Goal: Task Accomplishment & Management: Use online tool/utility

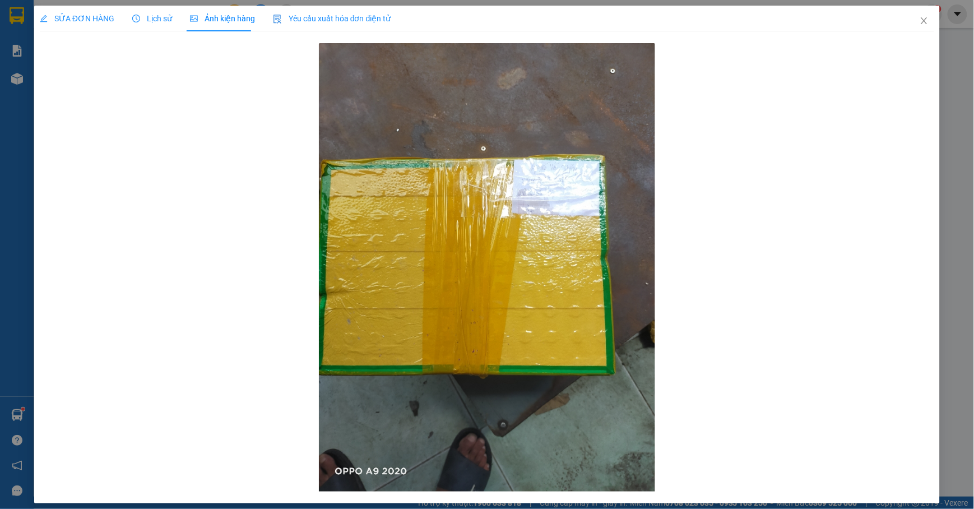
click at [18, 77] on div "SỬA ĐƠN HÀNG Lịch sử Ảnh kiện hàng Yêu cầu xuất hóa đơn điện tử Total Paid Fee …" at bounding box center [487, 254] width 974 height 509
click at [919, 19] on icon "close" at bounding box center [923, 20] width 9 height 9
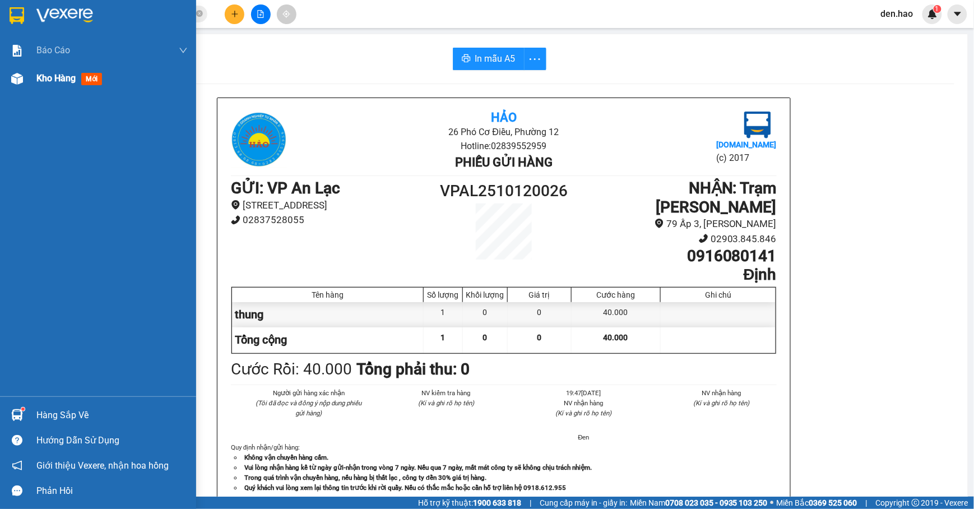
click at [23, 77] on div at bounding box center [17, 79] width 20 height 20
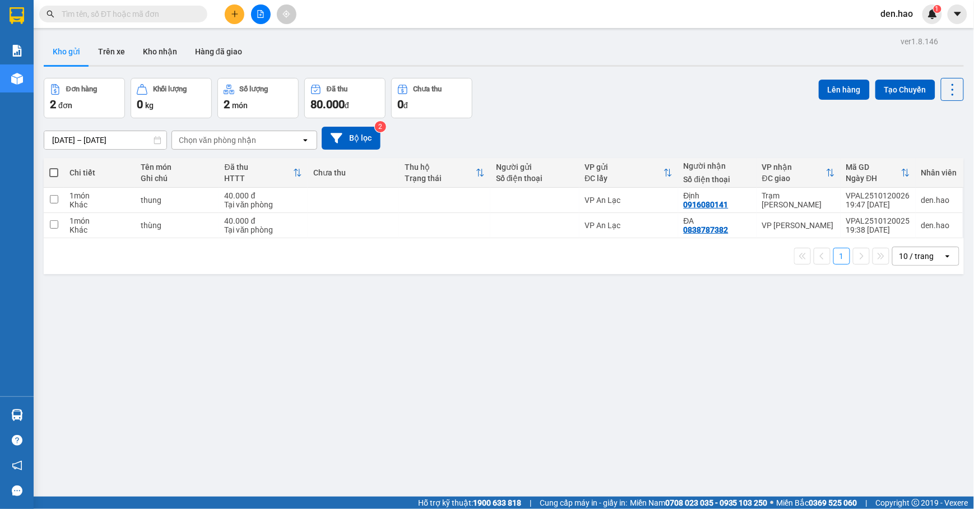
click at [54, 173] on span at bounding box center [53, 172] width 9 height 9
click at [54, 167] on input "checkbox" at bounding box center [54, 167] width 0 height 0
checkbox input "true"
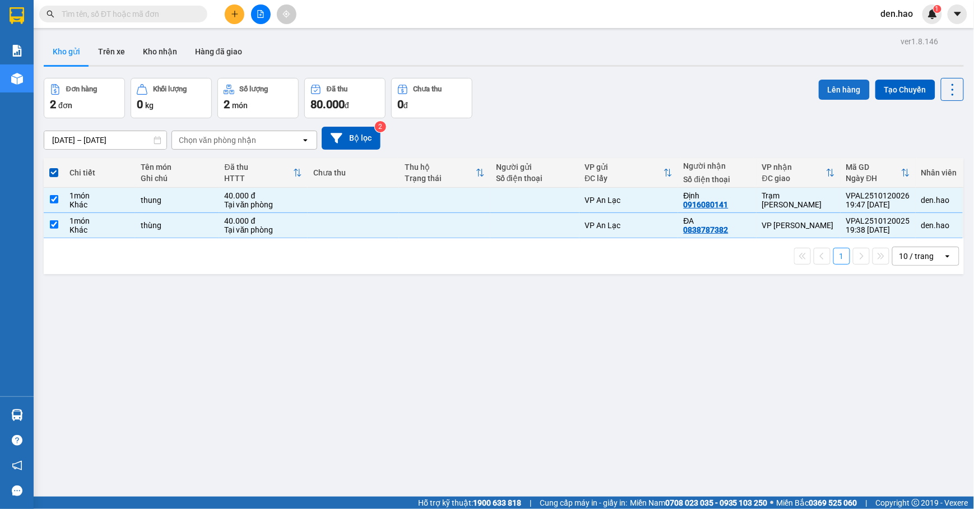
click at [830, 81] on button "Lên hàng" at bounding box center [844, 90] width 51 height 20
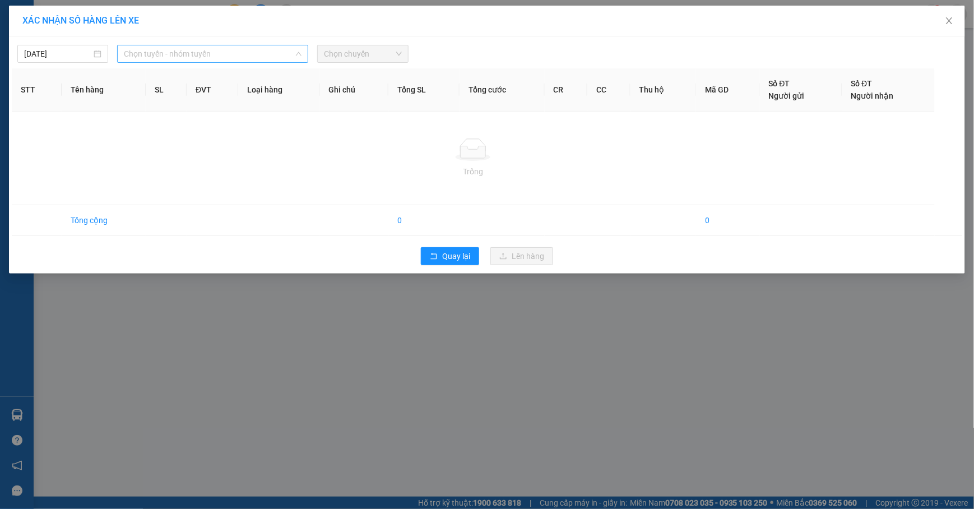
click at [232, 47] on span "Chọn tuyến - nhóm tuyến" at bounding box center [213, 53] width 178 height 17
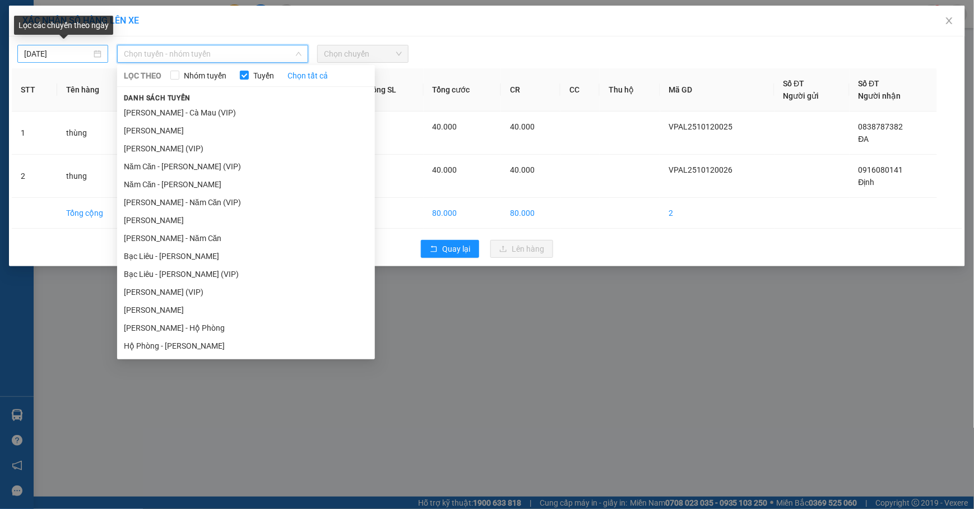
click at [22, 50] on div "[DATE]" at bounding box center [62, 54] width 91 height 18
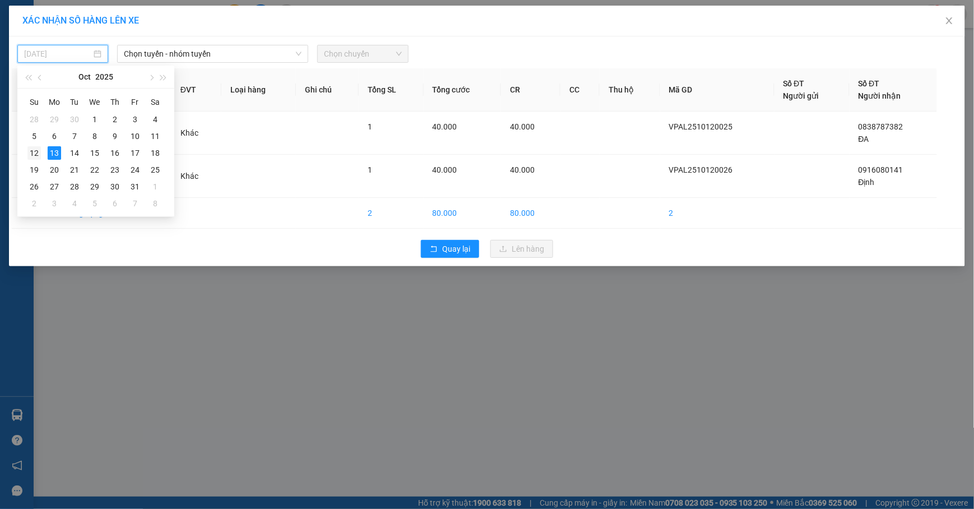
drag, startPoint x: 37, startPoint y: 155, endPoint x: 43, endPoint y: 151, distance: 7.3
click at [37, 154] on div "12" at bounding box center [33, 152] width 13 height 13
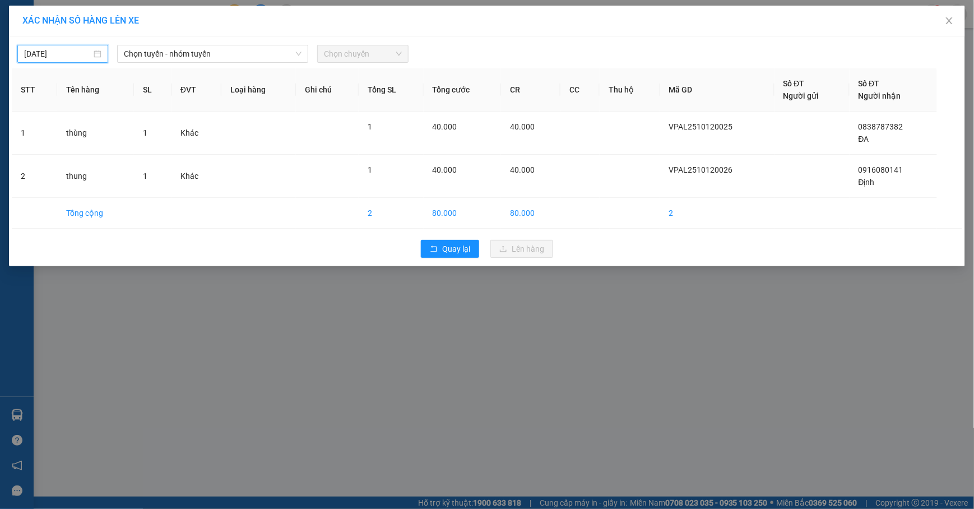
type input "[DATE]"
click at [218, 52] on span "Chọn tuyến - nhóm tuyến" at bounding box center [213, 53] width 178 height 17
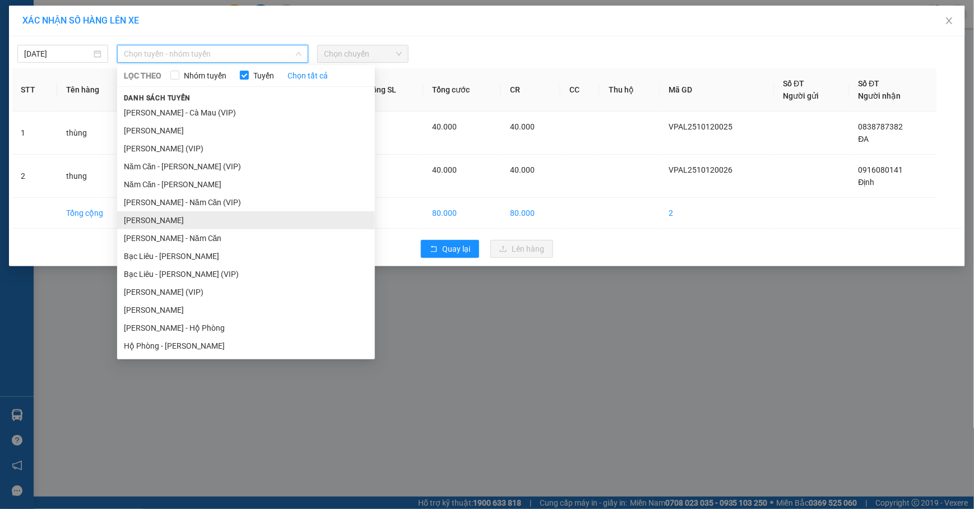
click at [196, 219] on li "Hồ [PERSON_NAME] - Cà [PERSON_NAME]" at bounding box center [246, 220] width 258 height 18
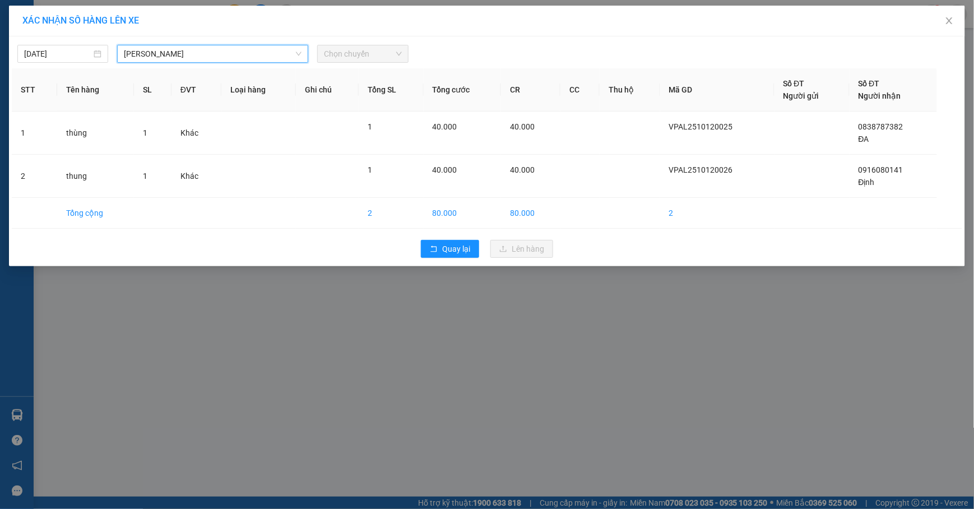
click at [372, 62] on span "Chọn chuyến" at bounding box center [362, 53] width 77 height 17
click at [373, 49] on span "Chọn chuyến" at bounding box center [362, 53] width 77 height 17
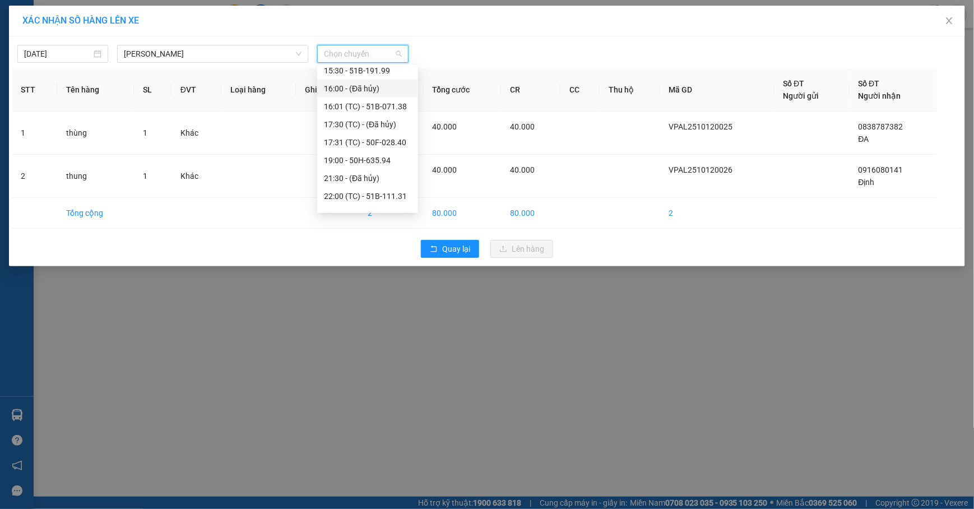
scroll to position [323, 0]
click at [384, 114] on div "19:00 - 50H-635.94" at bounding box center [367, 112] width 87 height 12
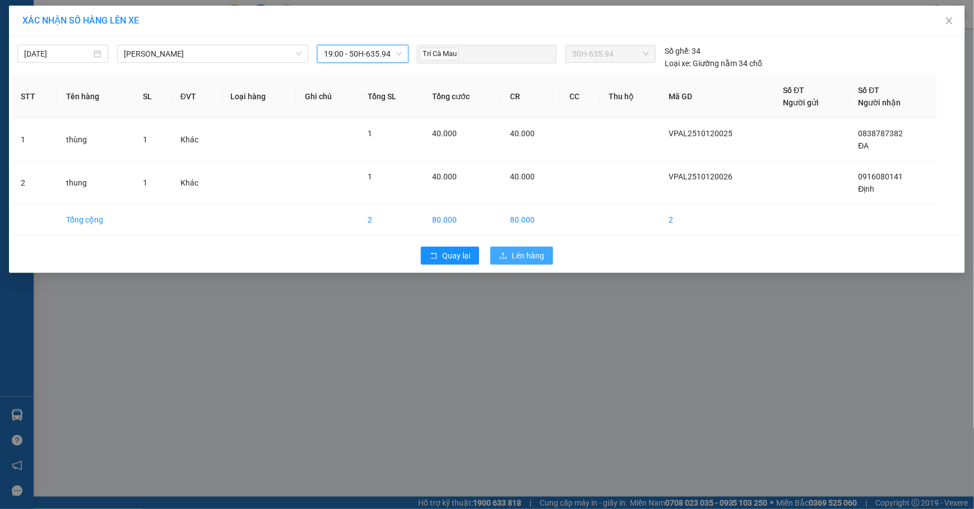
click at [528, 253] on span "Lên hàng" at bounding box center [528, 255] width 32 height 12
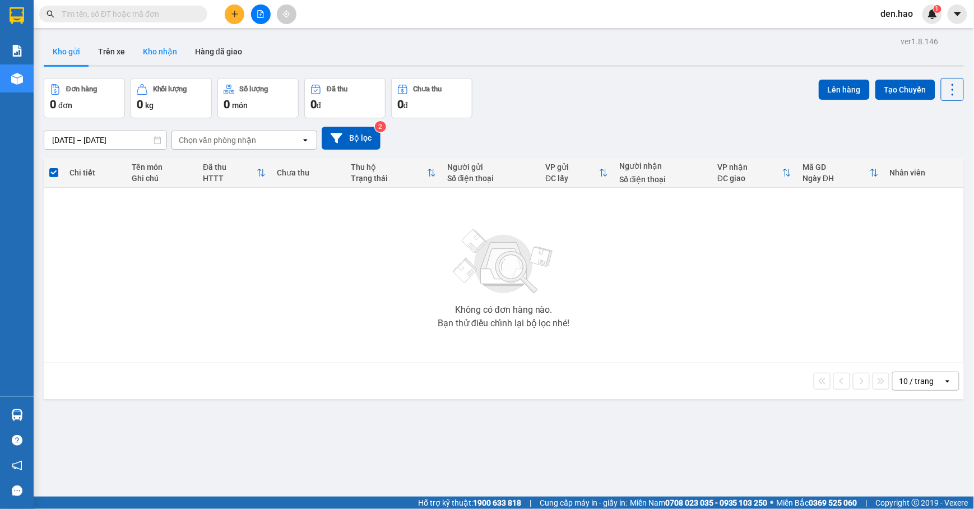
click at [162, 61] on button "Kho nhận" at bounding box center [160, 51] width 52 height 27
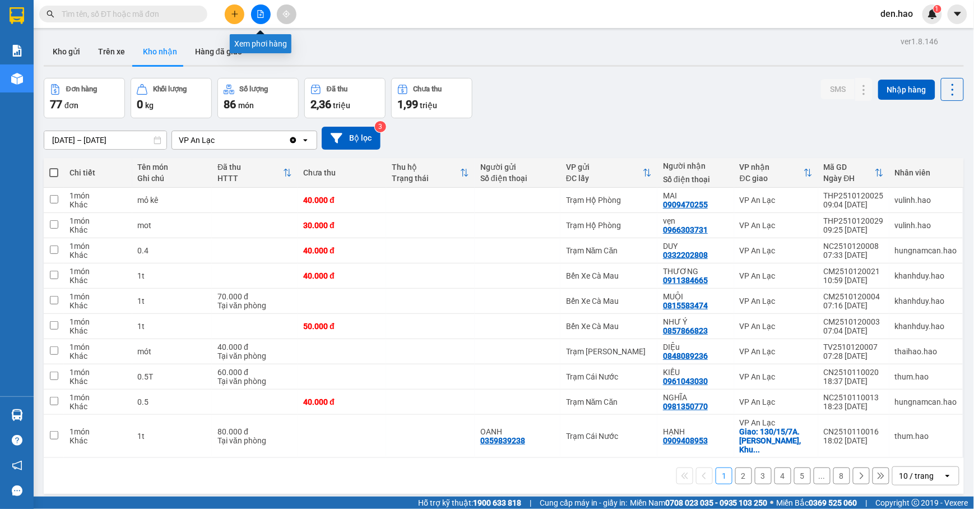
click at [255, 7] on button at bounding box center [261, 14] width 20 height 20
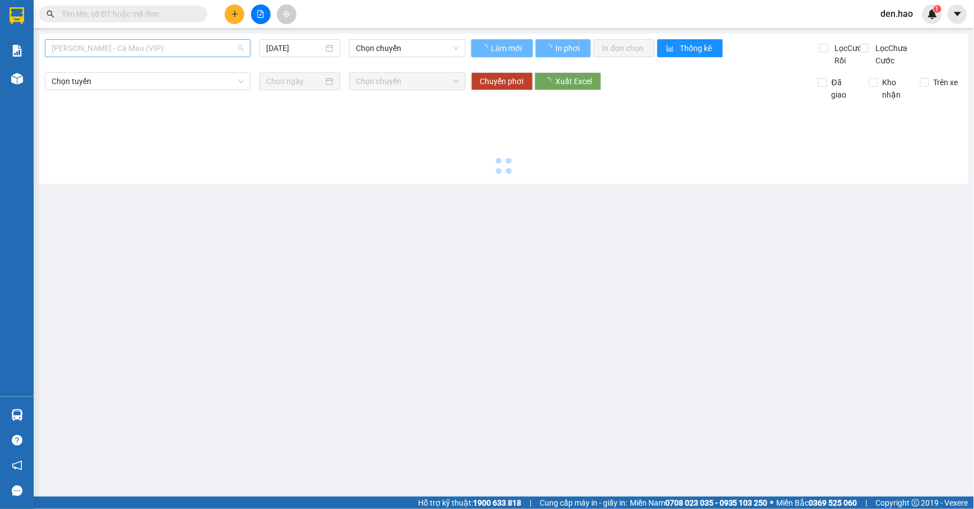
click at [202, 47] on span "[PERSON_NAME] - Cà [PERSON_NAME] (VIP)" at bounding box center [148, 48] width 192 height 17
type input "[DATE]"
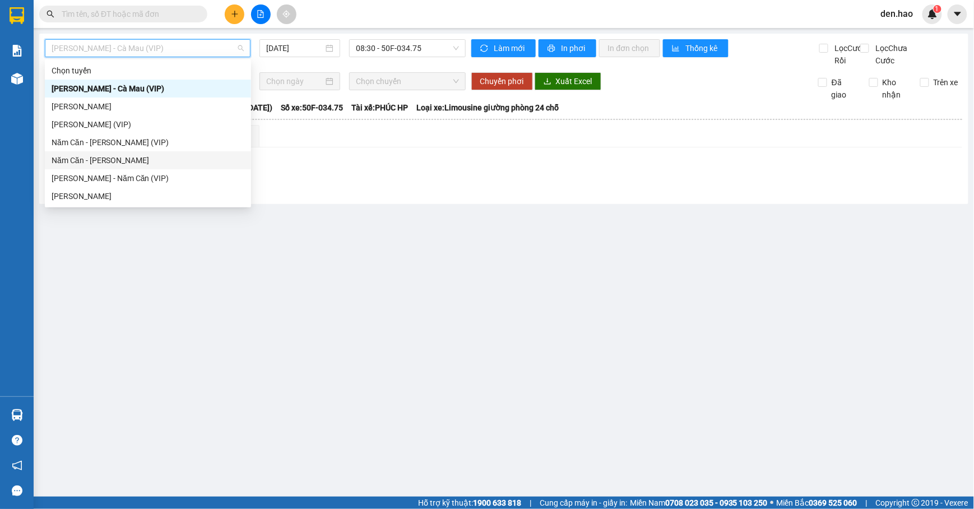
click at [103, 158] on div "Năm Căn - [PERSON_NAME]" at bounding box center [148, 160] width 193 height 12
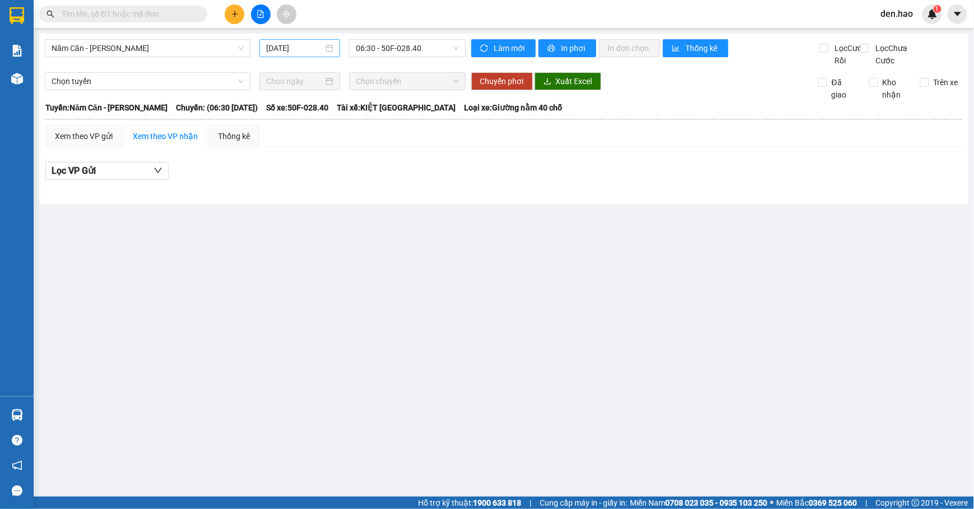
click at [263, 49] on div "[DATE]" at bounding box center [299, 48] width 81 height 18
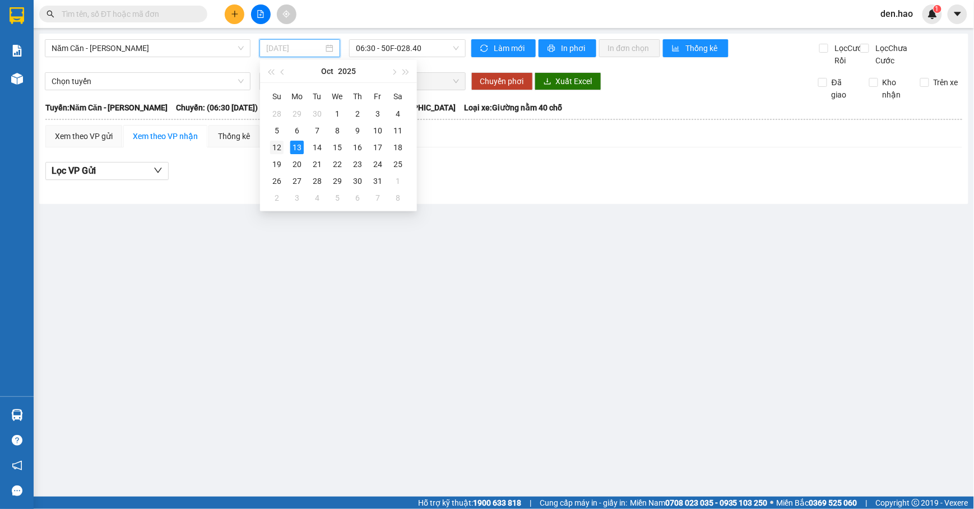
click at [280, 144] on div "12" at bounding box center [276, 147] width 13 height 13
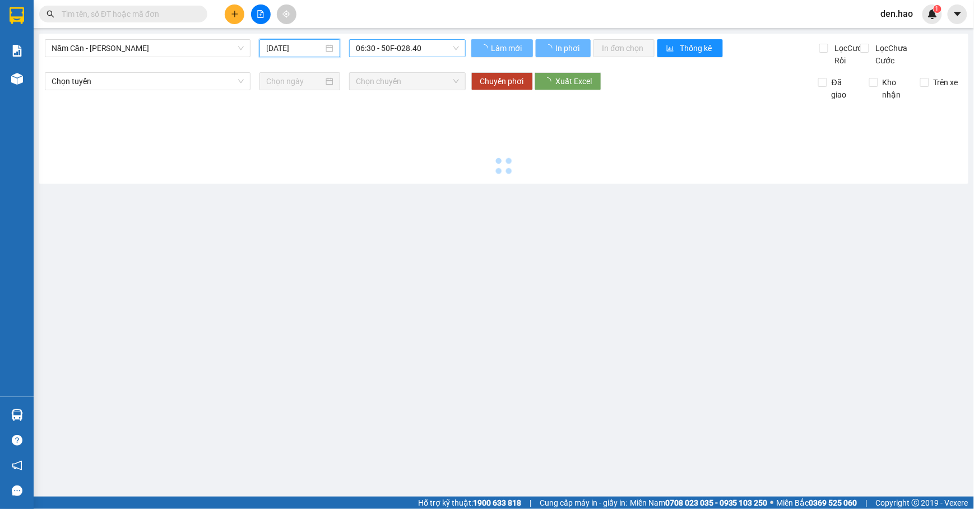
type input "[DATE]"
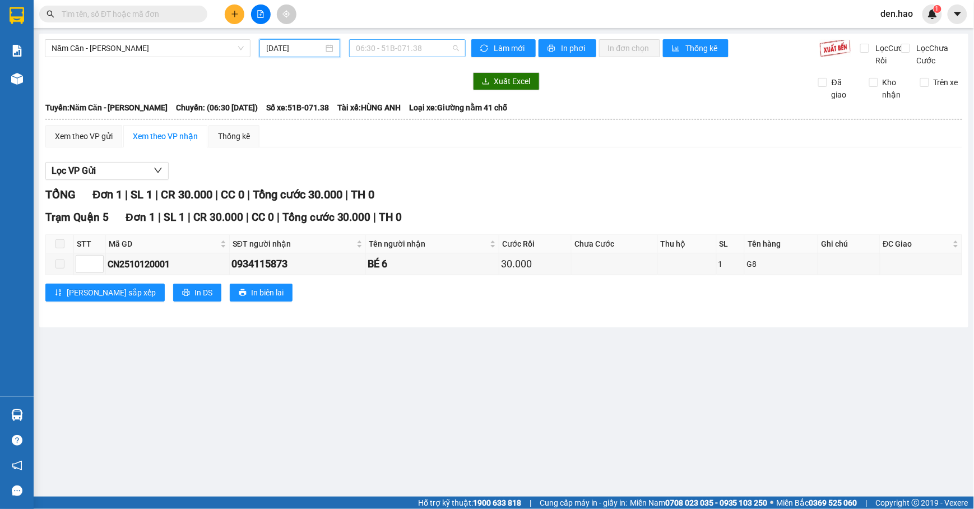
click at [383, 45] on span "06:30 - 51B-071.38" at bounding box center [407, 48] width 103 height 17
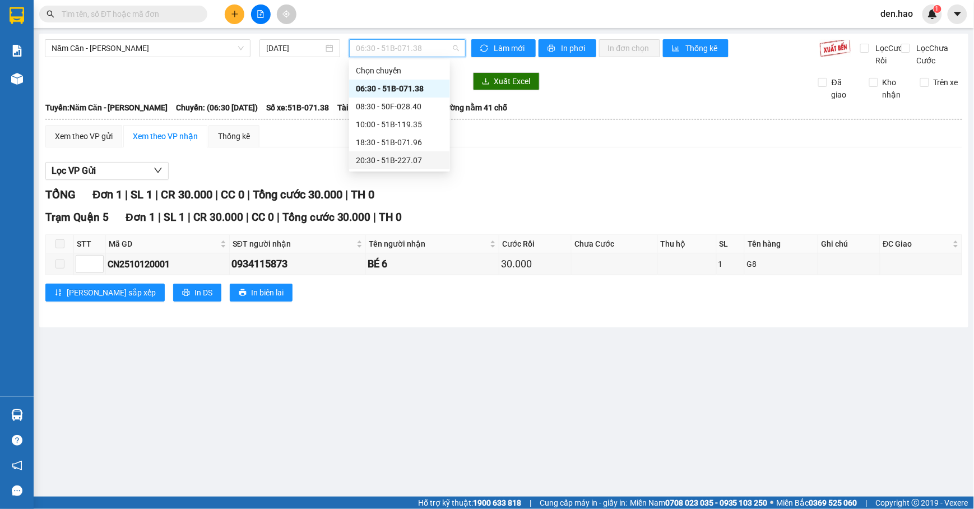
click at [380, 159] on div "20:30 - 51B-227.07" at bounding box center [399, 160] width 87 height 12
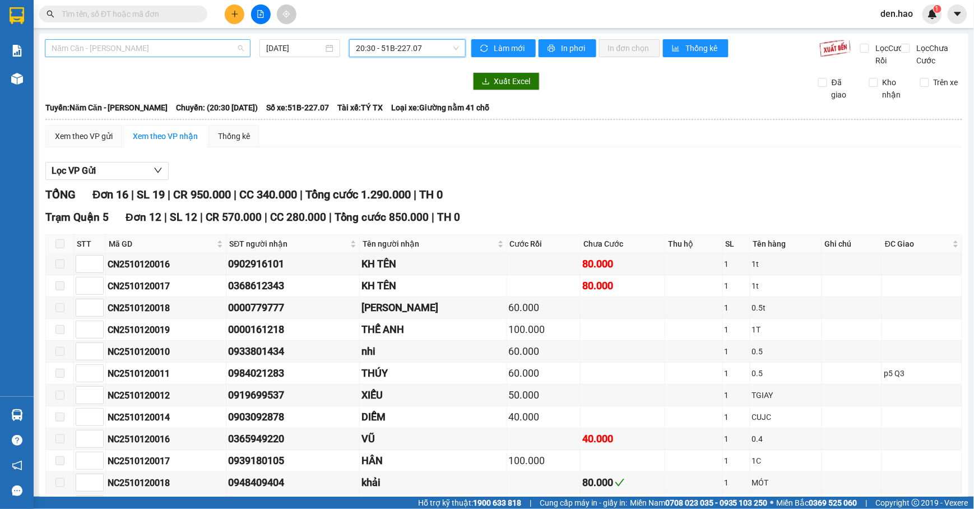
click at [198, 54] on span "Năm Căn - [PERSON_NAME]" at bounding box center [148, 48] width 192 height 17
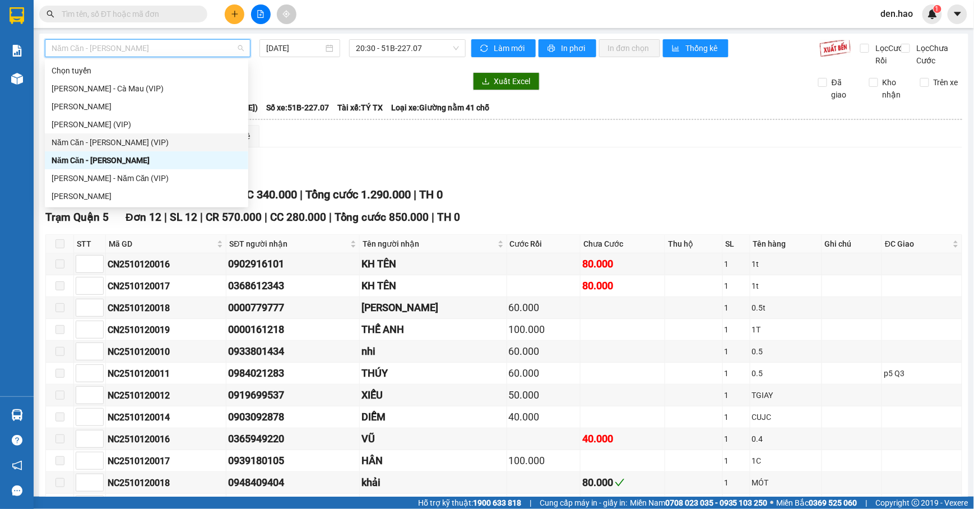
click at [126, 140] on div "Năm Căn - [PERSON_NAME] (VIP)" at bounding box center [147, 142] width 190 height 12
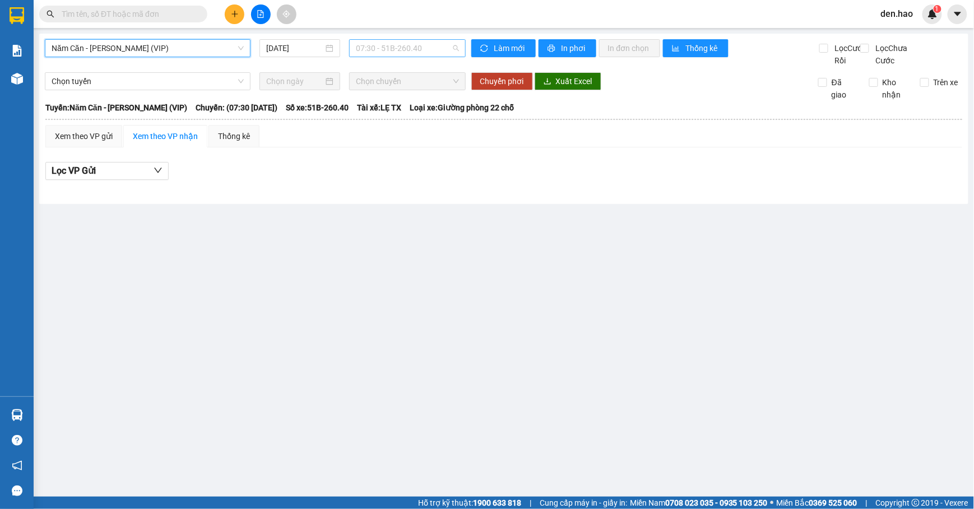
click at [364, 48] on span "07:30 - 51B-260.40" at bounding box center [407, 48] width 103 height 17
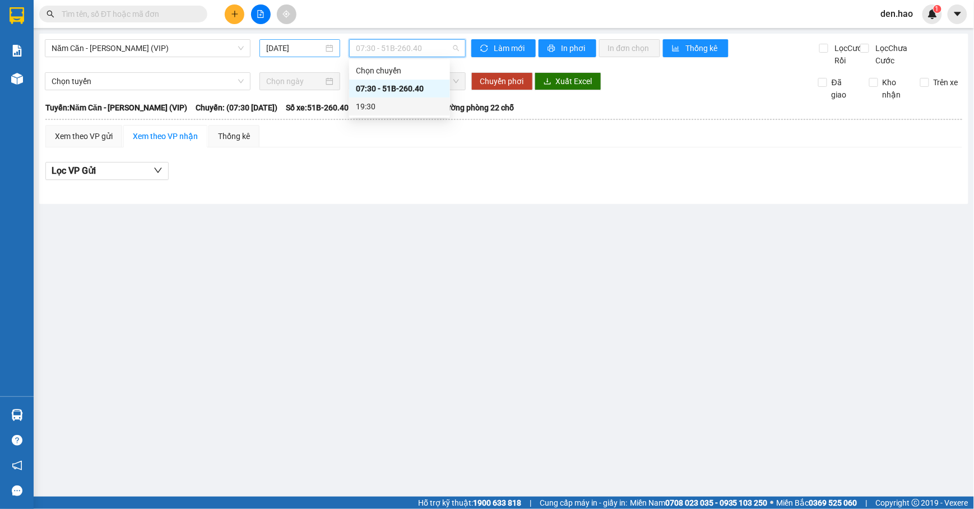
click at [268, 48] on input "[DATE]" at bounding box center [294, 48] width 57 height 12
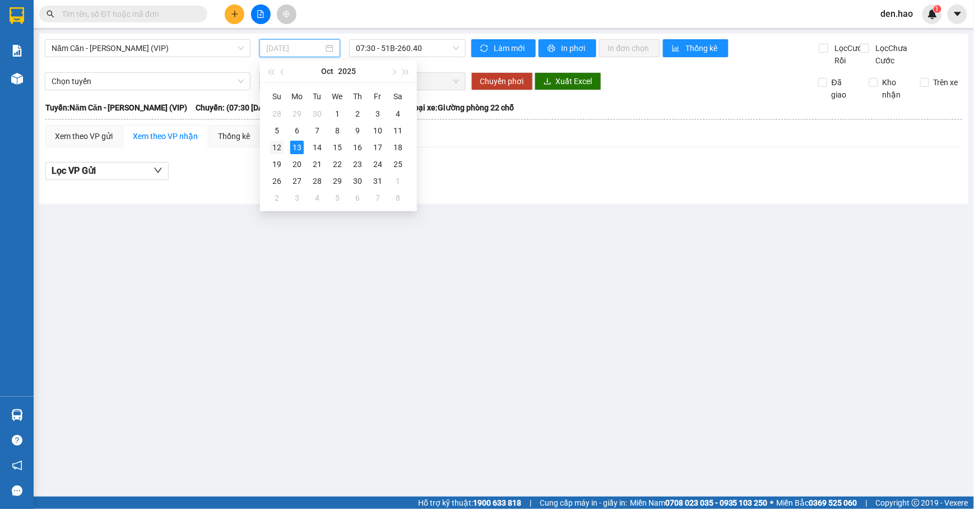
click at [279, 148] on div "12" at bounding box center [276, 147] width 13 height 13
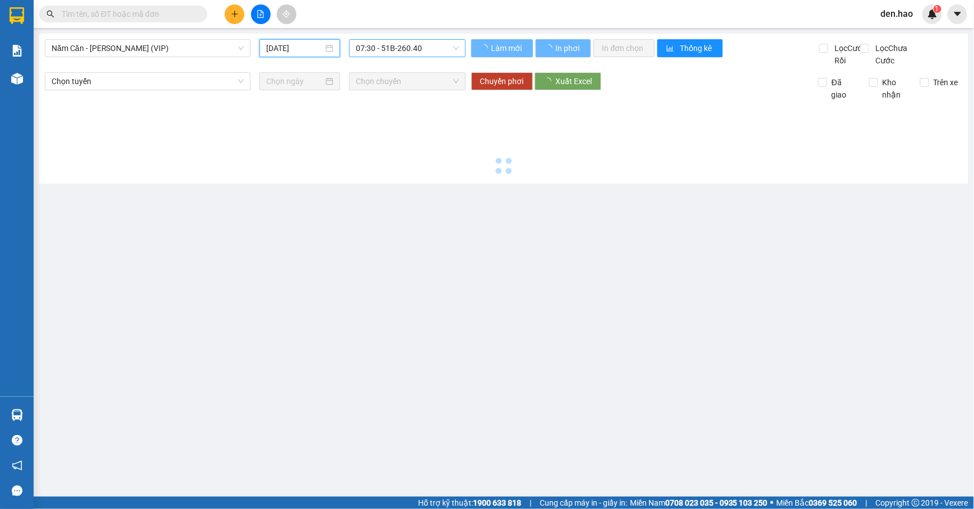
type input "[DATE]"
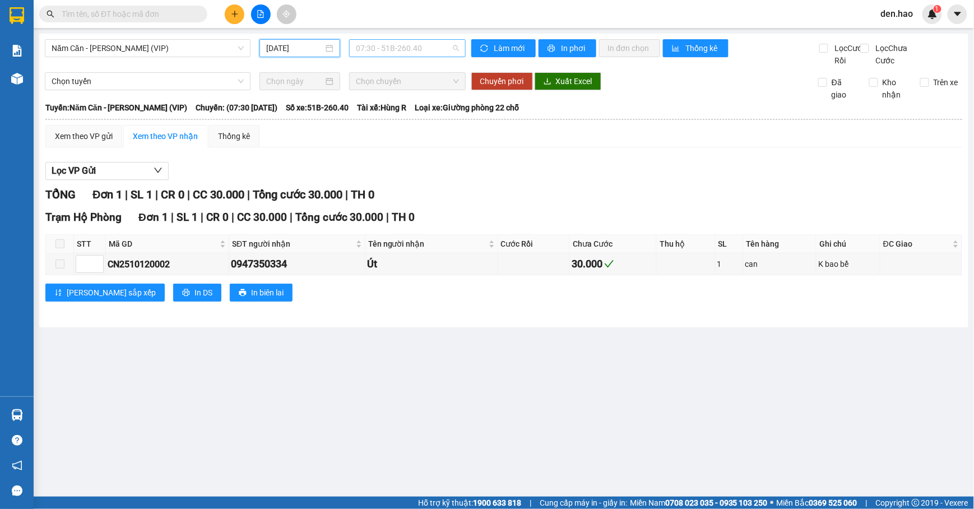
click at [386, 50] on span "07:30 - 51B-260.40" at bounding box center [407, 48] width 103 height 17
click at [374, 100] on div "19:30 - 51B-262.61" at bounding box center [399, 106] width 87 height 12
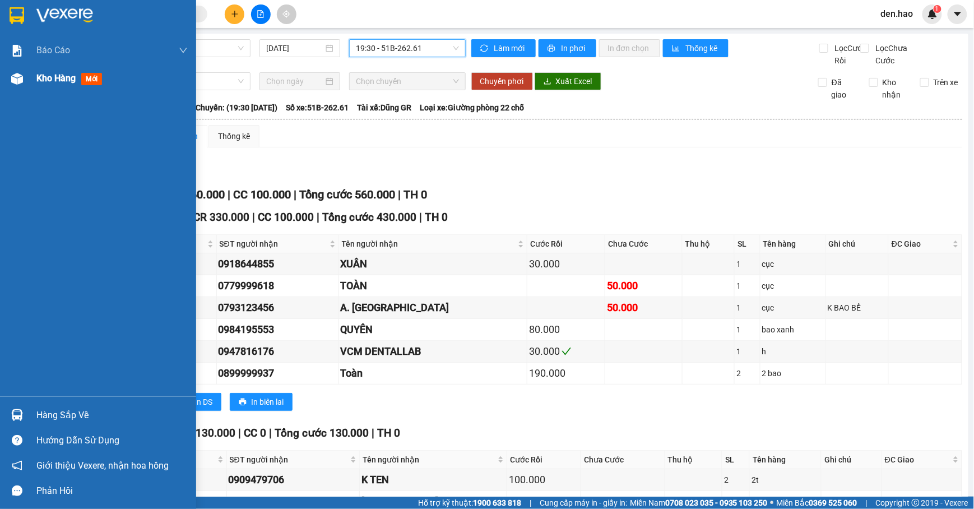
click at [20, 83] on img at bounding box center [17, 79] width 12 height 12
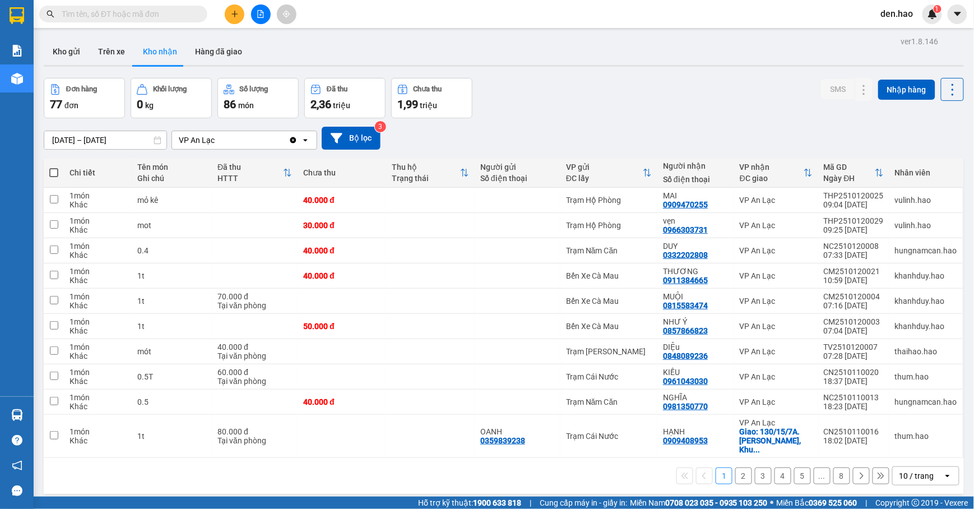
click at [833, 467] on button "8" at bounding box center [841, 475] width 17 height 17
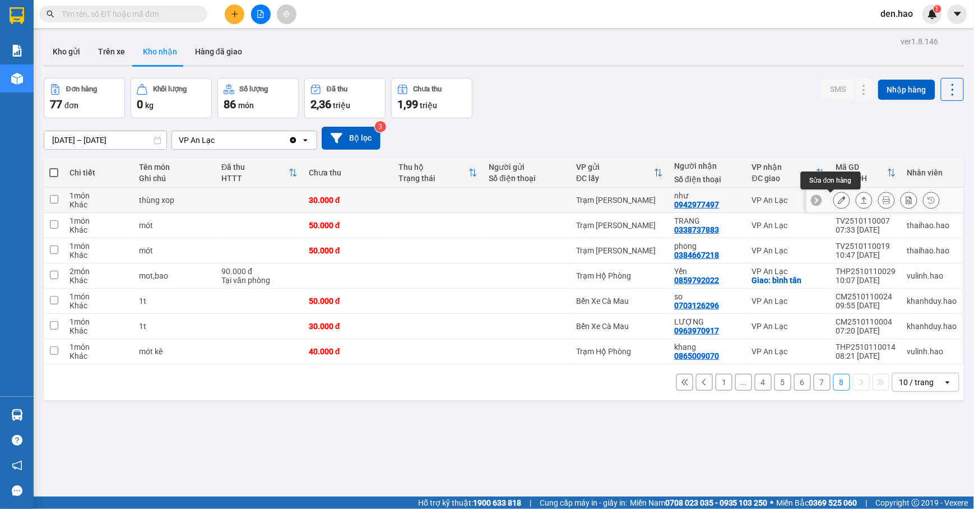
click at [835, 201] on button at bounding box center [842, 201] width 16 height 20
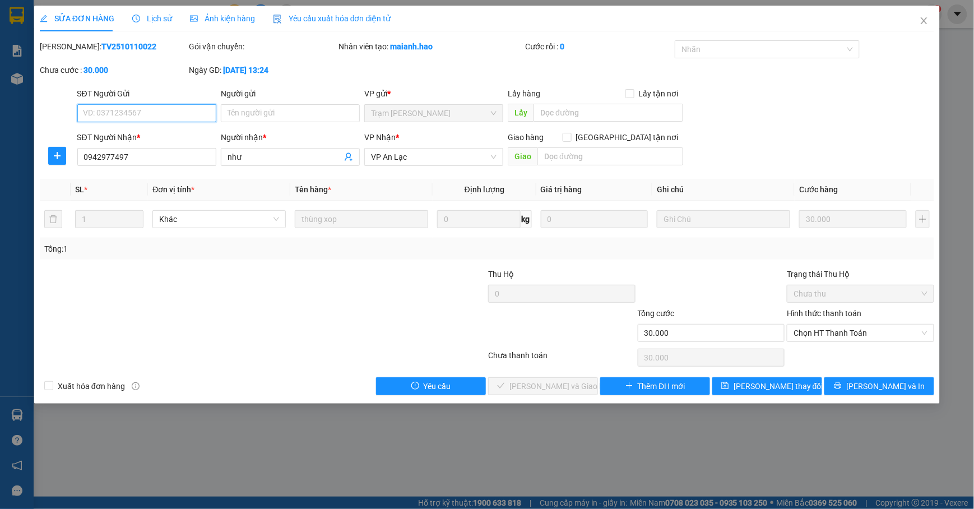
type input "0942977497"
type input "như"
type input "30.000"
click at [816, 331] on span "Chọn HT Thanh Toán" at bounding box center [860, 332] width 134 height 17
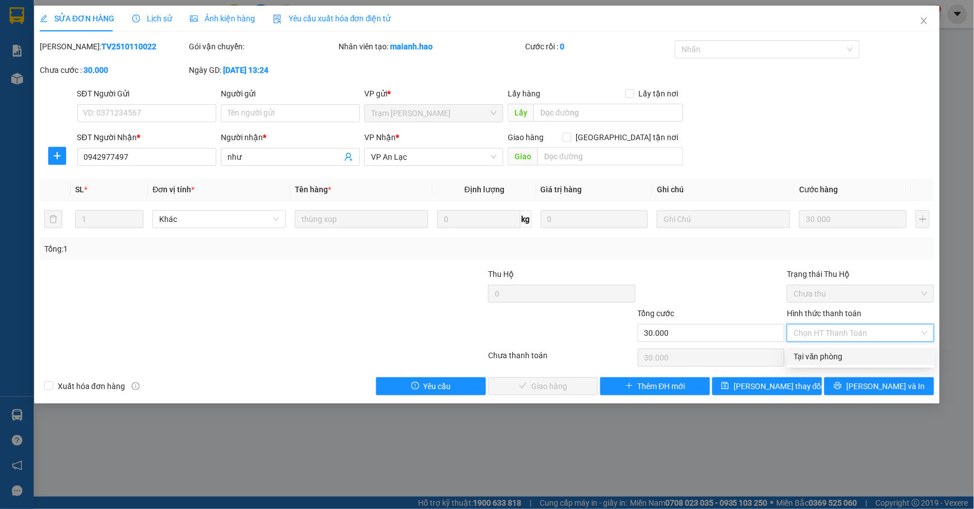
click at [810, 359] on div "Tại văn phòng" at bounding box center [861, 356] width 134 height 12
type input "0"
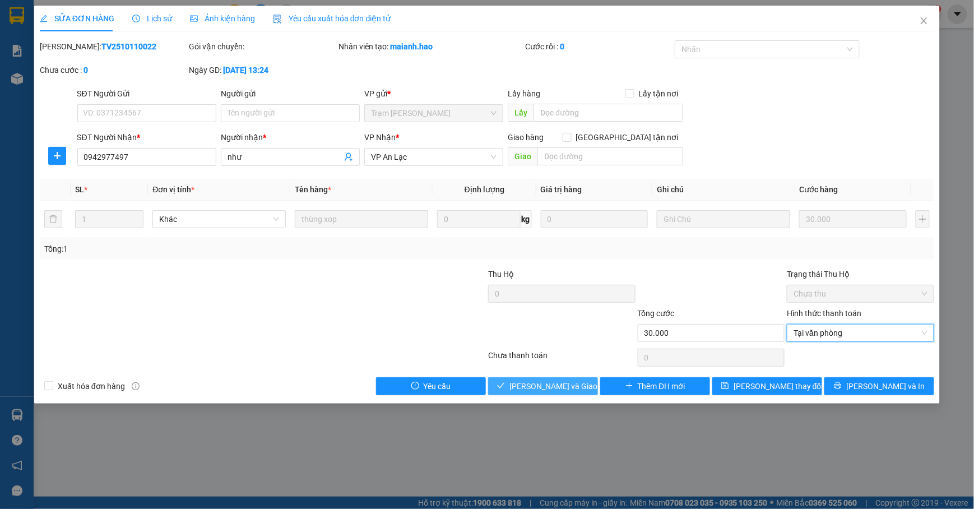
click at [540, 389] on span "[PERSON_NAME] và [PERSON_NAME] hàng" at bounding box center [563, 386] width 108 height 12
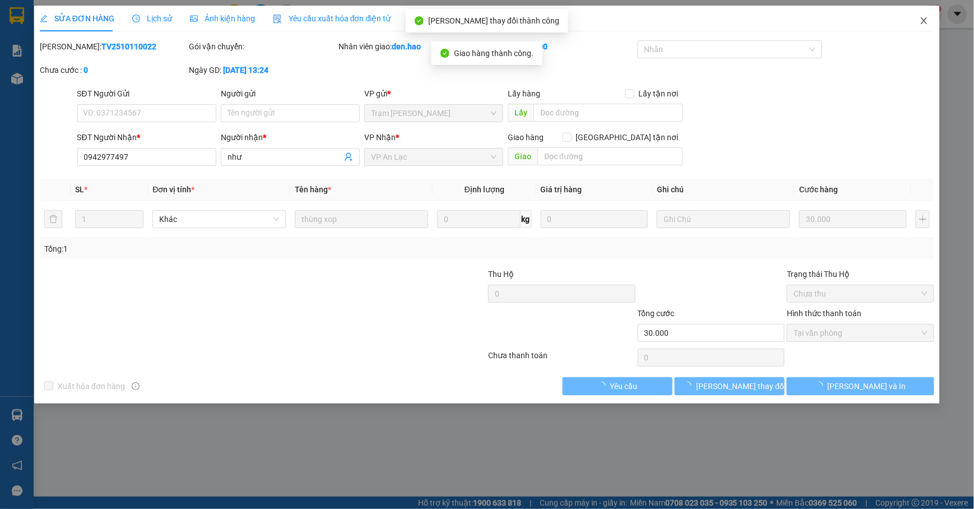
click at [925, 18] on icon "close" at bounding box center [923, 20] width 9 height 9
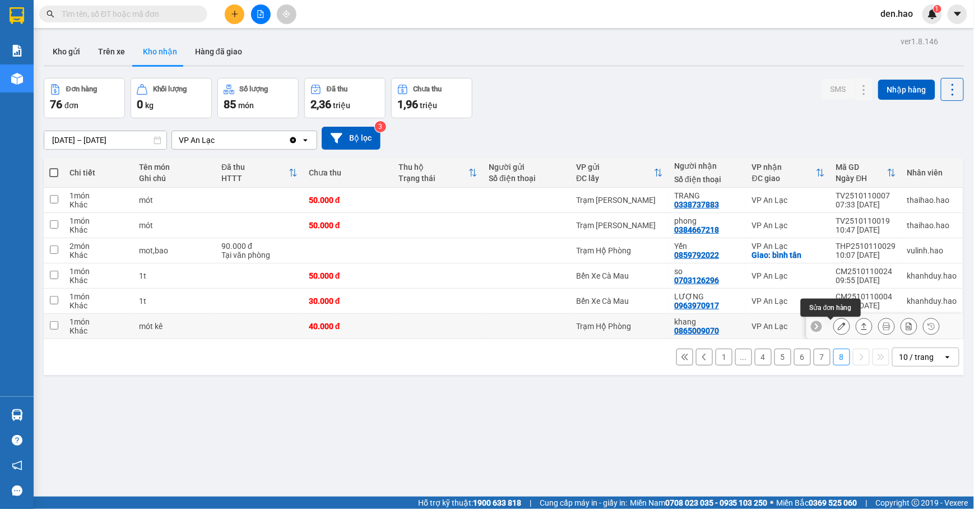
click at [838, 328] on icon at bounding box center [842, 326] width 8 height 8
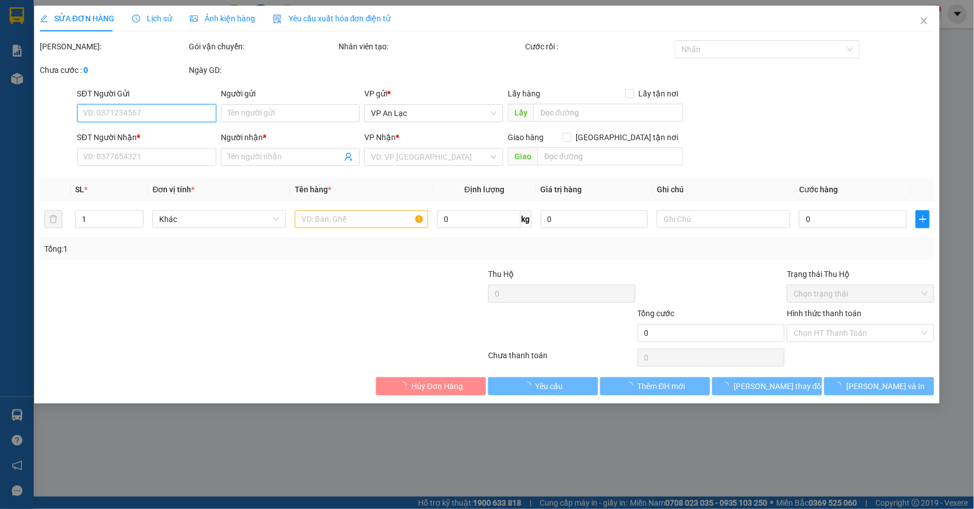
type input "0865009070"
type input "khang"
type input "40.000"
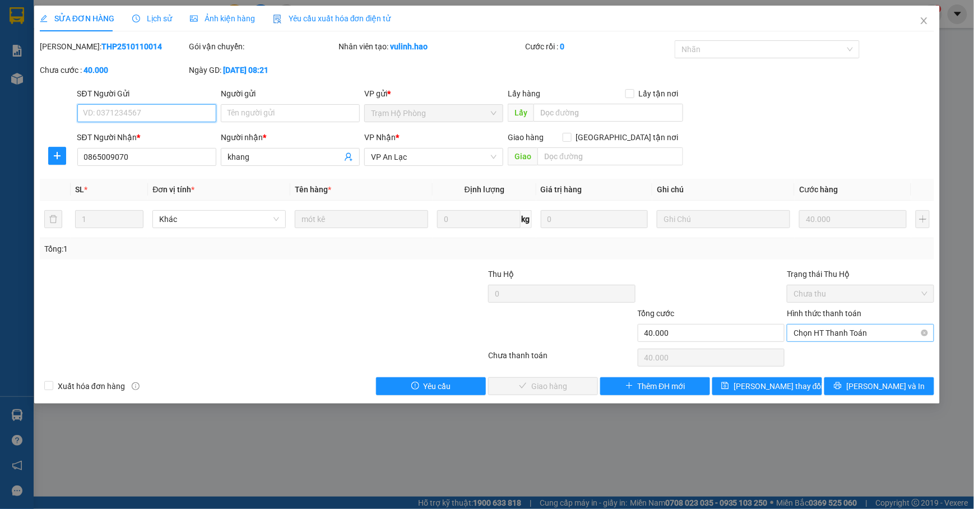
click at [826, 337] on span "Chọn HT Thanh Toán" at bounding box center [860, 332] width 134 height 17
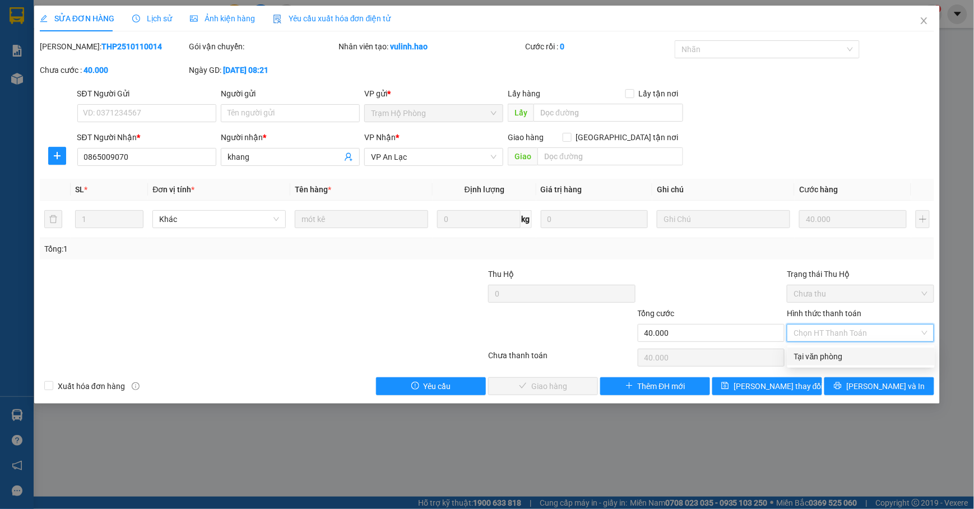
click at [819, 359] on div "Tại văn phòng" at bounding box center [861, 356] width 134 height 12
type input "0"
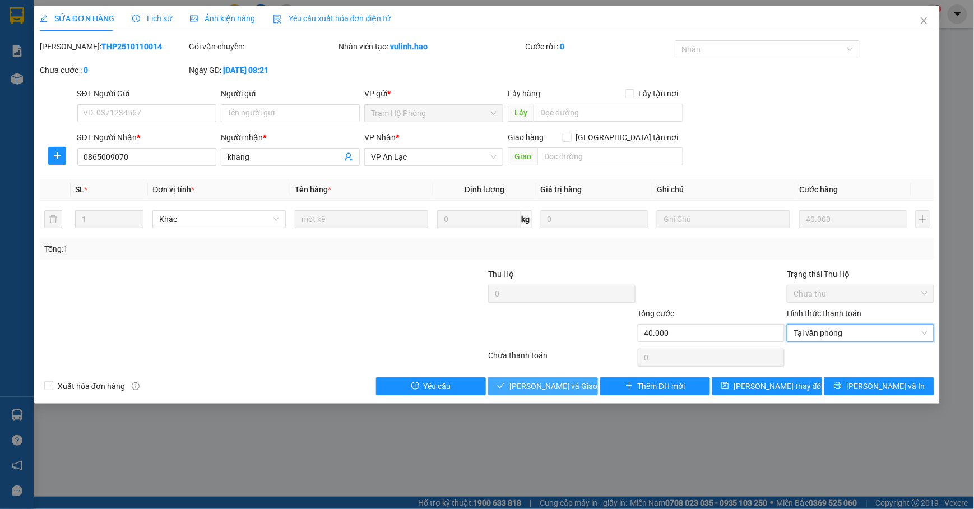
click at [568, 386] on span "[PERSON_NAME] và [PERSON_NAME] hàng" at bounding box center [563, 386] width 108 height 12
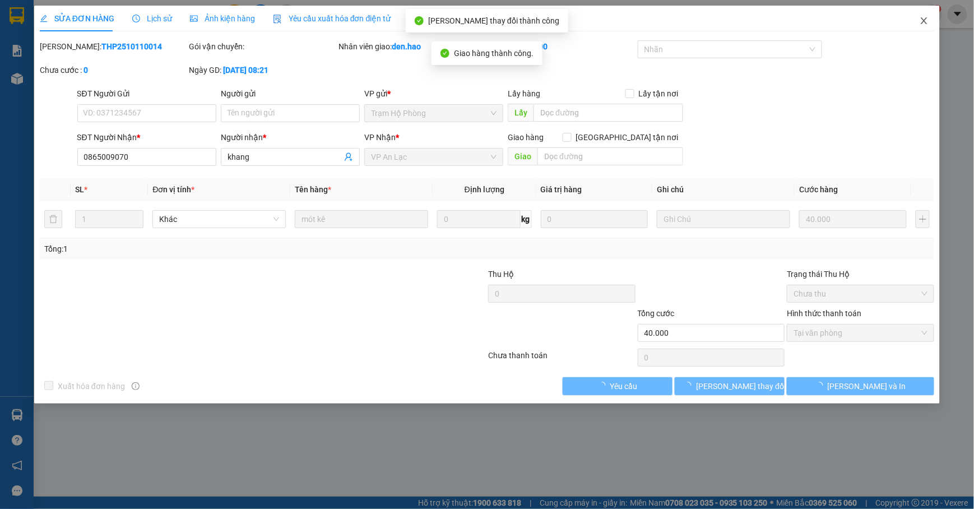
click at [925, 21] on icon "close" at bounding box center [924, 20] width 6 height 7
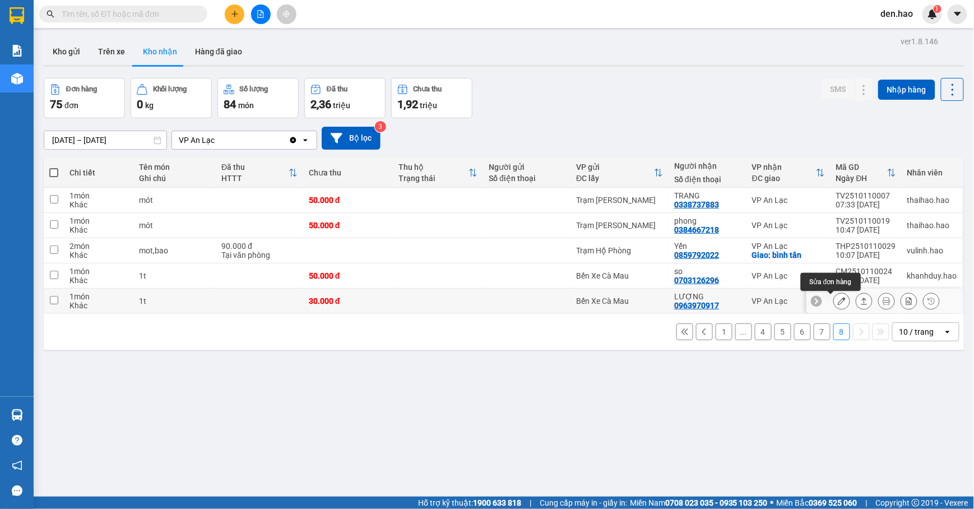
click at [838, 301] on icon at bounding box center [842, 301] width 8 height 8
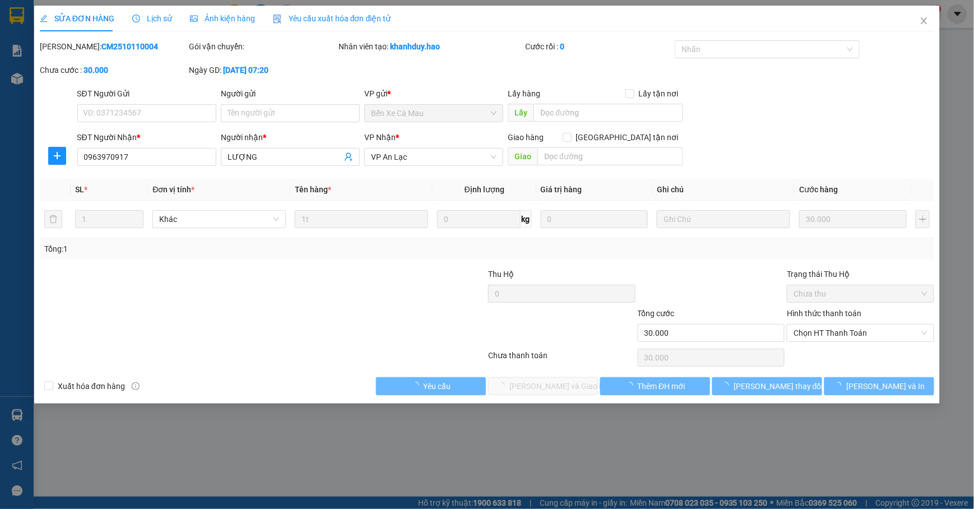
type input "0963970917"
type input "LƯỢNG"
type input "30.000"
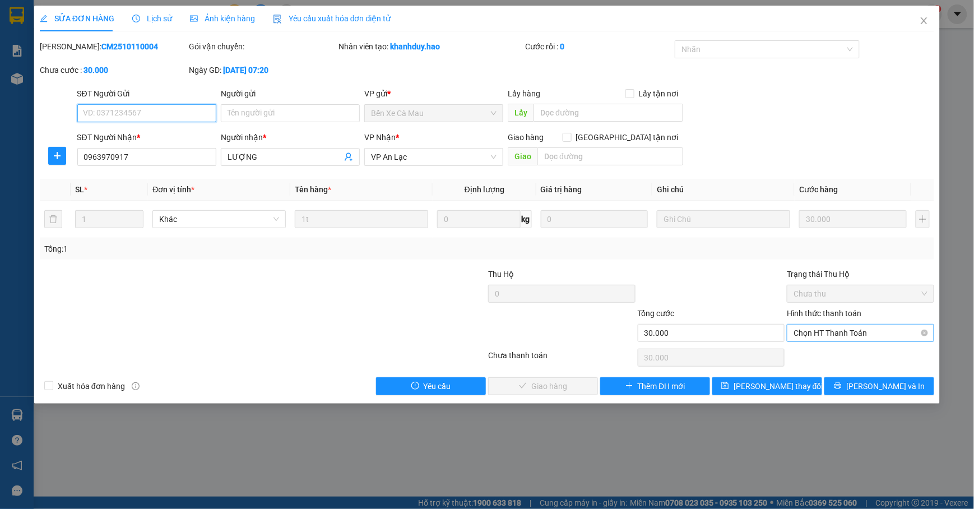
click at [812, 329] on span "Chọn HT Thanh Toán" at bounding box center [860, 332] width 134 height 17
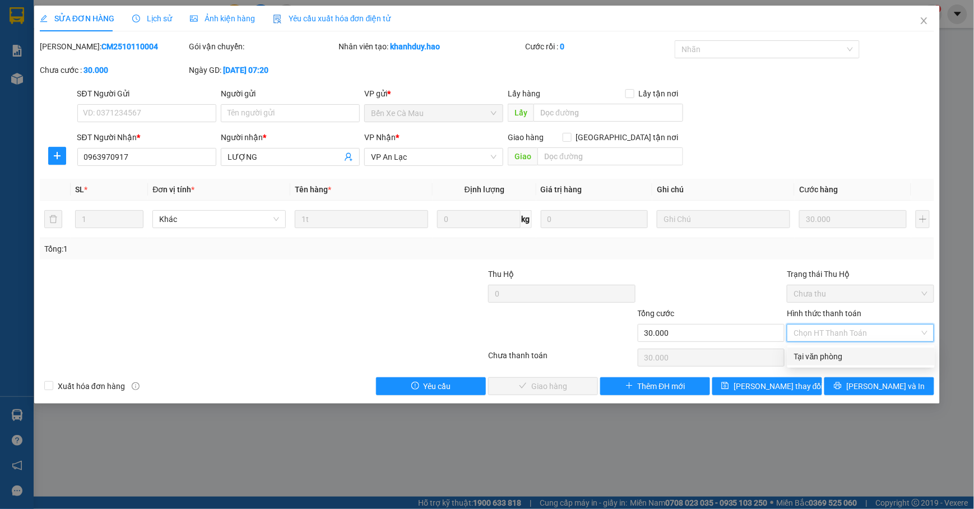
drag, startPoint x: 814, startPoint y: 355, endPoint x: 769, endPoint y: 360, distance: 44.6
click at [814, 353] on div "Tại văn phòng" at bounding box center [861, 356] width 134 height 12
type input "0"
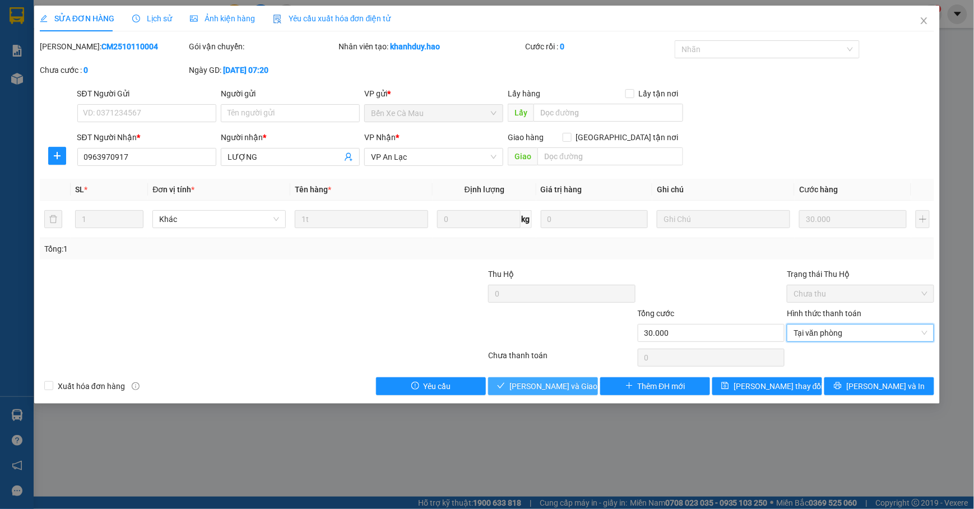
click at [575, 392] on span "[PERSON_NAME] và [PERSON_NAME] hàng" at bounding box center [563, 386] width 108 height 12
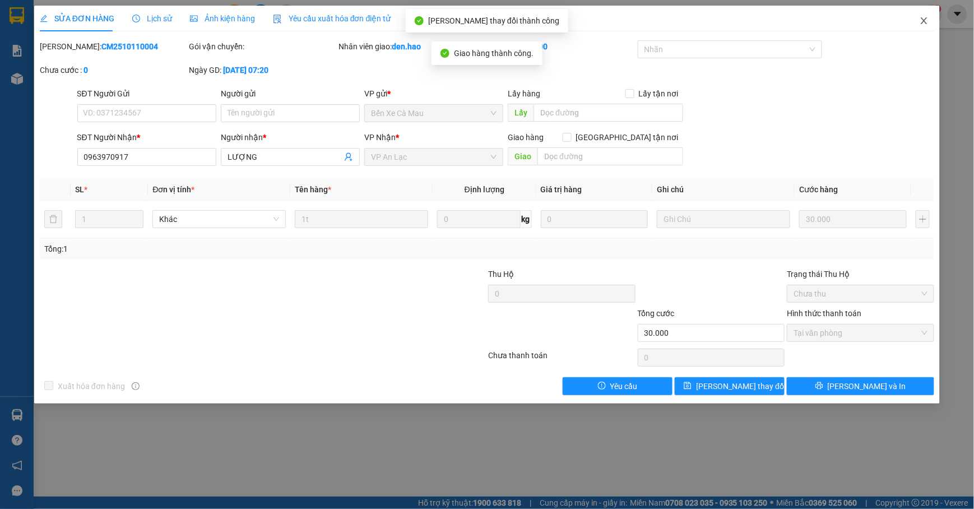
click at [922, 25] on icon "close" at bounding box center [923, 20] width 9 height 9
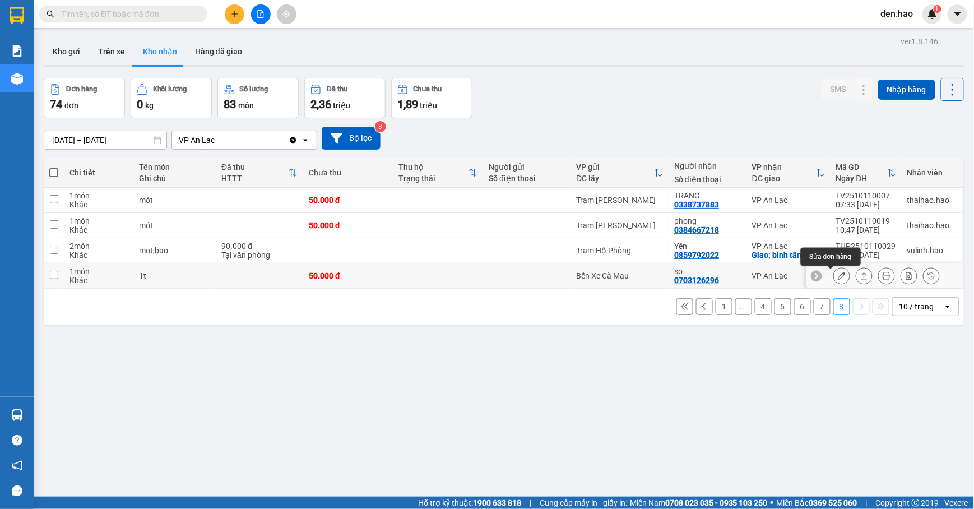
click at [834, 277] on button at bounding box center [842, 276] width 16 height 20
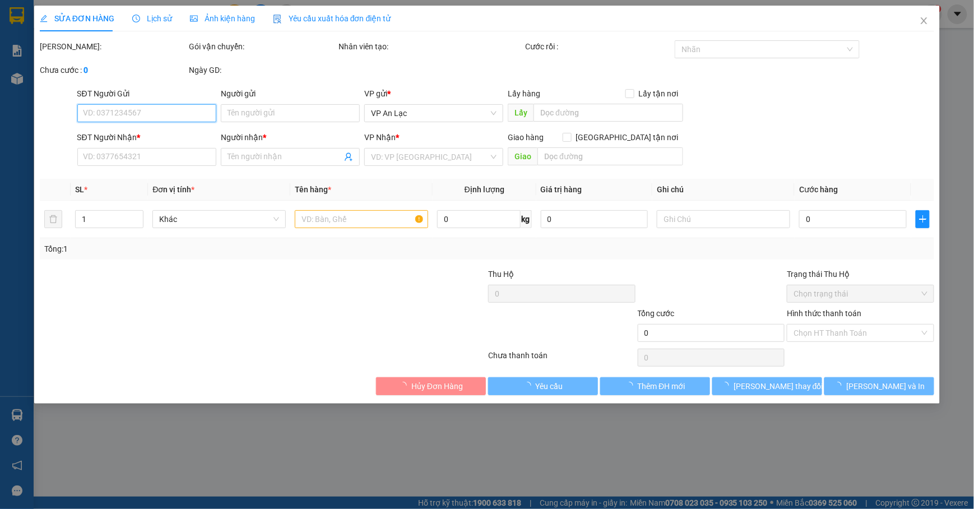
type input "0703126296"
type input "so"
type input "50.000"
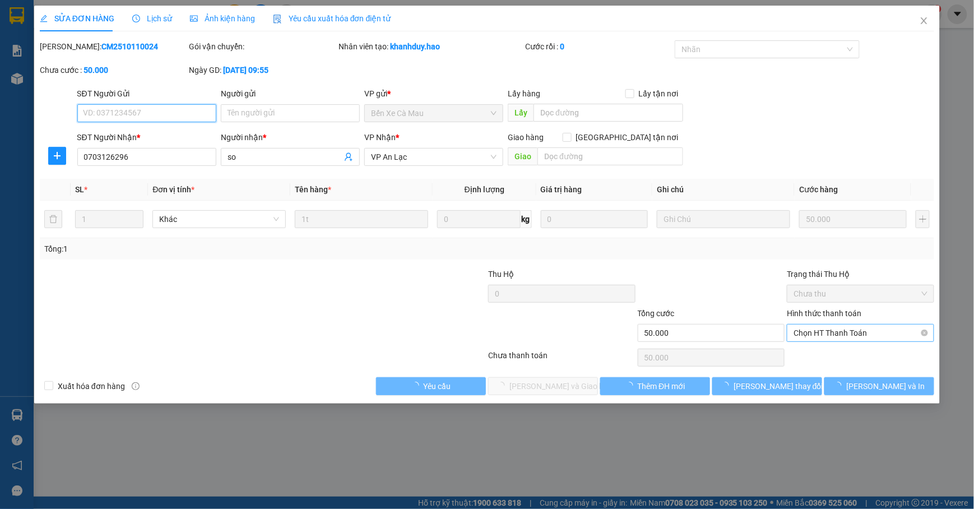
click at [818, 332] on span "Chọn HT Thanh Toán" at bounding box center [860, 332] width 134 height 17
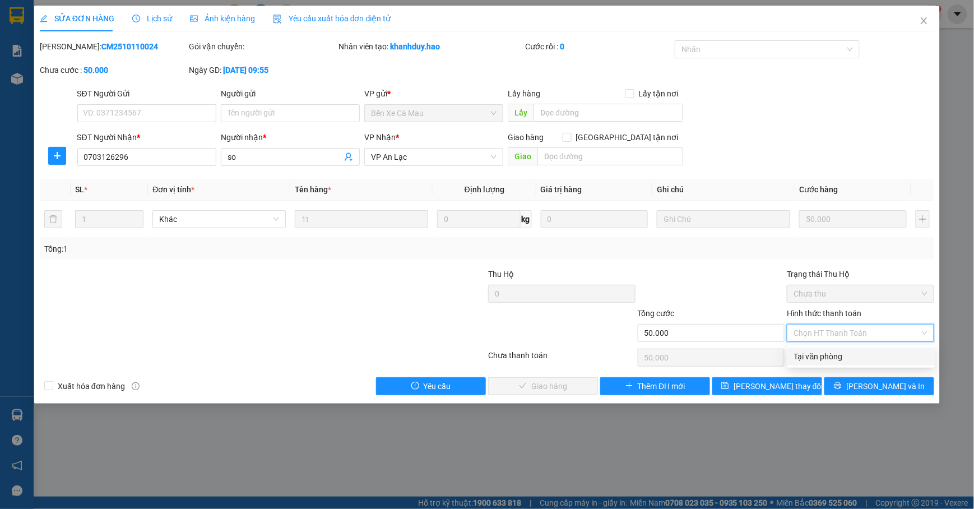
click at [805, 355] on div "Tại văn phòng" at bounding box center [861, 356] width 134 height 12
type input "0"
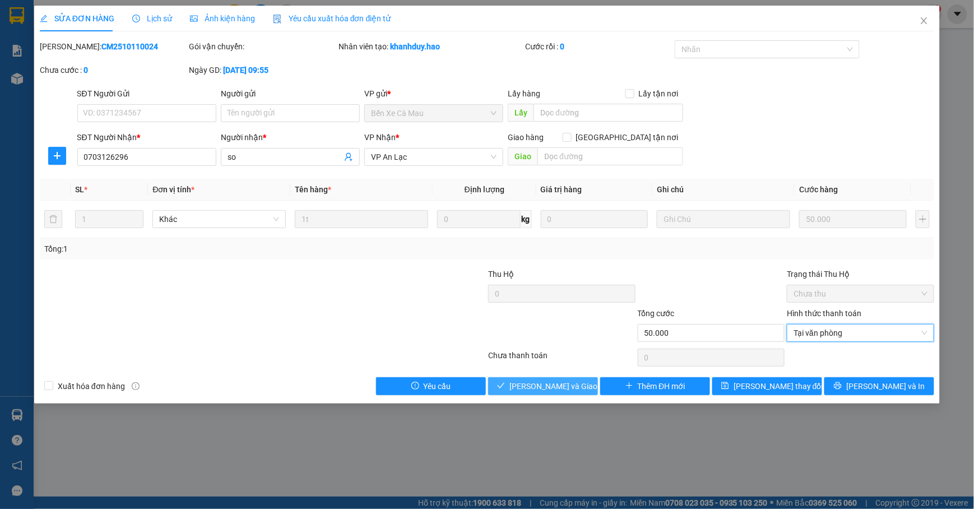
click at [556, 382] on span "[PERSON_NAME] và [PERSON_NAME] hàng" at bounding box center [563, 386] width 108 height 12
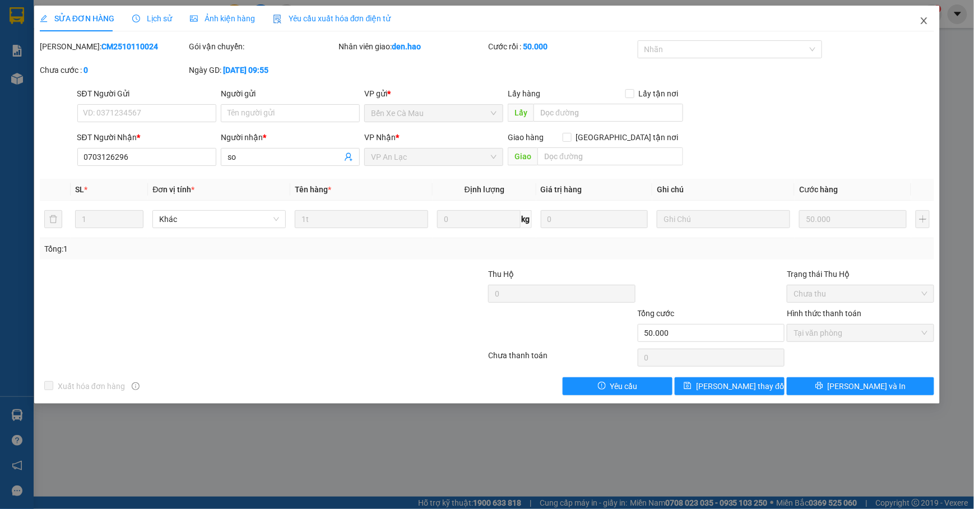
click at [928, 19] on icon "close" at bounding box center [923, 20] width 9 height 9
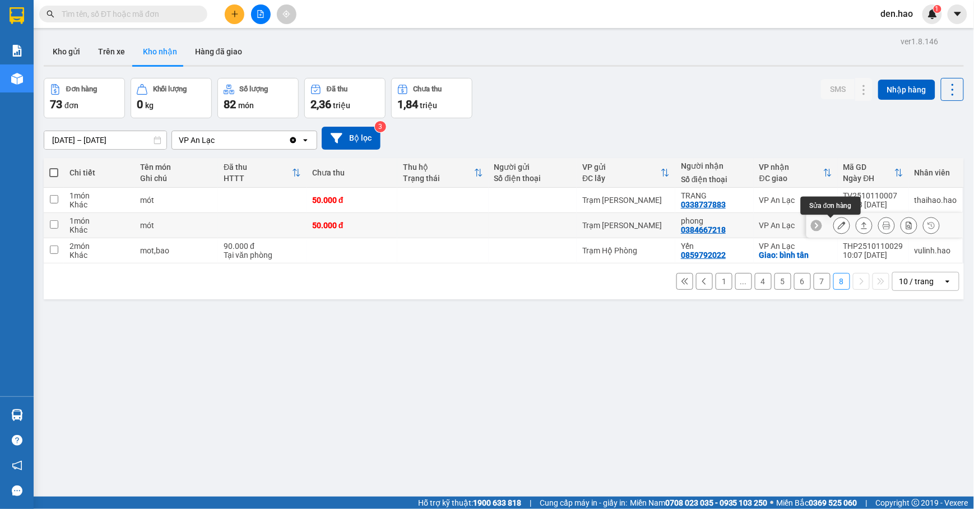
click at [834, 227] on button at bounding box center [842, 226] width 16 height 20
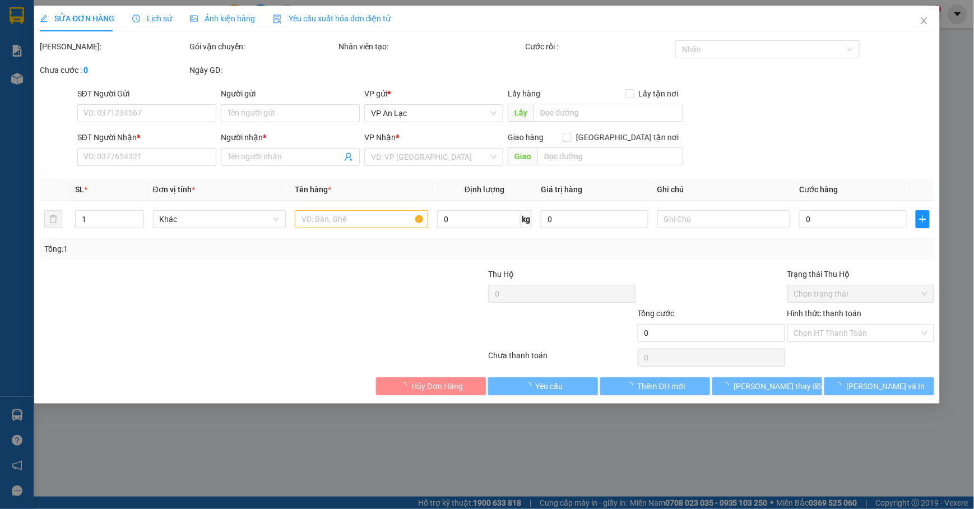
type input "0384667218"
type input "phong"
type input "50.000"
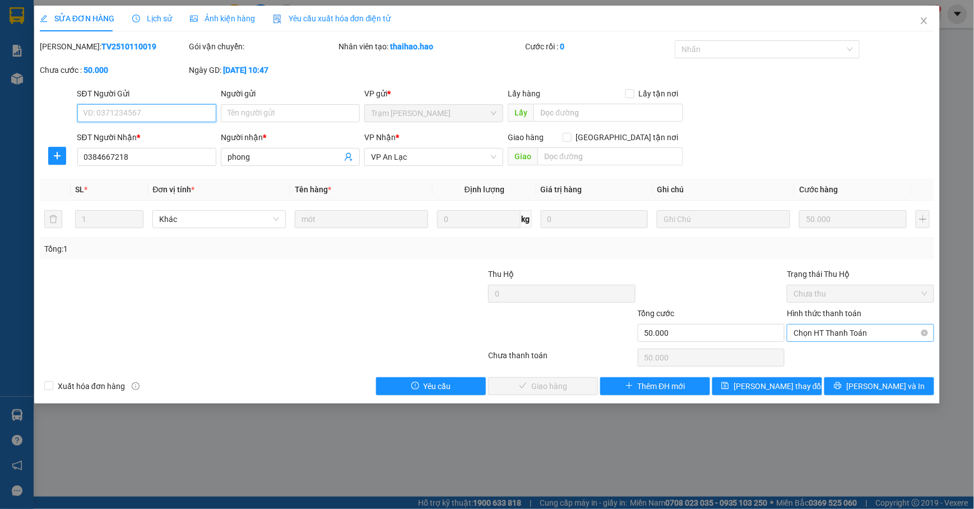
click at [811, 337] on span "Chọn HT Thanh Toán" at bounding box center [860, 332] width 134 height 17
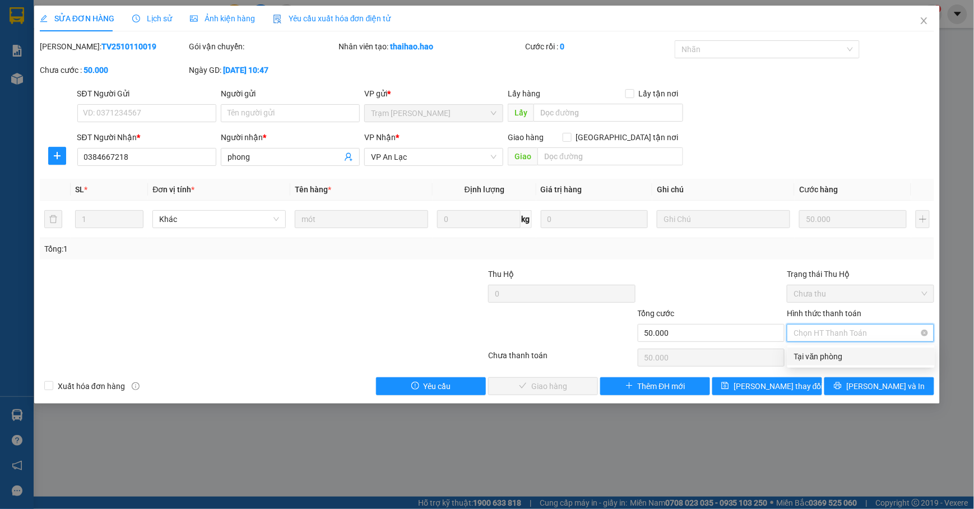
click at [811, 347] on div "Tại văn phòng" at bounding box center [860, 356] width 147 height 18
type input "0"
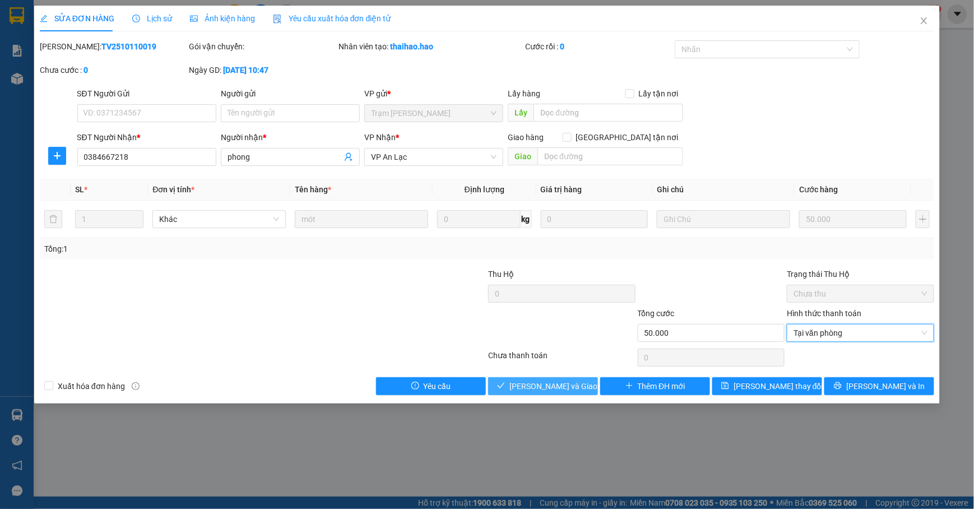
drag, startPoint x: 517, startPoint y: 383, endPoint x: 527, endPoint y: 361, distance: 24.1
click at [518, 383] on button "[PERSON_NAME] và [PERSON_NAME] hàng" at bounding box center [543, 386] width 110 height 18
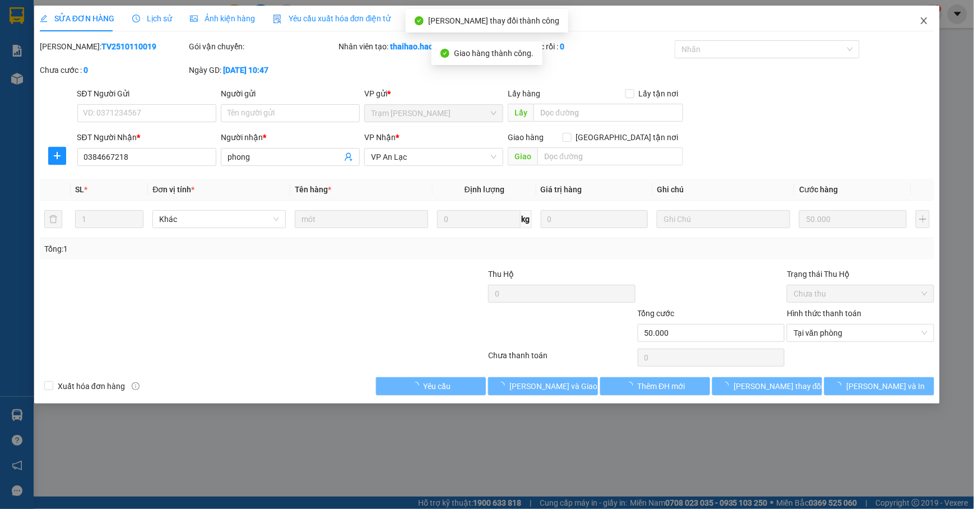
click at [920, 23] on icon "close" at bounding box center [923, 20] width 9 height 9
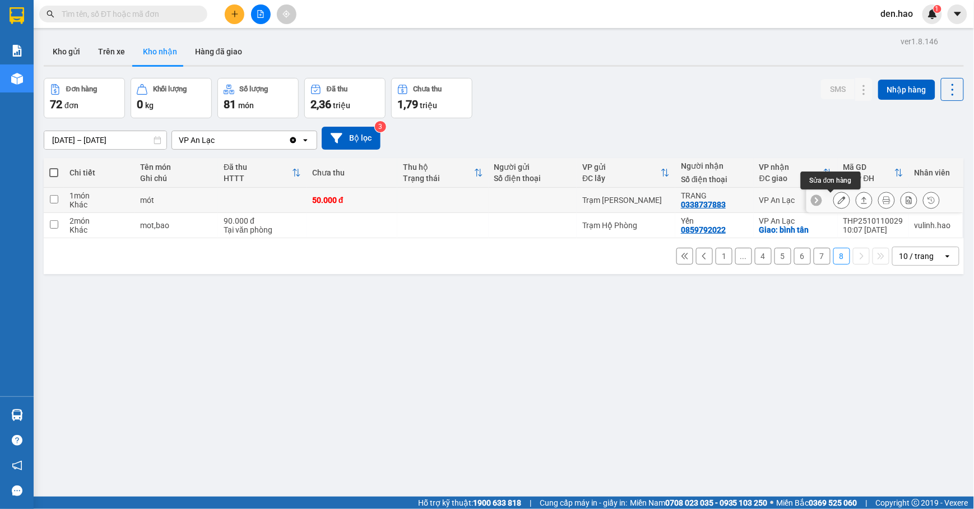
click at [836, 197] on button at bounding box center [842, 201] width 16 height 20
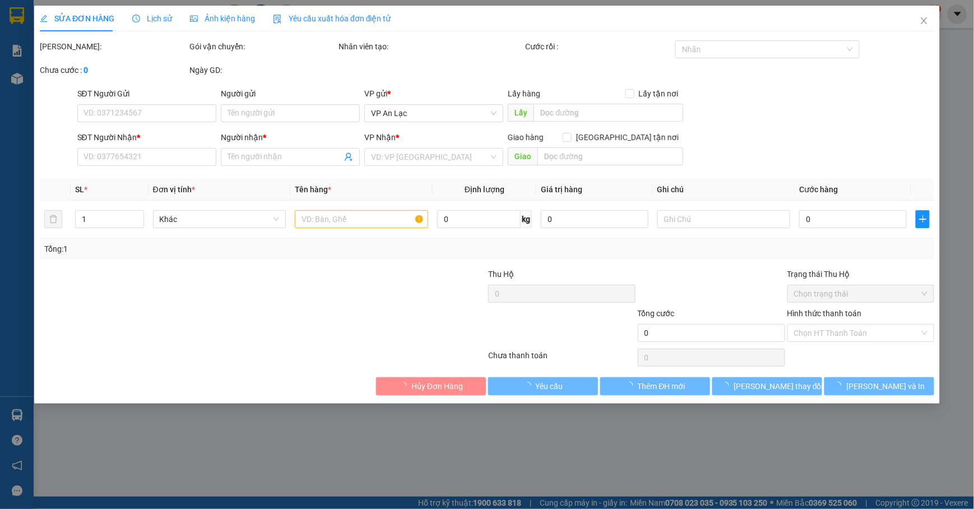
type input "0338737883"
type input "TRANG"
type input "50.000"
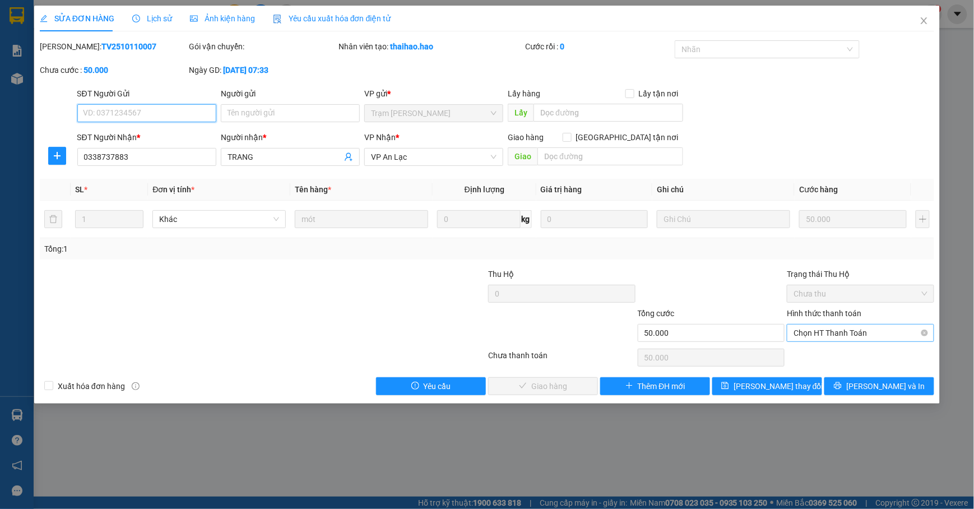
click at [817, 335] on span "Chọn HT Thanh Toán" at bounding box center [860, 332] width 134 height 17
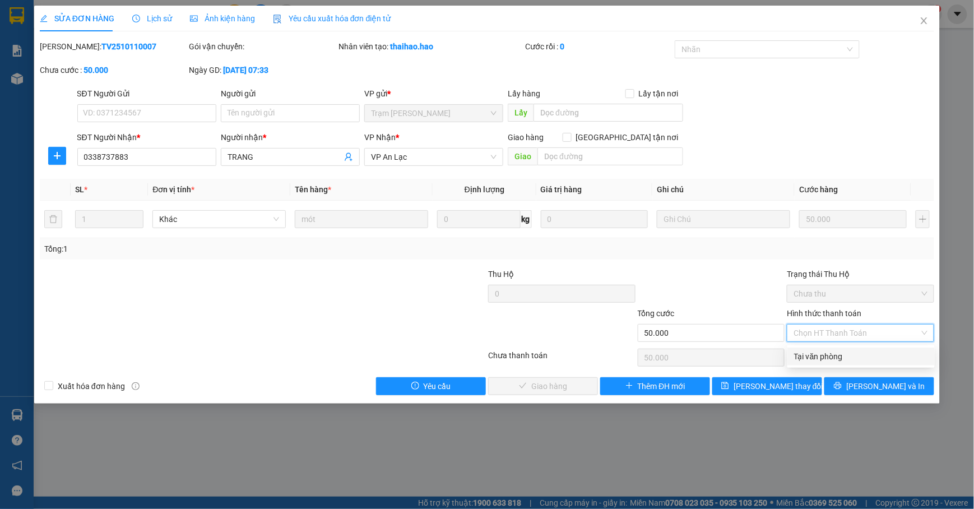
click at [810, 353] on div "Tại văn phòng" at bounding box center [861, 356] width 134 height 12
type input "0"
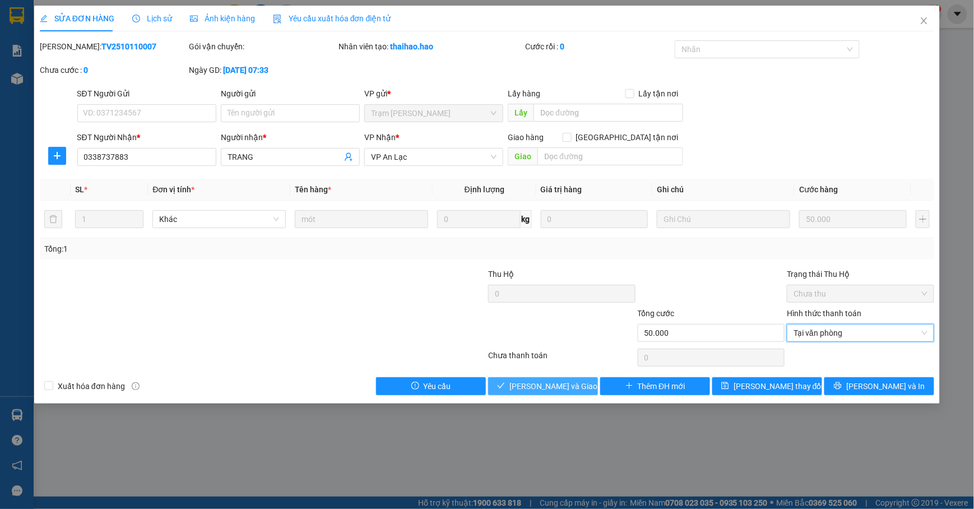
click at [540, 388] on span "[PERSON_NAME] và [PERSON_NAME] hàng" at bounding box center [563, 386] width 108 height 12
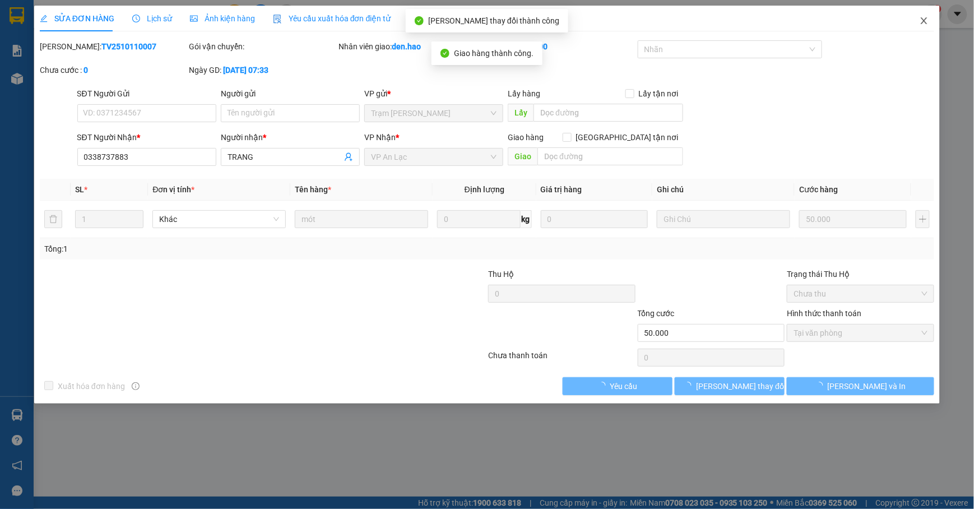
click at [922, 18] on icon "close" at bounding box center [924, 20] width 6 height 7
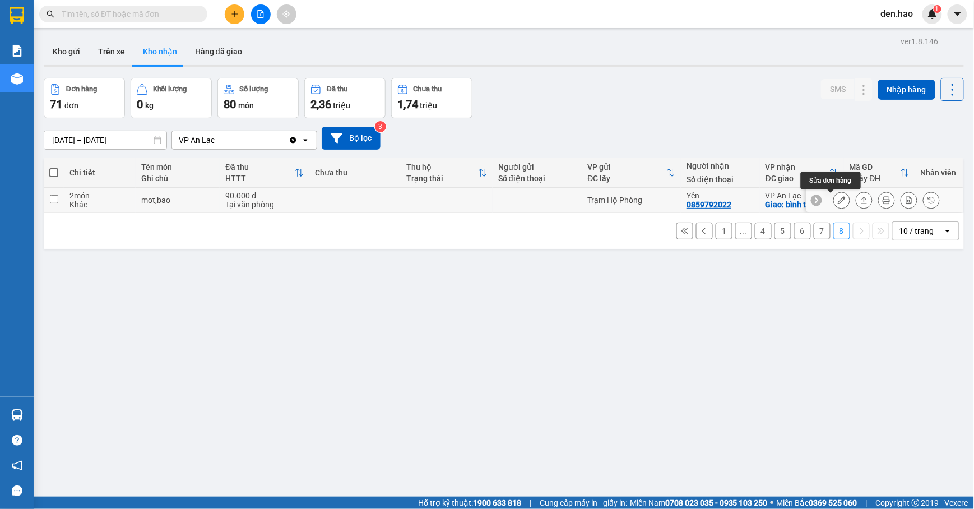
click at [838, 198] on icon at bounding box center [842, 200] width 8 height 8
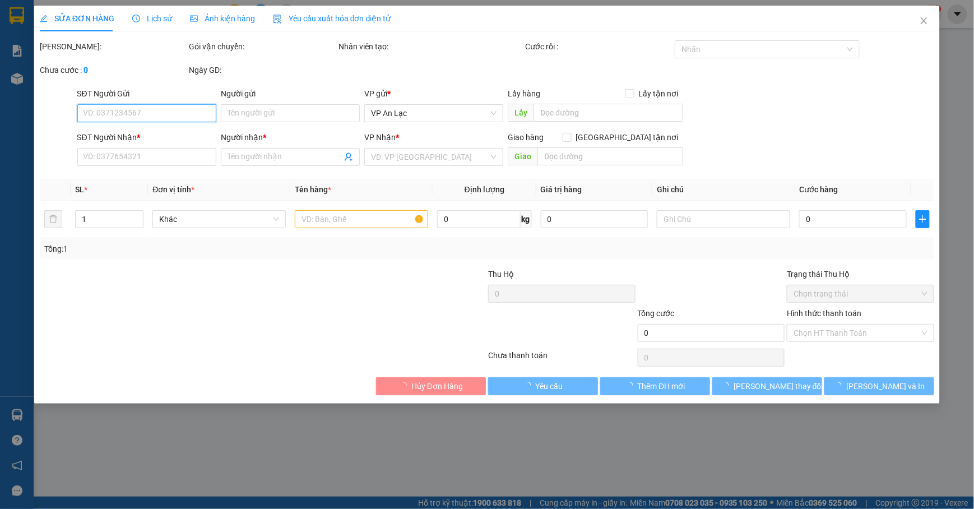
type input "0859792022"
type input "Yến"
checkbox input "true"
type input "bình tân"
type input "90.000"
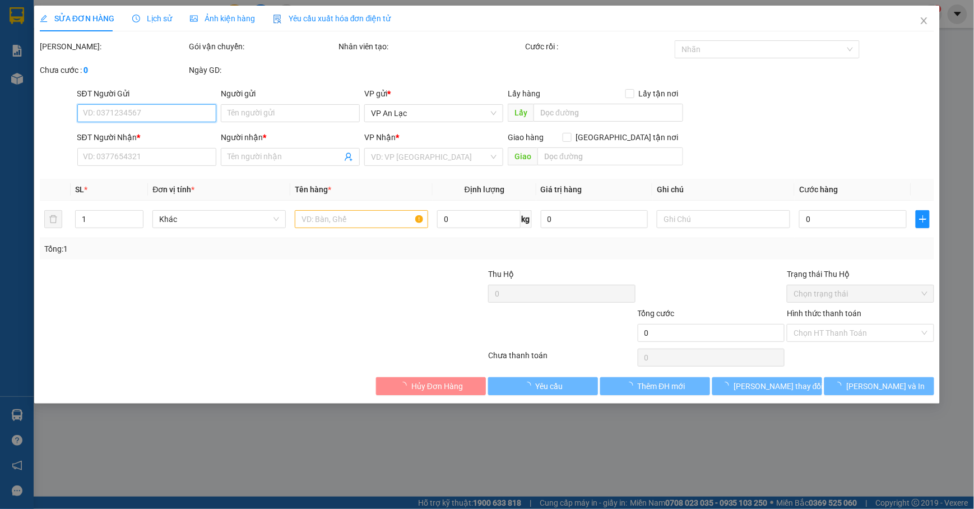
type input "0"
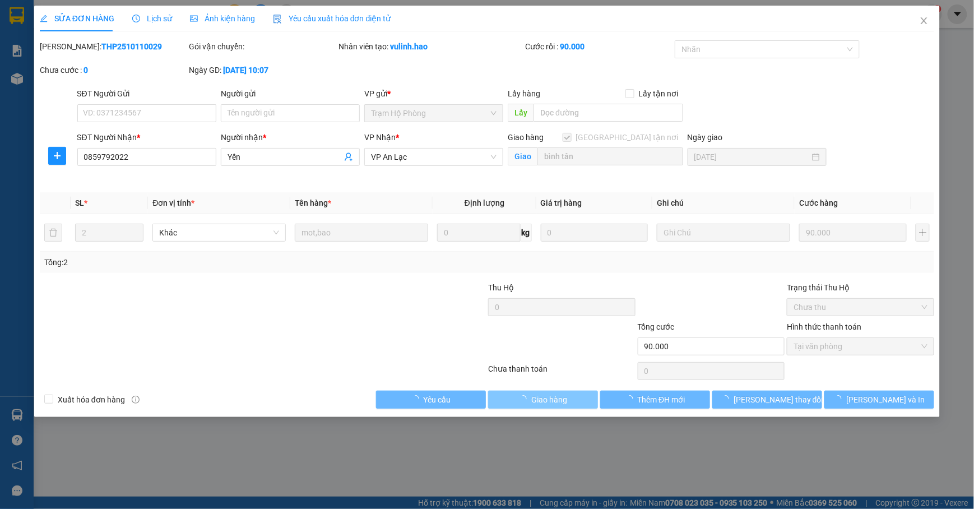
click at [559, 394] on span "Giao hàng" at bounding box center [549, 399] width 36 height 12
click at [557, 404] on span "Giao hàng" at bounding box center [549, 399] width 36 height 12
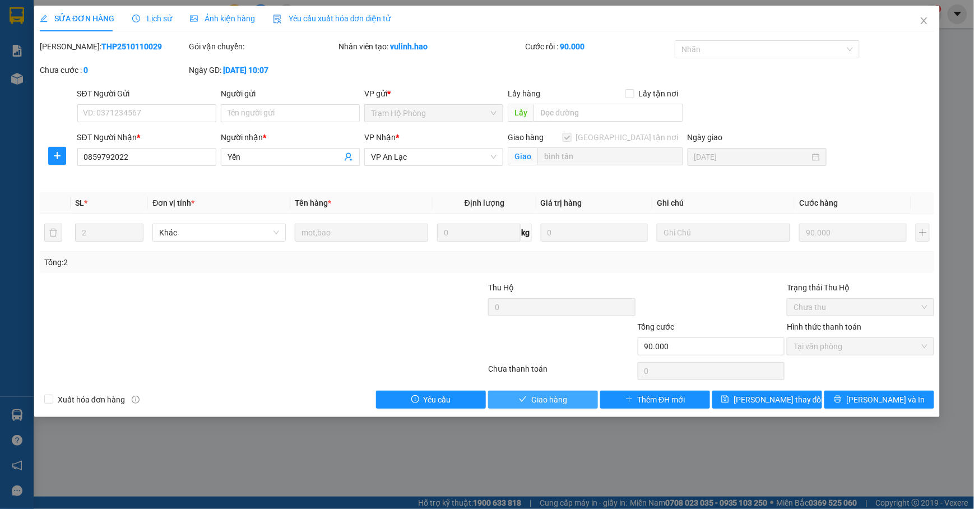
click at [558, 396] on span "Giao hàng" at bounding box center [549, 399] width 36 height 12
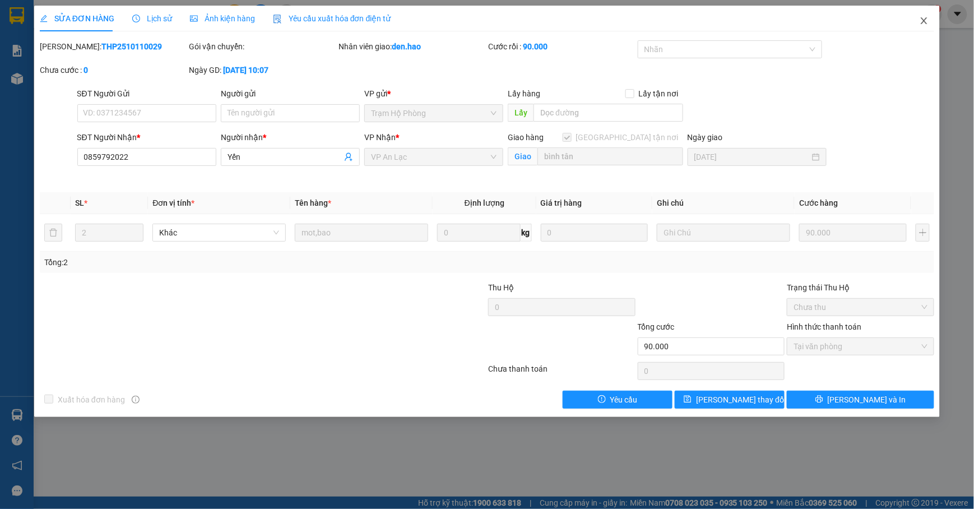
click at [924, 22] on icon "close" at bounding box center [924, 20] width 6 height 7
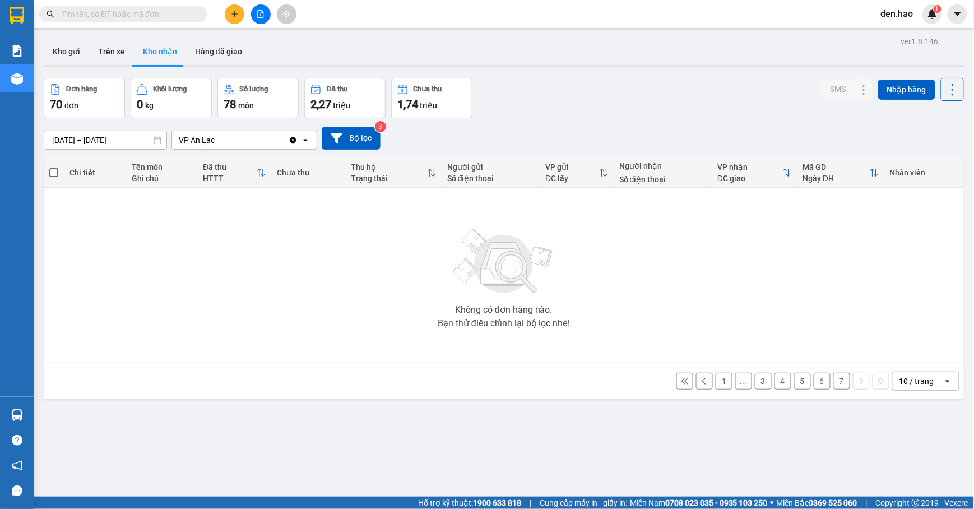
click at [258, 7] on button at bounding box center [261, 14] width 20 height 20
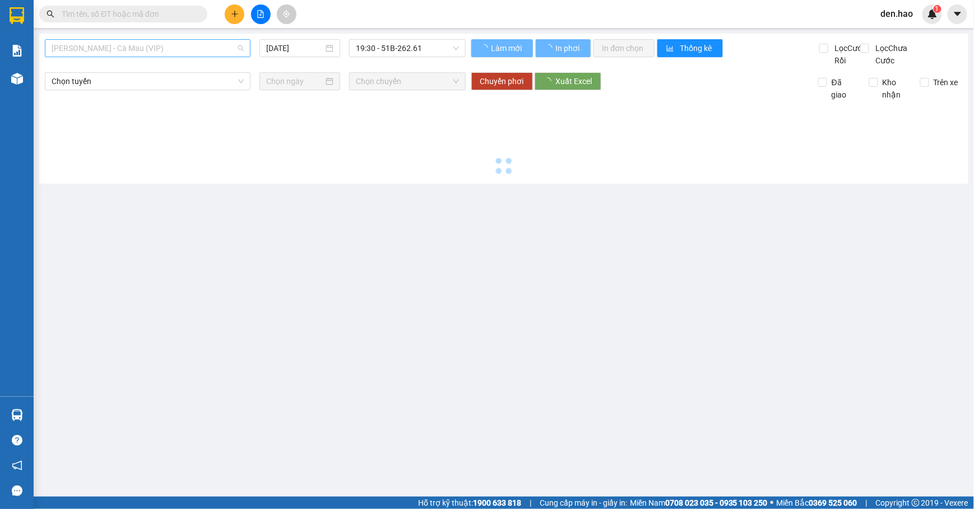
click at [167, 52] on span "[PERSON_NAME] - Cà [PERSON_NAME] (VIP)" at bounding box center [148, 48] width 192 height 17
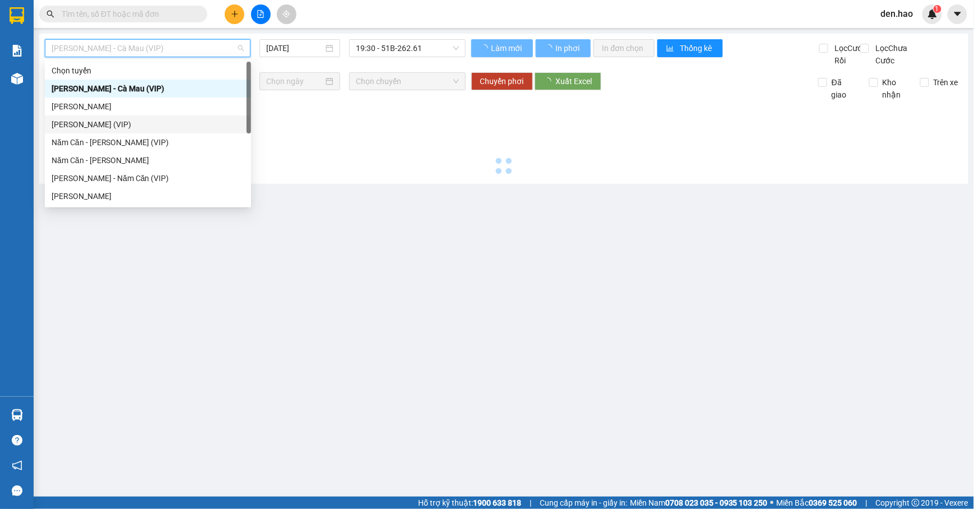
type input "[DATE]"
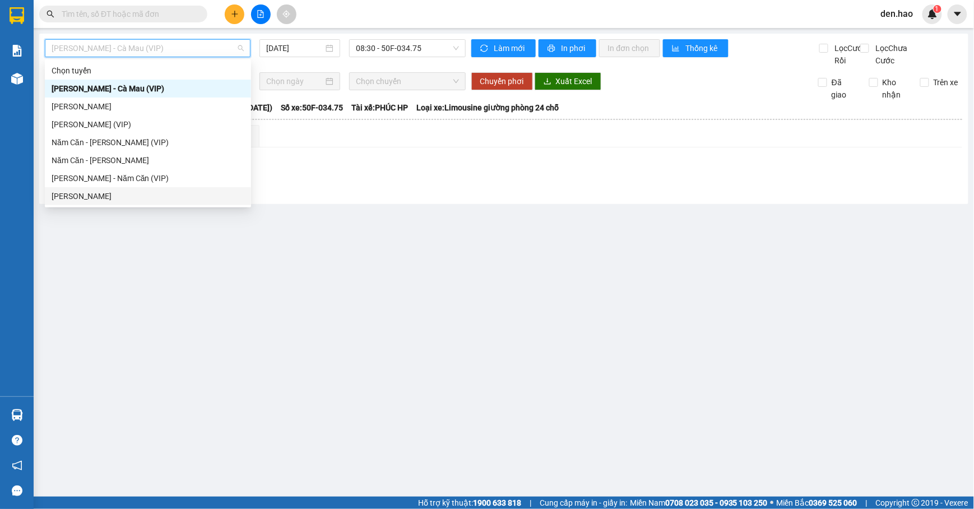
click at [106, 193] on div "Hồ [PERSON_NAME] - Cà [PERSON_NAME]" at bounding box center [148, 196] width 193 height 12
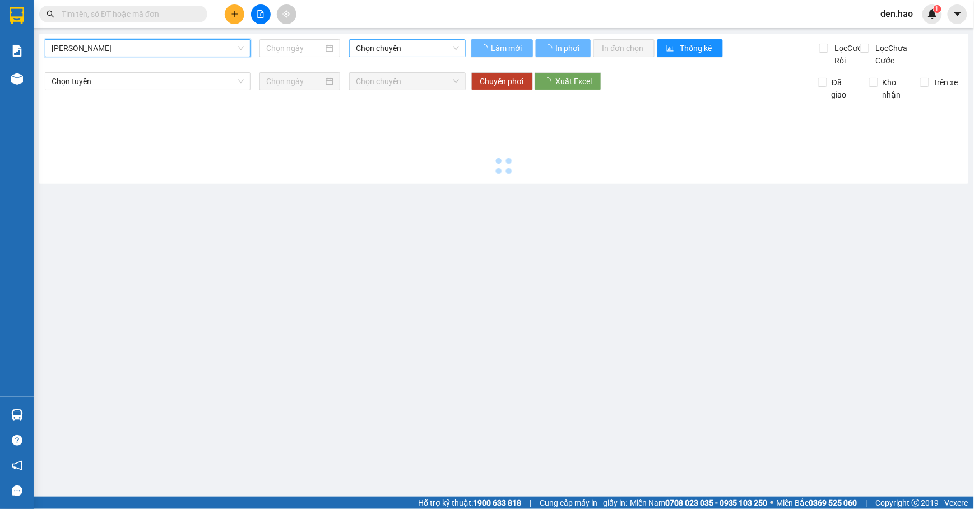
type input "[DATE]"
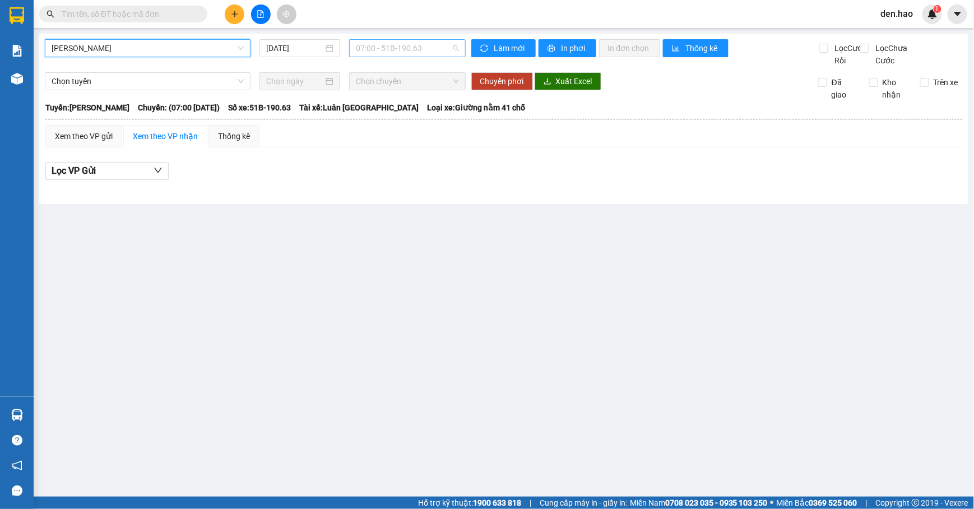
click at [399, 52] on span "07:00 - 51B-190.63" at bounding box center [407, 48] width 103 height 17
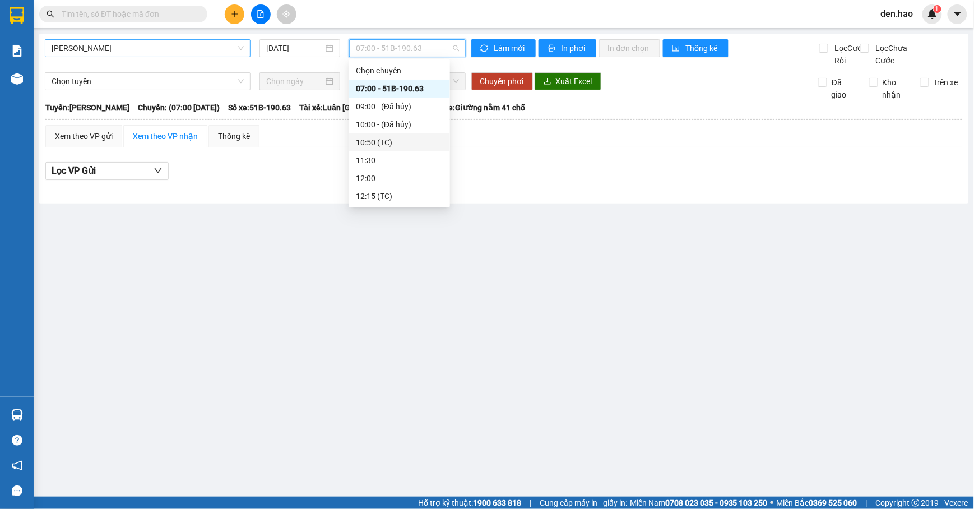
click at [178, 50] on span "Hồ [PERSON_NAME] - Cà [PERSON_NAME]" at bounding box center [148, 48] width 192 height 17
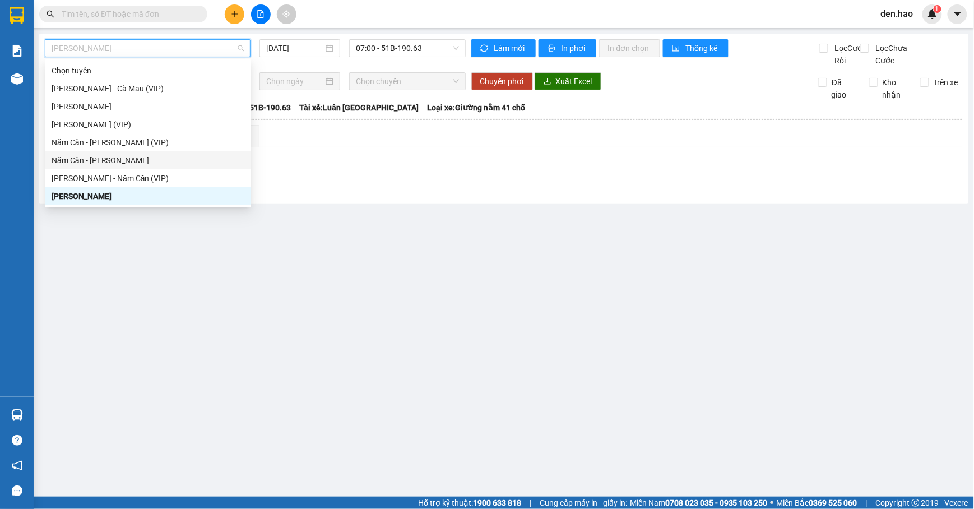
click at [97, 160] on div "Năm Căn - [PERSON_NAME]" at bounding box center [148, 160] width 193 height 12
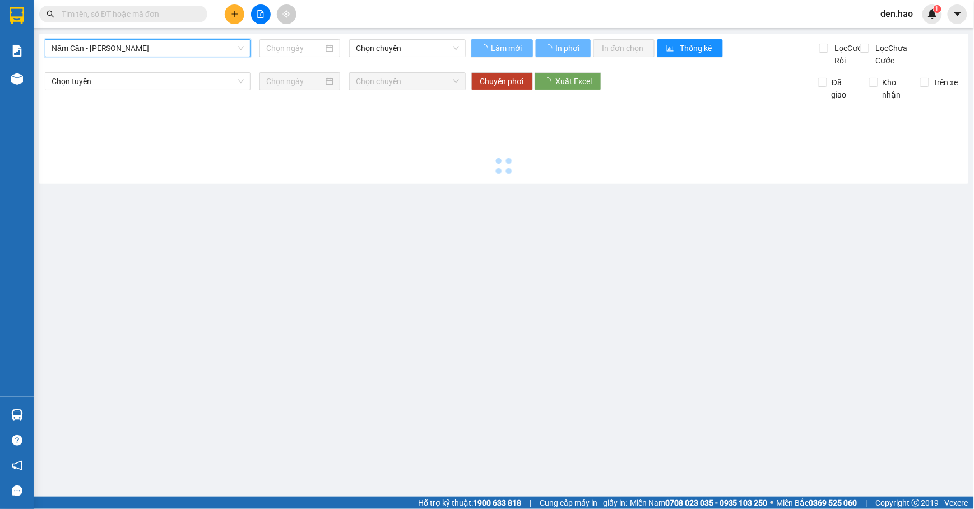
type input "[DATE]"
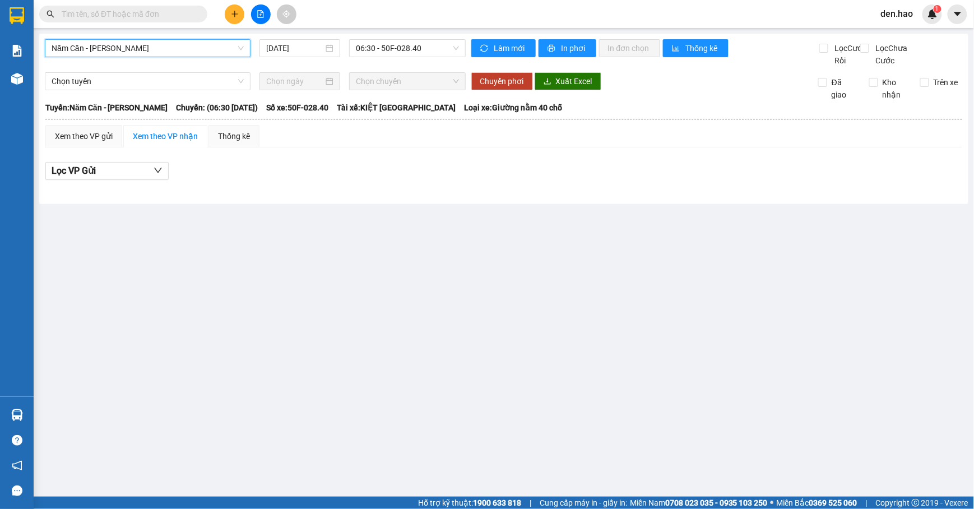
click at [171, 40] on span "Năm Căn - [PERSON_NAME]" at bounding box center [148, 48] width 192 height 17
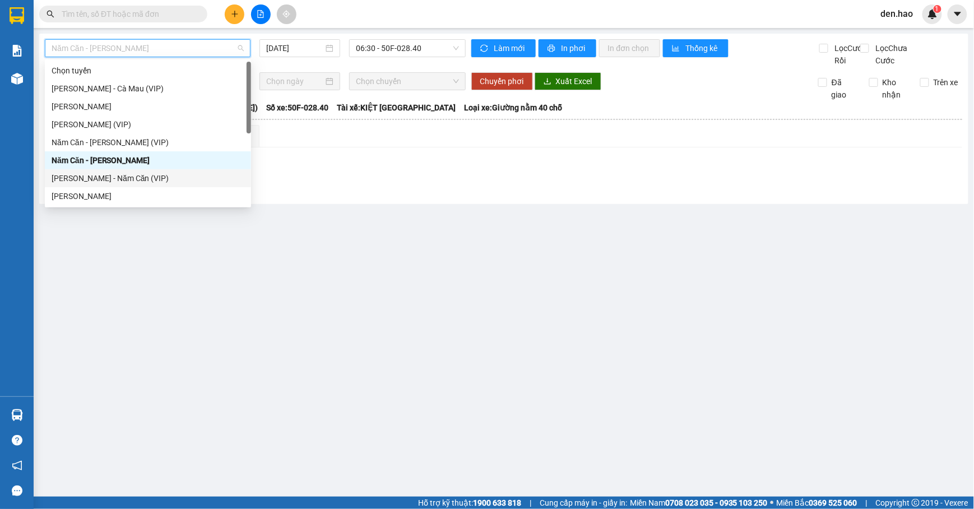
scroll to position [75, 0]
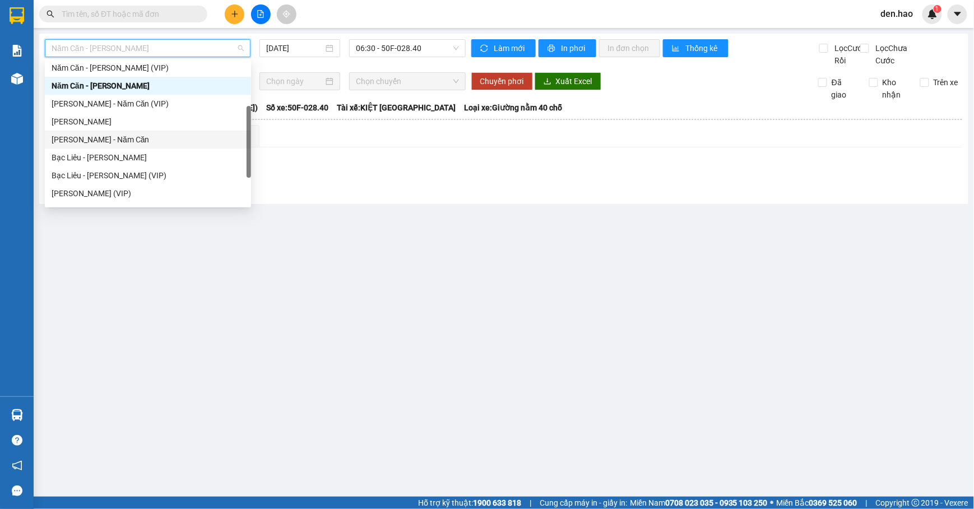
click at [126, 133] on div "[PERSON_NAME] Căn" at bounding box center [148, 139] width 193 height 12
type input "[DATE]"
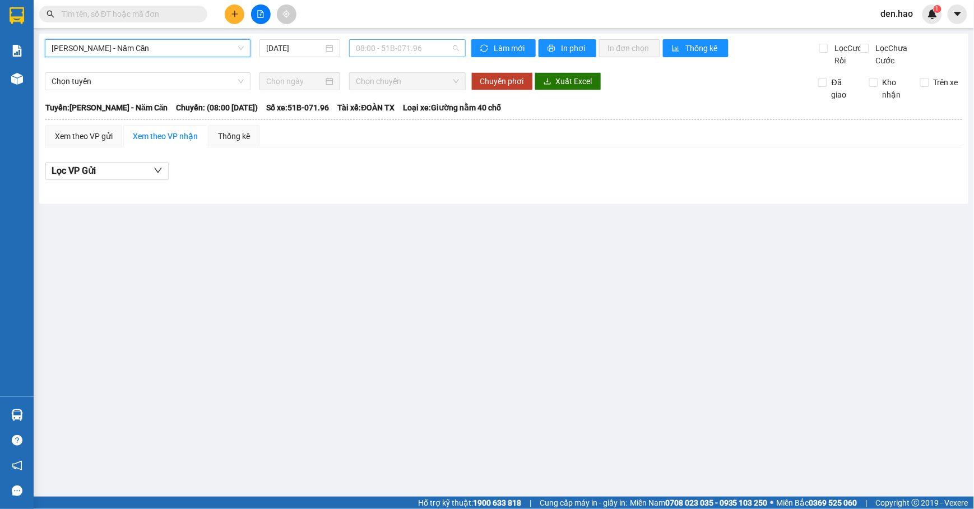
click at [398, 44] on span "08:00 - 51B-071.96" at bounding box center [407, 48] width 103 height 17
click at [148, 52] on span "[PERSON_NAME] Căn" at bounding box center [148, 48] width 192 height 17
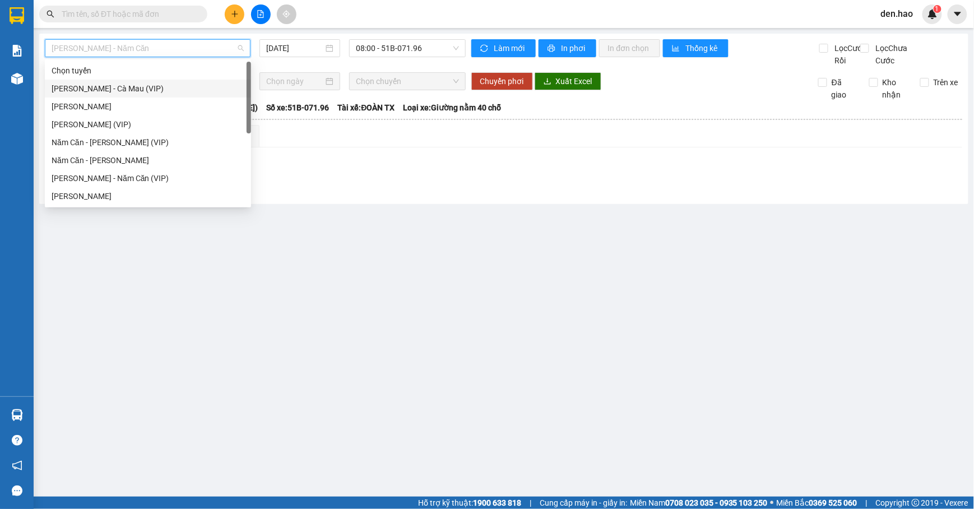
click at [114, 88] on div "[PERSON_NAME] - Cà [PERSON_NAME] (VIP)" at bounding box center [148, 88] width 193 height 12
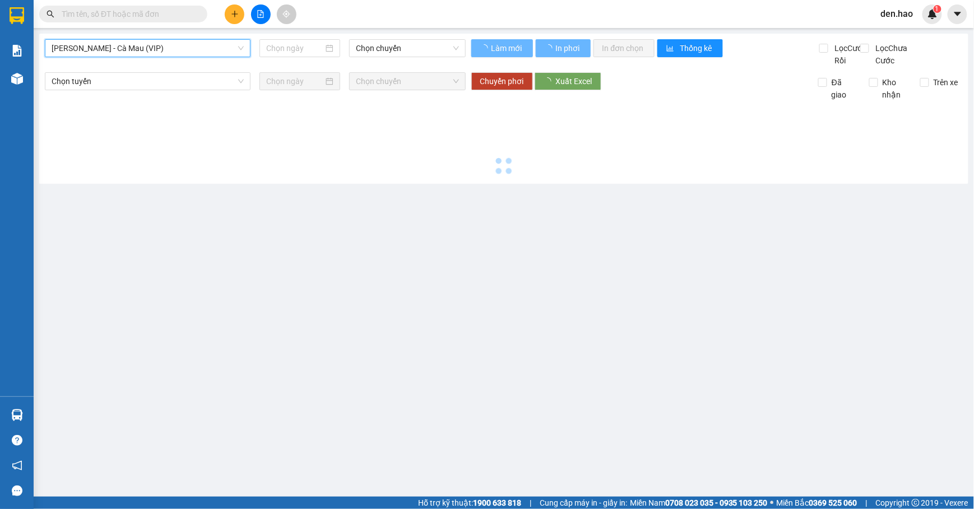
type input "[DATE]"
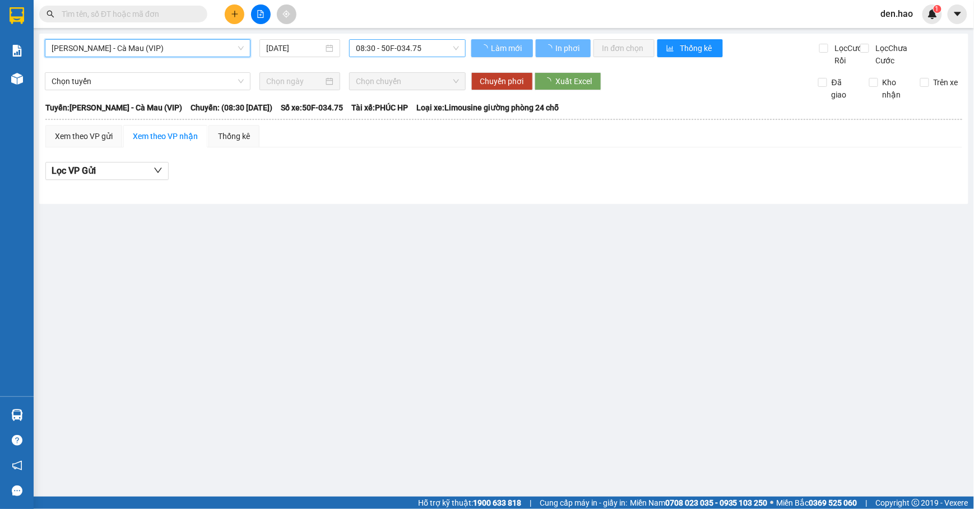
click at [384, 50] on span "08:30 - 50F-034.75" at bounding box center [407, 48] width 103 height 17
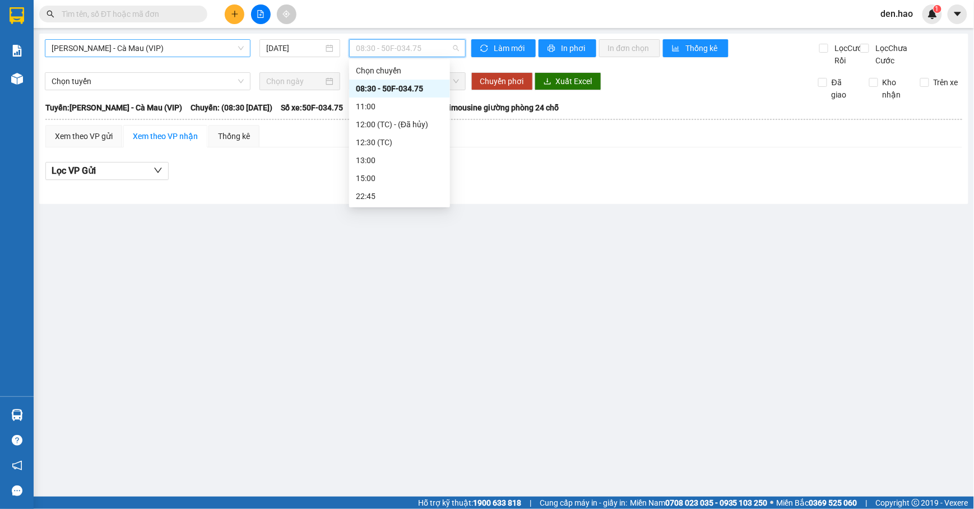
click at [149, 53] on span "[PERSON_NAME] - Cà [PERSON_NAME] (VIP)" at bounding box center [148, 48] width 192 height 17
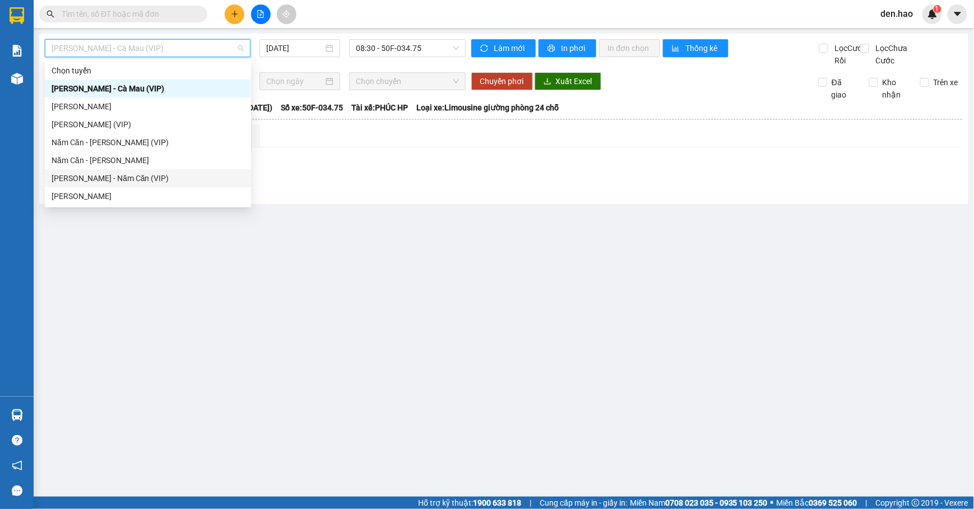
click at [105, 182] on div "[PERSON_NAME] Căn (VIP)" at bounding box center [148, 178] width 193 height 12
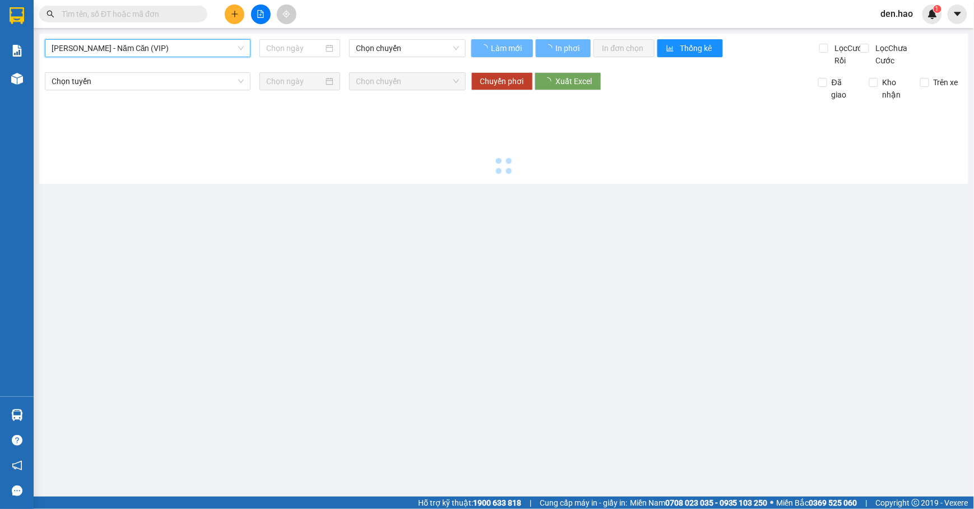
type input "[DATE]"
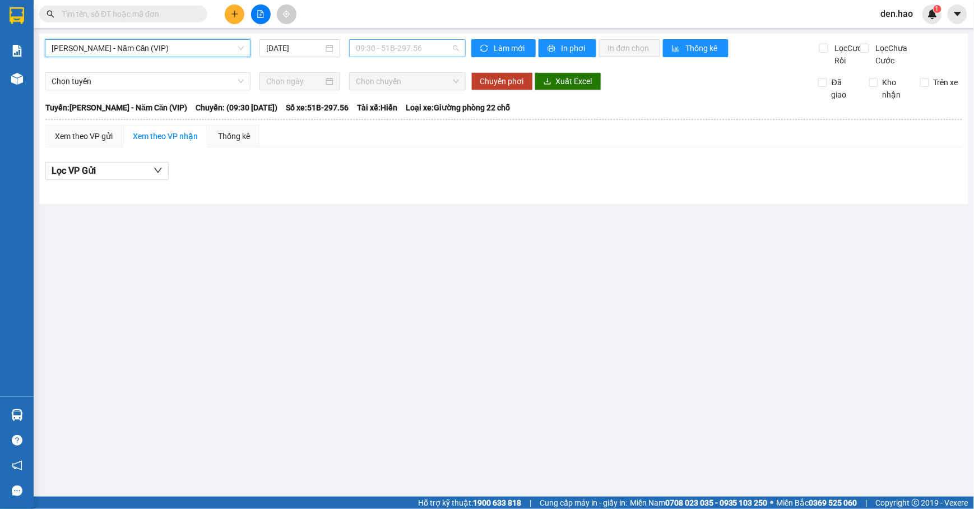
click at [379, 52] on span "09:30 - 51B-297.56" at bounding box center [407, 48] width 103 height 17
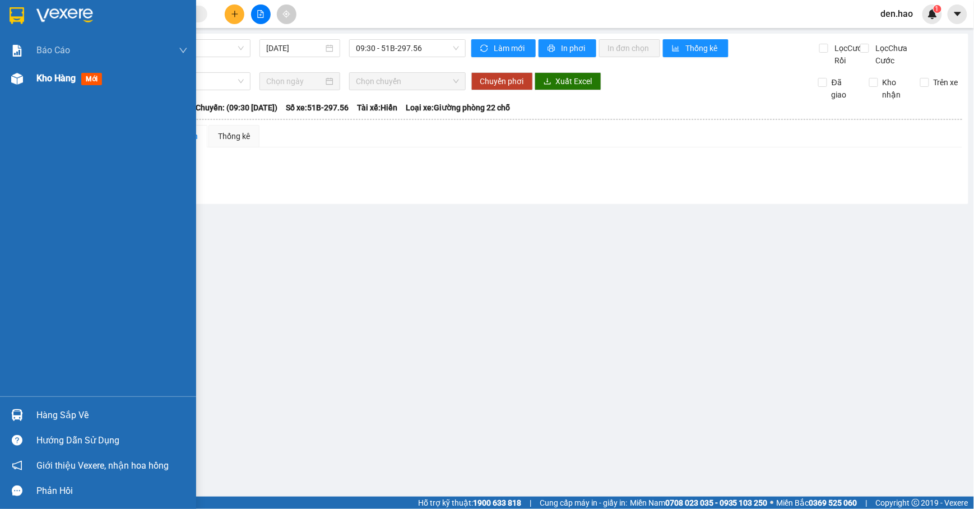
click at [30, 86] on div "Kho hàng mới" at bounding box center [98, 78] width 196 height 28
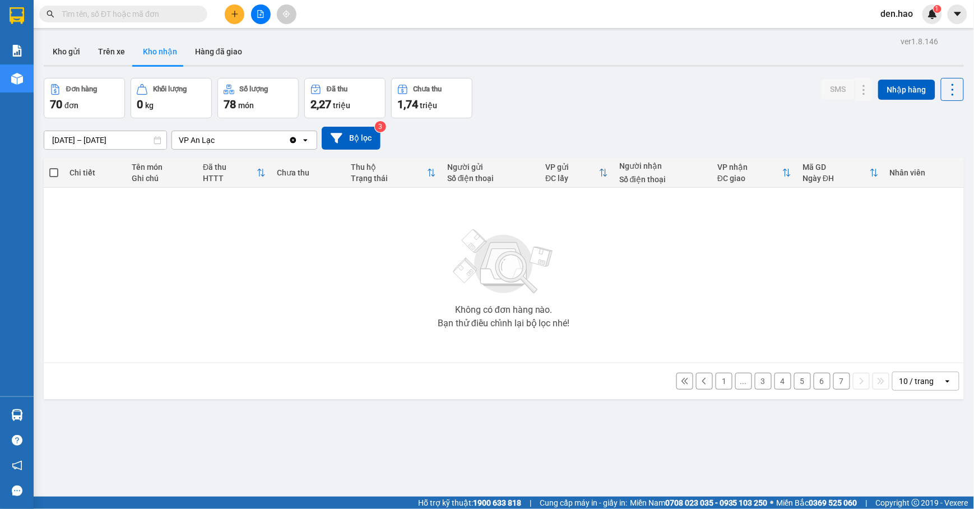
click at [833, 386] on button "7" at bounding box center [841, 381] width 17 height 17
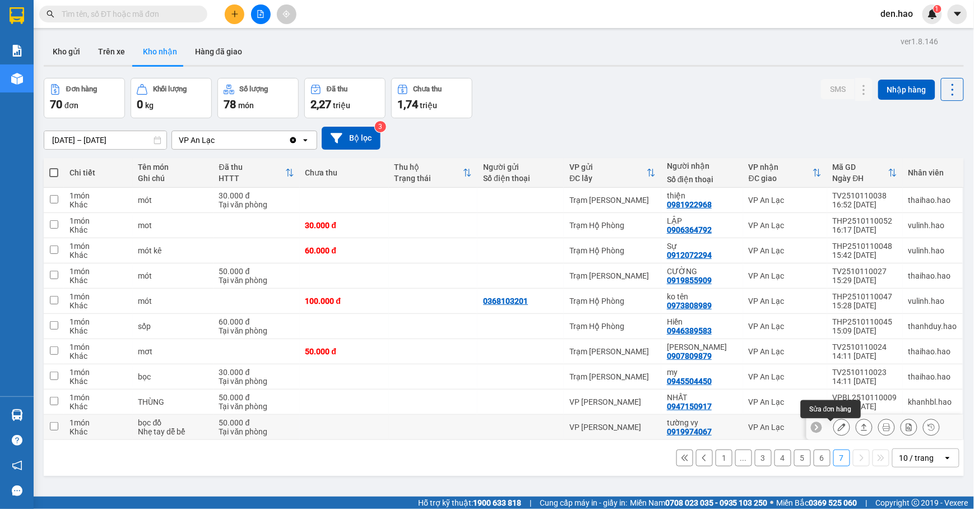
click at [838, 431] on icon at bounding box center [842, 427] width 8 height 8
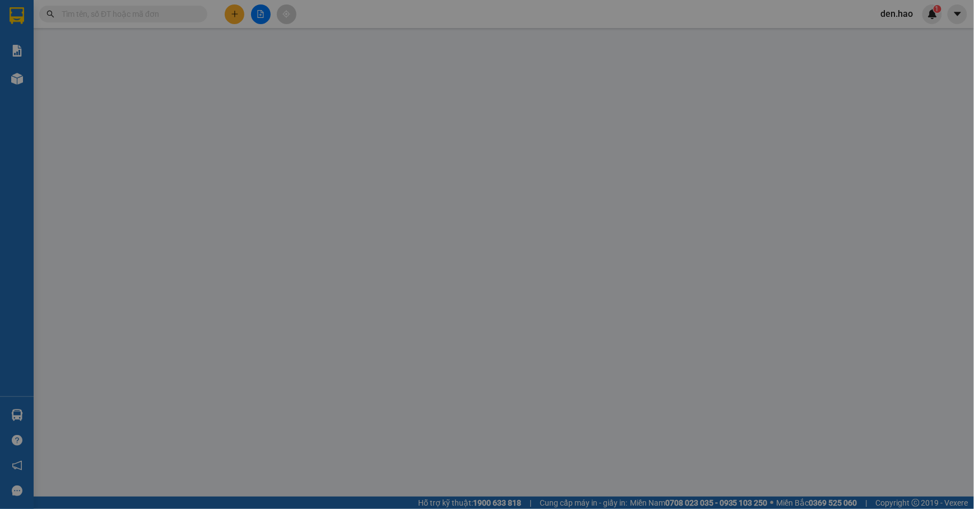
type input "0919974067"
type input "tường vy"
type input "50.000"
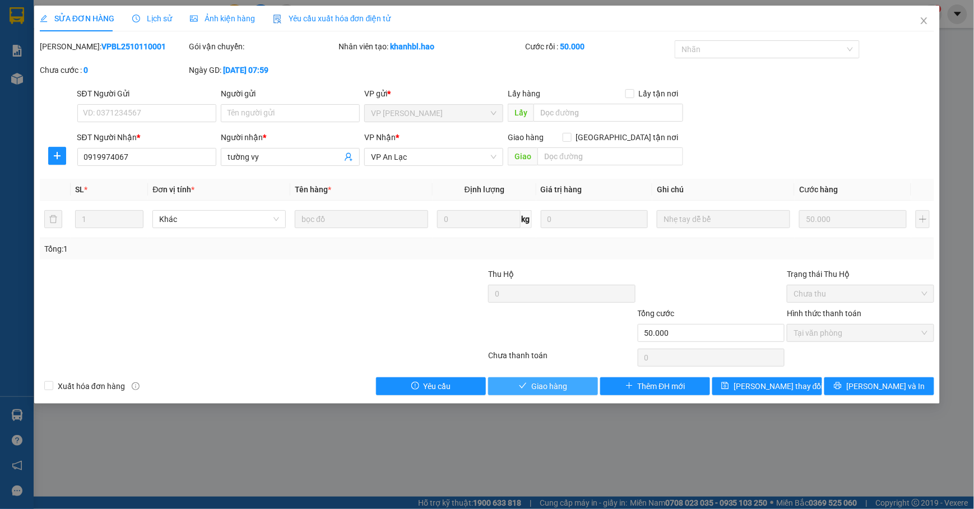
click at [574, 392] on button "Giao hàng" at bounding box center [543, 386] width 110 height 18
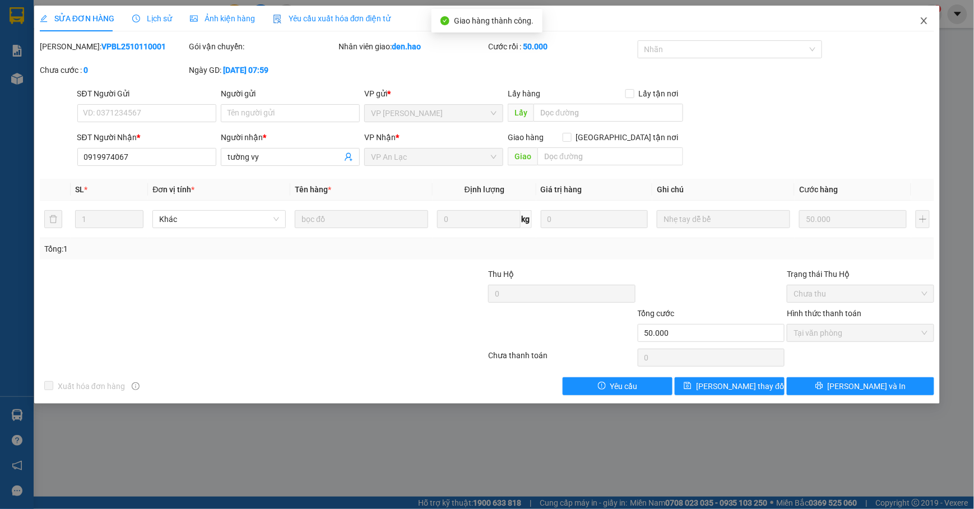
click at [930, 21] on span "Close" at bounding box center [923, 21] width 31 height 31
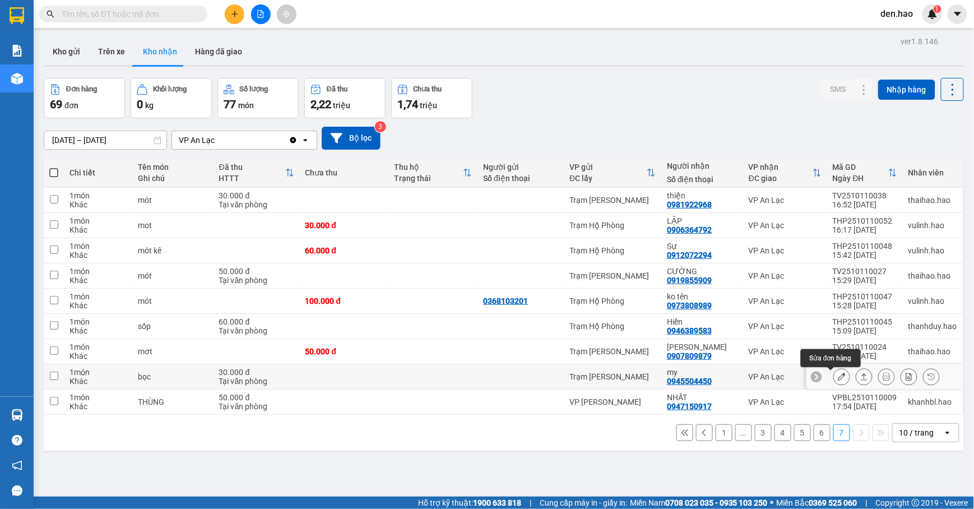
click at [838, 380] on icon at bounding box center [842, 377] width 8 height 8
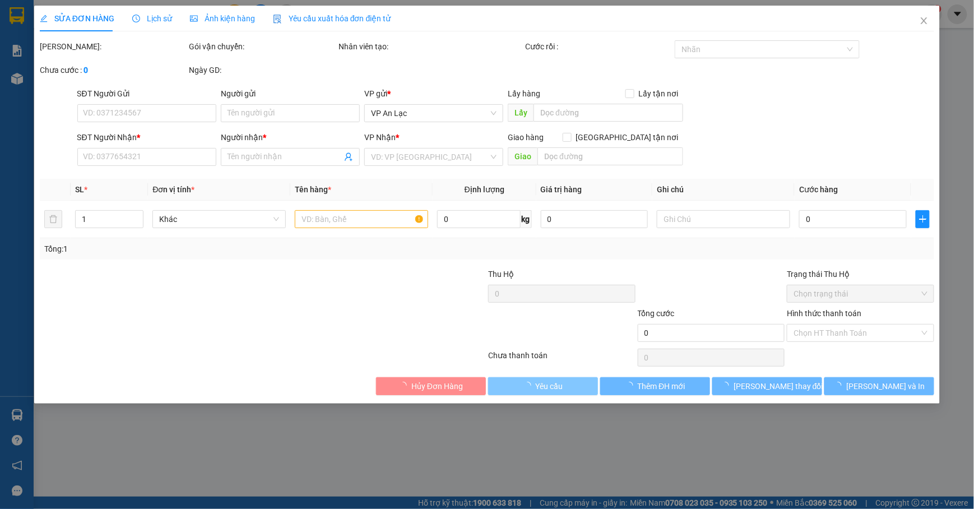
click at [570, 388] on button "Yêu cầu" at bounding box center [543, 386] width 110 height 18
type input "0945504450"
type input "my"
type input "30.000"
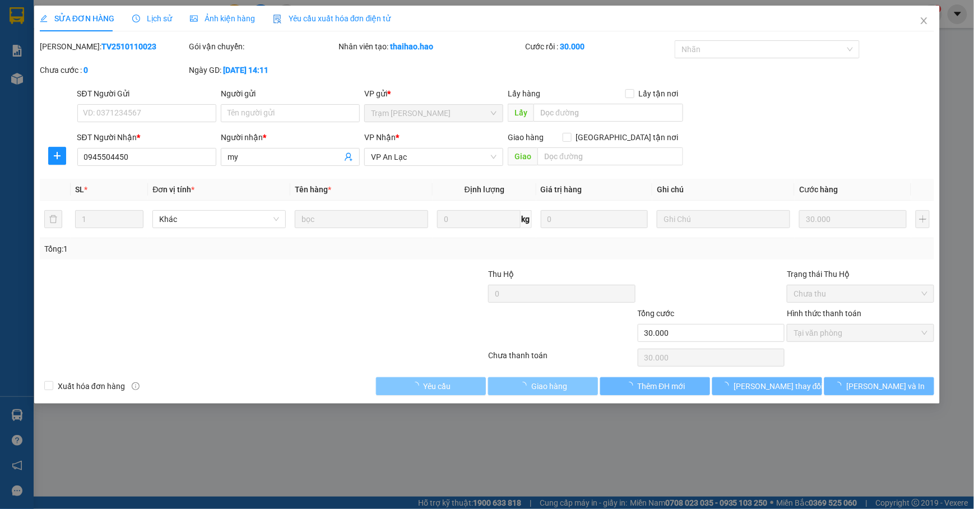
click at [570, 388] on button "Giao hàng" at bounding box center [543, 386] width 110 height 18
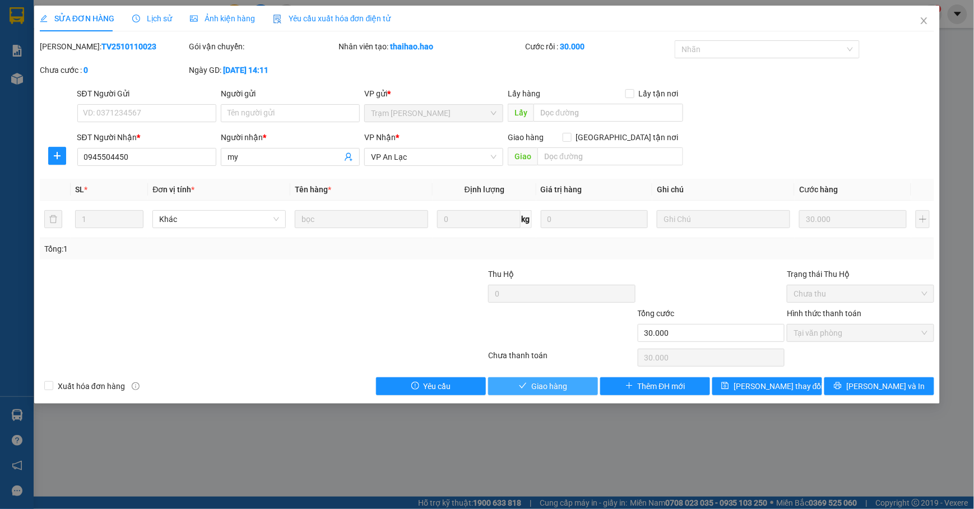
click at [550, 385] on span "Giao hàng" at bounding box center [549, 386] width 36 height 12
type input "0"
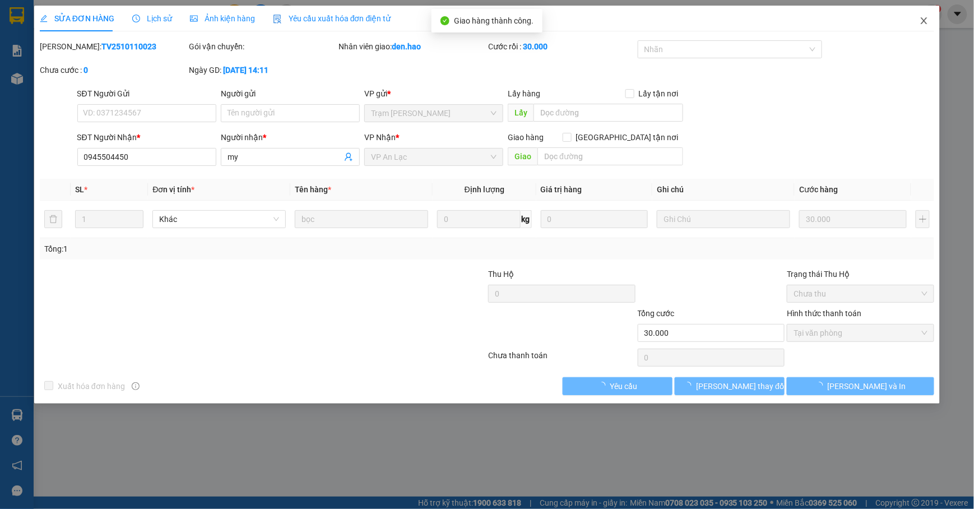
click at [921, 21] on icon "close" at bounding box center [923, 20] width 9 height 9
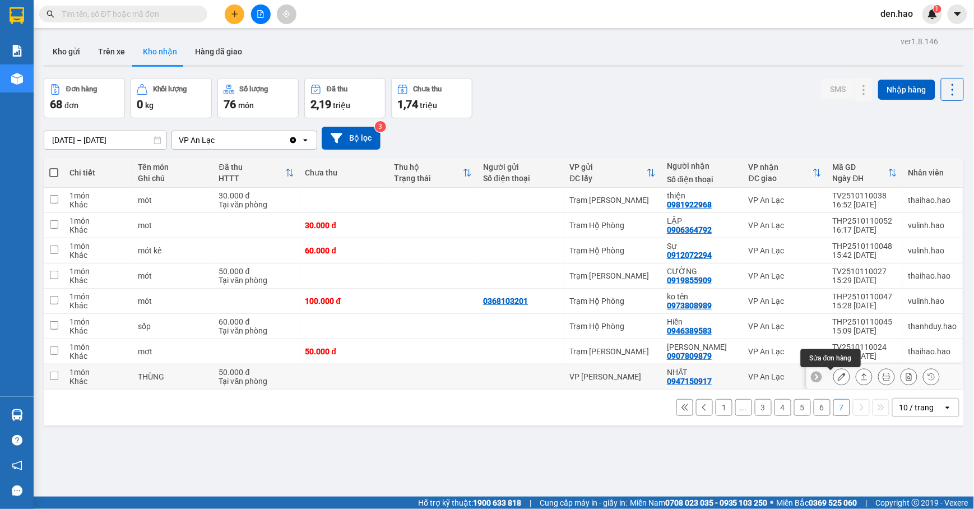
click at [838, 380] on icon at bounding box center [842, 377] width 8 height 8
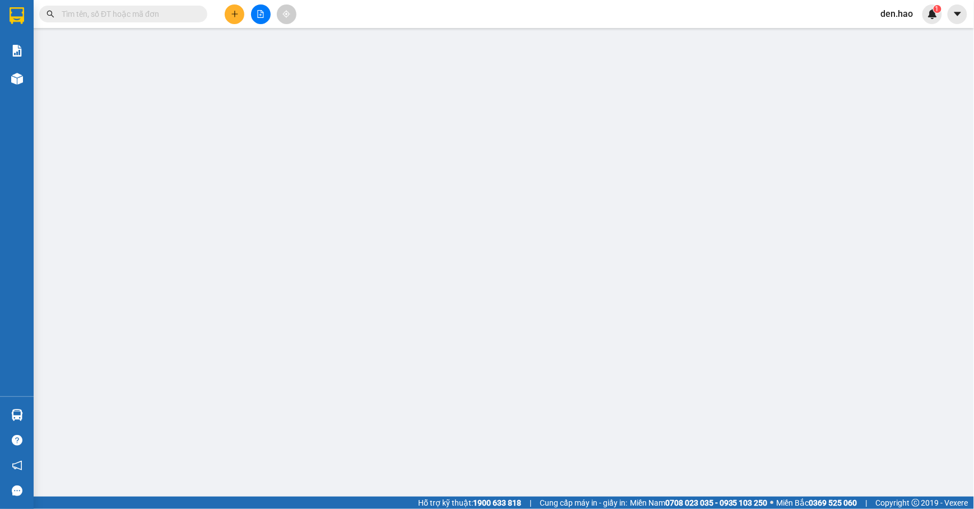
type input "0947150917"
type input "NHẤT"
type input "50.000"
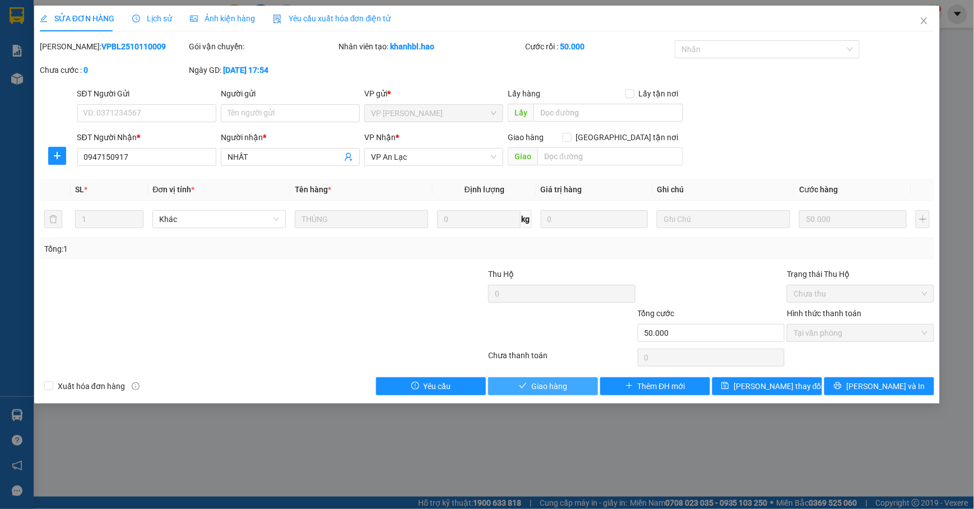
drag, startPoint x: 541, startPoint y: 383, endPoint x: 560, endPoint y: 366, distance: 25.8
click at [542, 383] on span "Giao hàng" at bounding box center [549, 386] width 36 height 12
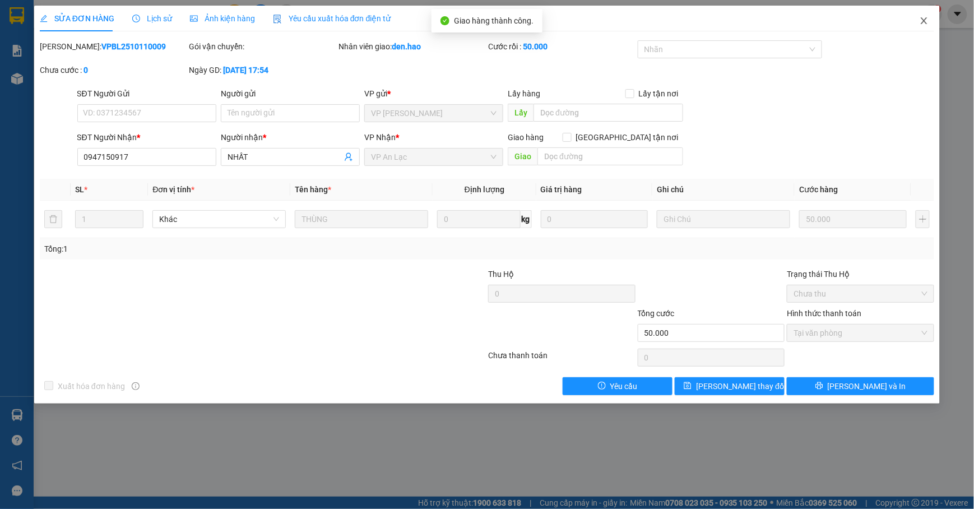
click at [924, 23] on icon "close" at bounding box center [923, 20] width 9 height 9
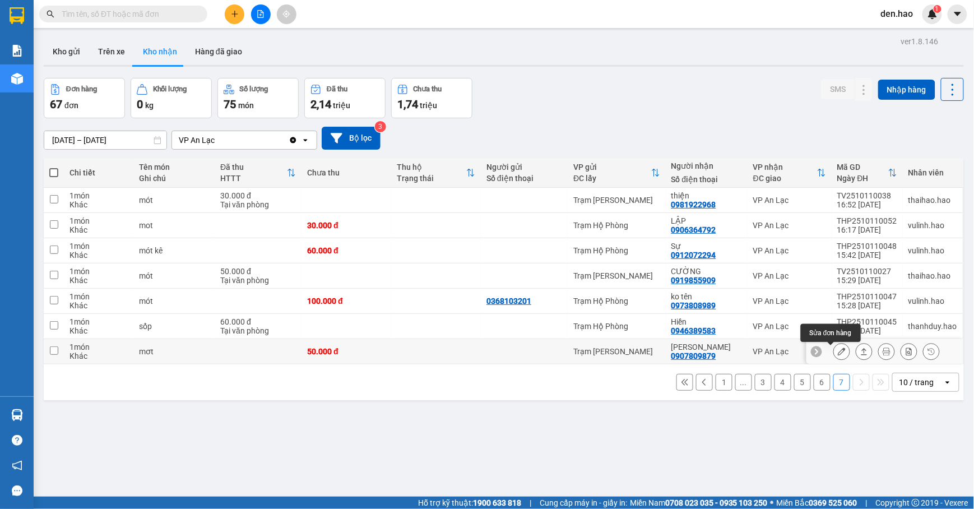
click at [838, 355] on icon at bounding box center [842, 351] width 8 height 8
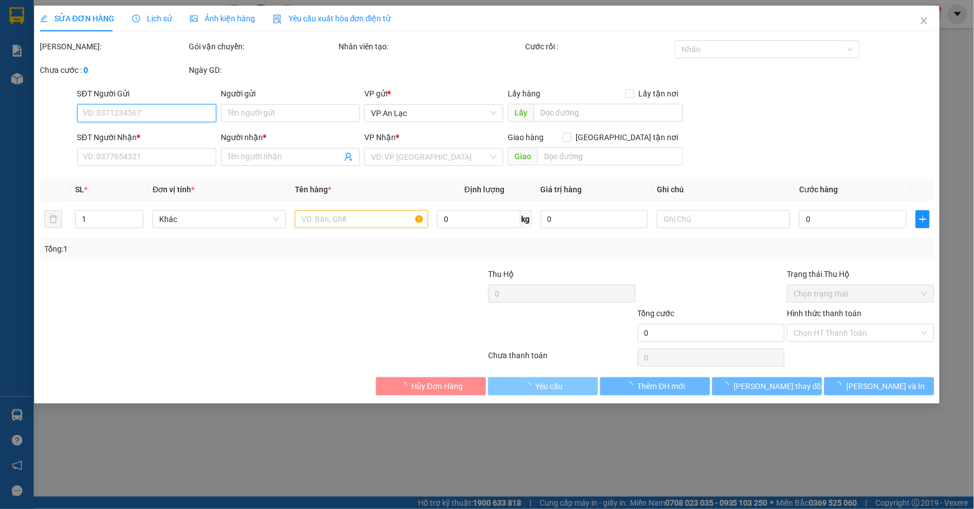
type input "0907809879"
type input "[PERSON_NAME]"
type input "50.000"
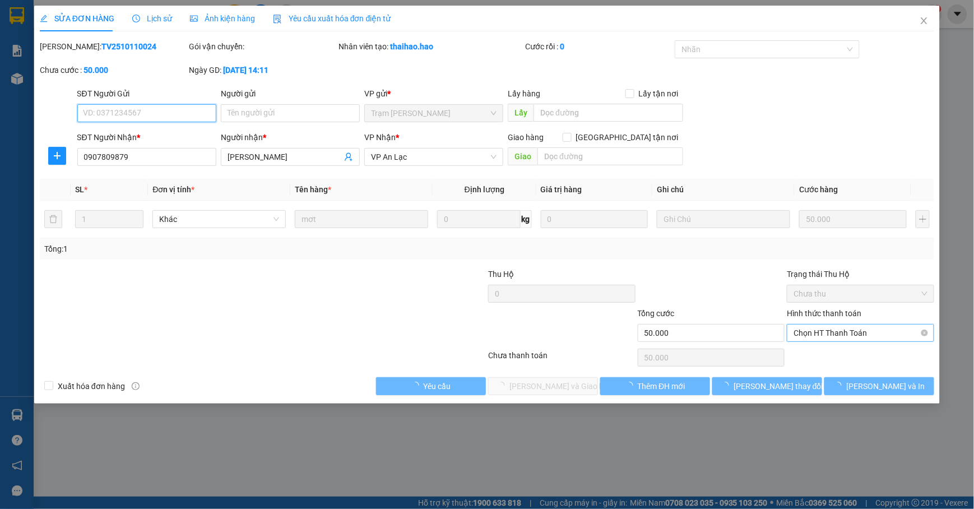
click at [872, 332] on span "Chọn HT Thanh Toán" at bounding box center [860, 332] width 134 height 17
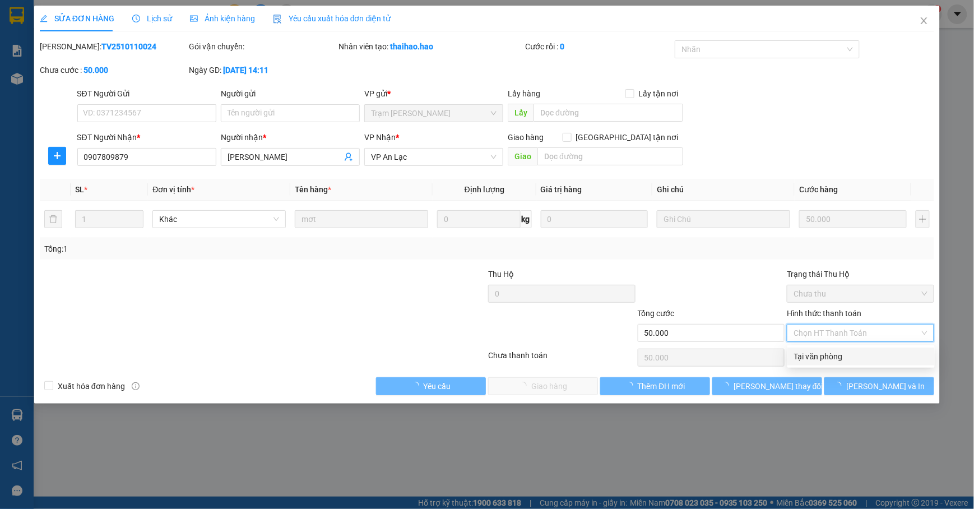
click at [834, 351] on div "Tại văn phòng" at bounding box center [861, 356] width 134 height 12
type input "0"
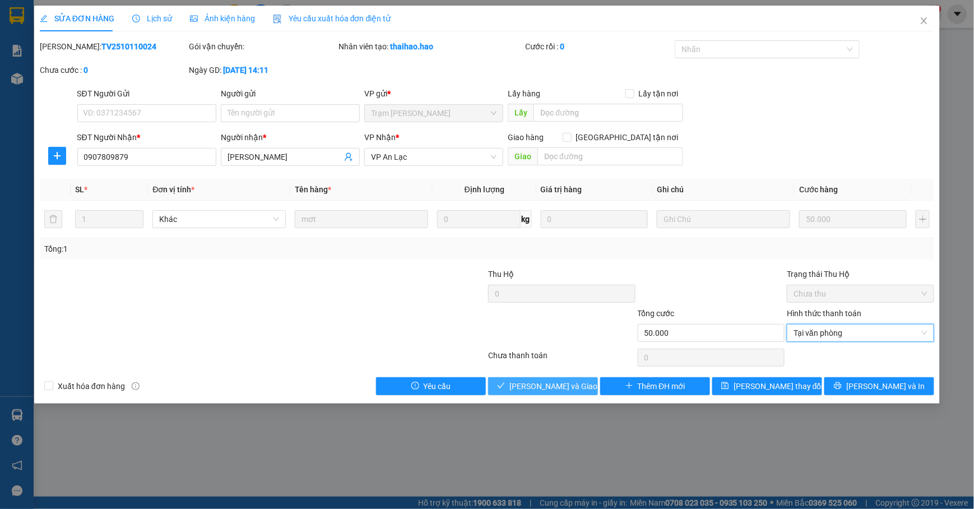
click at [552, 384] on span "[PERSON_NAME] và [PERSON_NAME] hàng" at bounding box center [563, 386] width 108 height 12
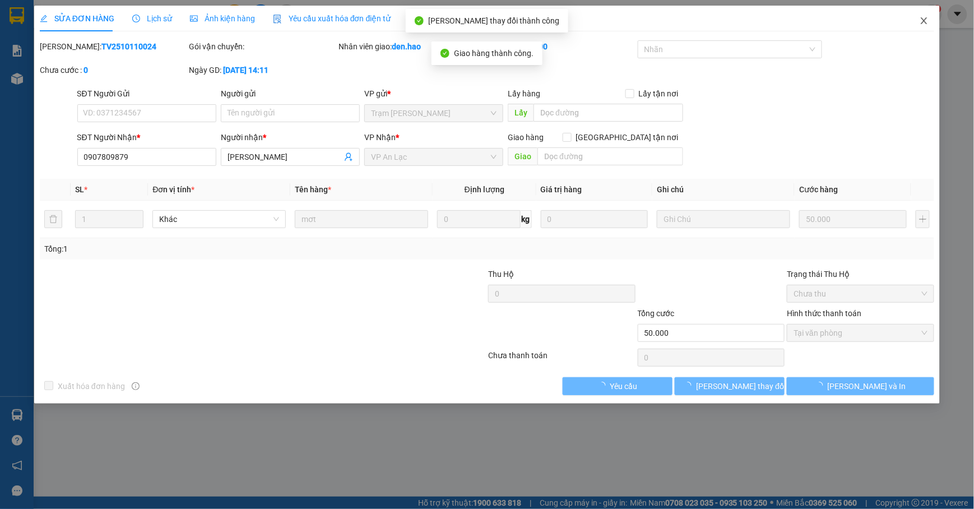
click at [918, 27] on span "Close" at bounding box center [923, 21] width 31 height 31
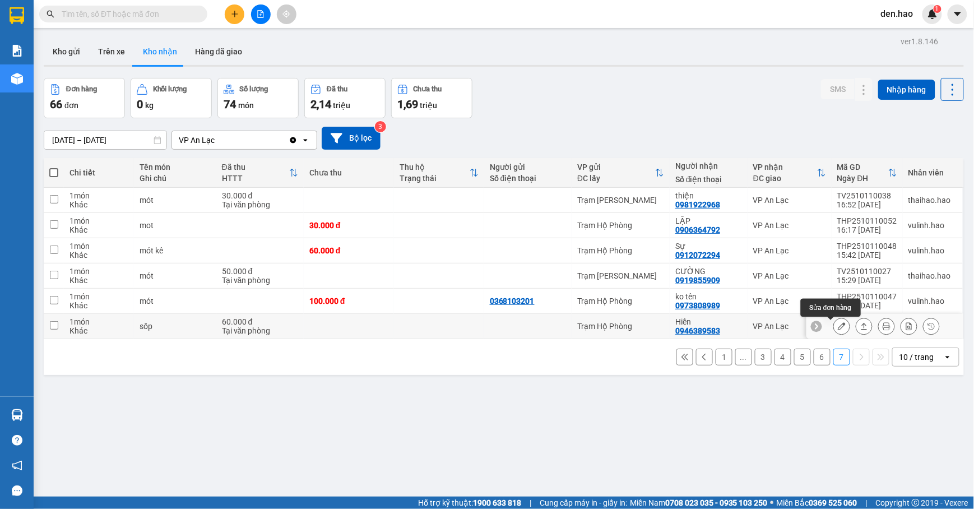
click at [838, 326] on icon at bounding box center [842, 326] width 8 height 8
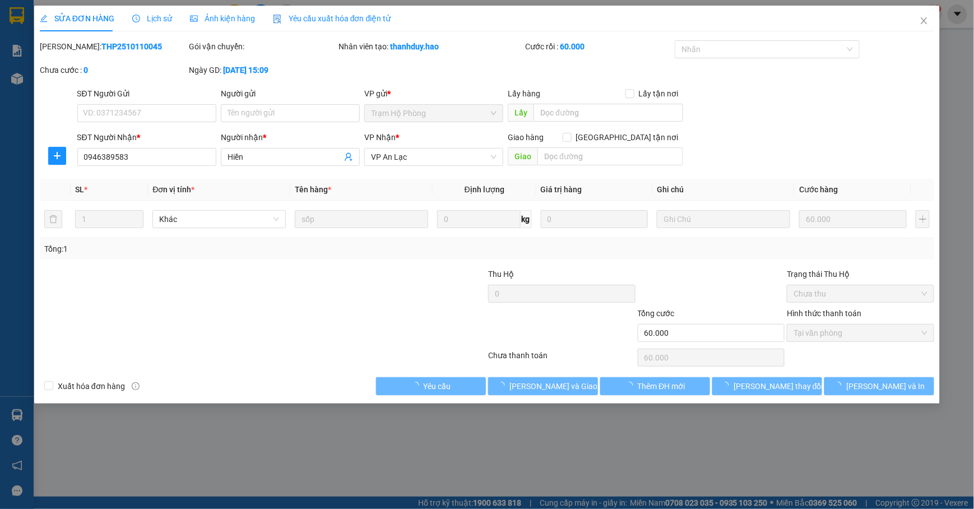
type input "0946389583"
type input "Hiền"
type input "60.000"
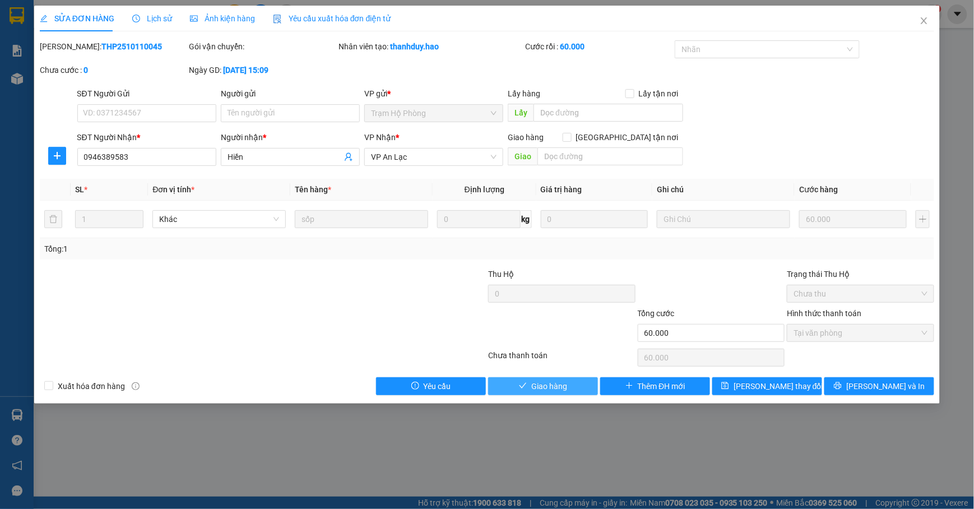
click at [561, 384] on span "Giao hàng" at bounding box center [549, 386] width 36 height 12
type input "0"
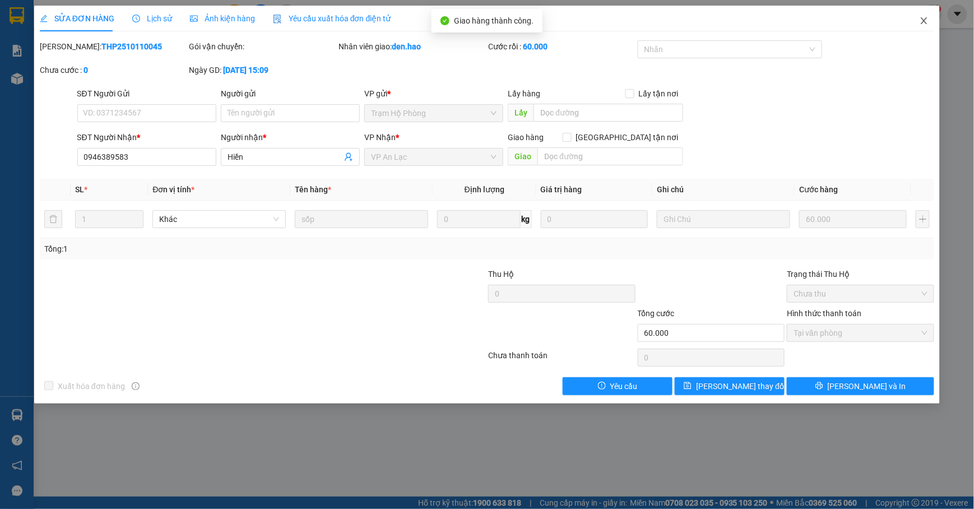
click at [919, 23] on span "Close" at bounding box center [923, 21] width 31 height 31
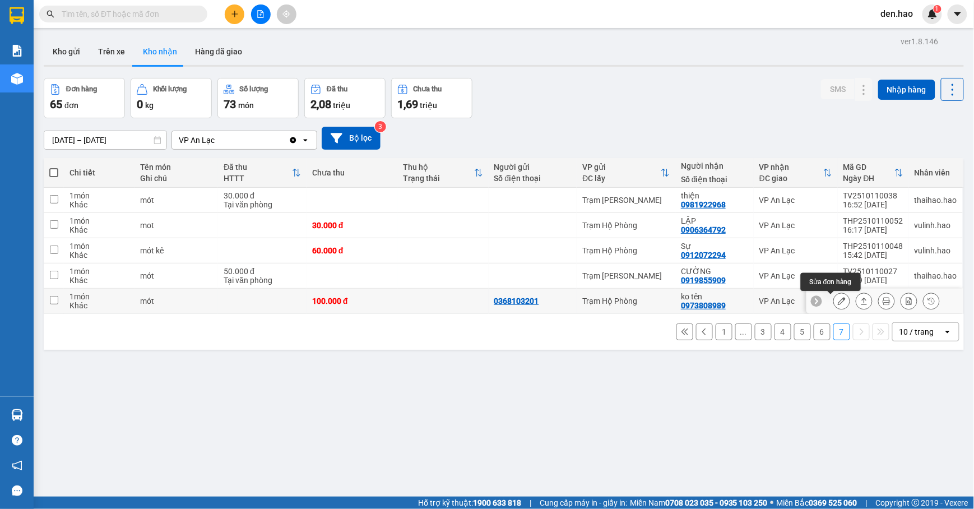
click at [838, 304] on icon at bounding box center [842, 301] width 8 height 8
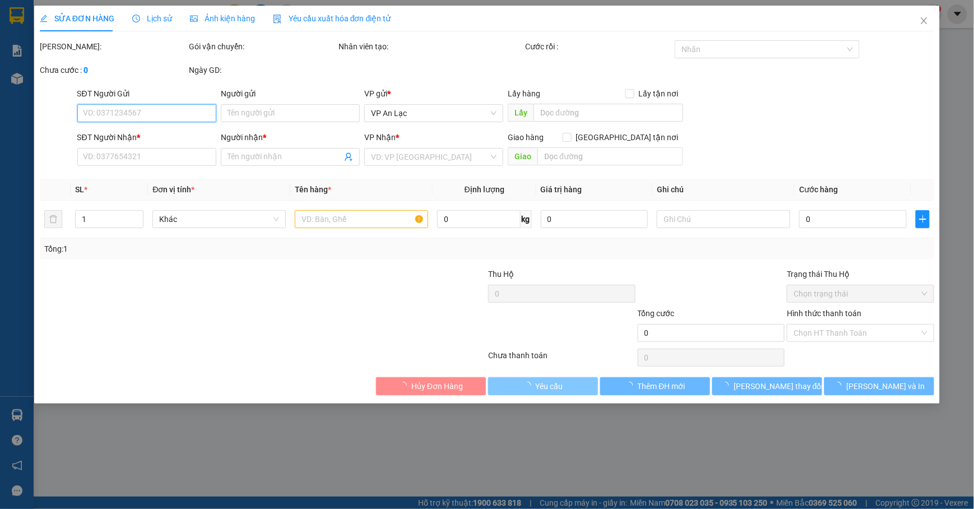
type input "0368103201"
type input "0973808989"
type input "ko tên"
type input "100.000"
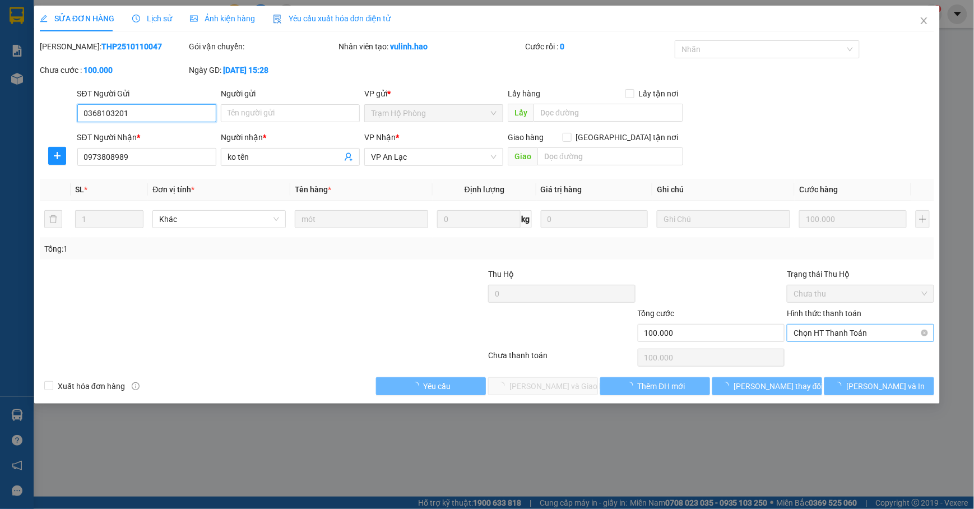
click at [838, 330] on span "Chọn HT Thanh Toán" at bounding box center [860, 332] width 134 height 17
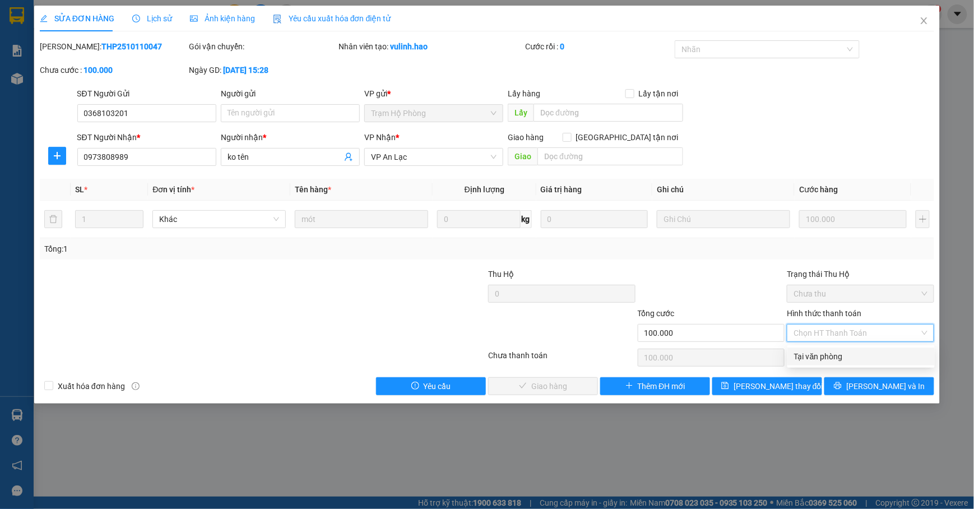
click at [803, 355] on div "Tại văn phòng" at bounding box center [861, 356] width 134 height 12
type input "0"
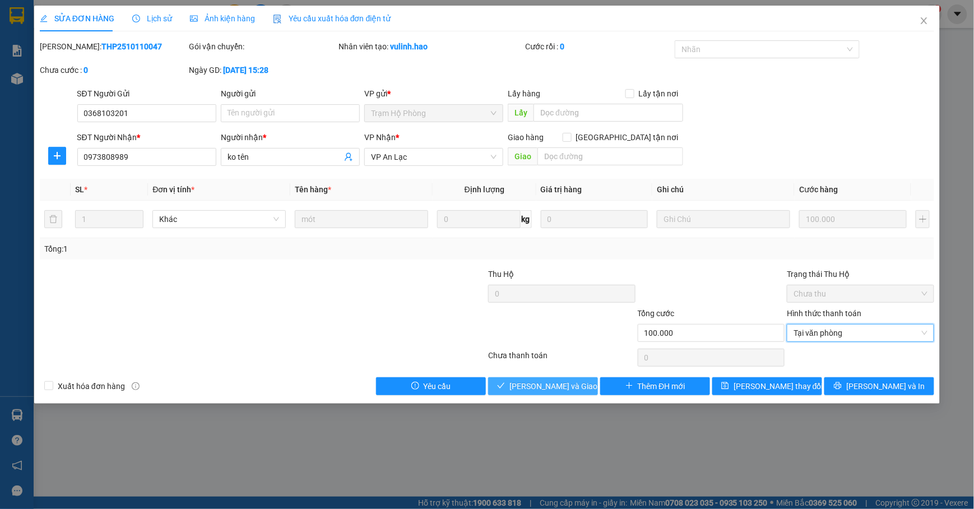
click at [557, 388] on span "[PERSON_NAME] và [PERSON_NAME] hàng" at bounding box center [563, 386] width 108 height 12
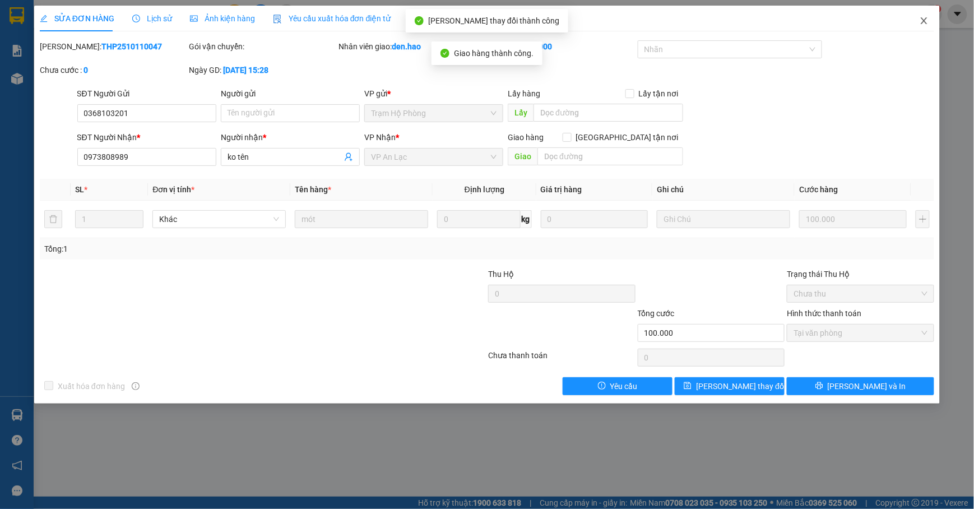
click at [926, 20] on icon "close" at bounding box center [923, 20] width 9 height 9
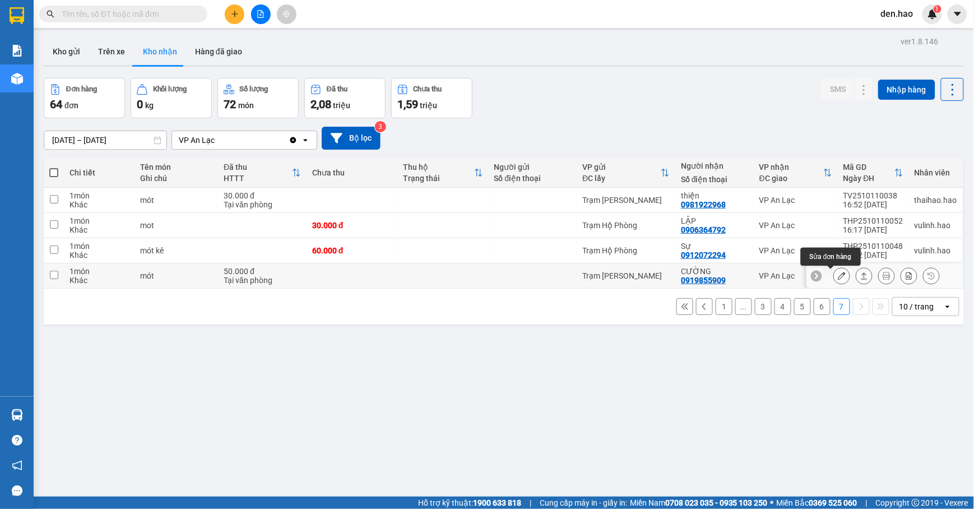
click at [838, 277] on icon at bounding box center [842, 276] width 8 height 8
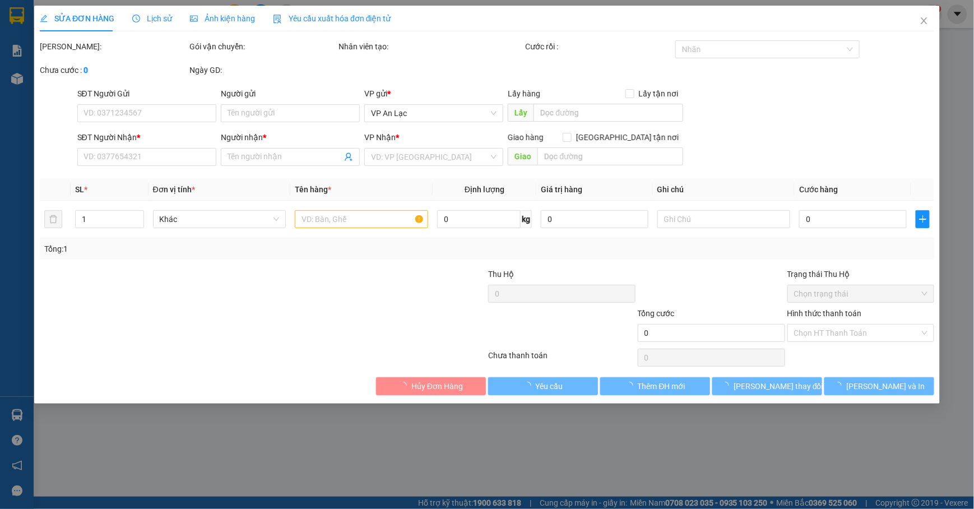
type input "0919855909"
type input "CƯỜNG"
type input "50.000"
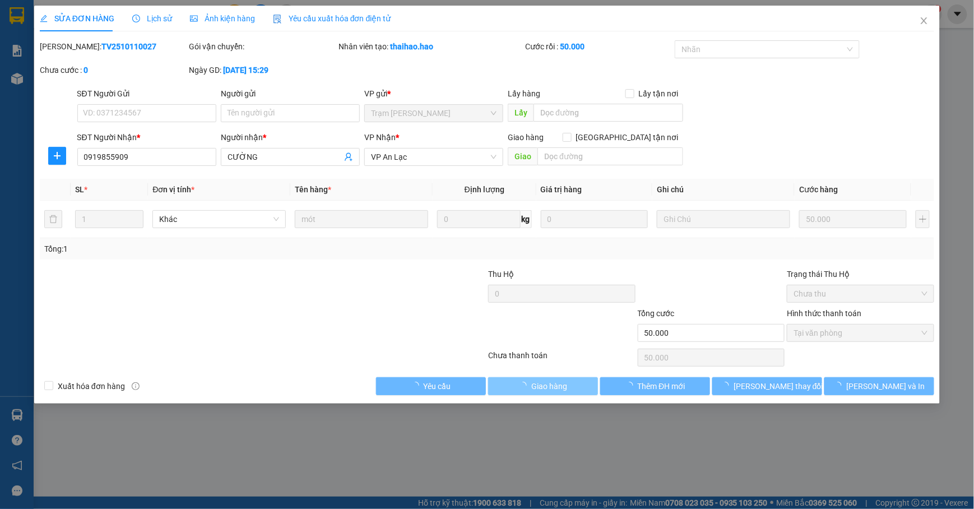
click at [554, 384] on span "Giao hàng" at bounding box center [549, 386] width 36 height 12
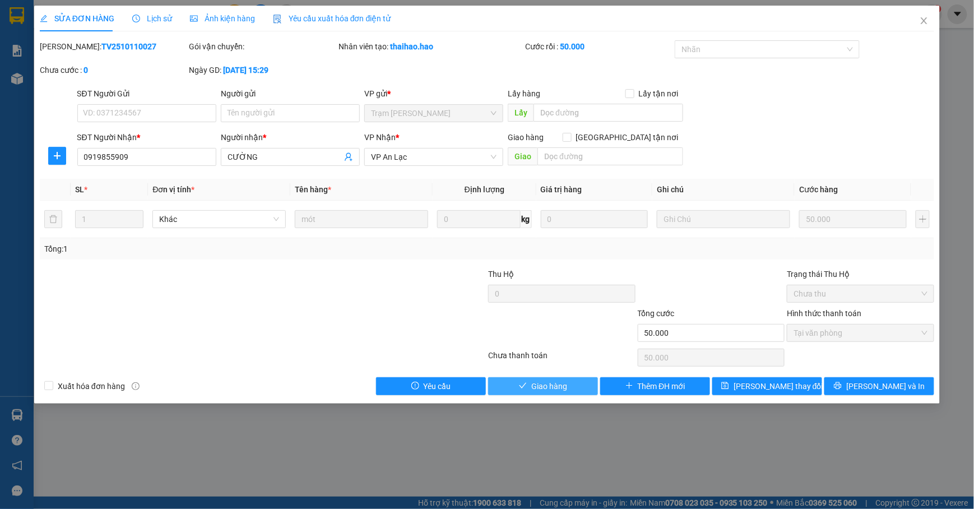
click at [561, 380] on button "Giao hàng" at bounding box center [543, 386] width 110 height 18
type input "0"
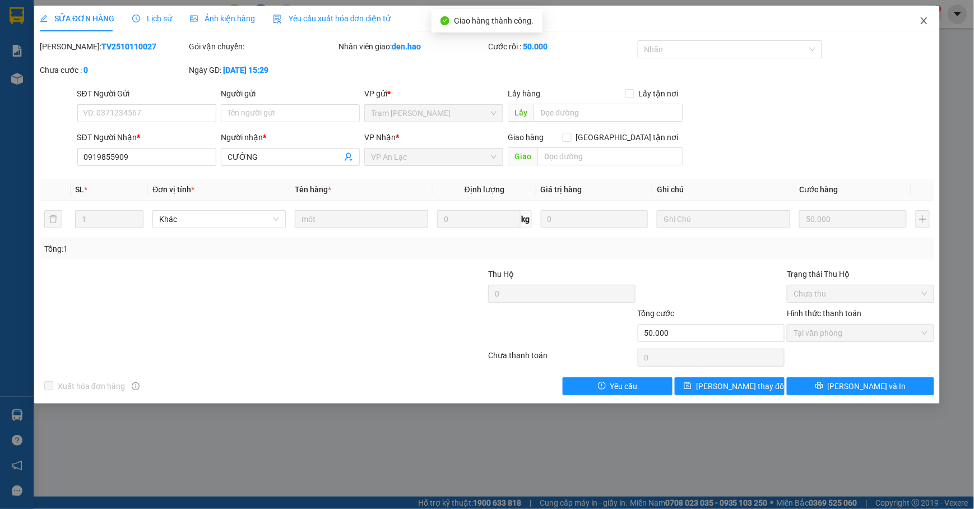
click at [924, 21] on icon "close" at bounding box center [924, 20] width 6 height 7
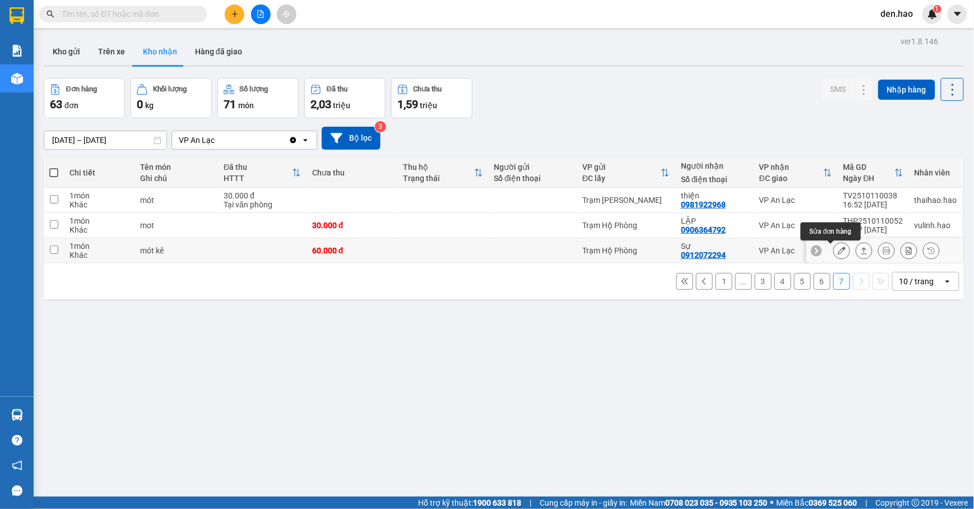
click at [838, 254] on icon at bounding box center [842, 251] width 8 height 8
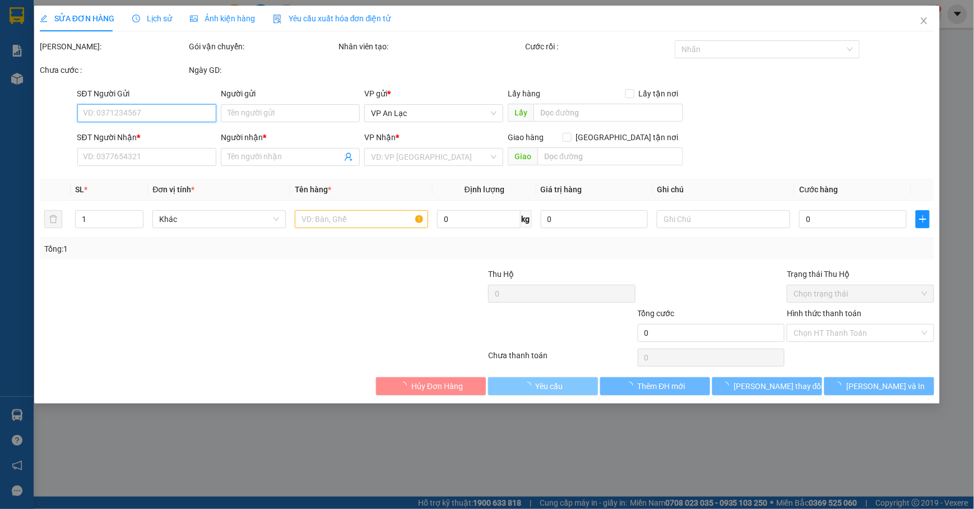
type input "0912072294"
type input "Sự"
type input "60.000"
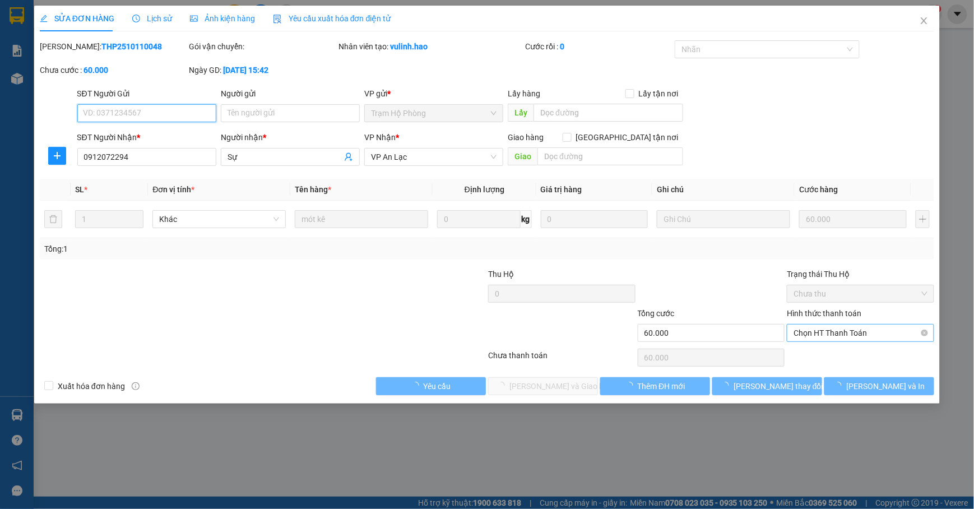
click at [835, 341] on span "Chọn HT Thanh Toán" at bounding box center [860, 332] width 134 height 17
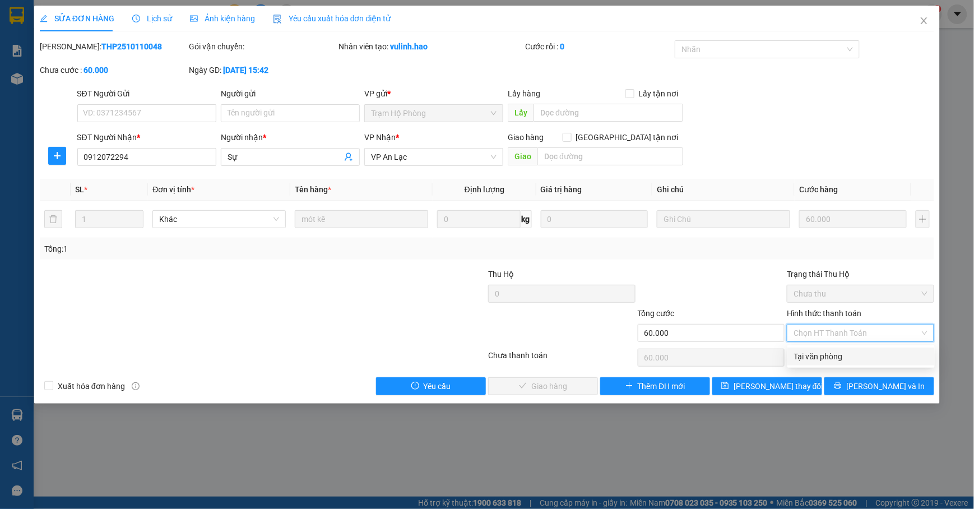
click at [820, 357] on div "Tại văn phòng" at bounding box center [861, 356] width 134 height 12
type input "0"
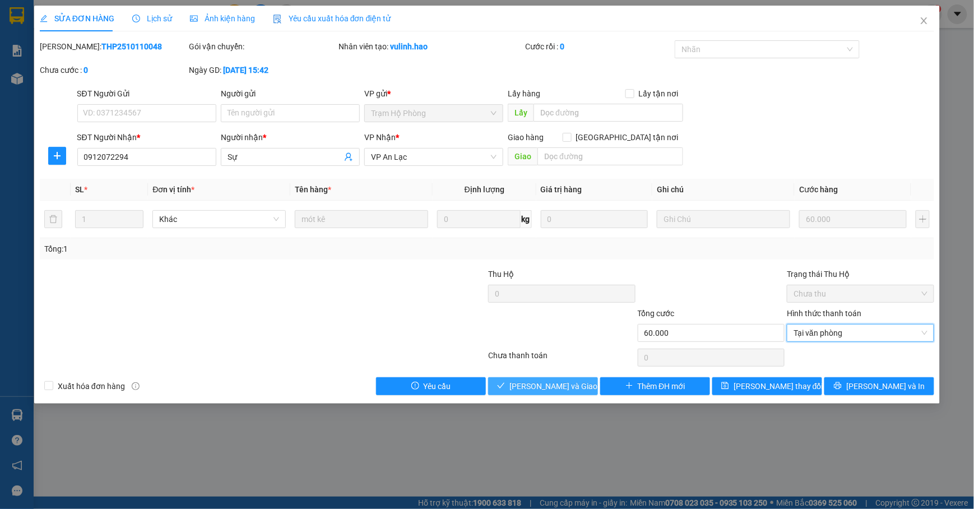
click at [559, 385] on span "[PERSON_NAME] và [PERSON_NAME] hàng" at bounding box center [563, 386] width 108 height 12
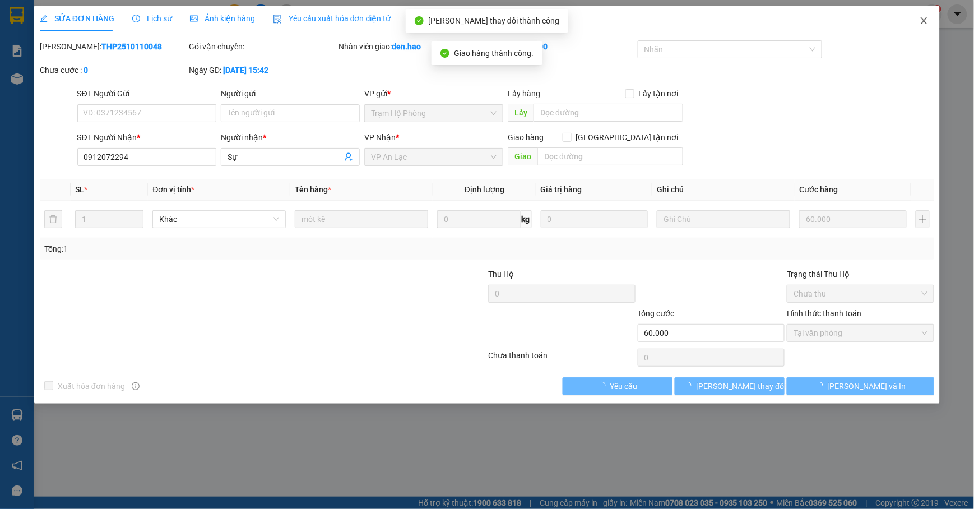
click at [918, 21] on span "Close" at bounding box center [923, 21] width 31 height 31
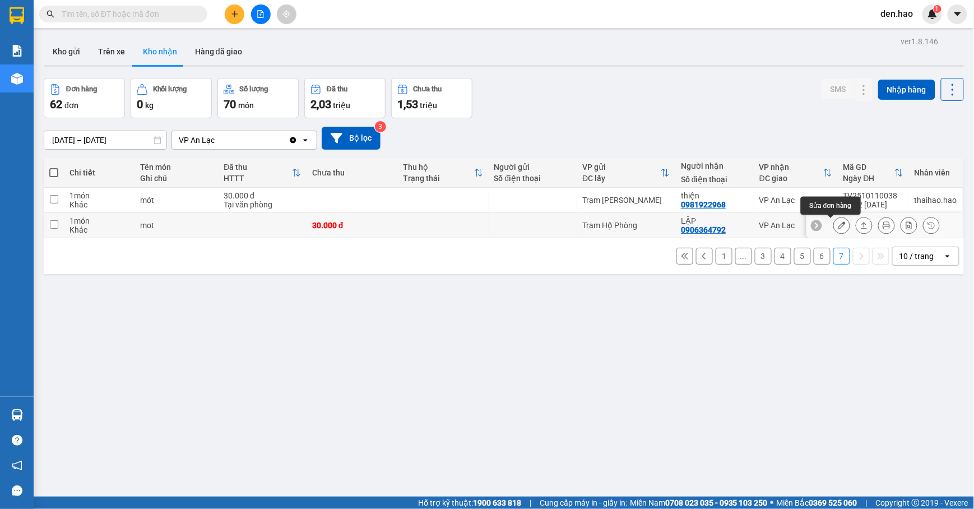
click at [838, 224] on icon at bounding box center [842, 225] width 8 height 8
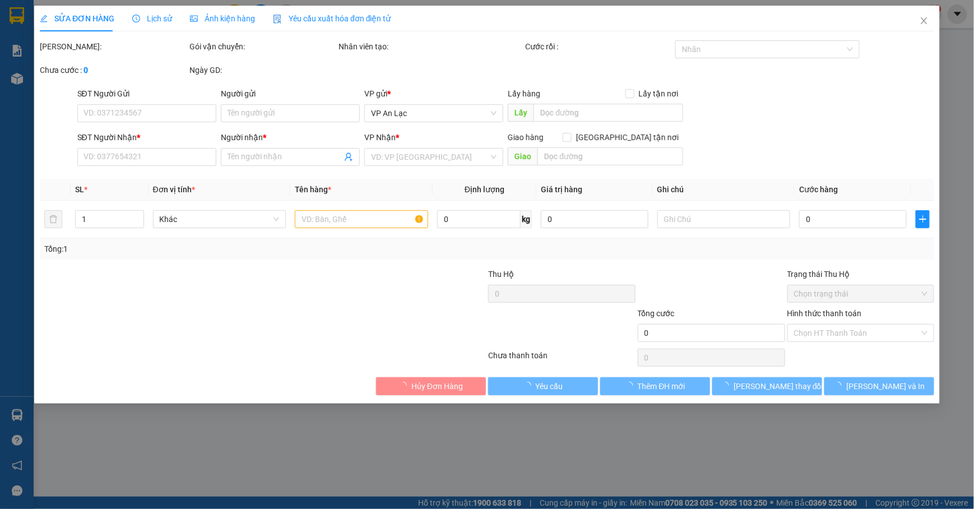
type input "0906364792"
type input "LẬP"
type input "30.000"
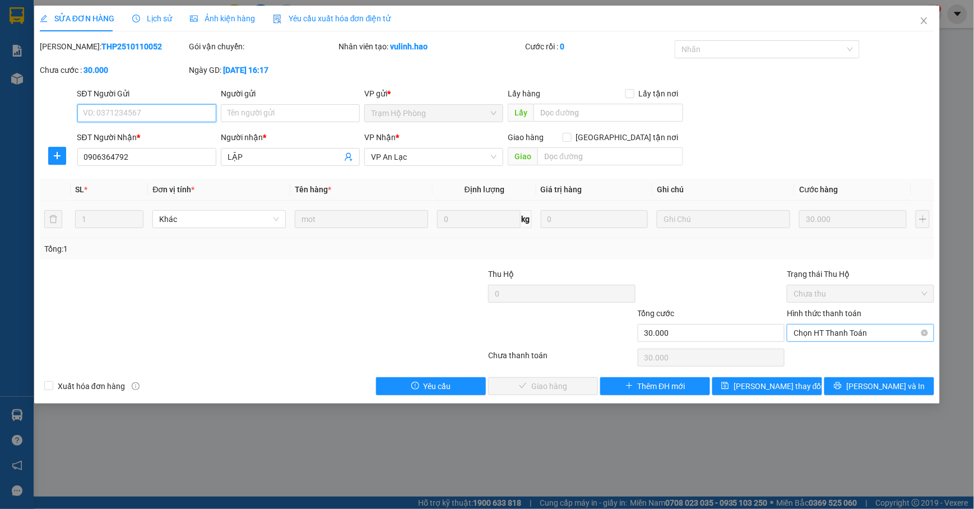
click at [812, 334] on span "Chọn HT Thanh Toán" at bounding box center [860, 332] width 134 height 17
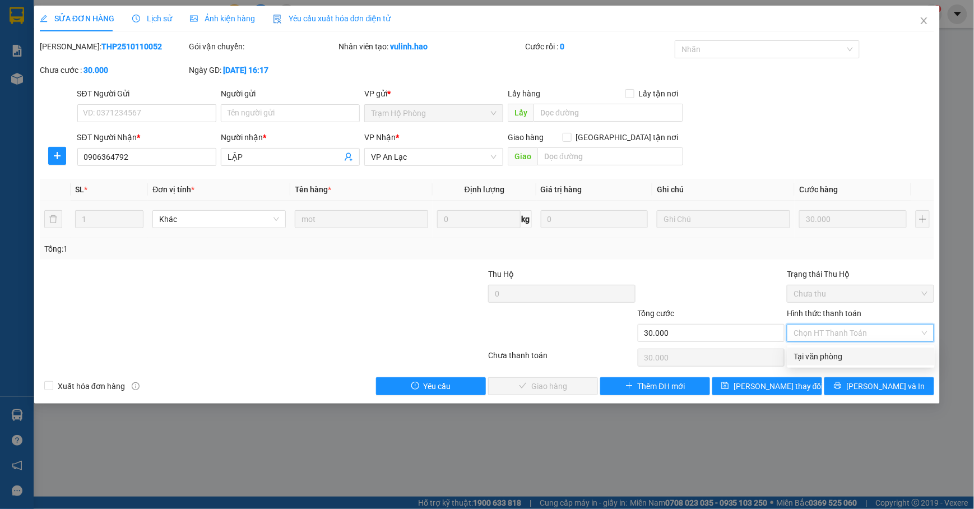
click at [805, 352] on div "Tại văn phòng" at bounding box center [861, 356] width 134 height 12
type input "0"
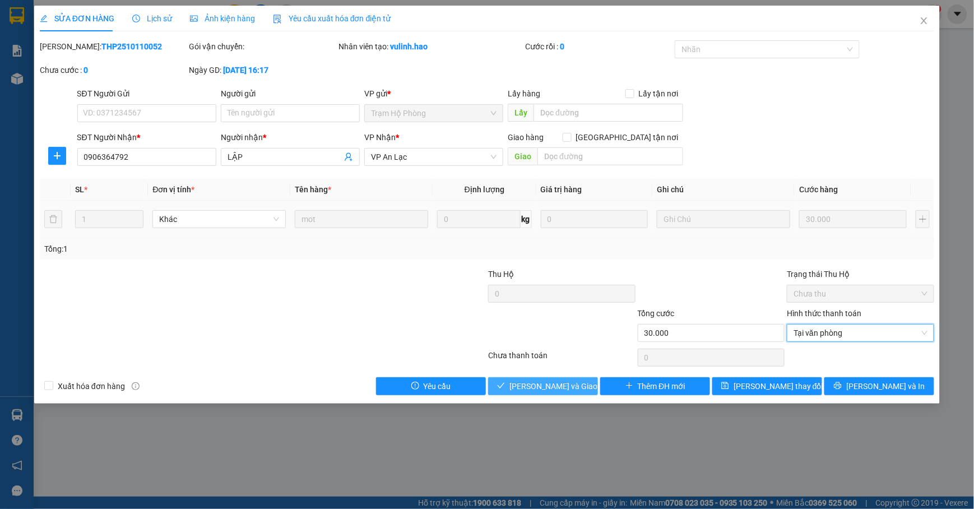
drag, startPoint x: 561, startPoint y: 389, endPoint x: 565, endPoint y: 377, distance: 12.9
click at [561, 388] on span "[PERSON_NAME] và [PERSON_NAME] hàng" at bounding box center [563, 386] width 108 height 12
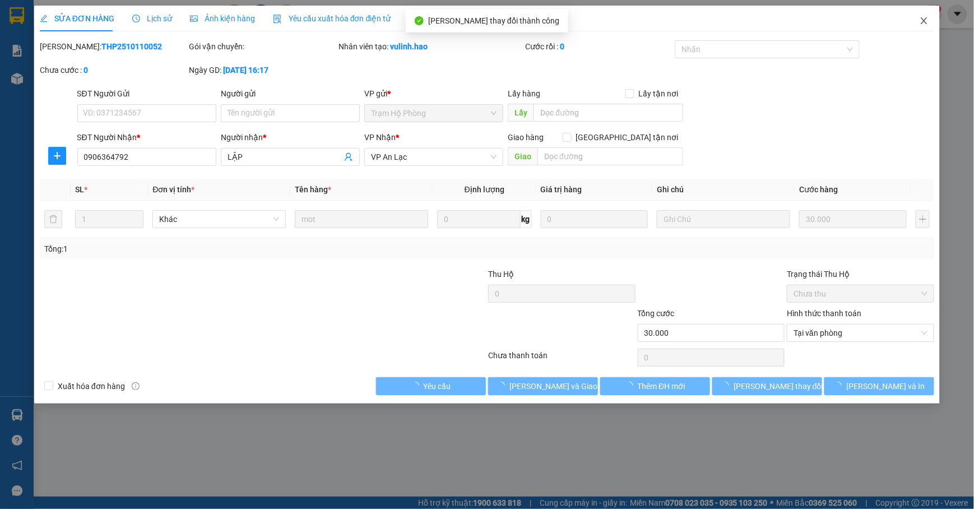
click at [926, 21] on icon "close" at bounding box center [923, 20] width 9 height 9
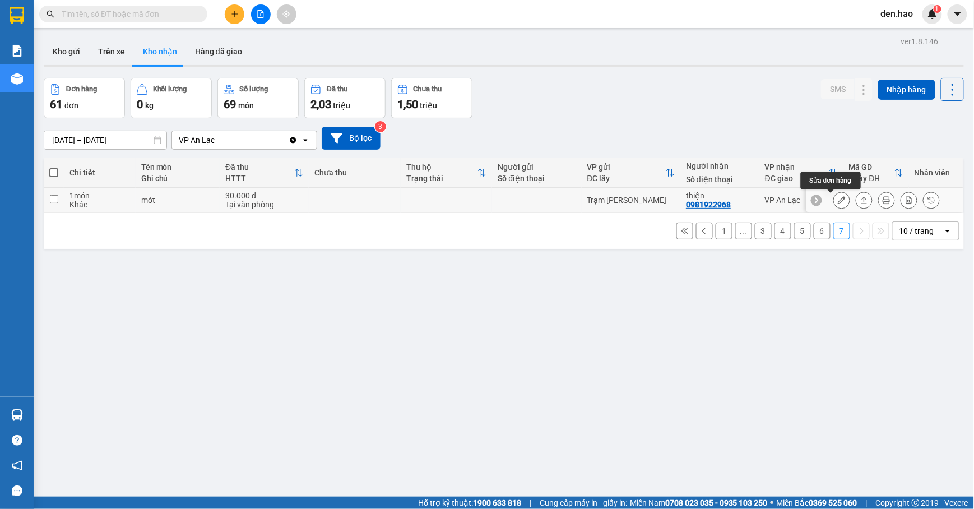
click at [838, 198] on icon at bounding box center [842, 200] width 8 height 8
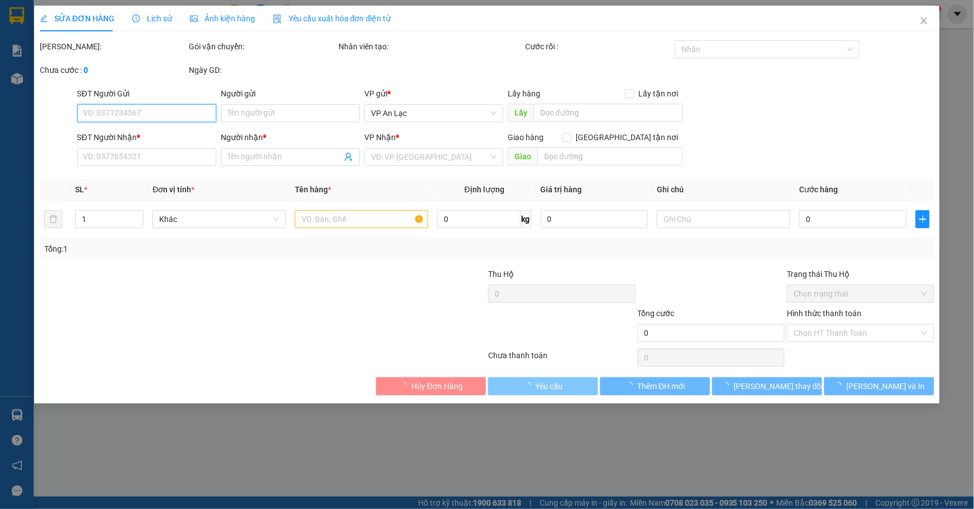
type input "0981922968"
type input "thiện"
type input "30.000"
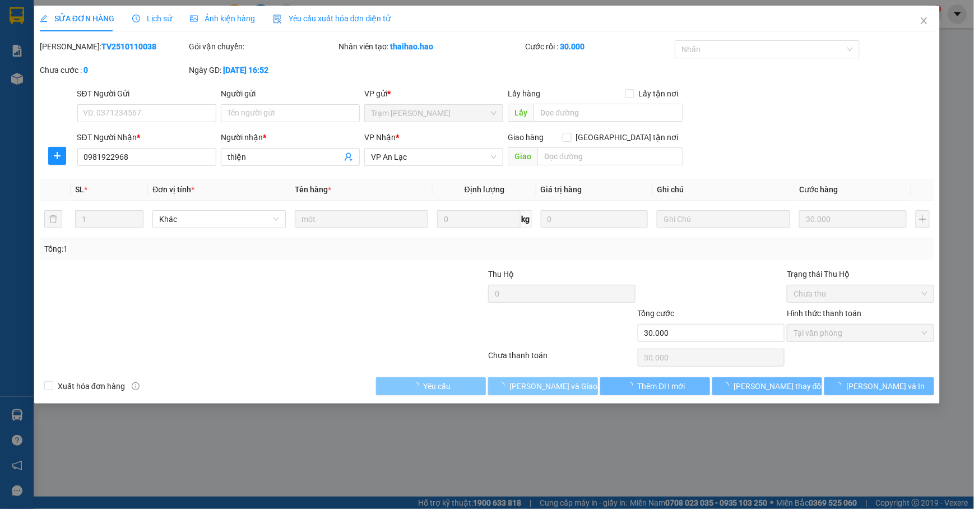
click at [566, 389] on span "[PERSON_NAME] và [PERSON_NAME] hàng" at bounding box center [563, 386] width 108 height 12
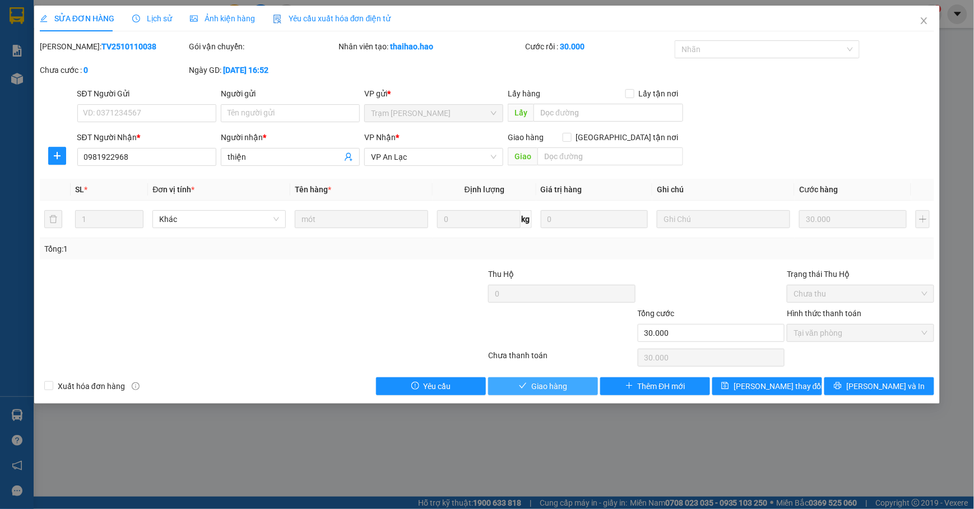
click at [563, 384] on span "Giao hàng" at bounding box center [549, 386] width 36 height 12
type input "0"
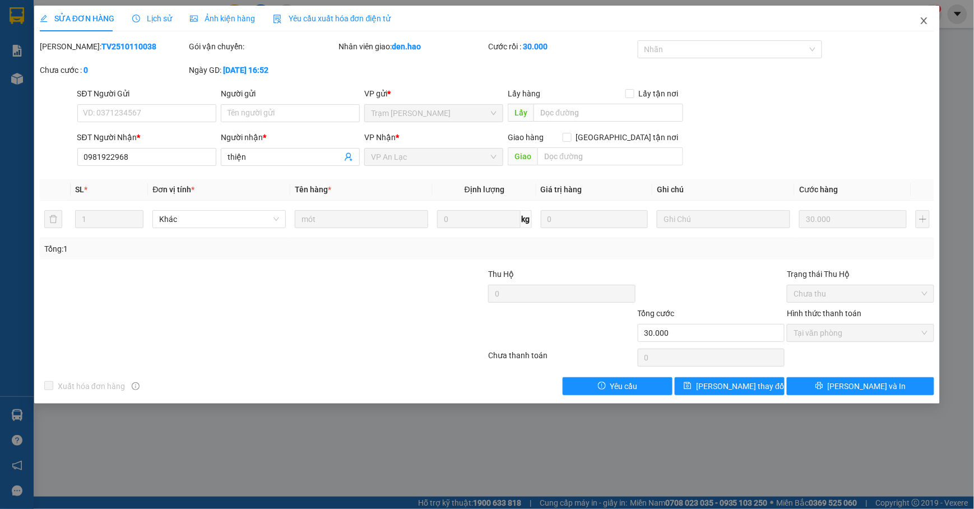
click at [926, 29] on span "Close" at bounding box center [923, 21] width 31 height 31
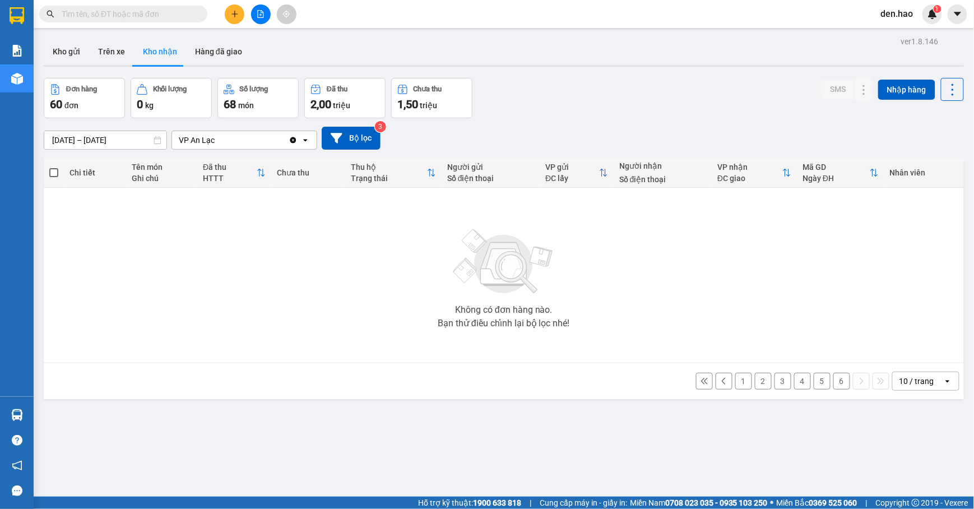
click at [833, 383] on button "6" at bounding box center [841, 381] width 17 height 17
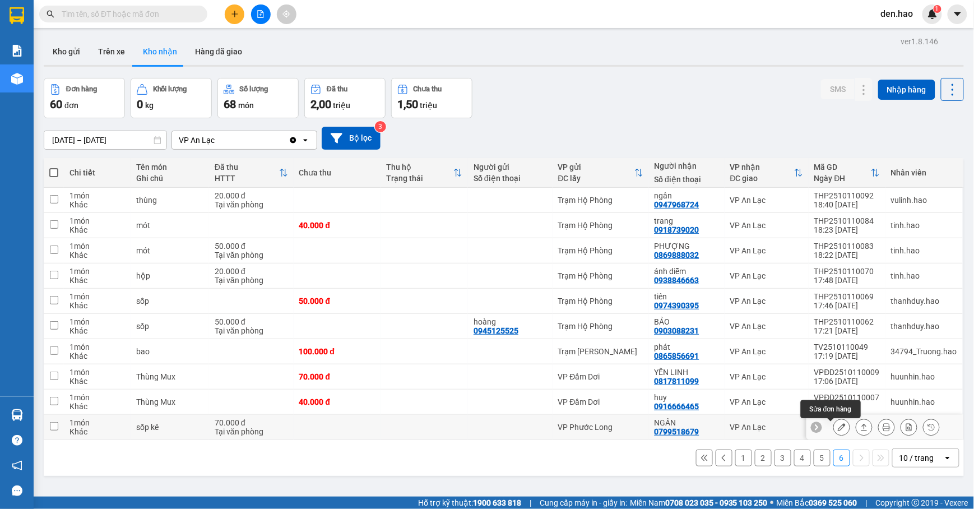
click at [838, 427] on icon at bounding box center [842, 427] width 8 height 8
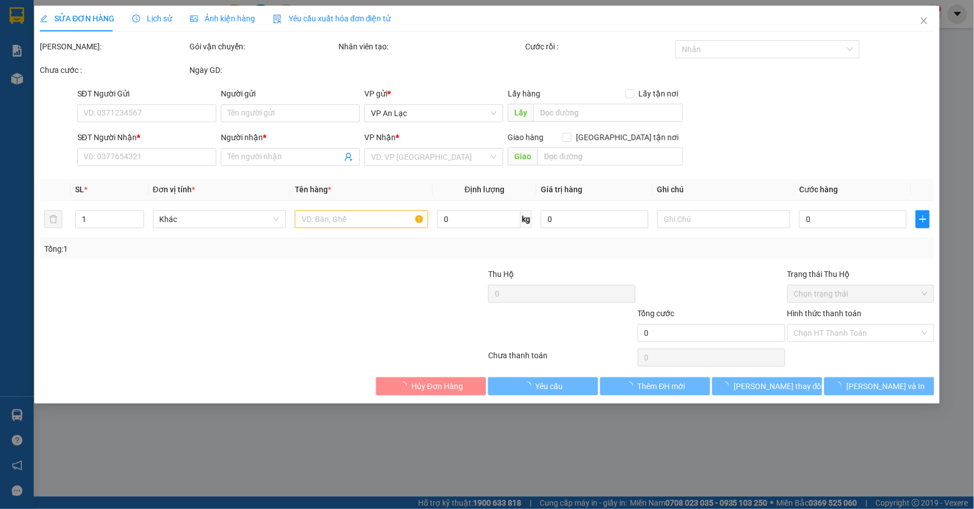
type input "0799518679"
type input "NGÂN"
type input "70.000"
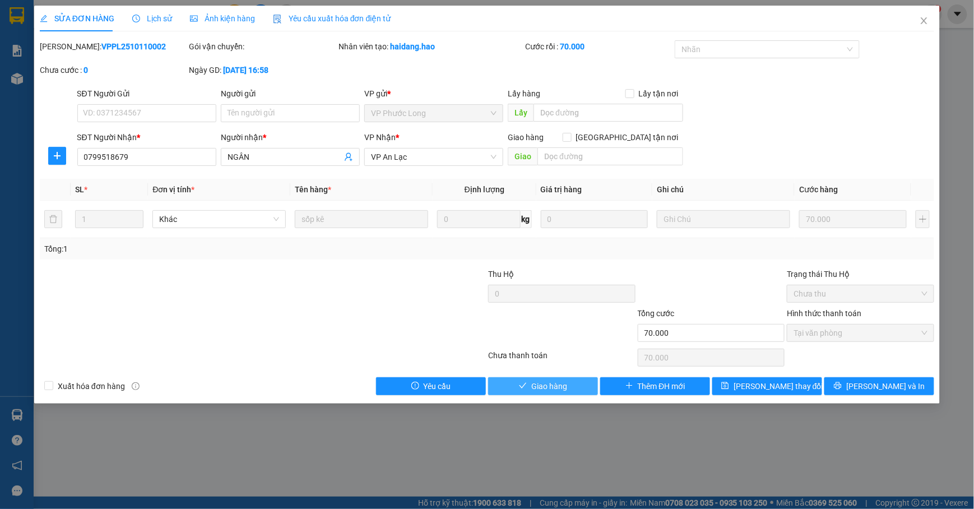
click at [521, 382] on button "Giao hàng" at bounding box center [543, 386] width 110 height 18
type input "0"
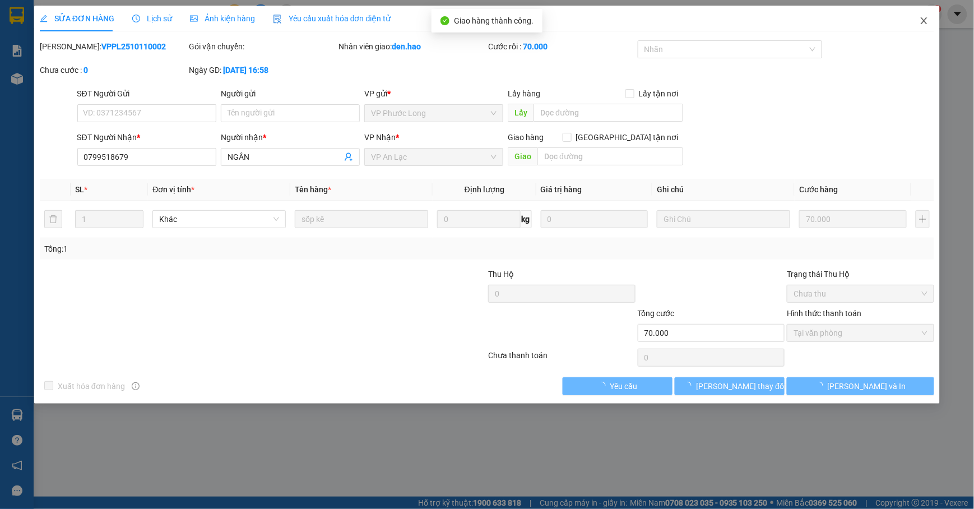
click at [922, 19] on icon "close" at bounding box center [924, 20] width 6 height 7
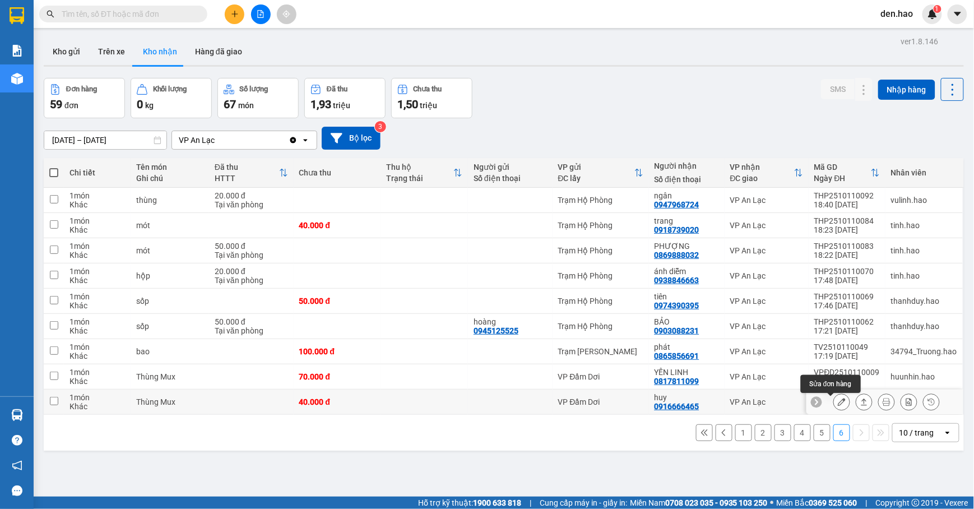
click at [838, 402] on icon at bounding box center [842, 402] width 8 height 8
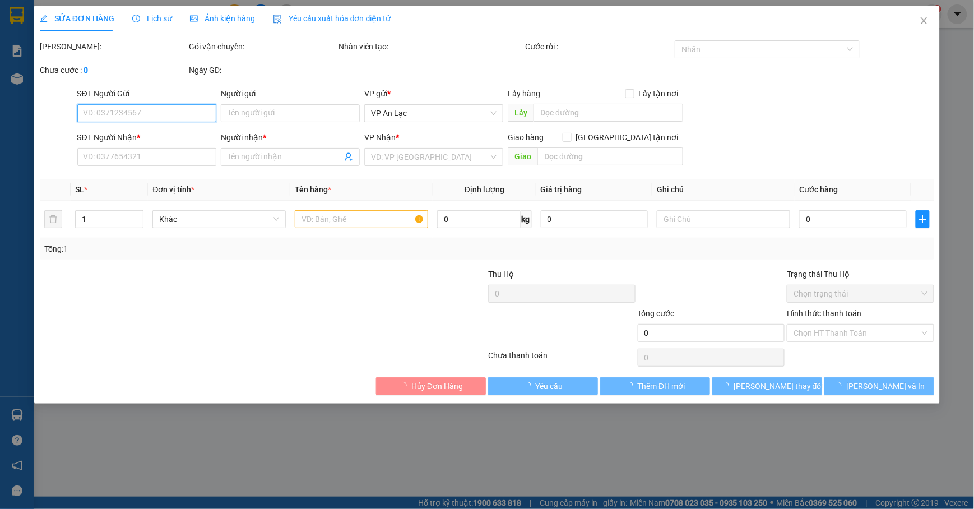
type input "0916666465"
type input "huy"
type input "40.000"
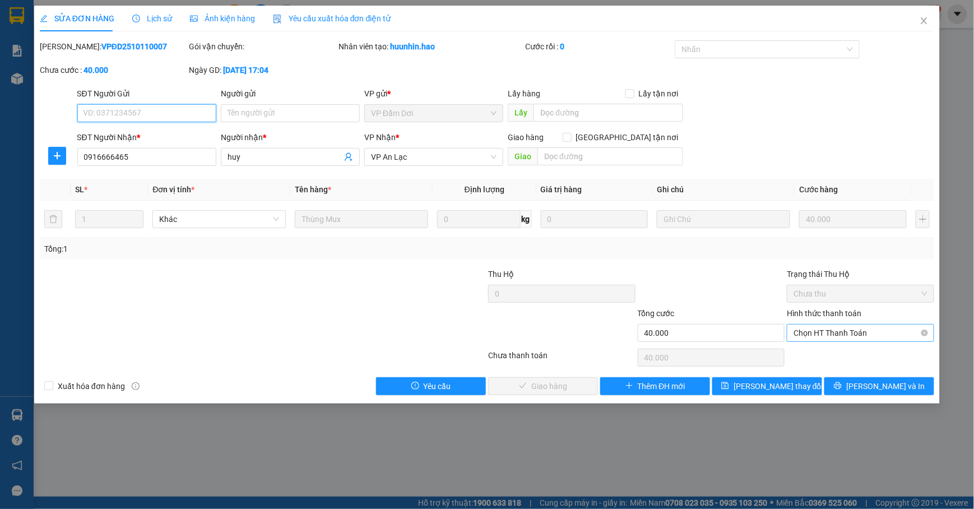
click at [837, 330] on span "Chọn HT Thanh Toán" at bounding box center [860, 332] width 134 height 17
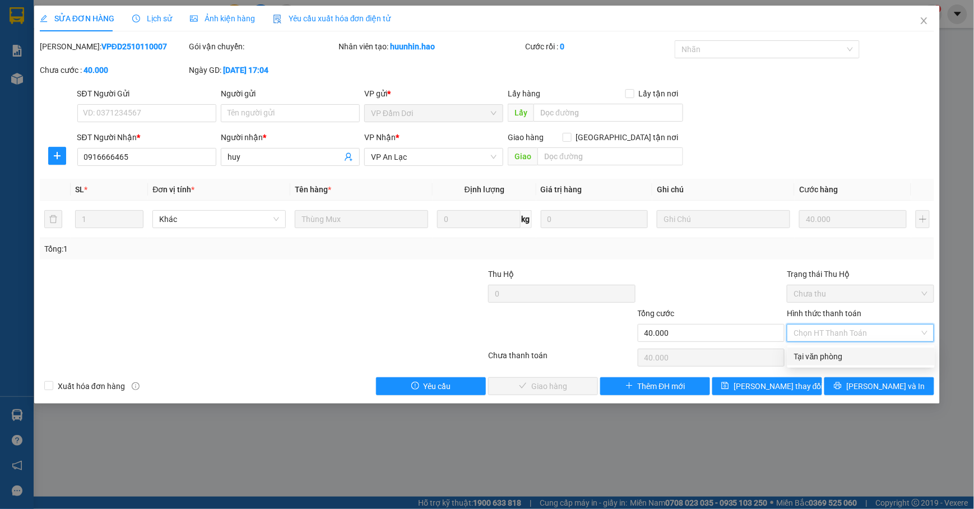
click at [821, 352] on div "Tại văn phòng" at bounding box center [861, 356] width 134 height 12
type input "0"
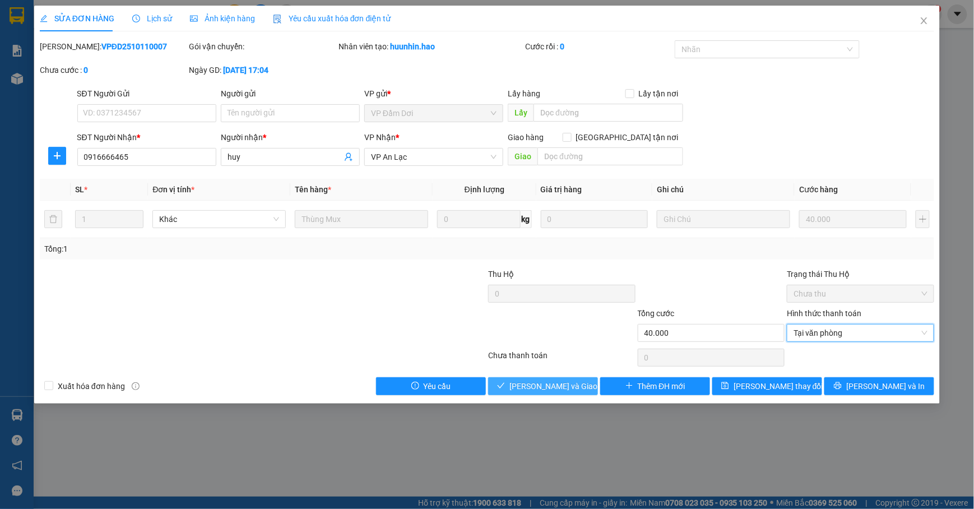
click at [556, 379] on button "[PERSON_NAME] và [PERSON_NAME] hàng" at bounding box center [543, 386] width 110 height 18
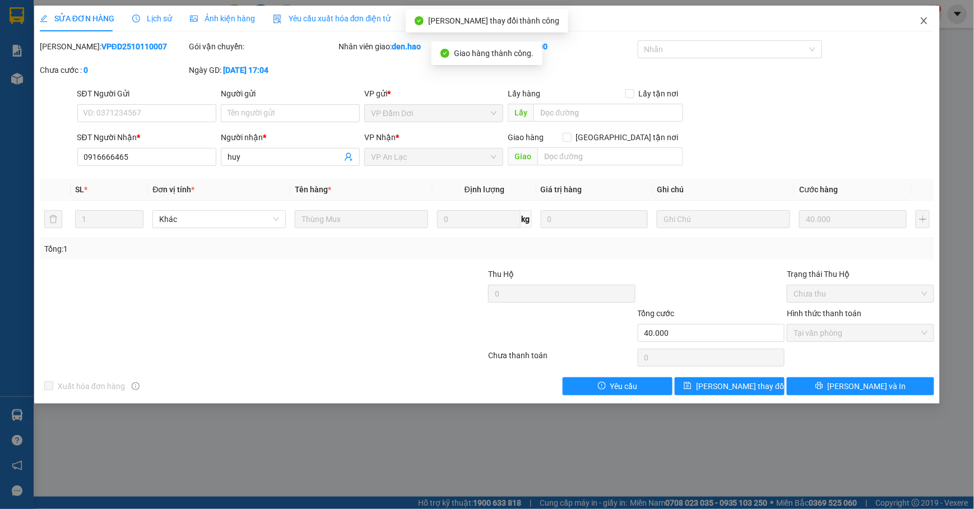
click at [928, 22] on icon "close" at bounding box center [923, 20] width 9 height 9
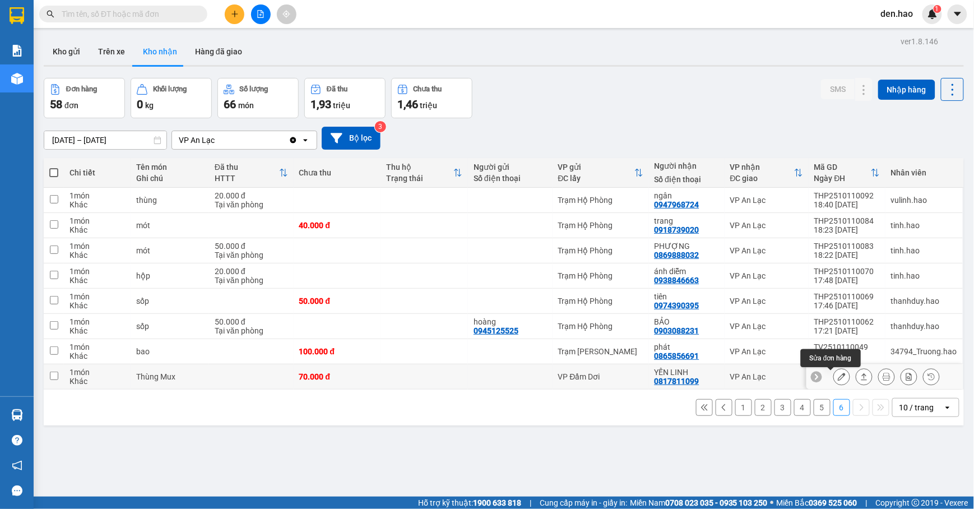
click at [838, 380] on icon at bounding box center [842, 377] width 8 height 8
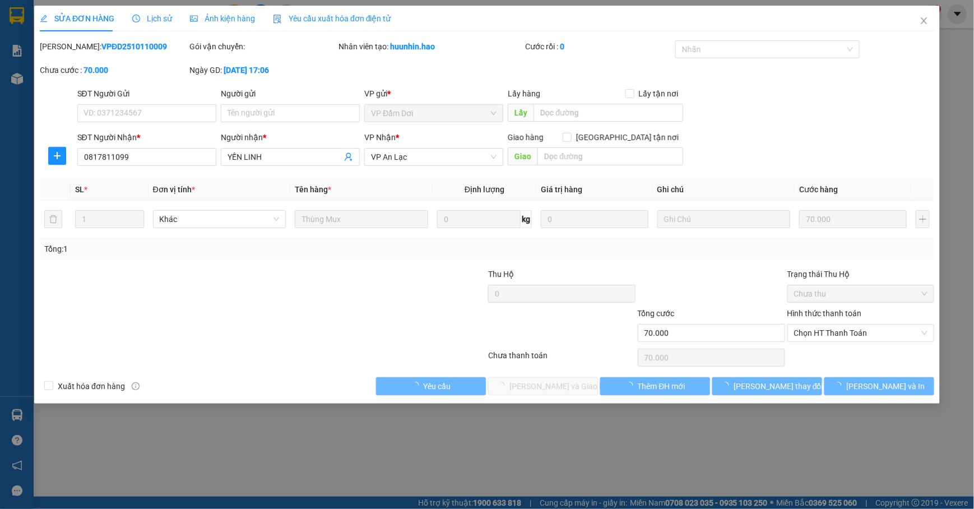
type input "0817811099"
type input "YẾN LINH"
type input "70.000"
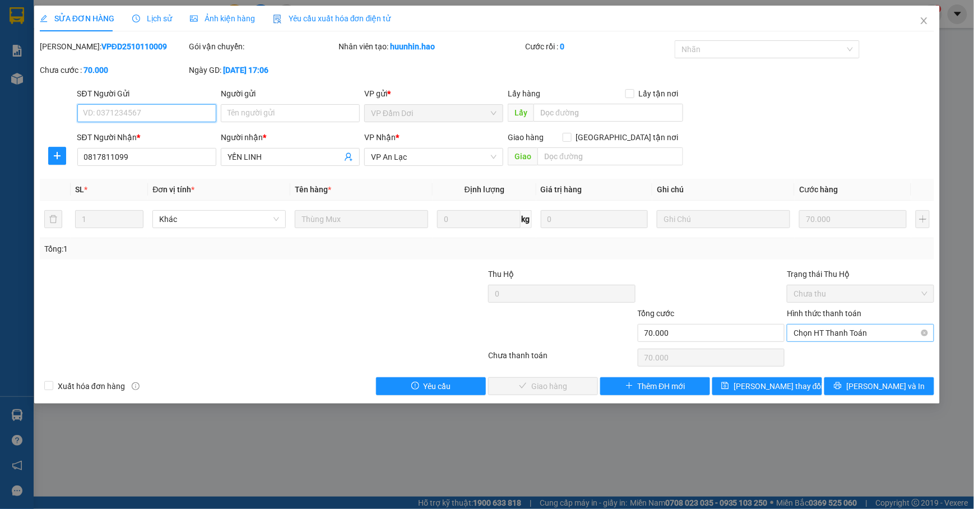
click at [828, 332] on span "Chọn HT Thanh Toán" at bounding box center [860, 332] width 134 height 17
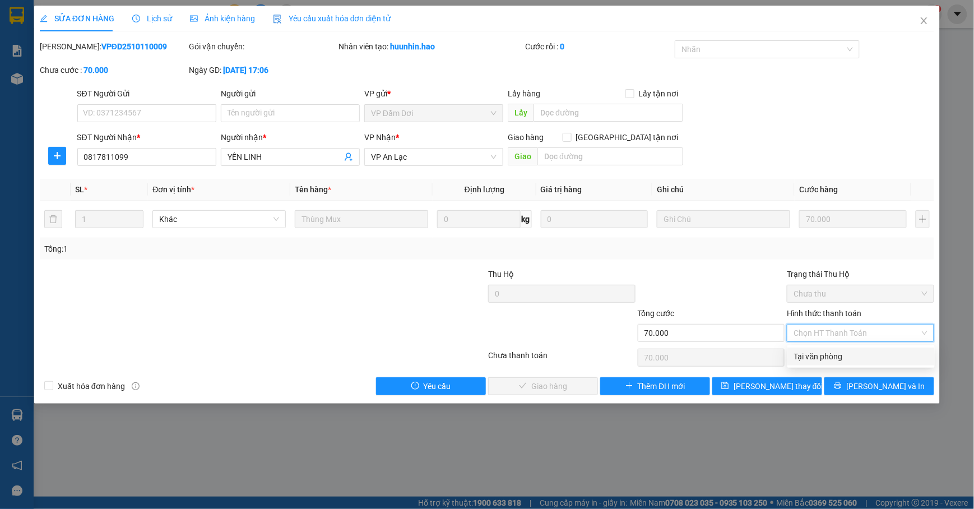
click at [800, 360] on div "Tại văn phòng" at bounding box center [861, 356] width 134 height 12
type input "0"
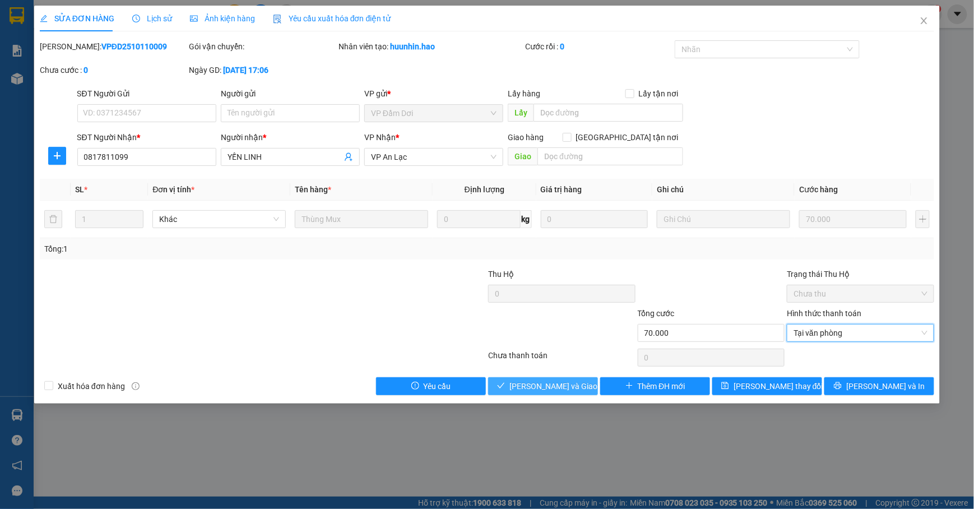
click at [542, 392] on span "[PERSON_NAME] và [PERSON_NAME] hàng" at bounding box center [563, 386] width 108 height 12
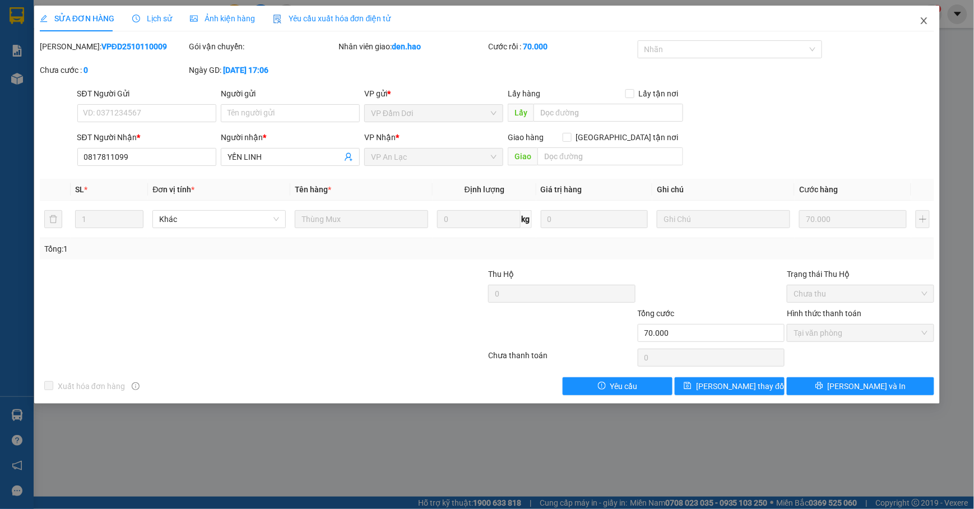
click at [926, 16] on span "Close" at bounding box center [923, 21] width 31 height 31
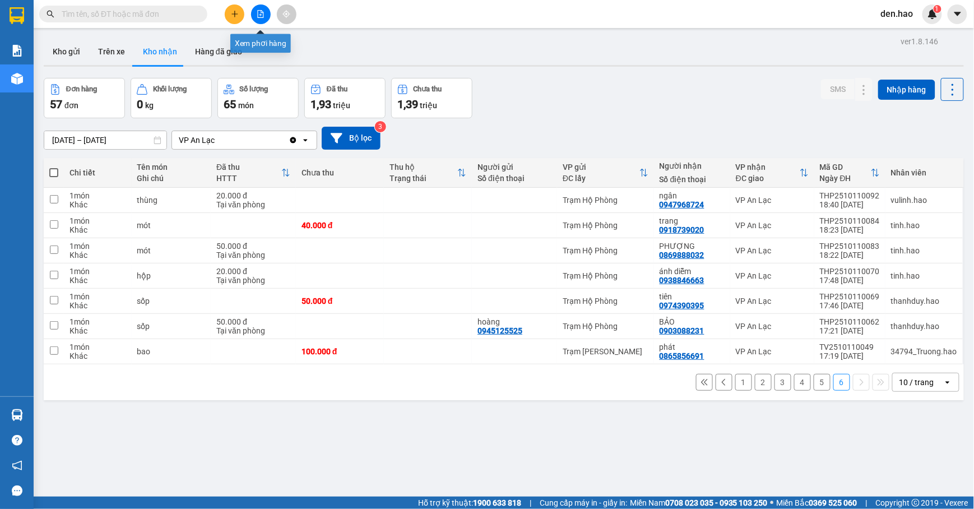
click at [254, 7] on button at bounding box center [261, 14] width 20 height 20
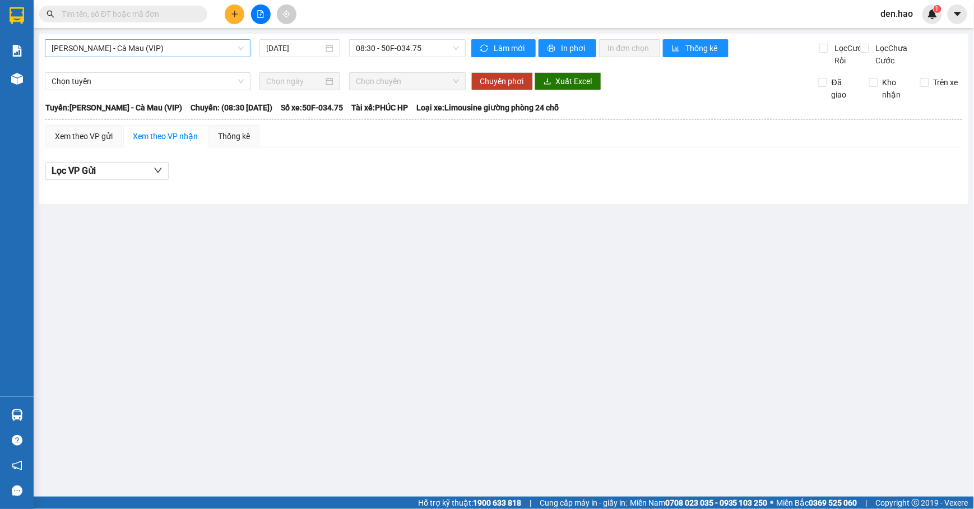
click at [200, 48] on span "[PERSON_NAME] - Cà [PERSON_NAME] (VIP)" at bounding box center [148, 48] width 192 height 17
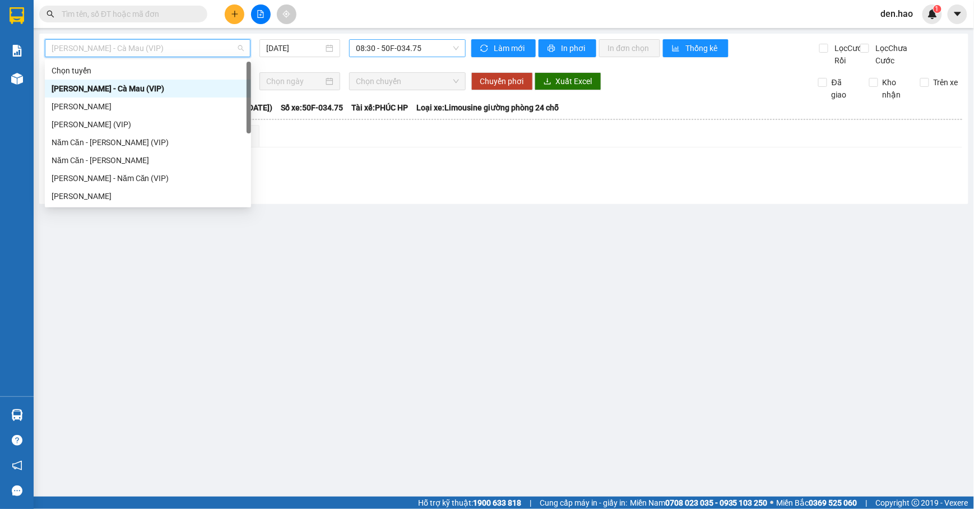
click at [426, 46] on span "08:30 - 50F-034.75" at bounding box center [407, 48] width 103 height 17
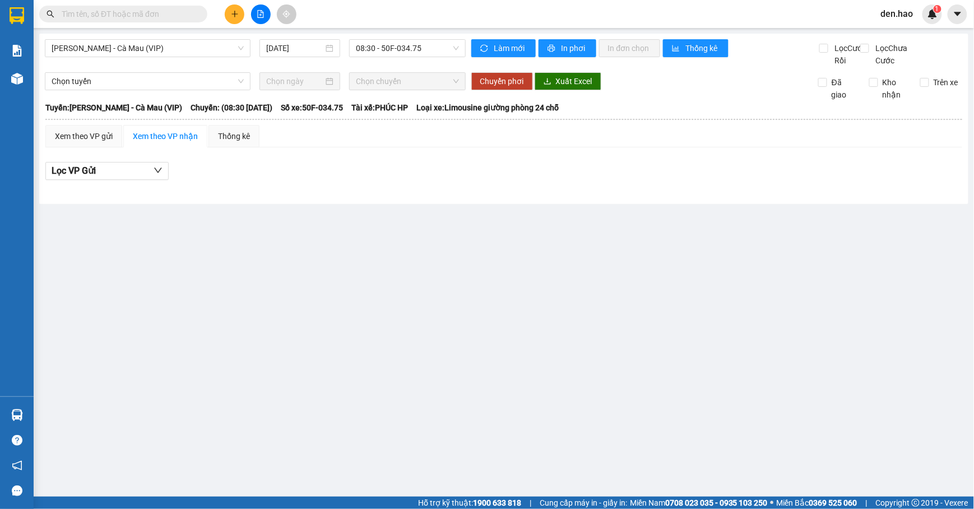
click at [269, 143] on div "Xem theo VP gửi Xem theo VP nhận Thống kê" at bounding box center [503, 136] width 917 height 22
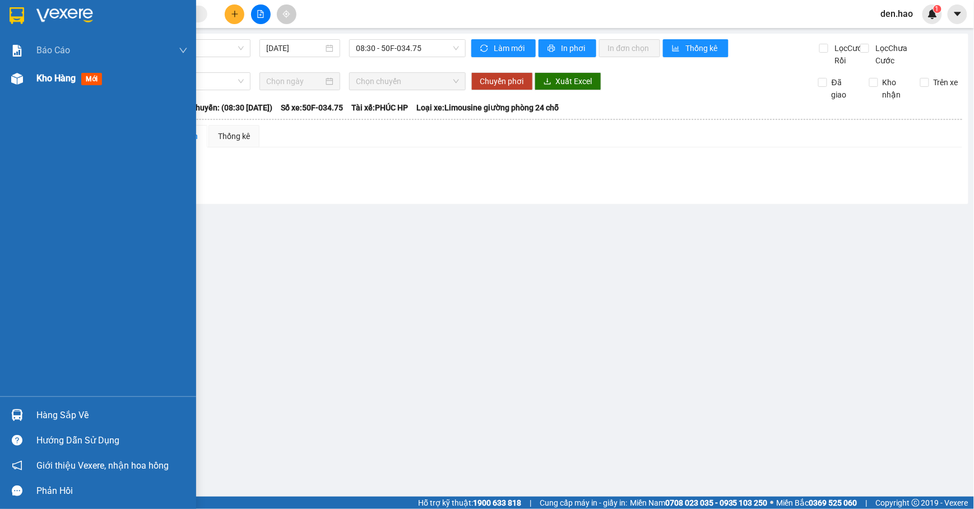
click at [23, 81] on div at bounding box center [17, 79] width 20 height 20
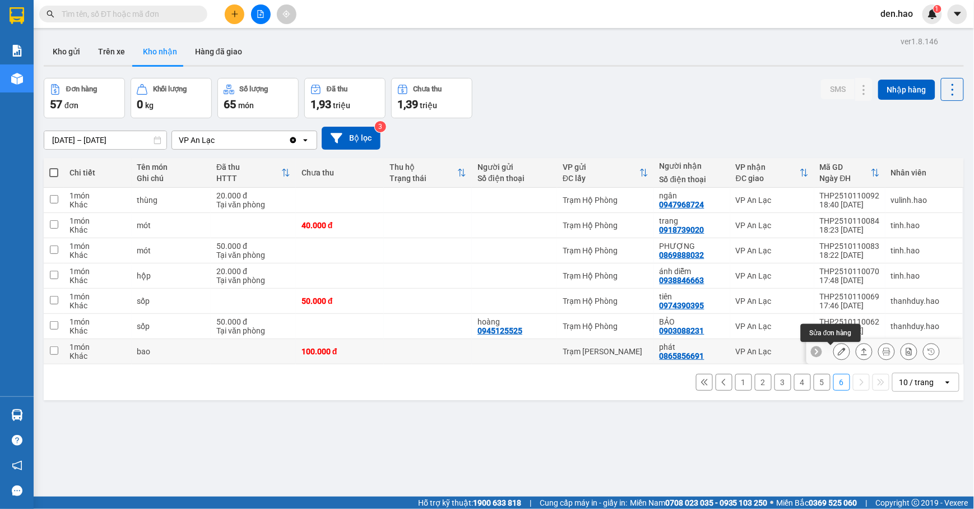
click at [834, 355] on button at bounding box center [842, 352] width 16 height 20
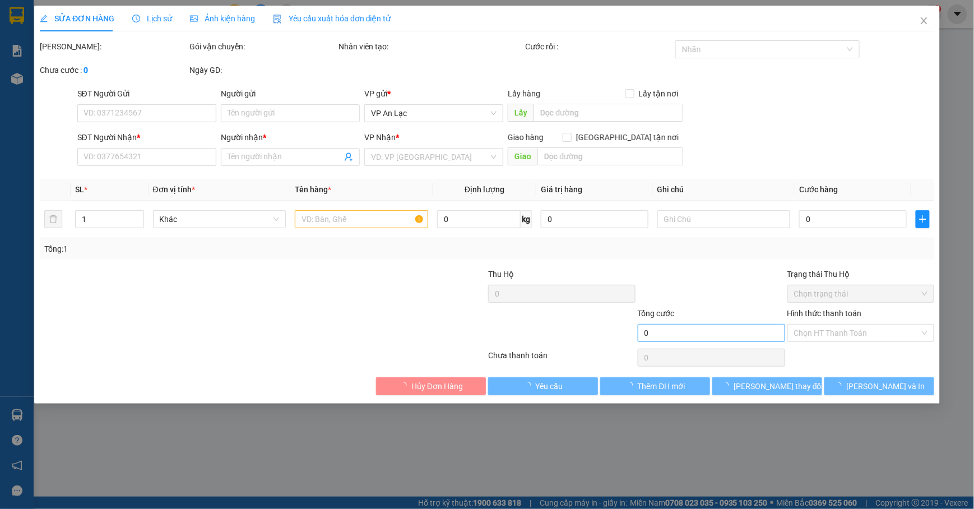
type input "0865856691"
type input "phát"
type input "100.000"
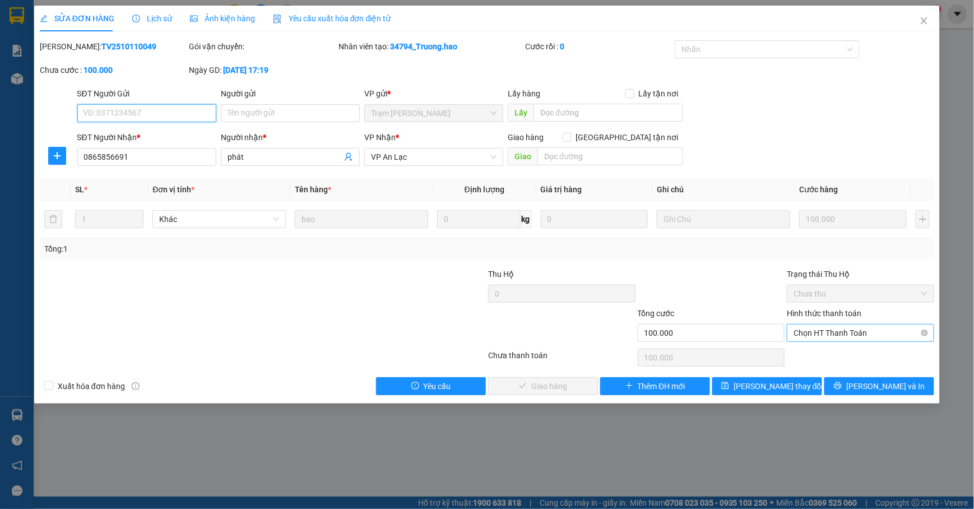
click at [810, 335] on span "Chọn HT Thanh Toán" at bounding box center [860, 332] width 134 height 17
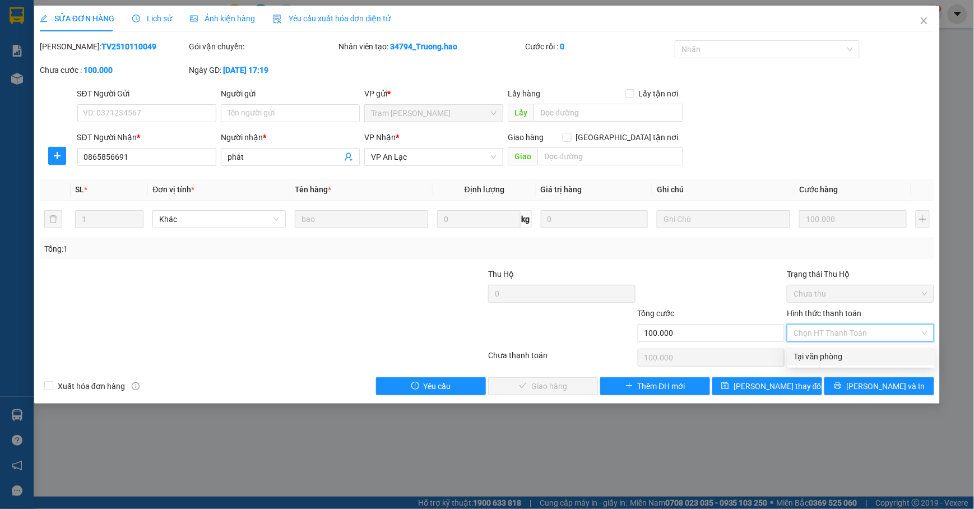
click at [805, 350] on div "Tại văn phòng" at bounding box center [861, 356] width 134 height 12
type input "0"
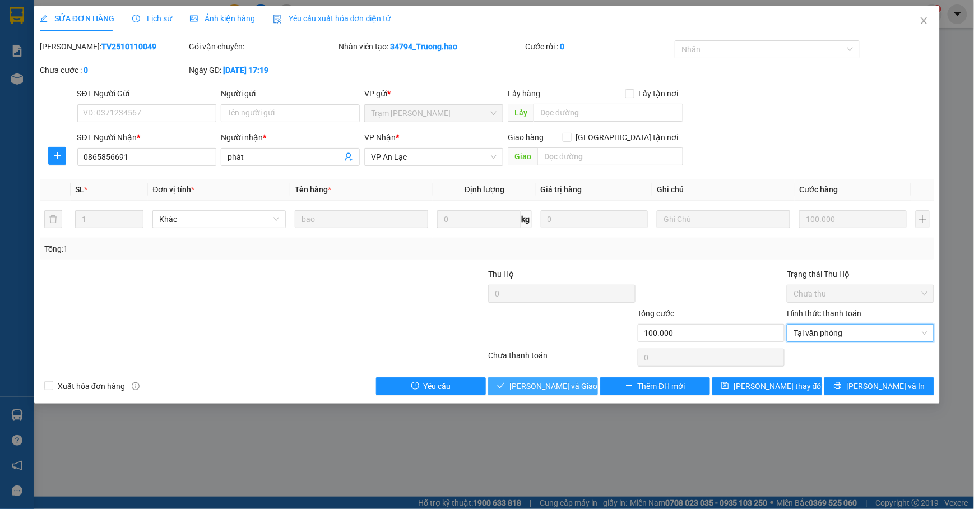
click at [535, 391] on span "[PERSON_NAME] và [PERSON_NAME] hàng" at bounding box center [563, 386] width 108 height 12
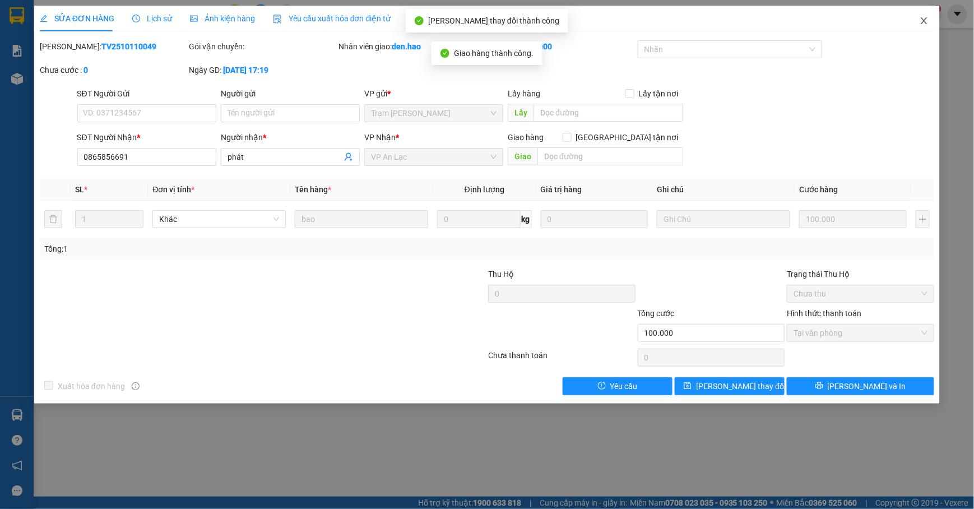
click at [925, 21] on icon "close" at bounding box center [923, 20] width 9 height 9
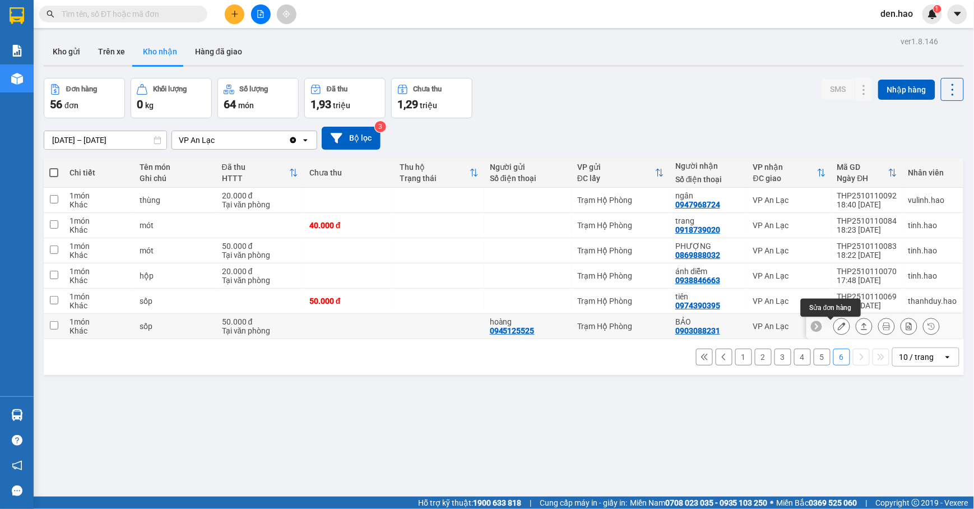
click at [838, 326] on icon at bounding box center [842, 326] width 8 height 8
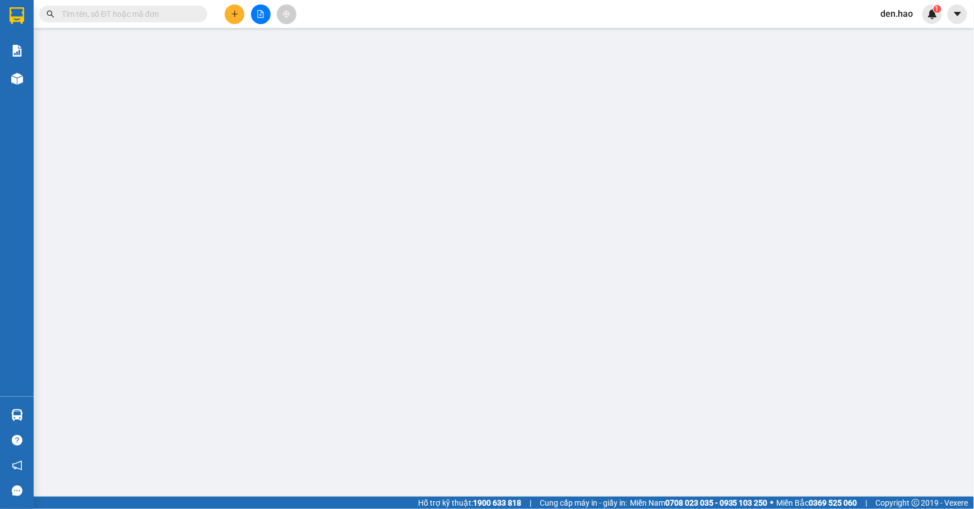
type input "0945125525"
type input "hoàng"
type input "0903088231"
type input "BẢO"
type input "50.000"
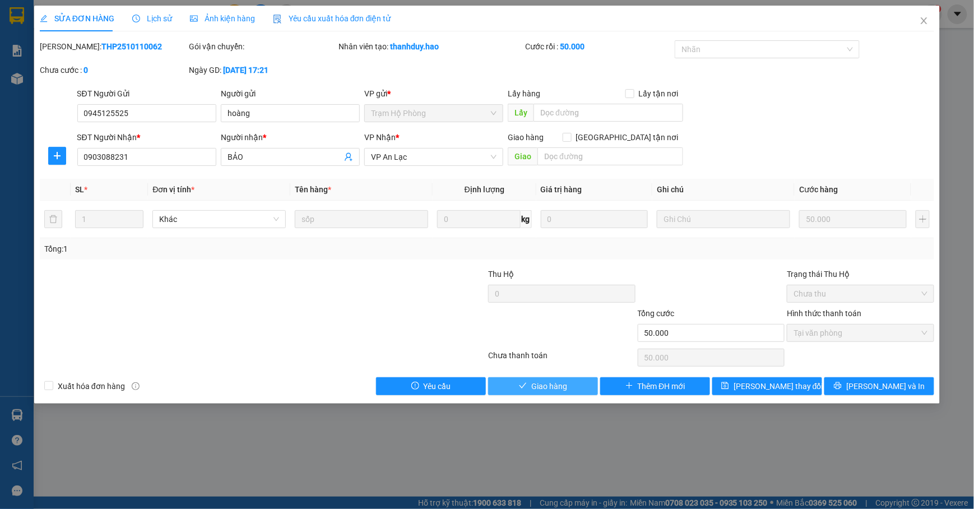
click at [560, 384] on span "Giao hàng" at bounding box center [549, 386] width 36 height 12
type input "0"
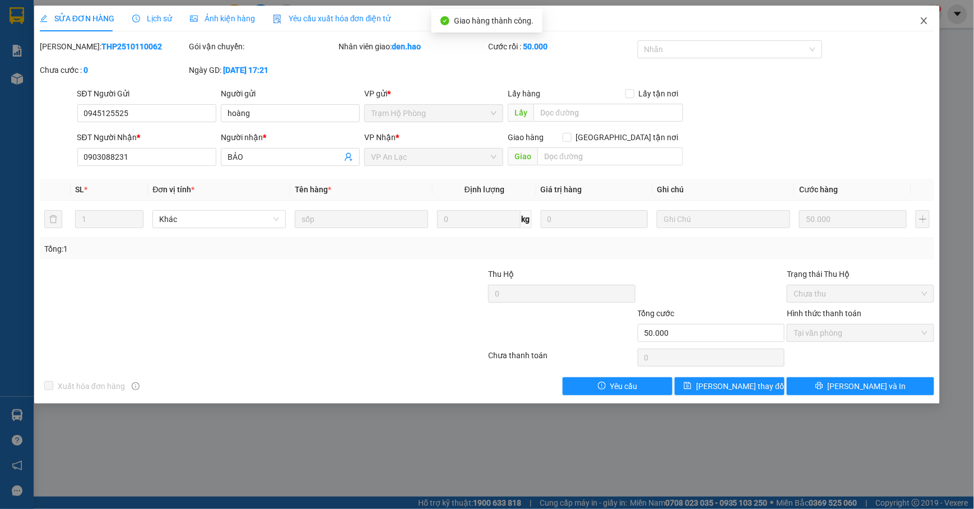
click at [933, 14] on span "Close" at bounding box center [923, 21] width 31 height 31
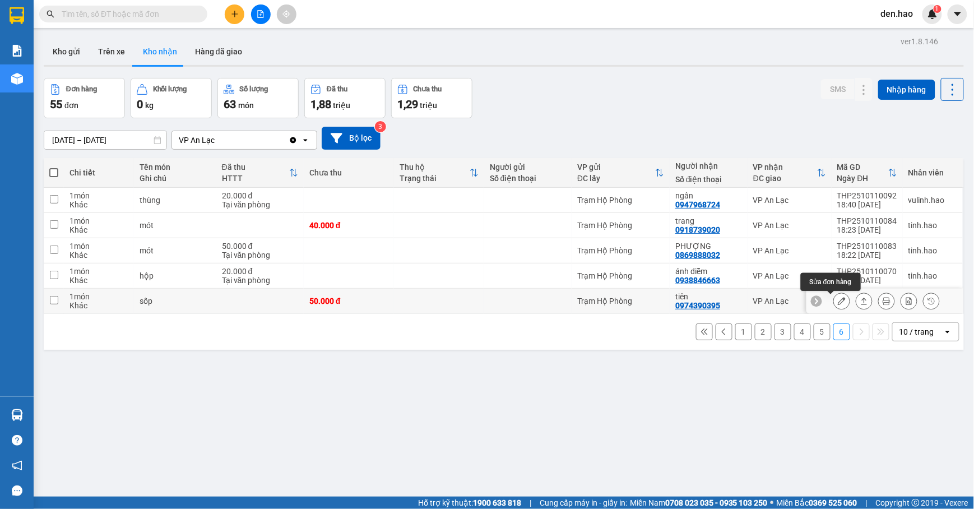
click at [838, 300] on icon at bounding box center [842, 301] width 8 height 8
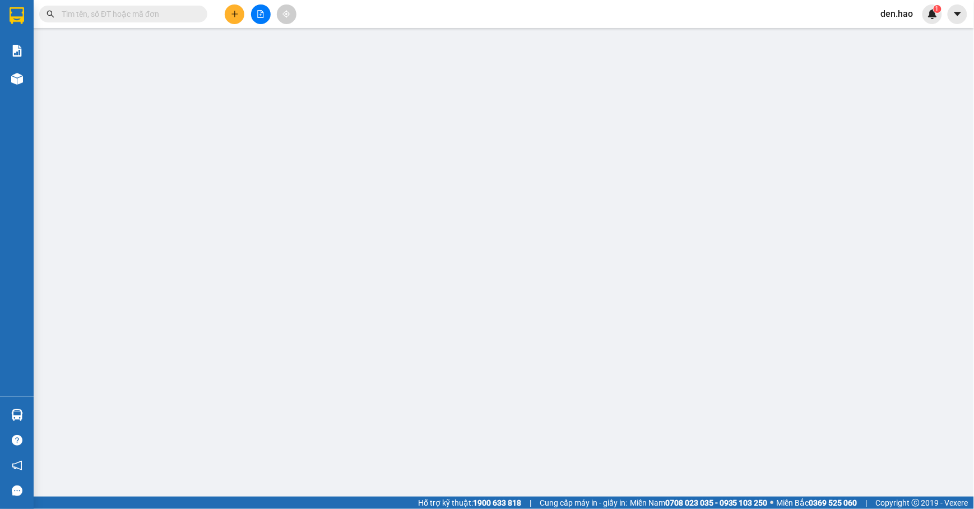
type input "0974390395"
type input "tiên"
type input "50.000"
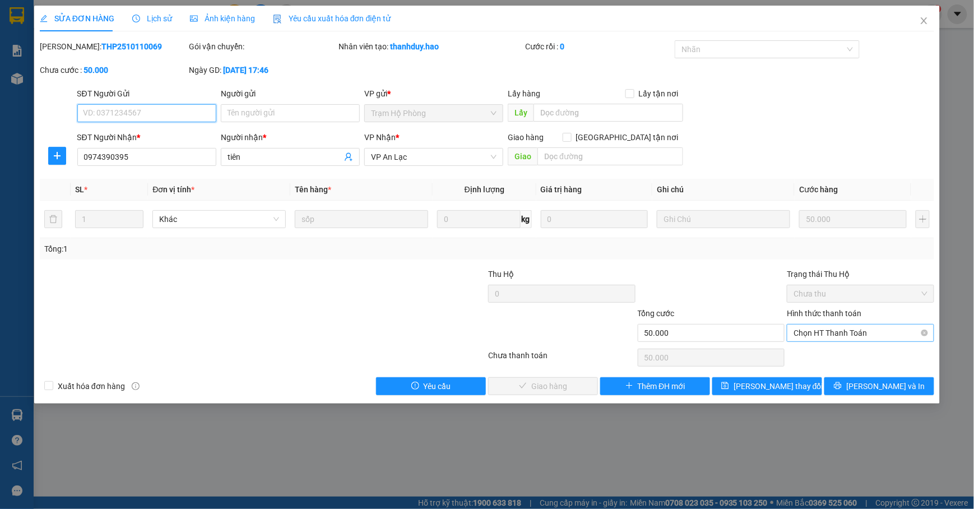
click at [851, 335] on span "Chọn HT Thanh Toán" at bounding box center [860, 332] width 134 height 17
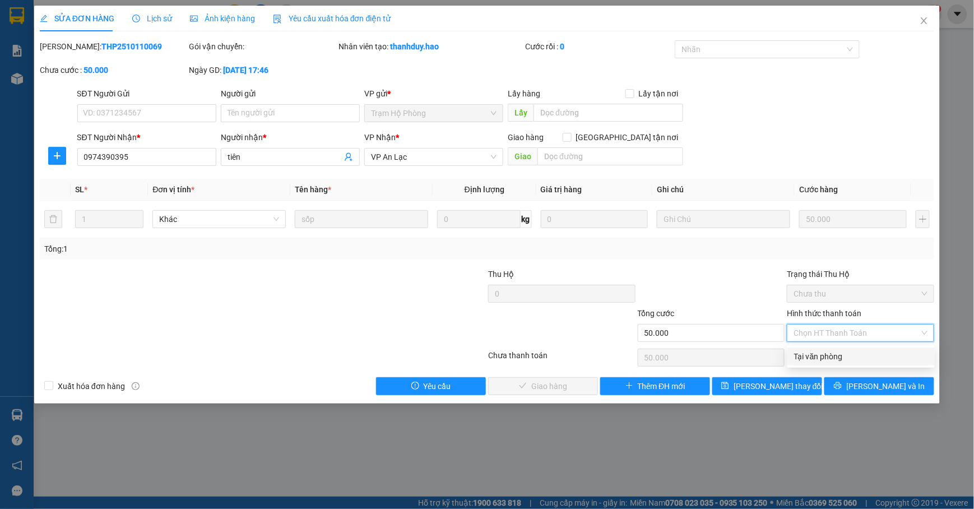
click at [827, 355] on div "Tại văn phòng" at bounding box center [861, 356] width 134 height 12
type input "0"
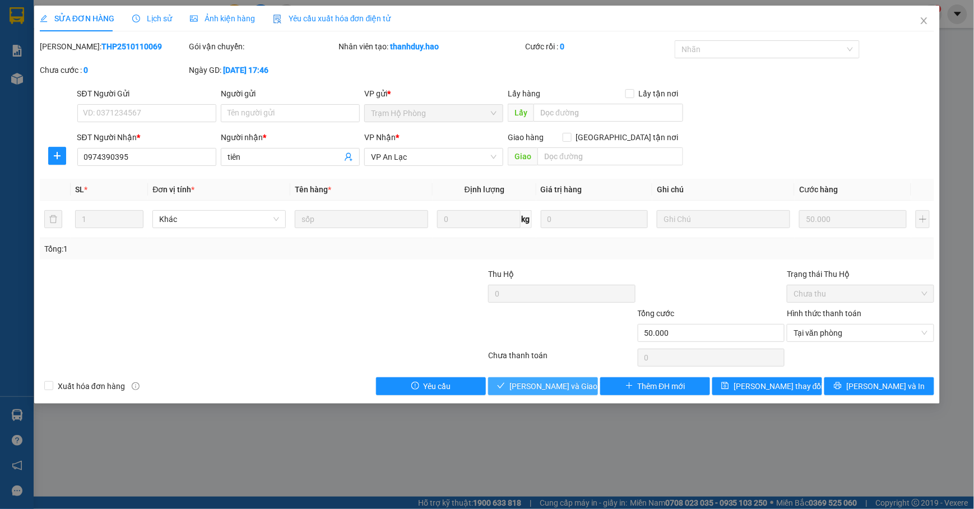
click at [539, 381] on span "[PERSON_NAME] và [PERSON_NAME] hàng" at bounding box center [563, 386] width 108 height 12
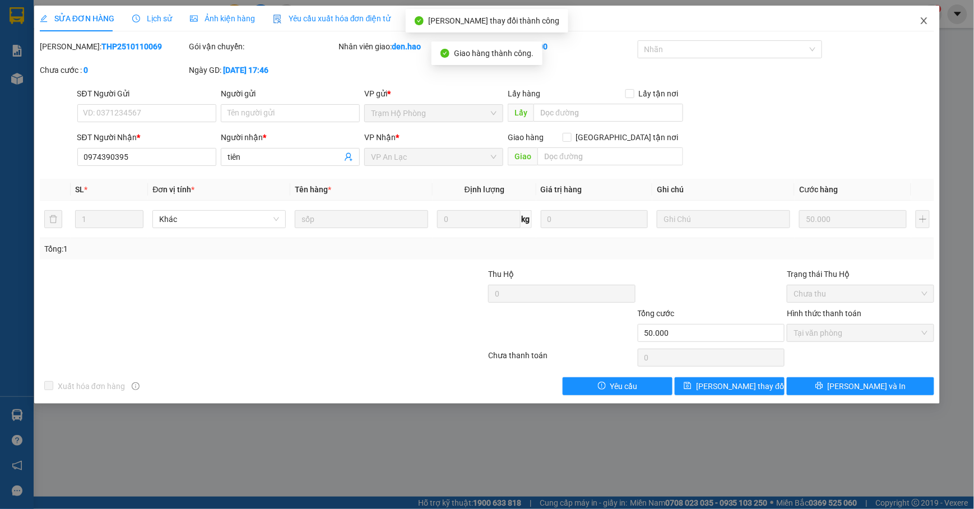
click at [926, 22] on icon "close" at bounding box center [923, 20] width 9 height 9
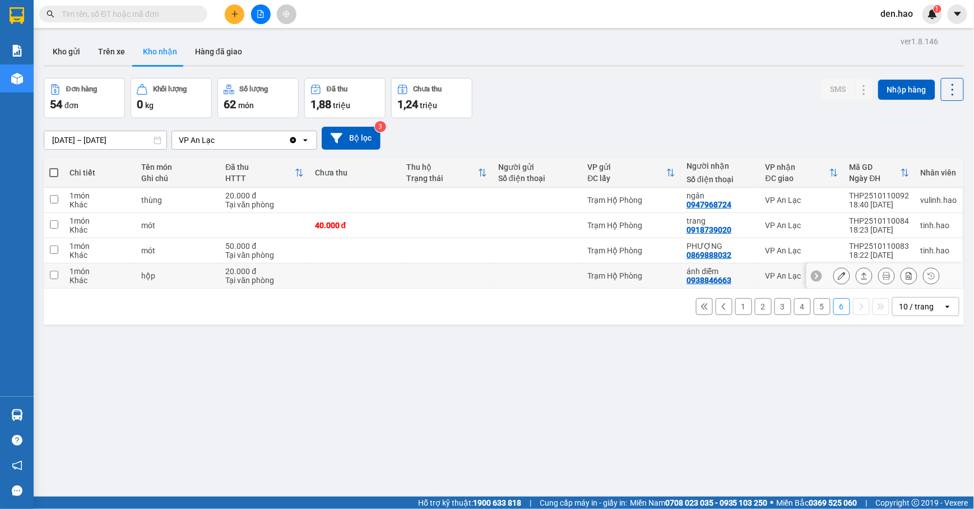
click at [838, 275] on icon at bounding box center [842, 276] width 8 height 8
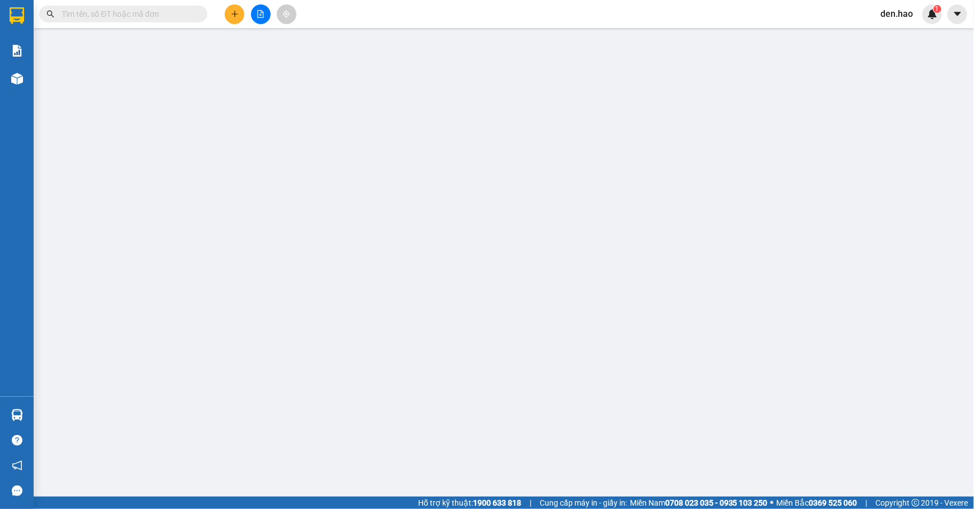
type input "0938846663"
type input "ánh diễm"
type input "20.000"
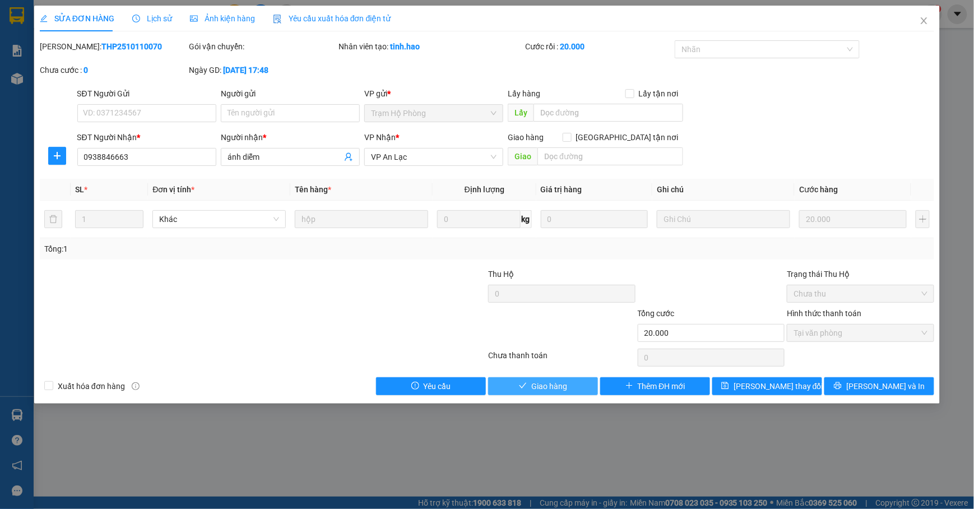
click at [547, 391] on span "Giao hàng" at bounding box center [549, 386] width 36 height 12
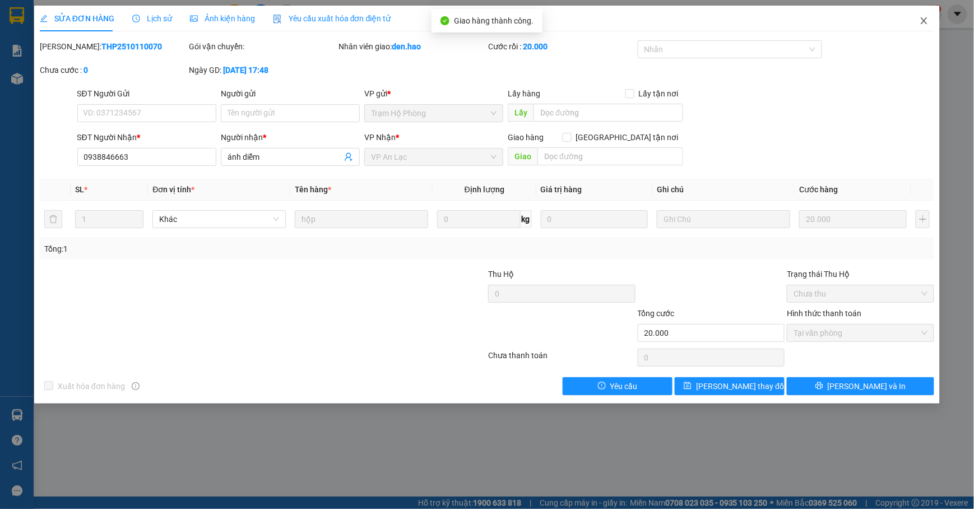
click at [925, 19] on icon "close" at bounding box center [923, 20] width 9 height 9
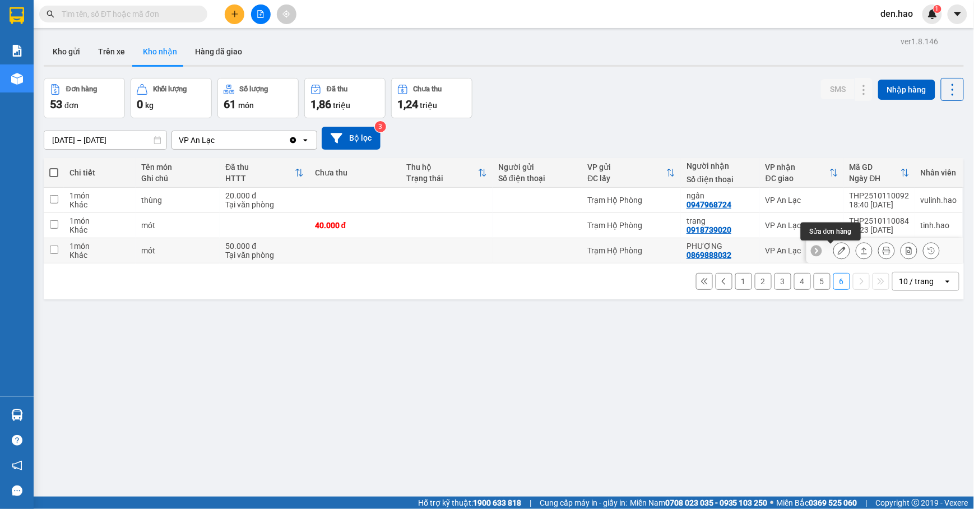
click at [838, 249] on icon at bounding box center [842, 251] width 8 height 8
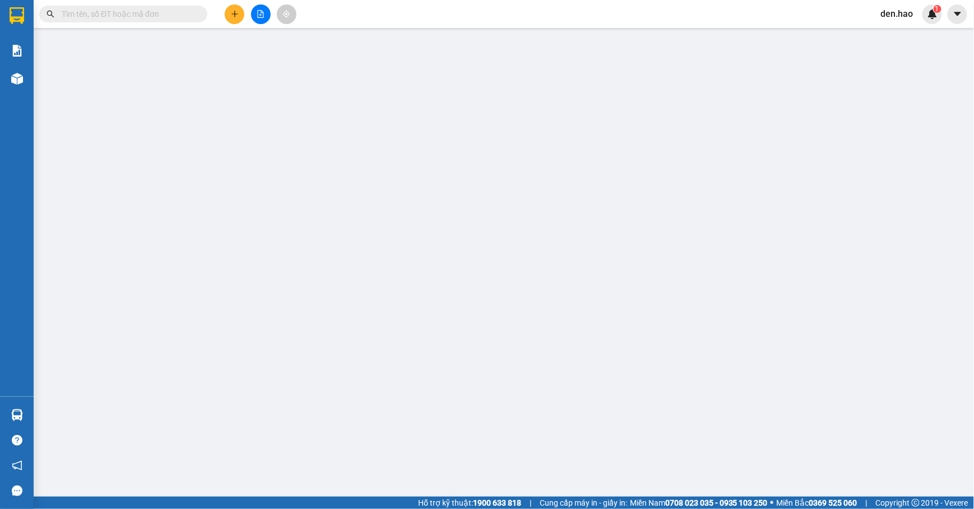
type input "0869888032"
type input "PHƯỢNG"
type input "50.000"
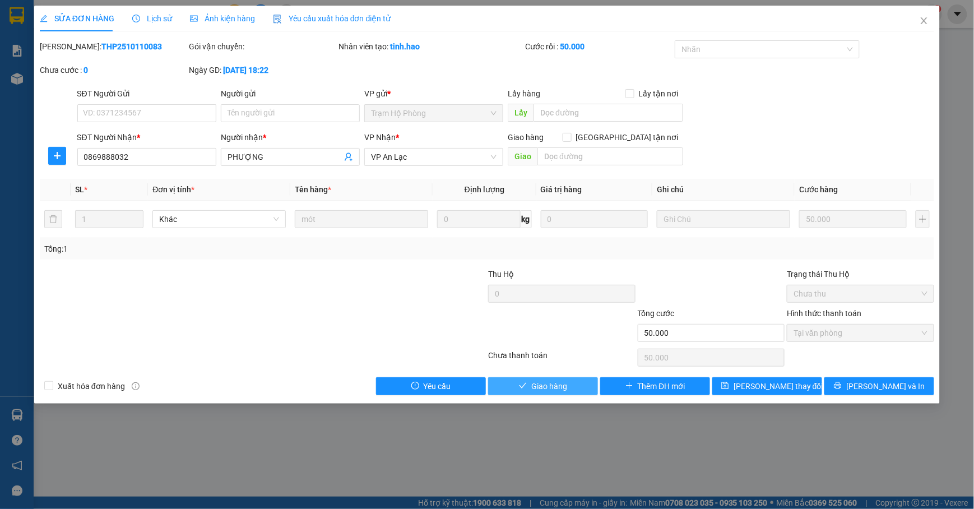
click at [559, 383] on span "Giao hàng" at bounding box center [549, 386] width 36 height 12
type input "0"
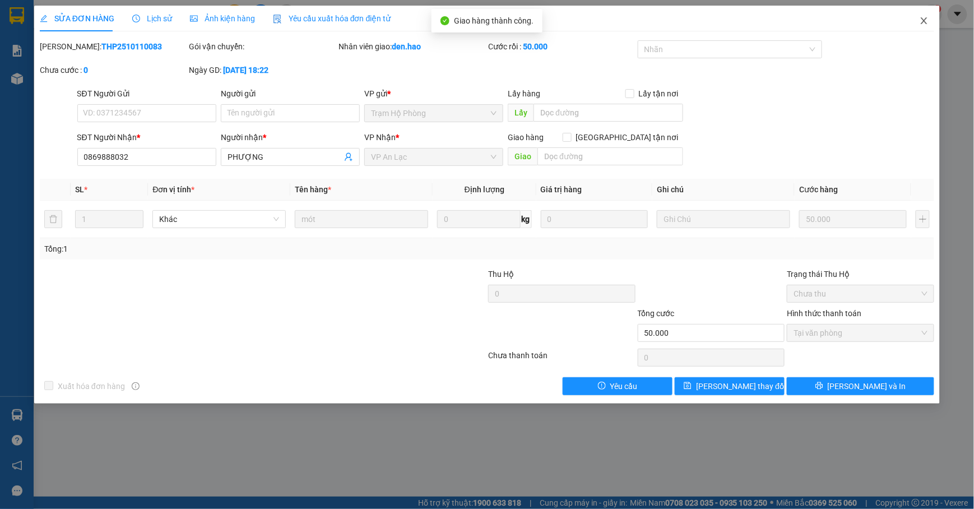
click at [924, 21] on icon "close" at bounding box center [924, 20] width 6 height 7
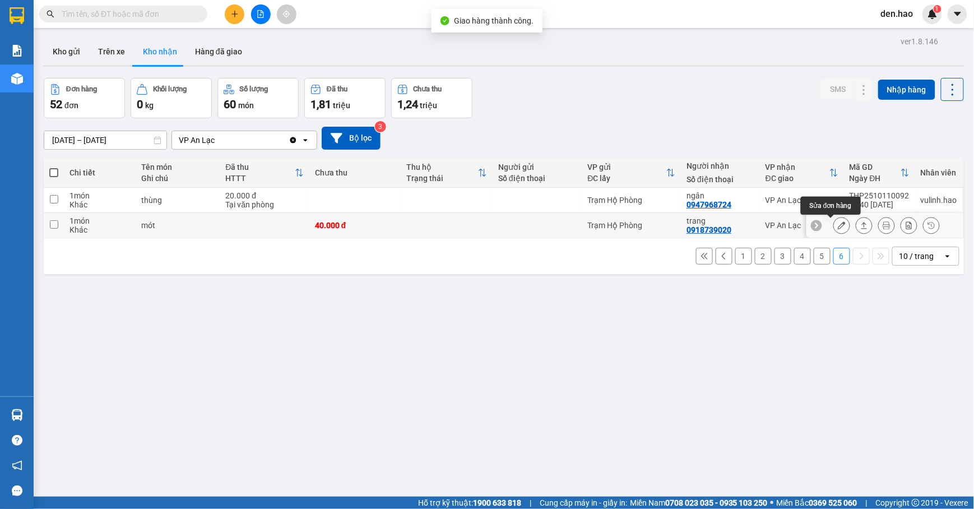
click at [837, 224] on button at bounding box center [842, 226] width 16 height 20
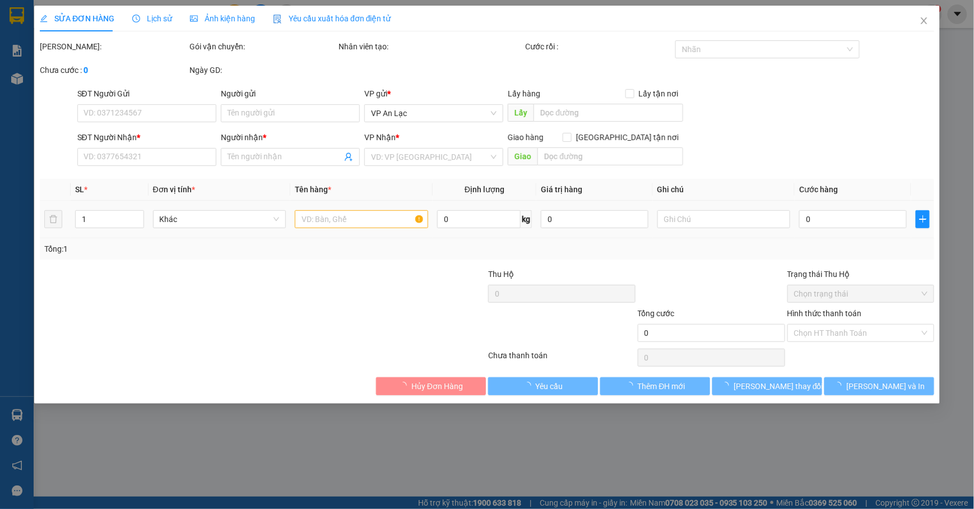
type input "0918739020"
type input "trang"
type input "40.000"
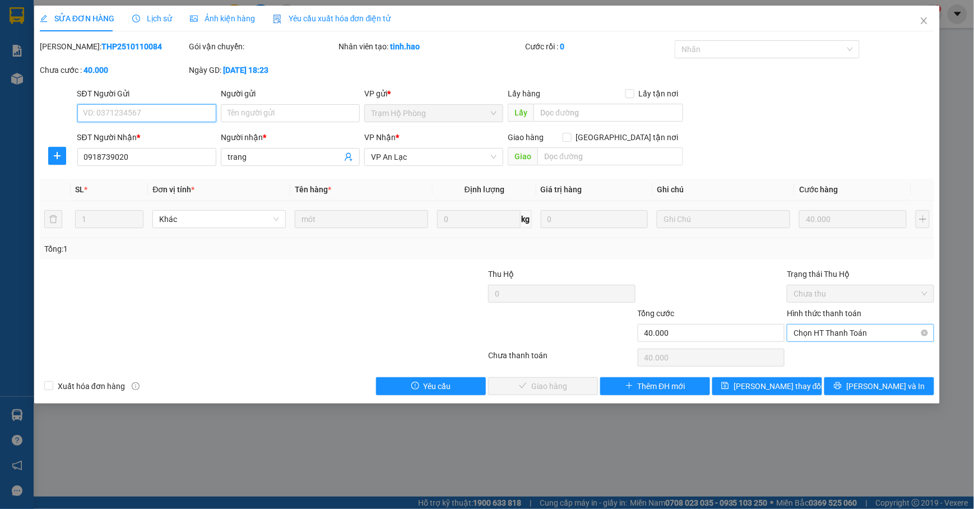
click at [816, 328] on span "Chọn HT Thanh Toán" at bounding box center [860, 332] width 134 height 17
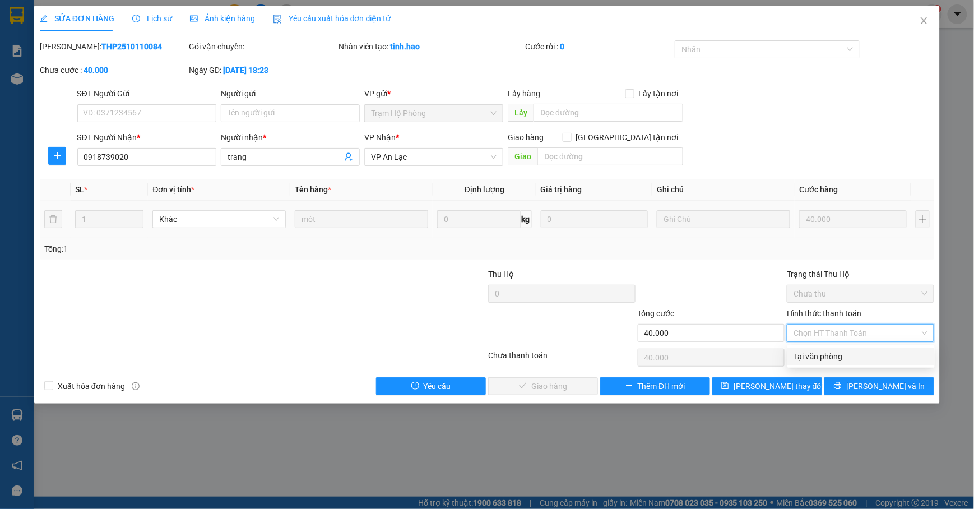
click at [805, 355] on div "Tại văn phòng" at bounding box center [861, 356] width 134 height 12
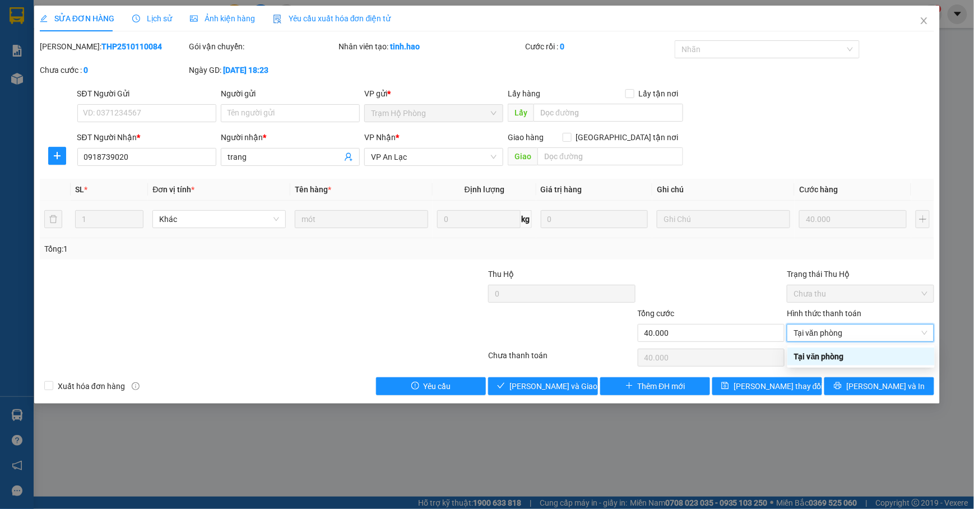
type input "0"
click at [556, 382] on span "[PERSON_NAME] và [PERSON_NAME] hàng" at bounding box center [563, 386] width 108 height 12
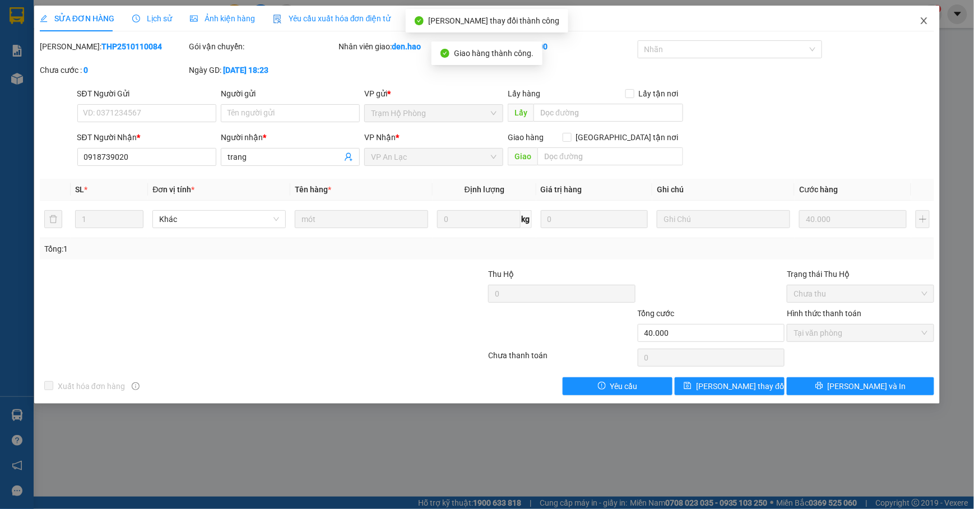
click at [925, 17] on icon "close" at bounding box center [923, 20] width 9 height 9
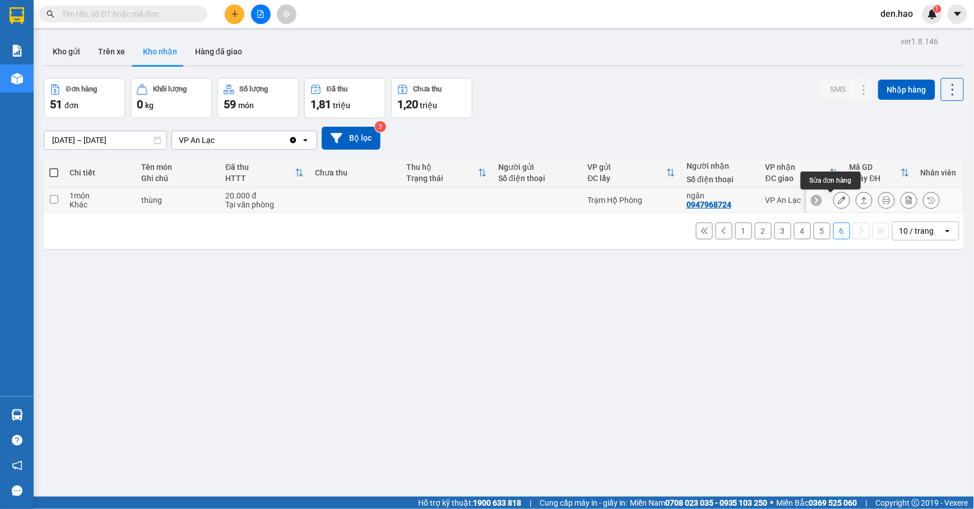
click at [838, 200] on icon at bounding box center [842, 200] width 8 height 8
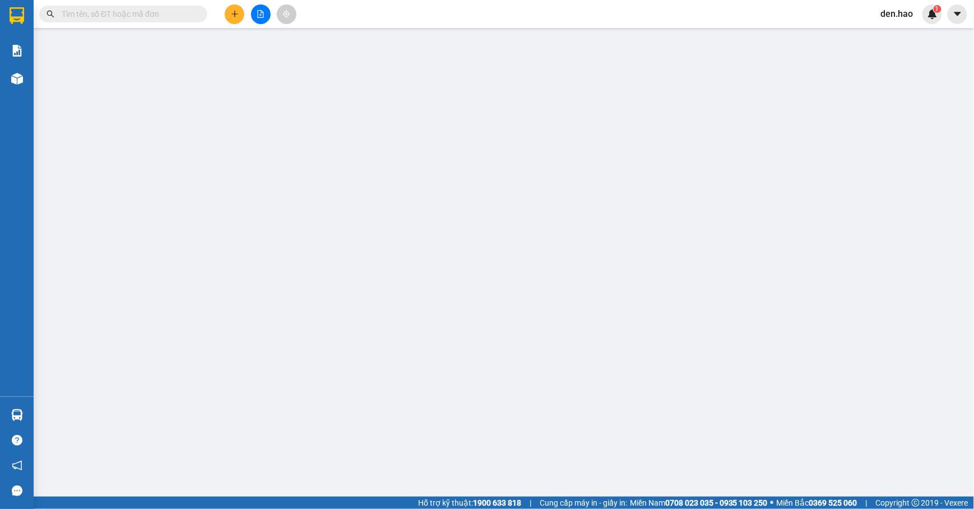
type input "0947968724"
type input "ngân"
type input "20.000"
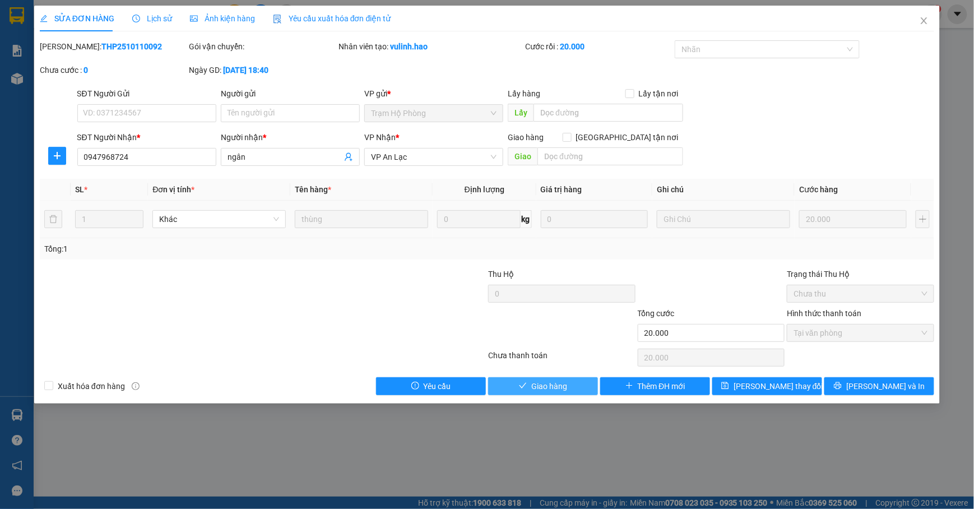
drag, startPoint x: 550, startPoint y: 382, endPoint x: 559, endPoint y: 366, distance: 17.6
click at [550, 382] on span "Giao hàng" at bounding box center [549, 386] width 36 height 12
type input "0"
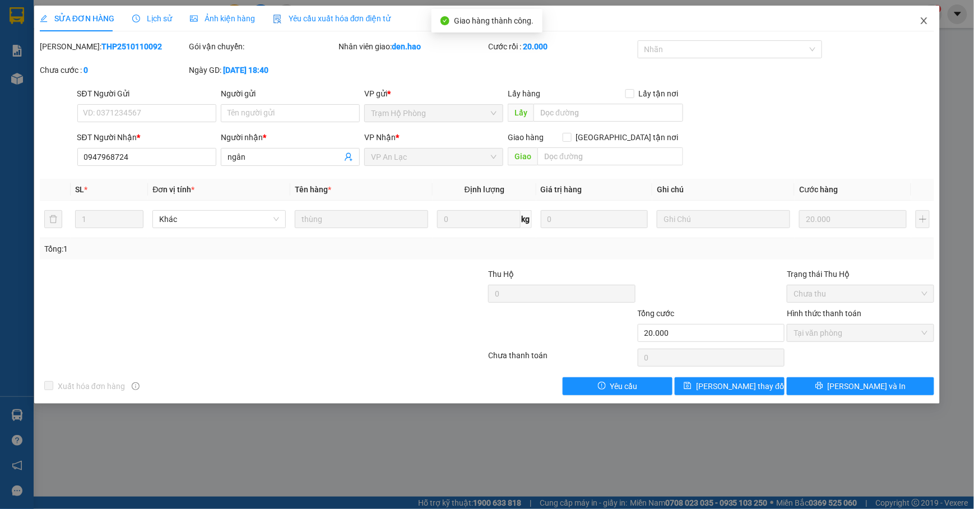
click at [921, 21] on icon "close" at bounding box center [923, 20] width 9 height 9
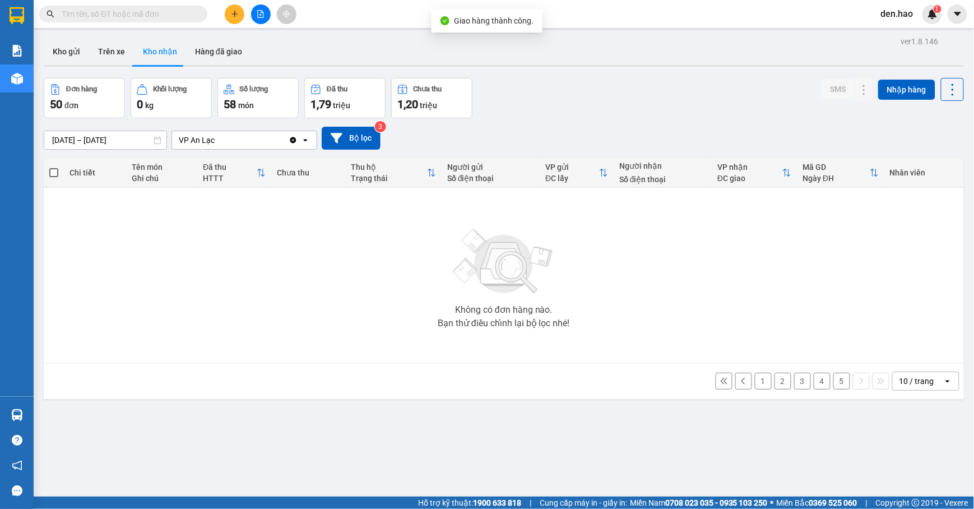
click at [833, 377] on button "5" at bounding box center [841, 381] width 17 height 17
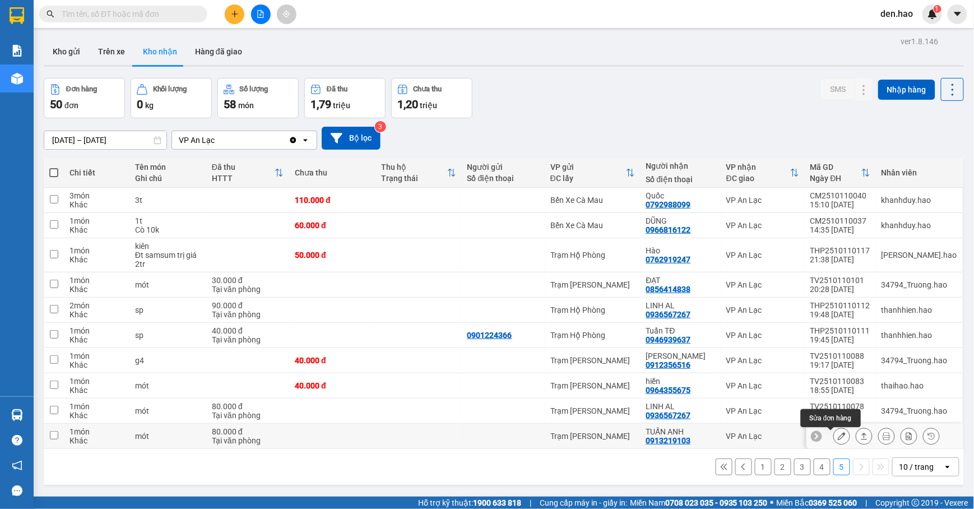
click at [838, 440] on icon at bounding box center [842, 436] width 8 height 8
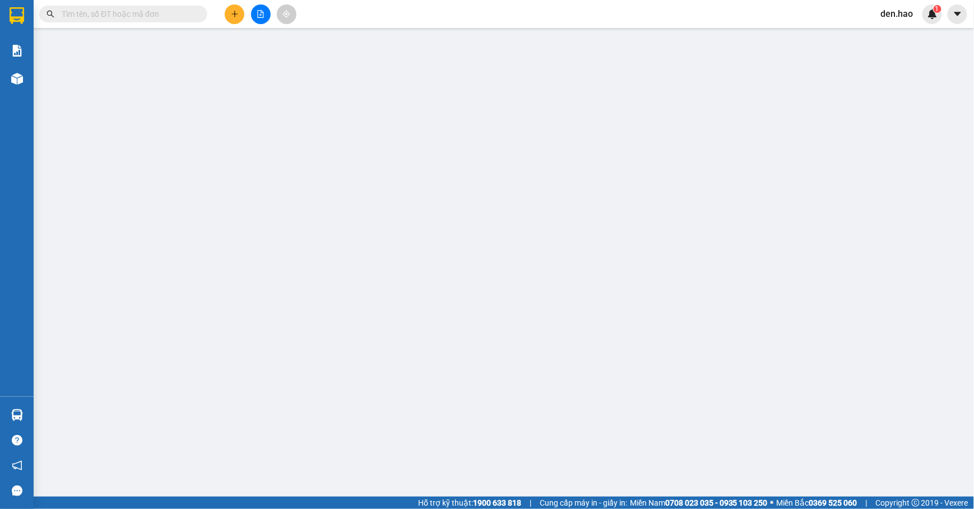
type input "0913219103"
type input "TUẤN ANH"
type input "80.000"
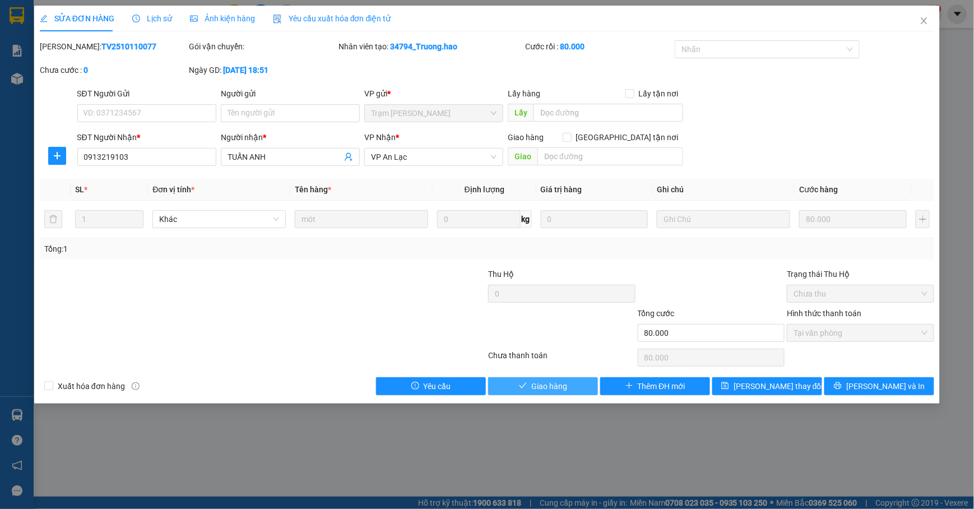
click at [551, 387] on span "Giao hàng" at bounding box center [549, 386] width 36 height 12
type input "0"
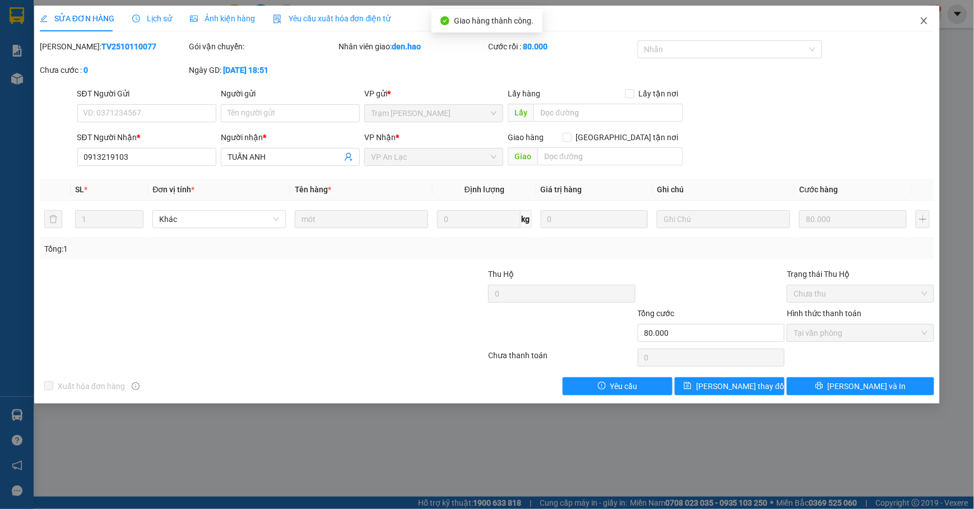
click at [924, 20] on icon "close" at bounding box center [923, 20] width 9 height 9
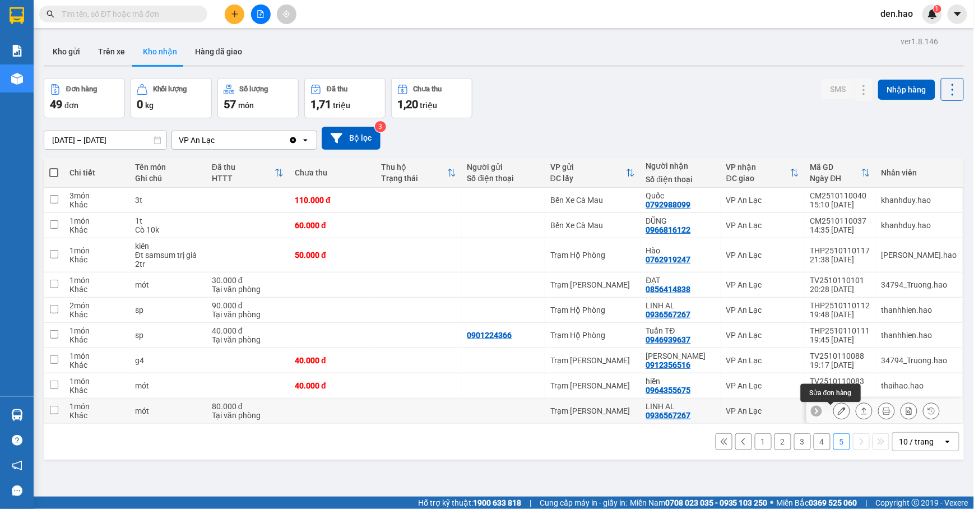
click at [834, 417] on button at bounding box center [842, 411] width 16 height 20
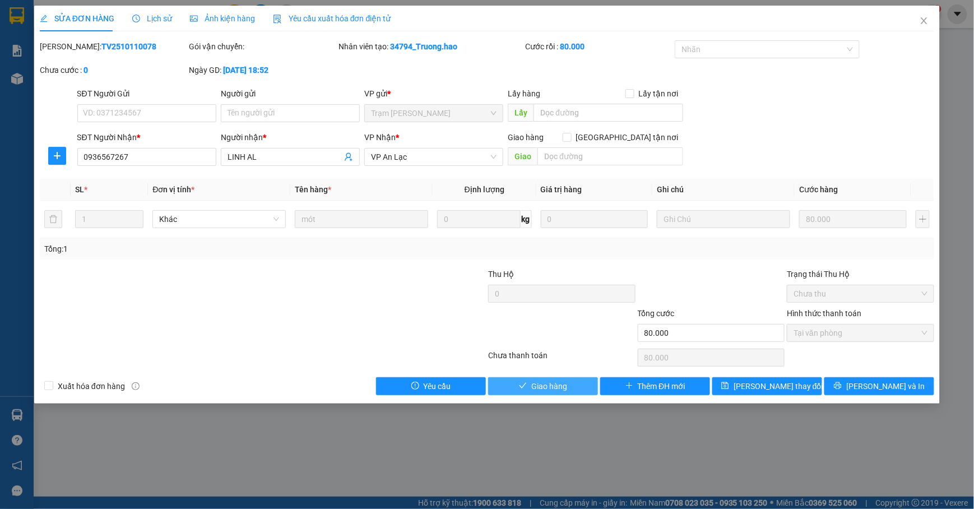
click at [557, 387] on span "Giao hàng" at bounding box center [549, 386] width 36 height 12
type input "0"
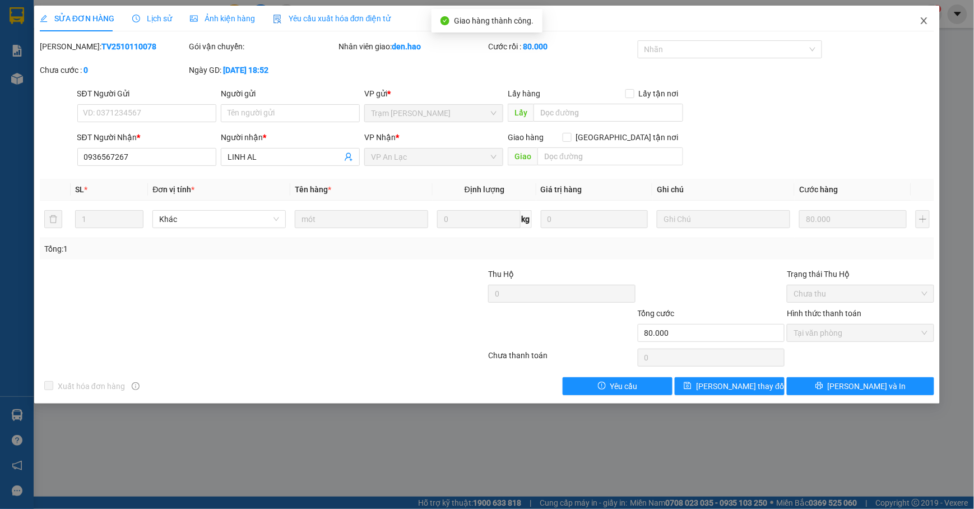
click at [921, 17] on icon "close" at bounding box center [923, 20] width 9 height 9
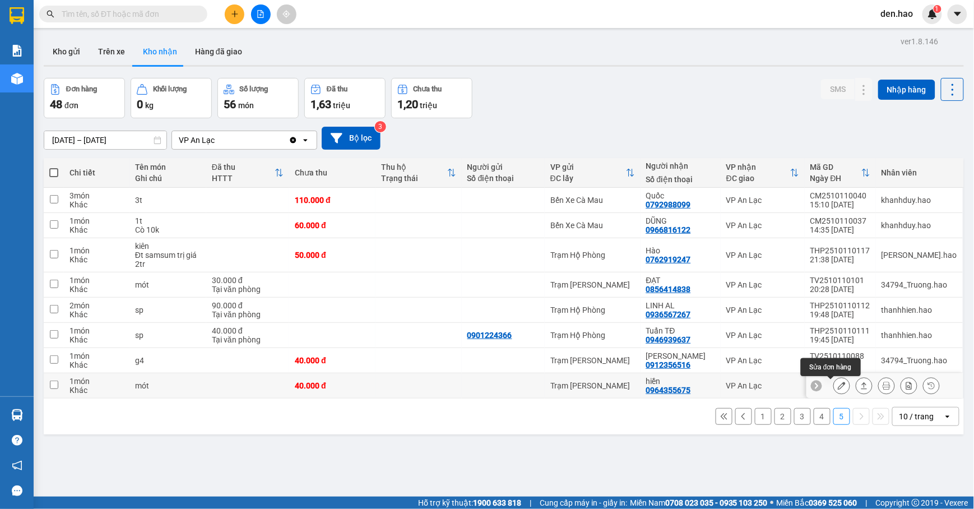
click at [836, 388] on button at bounding box center [842, 386] width 16 height 20
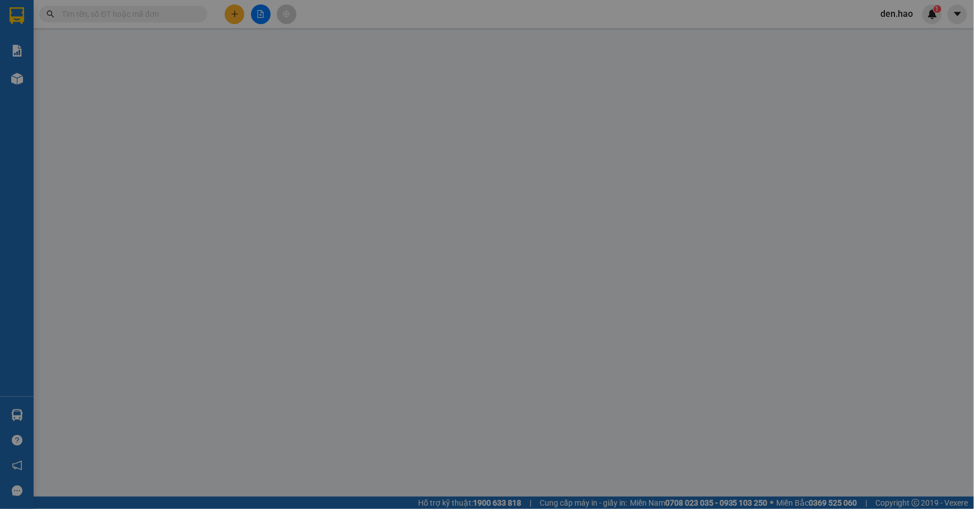
type input "0964355675"
type input "hiền"
type input "40.000"
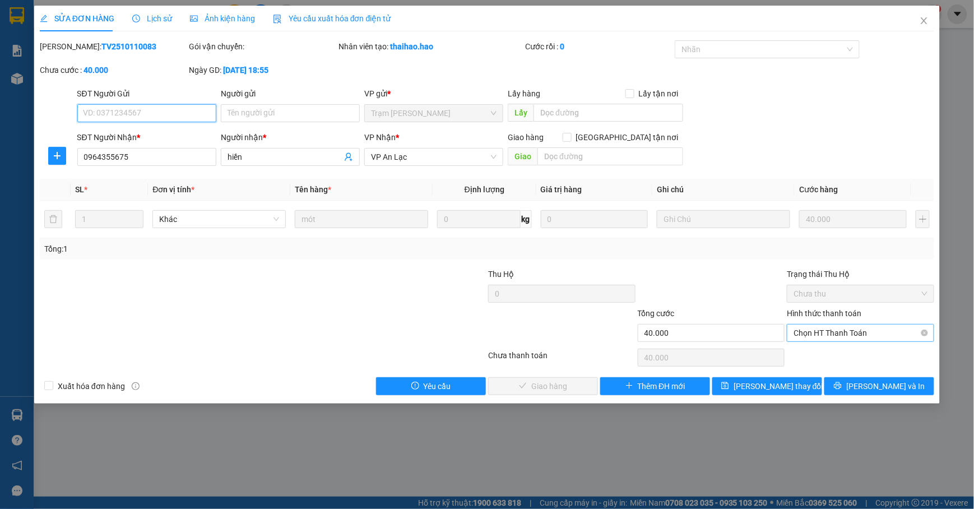
click at [810, 337] on span "Chọn HT Thanh Toán" at bounding box center [860, 332] width 134 height 17
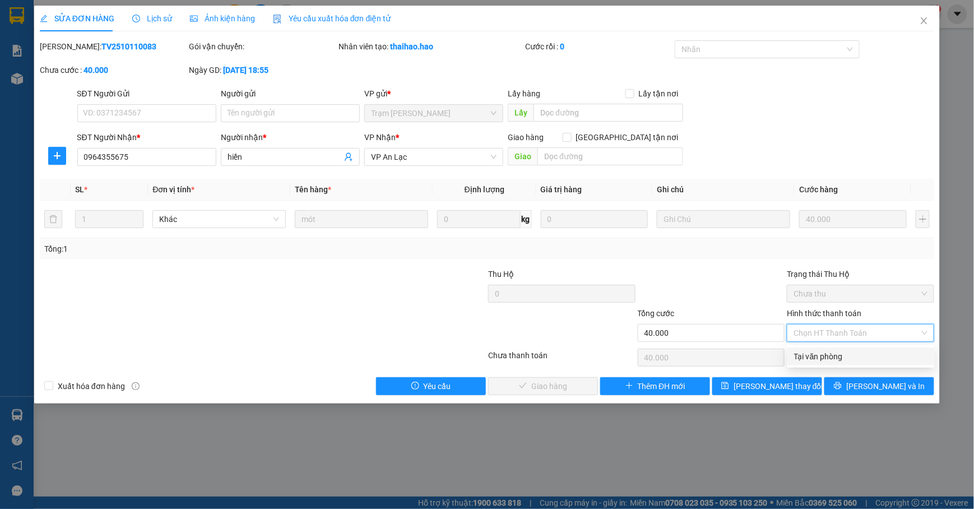
click at [812, 352] on div "Tại văn phòng" at bounding box center [861, 356] width 134 height 12
type input "0"
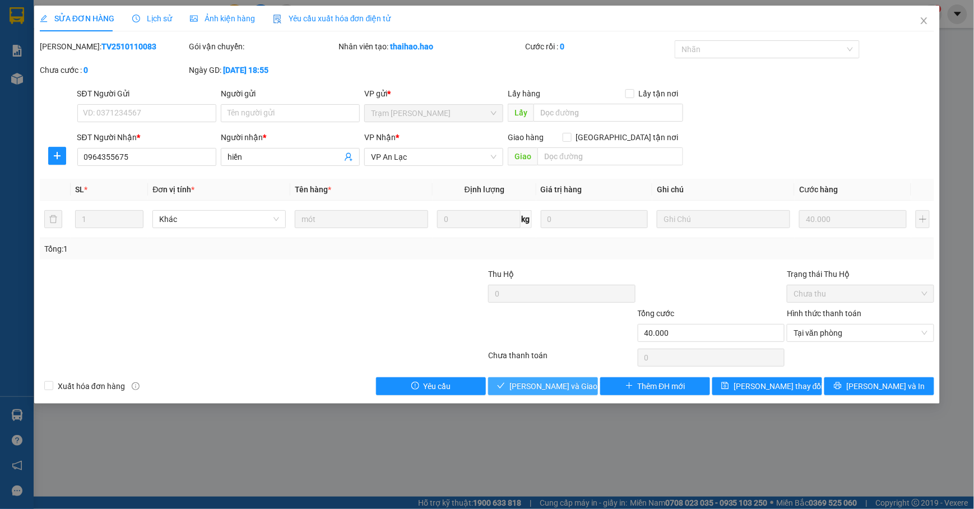
click at [529, 388] on span "[PERSON_NAME] và [PERSON_NAME] hàng" at bounding box center [563, 386] width 108 height 12
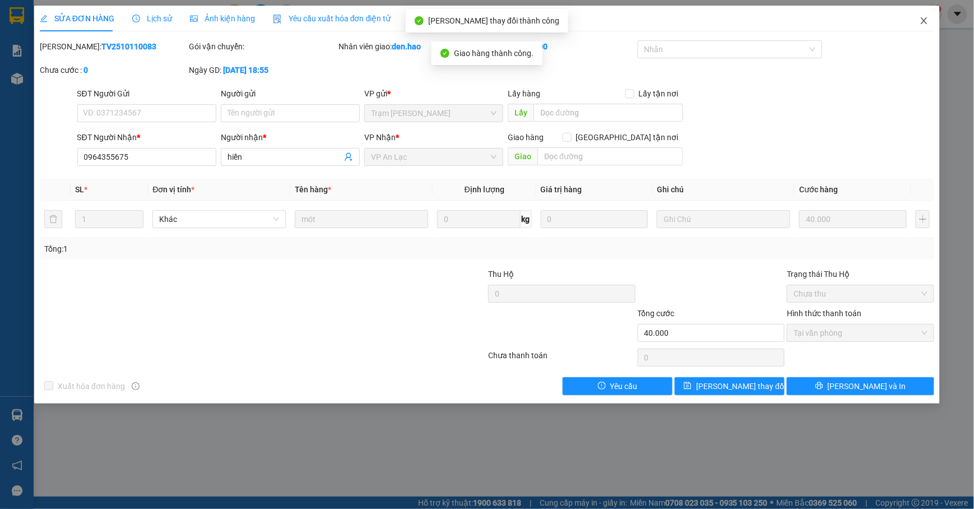
click at [921, 20] on icon "close" at bounding box center [923, 20] width 9 height 9
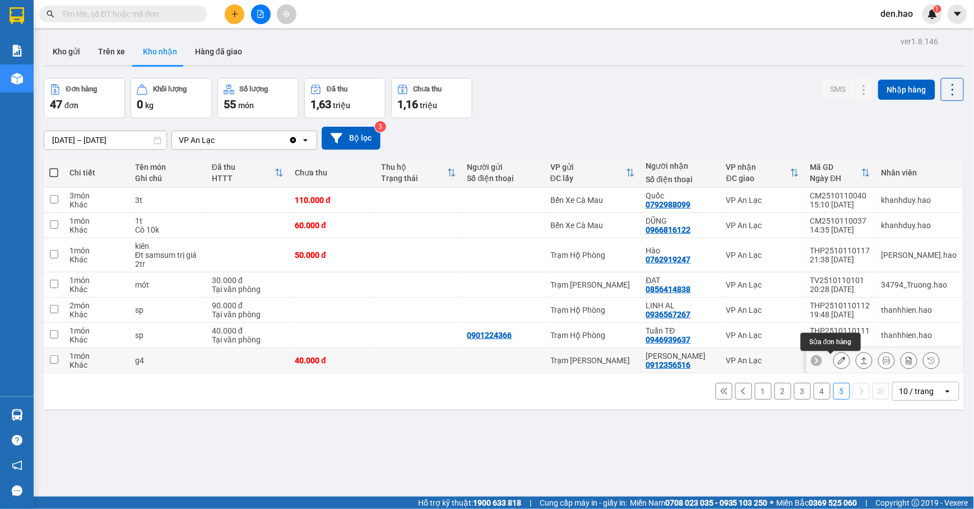
click at [835, 361] on button at bounding box center [842, 361] width 16 height 20
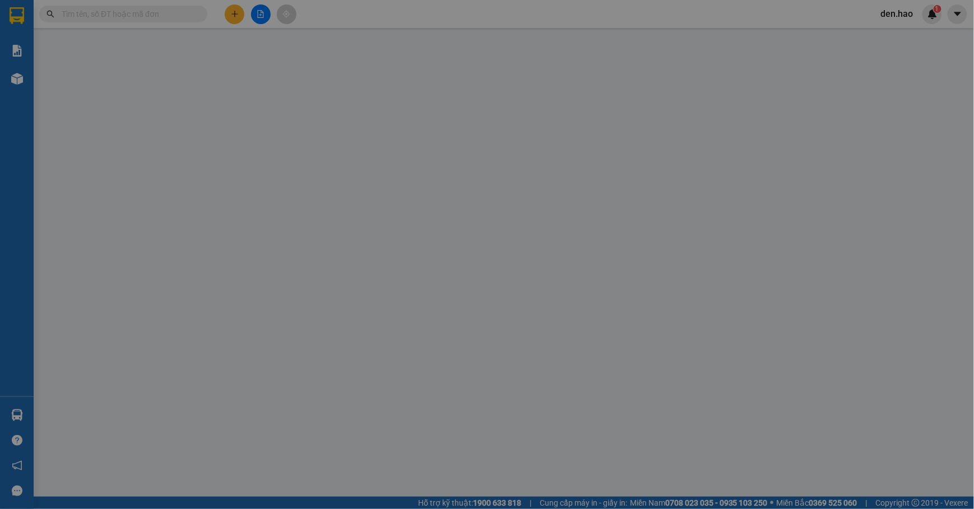
type input "0912356516"
type input "NGỌC ÂN"
type input "40.000"
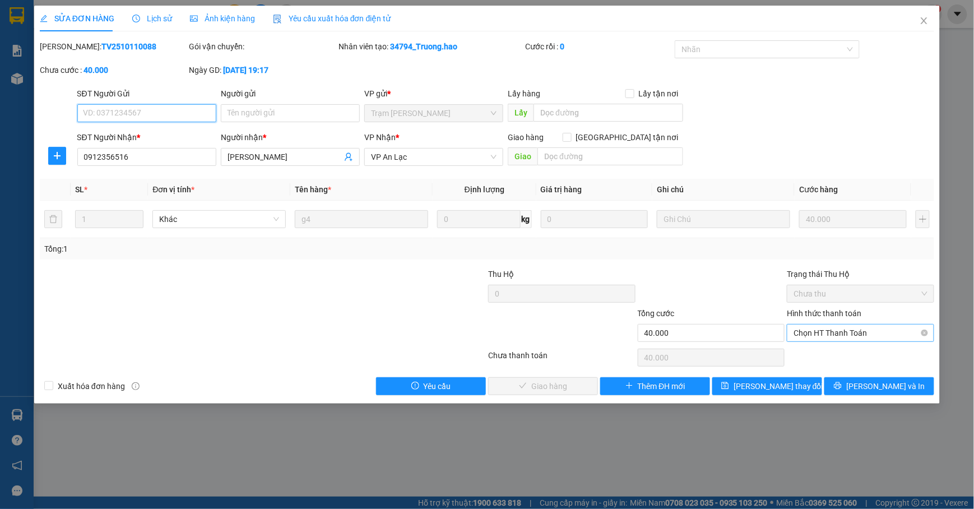
click at [839, 335] on span "Chọn HT Thanh Toán" at bounding box center [860, 332] width 134 height 17
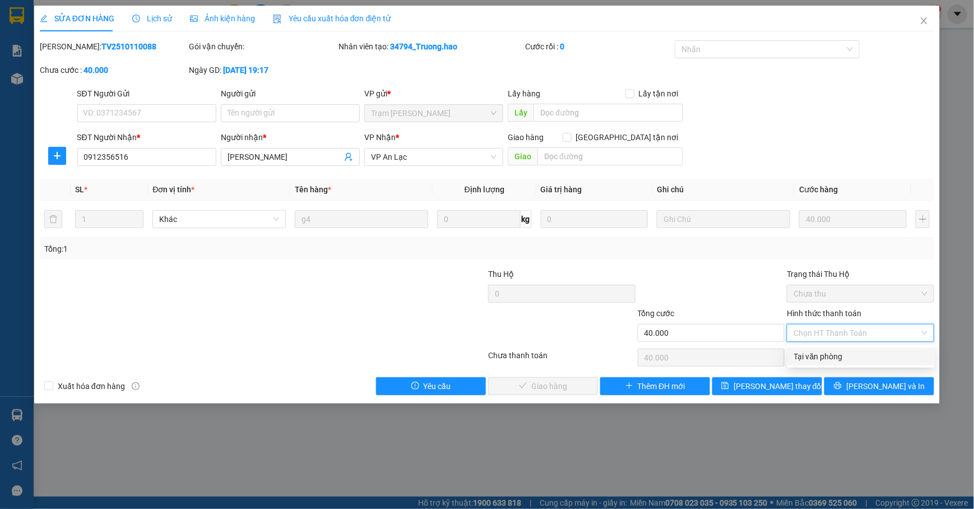
click at [798, 355] on div "Tại văn phòng" at bounding box center [861, 356] width 134 height 12
type input "0"
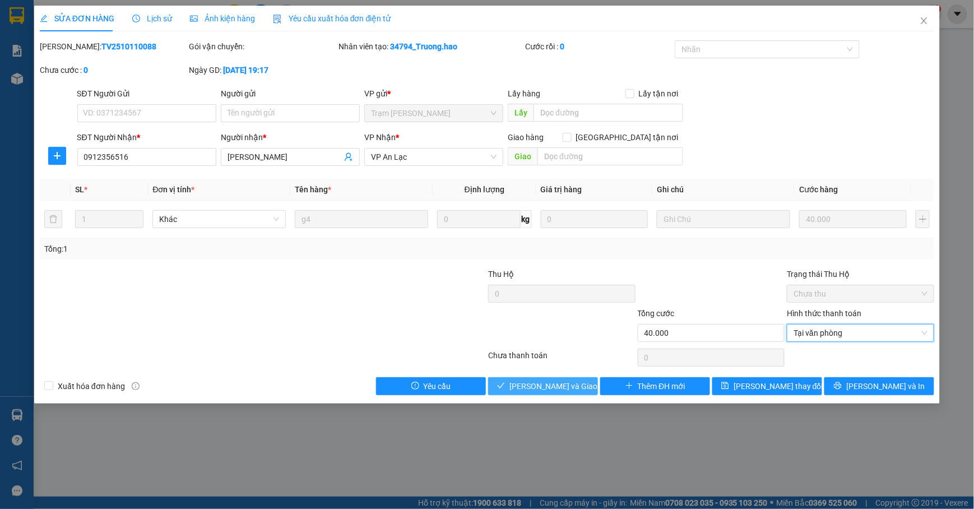
click at [514, 388] on button "[PERSON_NAME] và [PERSON_NAME] hàng" at bounding box center [543, 386] width 110 height 18
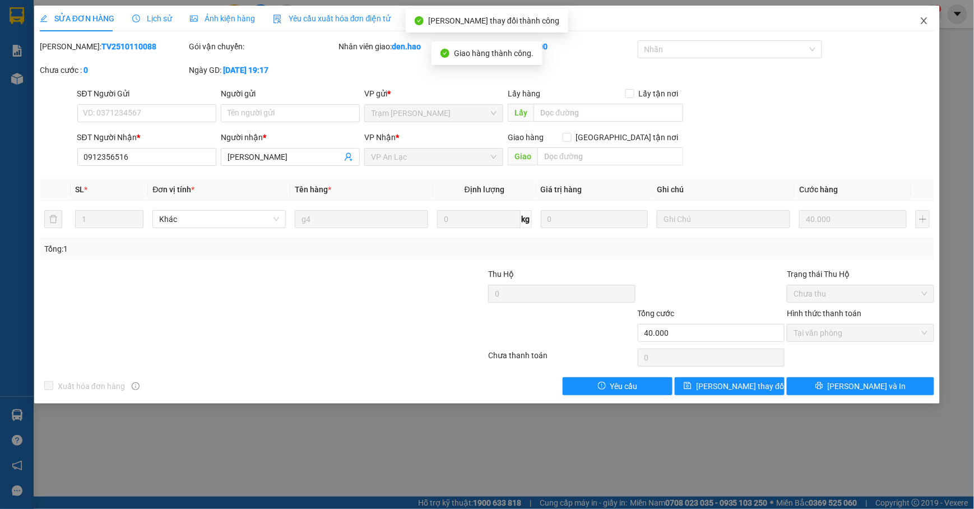
click at [929, 16] on span "Close" at bounding box center [923, 21] width 31 height 31
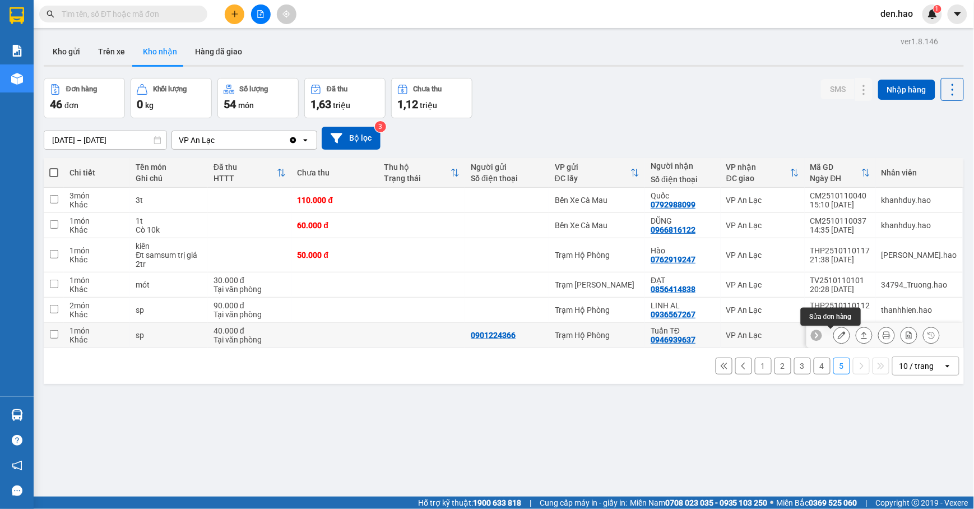
click at [838, 335] on icon at bounding box center [842, 335] width 8 height 8
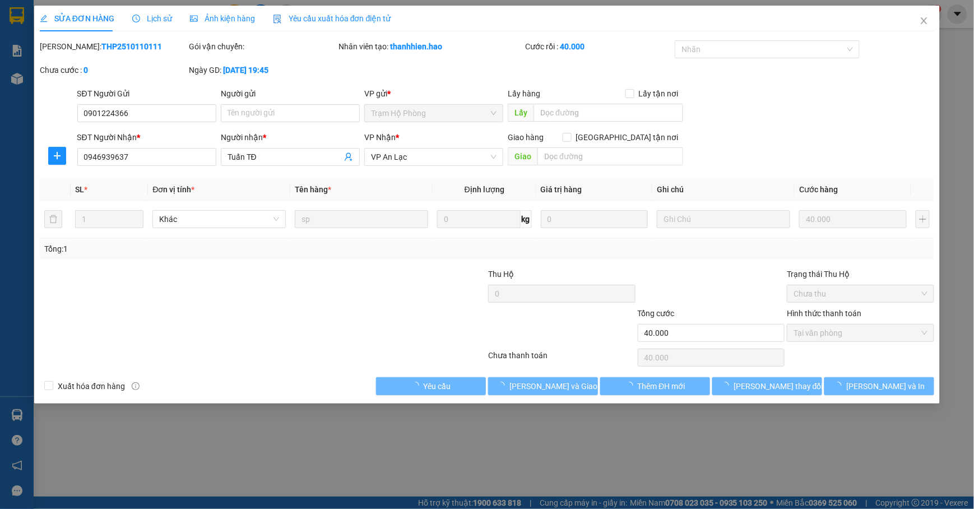
type input "0901224366"
type input "0946939637"
type input "Tuấn TĐ"
type input "40.000"
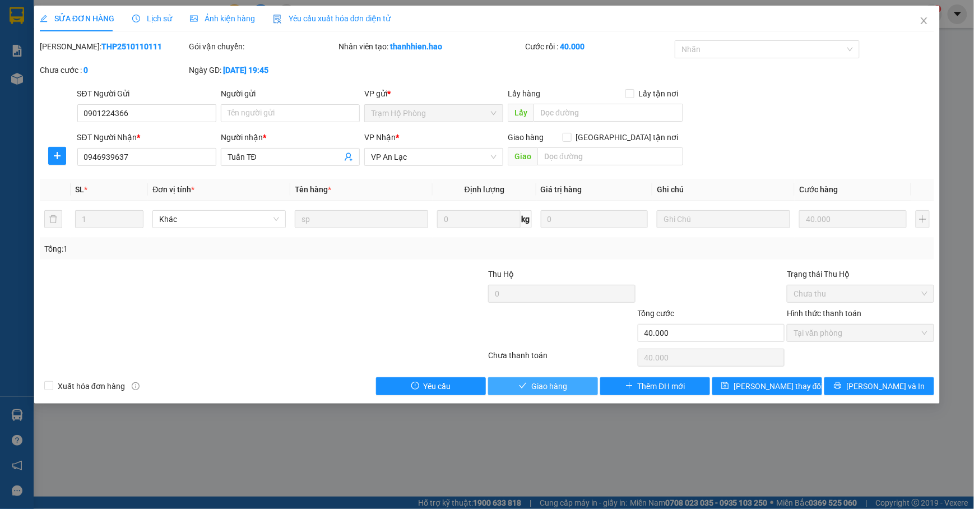
drag, startPoint x: 554, startPoint y: 384, endPoint x: 574, endPoint y: 369, distance: 24.8
click at [555, 384] on span "Giao hàng" at bounding box center [549, 386] width 36 height 12
type input "0"
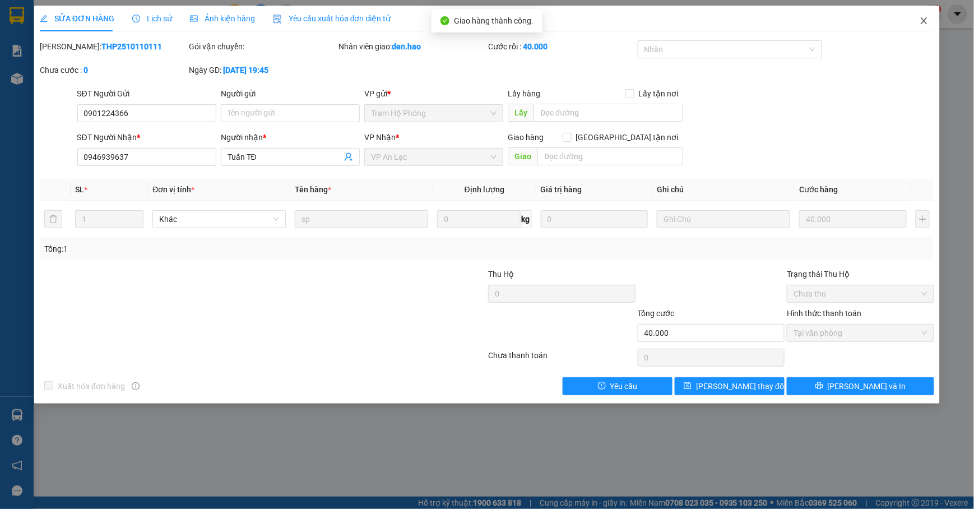
click at [922, 24] on icon "close" at bounding box center [923, 20] width 9 height 9
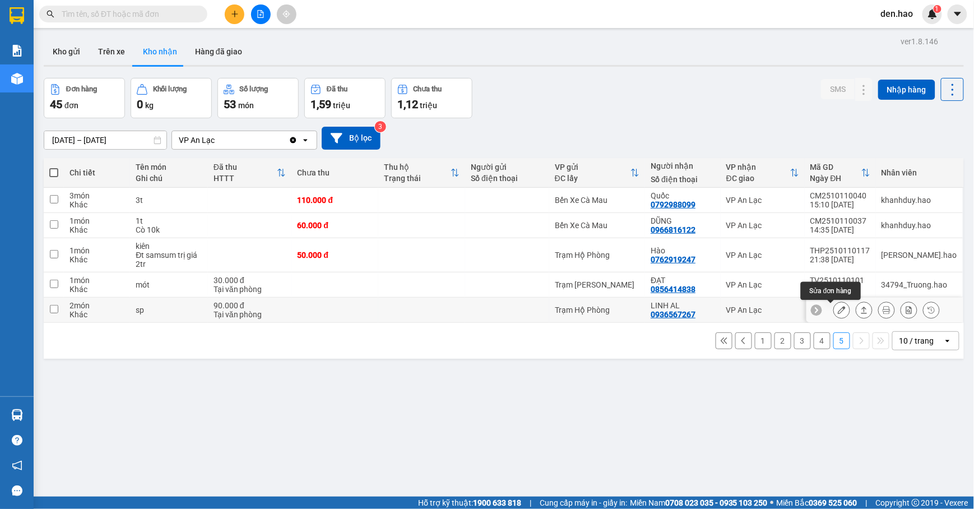
click at [835, 308] on button at bounding box center [842, 310] width 16 height 20
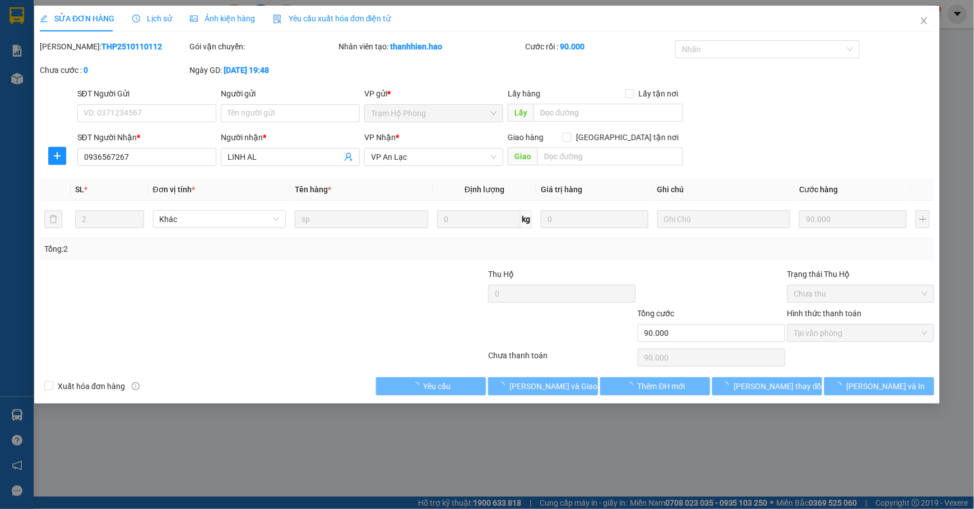
type input "0936567267"
type input "LINH AL"
type input "90.000"
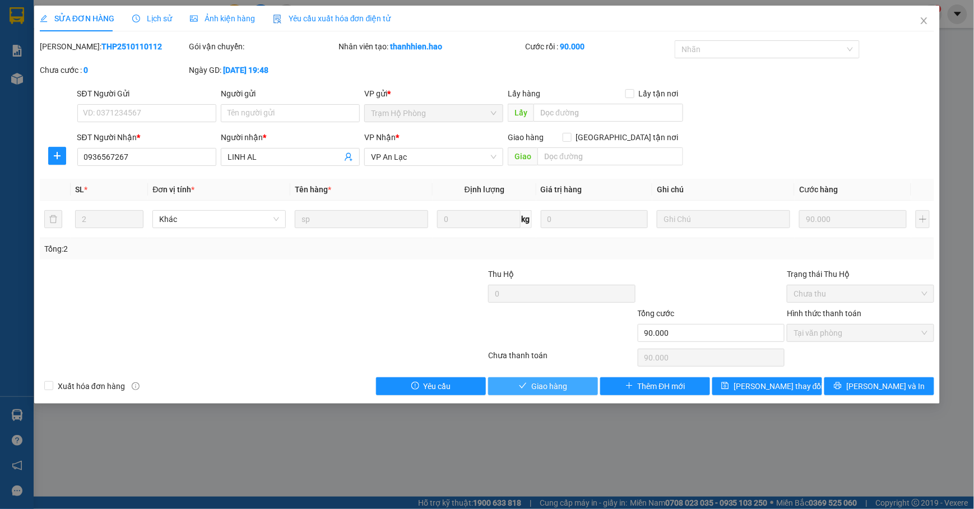
drag, startPoint x: 547, startPoint y: 384, endPoint x: 570, endPoint y: 371, distance: 26.3
click at [554, 381] on span "Giao hàng" at bounding box center [549, 386] width 36 height 12
type input "0"
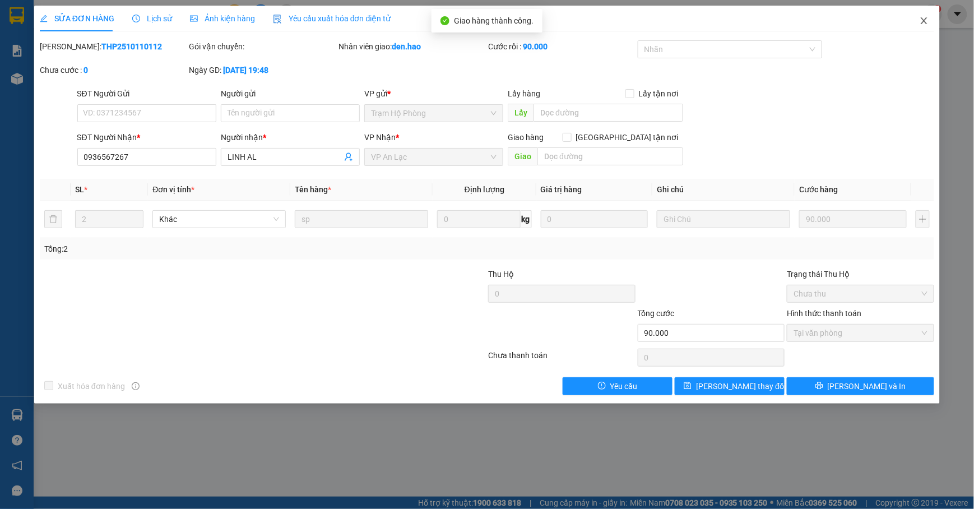
click at [921, 17] on icon "close" at bounding box center [923, 20] width 9 height 9
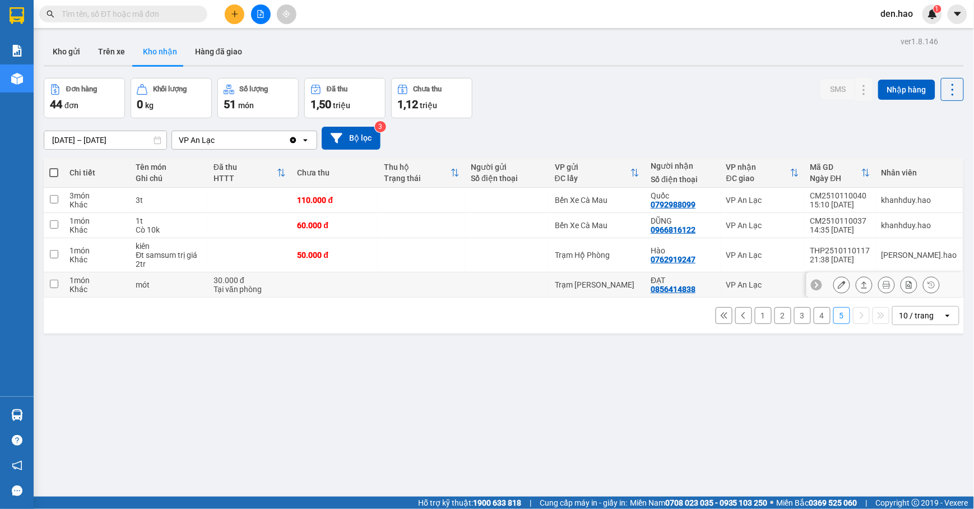
click at [838, 285] on icon at bounding box center [842, 285] width 8 height 8
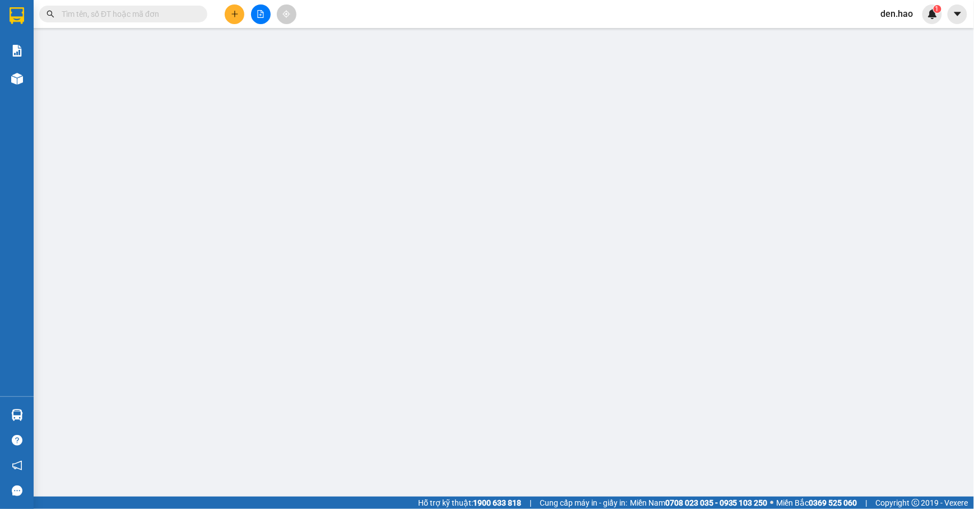
type input "0856414838"
type input "ĐẠT"
type input "30.000"
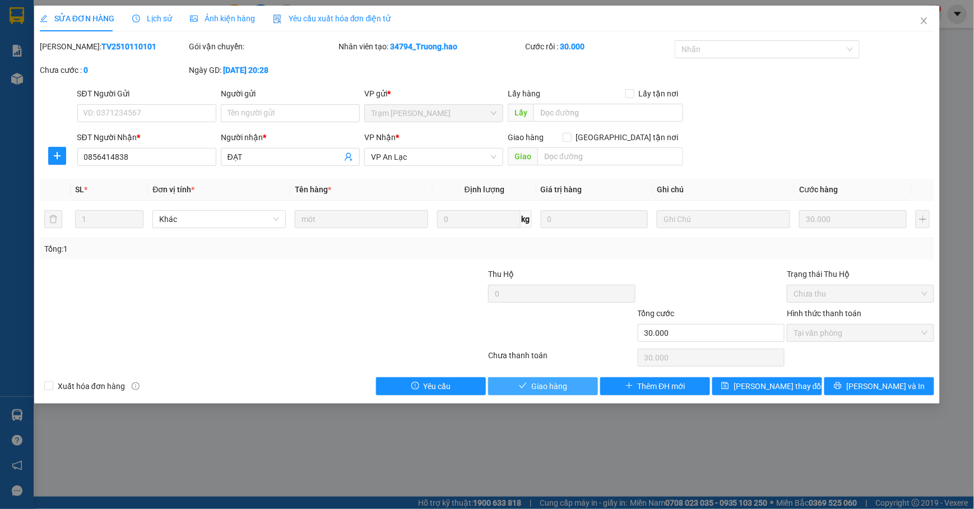
click at [568, 386] on button "Giao hàng" at bounding box center [543, 386] width 110 height 18
type input "0"
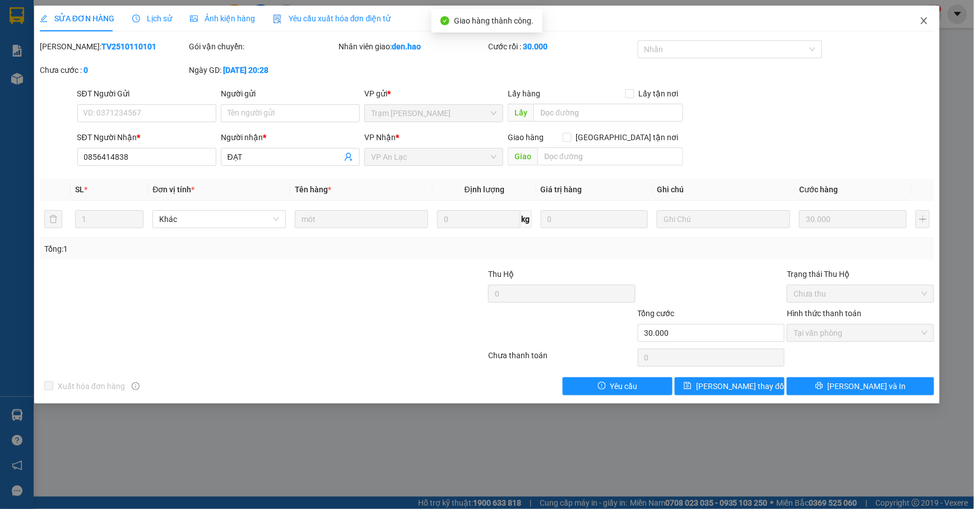
click at [917, 24] on span "Close" at bounding box center [923, 21] width 31 height 31
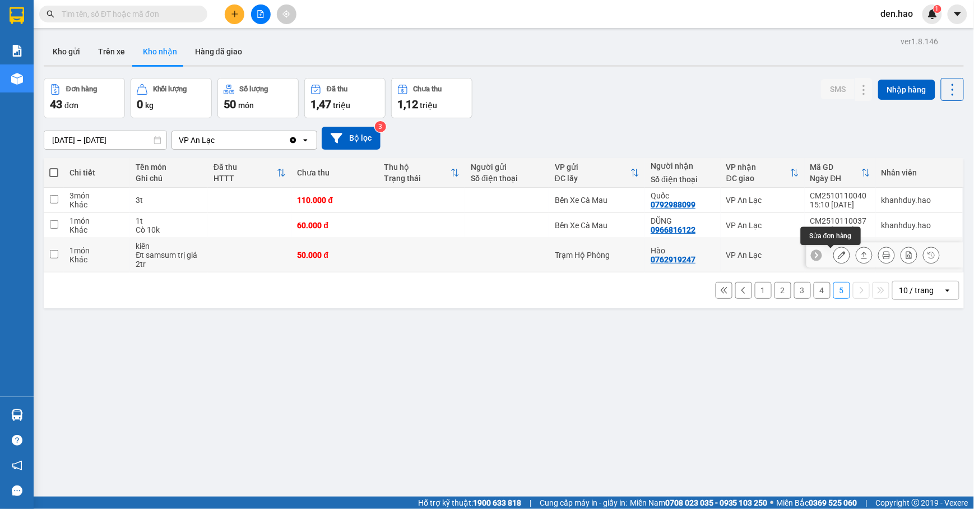
click at [838, 253] on icon at bounding box center [842, 255] width 8 height 8
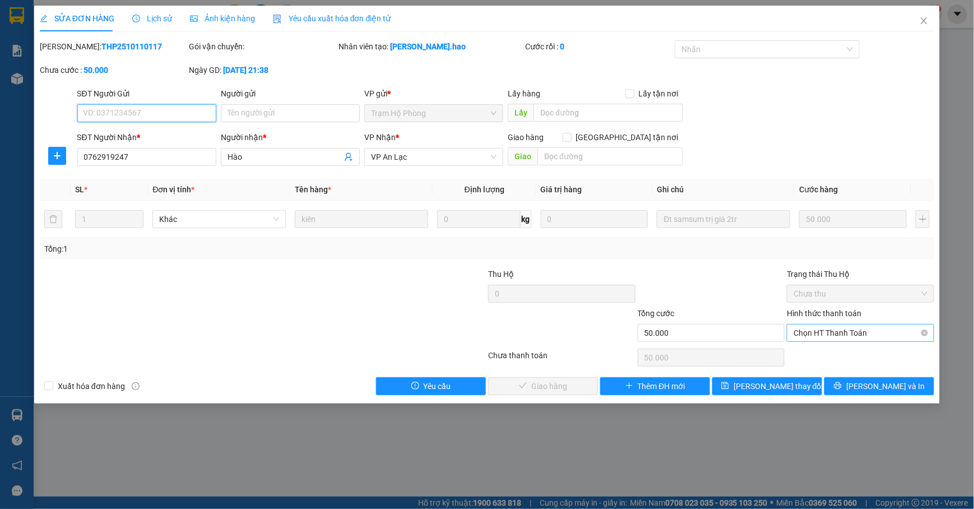
click at [808, 329] on span "Chọn HT Thanh Toán" at bounding box center [860, 332] width 134 height 17
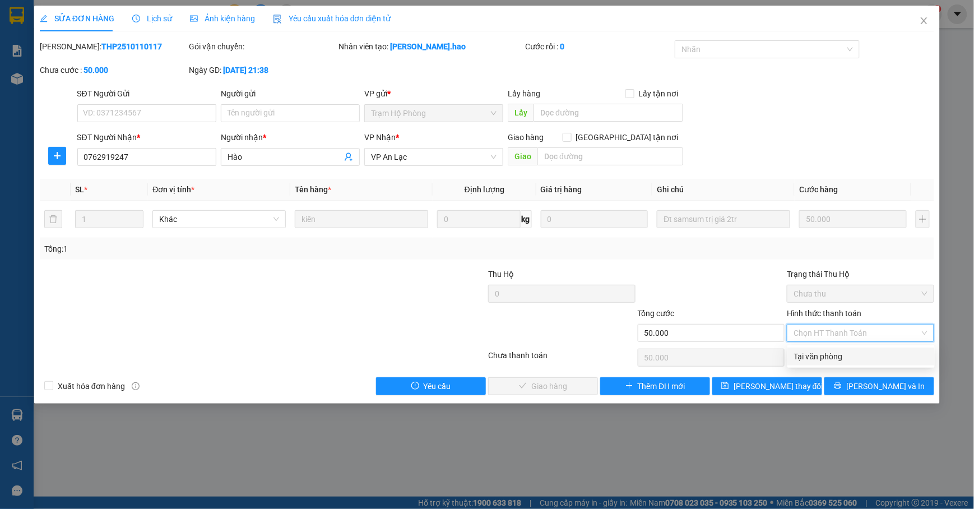
drag, startPoint x: 802, startPoint y: 356, endPoint x: 788, endPoint y: 357, distance: 14.6
click at [802, 355] on div "Tại văn phòng" at bounding box center [861, 356] width 134 height 12
type input "0"
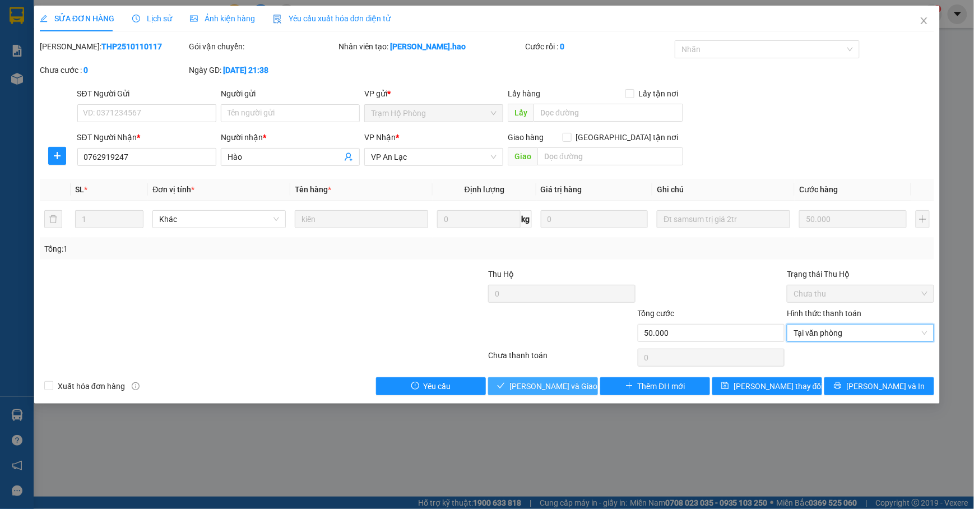
click at [569, 378] on button "[PERSON_NAME] và [PERSON_NAME] hàng" at bounding box center [543, 386] width 110 height 18
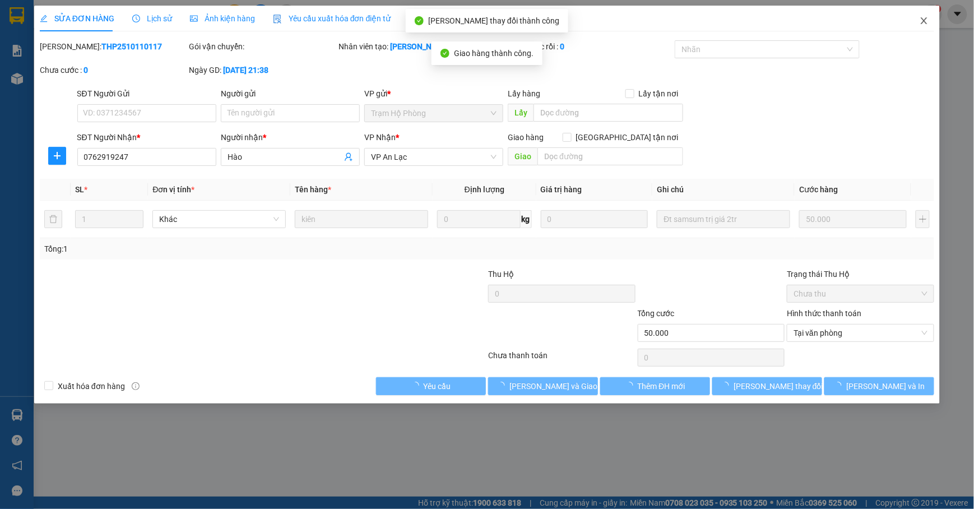
click at [924, 14] on span "Close" at bounding box center [923, 21] width 31 height 31
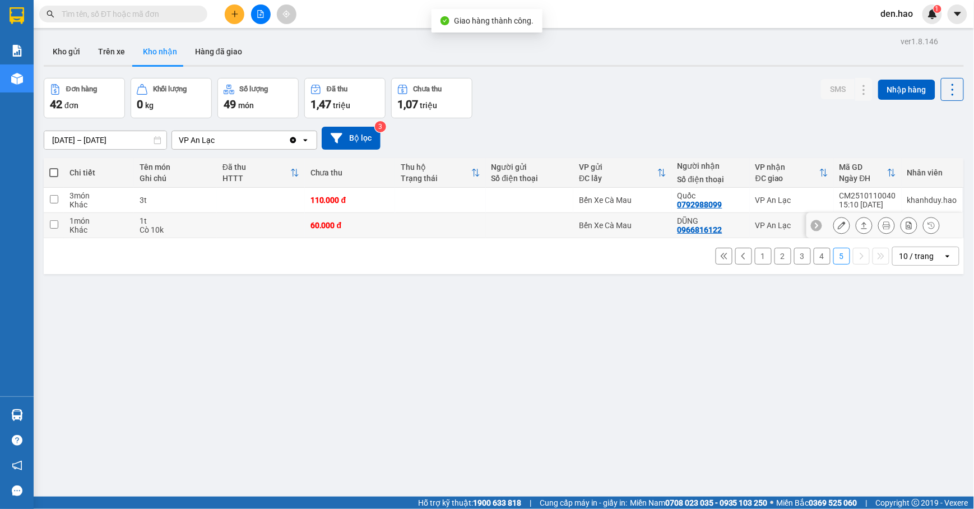
click at [838, 225] on icon at bounding box center [842, 225] width 8 height 8
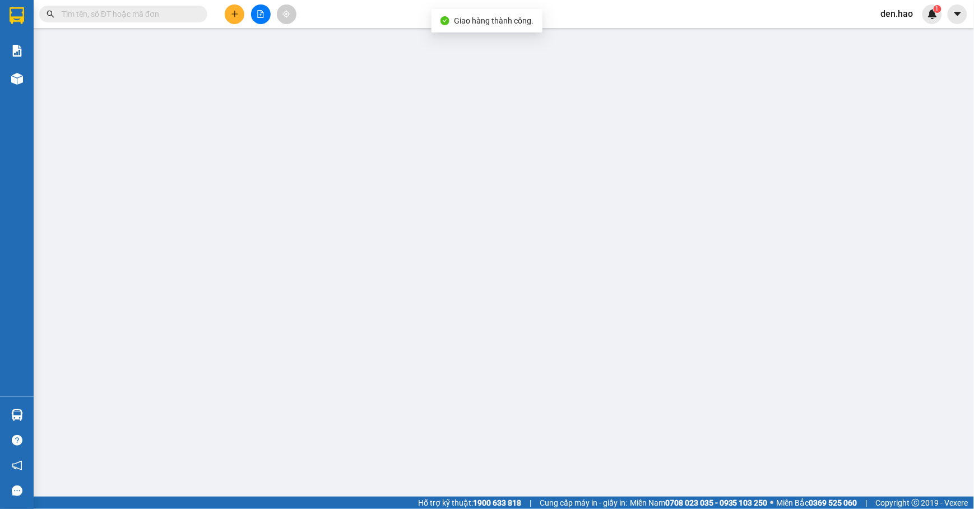
type input "0966816122"
type input "DŨNG"
type input "60.000"
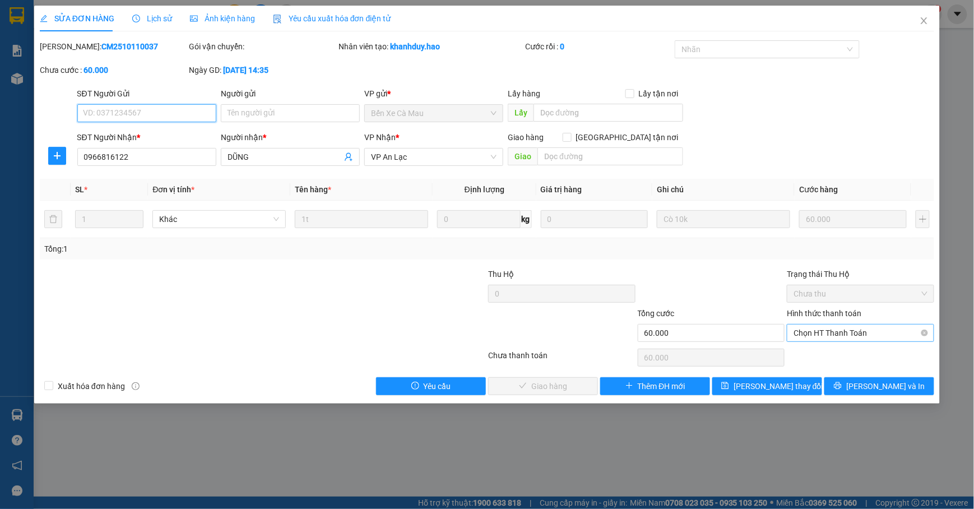
click at [814, 335] on span "Chọn HT Thanh Toán" at bounding box center [860, 332] width 134 height 17
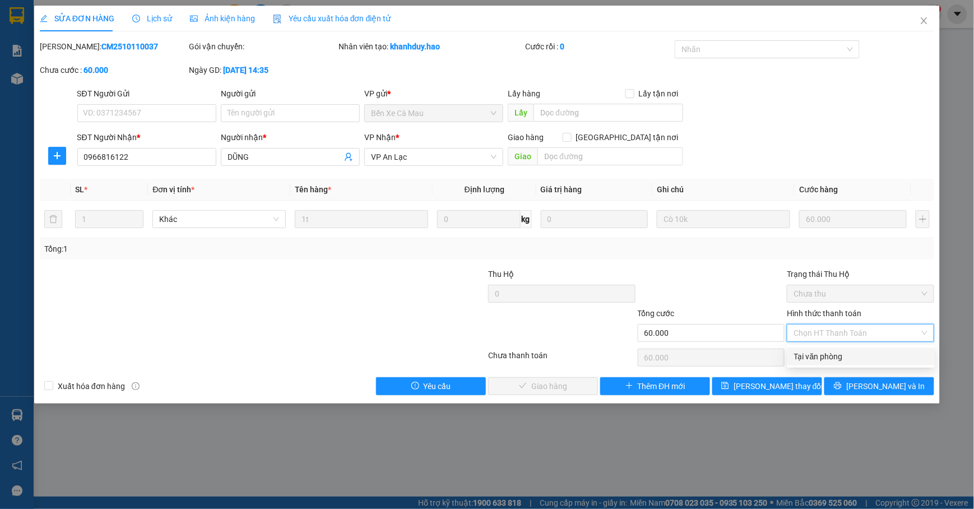
click at [799, 354] on div "Tại văn phòng" at bounding box center [861, 356] width 134 height 12
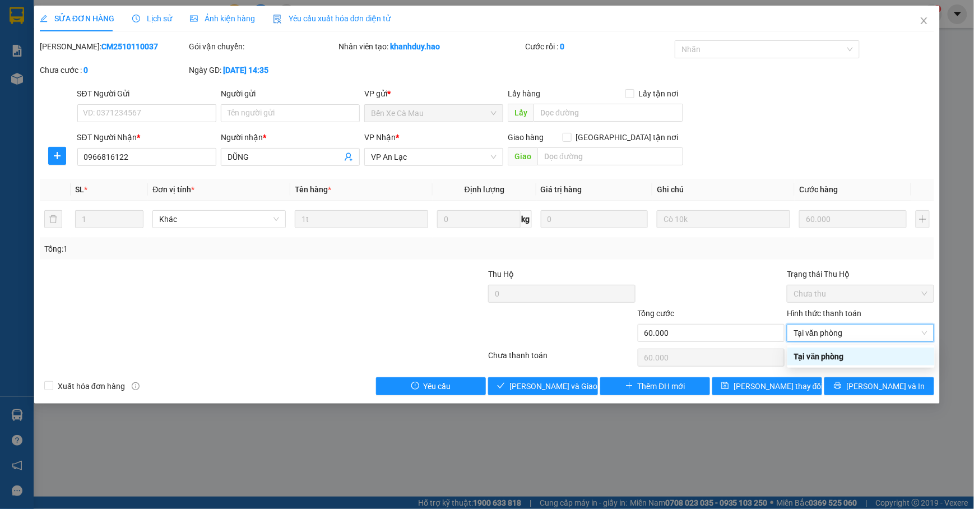
type input "0"
click at [511, 379] on button "[PERSON_NAME] và [PERSON_NAME] hàng" at bounding box center [543, 386] width 110 height 18
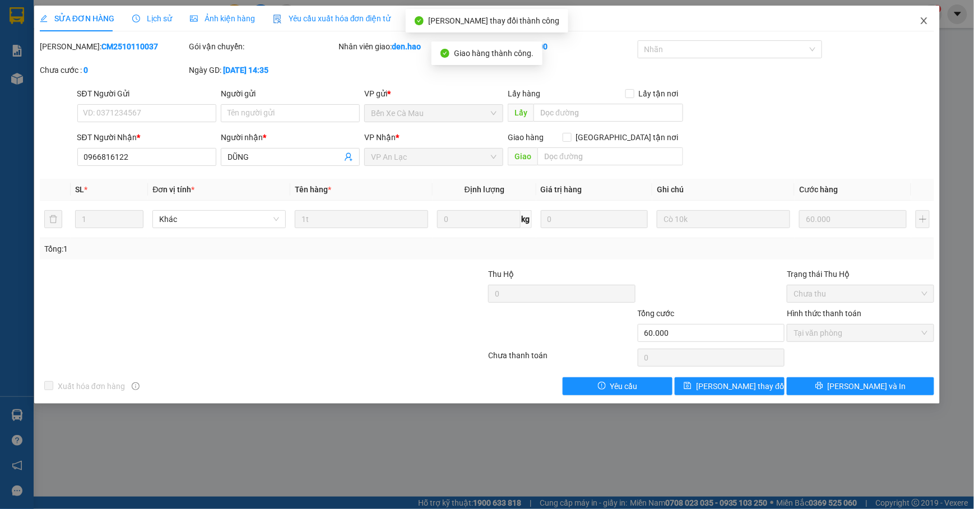
click at [922, 30] on span "Close" at bounding box center [923, 21] width 31 height 31
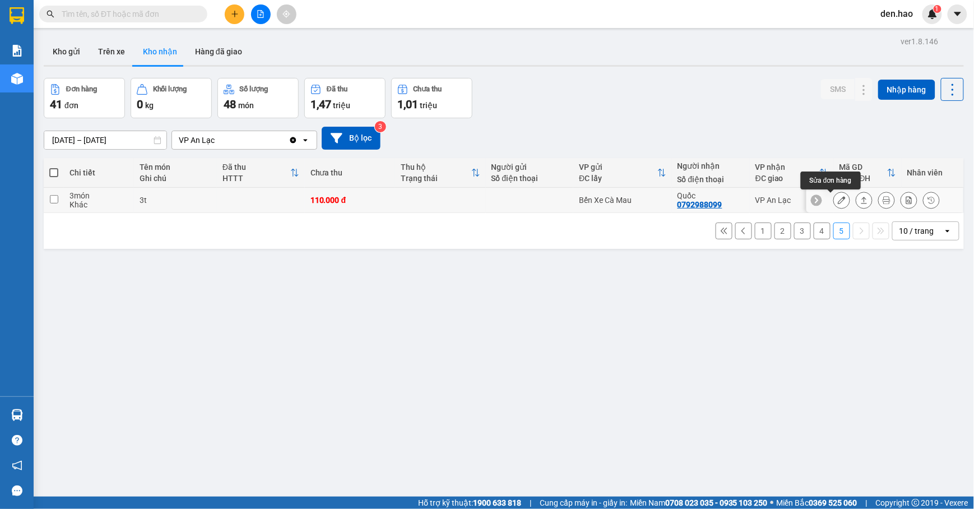
click at [838, 198] on icon at bounding box center [842, 200] width 8 height 8
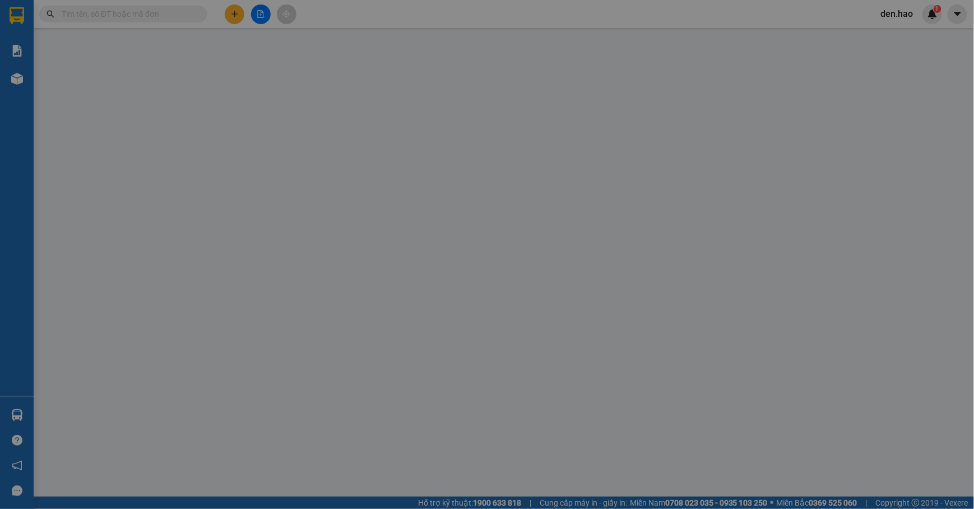
type input "0792988099"
type input "Quốc"
type input "110.000"
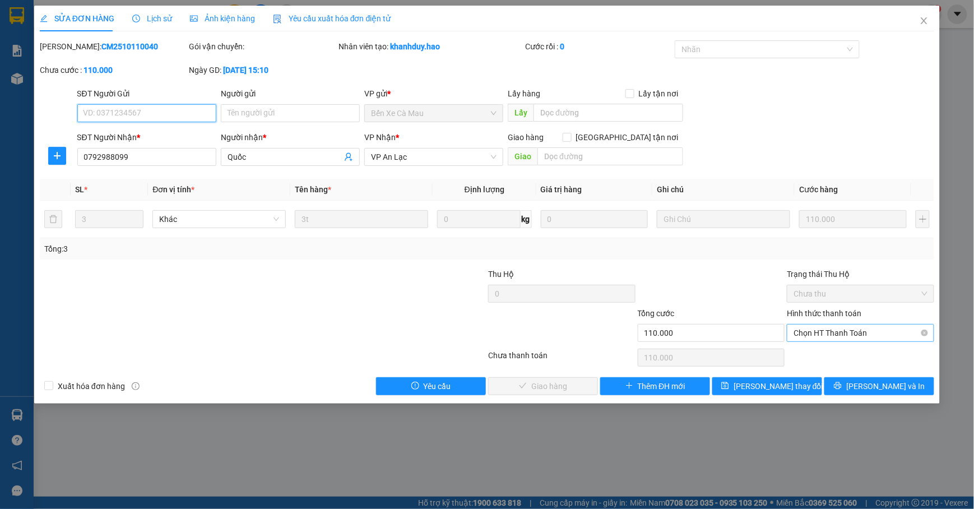
drag, startPoint x: 808, startPoint y: 335, endPoint x: 790, endPoint y: 343, distance: 19.8
click at [808, 333] on span "Chọn HT Thanh Toán" at bounding box center [860, 332] width 134 height 17
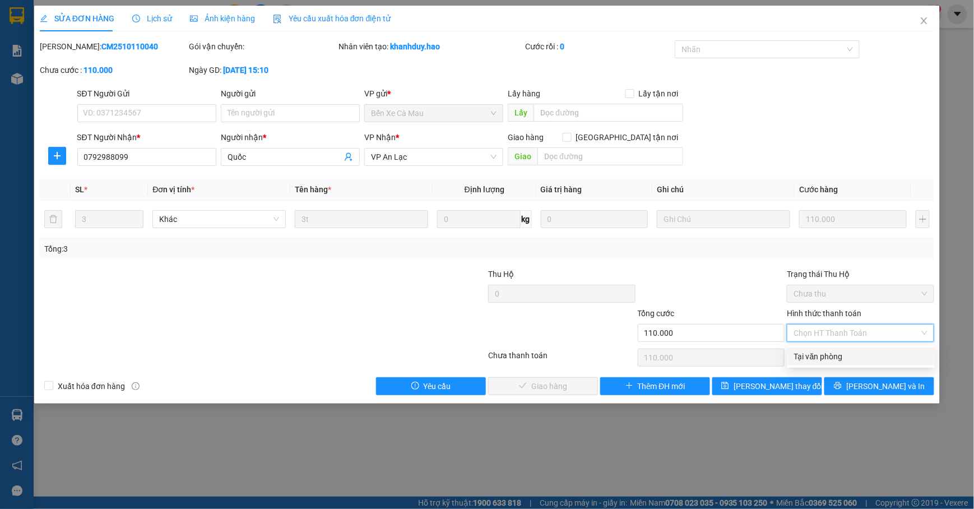
drag, startPoint x: 815, startPoint y: 356, endPoint x: 707, endPoint y: 379, distance: 110.4
click at [815, 355] on div "Tại văn phòng" at bounding box center [861, 356] width 134 height 12
type input "0"
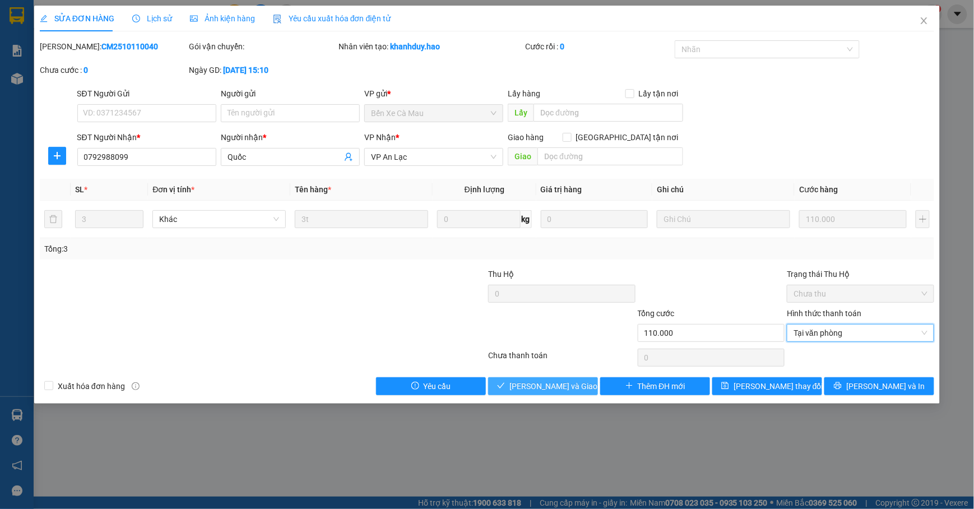
click at [580, 384] on button "[PERSON_NAME] và [PERSON_NAME] hàng" at bounding box center [543, 386] width 110 height 18
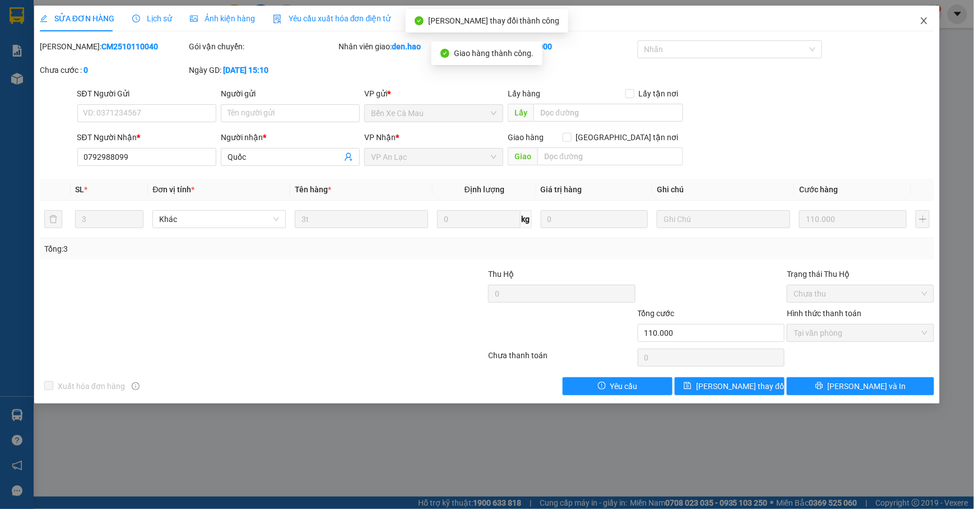
click at [917, 26] on span "Close" at bounding box center [923, 21] width 31 height 31
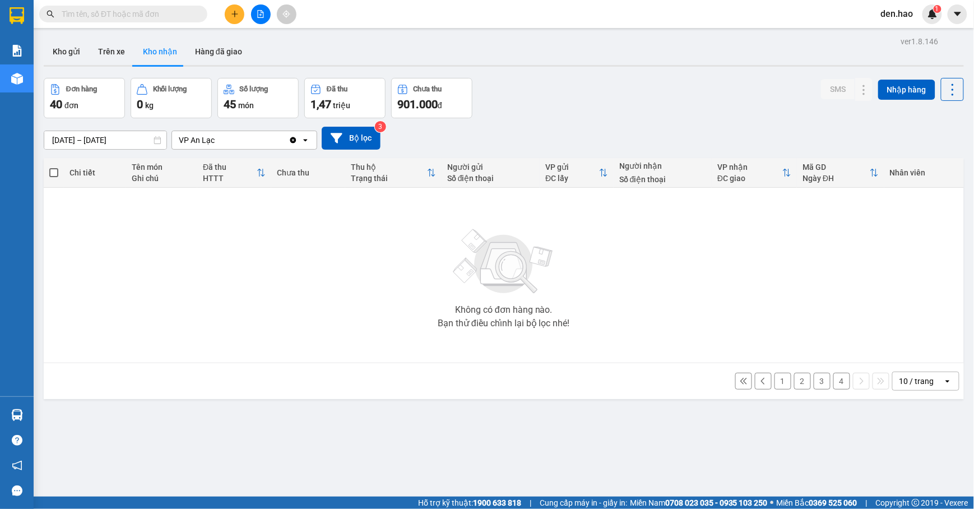
click at [833, 382] on button "4" at bounding box center [841, 381] width 17 height 17
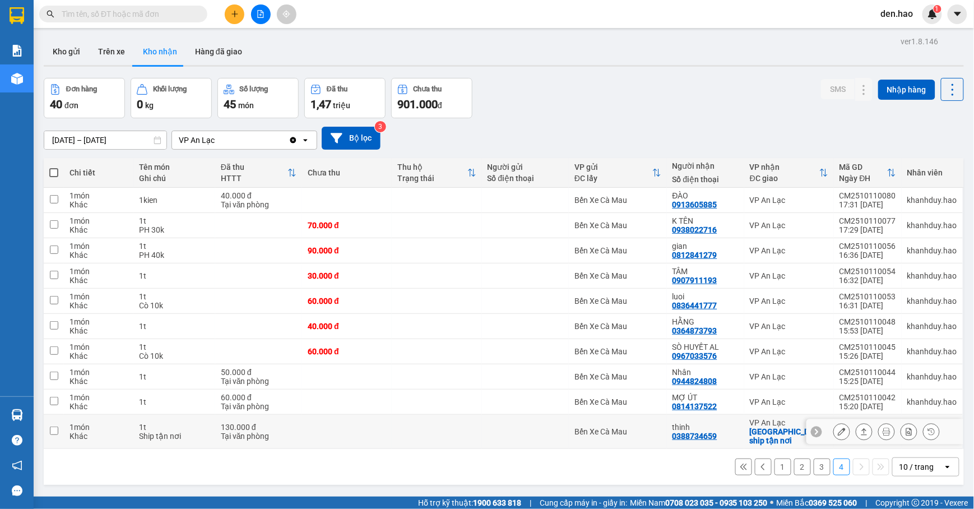
click at [838, 430] on icon at bounding box center [842, 432] width 8 height 8
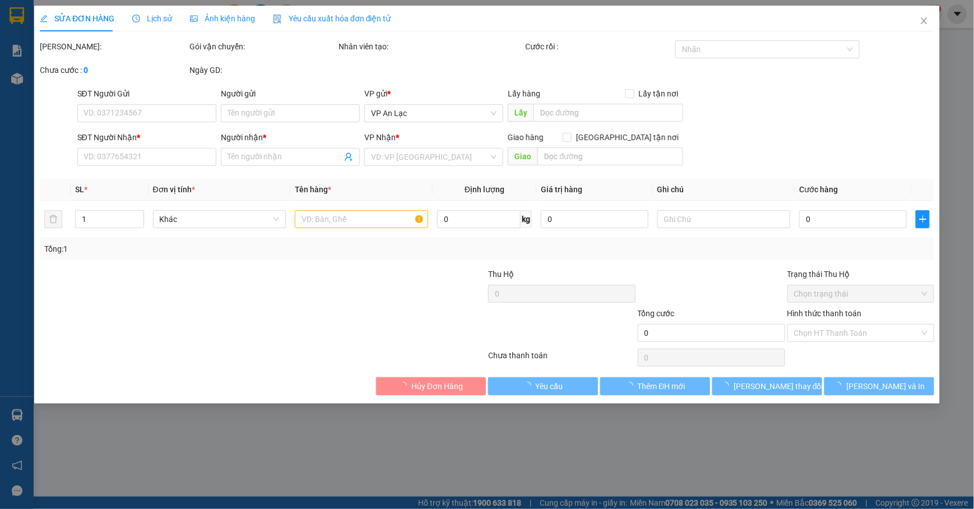
type input "0388734659"
type input "thinh"
checkbox input "true"
type input "ship tận nơi"
type input "130.000"
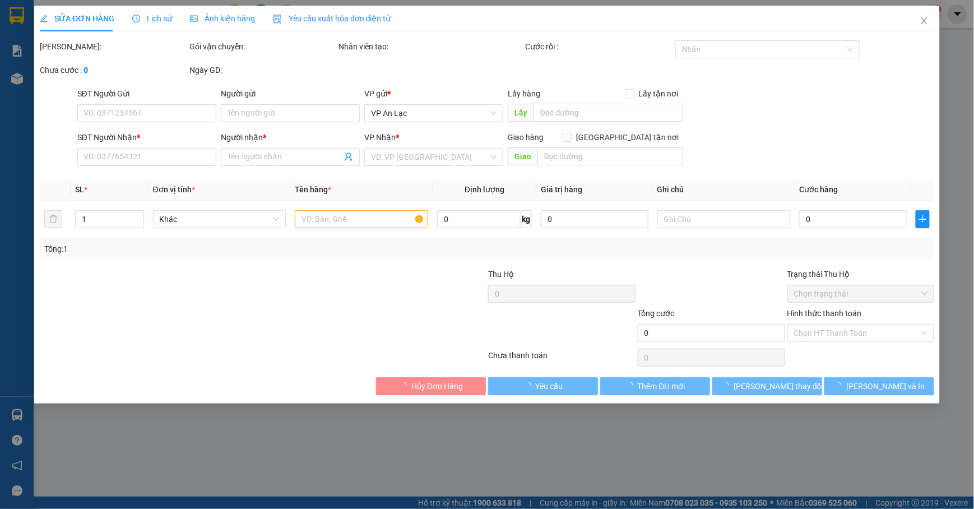
type input "0"
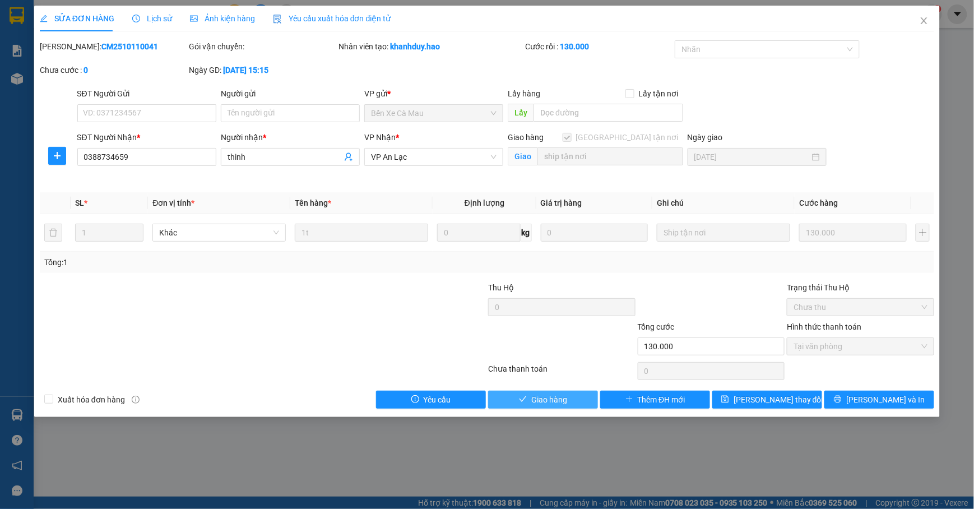
click at [579, 403] on button "Giao hàng" at bounding box center [543, 400] width 110 height 18
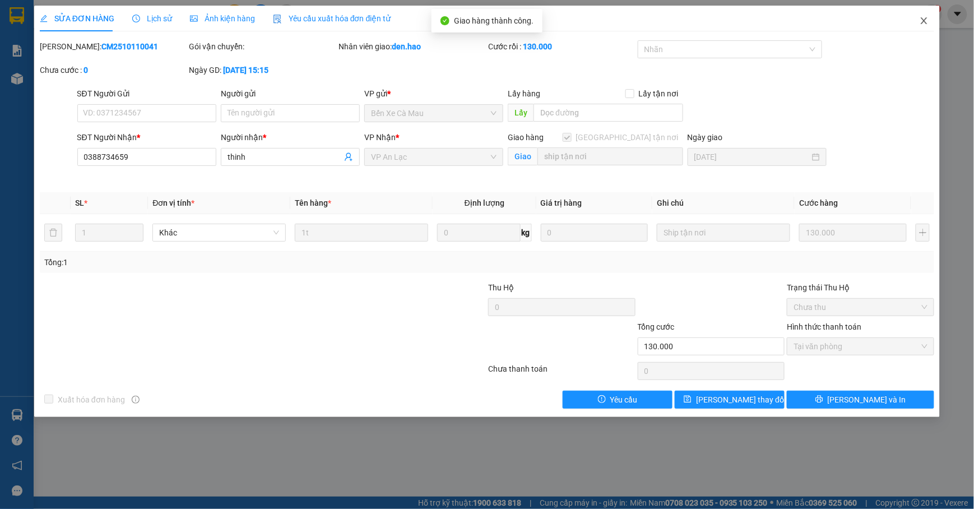
click at [917, 21] on span "Close" at bounding box center [923, 21] width 31 height 31
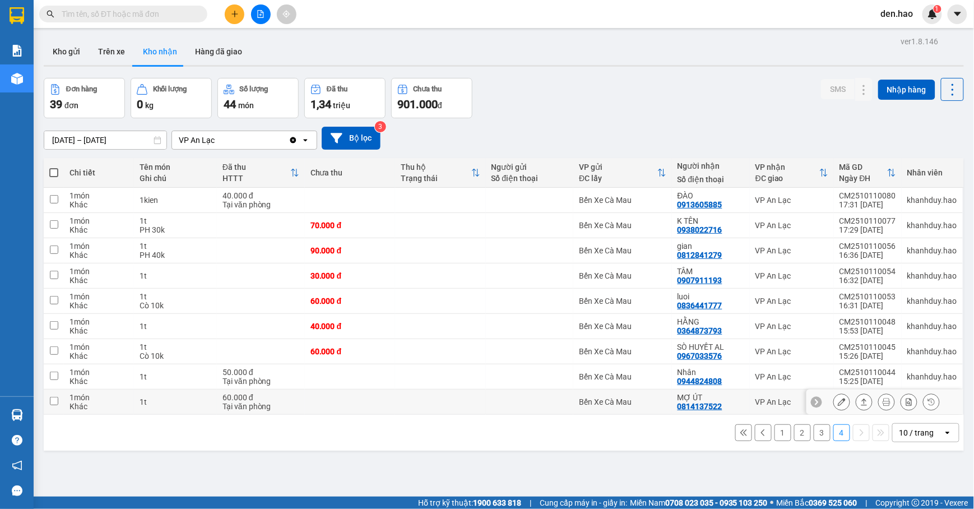
click at [820, 402] on div at bounding box center [884, 401] width 157 height 25
click at [835, 401] on button at bounding box center [842, 402] width 16 height 20
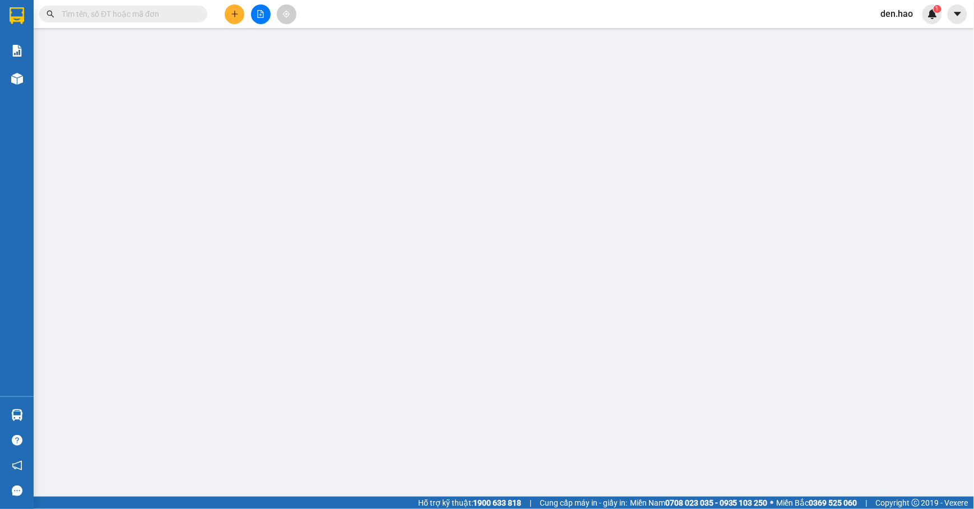
type input "0814137522"
type input "MỢ ÚT"
type input "60.000"
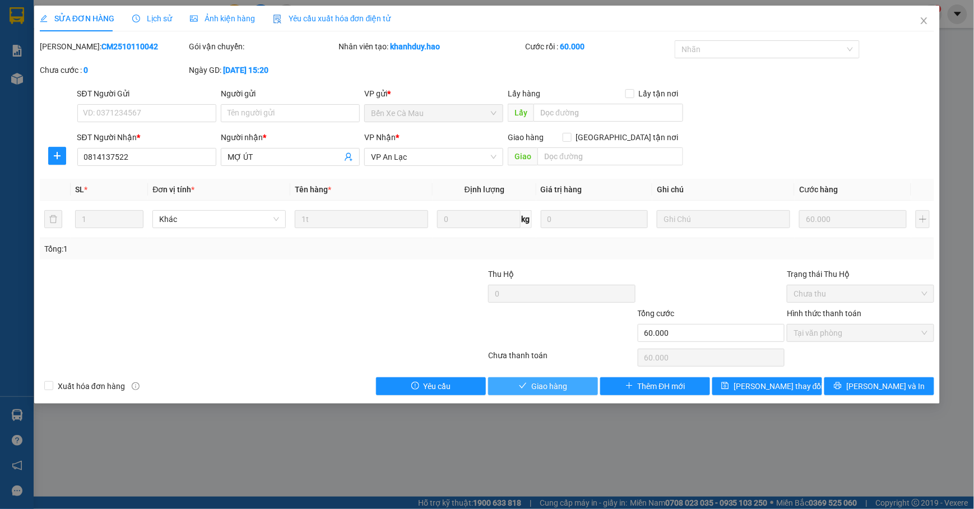
click at [578, 385] on button "Giao hàng" at bounding box center [543, 386] width 110 height 18
type input "0"
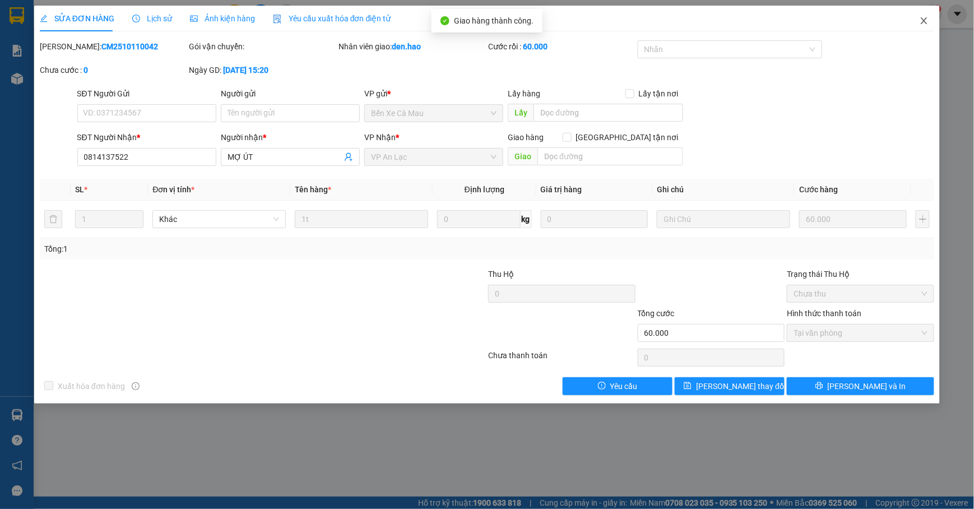
click at [928, 18] on icon "close" at bounding box center [923, 20] width 9 height 9
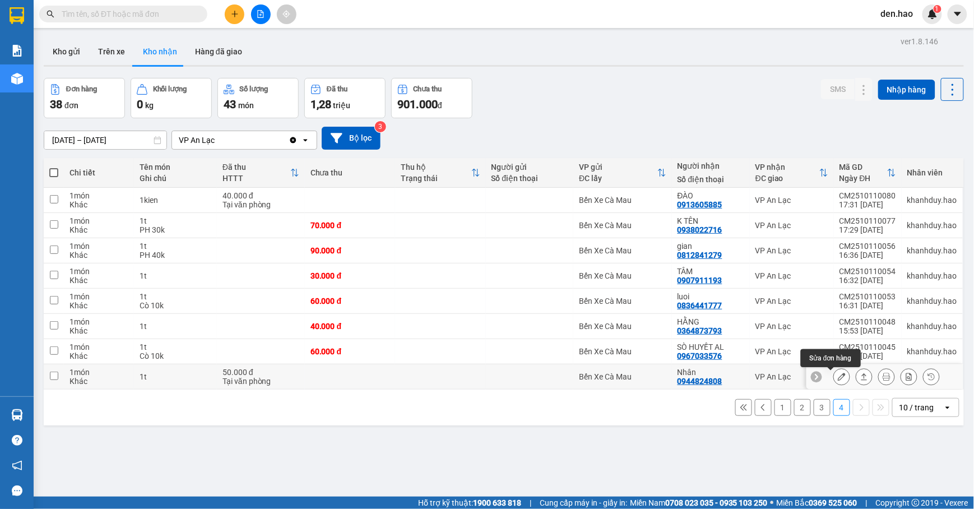
click at [838, 379] on icon at bounding box center [842, 377] width 8 height 8
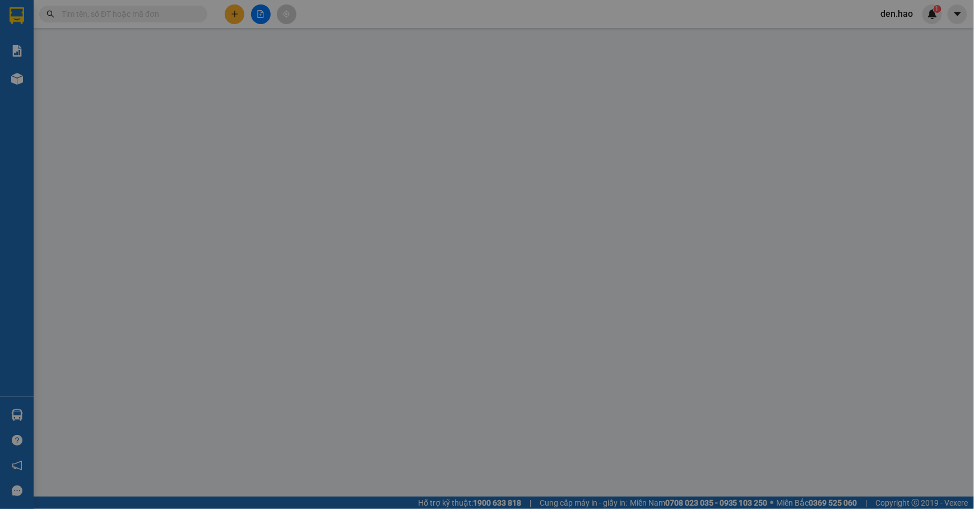
type input "0944824808"
type input "Nhân"
type input "50.000"
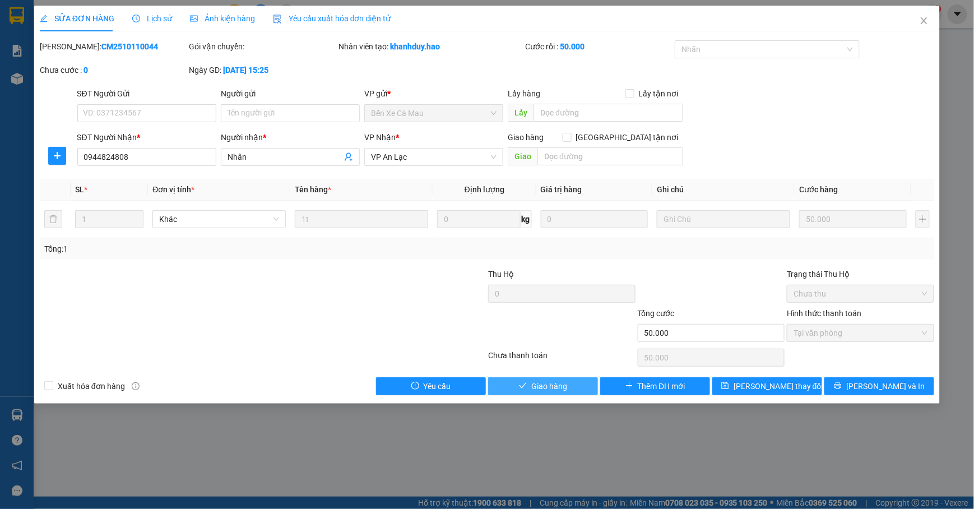
drag, startPoint x: 575, startPoint y: 393, endPoint x: 594, endPoint y: 370, distance: 30.2
click at [575, 392] on button "Giao hàng" at bounding box center [543, 386] width 110 height 18
type input "0"
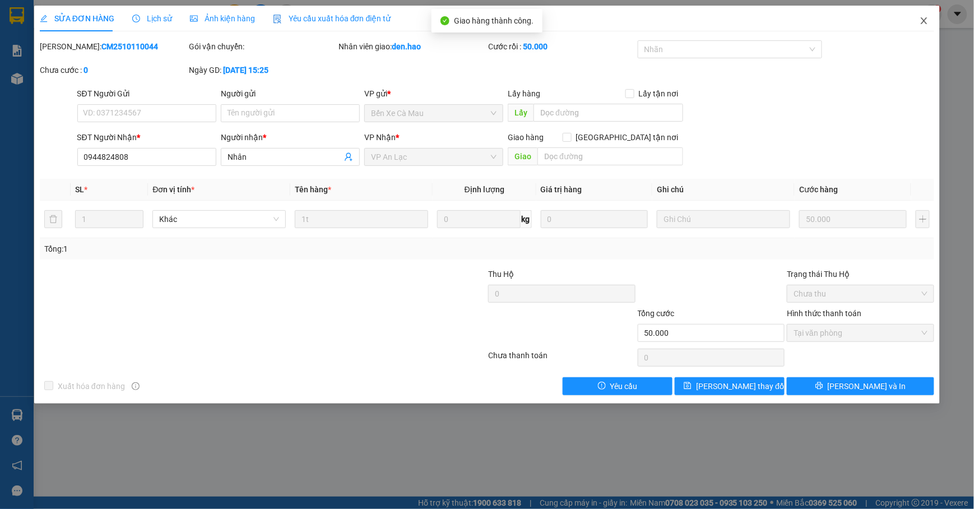
click at [918, 21] on span "Close" at bounding box center [923, 21] width 31 height 31
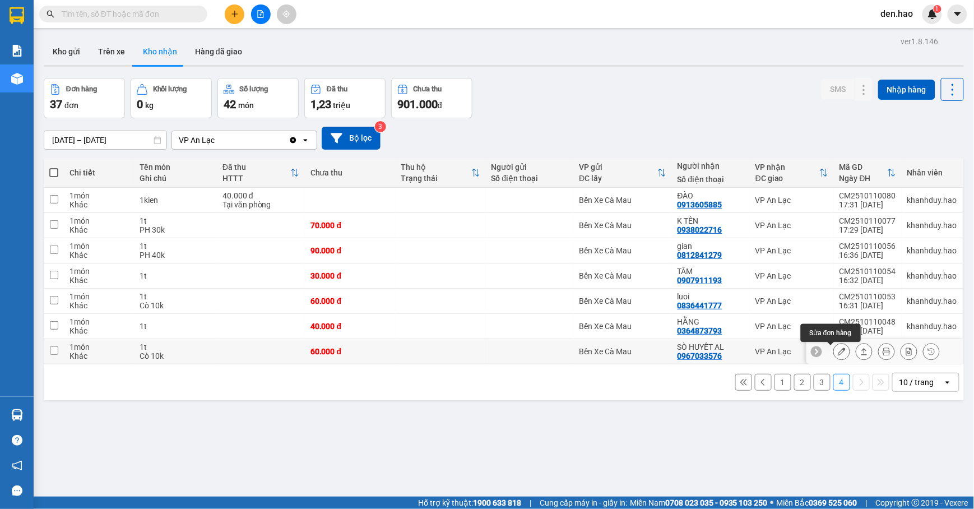
click at [834, 352] on button at bounding box center [842, 352] width 16 height 20
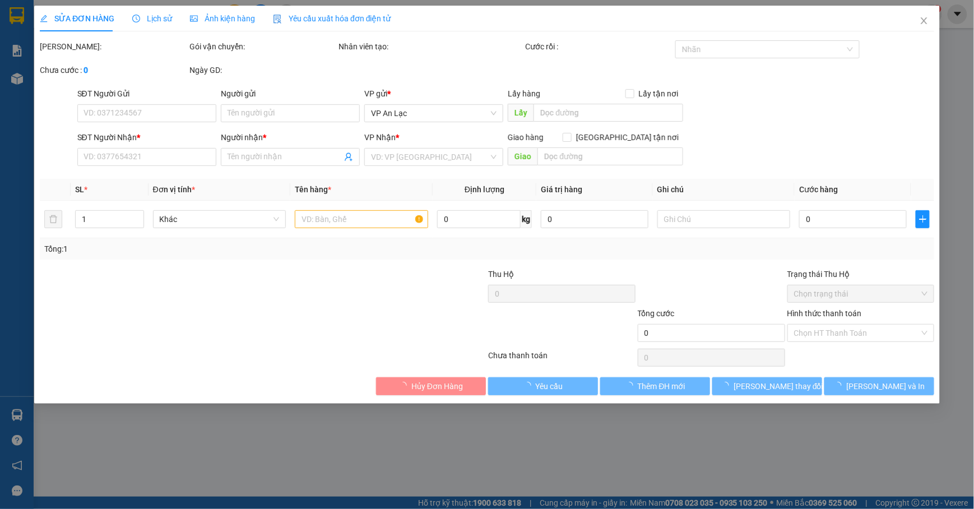
type input "0967033576"
type input "SÒ HUYẾT AL"
type input "60.000"
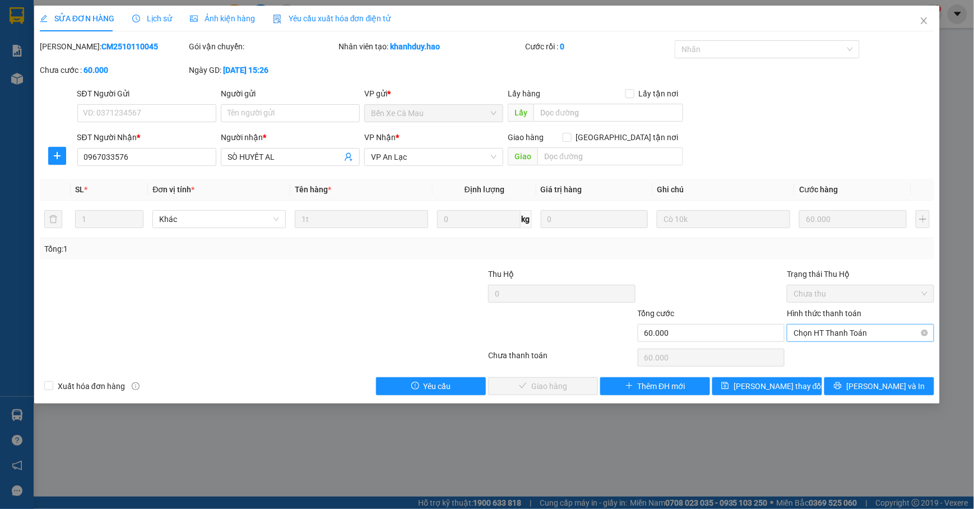
click at [858, 333] on span "Chọn HT Thanh Toán" at bounding box center [860, 332] width 134 height 17
click at [834, 350] on div "Tại văn phòng" at bounding box center [861, 356] width 134 height 12
type input "0"
click at [572, 381] on span "[PERSON_NAME] và [PERSON_NAME] hàng" at bounding box center [563, 386] width 108 height 12
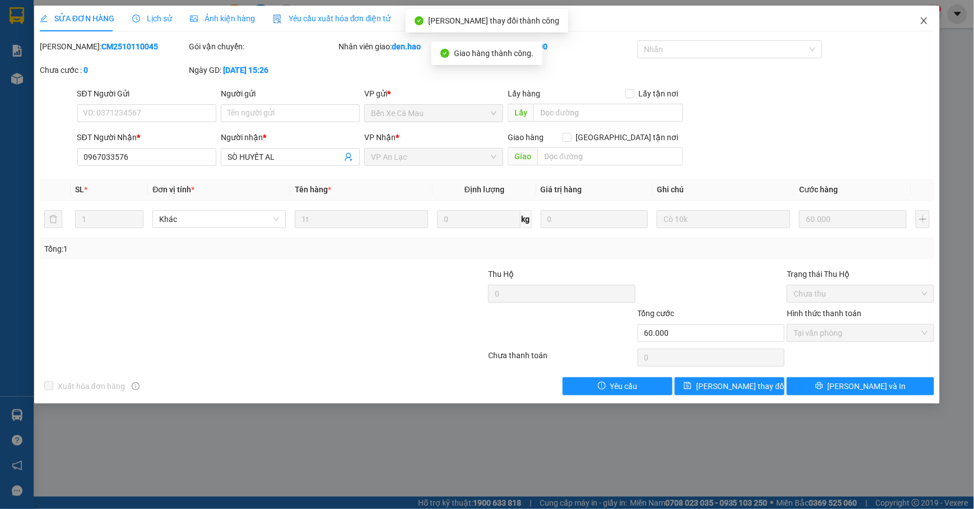
click at [922, 20] on icon "close" at bounding box center [924, 20] width 6 height 7
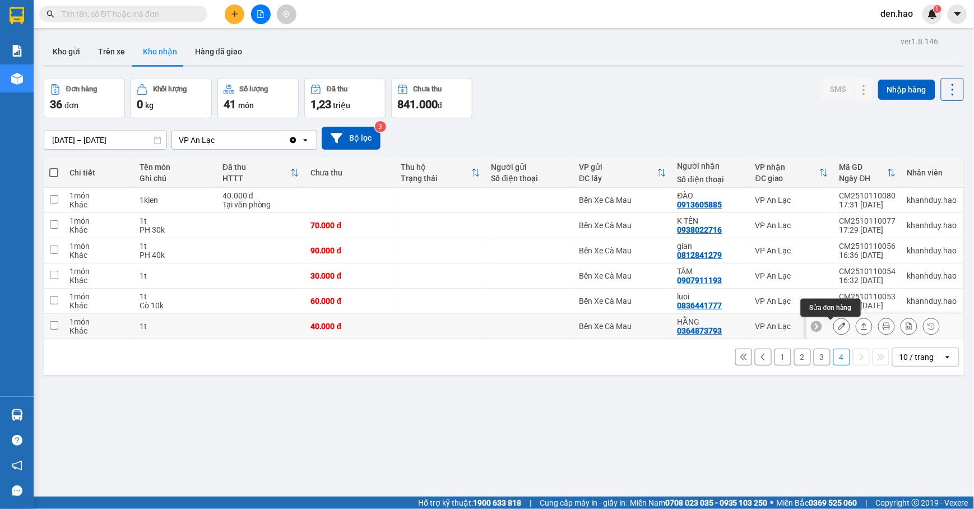
click at [838, 327] on icon at bounding box center [842, 326] width 8 height 8
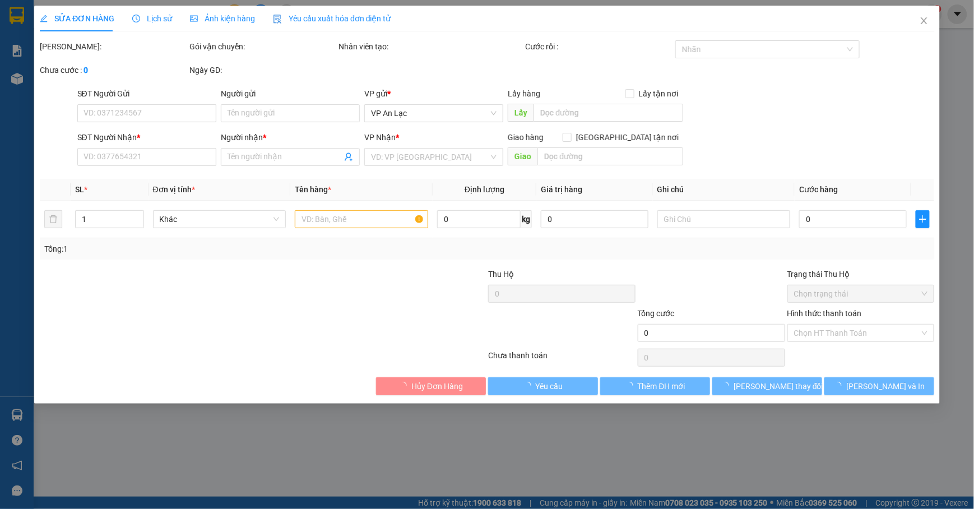
type input "0364873793"
type input "HẰNG"
type input "40.000"
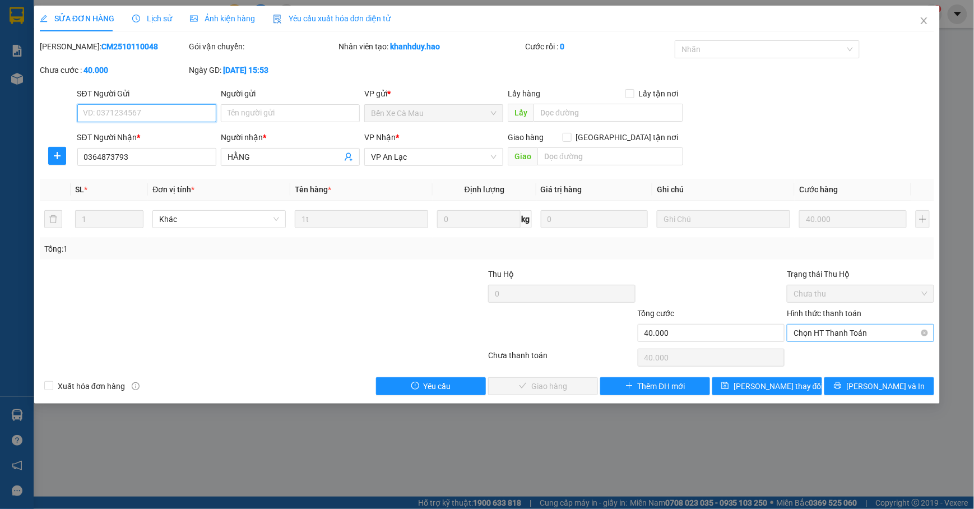
click at [838, 335] on span "Chọn HT Thanh Toán" at bounding box center [860, 332] width 134 height 17
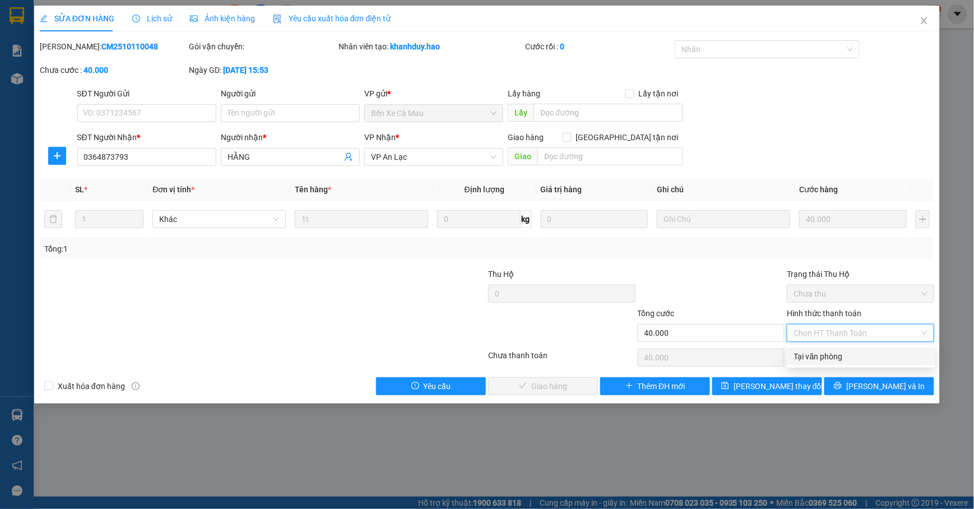
click at [811, 353] on div "Tại văn phòng" at bounding box center [861, 356] width 134 height 12
type input "0"
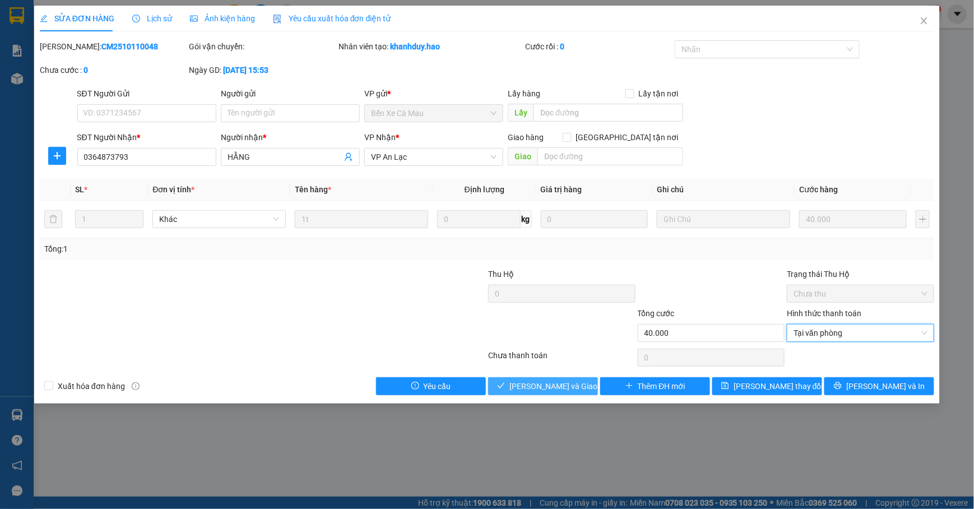
click at [558, 379] on button "[PERSON_NAME] và [PERSON_NAME] hàng" at bounding box center [543, 386] width 110 height 18
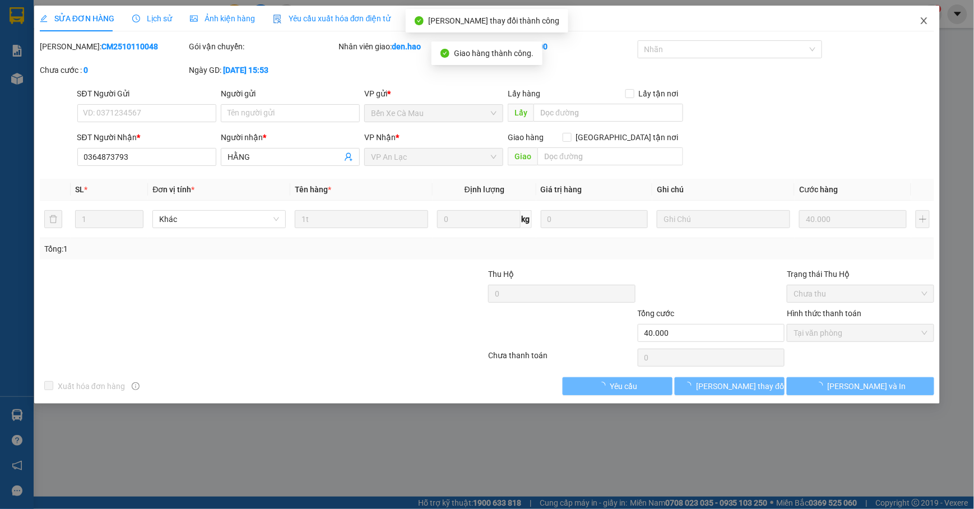
click at [928, 25] on span "Close" at bounding box center [923, 21] width 31 height 31
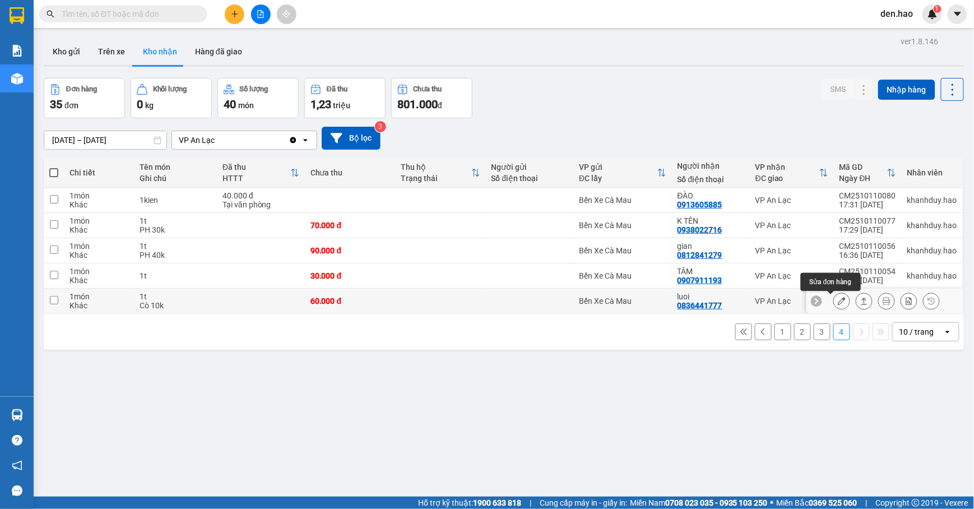
click at [838, 301] on icon at bounding box center [842, 301] width 8 height 8
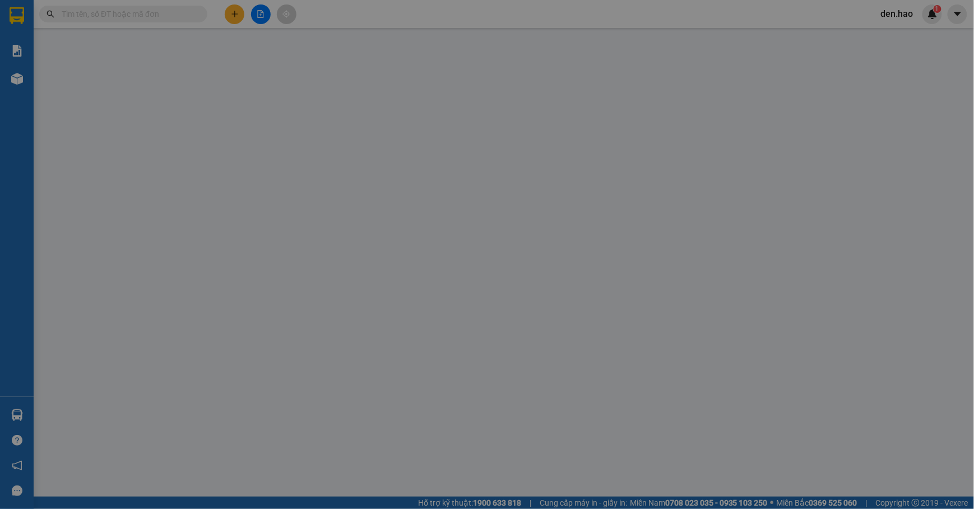
type input "0836441777"
type input "luoi"
type input "60.000"
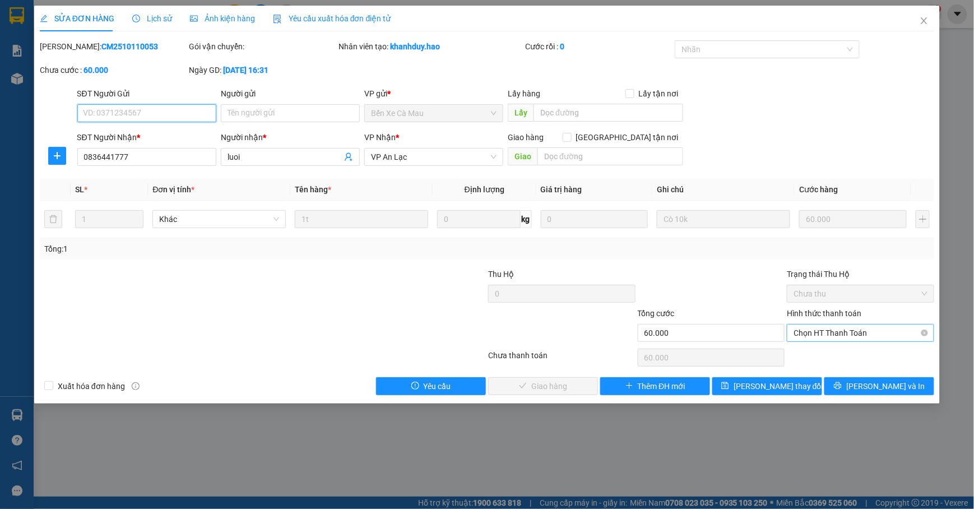
click at [852, 328] on span "Chọn HT Thanh Toán" at bounding box center [860, 332] width 134 height 17
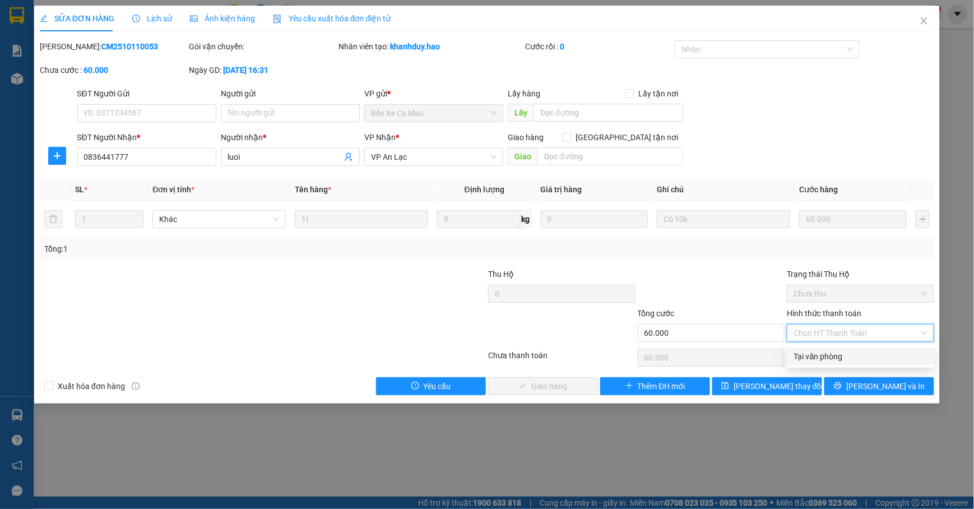
click at [799, 354] on div "Tại văn phòng" at bounding box center [861, 356] width 134 height 12
type input "0"
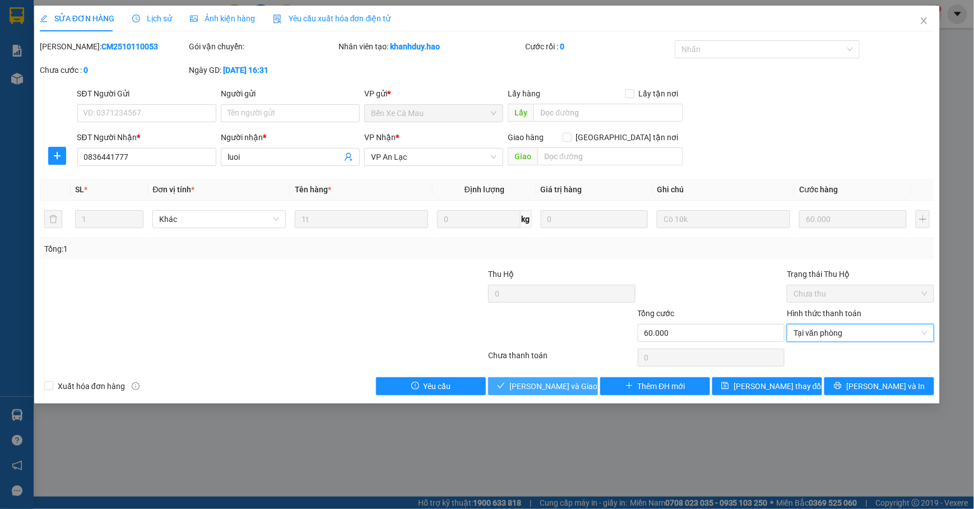
drag, startPoint x: 538, startPoint y: 382, endPoint x: 547, endPoint y: 379, distance: 8.9
click at [540, 382] on span "[PERSON_NAME] và [PERSON_NAME] hàng" at bounding box center [563, 386] width 108 height 12
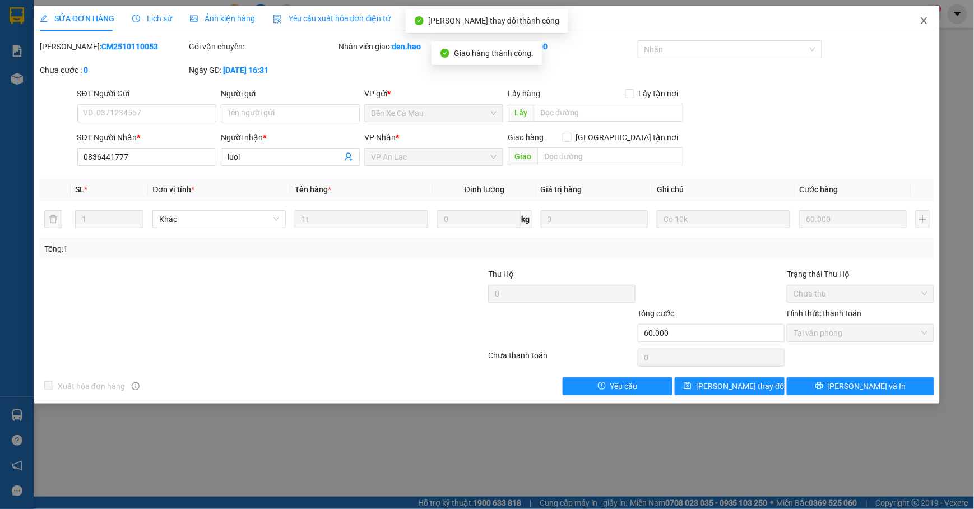
click at [924, 20] on icon "close" at bounding box center [923, 20] width 9 height 9
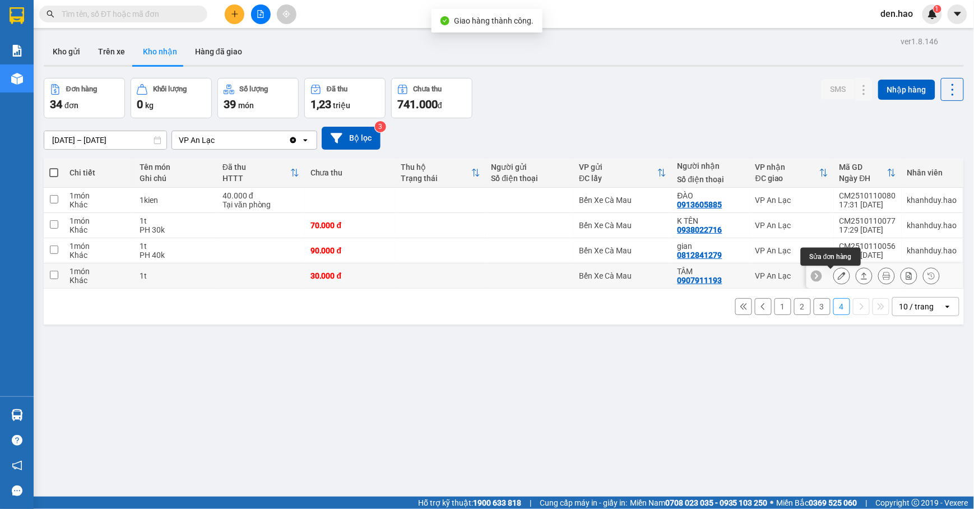
click at [838, 276] on icon at bounding box center [842, 276] width 8 height 8
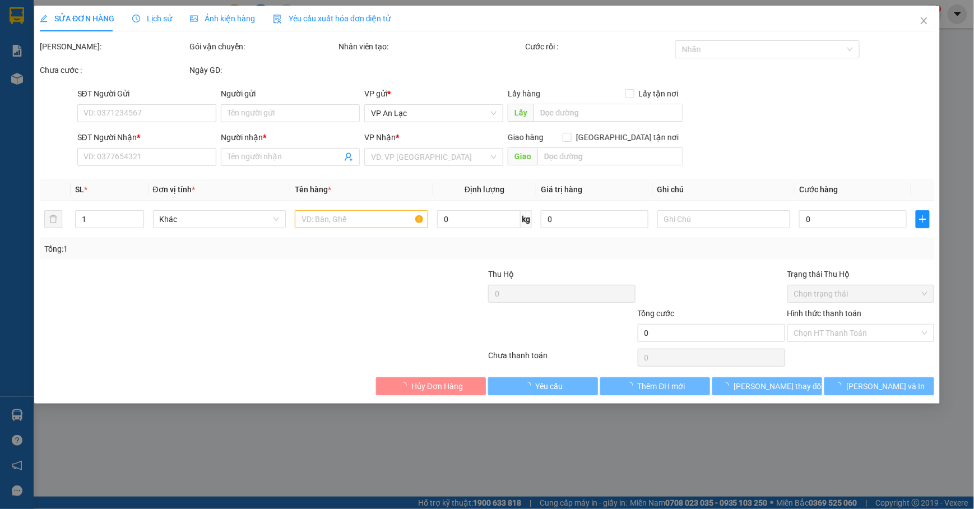
type input "0907911193"
type input "TÂM"
type input "30.000"
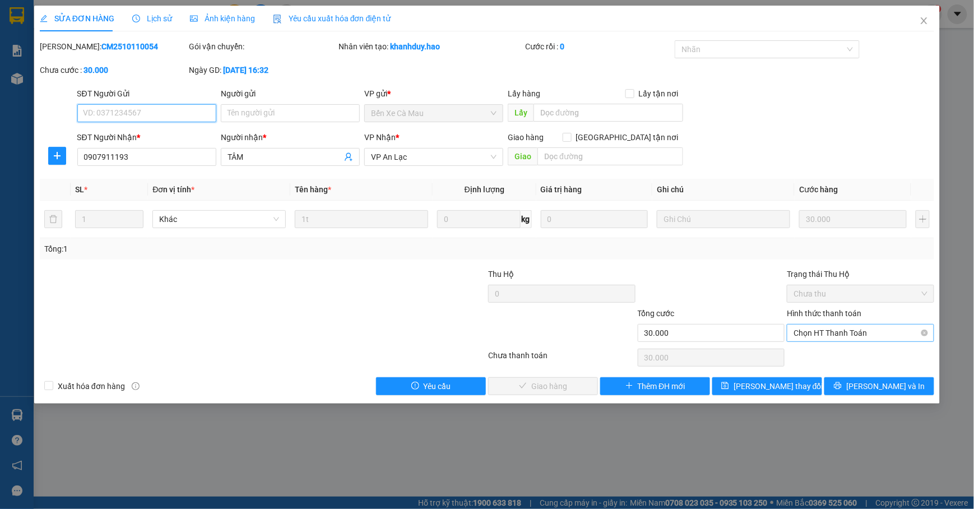
click at [846, 335] on span "Chọn HT Thanh Toán" at bounding box center [860, 332] width 134 height 17
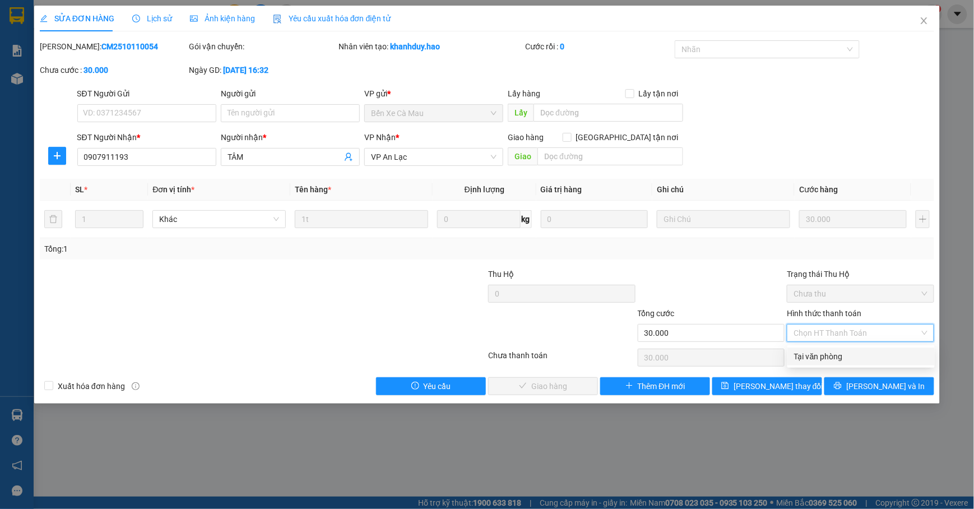
click at [830, 356] on div "Tại văn phòng" at bounding box center [861, 356] width 134 height 12
type input "0"
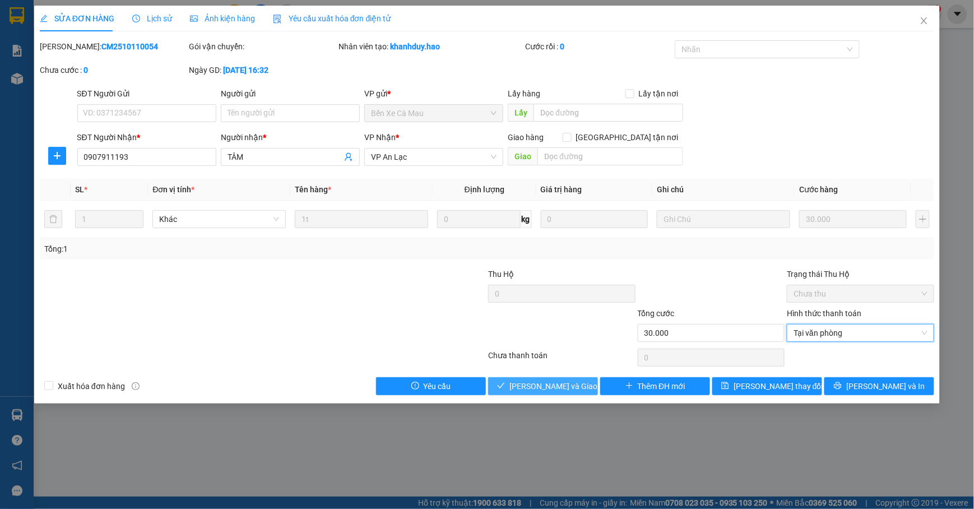
drag, startPoint x: 573, startPoint y: 381, endPoint x: 576, endPoint y: 373, distance: 9.1
click at [572, 381] on span "[PERSON_NAME] và [PERSON_NAME] hàng" at bounding box center [563, 386] width 108 height 12
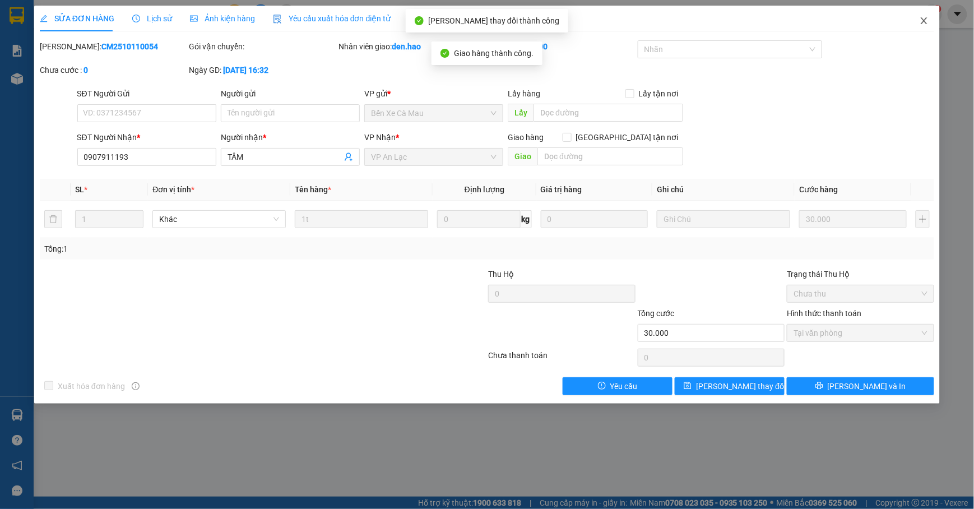
click at [924, 28] on span "Close" at bounding box center [923, 21] width 31 height 31
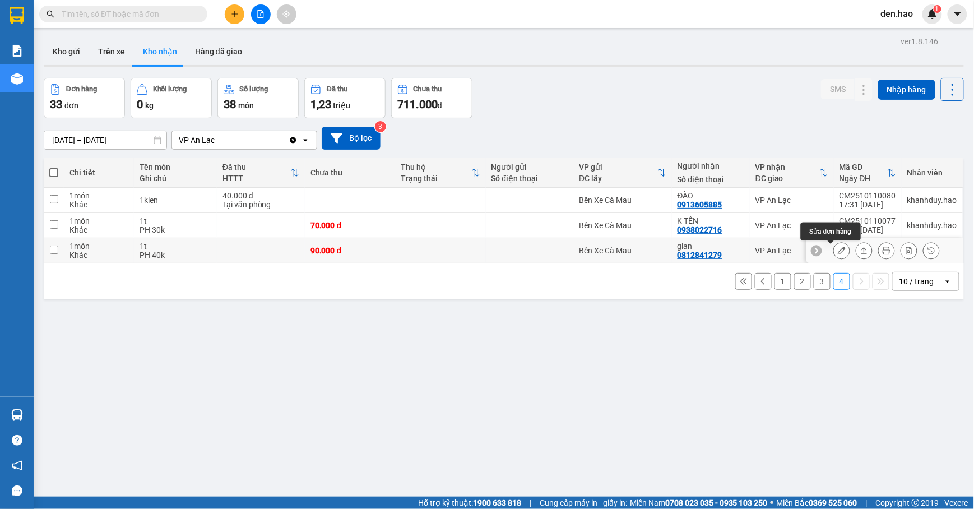
click at [838, 250] on icon at bounding box center [842, 251] width 8 height 8
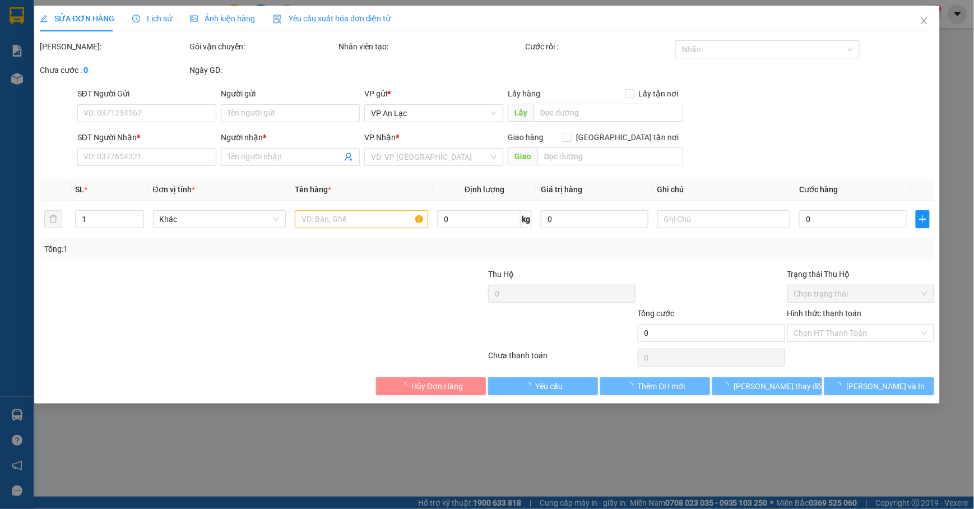
type input "0812841279"
type input "gian"
type input "90.000"
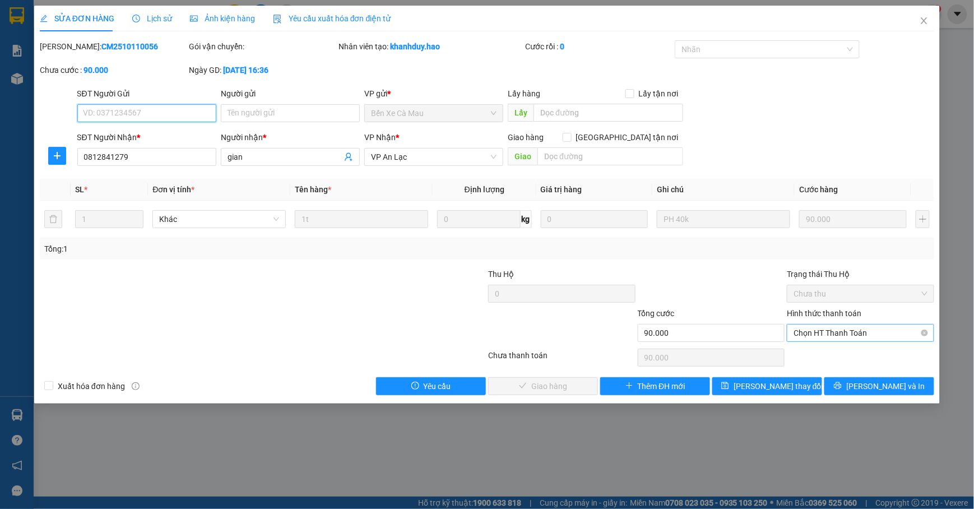
drag, startPoint x: 832, startPoint y: 334, endPoint x: 826, endPoint y: 336, distance: 6.6
click at [831, 335] on span "Chọn HT Thanh Toán" at bounding box center [860, 332] width 134 height 17
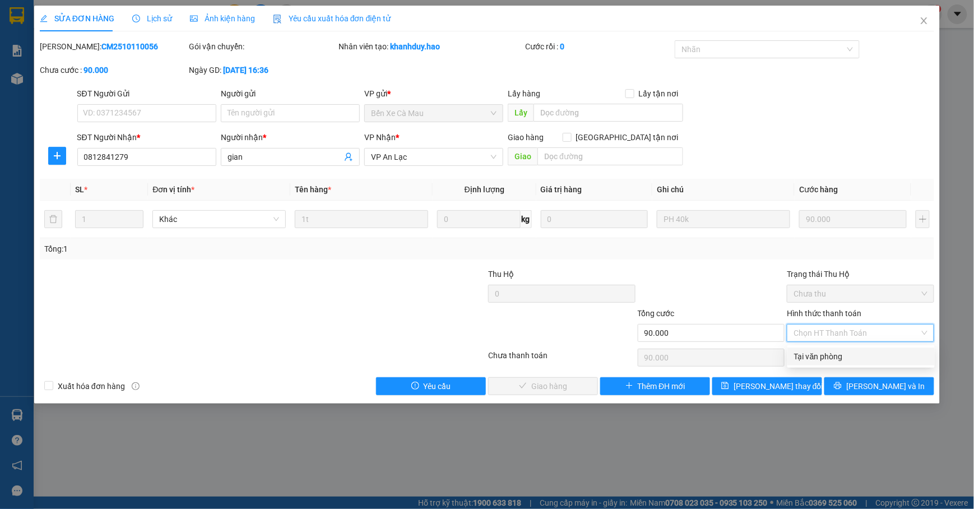
click at [801, 352] on div "Tại văn phòng" at bounding box center [861, 356] width 134 height 12
type input "0"
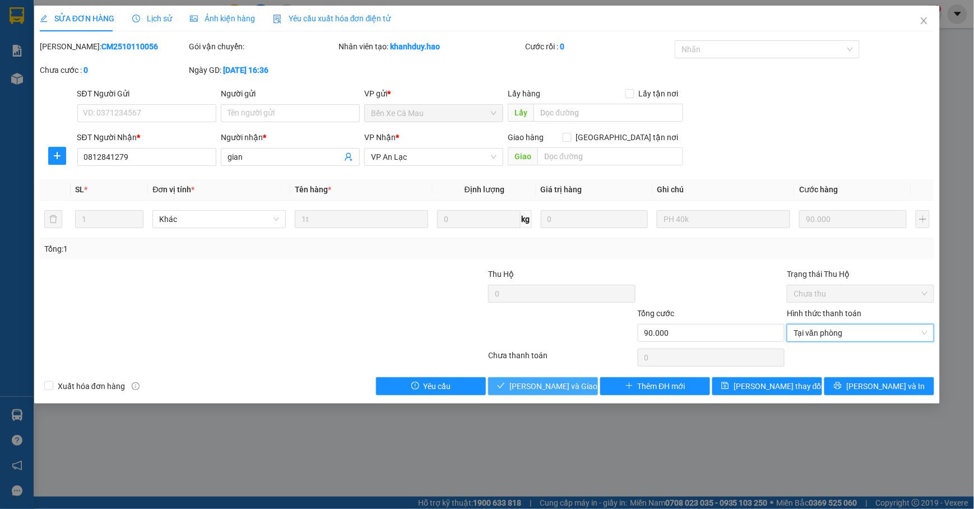
click at [586, 383] on button "[PERSON_NAME] và [PERSON_NAME] hàng" at bounding box center [543, 386] width 110 height 18
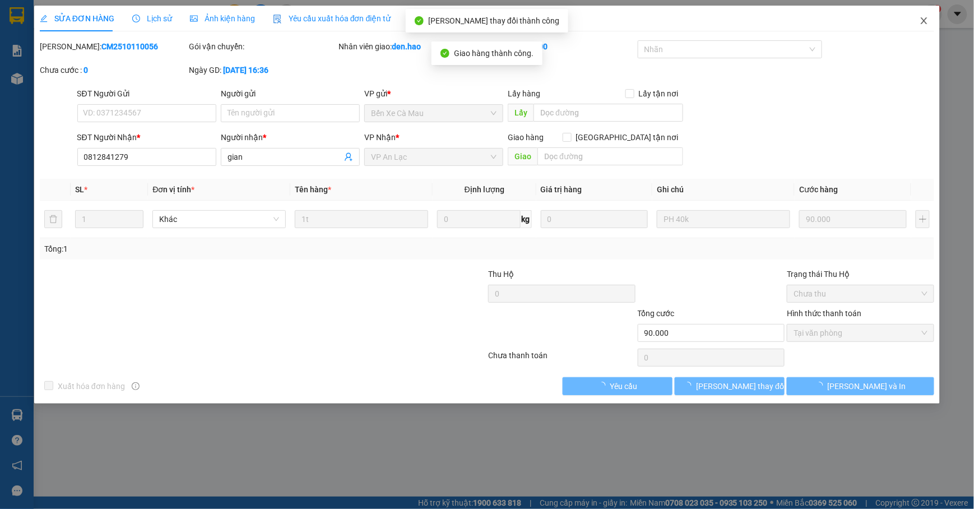
click at [931, 24] on span "Close" at bounding box center [923, 21] width 31 height 31
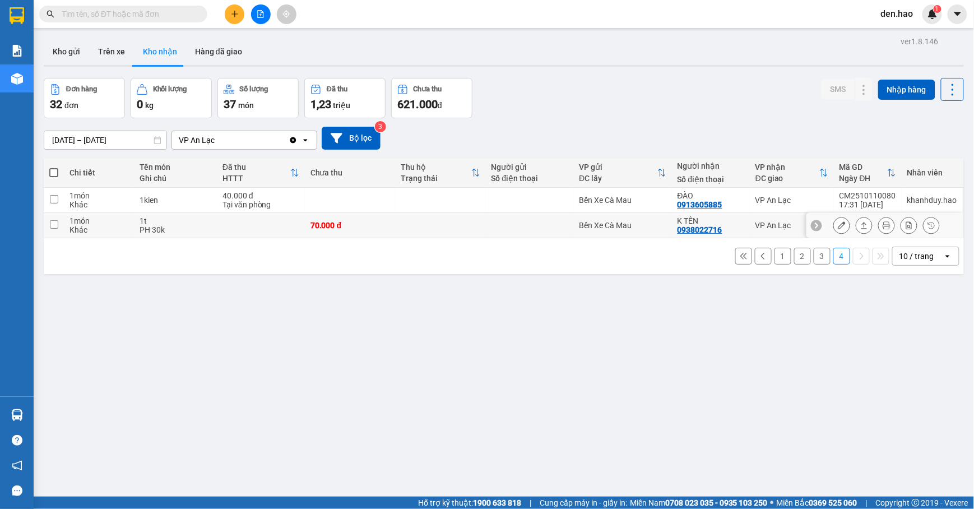
click at [838, 227] on icon at bounding box center [842, 225] width 8 height 8
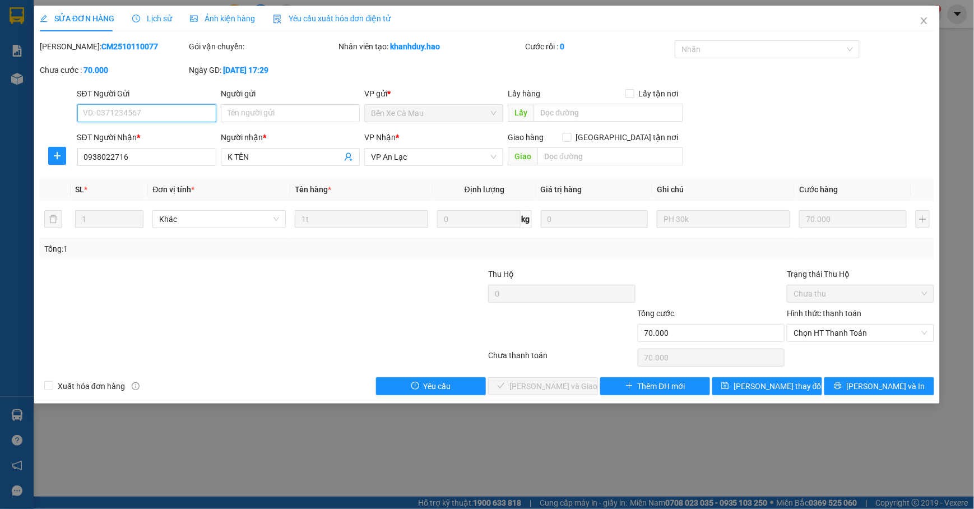
type input "0938022716"
type input "K TÊN"
type input "70.000"
click at [807, 337] on span "Chọn HT Thanh Toán" at bounding box center [860, 332] width 134 height 17
click at [827, 333] on span "Chọn HT Thanh Toán" at bounding box center [860, 332] width 134 height 17
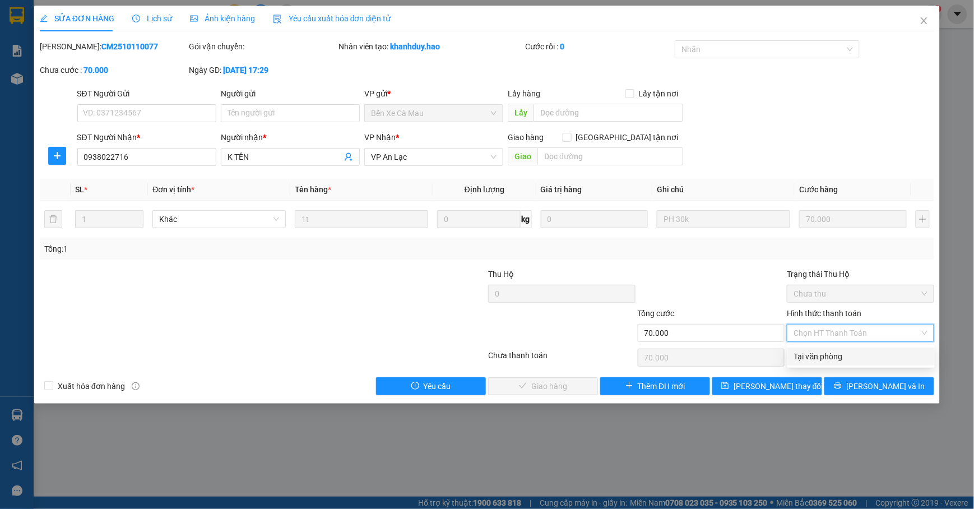
drag, startPoint x: 828, startPoint y: 352, endPoint x: 714, endPoint y: 359, distance: 113.9
click at [828, 352] on div "Tại văn phòng" at bounding box center [861, 356] width 134 height 12
type input "0"
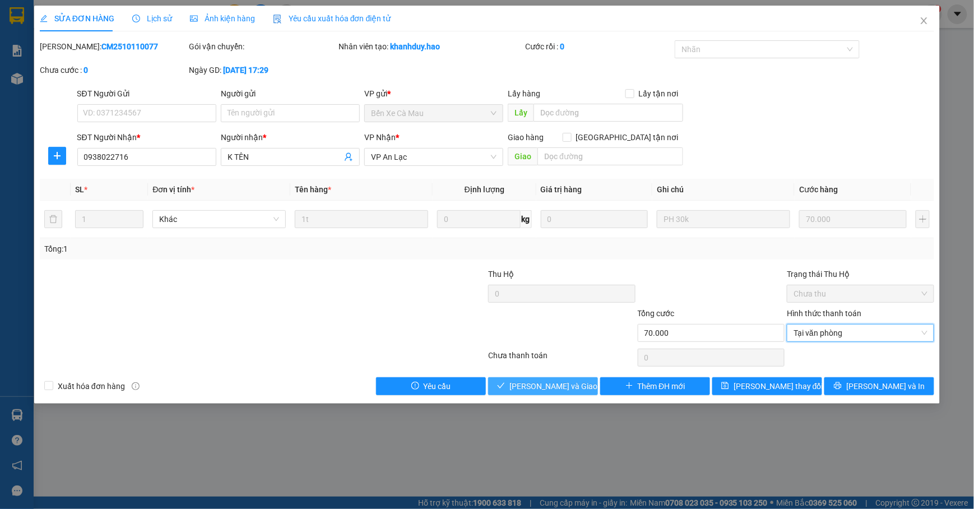
drag, startPoint x: 568, startPoint y: 387, endPoint x: 595, endPoint y: 359, distance: 38.8
click at [573, 382] on span "[PERSON_NAME] và [PERSON_NAME] hàng" at bounding box center [563, 386] width 108 height 12
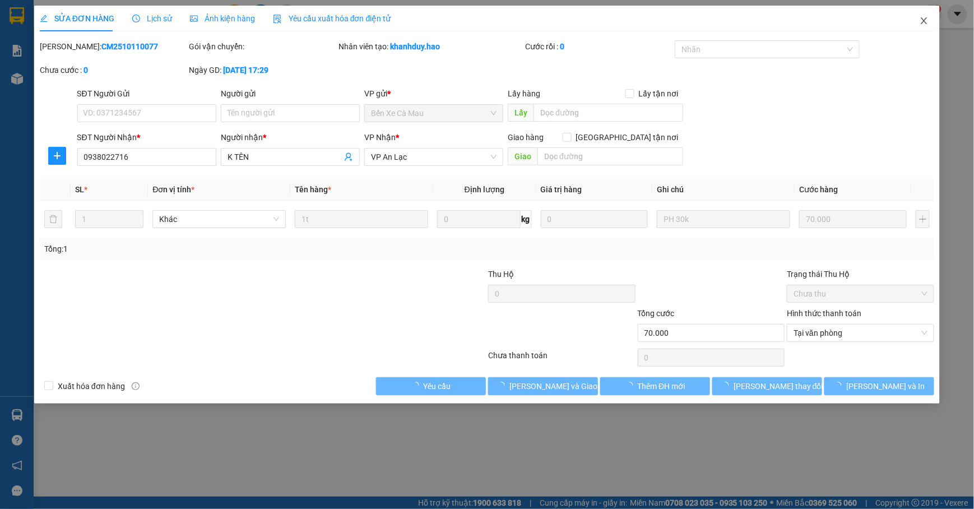
click at [927, 25] on icon "close" at bounding box center [923, 20] width 9 height 9
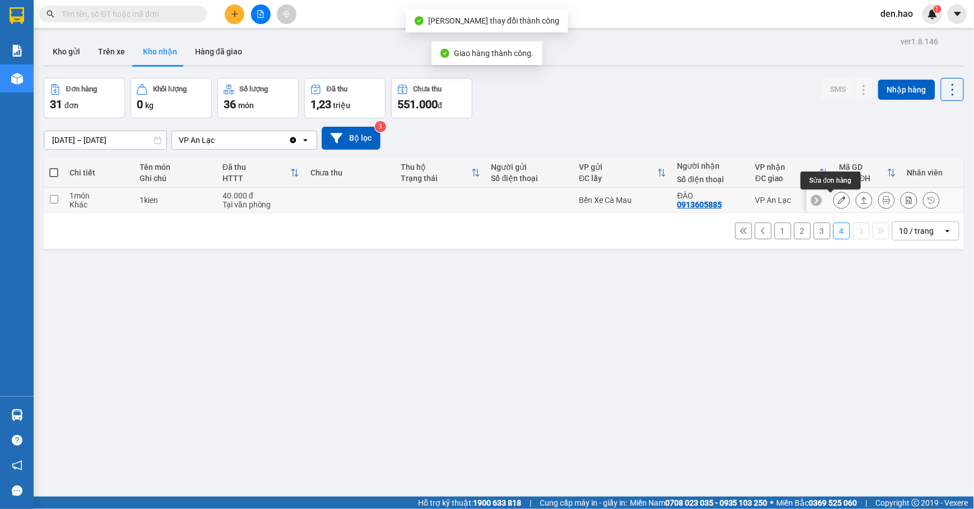
click at [838, 199] on icon at bounding box center [842, 200] width 8 height 8
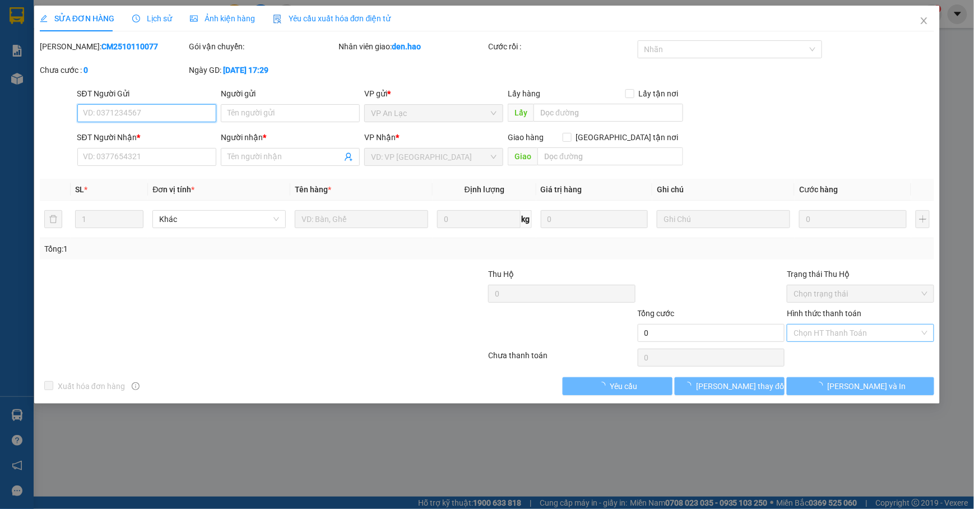
type input "0913605885"
type input "ĐÀO"
type input "40.000"
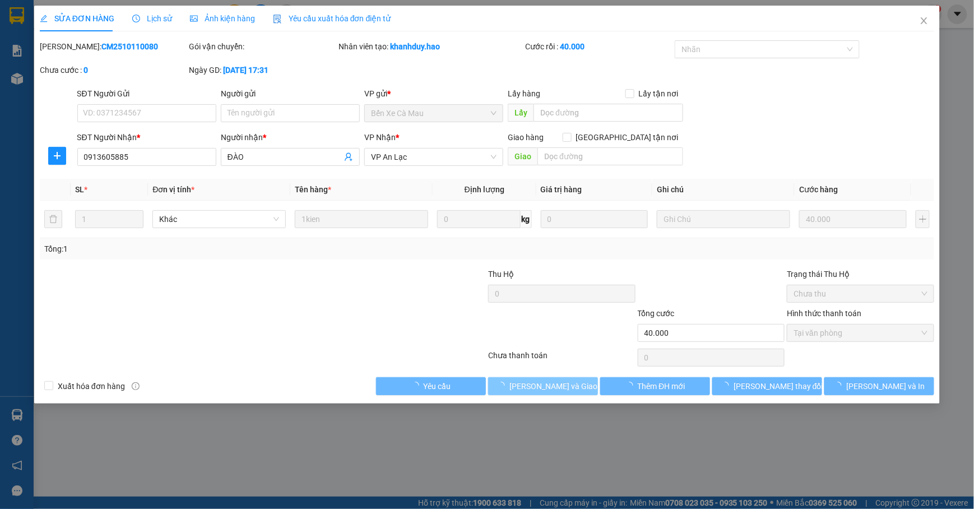
click at [549, 388] on span "[PERSON_NAME] và [PERSON_NAME] hàng" at bounding box center [563, 386] width 108 height 12
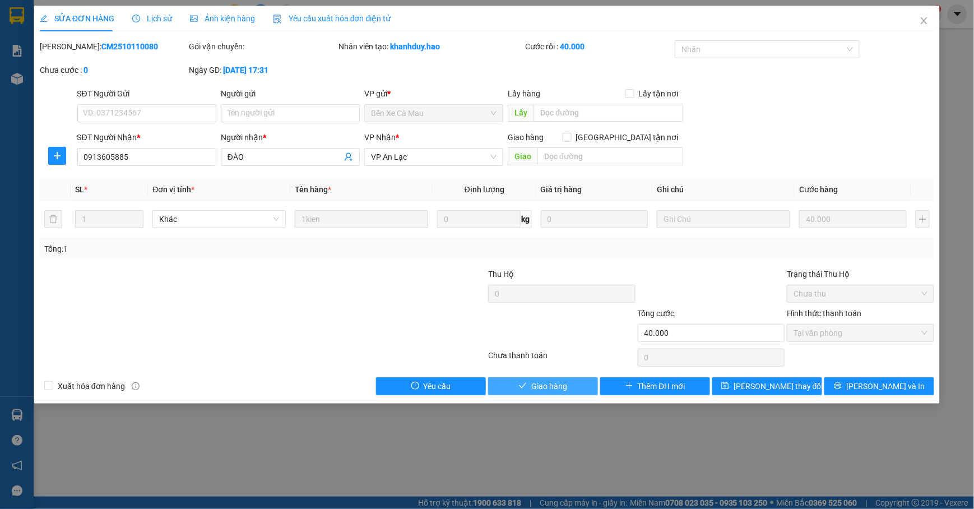
drag, startPoint x: 555, startPoint y: 390, endPoint x: 565, endPoint y: 377, distance: 16.8
click at [556, 388] on span "Giao hàng" at bounding box center [549, 386] width 36 height 12
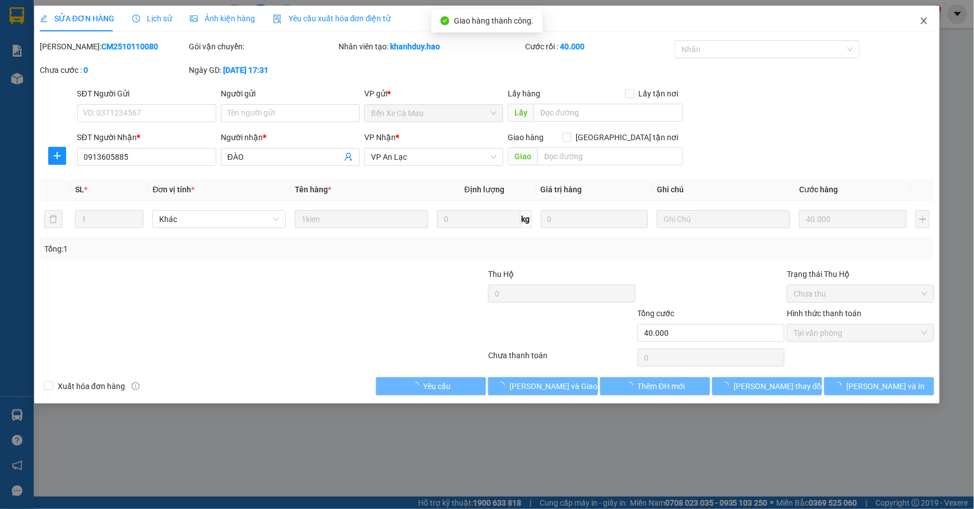
click at [922, 18] on icon "close" at bounding box center [923, 20] width 9 height 9
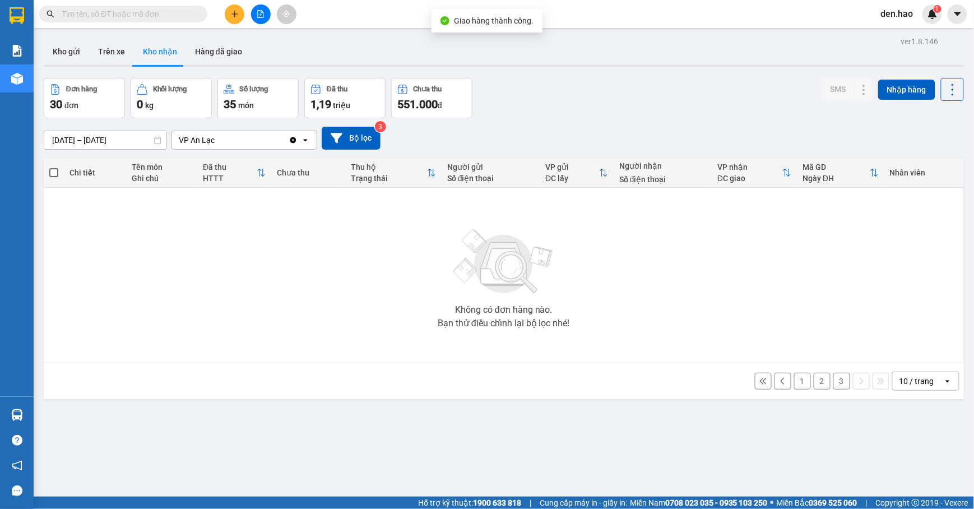
click at [833, 384] on button "3" at bounding box center [841, 381] width 17 height 17
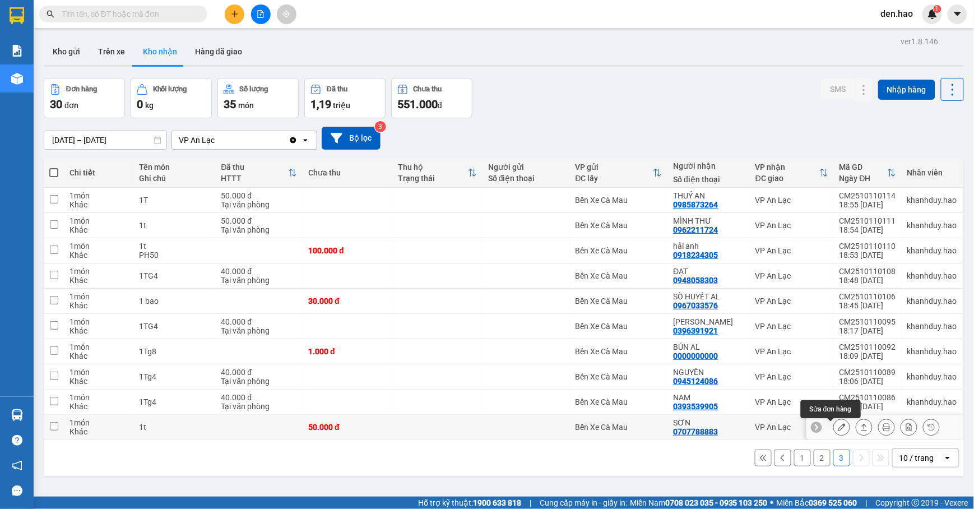
click at [833, 426] on div at bounding box center [841, 427] width 17 height 17
click at [838, 429] on icon at bounding box center [842, 427] width 8 height 8
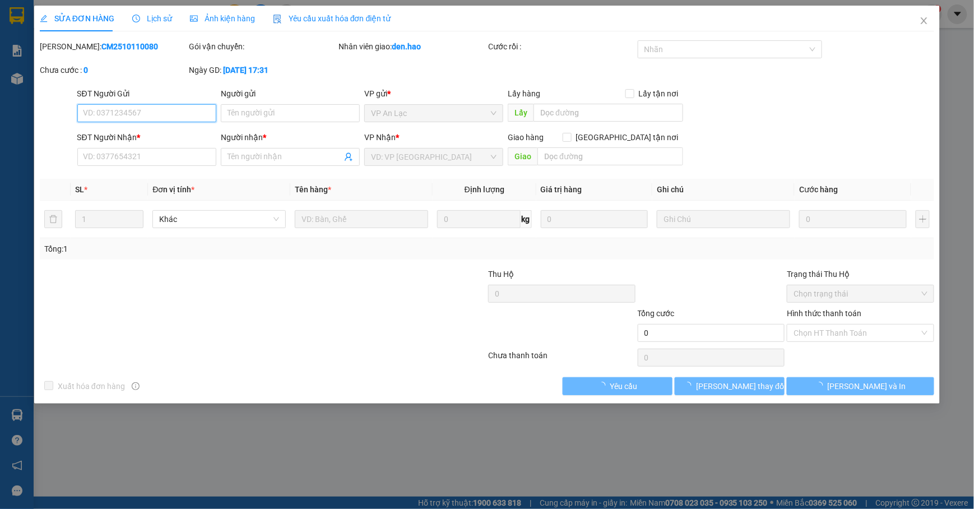
type input "0707788883"
type input "SƠN"
type input "50.000"
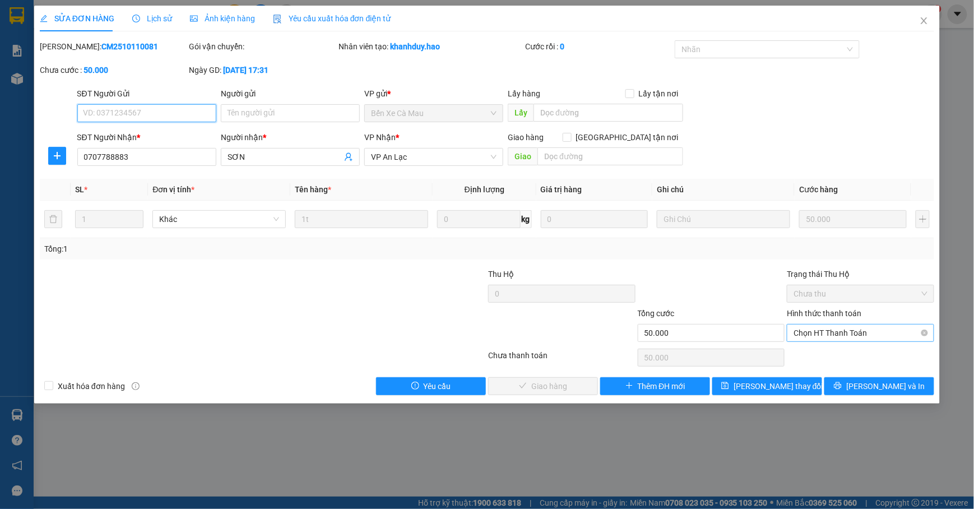
click at [823, 332] on span "Chọn HT Thanh Toán" at bounding box center [860, 332] width 134 height 17
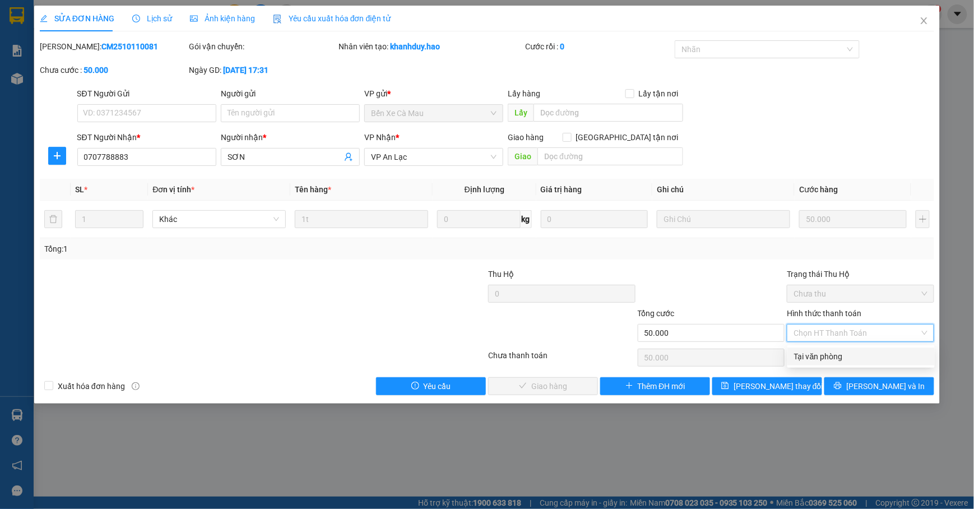
click at [821, 352] on div "Tại văn phòng" at bounding box center [861, 356] width 134 height 12
type input "0"
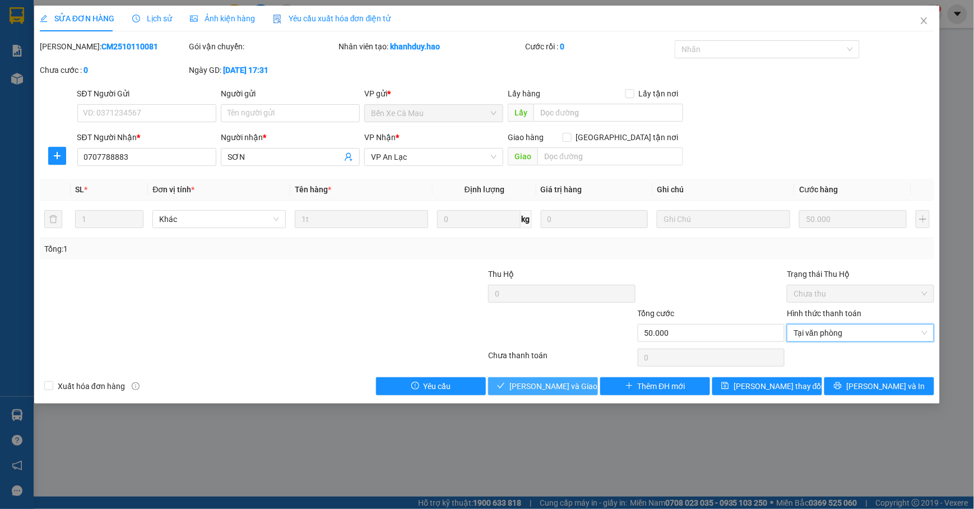
drag, startPoint x: 551, startPoint y: 389, endPoint x: 577, endPoint y: 378, distance: 27.6
click at [551, 390] on span "[PERSON_NAME] và [PERSON_NAME] hàng" at bounding box center [563, 386] width 108 height 12
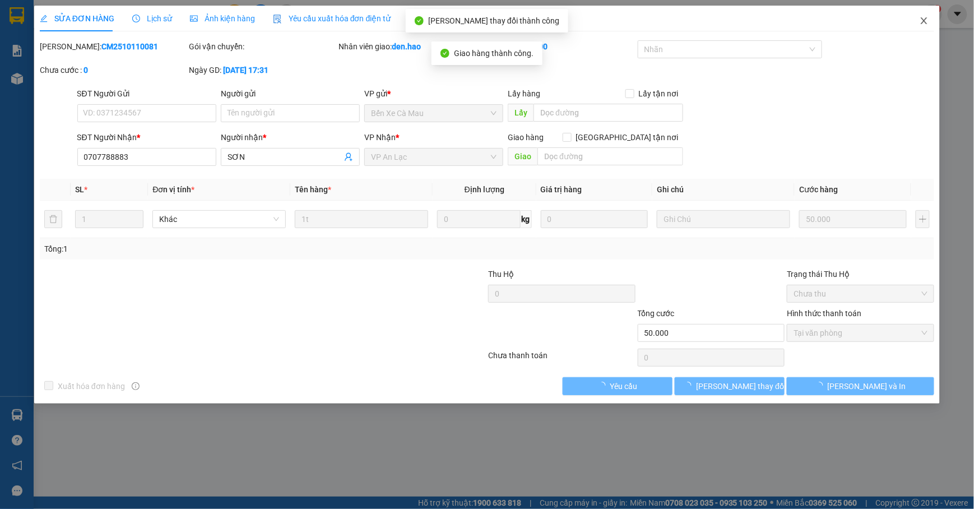
click at [915, 21] on span "Close" at bounding box center [923, 21] width 31 height 31
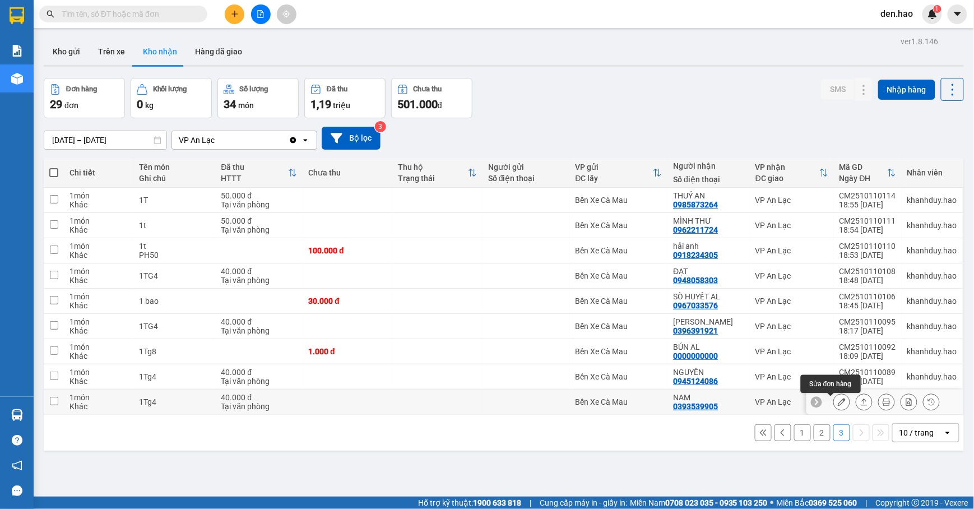
click at [838, 400] on icon at bounding box center [842, 402] width 8 height 8
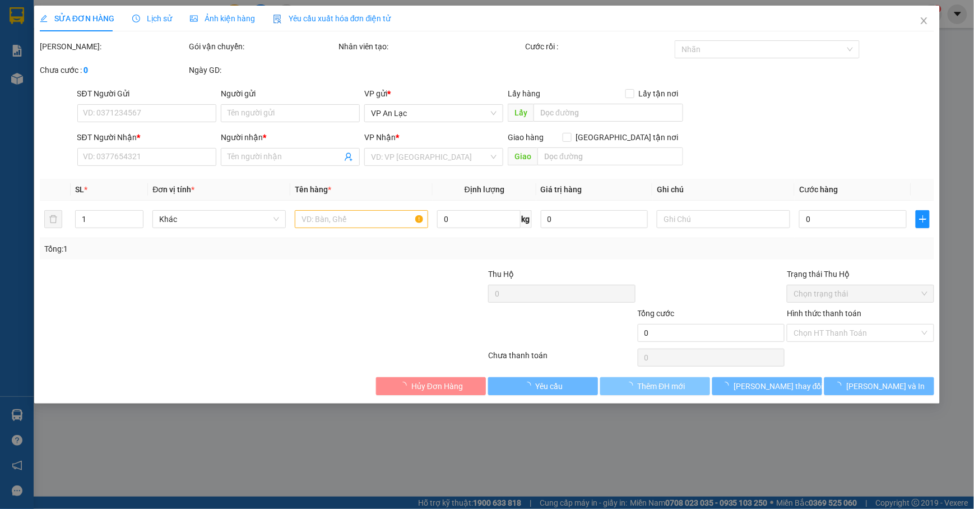
type input "0393539905"
type input "NAM"
type input "40.000"
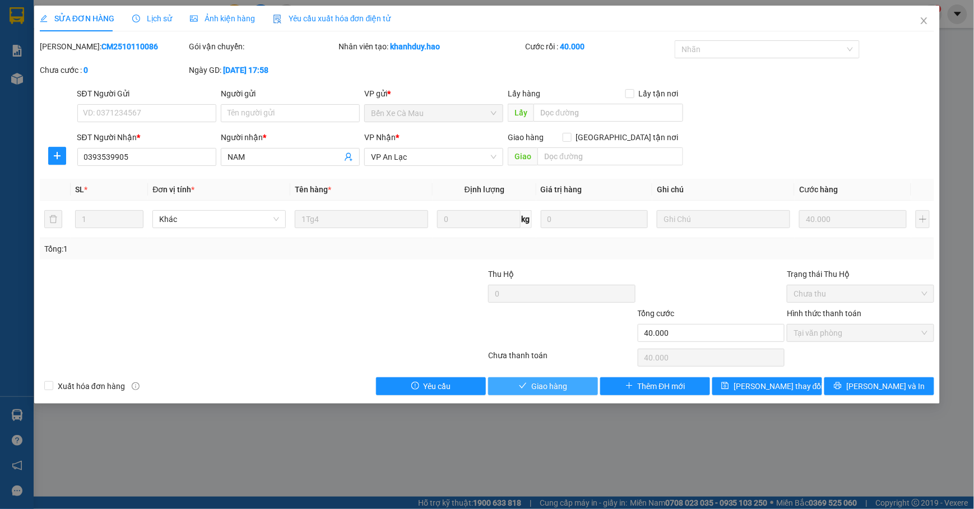
drag, startPoint x: 546, startPoint y: 386, endPoint x: 550, endPoint y: 382, distance: 6.0
click at [547, 384] on span "Giao hàng" at bounding box center [549, 386] width 36 height 12
type input "0"
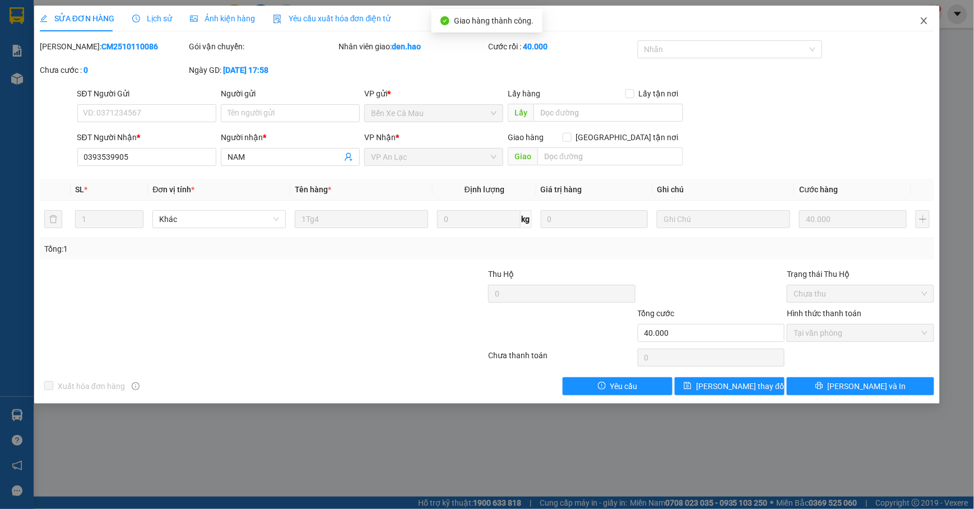
click at [917, 18] on span "Close" at bounding box center [923, 21] width 31 height 31
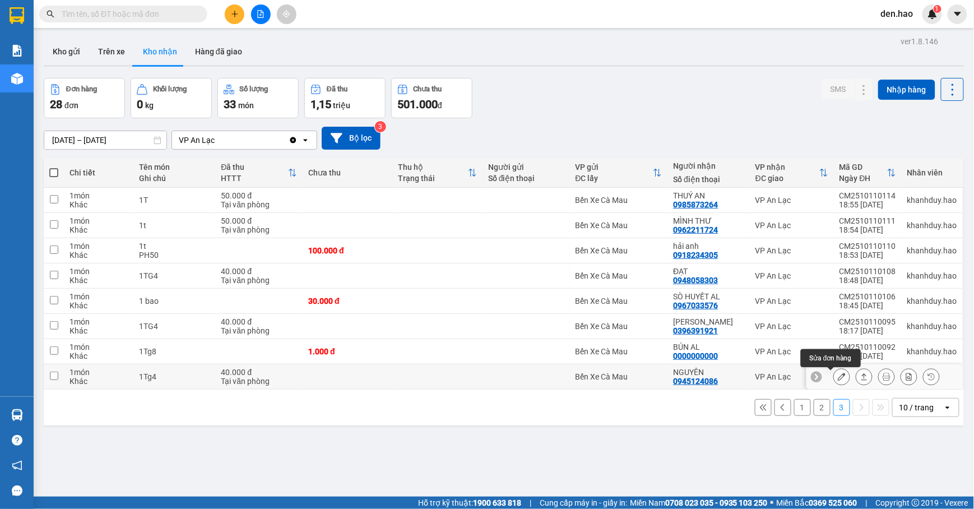
click at [838, 379] on icon at bounding box center [842, 377] width 8 height 8
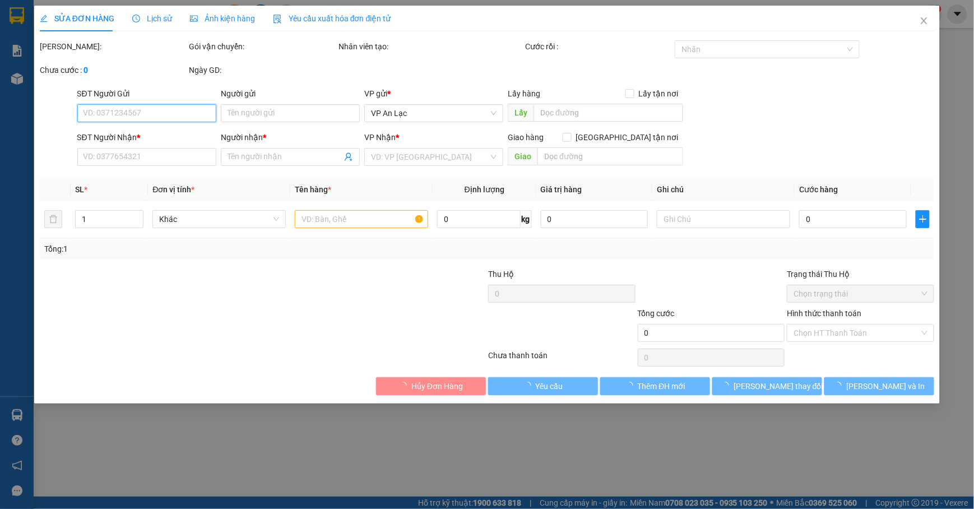
type input "0945124086"
type input "NGUYÊN"
type input "40.000"
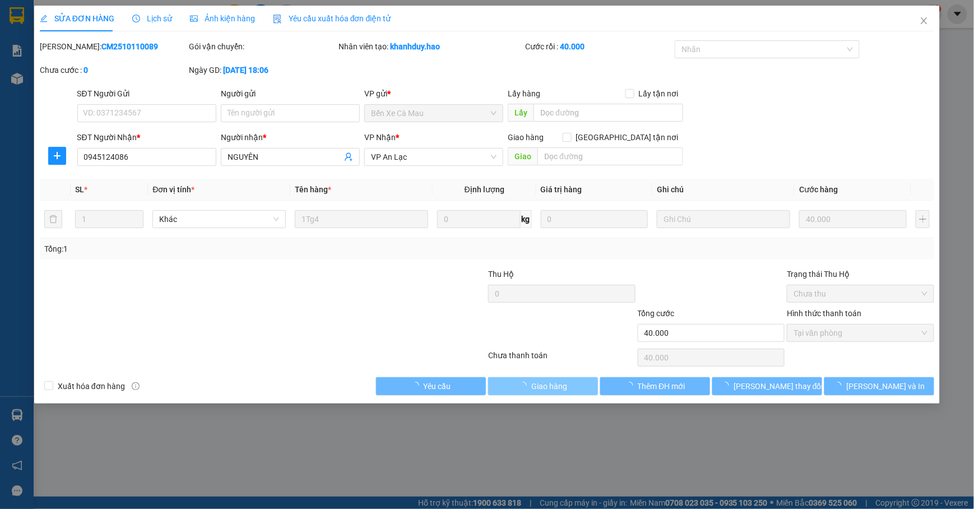
drag, startPoint x: 561, startPoint y: 389, endPoint x: 577, endPoint y: 379, distance: 18.4
click at [561, 388] on span "Giao hàng" at bounding box center [549, 386] width 36 height 12
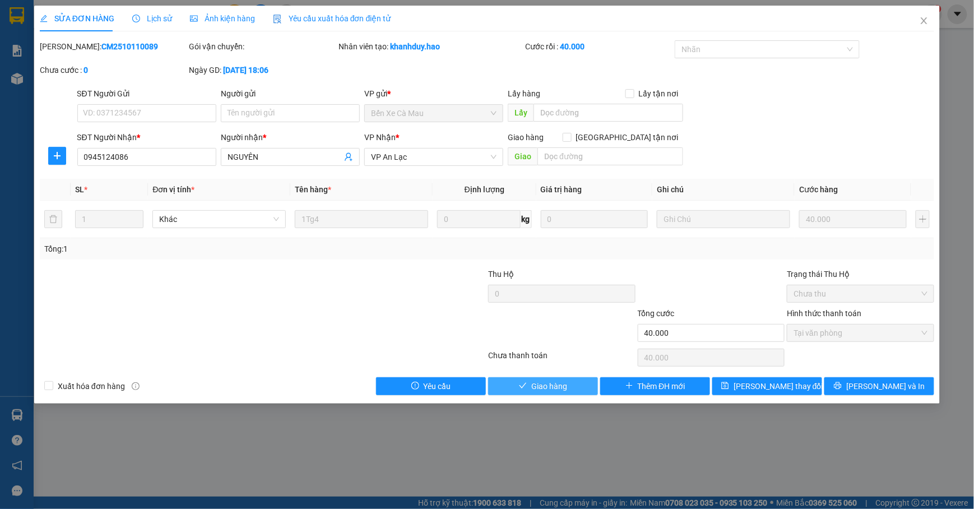
click at [570, 384] on button "Giao hàng" at bounding box center [543, 386] width 110 height 18
type input "0"
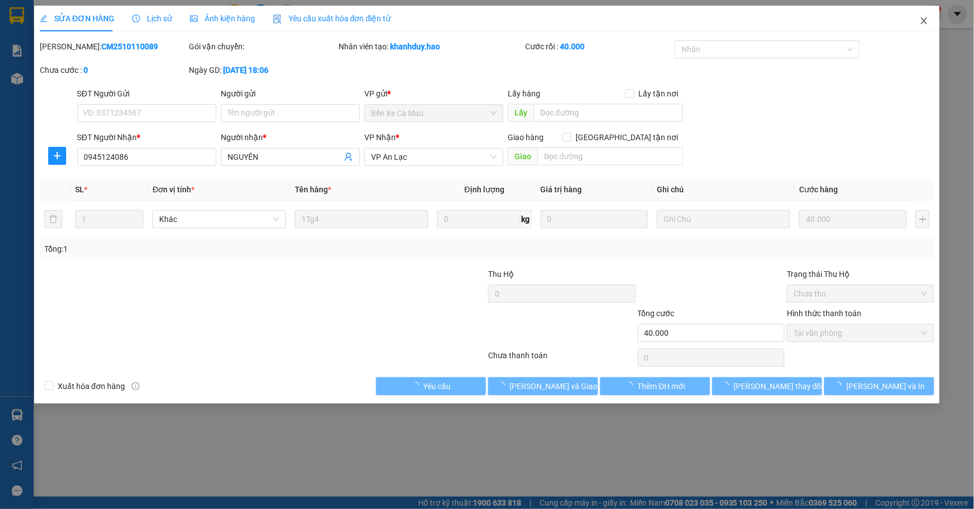
click at [928, 21] on icon "close" at bounding box center [923, 20] width 9 height 9
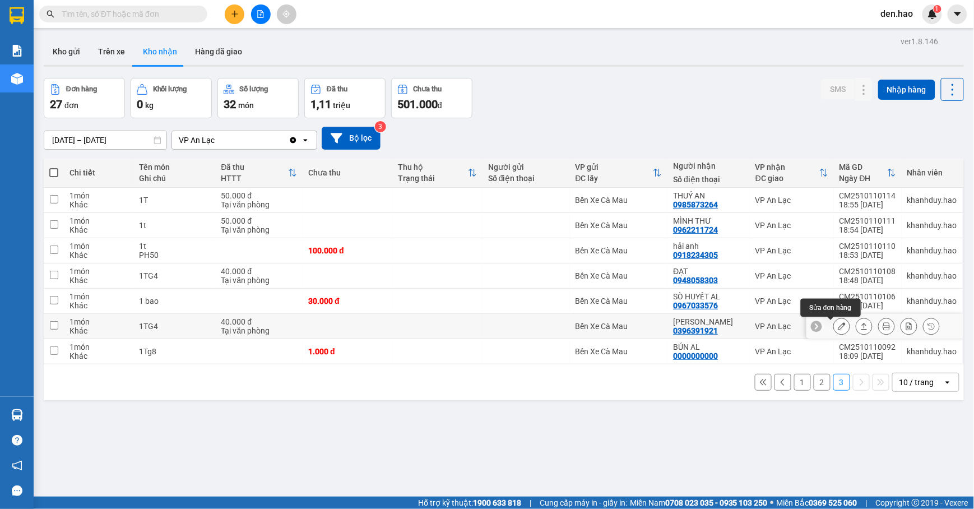
click at [838, 328] on icon at bounding box center [842, 326] width 8 height 8
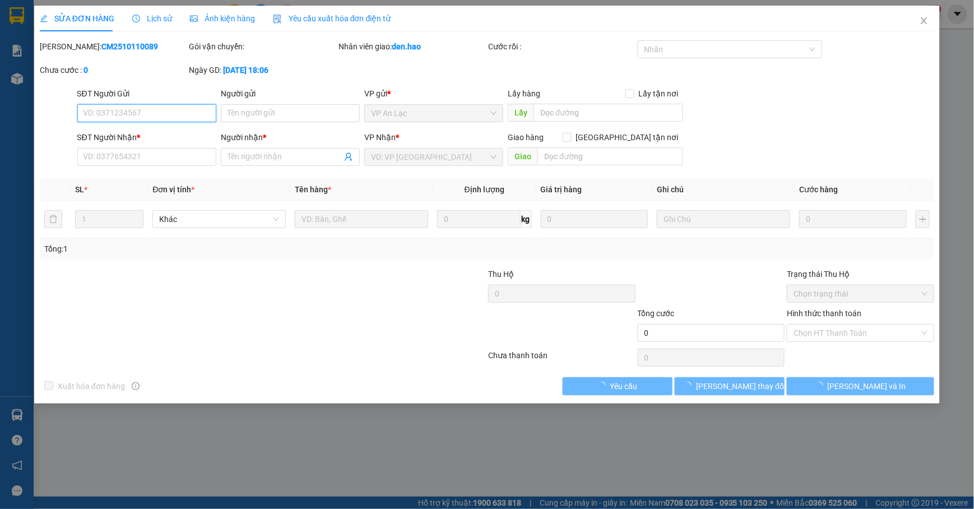
type input "0396391921"
type input "VĂN MINH"
type input "40.000"
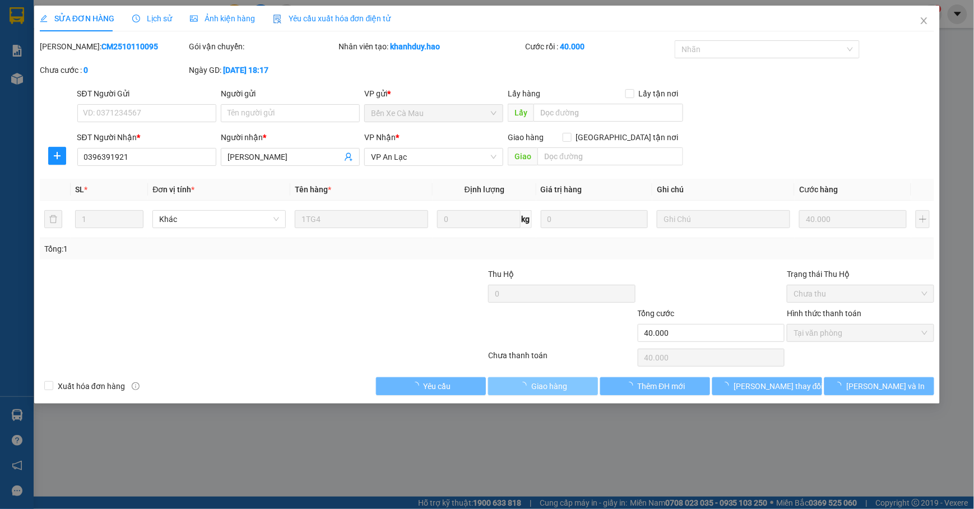
click at [560, 388] on span "Giao hàng" at bounding box center [549, 386] width 36 height 12
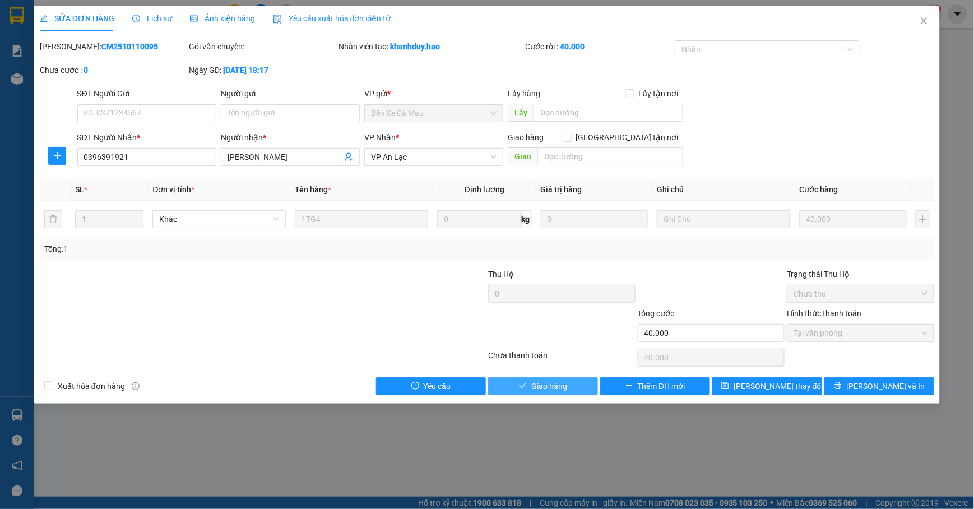
click at [532, 383] on span "Giao hàng" at bounding box center [549, 386] width 36 height 12
type input "0"
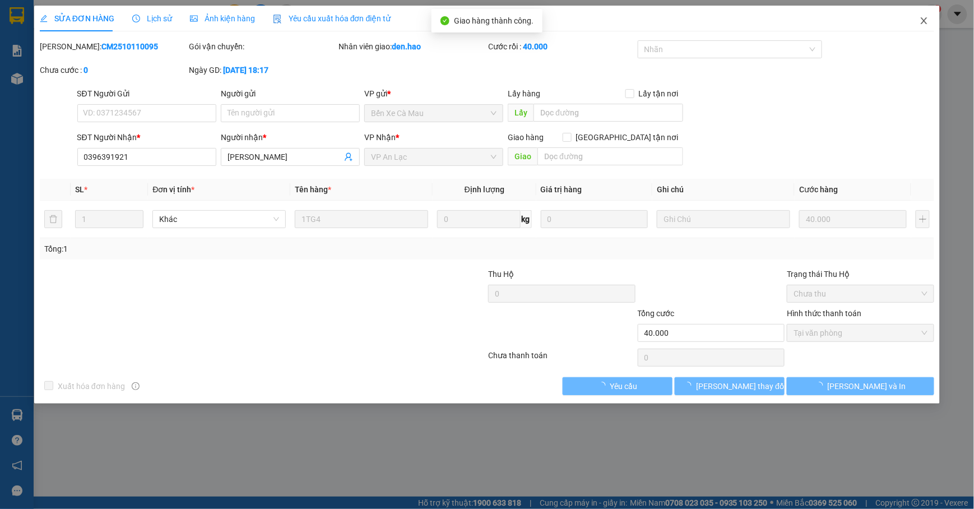
click at [924, 19] on icon "close" at bounding box center [923, 20] width 9 height 9
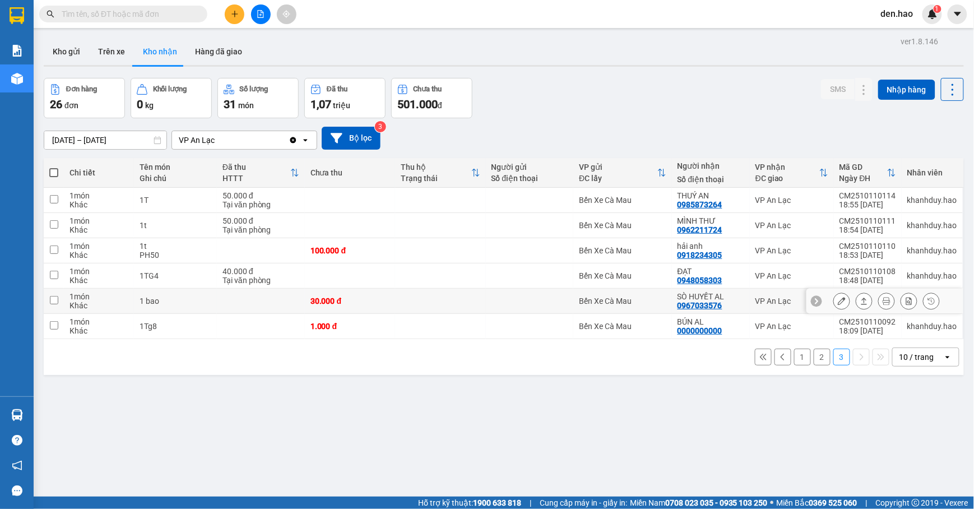
click at [838, 304] on icon at bounding box center [842, 301] width 8 height 8
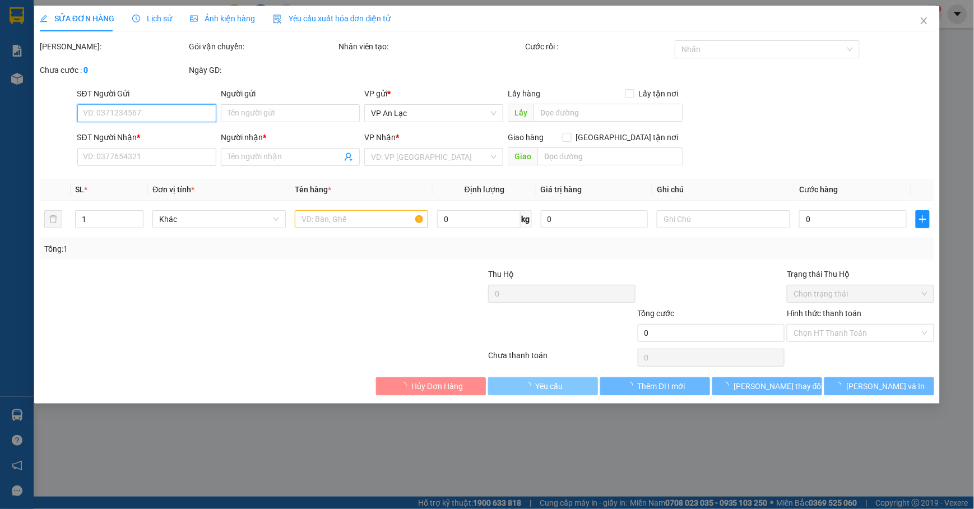
type input "0967033576"
type input "SÒ HUYẾT AL"
type input "30.000"
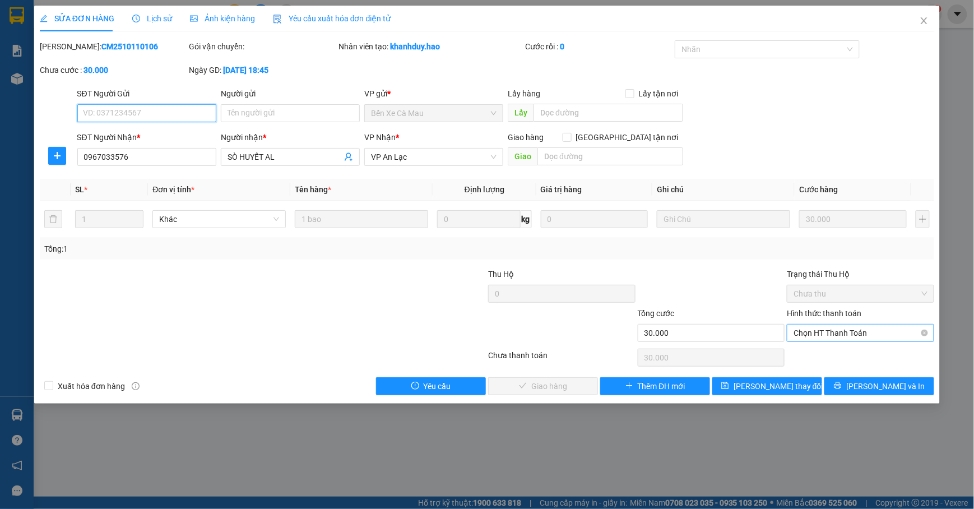
click at [828, 338] on span "Chọn HT Thanh Toán" at bounding box center [860, 332] width 134 height 17
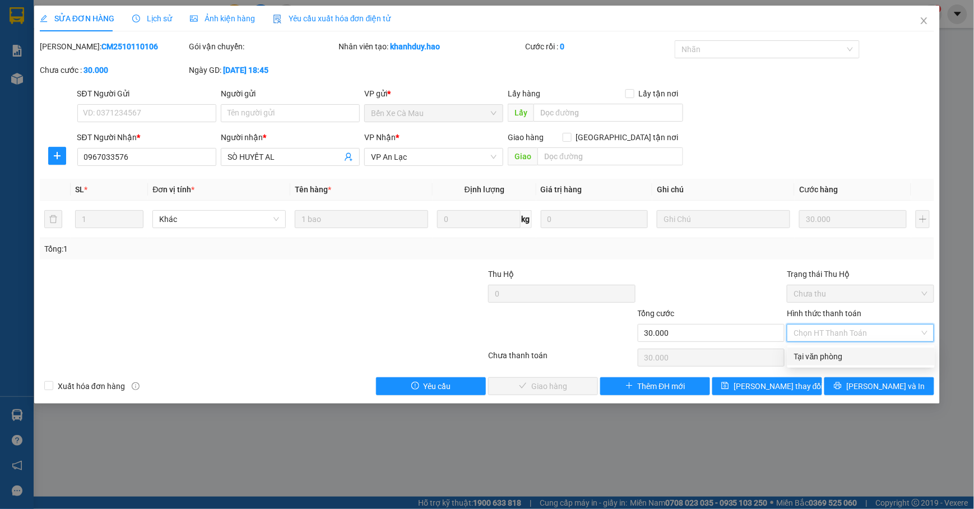
click at [819, 349] on div "Tại văn phòng" at bounding box center [860, 356] width 147 height 18
type input "0"
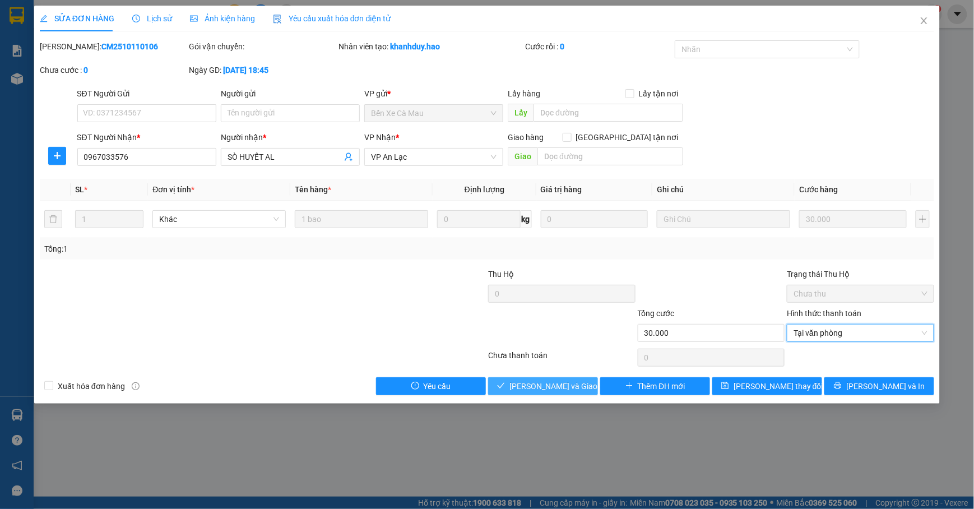
drag, startPoint x: 538, startPoint y: 385, endPoint x: 564, endPoint y: 368, distance: 30.6
click at [543, 382] on span "[PERSON_NAME] và [PERSON_NAME] hàng" at bounding box center [563, 386] width 108 height 12
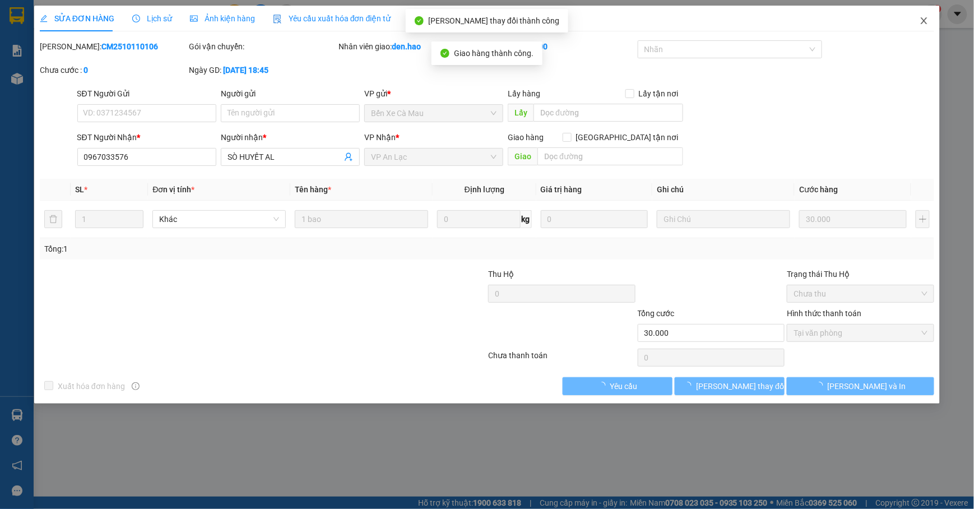
click at [919, 22] on icon "close" at bounding box center [923, 20] width 9 height 9
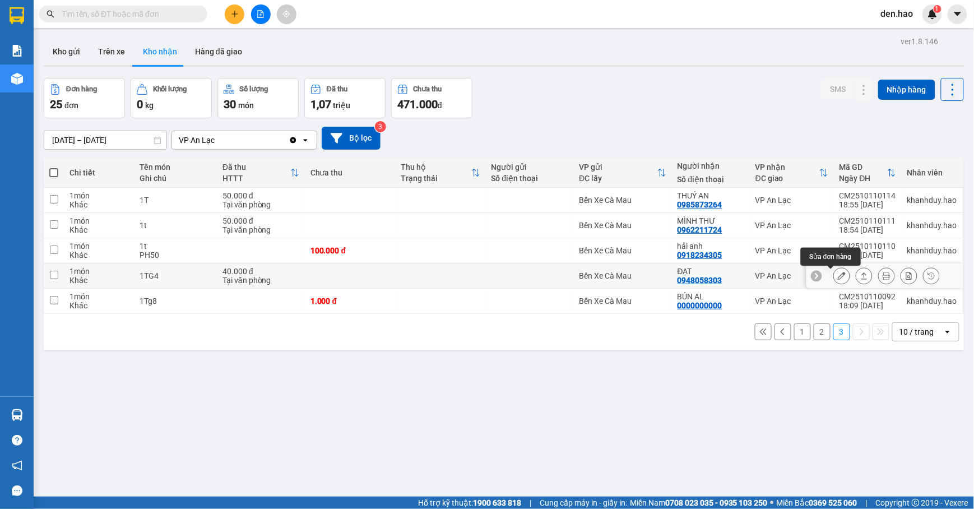
click at [834, 281] on button at bounding box center [842, 276] width 16 height 20
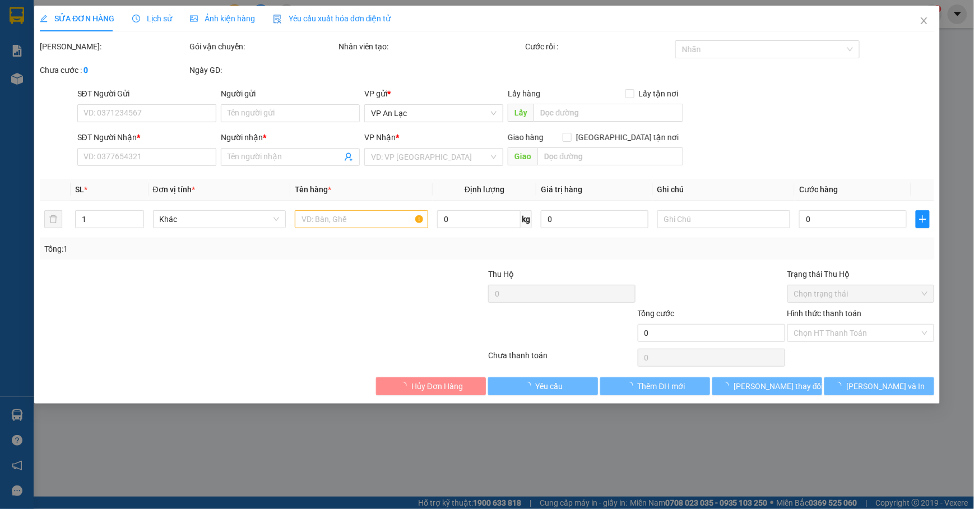
type input "0948058303"
type input "ĐẠT"
type input "40.000"
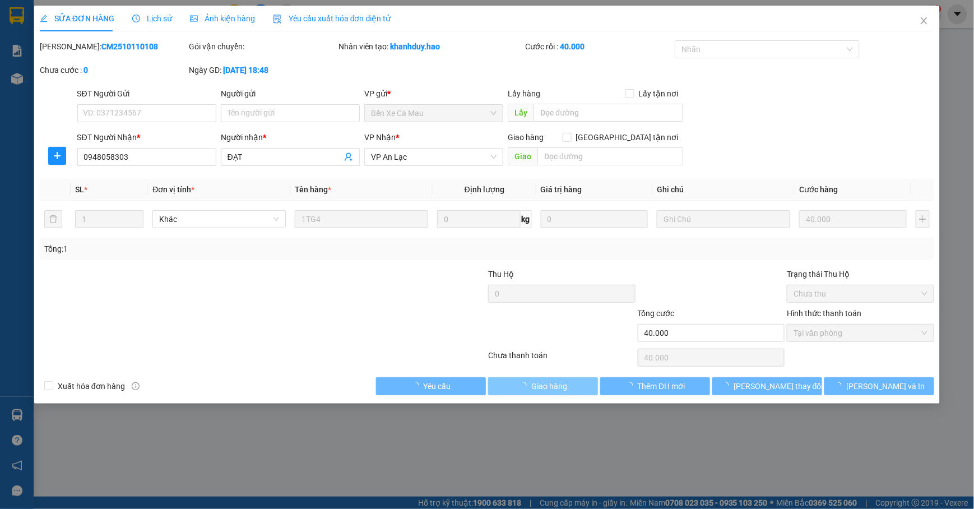
click at [560, 384] on span "Giao hàng" at bounding box center [549, 386] width 36 height 12
click at [543, 390] on span "[PERSON_NAME] và [PERSON_NAME] hàng" at bounding box center [563, 386] width 108 height 12
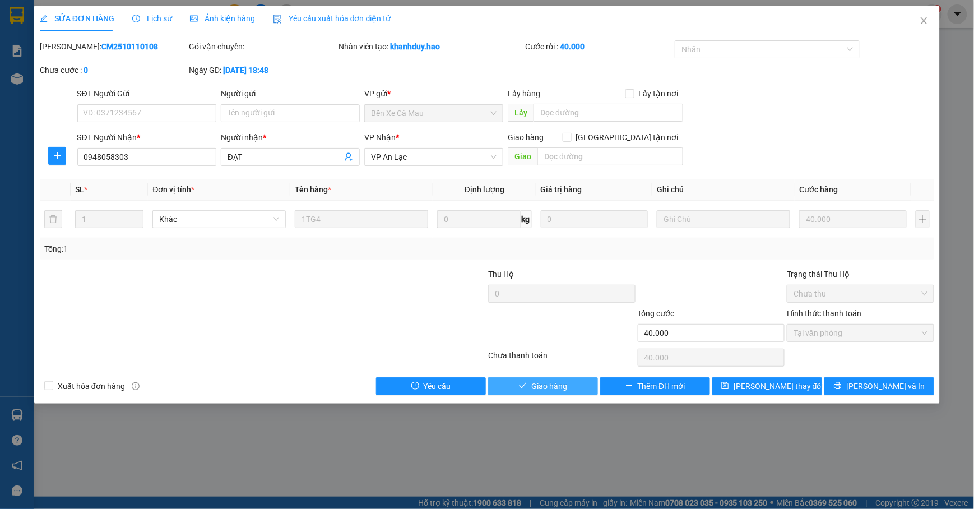
click at [551, 394] on button "Giao hàng" at bounding box center [543, 386] width 110 height 18
type input "0"
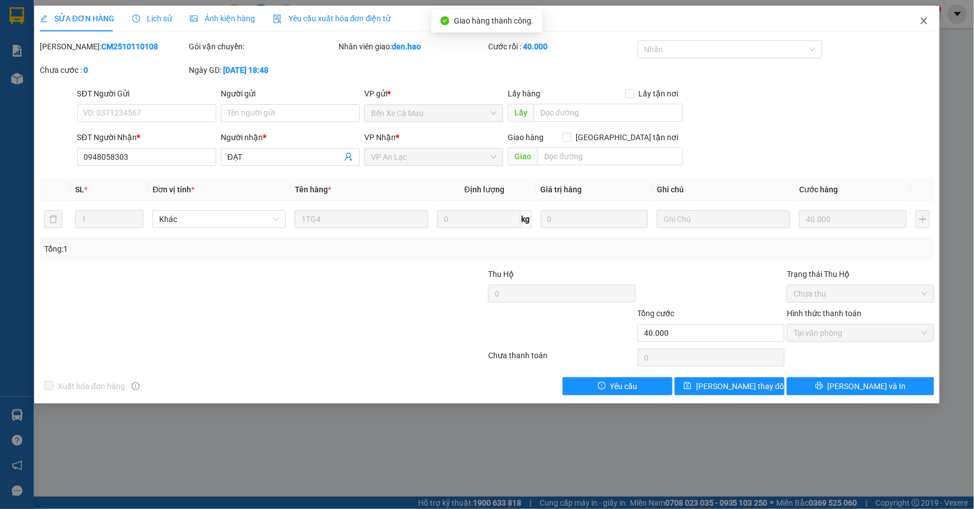
click at [917, 27] on span "Close" at bounding box center [923, 21] width 31 height 31
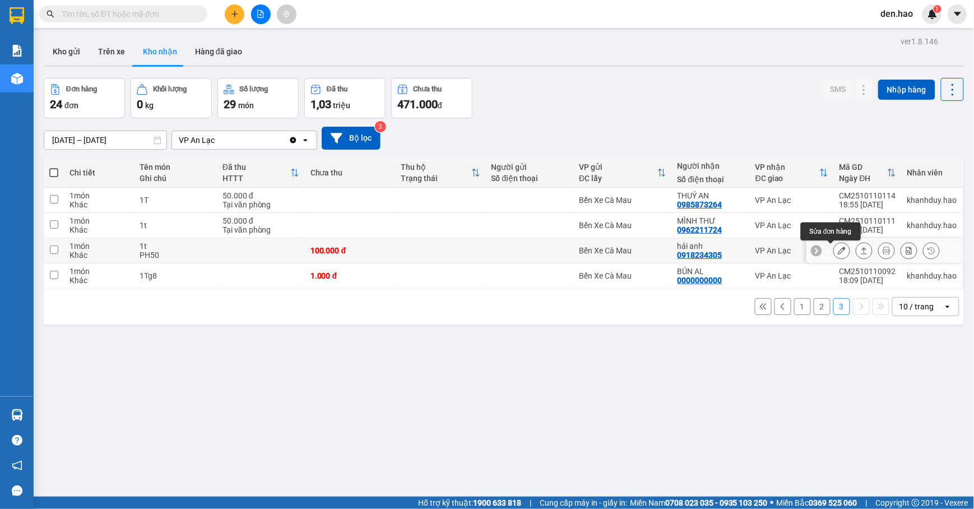
click at [834, 249] on button at bounding box center [842, 251] width 16 height 20
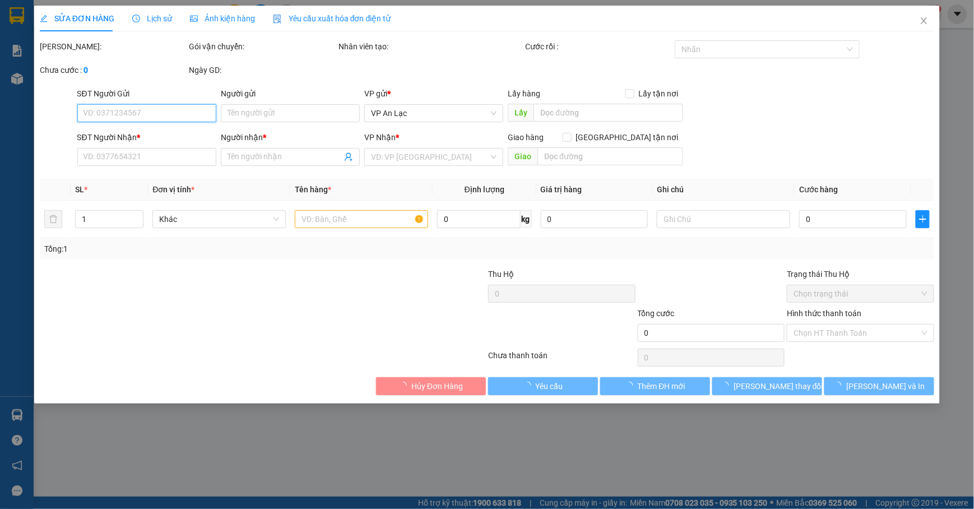
type input "0918234305"
type input "hải anh"
type input "100.000"
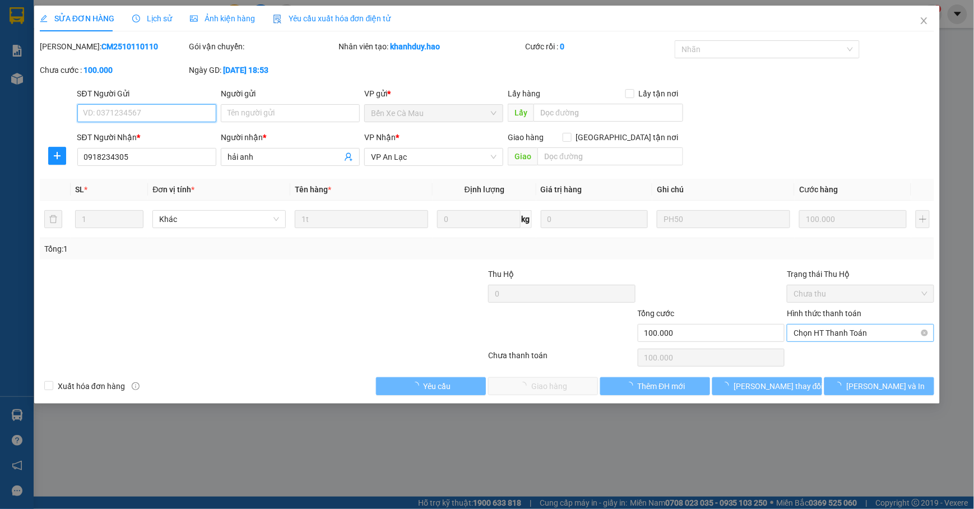
click at [830, 335] on span "Chọn HT Thanh Toán" at bounding box center [860, 332] width 134 height 17
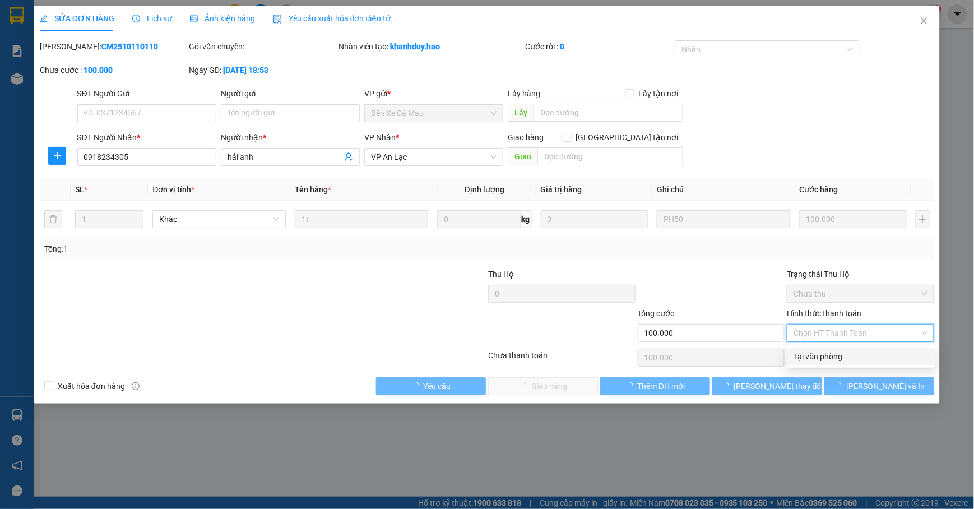
click at [814, 357] on div "Tại văn phòng" at bounding box center [861, 356] width 134 height 12
type input "0"
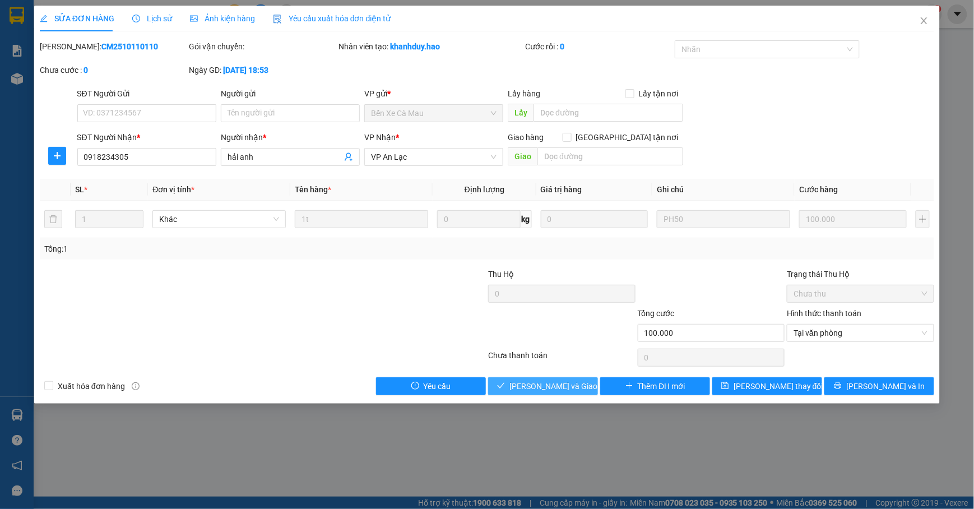
click at [580, 384] on button "[PERSON_NAME] và [PERSON_NAME] hàng" at bounding box center [543, 386] width 110 height 18
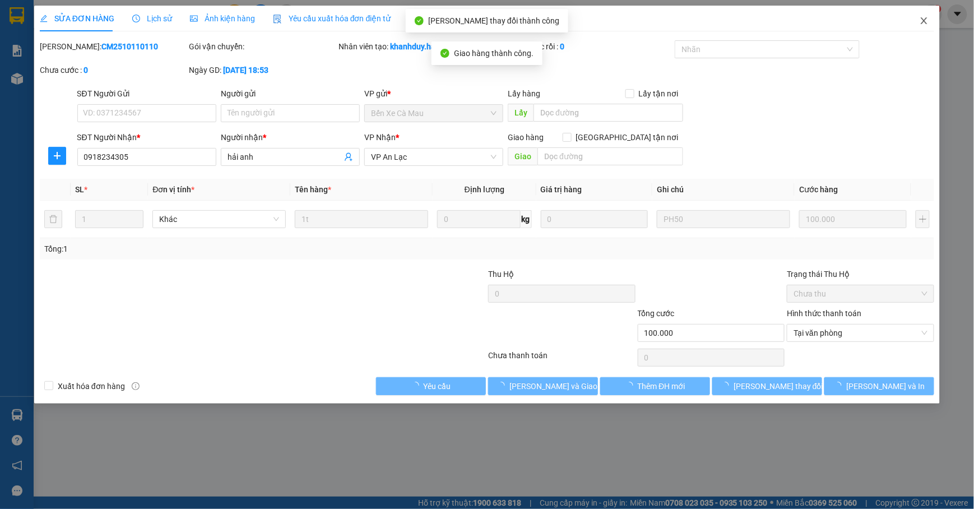
click at [924, 21] on icon "close" at bounding box center [924, 20] width 6 height 7
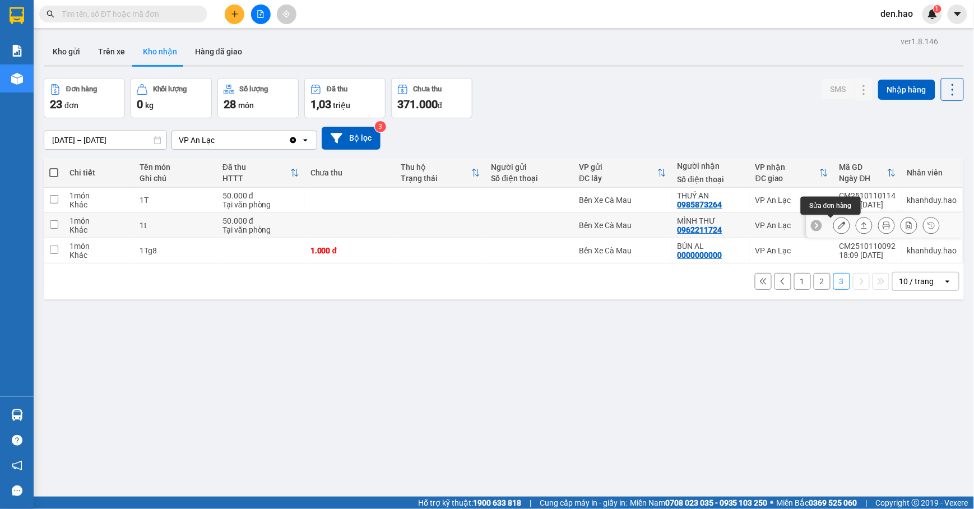
click at [838, 225] on icon at bounding box center [842, 225] width 8 height 8
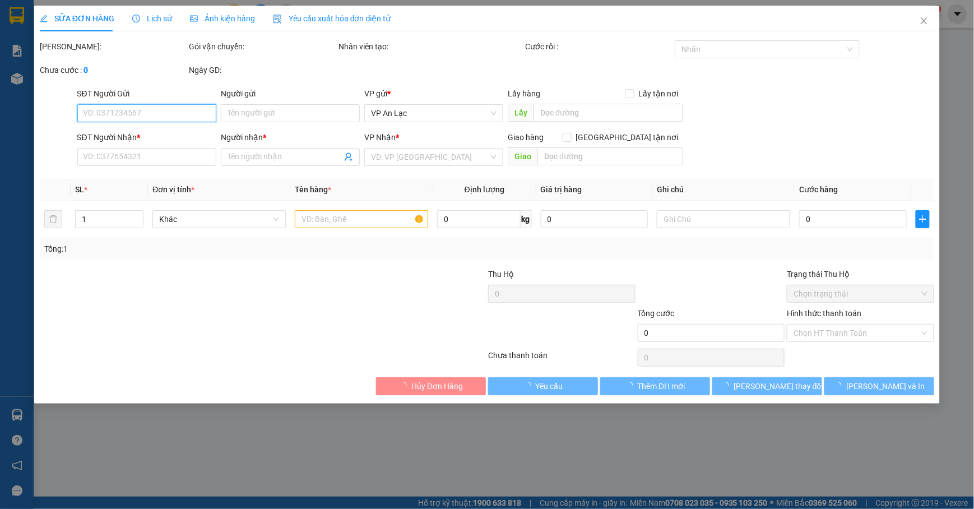
type input "0962211724"
type input "MÌNH THƯ"
type input "50.000"
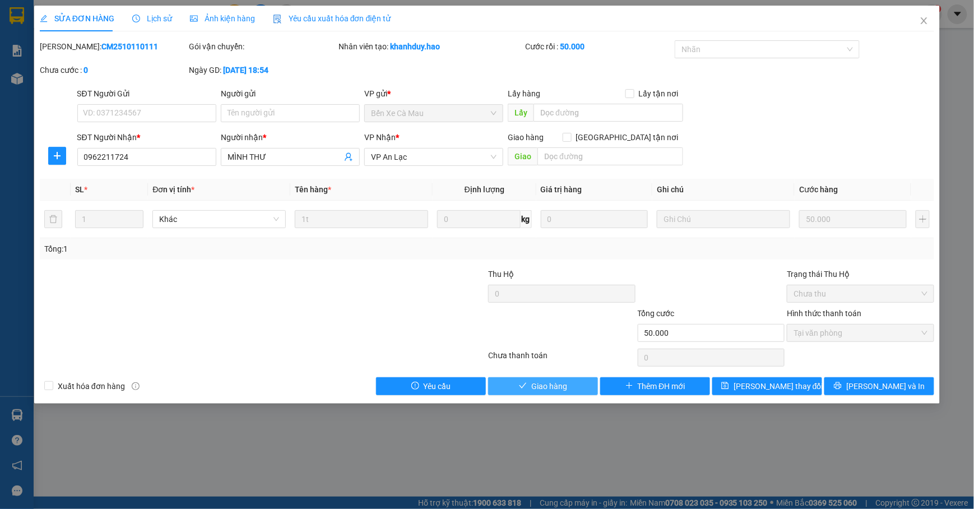
click at [542, 382] on span "Giao hàng" at bounding box center [549, 386] width 36 height 12
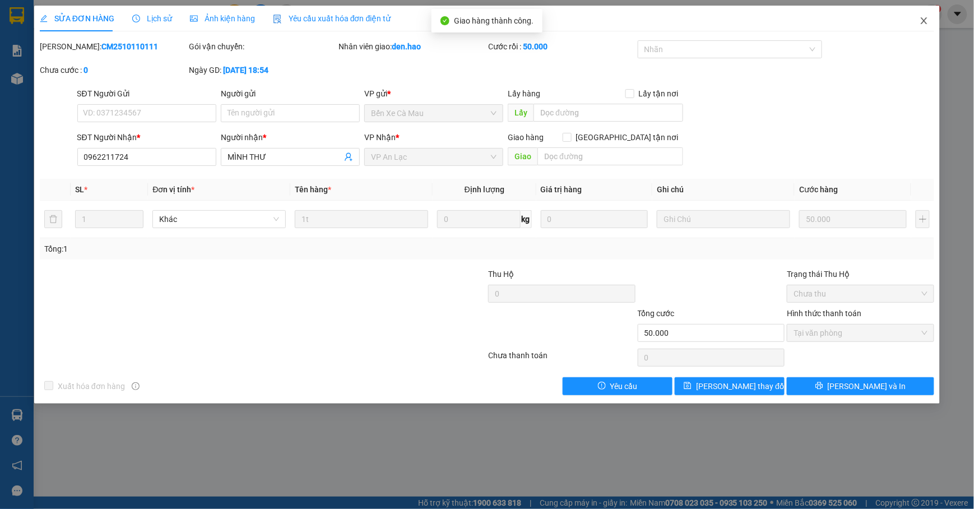
click at [931, 18] on span "Close" at bounding box center [923, 21] width 31 height 31
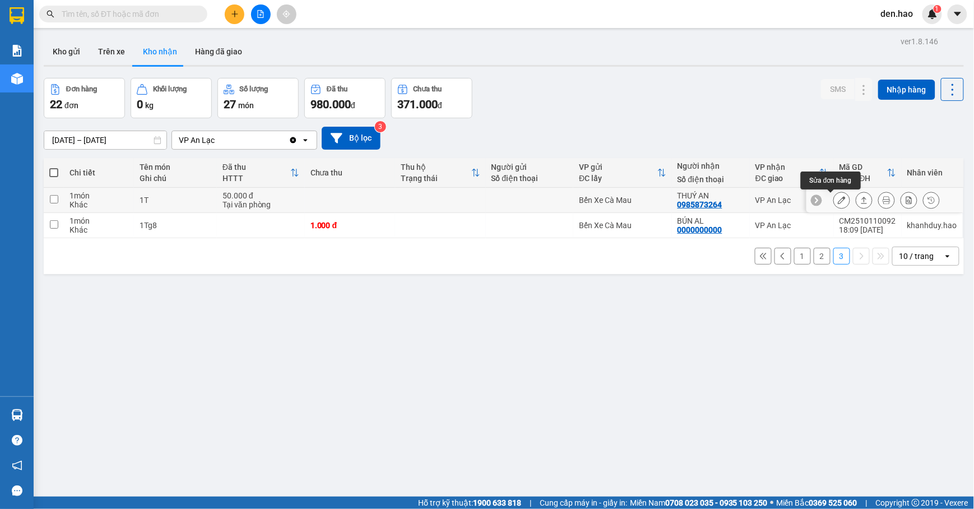
click at [838, 201] on icon at bounding box center [842, 200] width 8 height 8
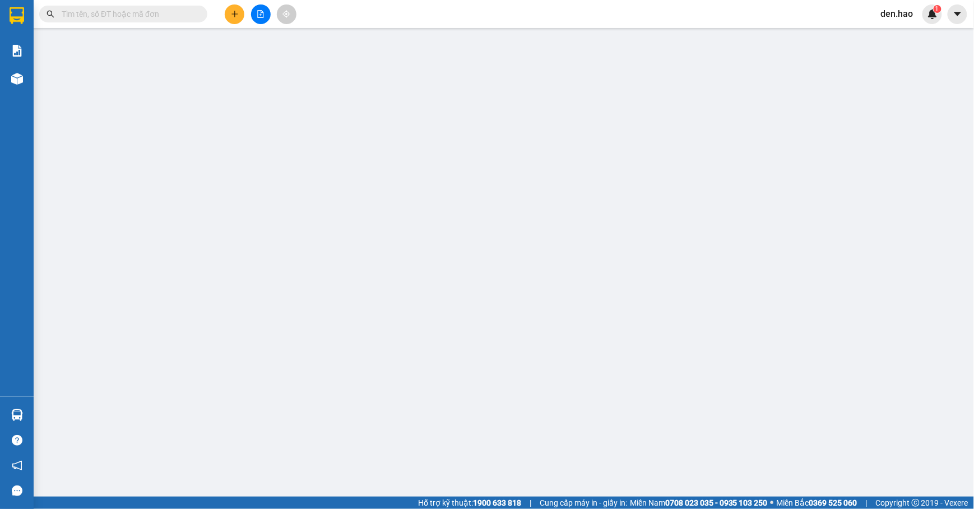
type input "0985873264"
type input "THUÝ AN"
type input "50.000"
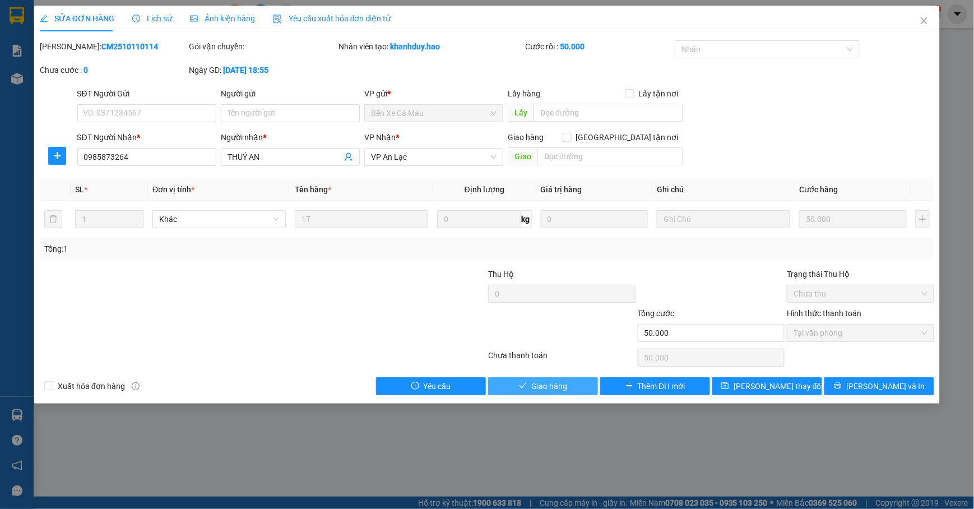
drag, startPoint x: 547, startPoint y: 385, endPoint x: 557, endPoint y: 379, distance: 11.8
click at [549, 385] on span "Giao hàng" at bounding box center [549, 386] width 36 height 12
type input "0"
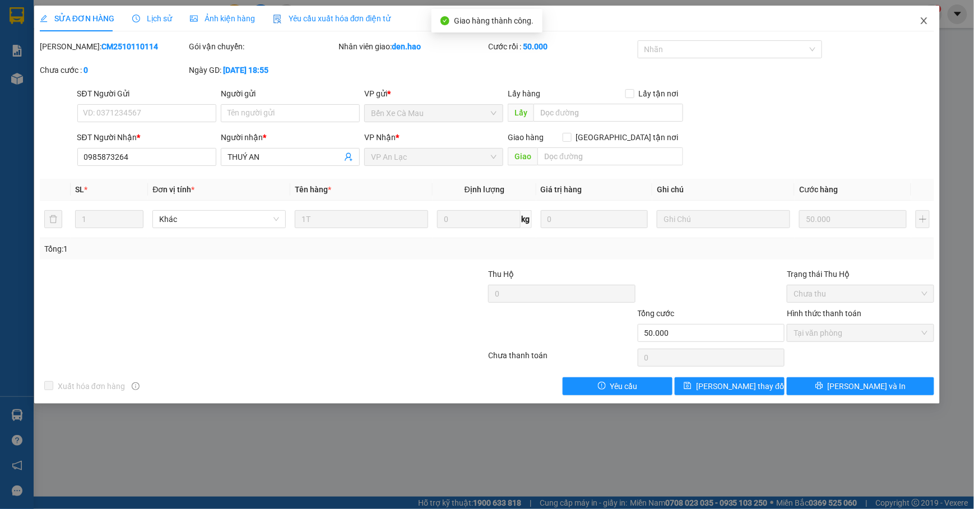
click at [926, 21] on icon "close" at bounding box center [923, 20] width 9 height 9
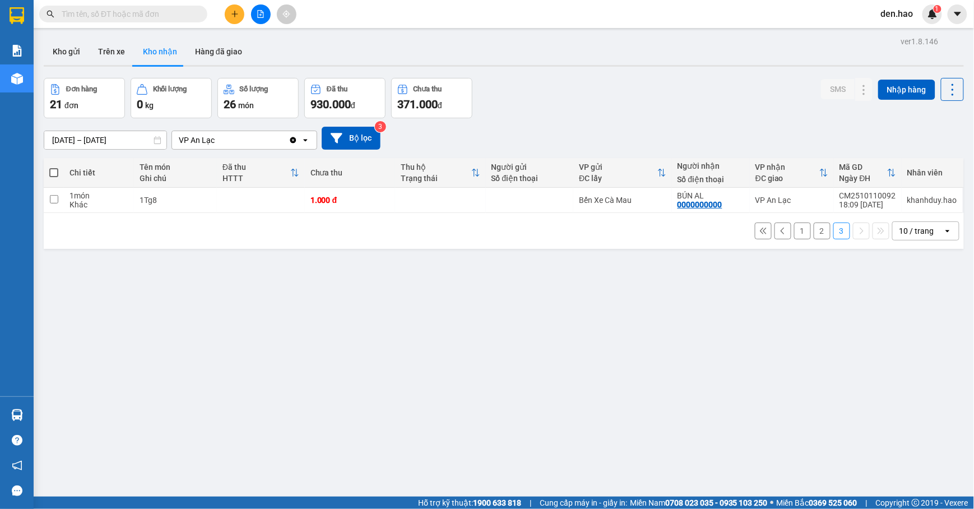
click at [814, 231] on button "2" at bounding box center [822, 230] width 17 height 17
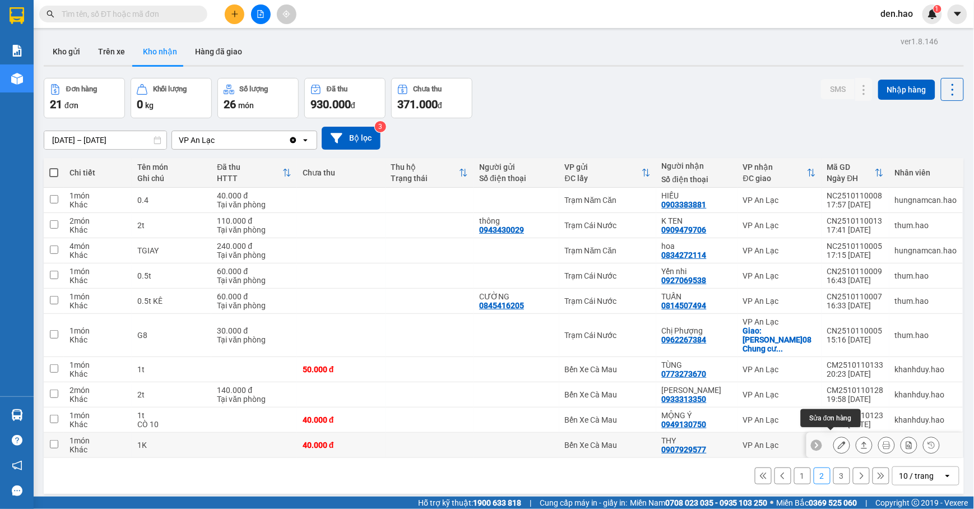
click at [838, 441] on icon at bounding box center [842, 445] width 8 height 8
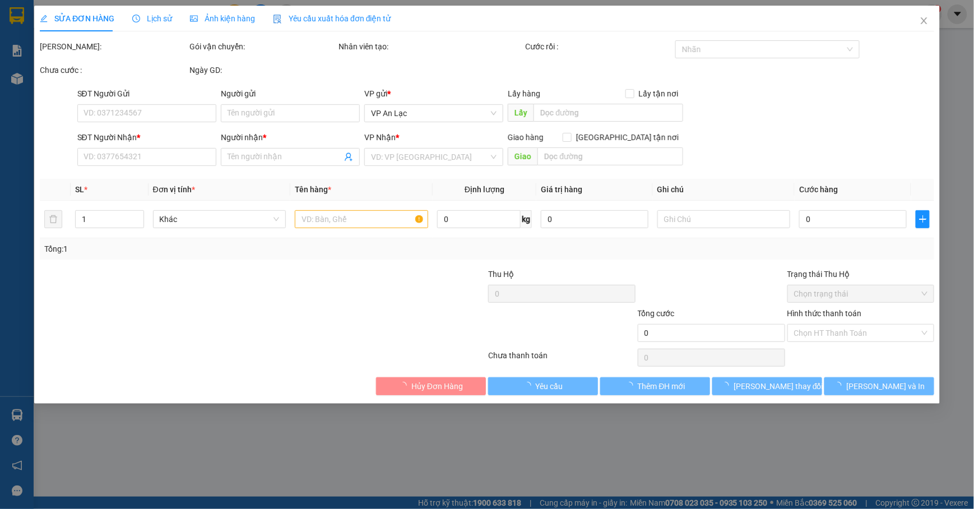
type input "0907929577"
type input "THY"
type input "40.000"
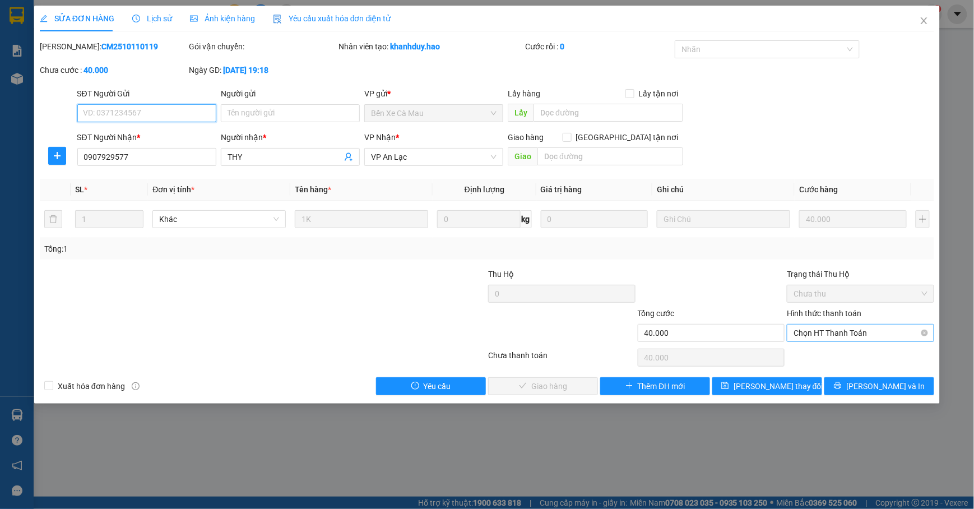
click at [810, 332] on span "Chọn HT Thanh Toán" at bounding box center [860, 332] width 134 height 17
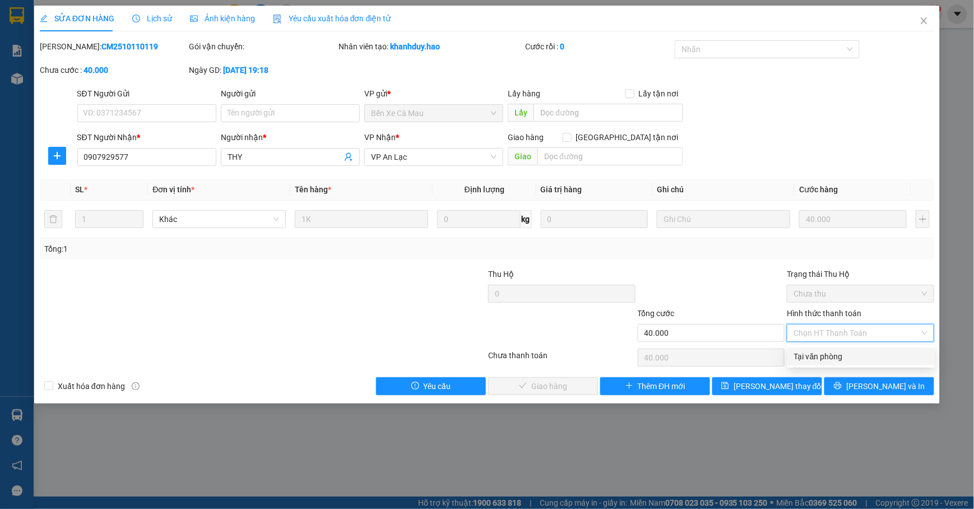
click at [807, 357] on div "Tại văn phòng" at bounding box center [861, 356] width 134 height 12
type input "0"
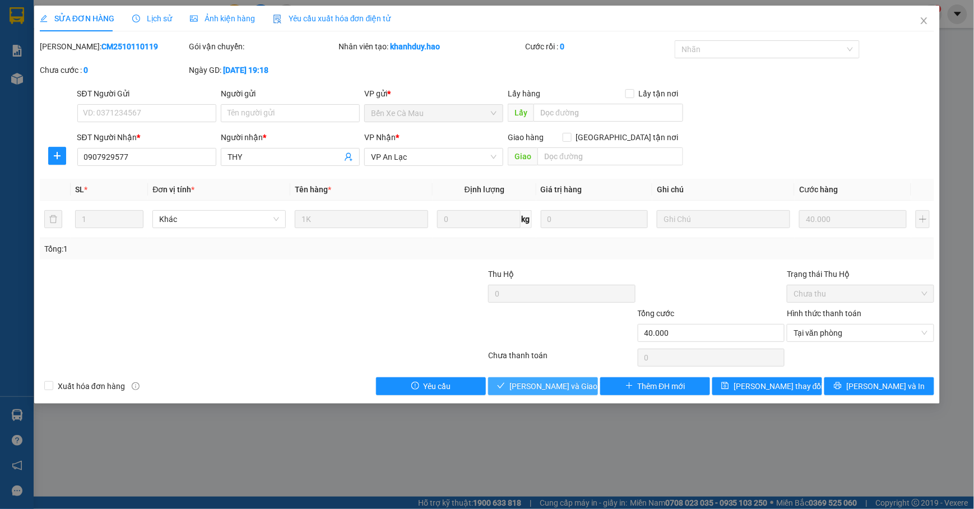
drag, startPoint x: 554, startPoint y: 381, endPoint x: 598, endPoint y: 352, distance: 52.7
click at [554, 379] on button "[PERSON_NAME] và [PERSON_NAME] hàng" at bounding box center [543, 386] width 110 height 18
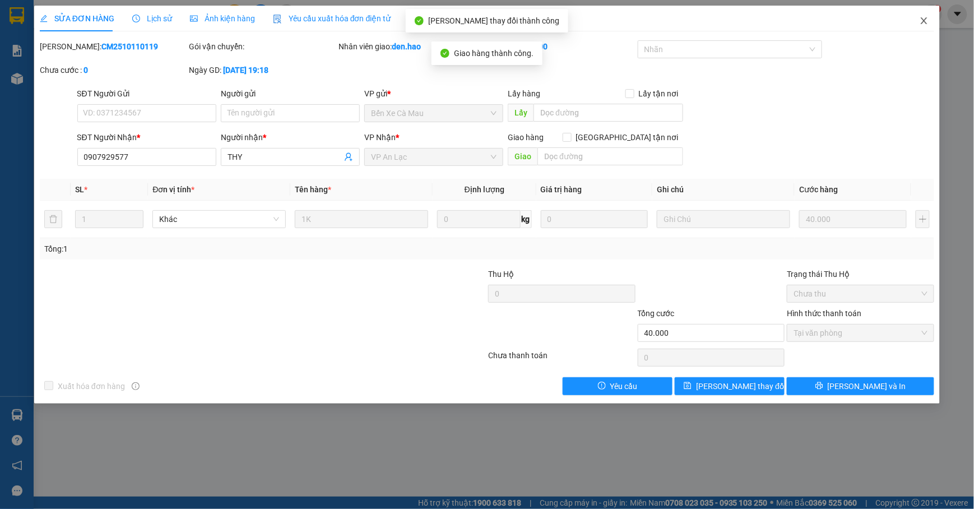
click at [924, 12] on span "Close" at bounding box center [923, 21] width 31 height 31
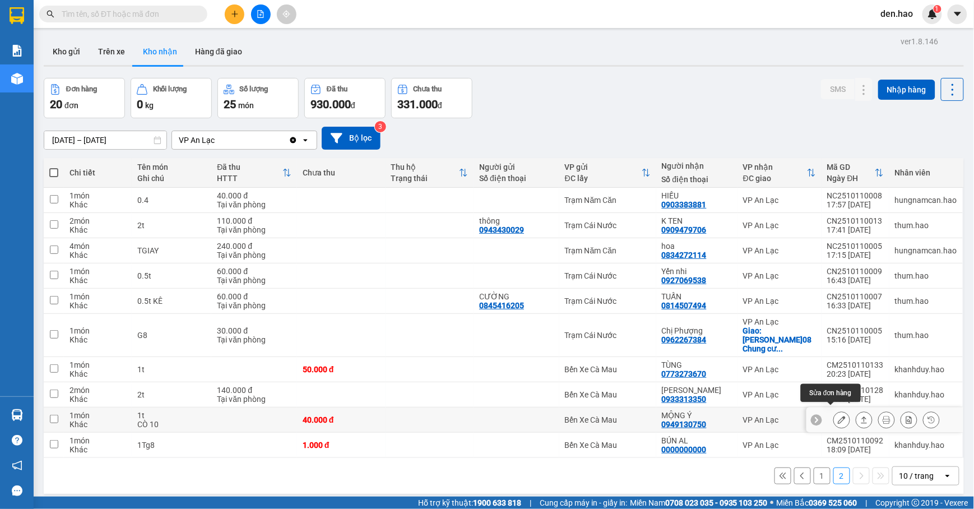
click at [838, 416] on icon at bounding box center [842, 420] width 8 height 8
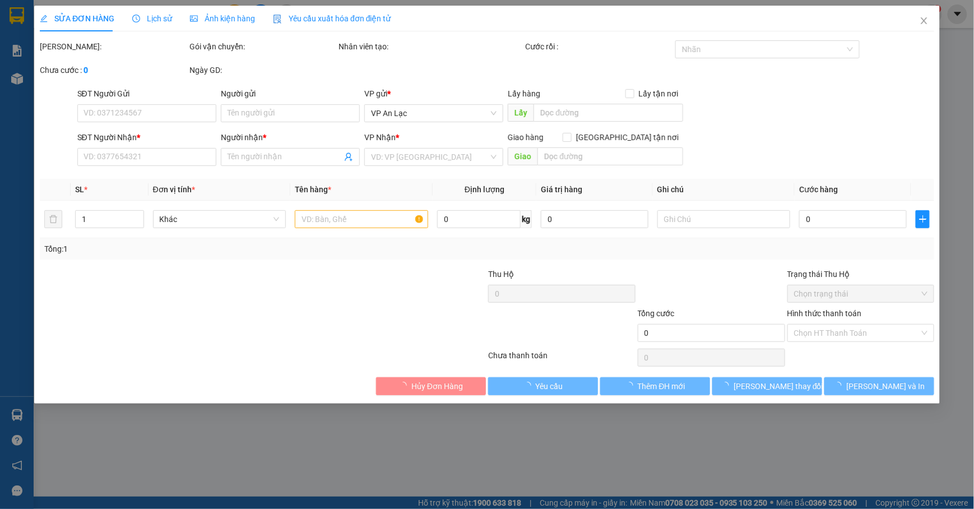
type input "0949130750"
type input "MỘNG Ý"
type input "40.000"
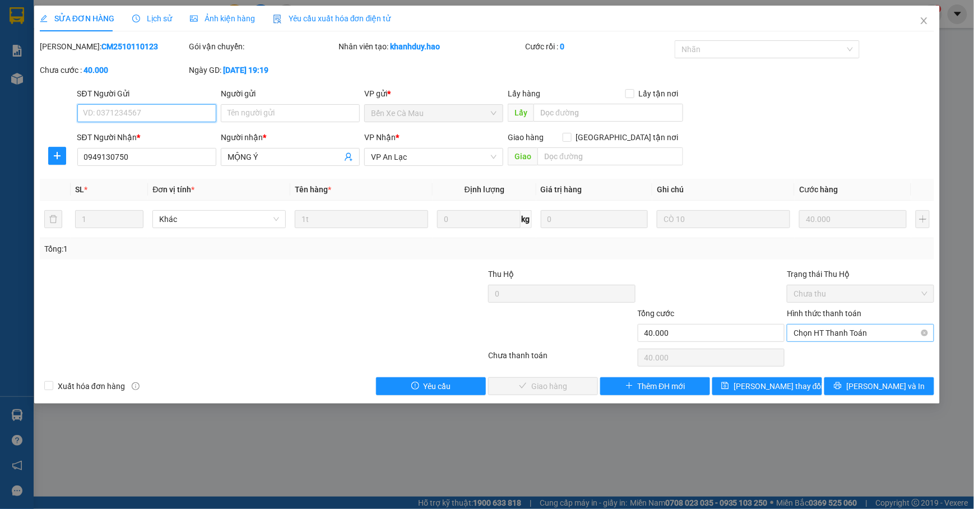
click at [810, 327] on span "Chọn HT Thanh Toán" at bounding box center [860, 332] width 134 height 17
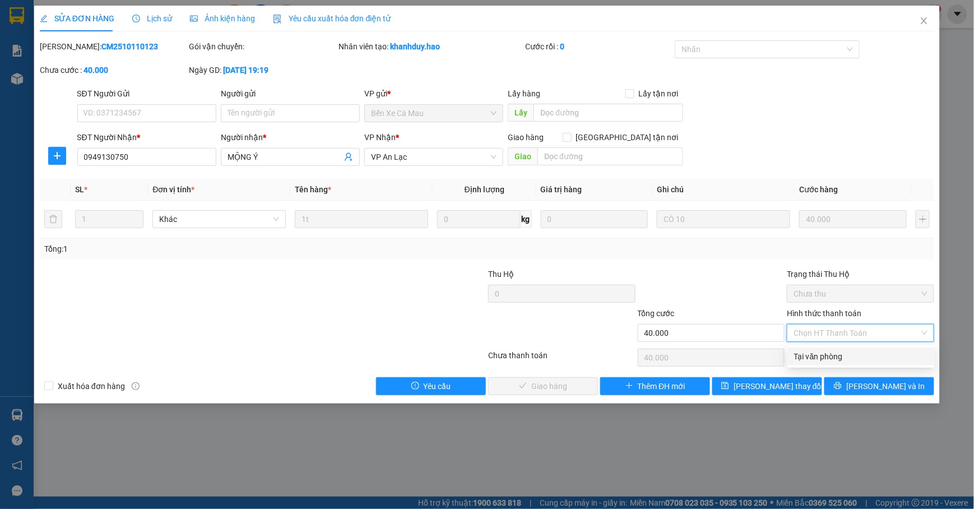
click at [811, 350] on div "Tại văn phòng" at bounding box center [861, 356] width 134 height 12
type input "0"
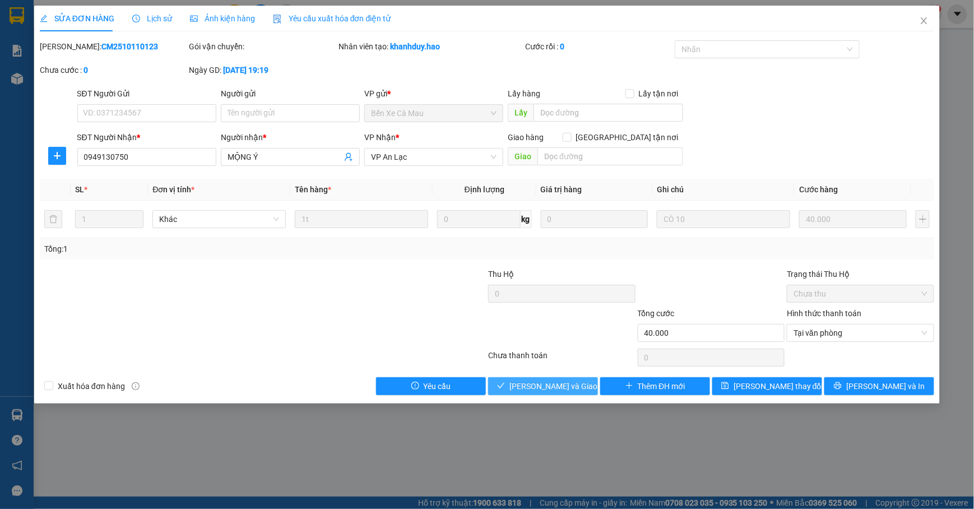
click at [565, 382] on span "[PERSON_NAME] và [PERSON_NAME] hàng" at bounding box center [563, 386] width 108 height 12
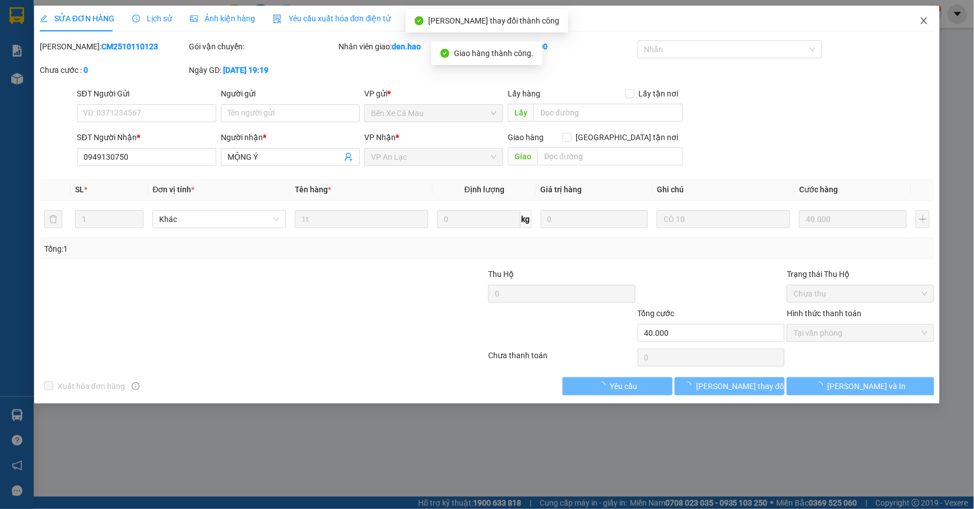
click at [919, 16] on span "Close" at bounding box center [923, 21] width 31 height 31
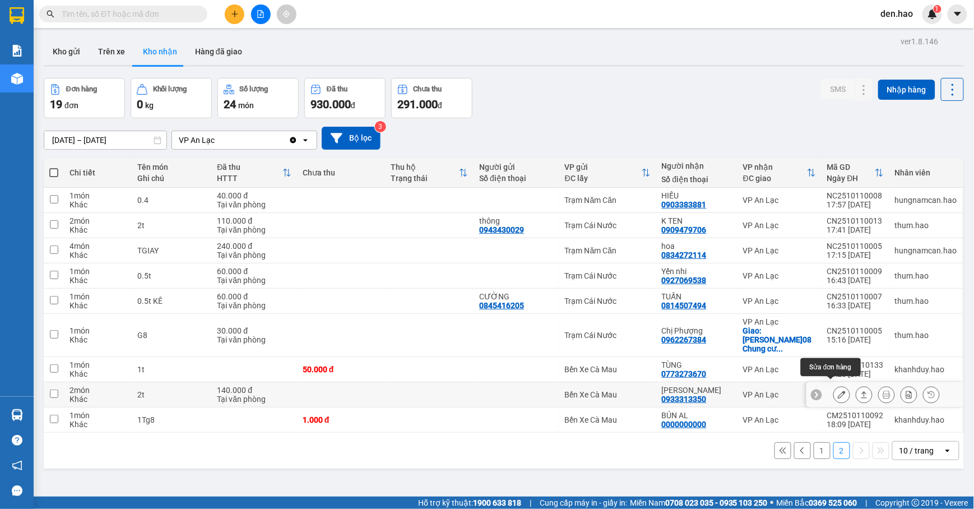
click at [834, 385] on button at bounding box center [842, 395] width 16 height 20
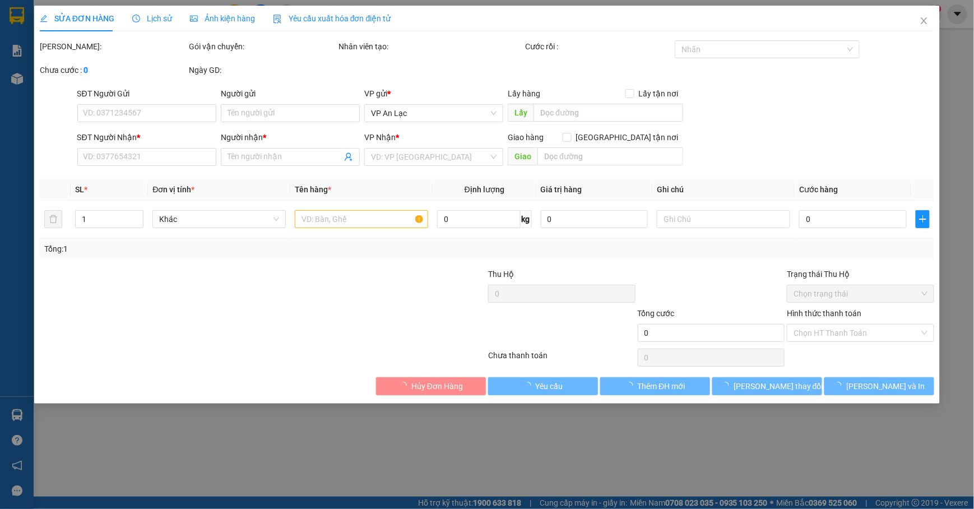
type input "0933313350"
type input "THANH TÙNG ￼"
type input "140.000"
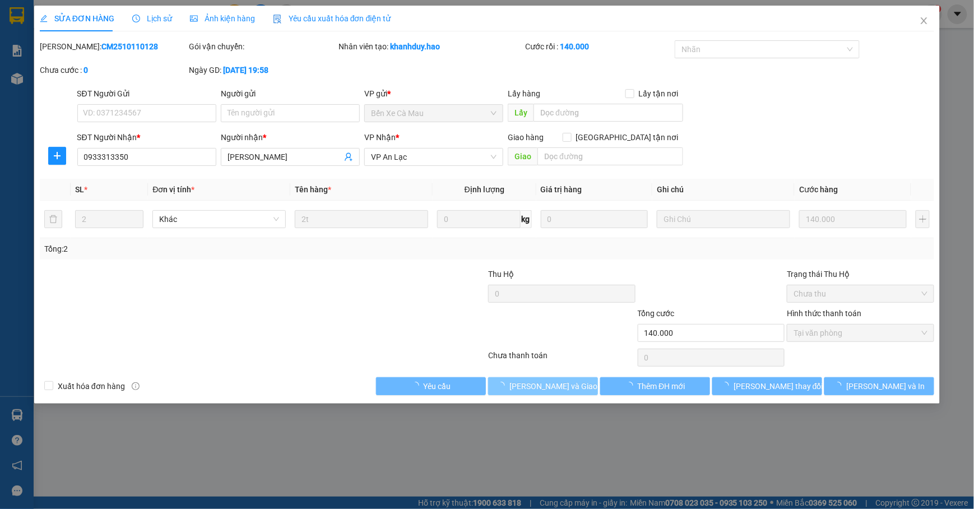
click at [551, 385] on span "[PERSON_NAME] và [PERSON_NAME] hàng" at bounding box center [563, 386] width 108 height 12
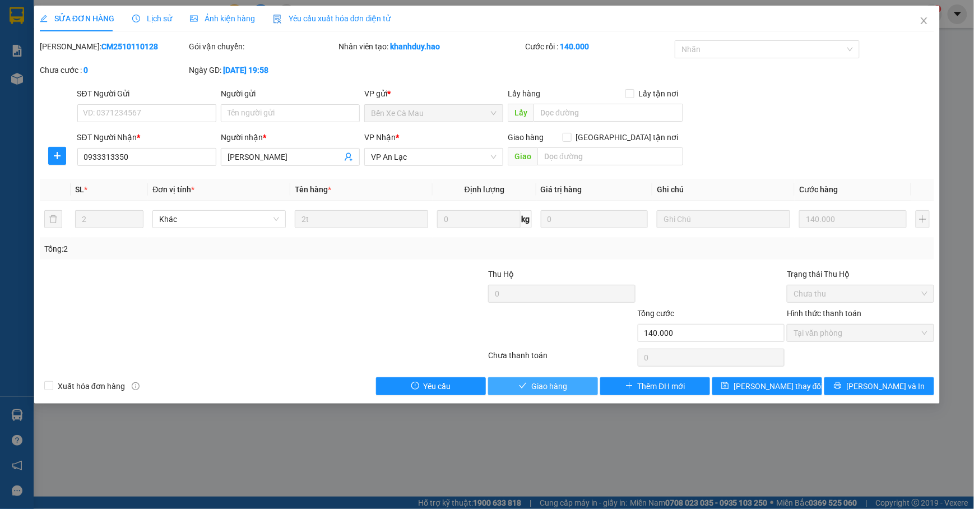
drag, startPoint x: 554, startPoint y: 394, endPoint x: 560, endPoint y: 391, distance: 7.3
click at [555, 394] on button "Giao hàng" at bounding box center [543, 386] width 110 height 18
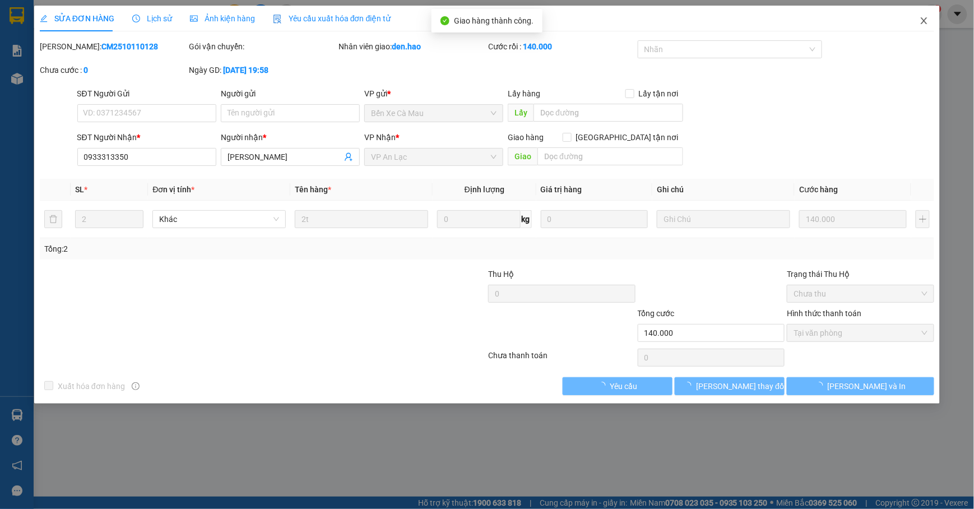
click at [926, 23] on icon "close" at bounding box center [923, 20] width 9 height 9
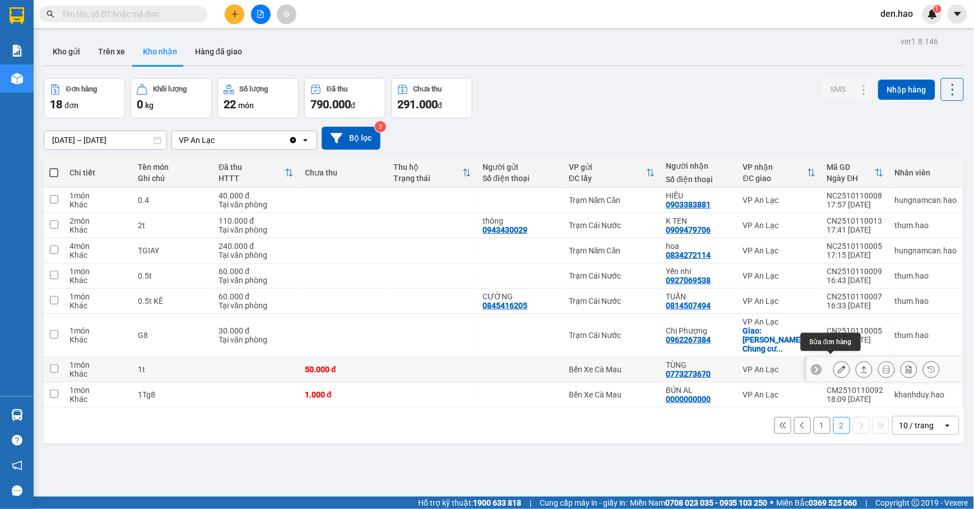
click at [834, 361] on button at bounding box center [842, 370] width 16 height 20
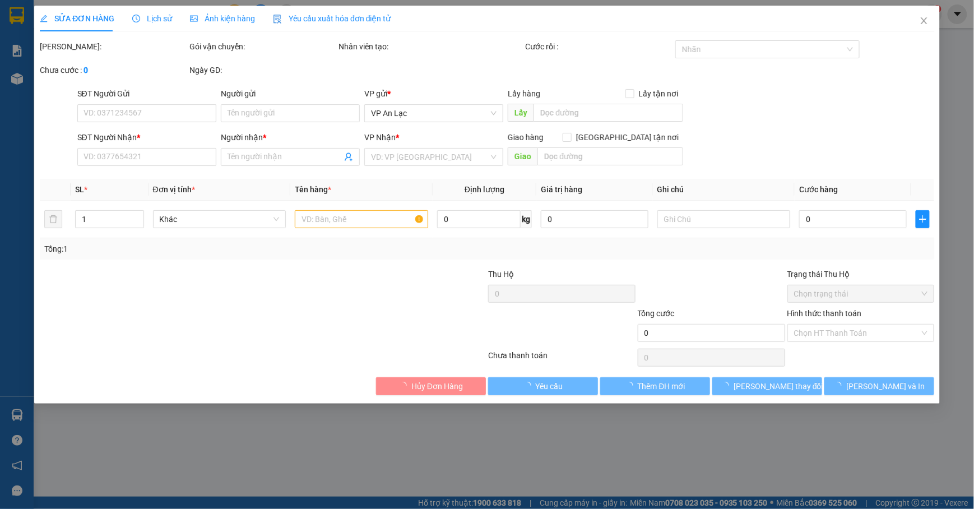
type input "0773273670"
type input "TÙNG"
type input "50.000"
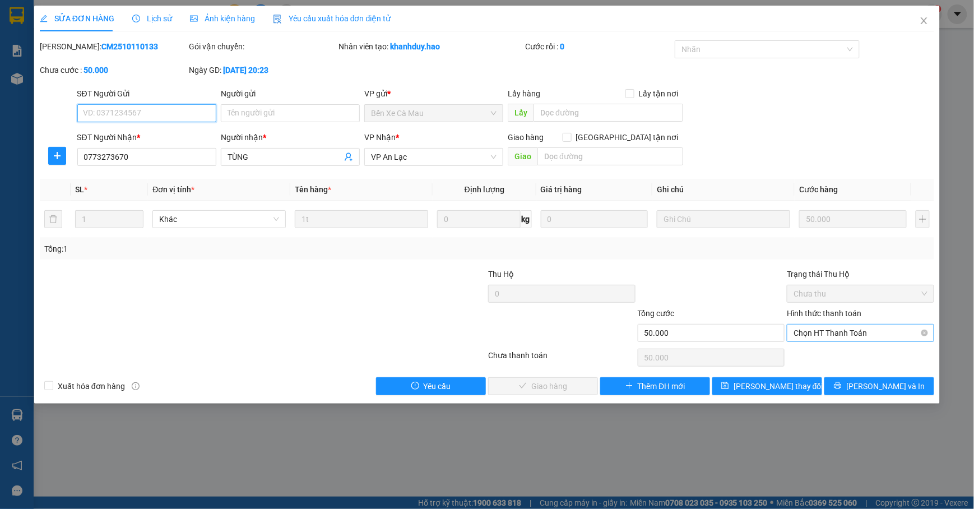
click at [801, 341] on span "Chọn HT Thanh Toán" at bounding box center [860, 332] width 134 height 17
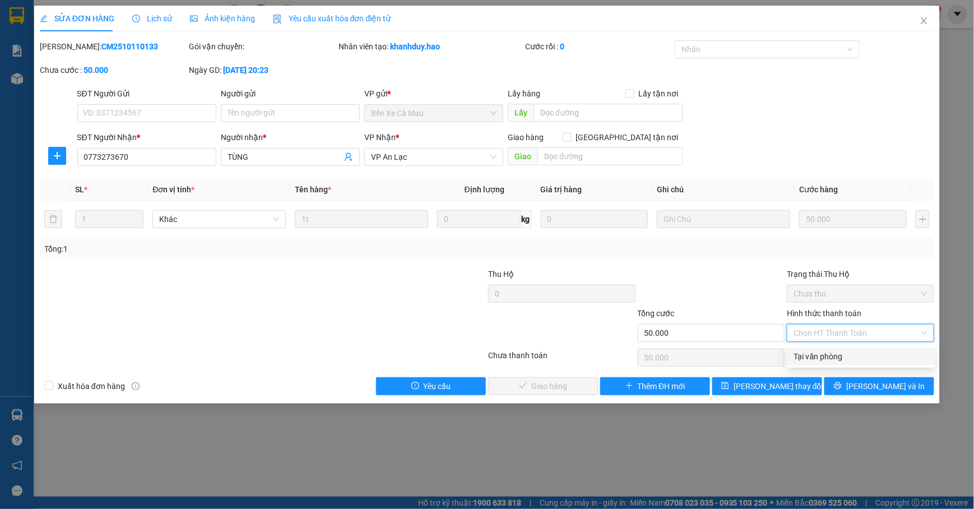
click at [800, 352] on div "Tại văn phòng" at bounding box center [861, 356] width 134 height 12
type input "0"
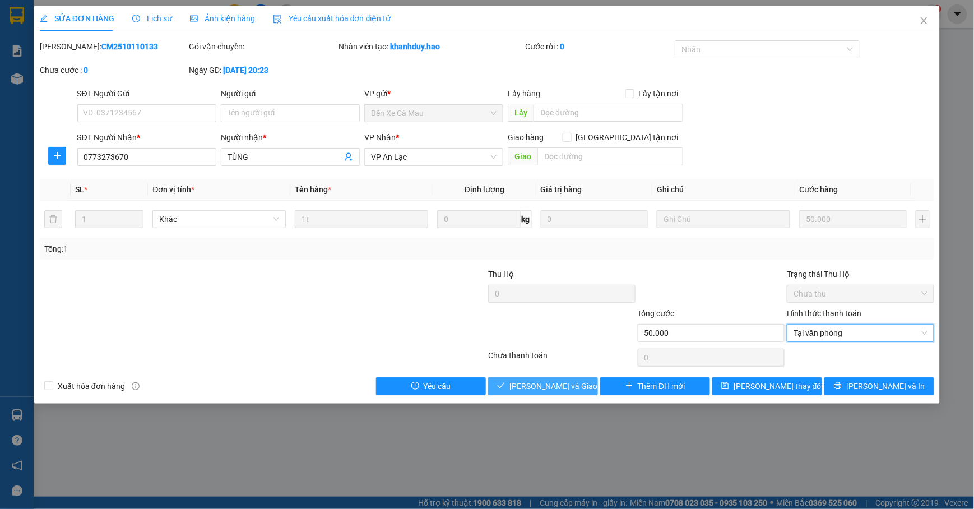
click at [568, 379] on button "[PERSON_NAME] và [PERSON_NAME] hàng" at bounding box center [543, 386] width 110 height 18
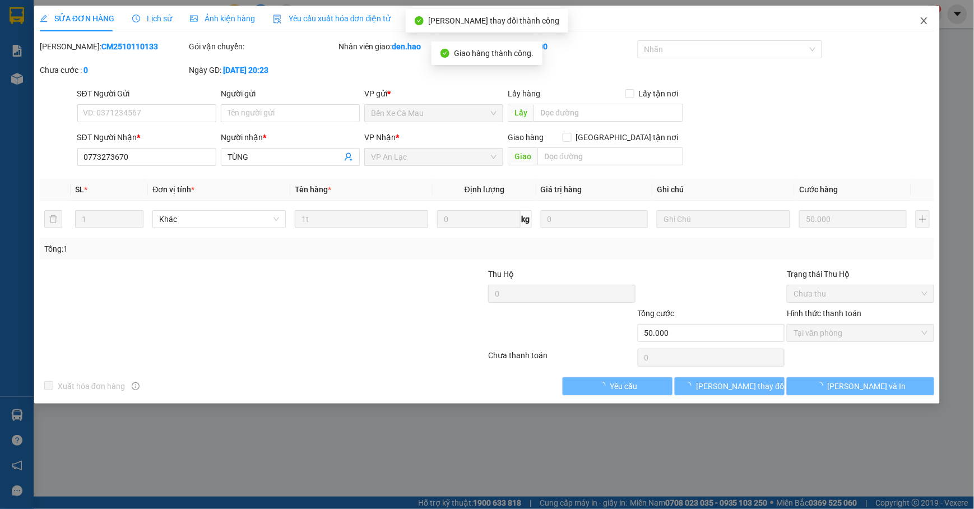
click at [927, 10] on span "Close" at bounding box center [923, 21] width 31 height 31
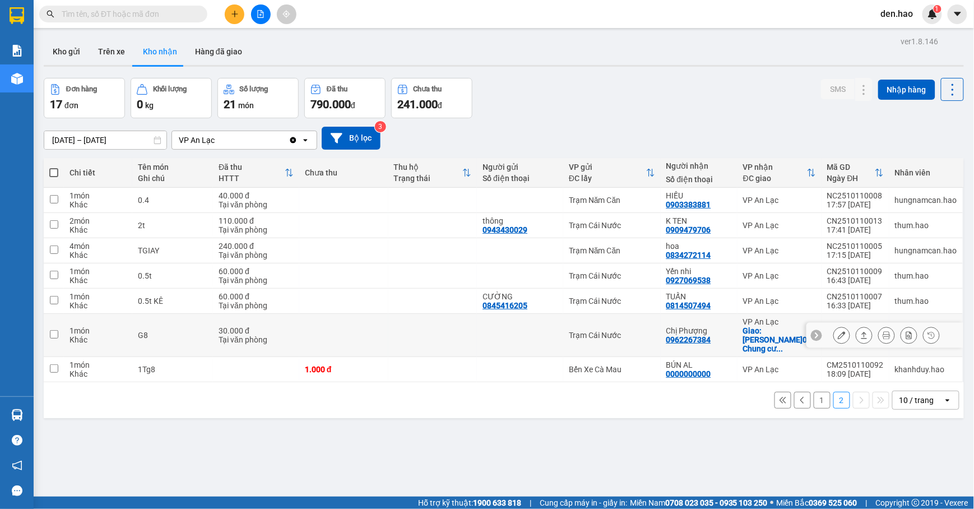
click at [838, 332] on icon at bounding box center [842, 335] width 8 height 8
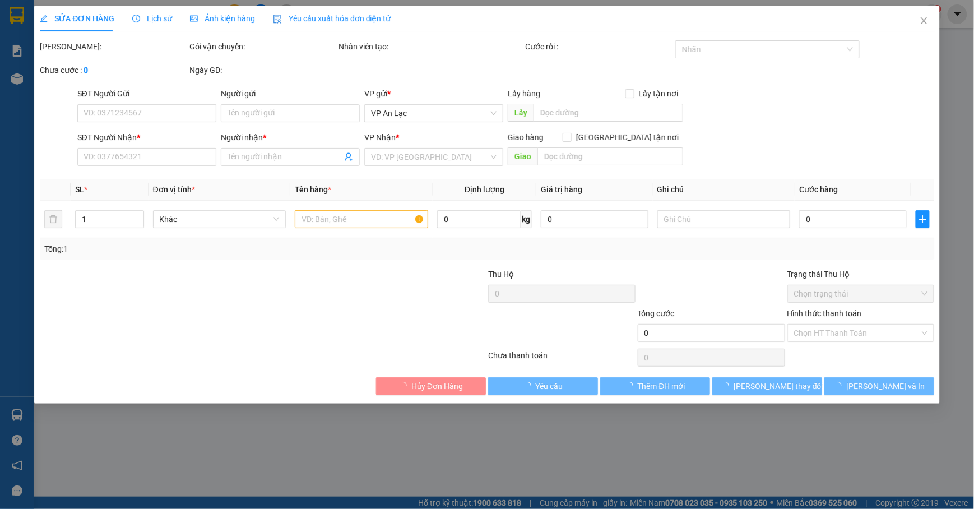
type input "0962267384"
type input "Chị Phượng"
checkbox input "true"
type input "Căn Hộ D.08 Chung cư lan2,đường54a,Phường tân tạo, Bình tân"
type input "30.000"
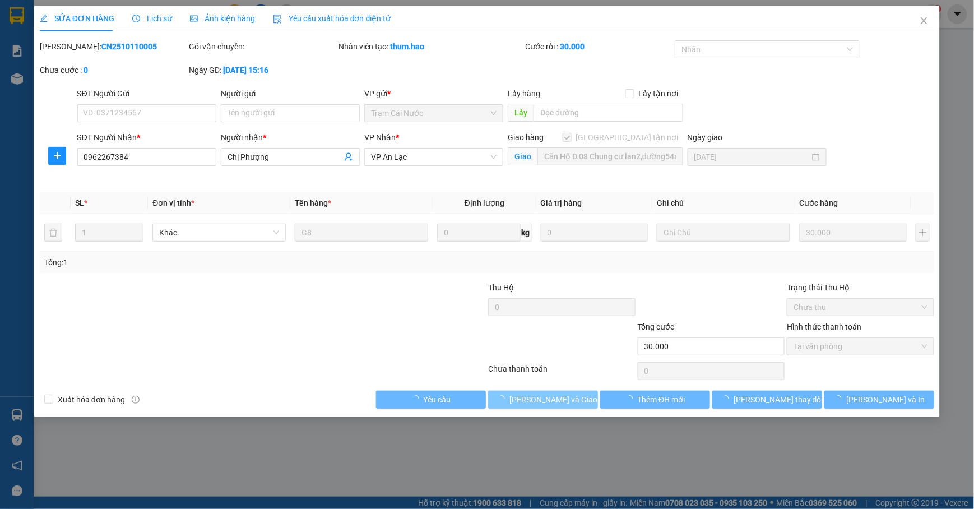
click at [554, 394] on span "[PERSON_NAME] và [PERSON_NAME] hàng" at bounding box center [563, 399] width 108 height 12
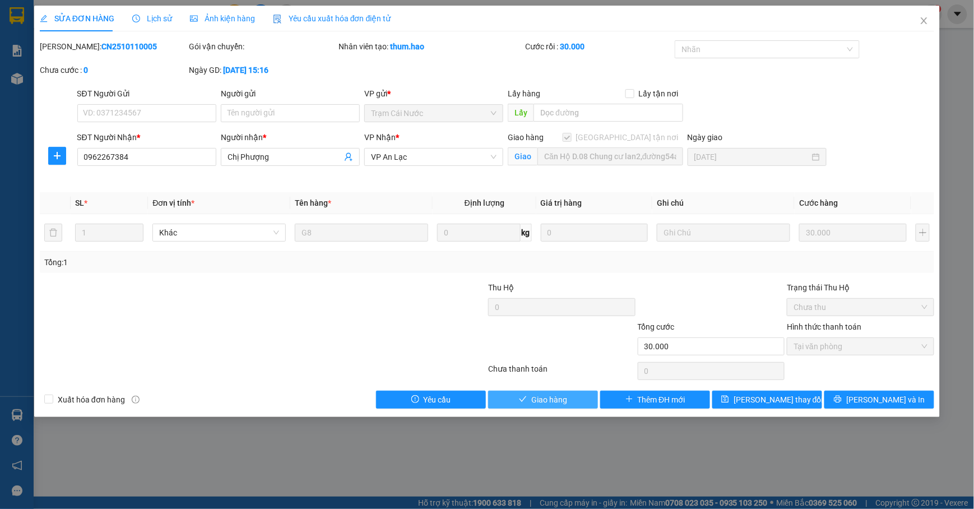
click at [550, 405] on span "Giao hàng" at bounding box center [549, 399] width 36 height 12
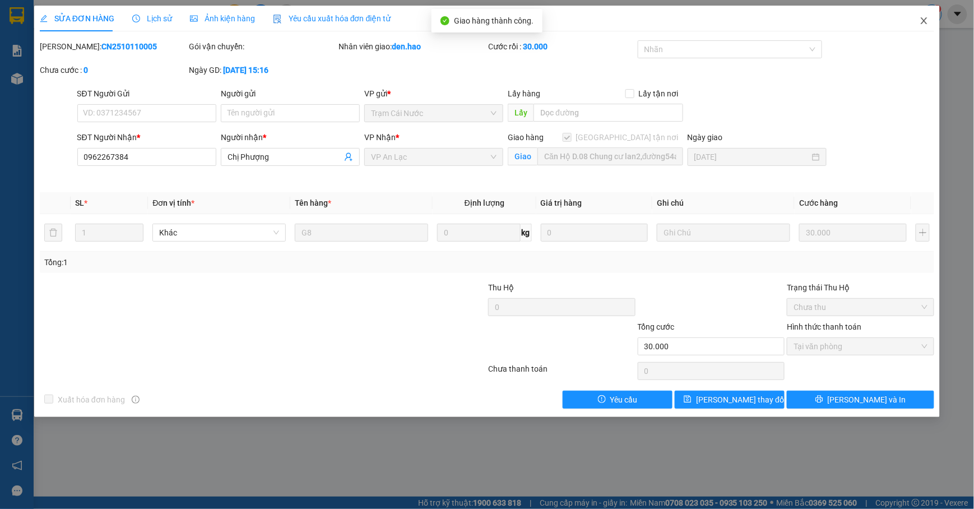
click at [927, 15] on span "Close" at bounding box center [923, 21] width 31 height 31
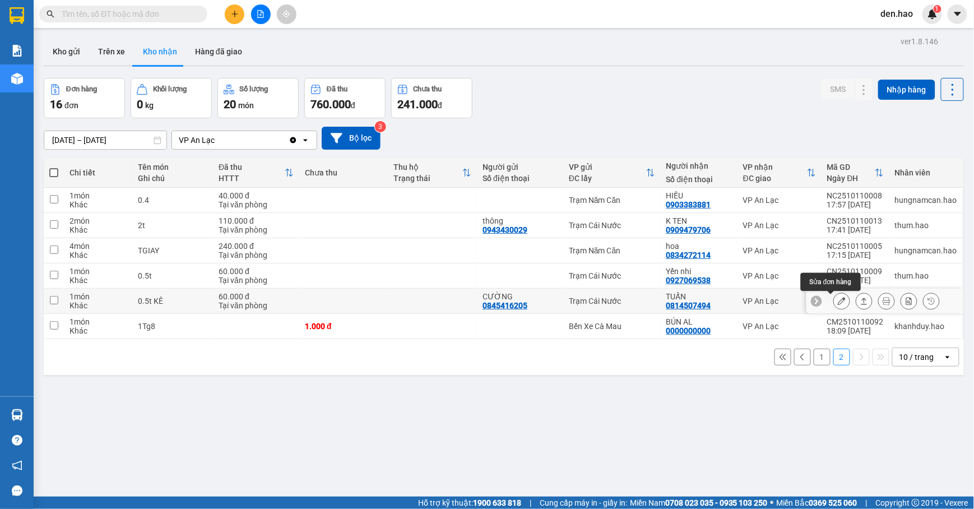
click at [838, 301] on icon at bounding box center [842, 301] width 8 height 8
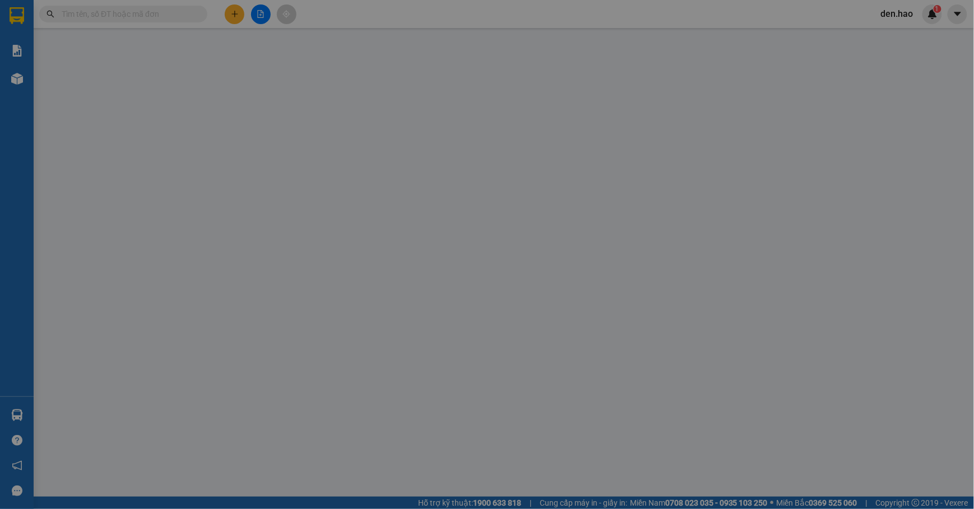
type input "0845416205"
type input "CƯỜNG"
type input "0814507494"
type input "TUẤN"
type input "60.000"
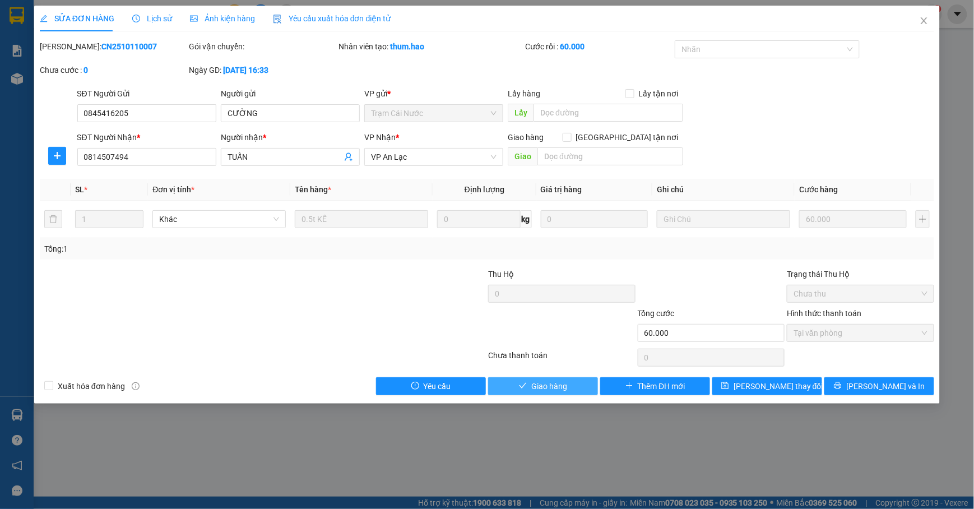
drag, startPoint x: 558, startPoint y: 388, endPoint x: 563, endPoint y: 384, distance: 6.4
click at [559, 387] on span "Giao hàng" at bounding box center [549, 386] width 36 height 12
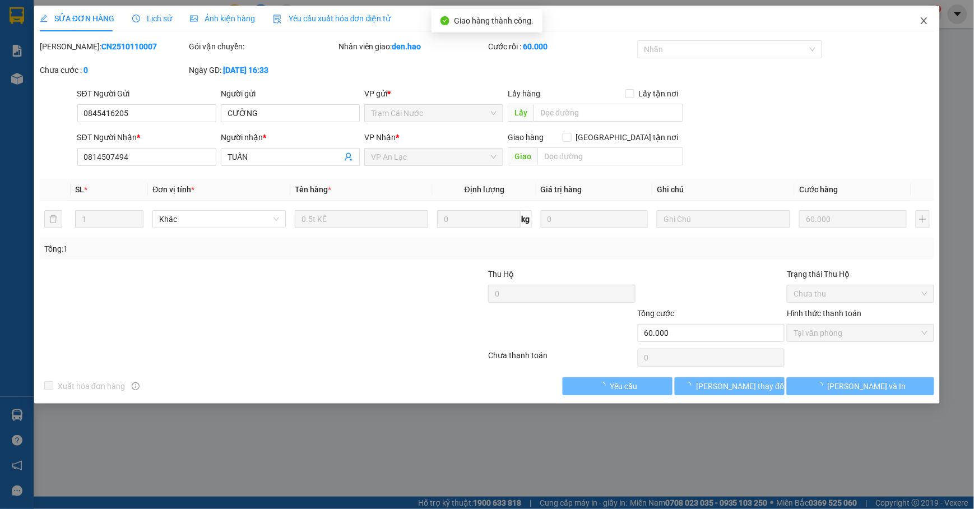
click at [921, 21] on icon "close" at bounding box center [923, 20] width 9 height 9
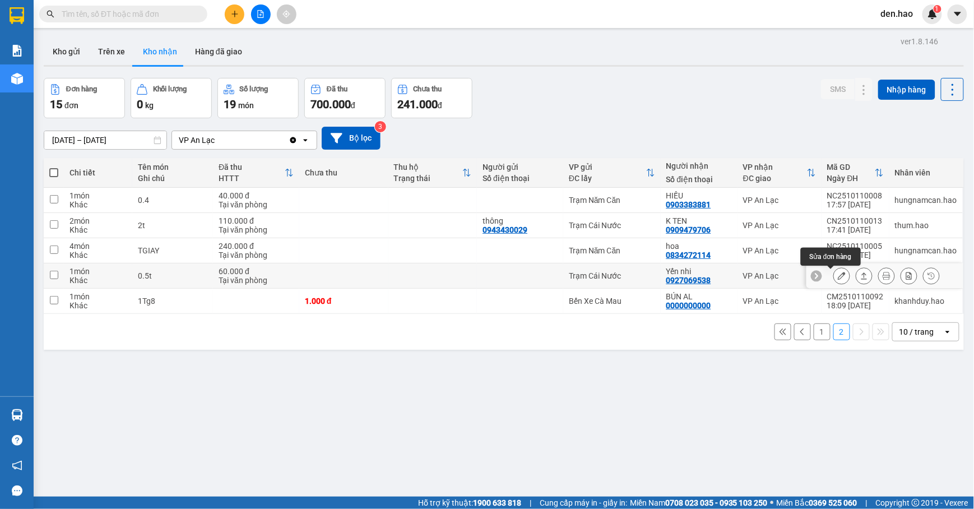
click at [834, 276] on button at bounding box center [842, 276] width 16 height 20
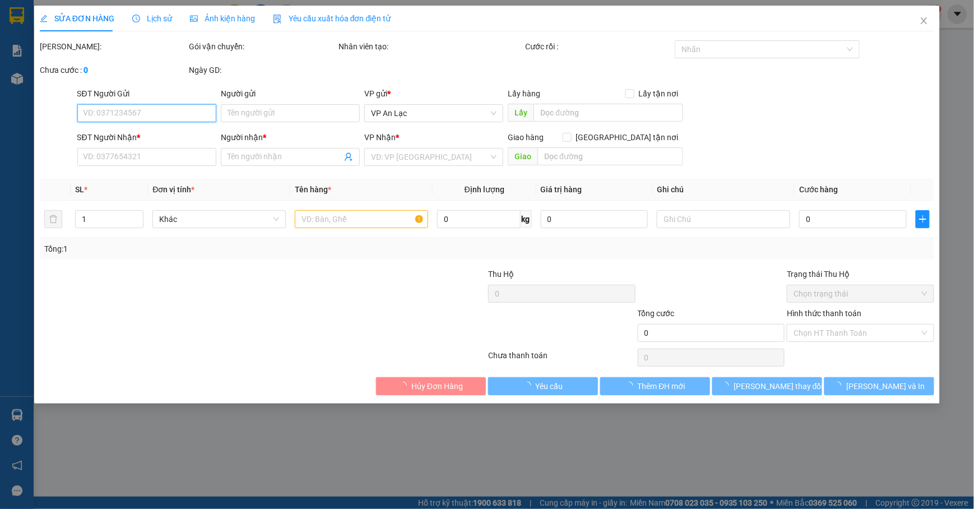
type input "0927069538"
type input "Yến nhi"
type input "60.000"
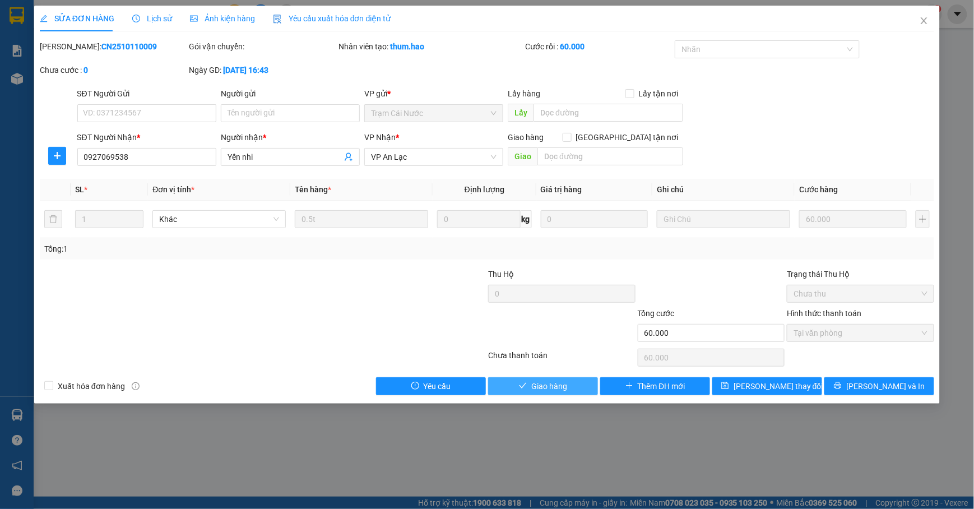
click at [552, 381] on span "Giao hàng" at bounding box center [549, 386] width 36 height 12
type input "0"
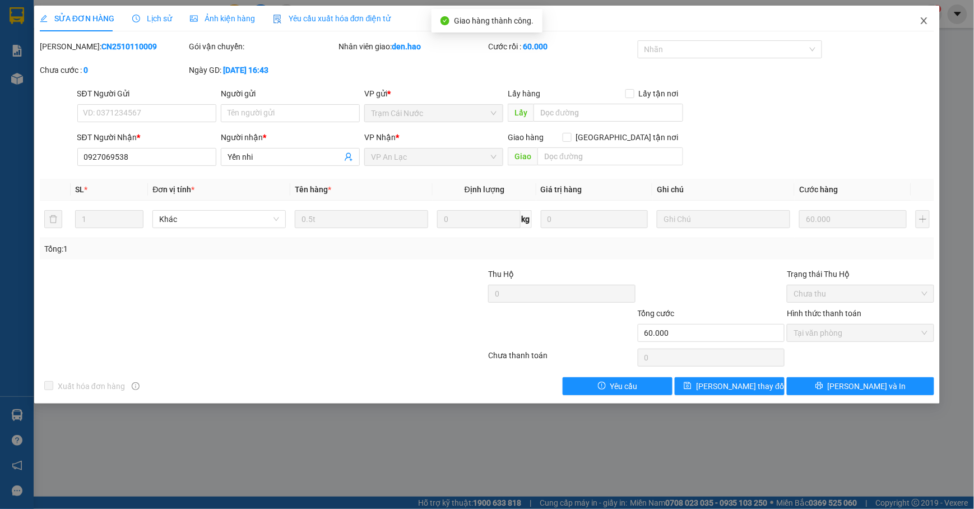
click at [924, 27] on span "Close" at bounding box center [923, 21] width 31 height 31
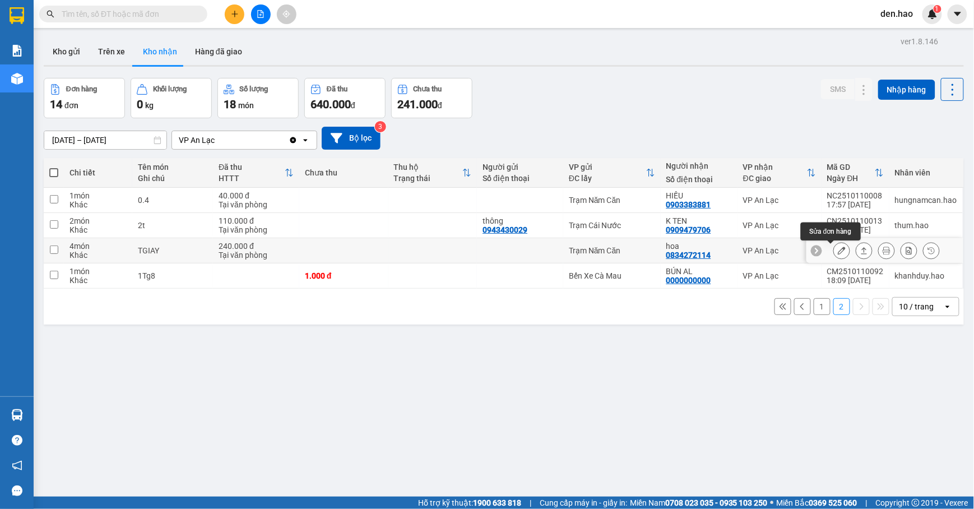
click at [834, 252] on button at bounding box center [842, 251] width 16 height 20
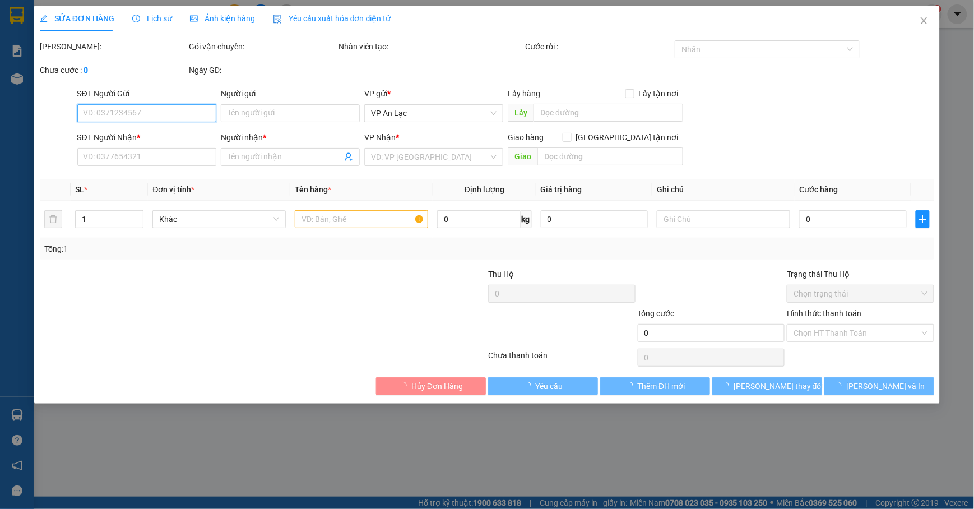
type input "0834272114"
type input "hoa"
type input "240.000"
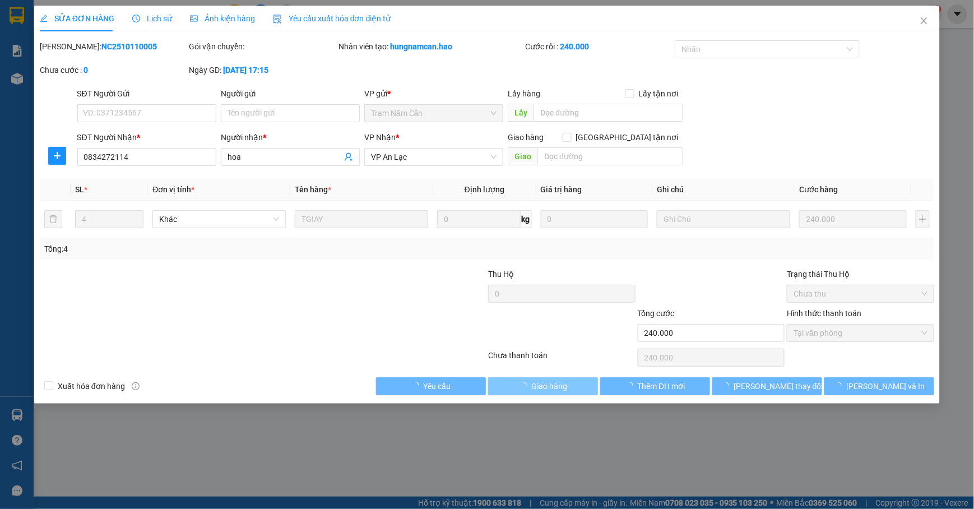
click at [545, 383] on span "Giao hàng" at bounding box center [549, 386] width 36 height 12
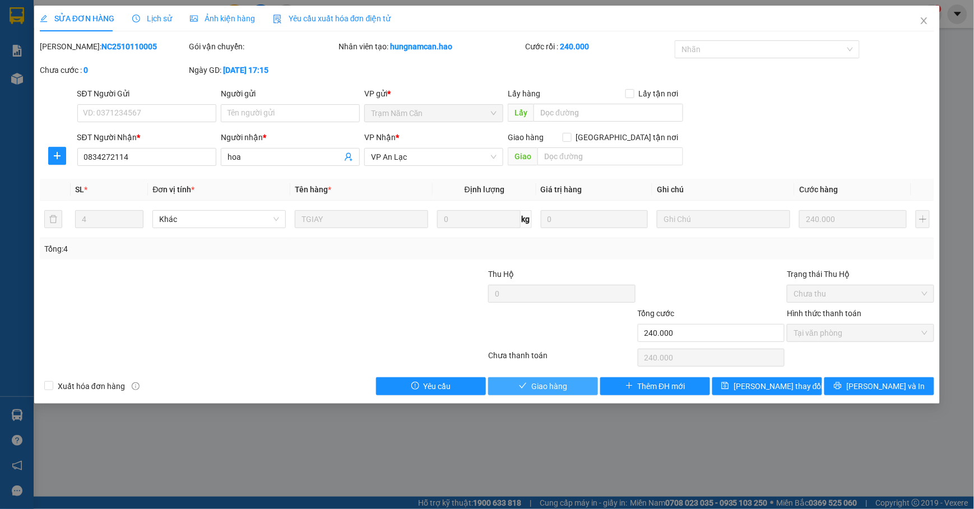
click at [554, 382] on span "Giao hàng" at bounding box center [549, 386] width 36 height 12
type input "0"
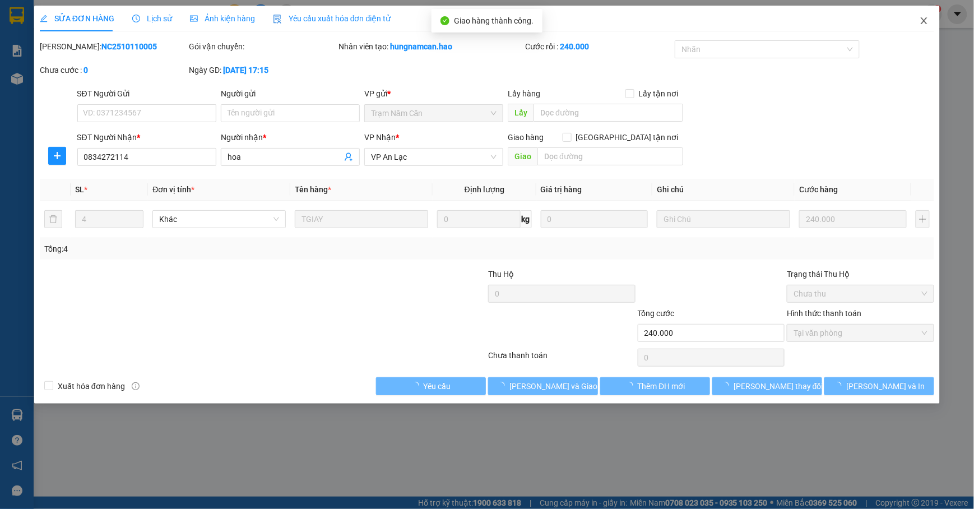
click at [917, 24] on span "Close" at bounding box center [923, 21] width 31 height 31
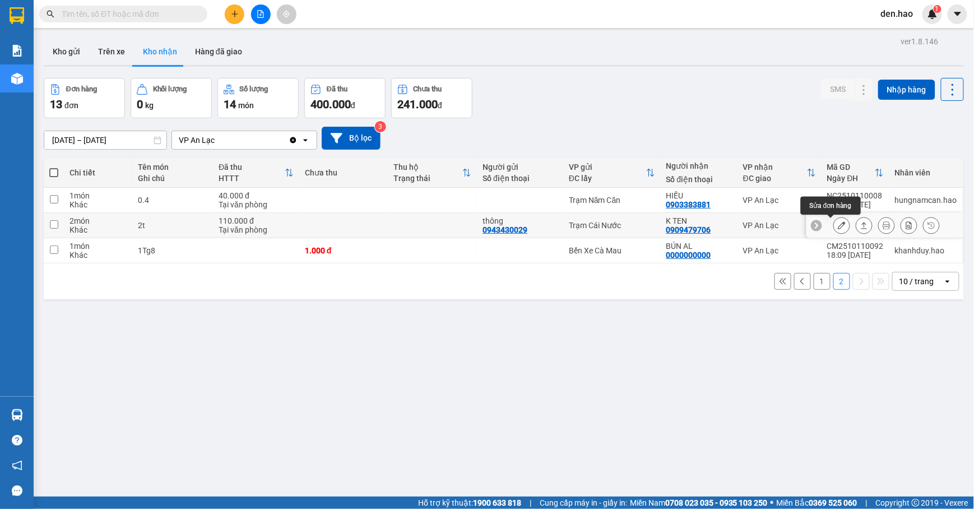
click at [838, 226] on icon at bounding box center [842, 225] width 8 height 8
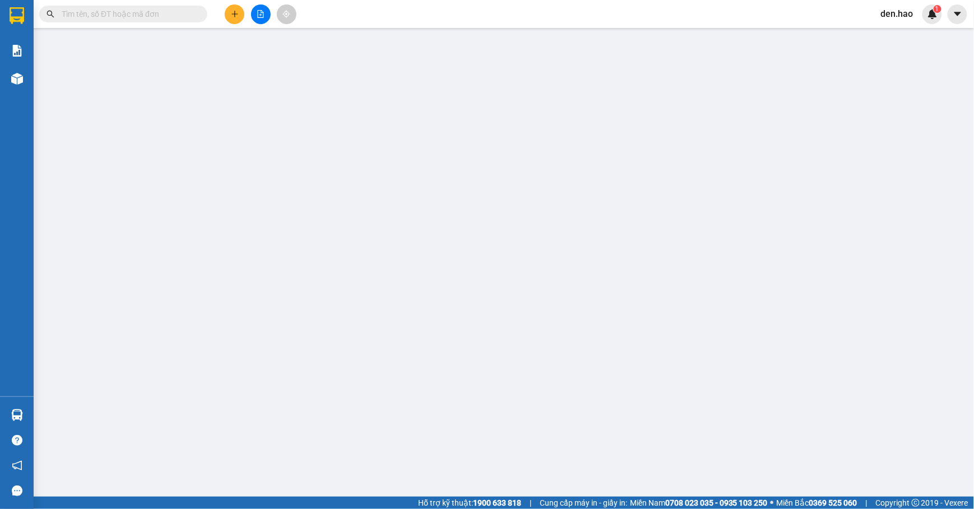
type input "0943430029"
type input "thông"
type input "0909479706"
type input "K TEN"
type input "110.000"
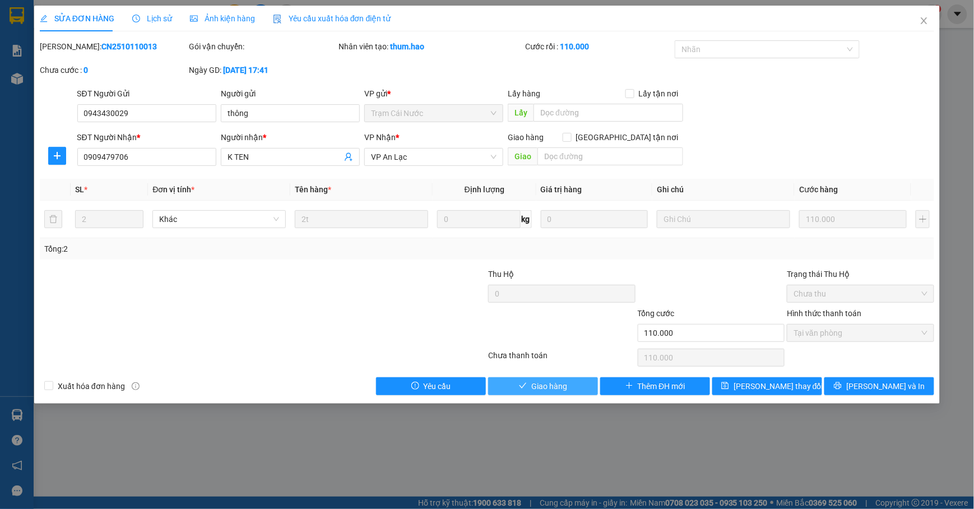
click at [538, 392] on span "Giao hàng" at bounding box center [549, 386] width 36 height 12
type input "0"
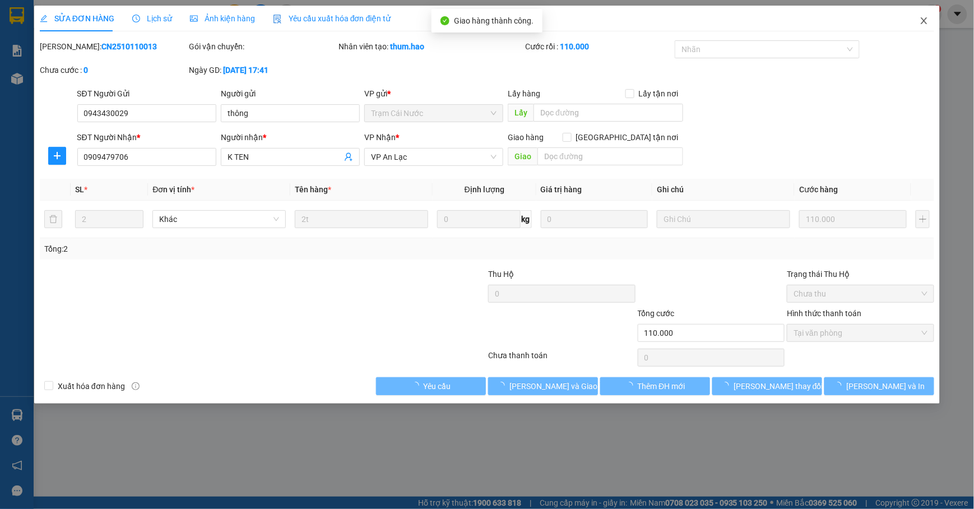
click at [919, 24] on icon "close" at bounding box center [923, 20] width 9 height 9
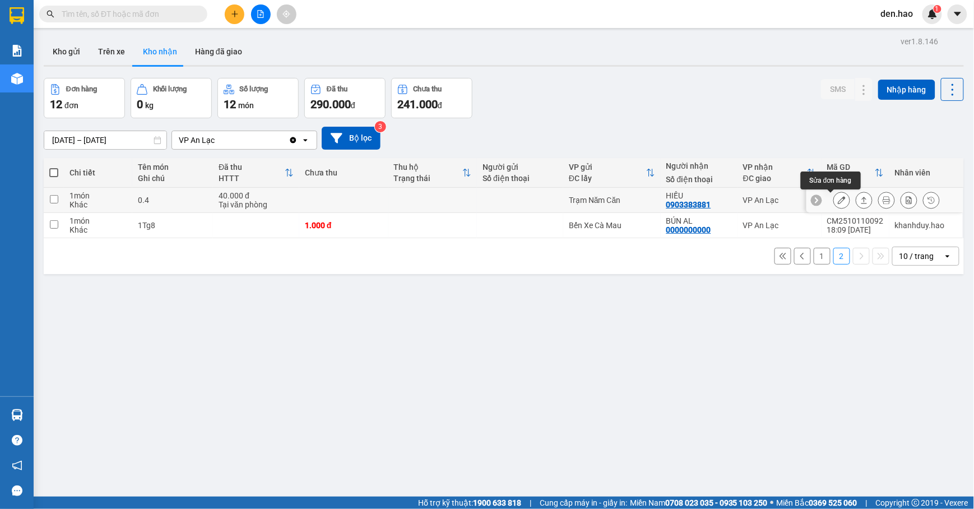
click at [834, 196] on button at bounding box center [842, 201] width 16 height 20
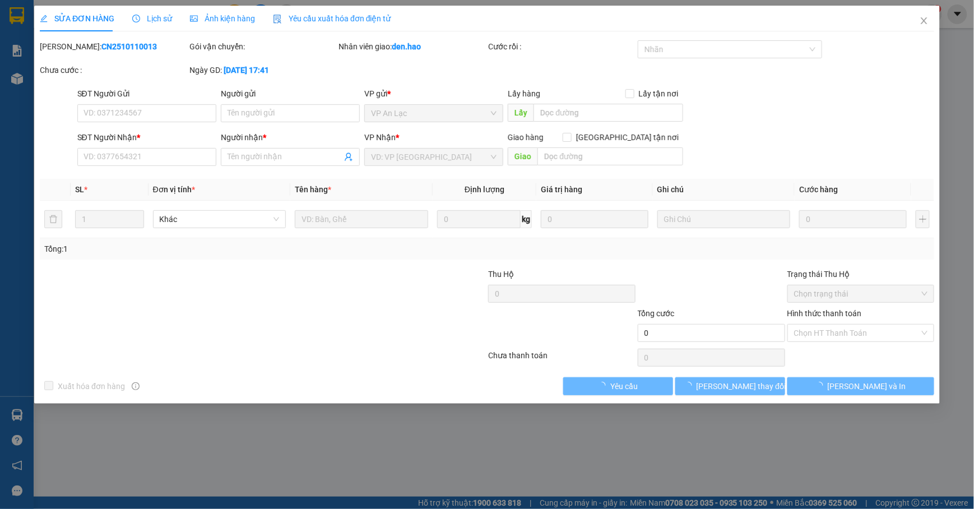
type input "0903383881"
type input "HIẾU"
type input "40.000"
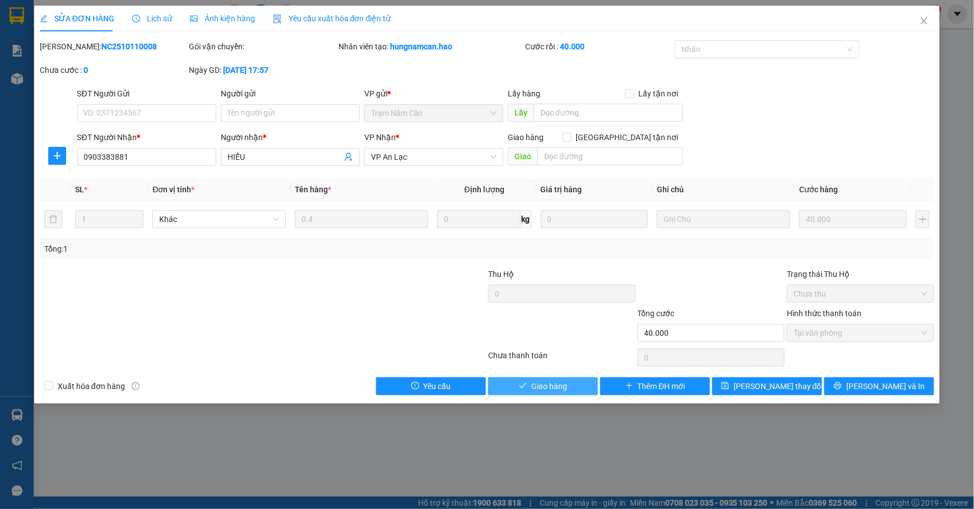
click at [569, 384] on button "Giao hàng" at bounding box center [543, 386] width 110 height 18
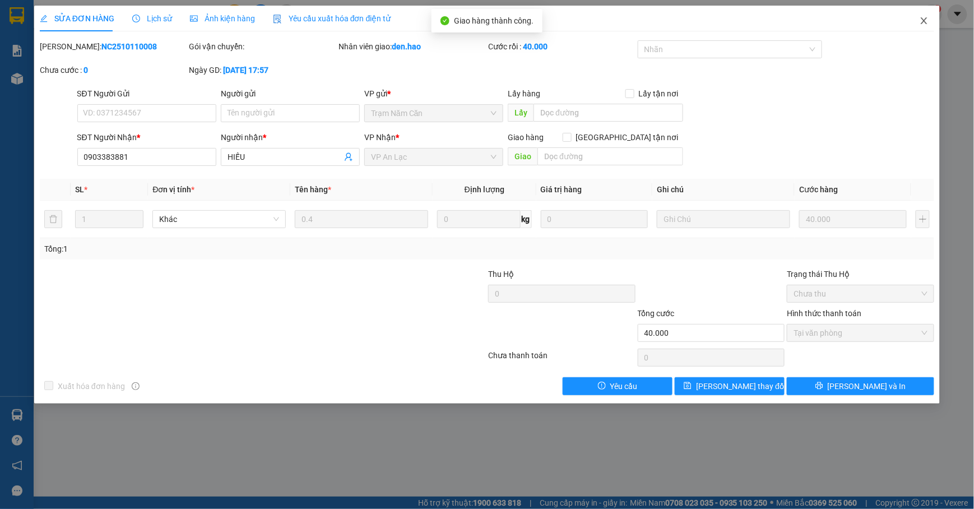
click at [917, 21] on span "Close" at bounding box center [923, 21] width 31 height 31
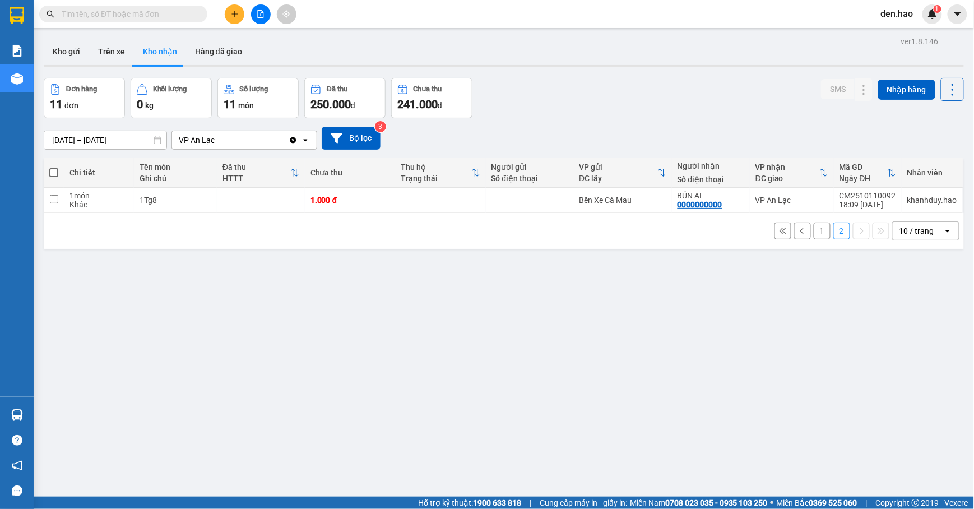
click at [814, 235] on button "1" at bounding box center [822, 230] width 17 height 17
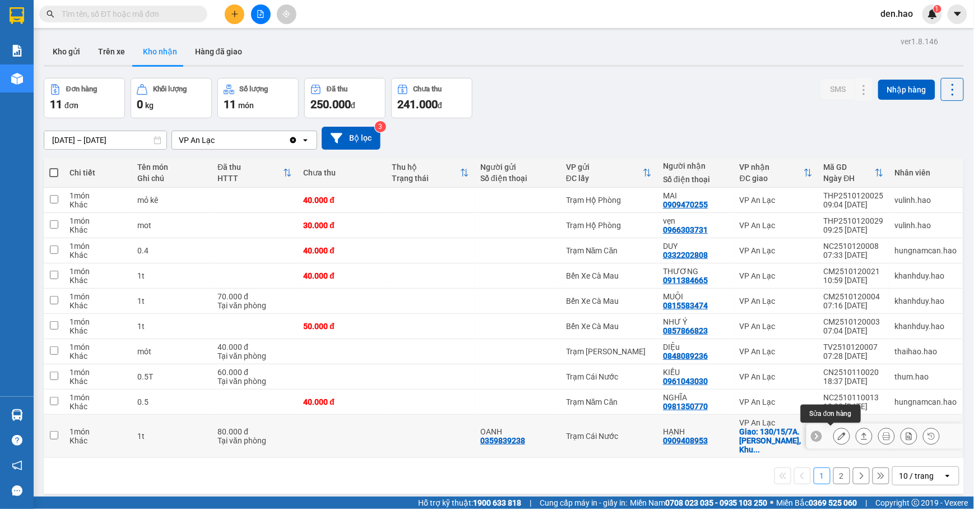
click at [838, 433] on icon at bounding box center [842, 436] width 8 height 8
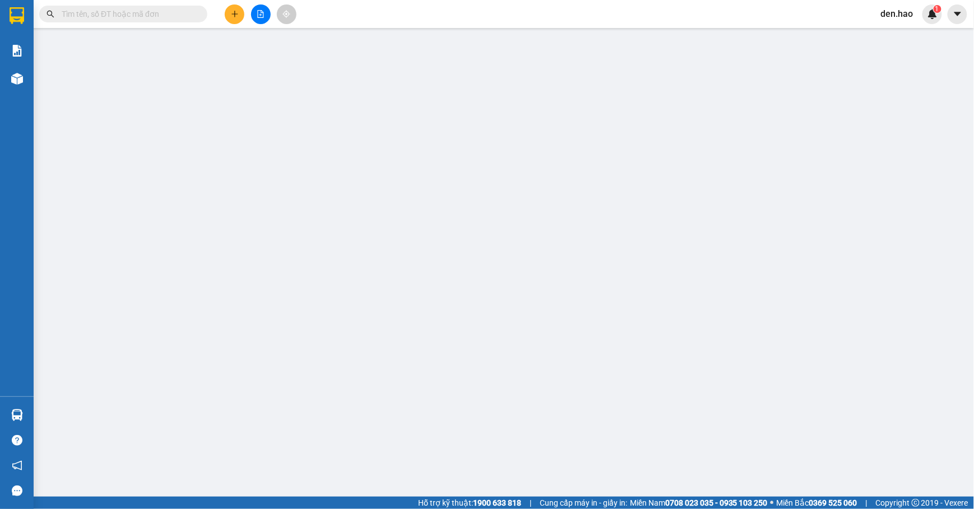
type input "0359839238"
type input "OANH"
type input "0909408953"
type input "HẠNH"
checkbox input "true"
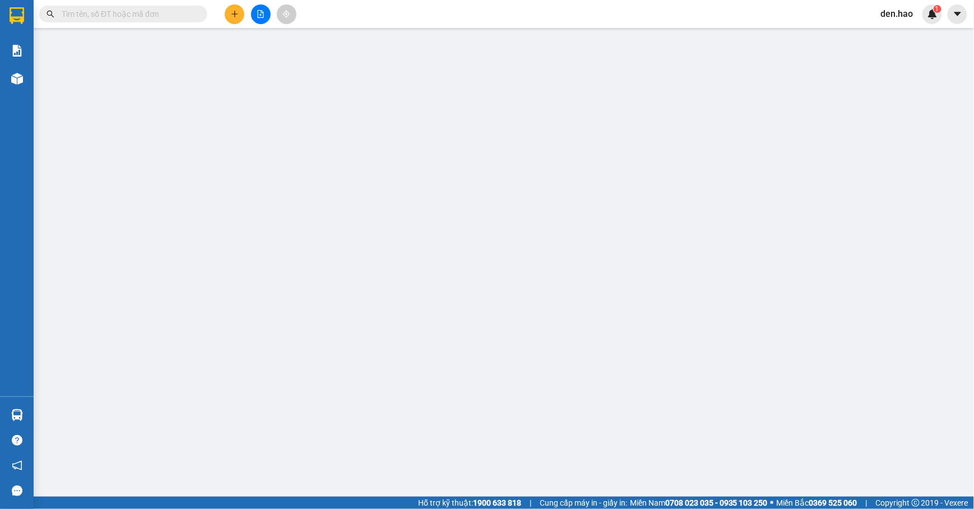
type input "130/15/7A. Lê Đình Cẩn, Khu Phố 15. Phường Tân Tạo .Q -Binh Tân"
type input "80.000"
type input "0"
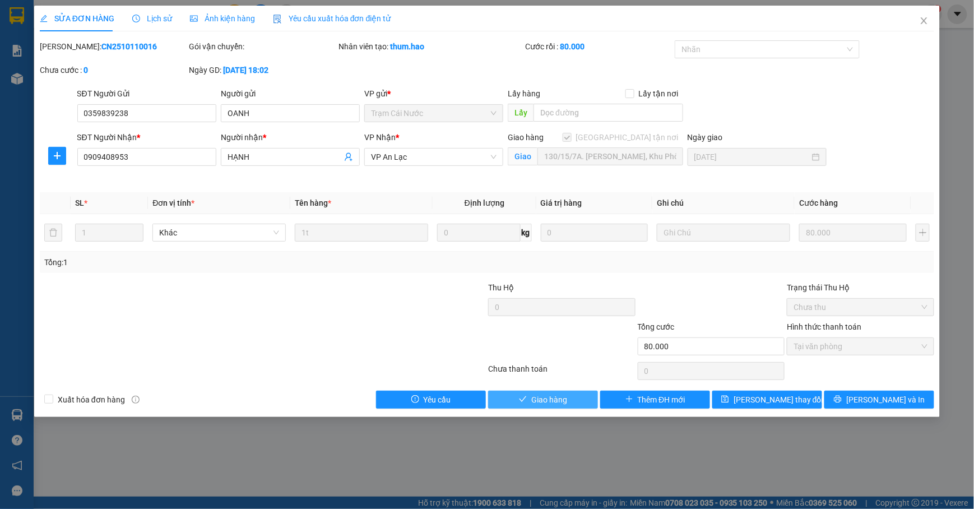
click at [580, 391] on button "Giao hàng" at bounding box center [543, 400] width 110 height 18
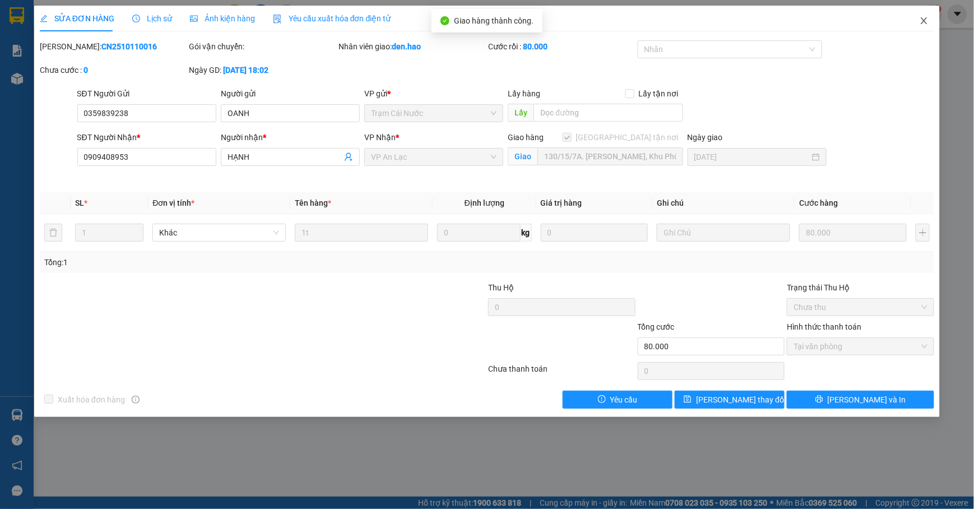
click at [917, 17] on span "Close" at bounding box center [923, 21] width 31 height 31
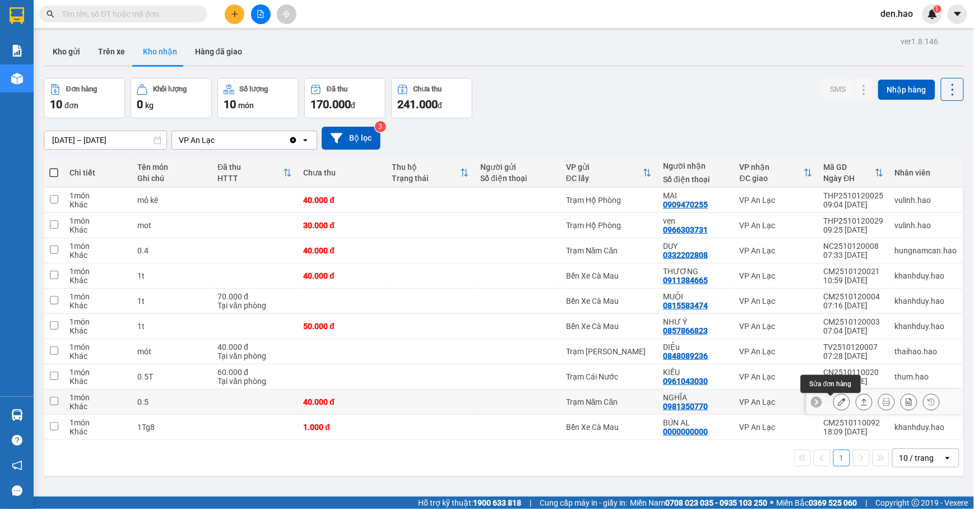
click at [838, 402] on icon at bounding box center [842, 402] width 8 height 8
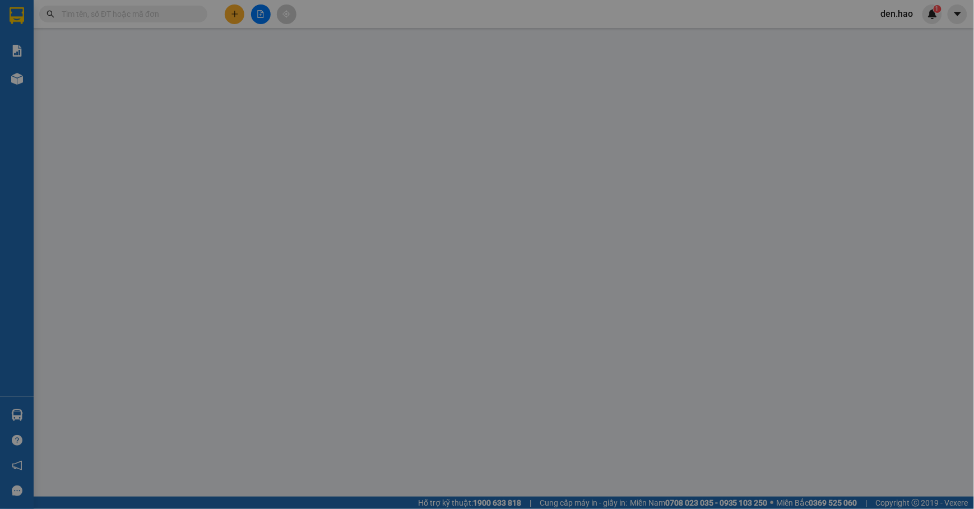
type input "0981350770"
type input "NGHĨA"
type input "40.000"
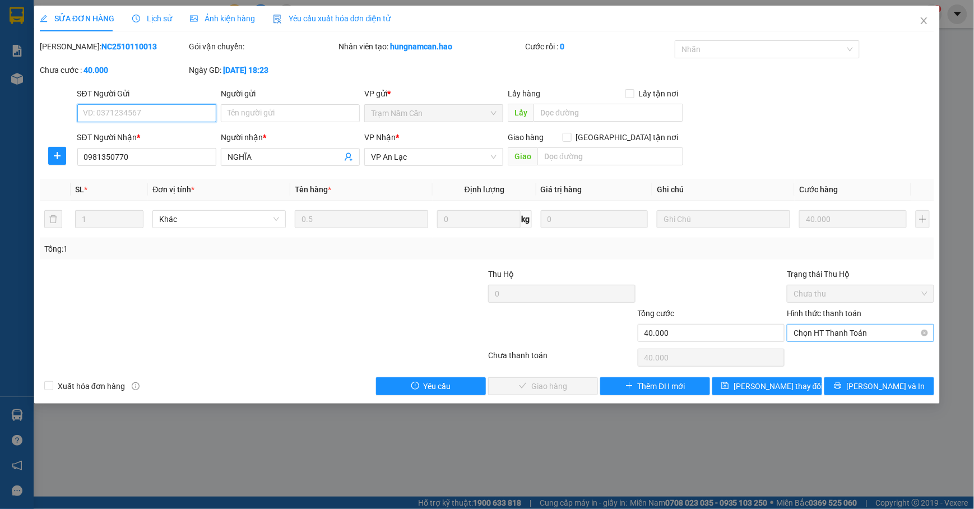
click at [829, 333] on span "Chọn HT Thanh Toán" at bounding box center [860, 332] width 134 height 17
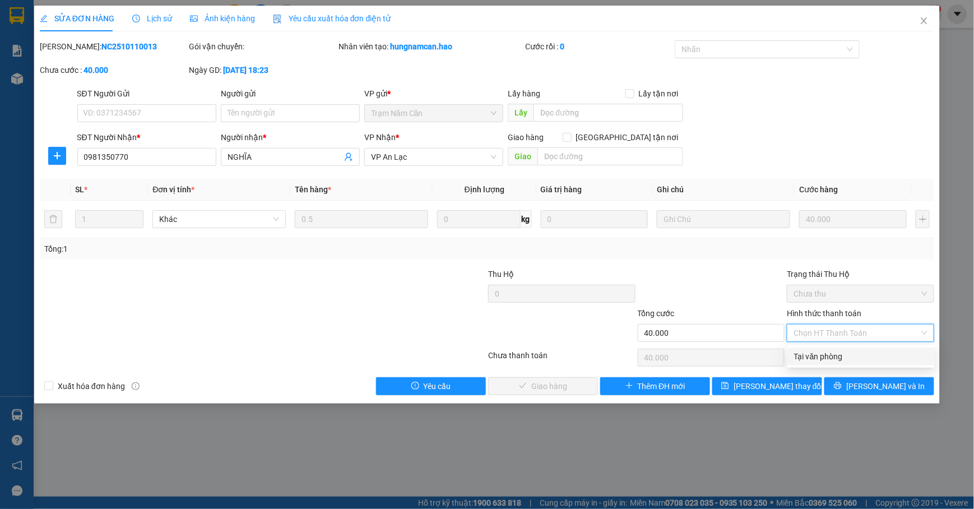
drag, startPoint x: 819, startPoint y: 354, endPoint x: 709, endPoint y: 366, distance: 111.1
click at [817, 353] on div "Tại văn phòng" at bounding box center [861, 356] width 134 height 12
type input "0"
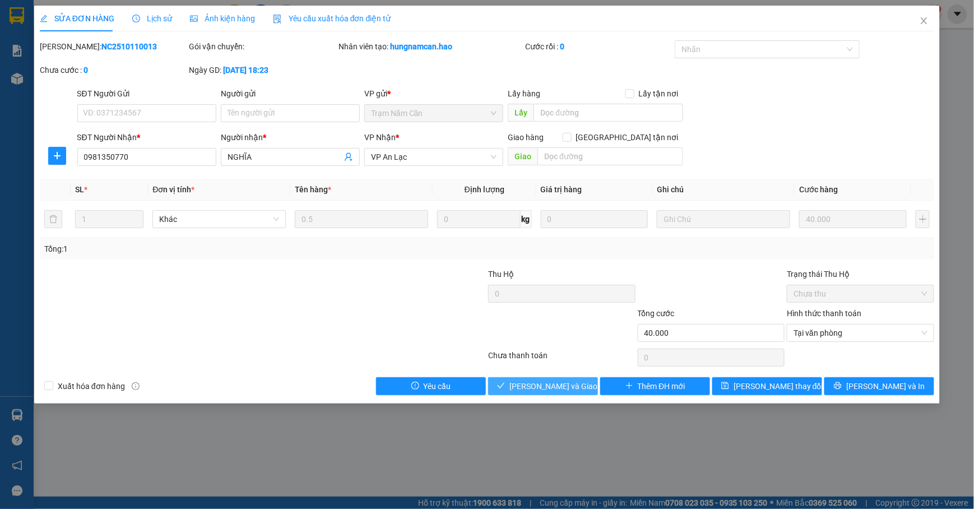
click at [564, 384] on span "[PERSON_NAME] và [PERSON_NAME] hàng" at bounding box center [563, 386] width 108 height 12
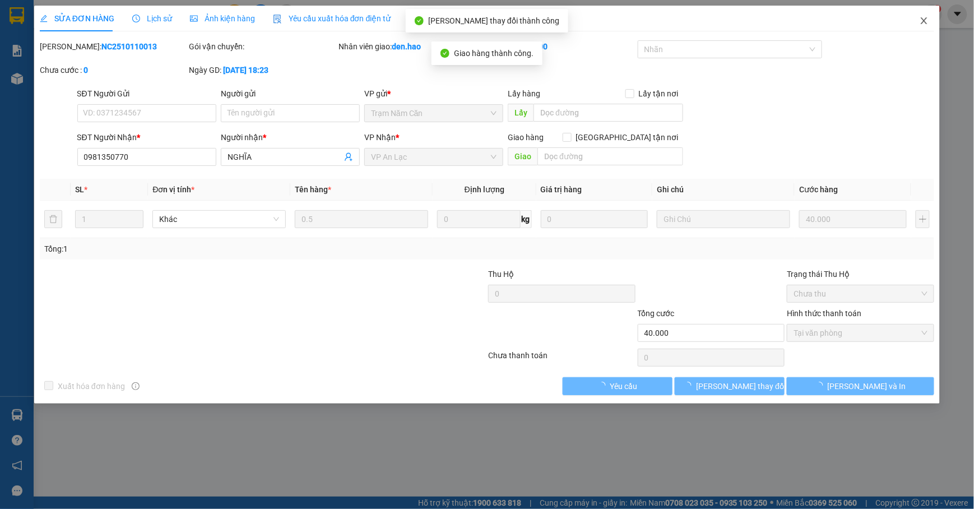
click at [921, 18] on icon "close" at bounding box center [923, 20] width 9 height 9
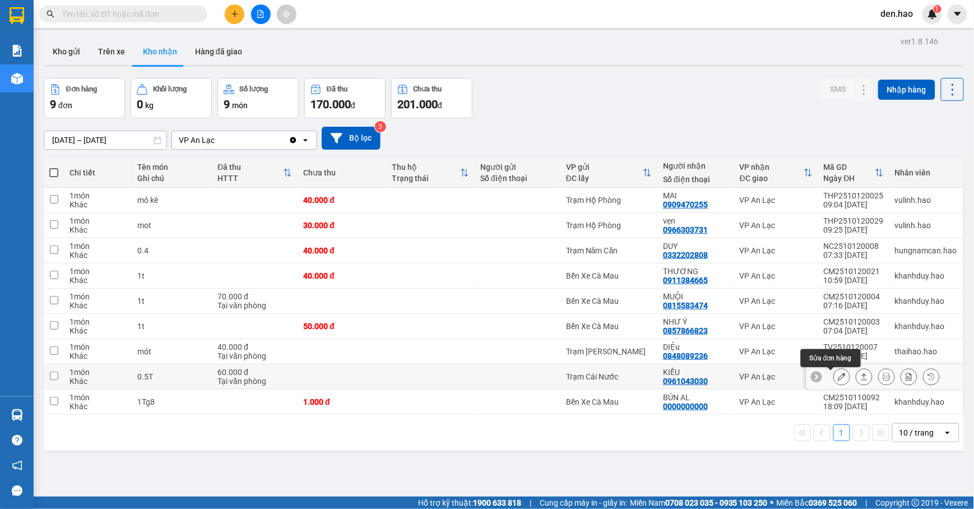
click at [838, 379] on icon at bounding box center [842, 377] width 8 height 8
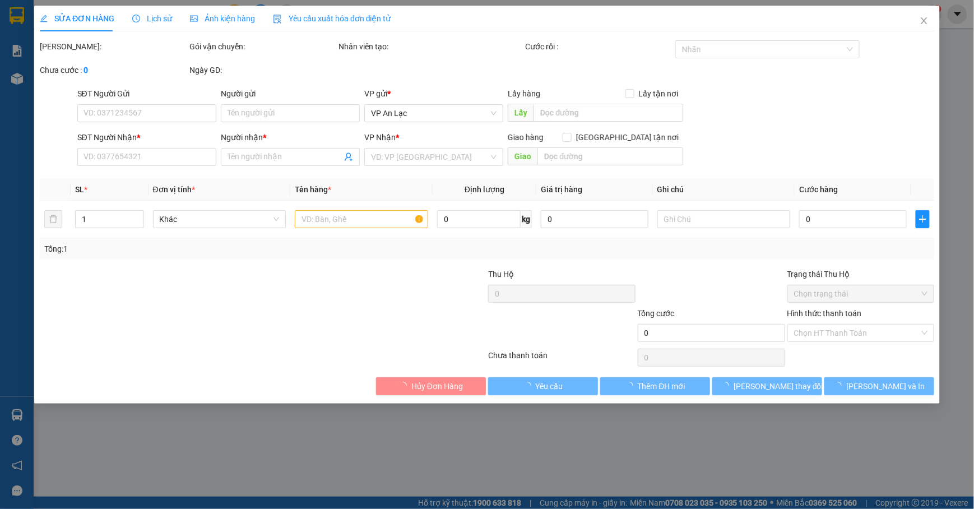
type input "0961043030"
type input "KIỀU"
type input "60.000"
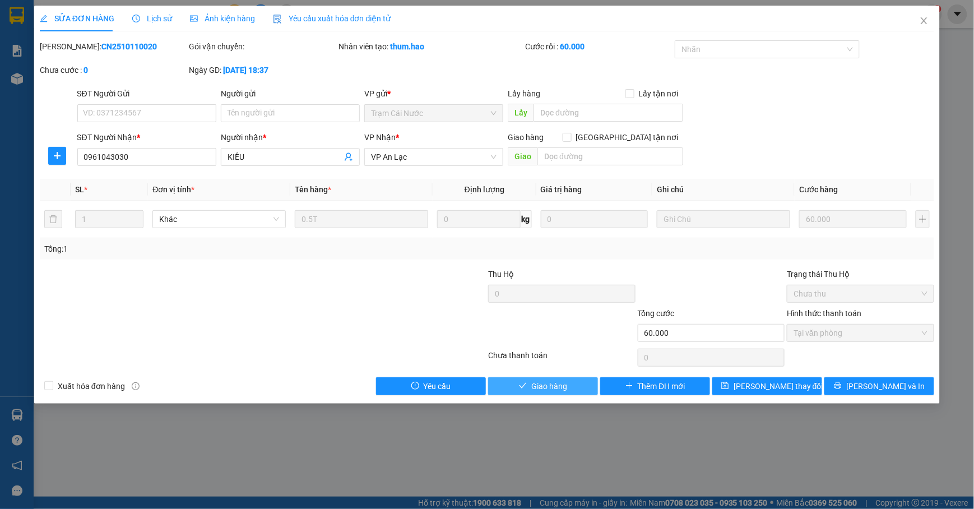
click at [582, 386] on button "Giao hàng" at bounding box center [543, 386] width 110 height 18
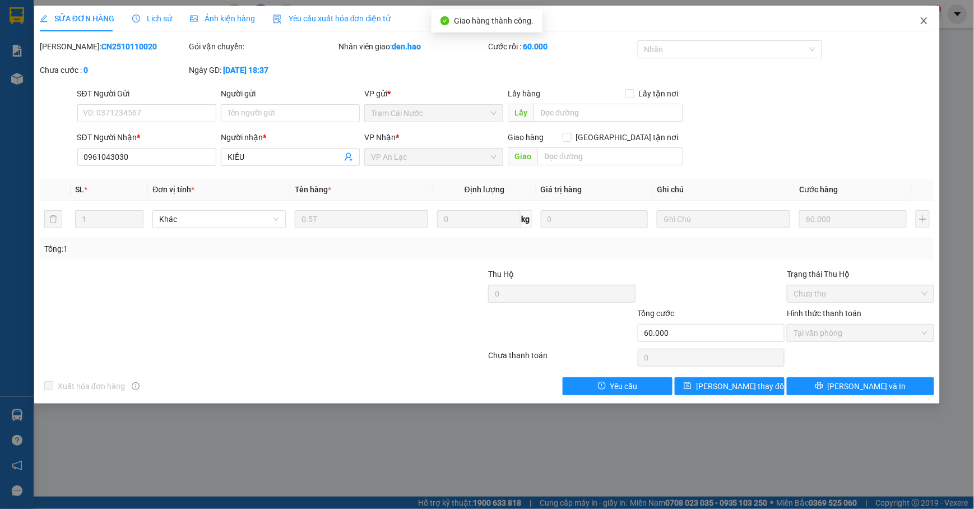
click at [928, 18] on icon "close" at bounding box center [923, 20] width 9 height 9
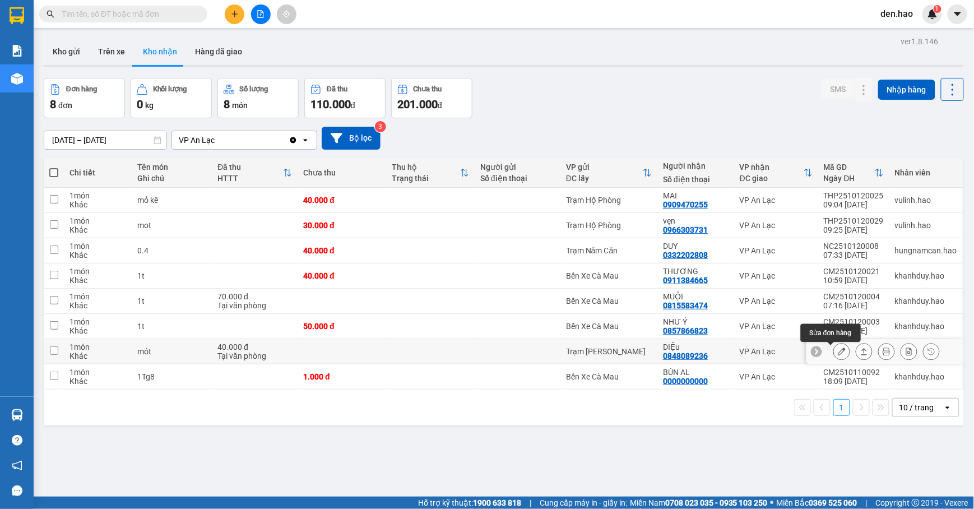
click at [838, 352] on icon at bounding box center [842, 351] width 8 height 8
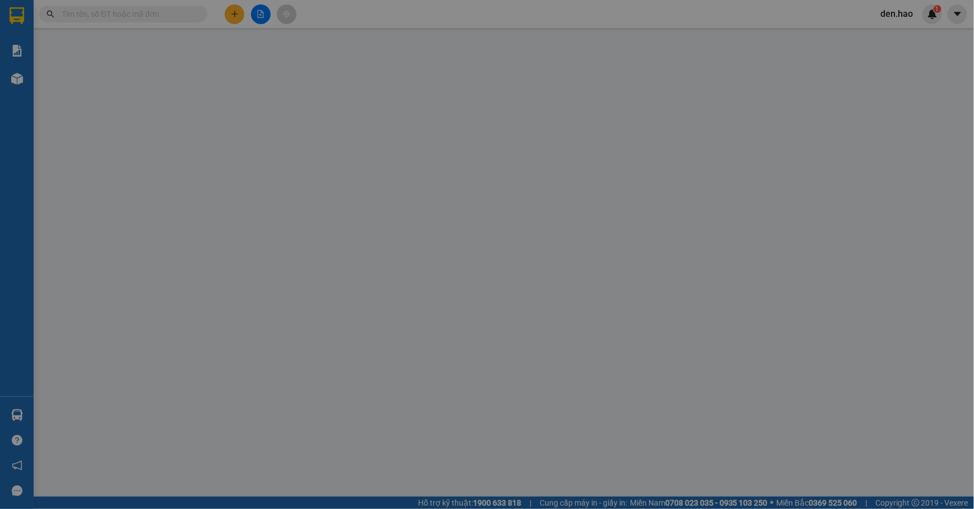
type input "0848089236"
type input "DIỆu"
type input "40.000"
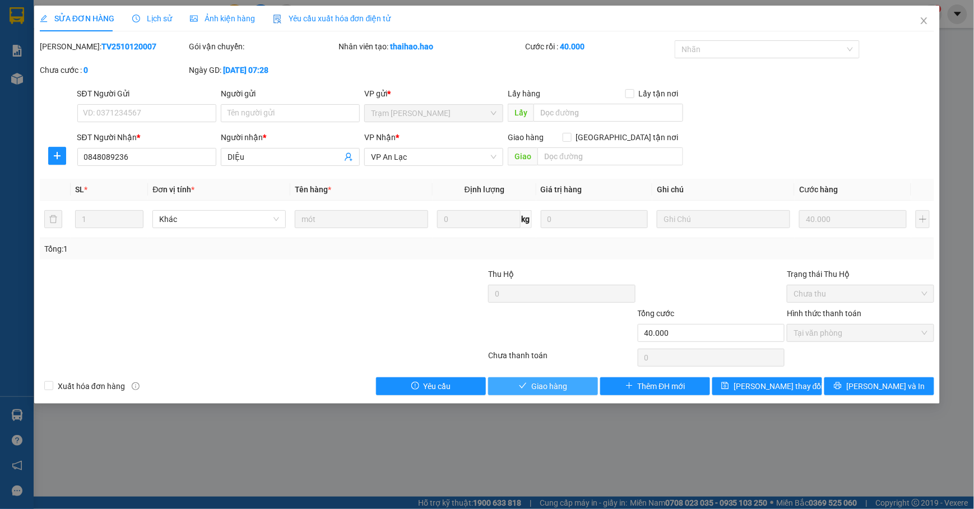
click at [543, 387] on span "Giao hàng" at bounding box center [549, 386] width 36 height 12
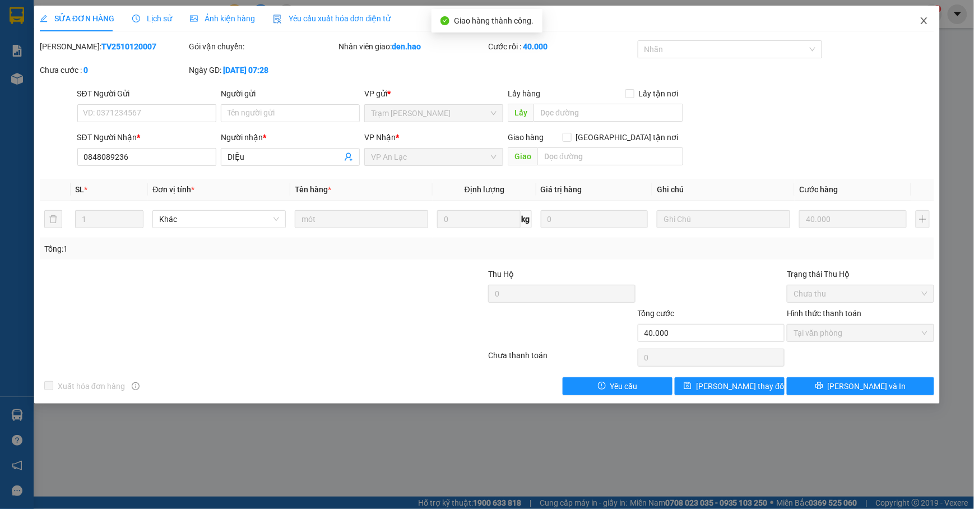
click at [927, 23] on icon "close" at bounding box center [923, 20] width 9 height 9
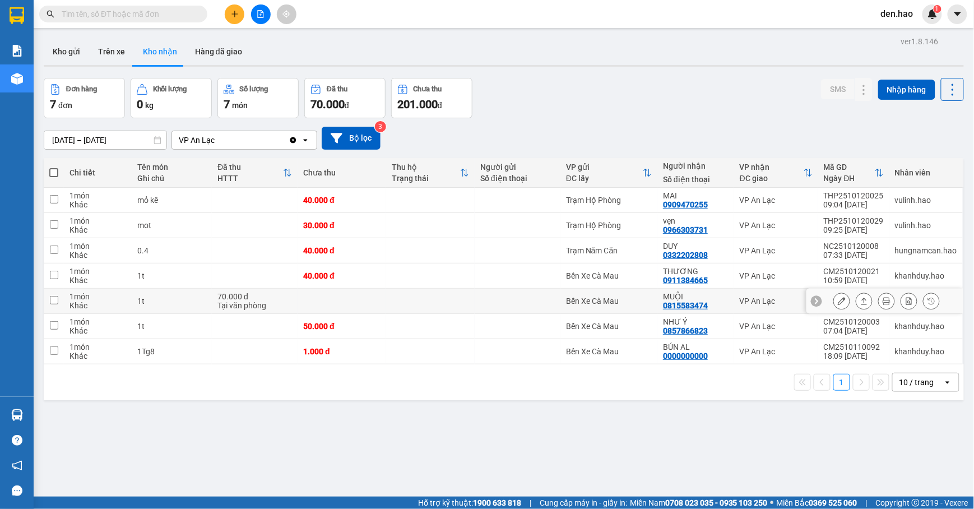
click at [834, 299] on button at bounding box center [842, 301] width 16 height 20
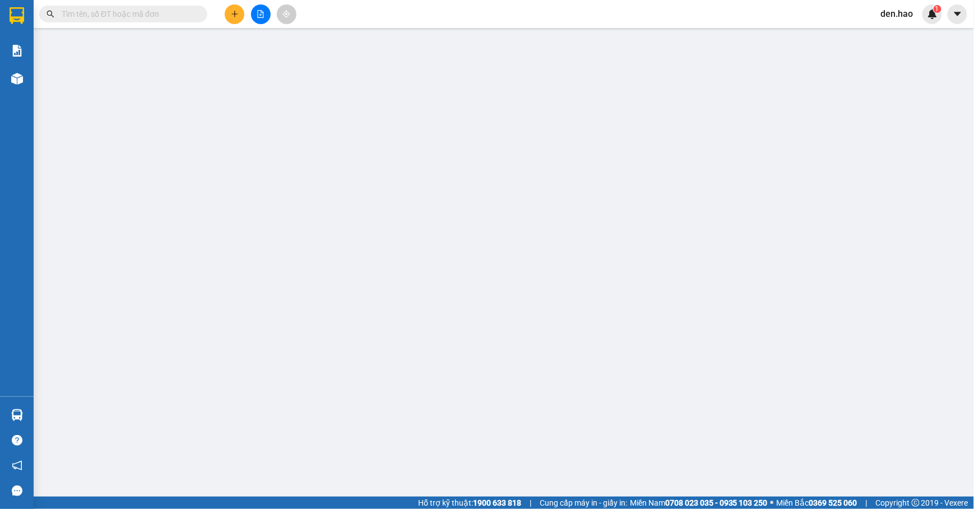
type input "0815583474"
type input "MUỘI"
type input "70.000"
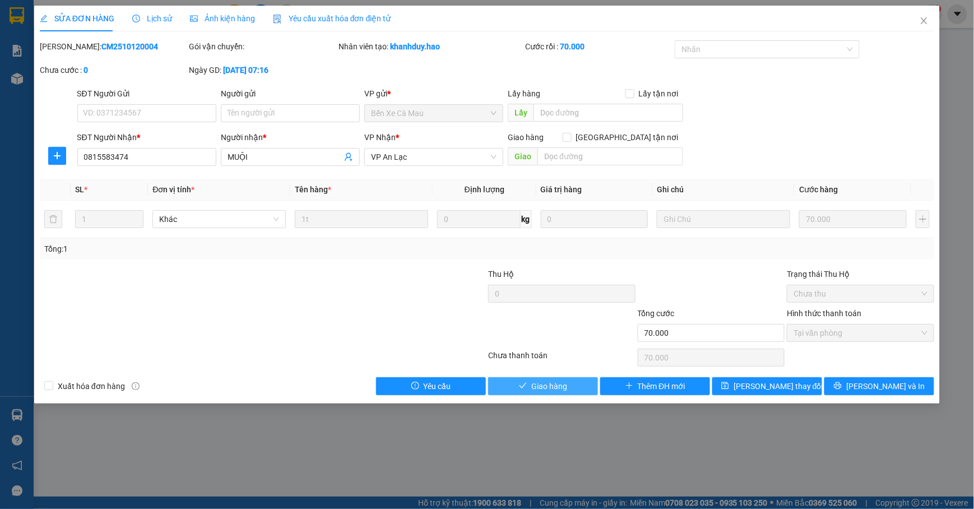
click at [535, 381] on span "Giao hàng" at bounding box center [549, 386] width 36 height 12
type input "0"
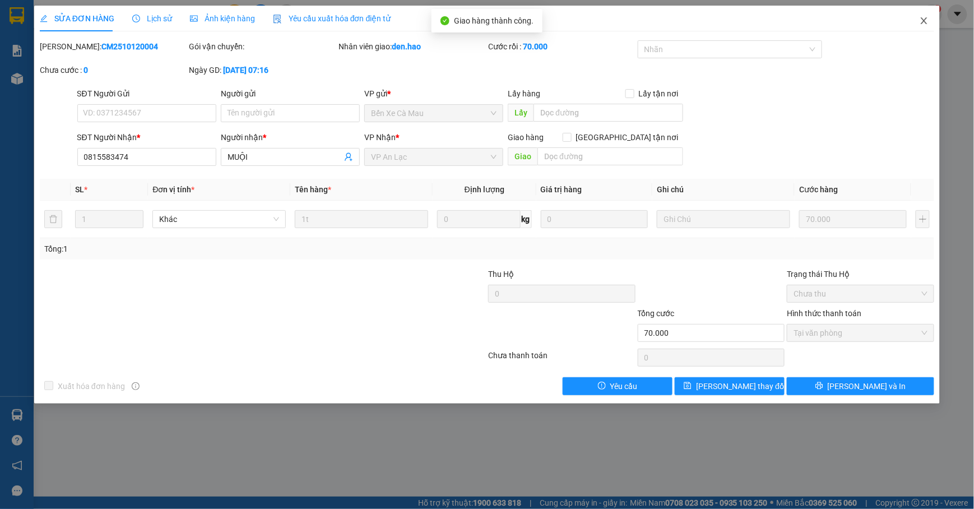
click at [929, 20] on span "Close" at bounding box center [923, 21] width 31 height 31
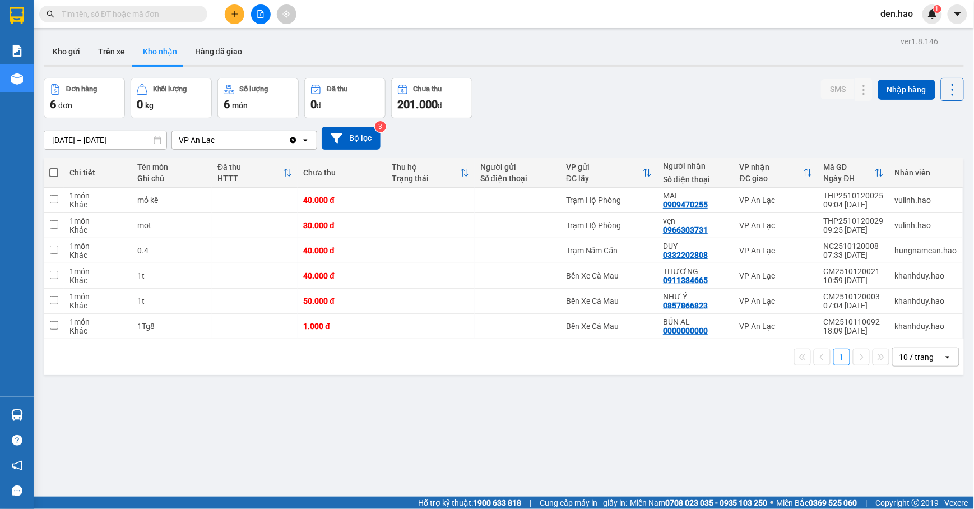
click at [258, 15] on icon "file-add" at bounding box center [261, 14] width 8 height 8
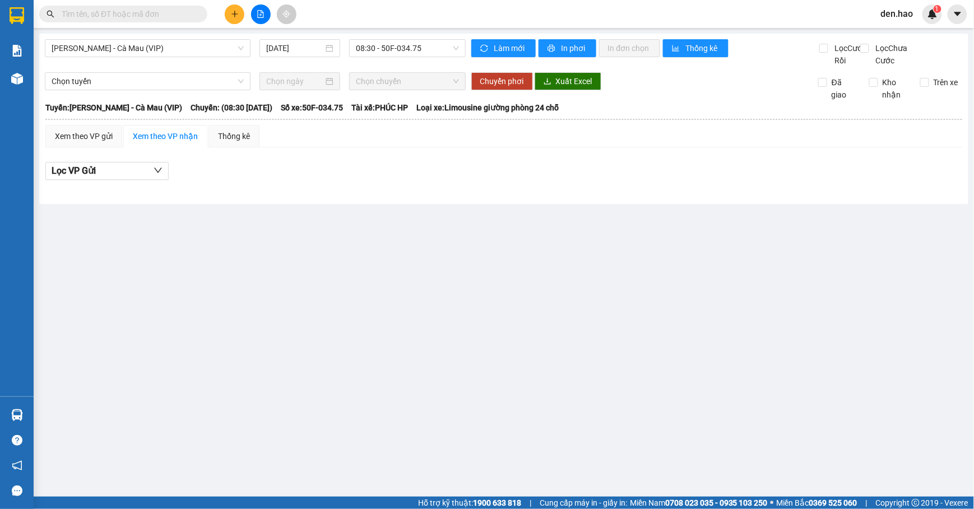
click at [222, 38] on div "Hồ Chí Minh - Cà Mau (VIP) 13/10/2025 08:30 - 50F-034.75 Làm mới In phơi In đơn…" at bounding box center [503, 119] width 929 height 170
click at [202, 50] on span "[PERSON_NAME] - Cà [PERSON_NAME] (VIP)" at bounding box center [148, 48] width 192 height 17
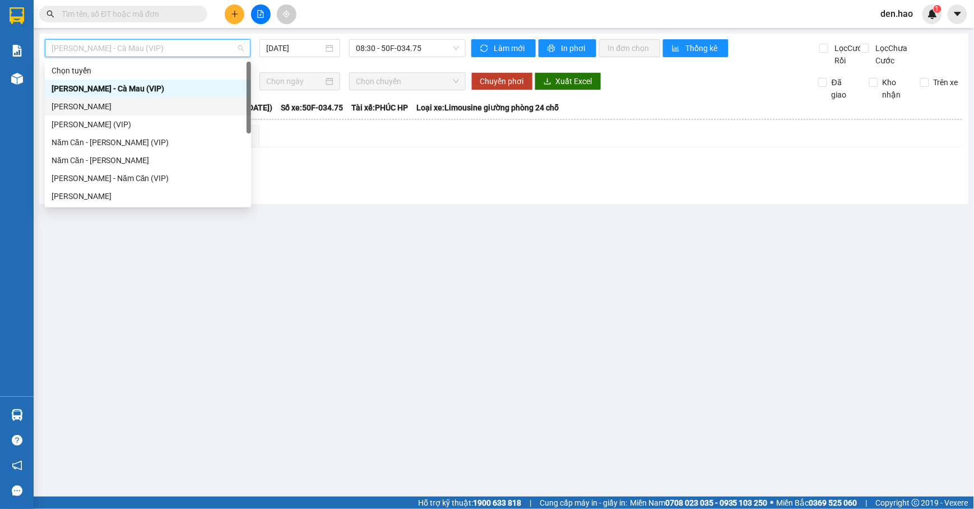
click at [113, 110] on div "Cà [PERSON_NAME] [PERSON_NAME]" at bounding box center [148, 106] width 193 height 12
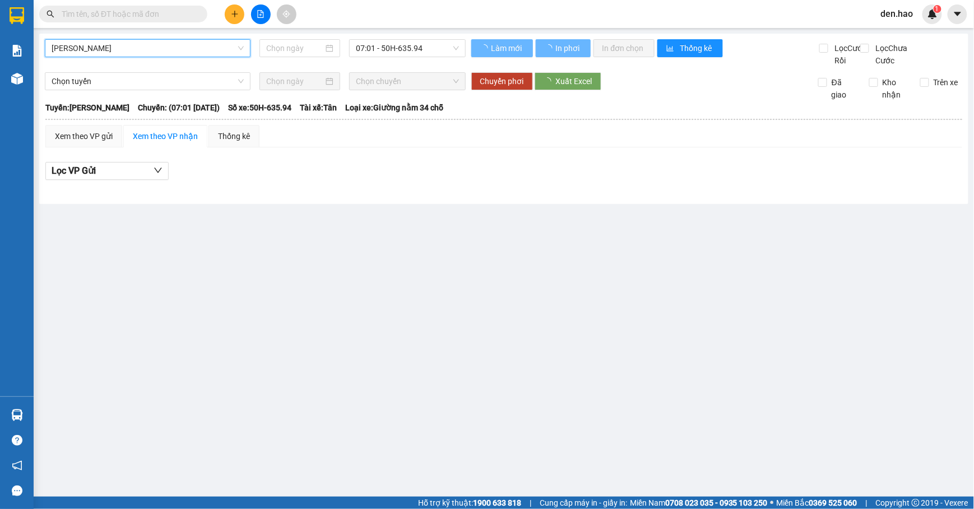
type input "[DATE]"
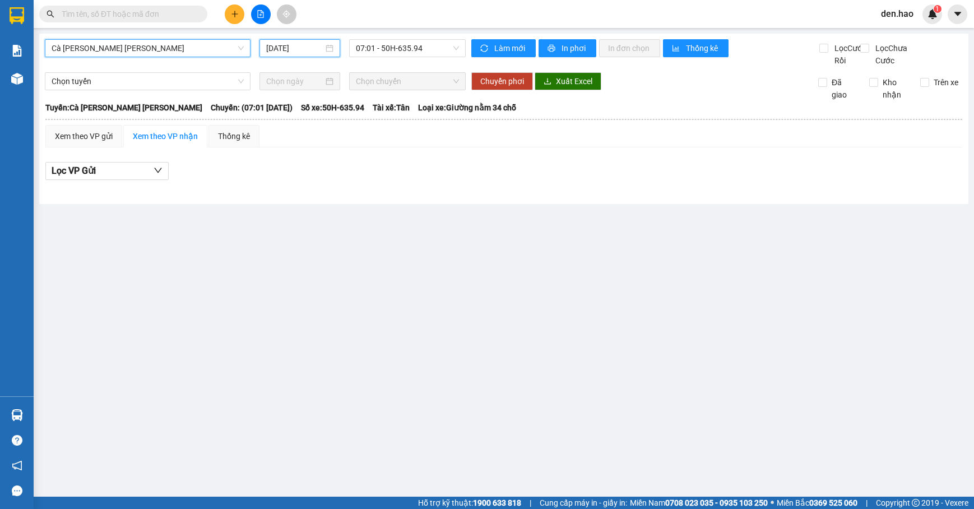
click at [273, 49] on input "[DATE]" at bounding box center [294, 48] width 57 height 12
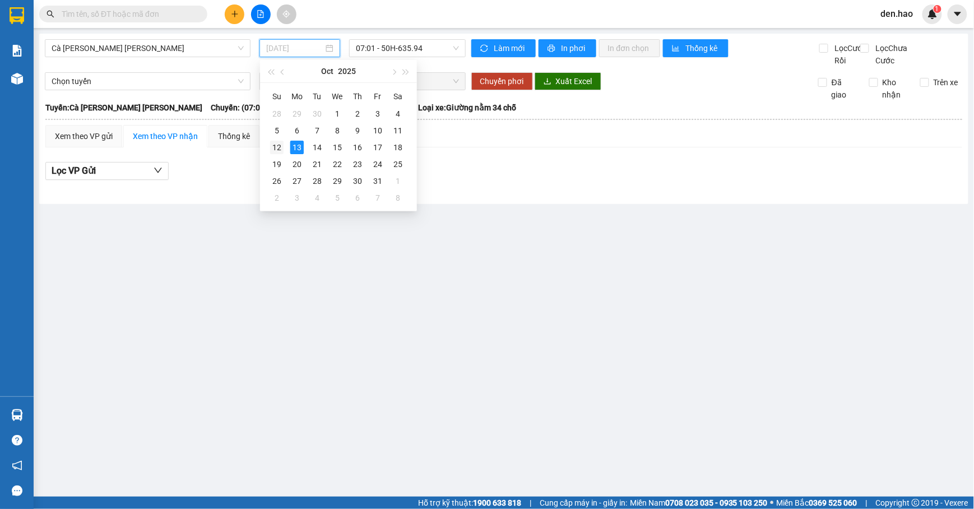
click at [280, 145] on div "12" at bounding box center [276, 147] width 13 height 13
type input "[DATE]"
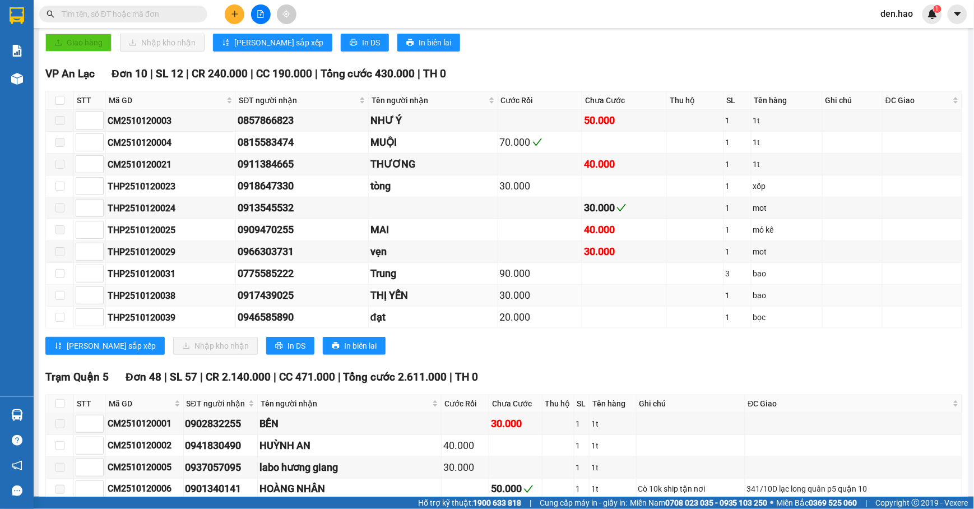
scroll to position [224, 0]
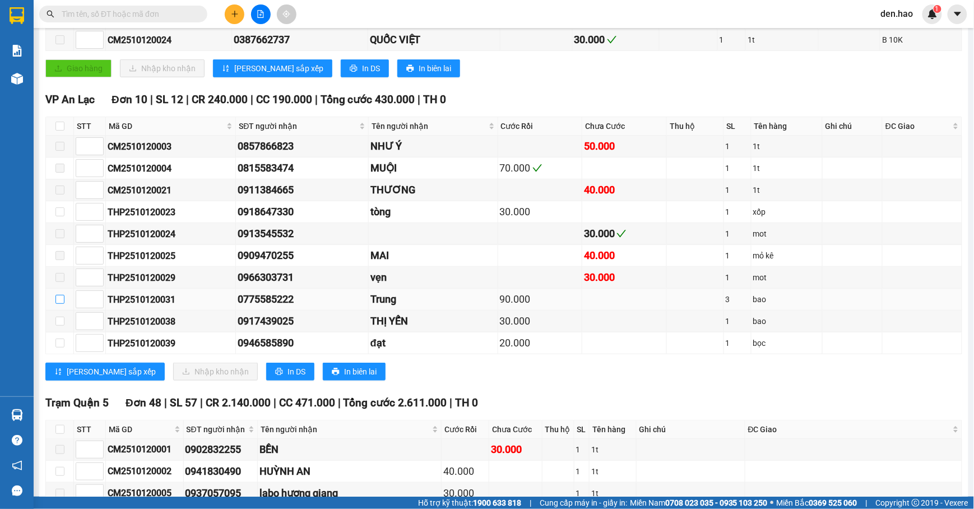
click at [57, 304] on input "checkbox" at bounding box center [59, 299] width 9 height 9
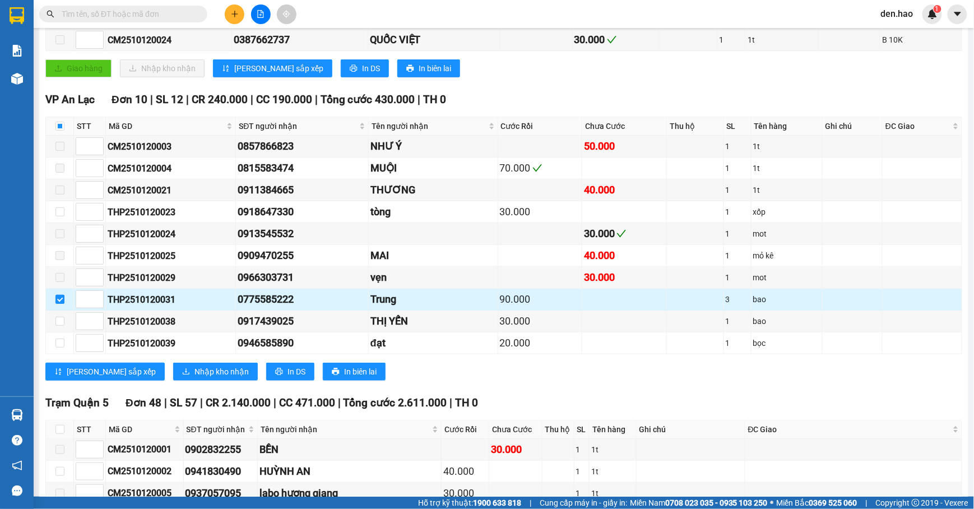
click at [57, 304] on input "checkbox" at bounding box center [59, 299] width 9 height 9
checkbox input "false"
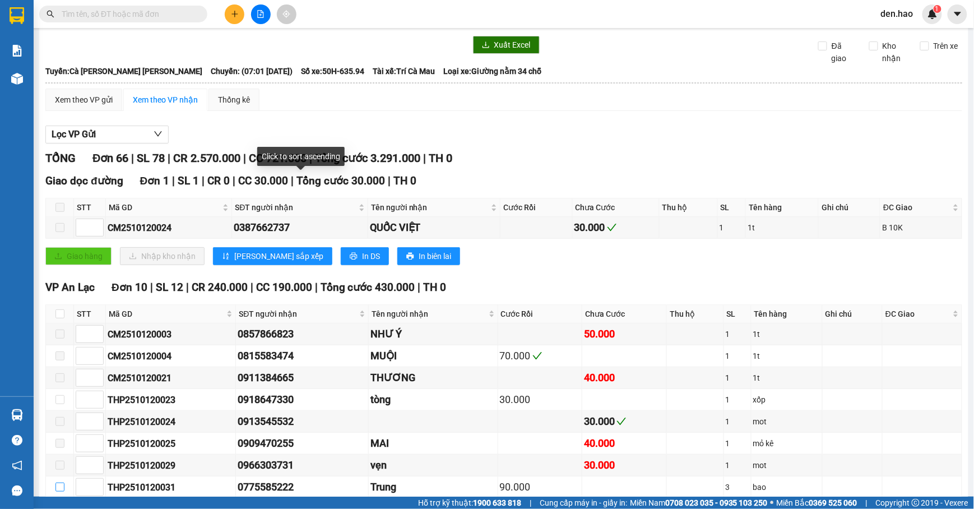
scroll to position [0, 0]
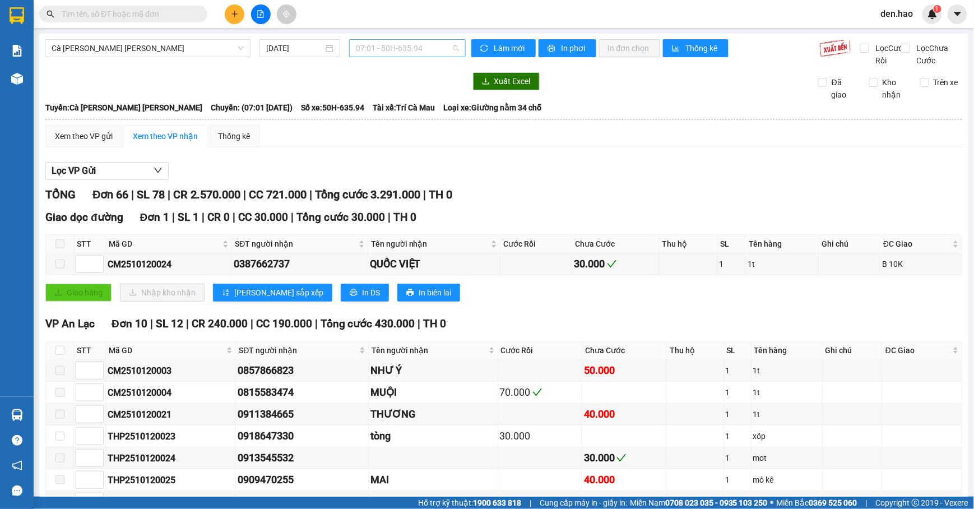
click at [414, 57] on div "07:01 - 50H-635.94" at bounding box center [407, 48] width 117 height 18
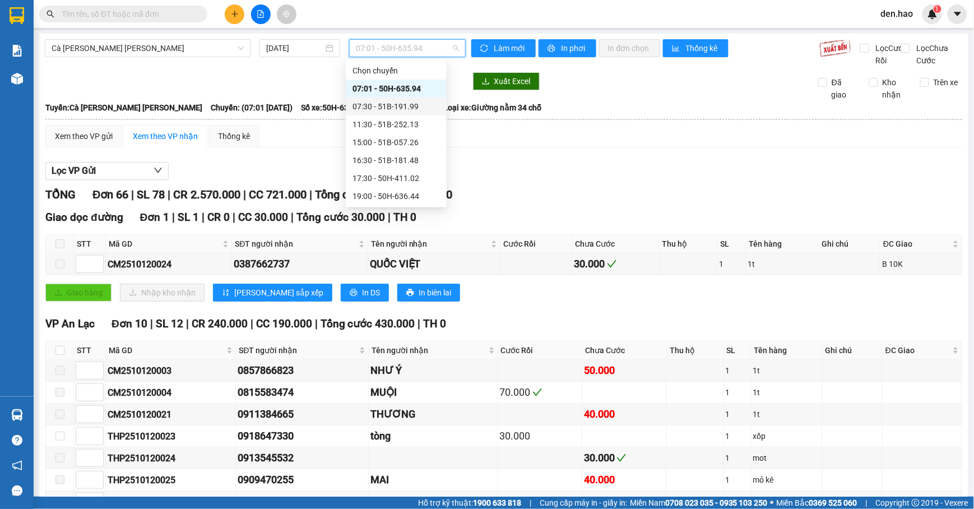
click at [405, 106] on div "07:30 - 51B-191.99" at bounding box center [395, 106] width 87 height 12
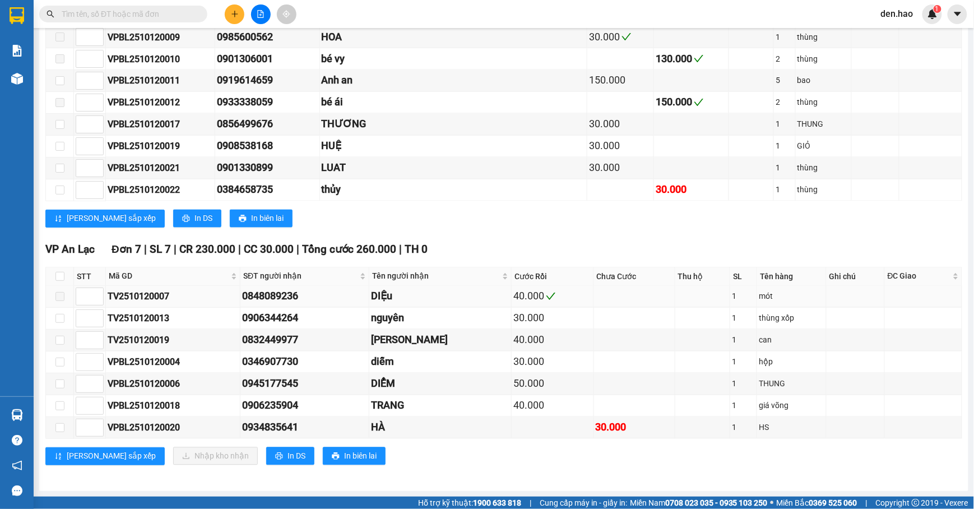
scroll to position [697, 0]
drag, startPoint x: 59, startPoint y: 424, endPoint x: 72, endPoint y: 419, distance: 14.2
click at [59, 422] on label at bounding box center [59, 427] width 9 height 12
click at [59, 423] on input "checkbox" at bounding box center [59, 427] width 9 height 9
checkbox input "true"
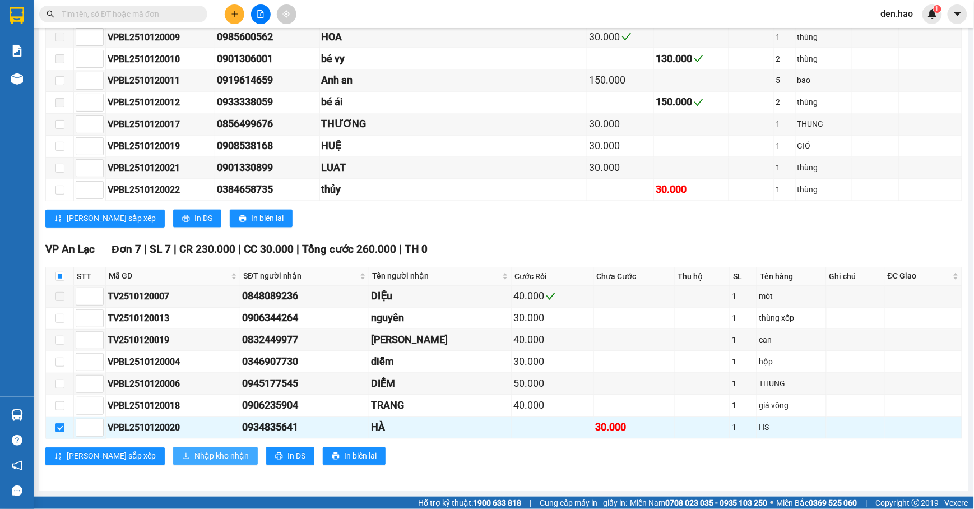
click at [194, 458] on span "Nhập kho nhận" at bounding box center [221, 456] width 54 height 12
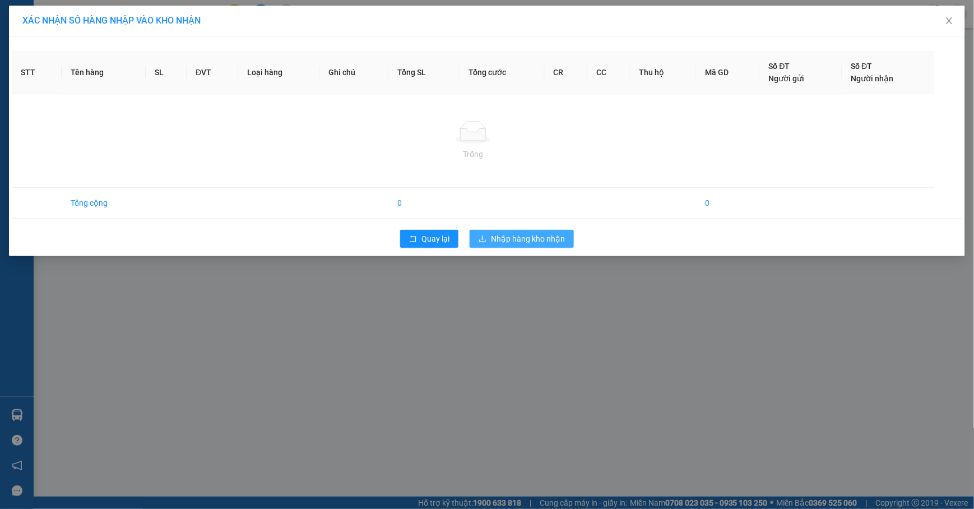
click at [543, 243] on span "Nhập hàng kho nhận" at bounding box center [528, 239] width 74 height 12
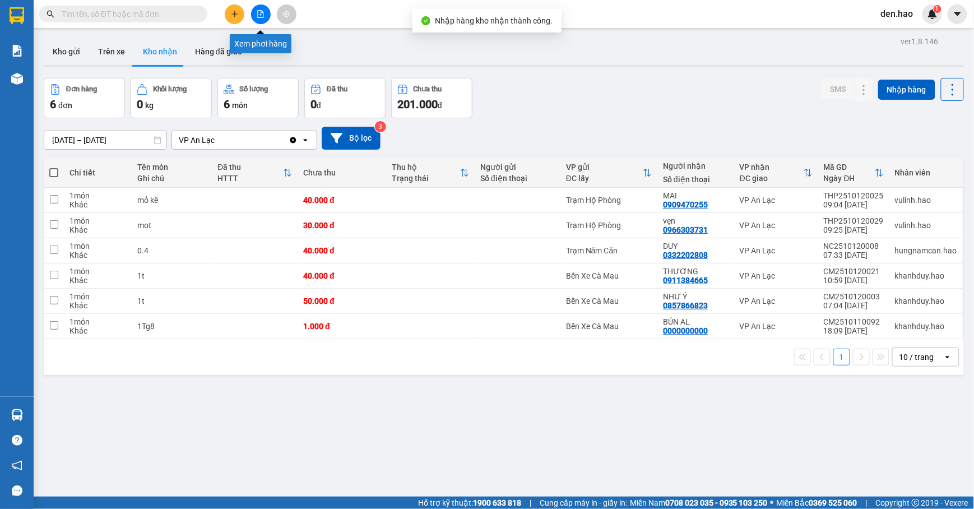
click at [253, 16] on button at bounding box center [261, 14] width 20 height 20
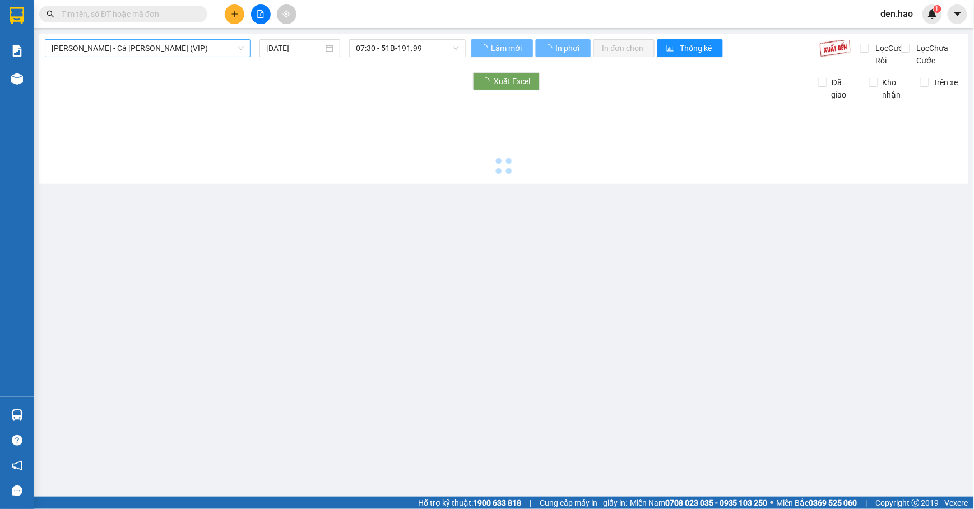
type input "[DATE]"
click at [183, 52] on span "[PERSON_NAME] - Cà [PERSON_NAME] (VIP)" at bounding box center [148, 48] width 192 height 17
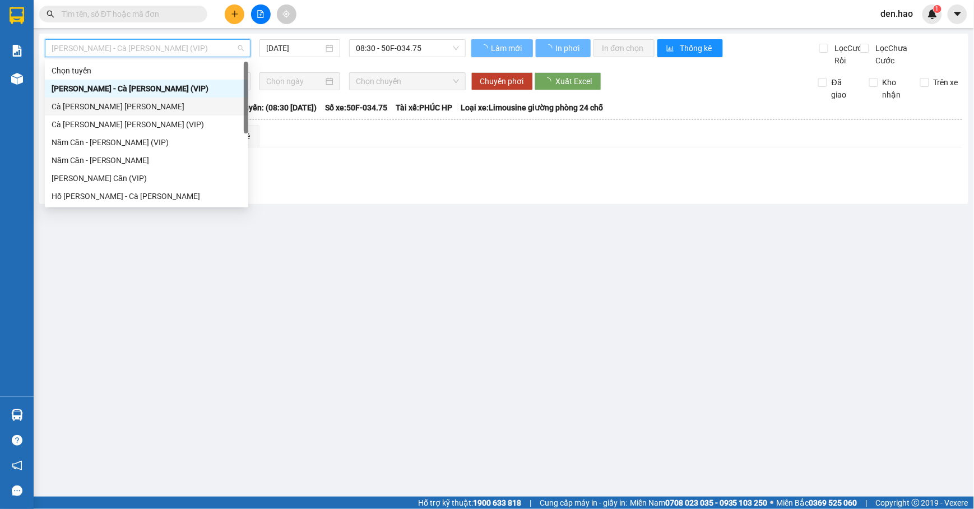
click at [108, 104] on div "Cà [PERSON_NAME] [PERSON_NAME]" at bounding box center [147, 106] width 190 height 12
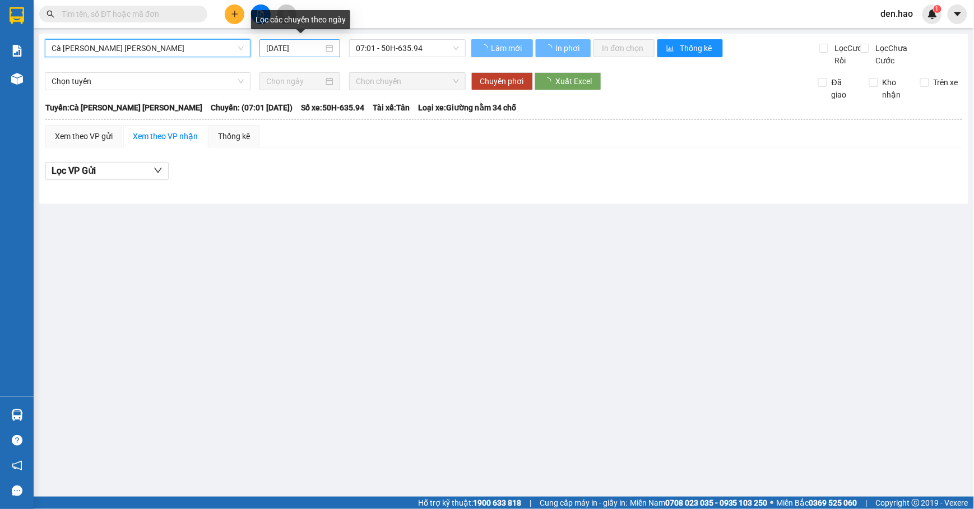
click at [274, 48] on input "[DATE]" at bounding box center [294, 48] width 57 height 12
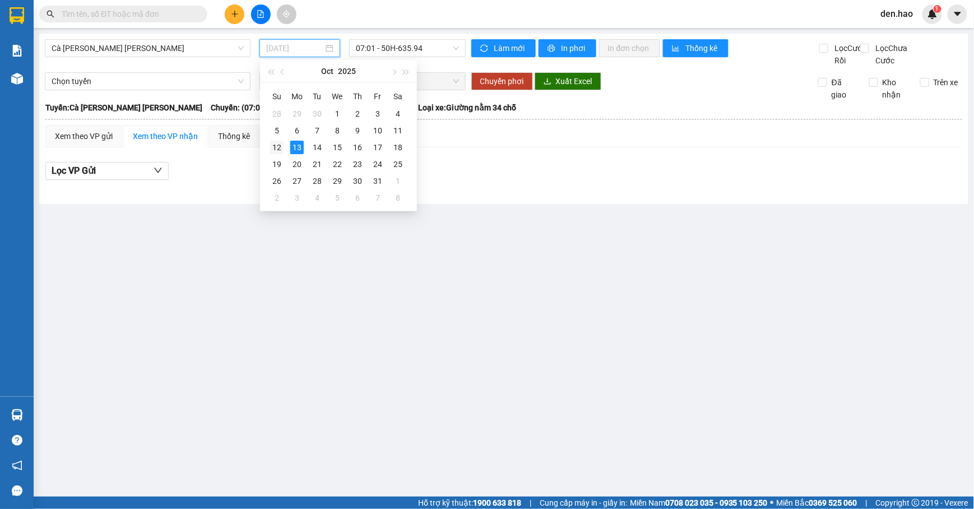
click at [277, 143] on div "12" at bounding box center [276, 147] width 13 height 13
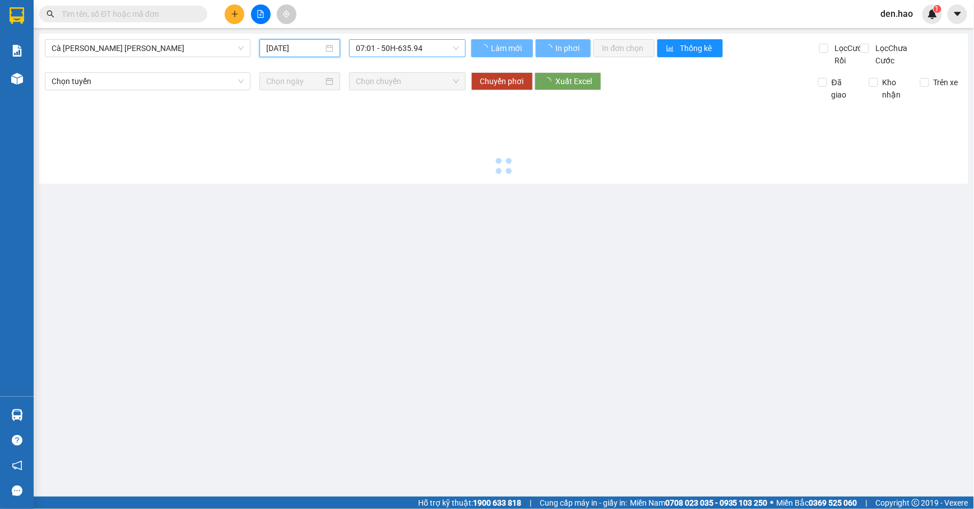
click at [395, 48] on span "07:01 - 50H-635.94" at bounding box center [407, 48] width 103 height 17
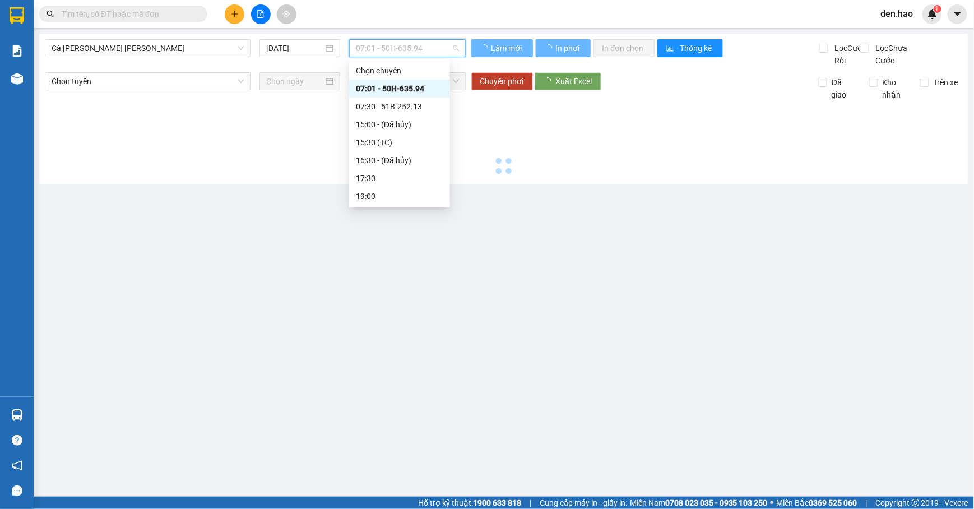
type input "[DATE]"
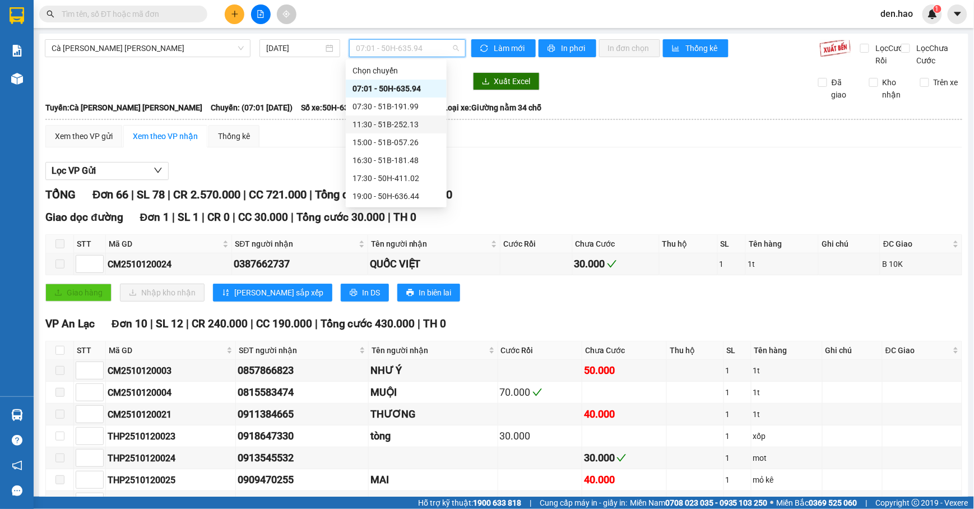
click at [387, 122] on div "11:30 - 51B-252.13" at bounding box center [395, 124] width 87 height 12
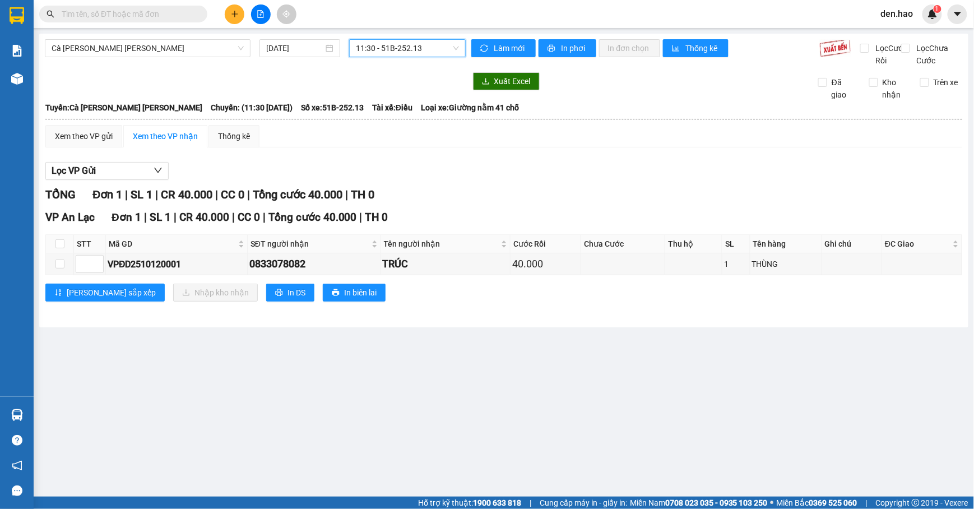
click at [414, 45] on span "11:30 - 51B-252.13" at bounding box center [407, 48] width 103 height 17
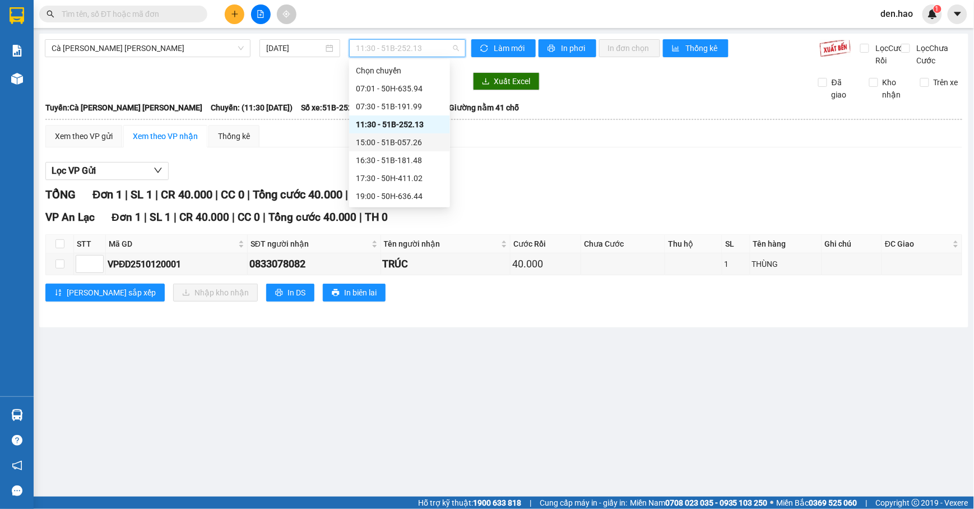
click at [397, 141] on div "15:00 - 51B-057.26" at bounding box center [399, 142] width 87 height 12
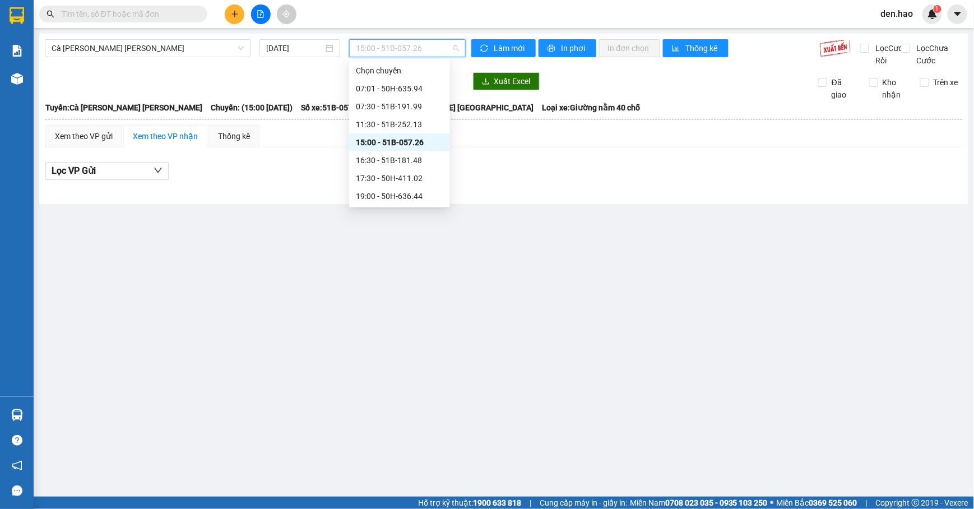
click at [402, 50] on span "15:00 - 51B-057.26" at bounding box center [407, 48] width 103 height 17
click at [402, 160] on div "16:30 - 51B-181.48" at bounding box center [399, 160] width 87 height 12
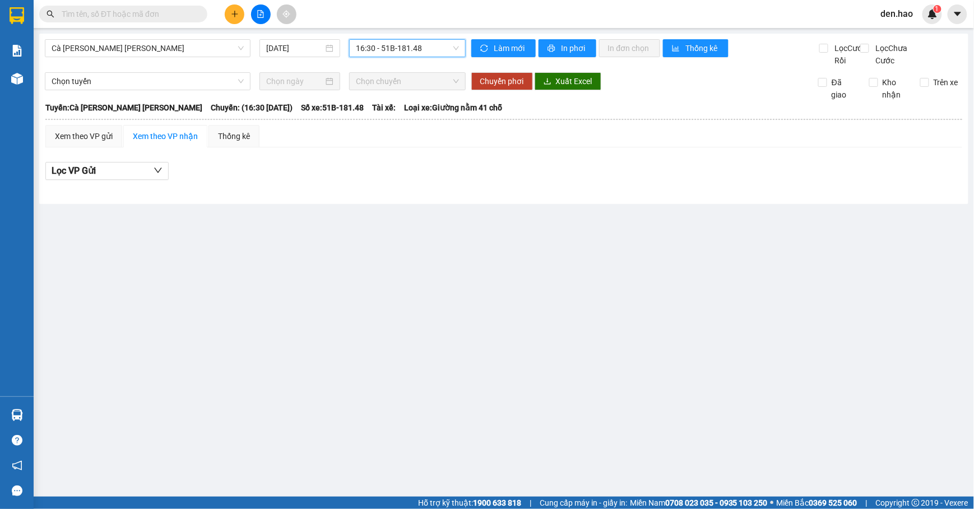
click at [411, 49] on span "16:30 - 51B-181.48" at bounding box center [407, 48] width 103 height 17
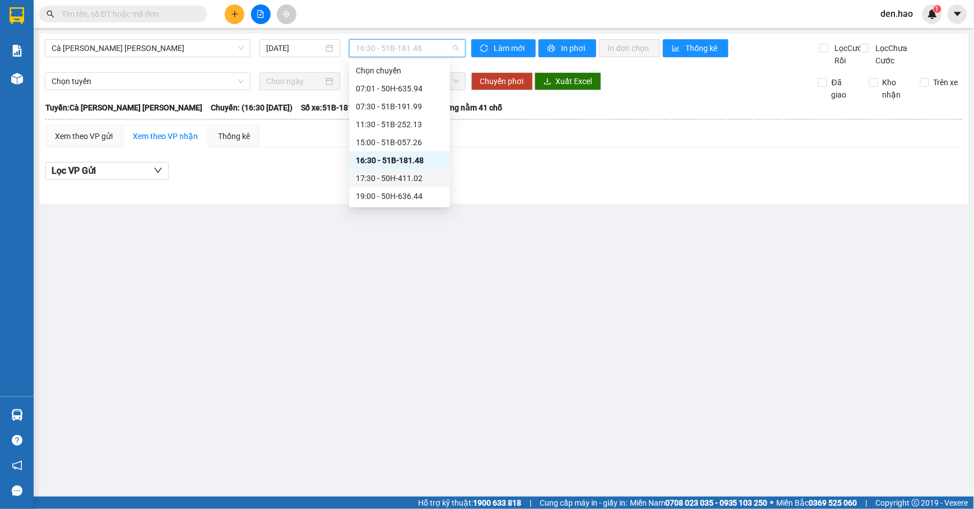
click at [408, 175] on div "17:30 - 50H-411.02" at bounding box center [399, 178] width 87 height 12
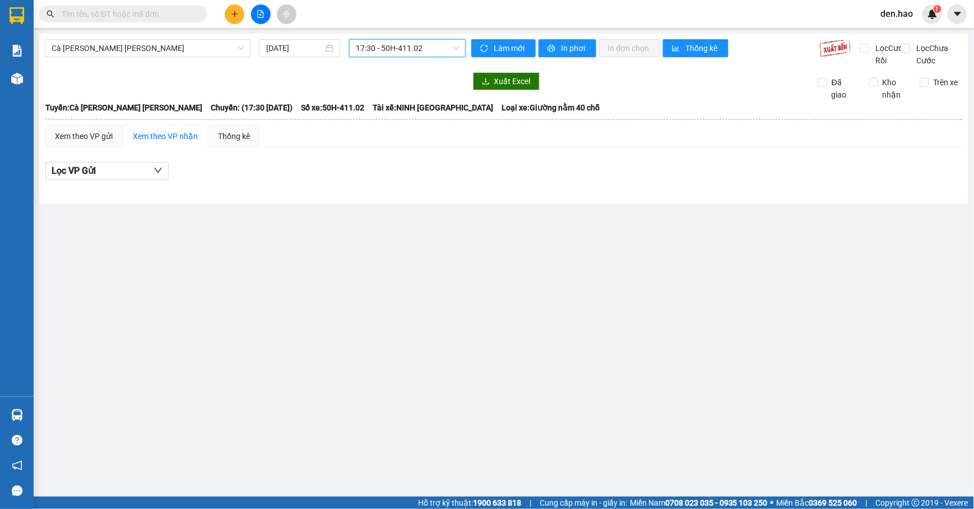
click at [398, 52] on span "17:30 - 50H-411.02" at bounding box center [407, 48] width 103 height 17
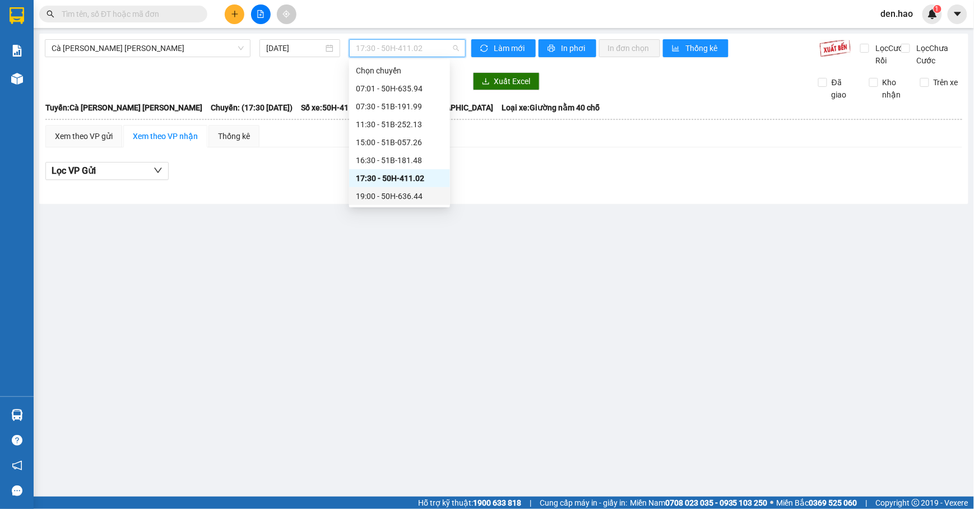
click at [393, 189] on div "19:00 - 50H-636.44" at bounding box center [399, 196] width 101 height 18
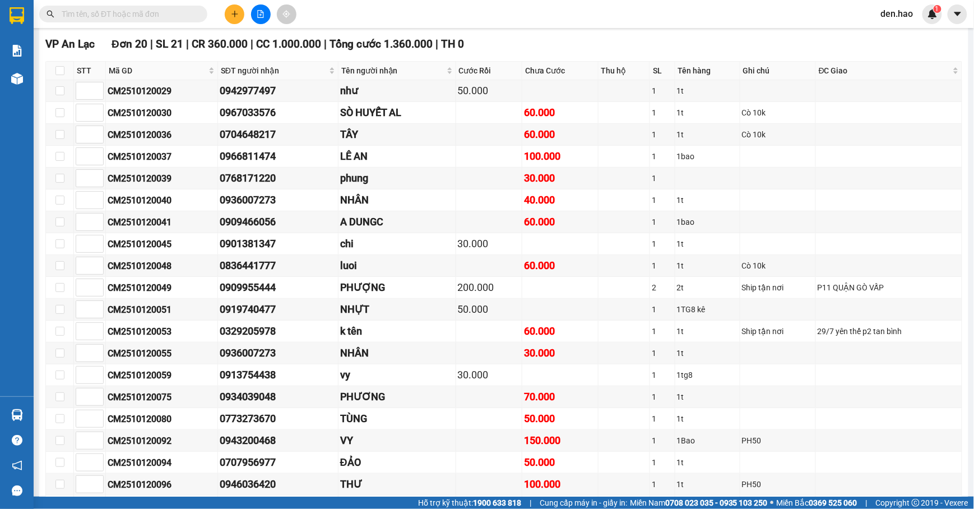
scroll to position [1569, 0]
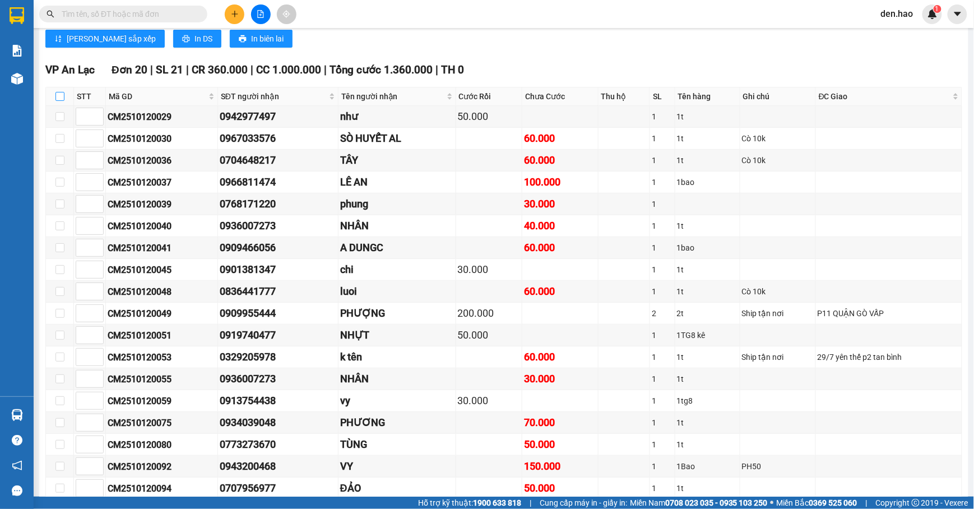
click at [59, 101] on input "checkbox" at bounding box center [59, 96] width 9 height 9
checkbox input "true"
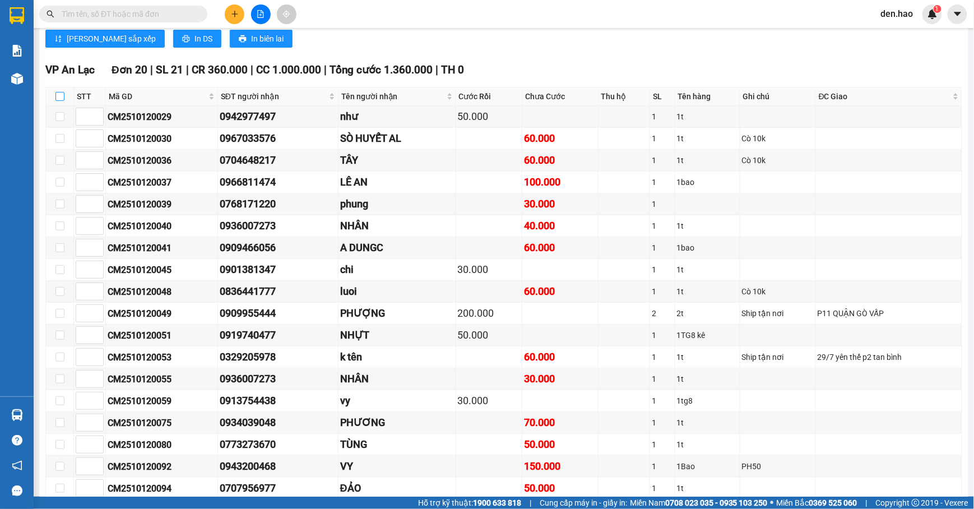
checkbox input "true"
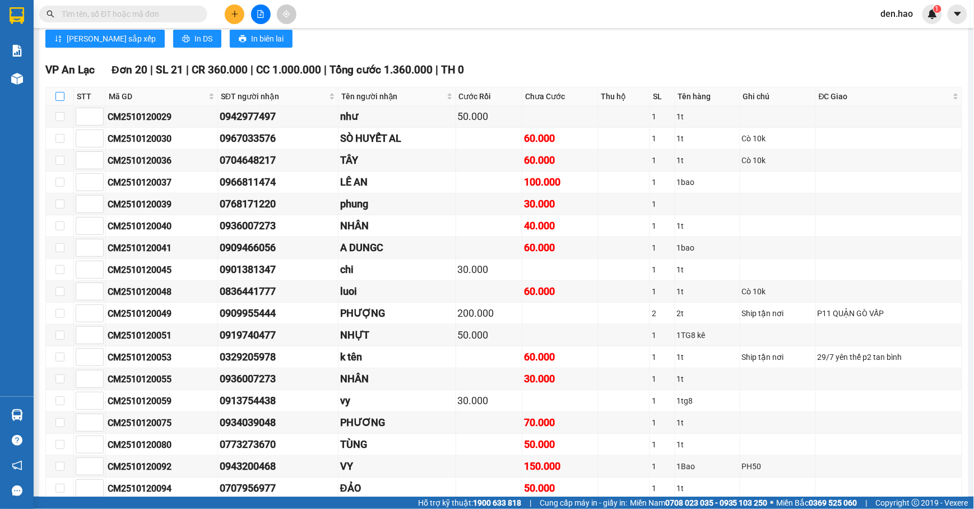
checkbox input "true"
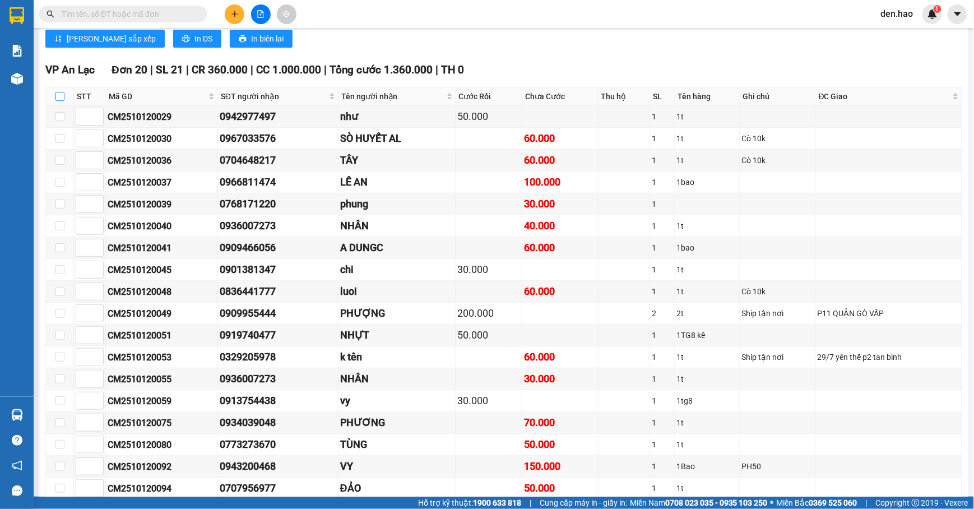
checkbox input "true"
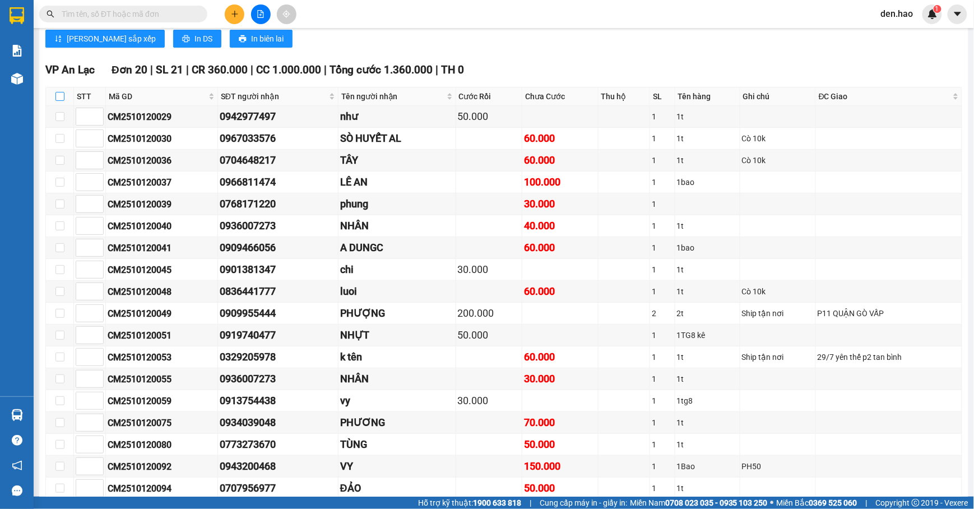
checkbox input "true"
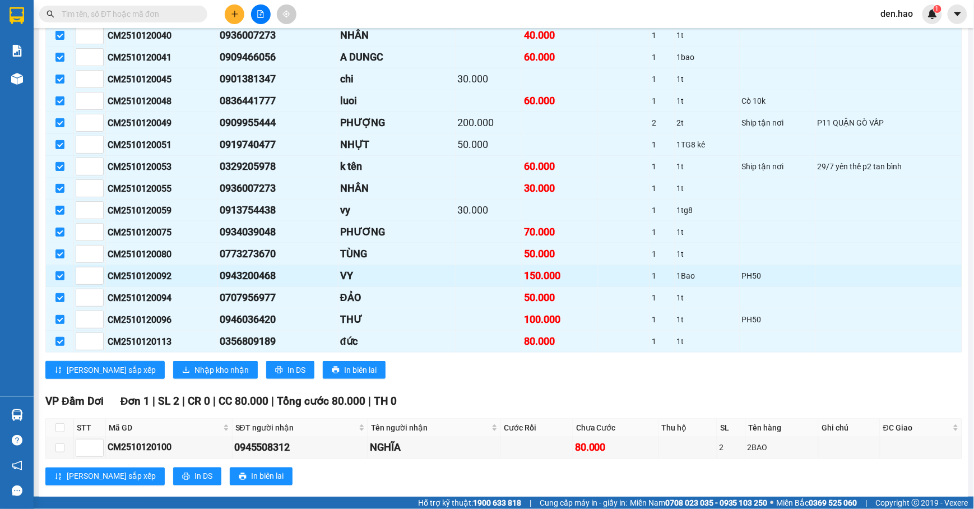
scroll to position [1813, 0]
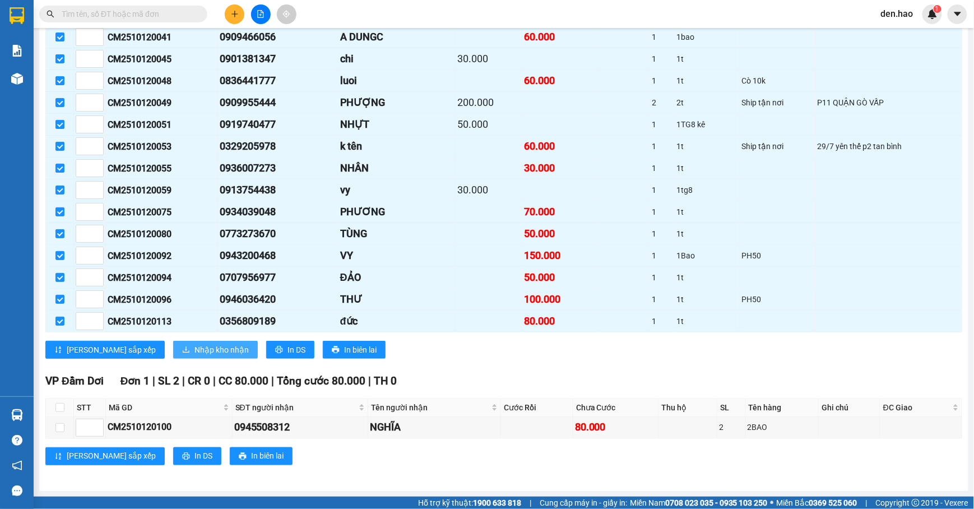
click at [173, 341] on button "Nhập kho nhận" at bounding box center [215, 350] width 85 height 18
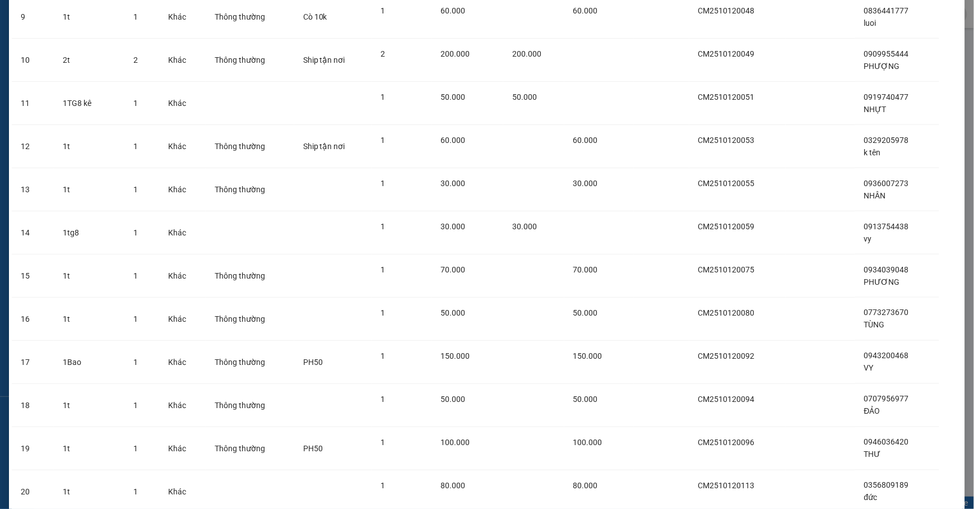
scroll to position [534, 0]
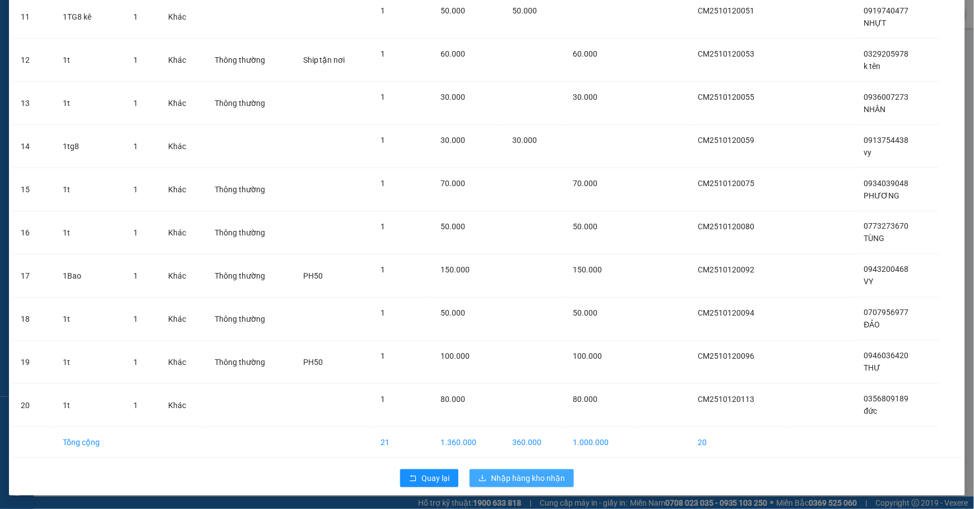
click at [480, 476] on icon "download" at bounding box center [483, 478] width 8 height 8
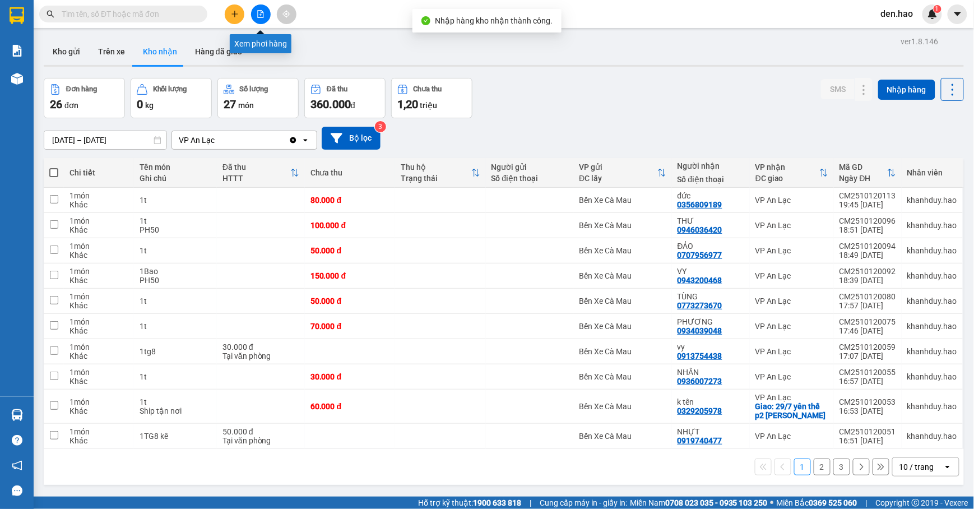
click at [262, 16] on icon "file-add" at bounding box center [261, 14] width 8 height 8
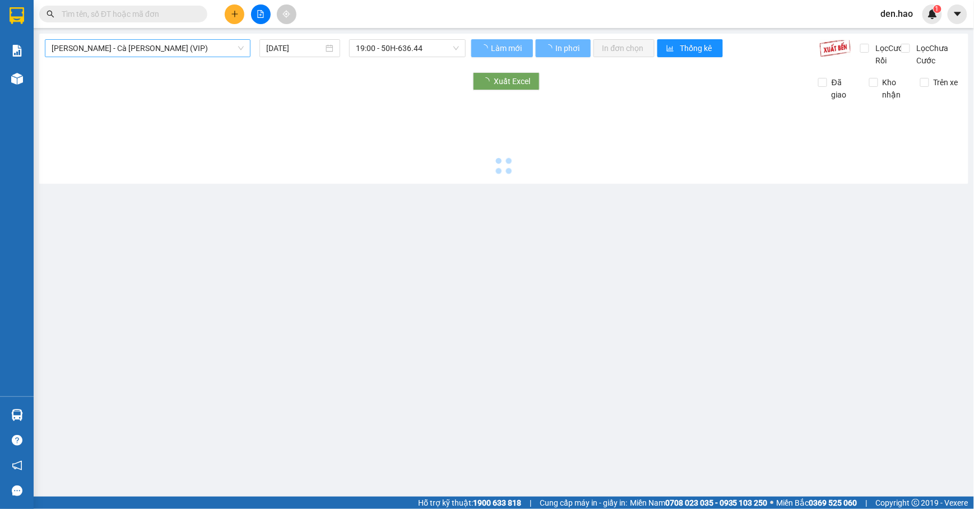
type input "[DATE]"
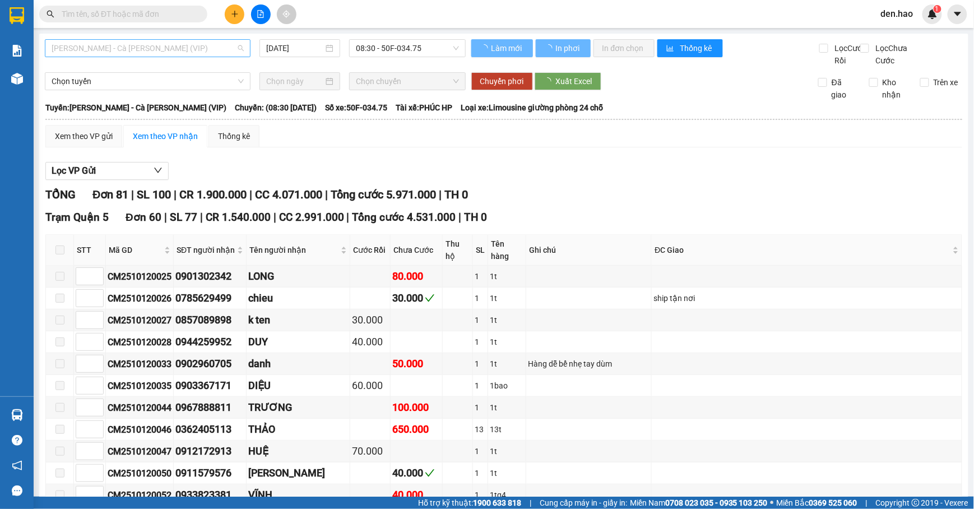
click at [177, 52] on span "[PERSON_NAME] - Cà [PERSON_NAME] (VIP)" at bounding box center [148, 48] width 192 height 17
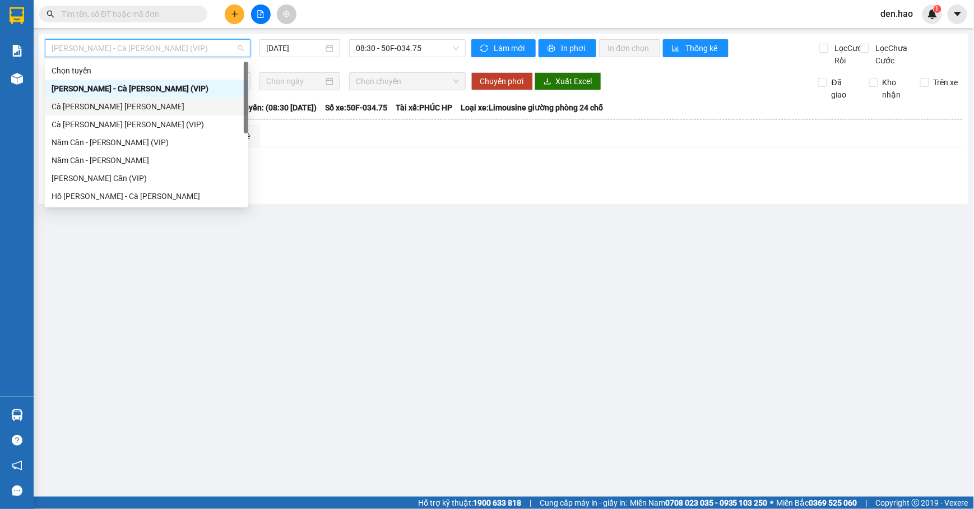
drag, startPoint x: 103, startPoint y: 110, endPoint x: 108, endPoint y: 106, distance: 6.3
click at [105, 110] on div "Cà [PERSON_NAME] [PERSON_NAME]" at bounding box center [147, 106] width 190 height 12
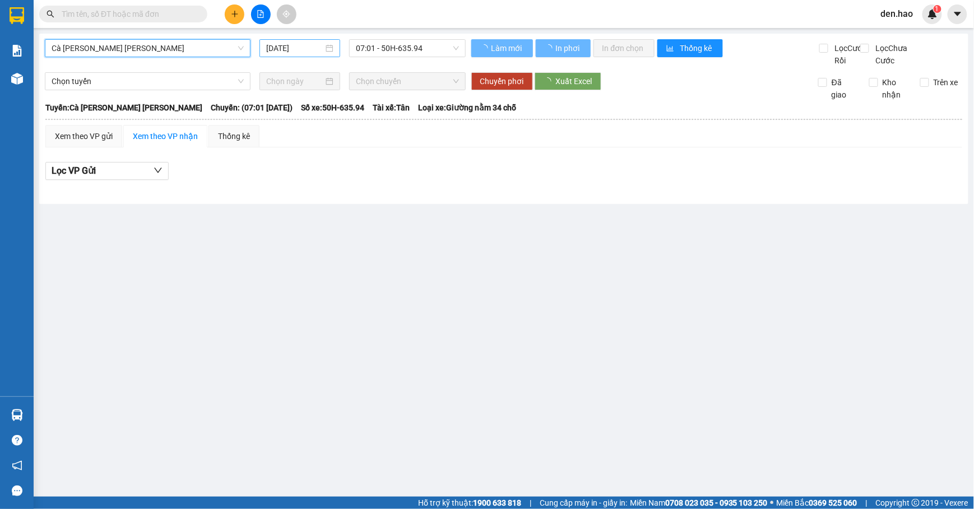
click at [270, 48] on input "[DATE]" at bounding box center [294, 48] width 57 height 12
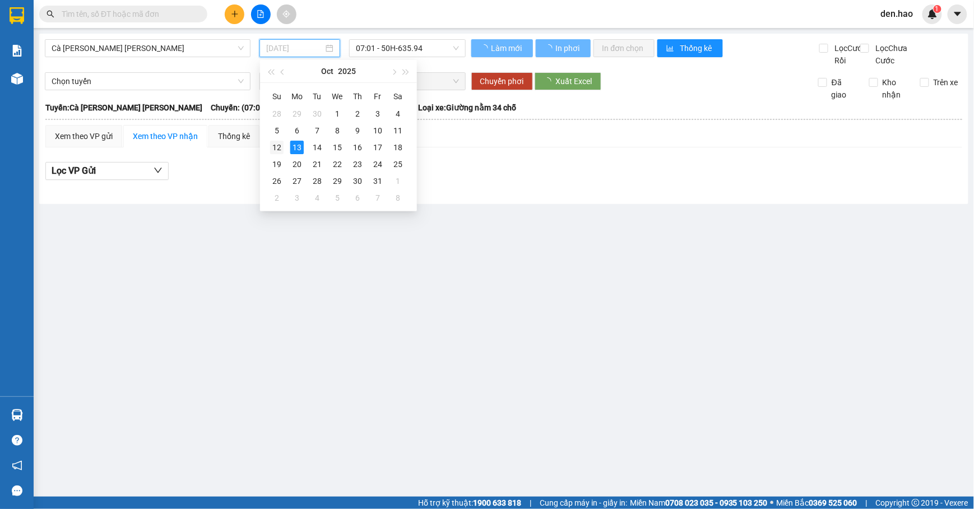
click at [275, 142] on div "12" at bounding box center [276, 147] width 13 height 13
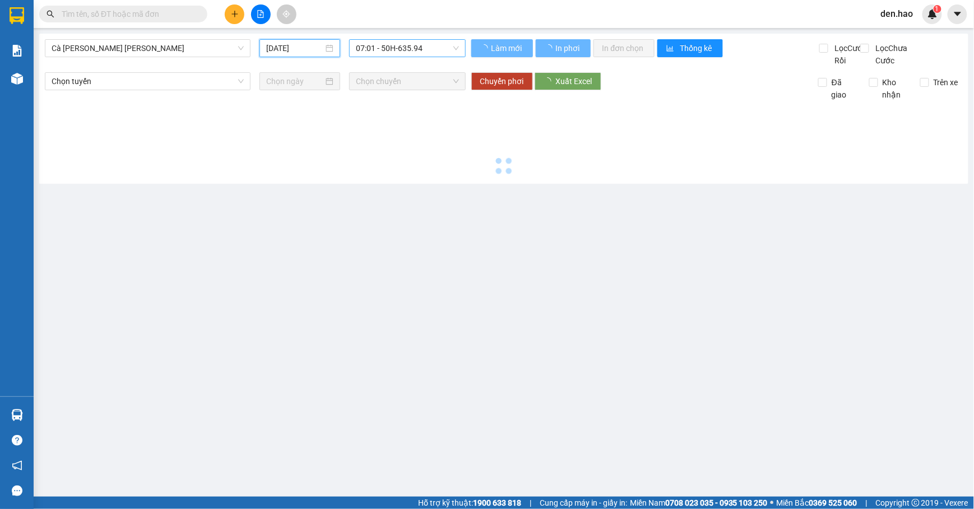
type input "[DATE]"
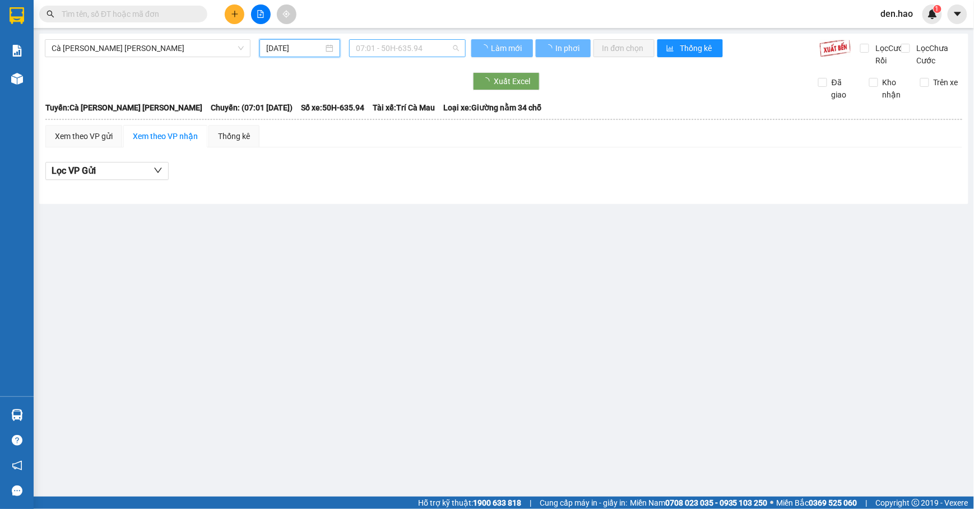
click at [361, 52] on span "07:01 - 50H-635.94" at bounding box center [407, 48] width 103 height 17
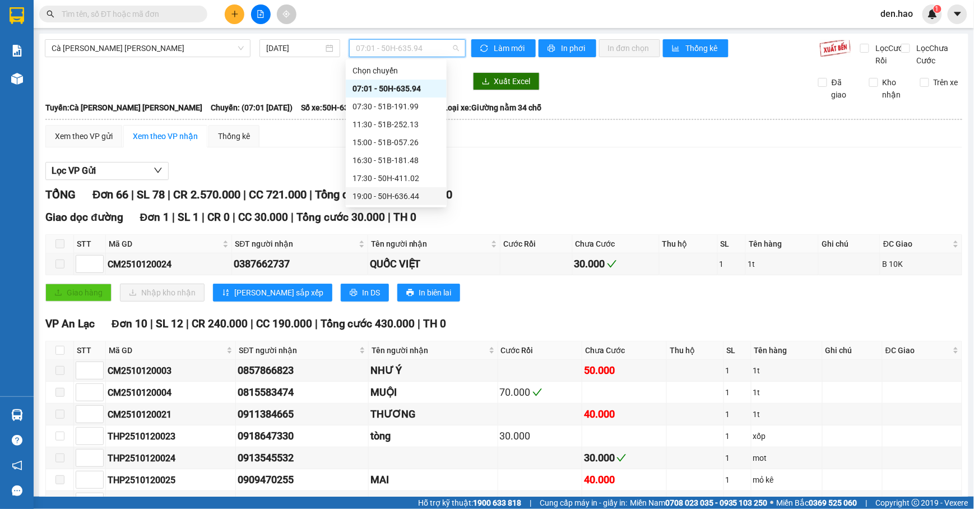
click at [363, 199] on div "19:00 - 50H-636.44" at bounding box center [395, 196] width 87 height 12
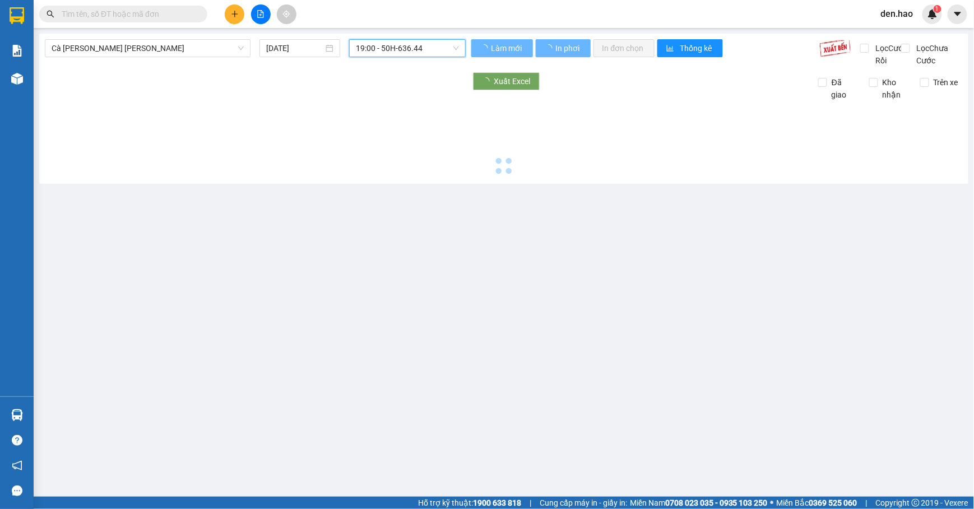
click at [399, 45] on span "19:00 - 50H-636.44" at bounding box center [407, 48] width 103 height 17
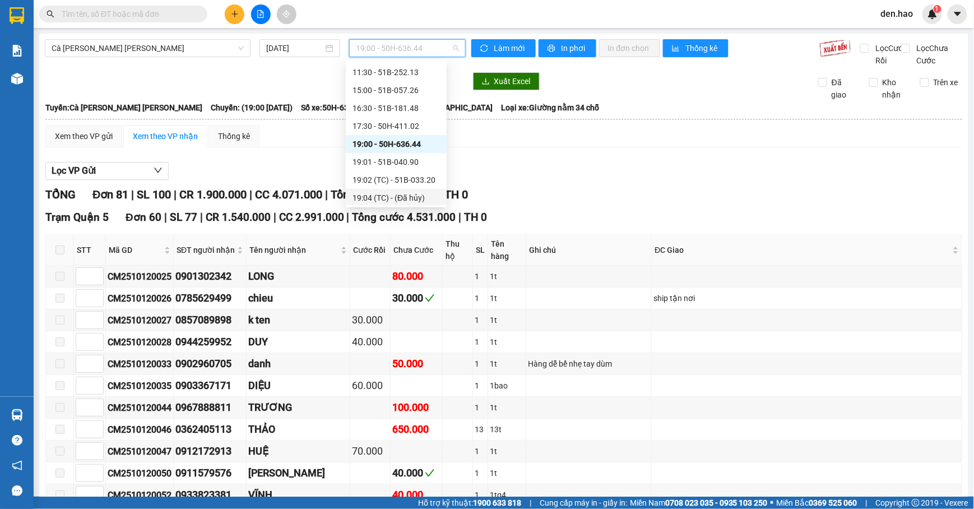
scroll to position [75, 0]
click at [382, 140] on div "19:01 - 51B-040.90" at bounding box center [395, 139] width 87 height 12
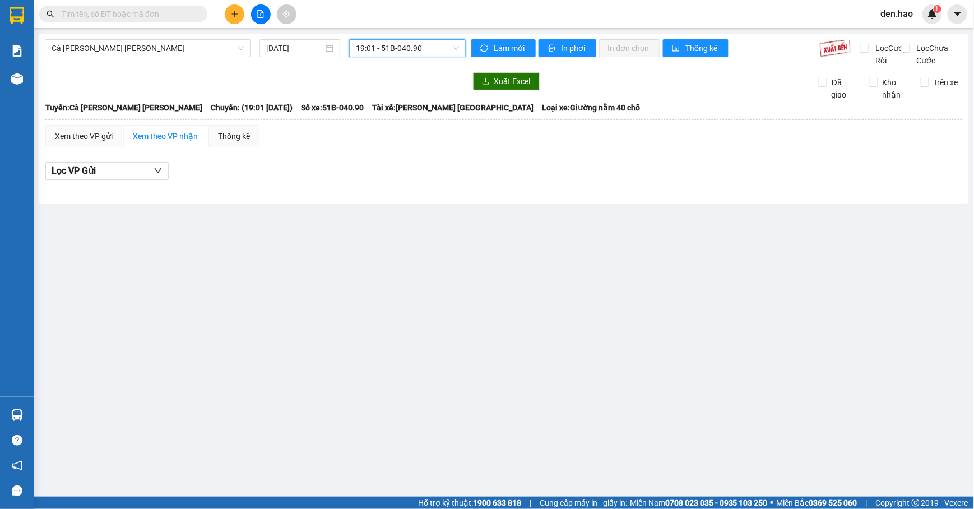
click at [366, 50] on span "19:01 - 51B-040.90" at bounding box center [407, 48] width 103 height 17
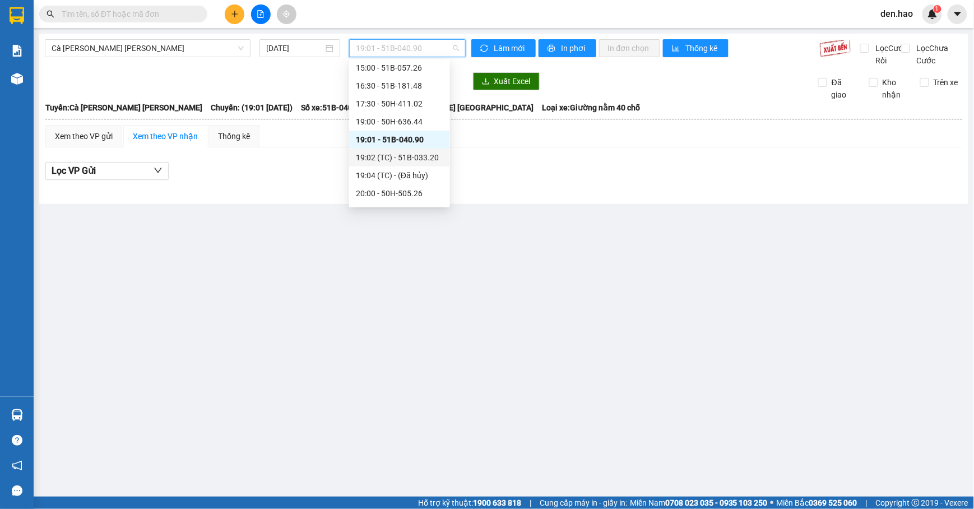
click at [396, 157] on div "19:02 (TC) - 51B-033.20" at bounding box center [399, 157] width 87 height 12
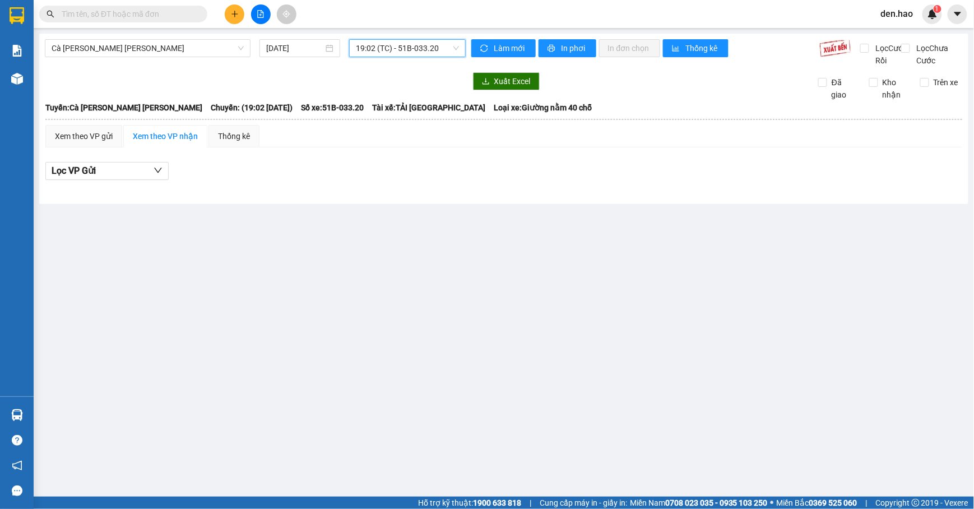
click at [433, 43] on span "19:02 (TC) - 51B-033.20" at bounding box center [407, 48] width 103 height 17
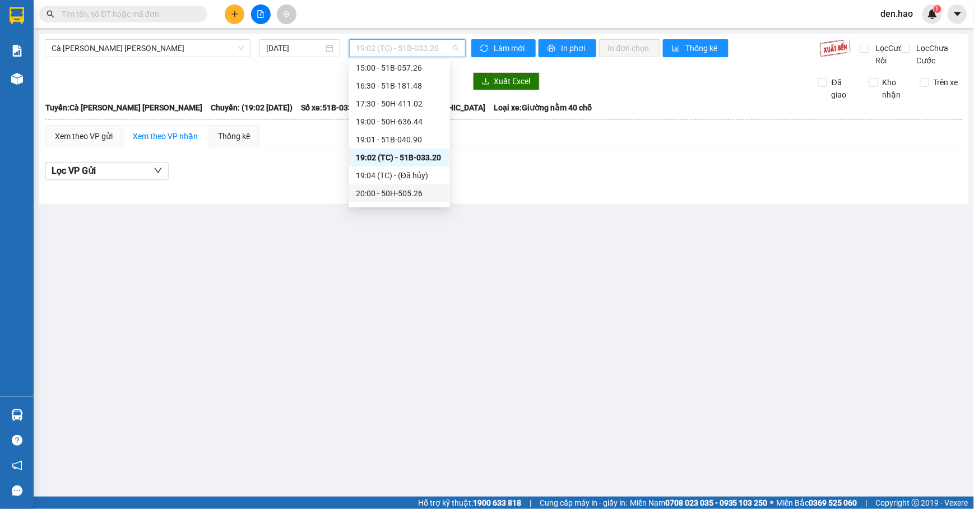
click at [394, 191] on div "20:00 - 50H-505.26" at bounding box center [399, 193] width 87 height 12
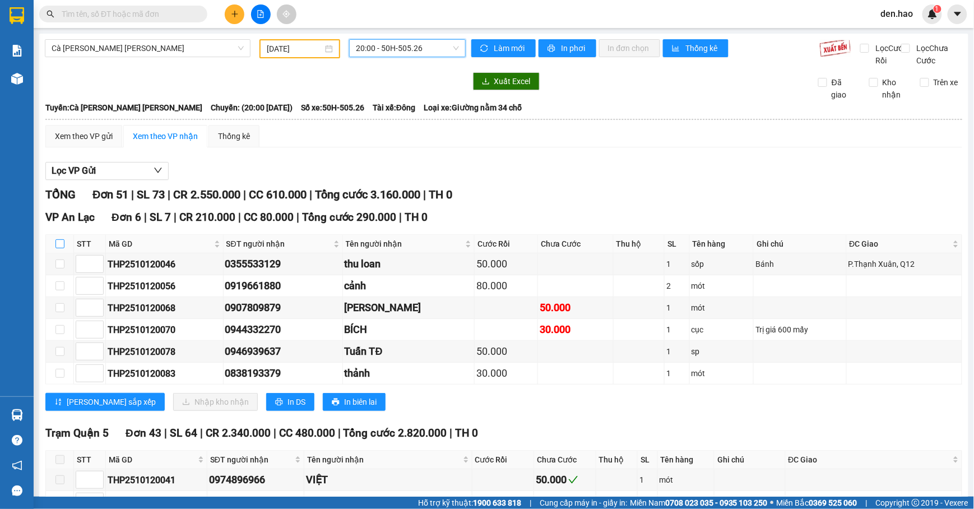
click at [57, 248] on input "checkbox" at bounding box center [59, 243] width 9 height 9
checkbox input "true"
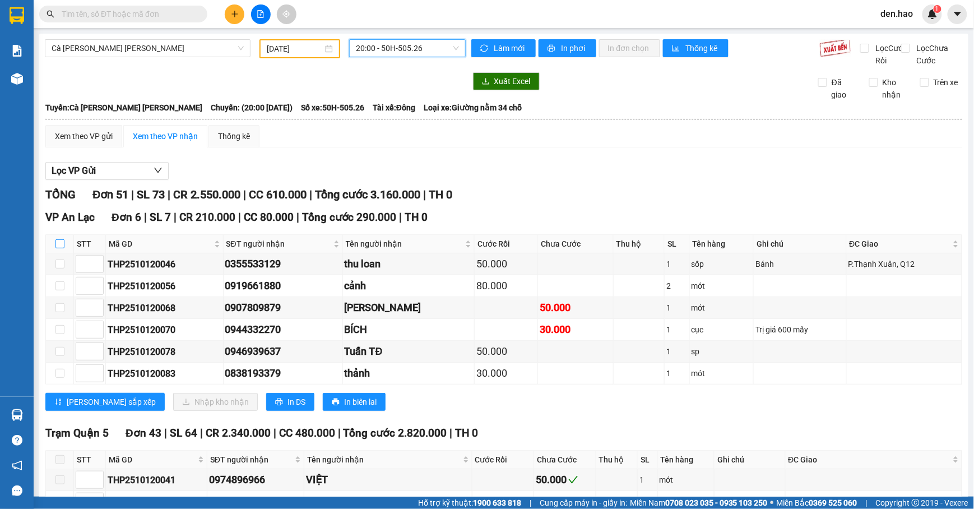
checkbox input "true"
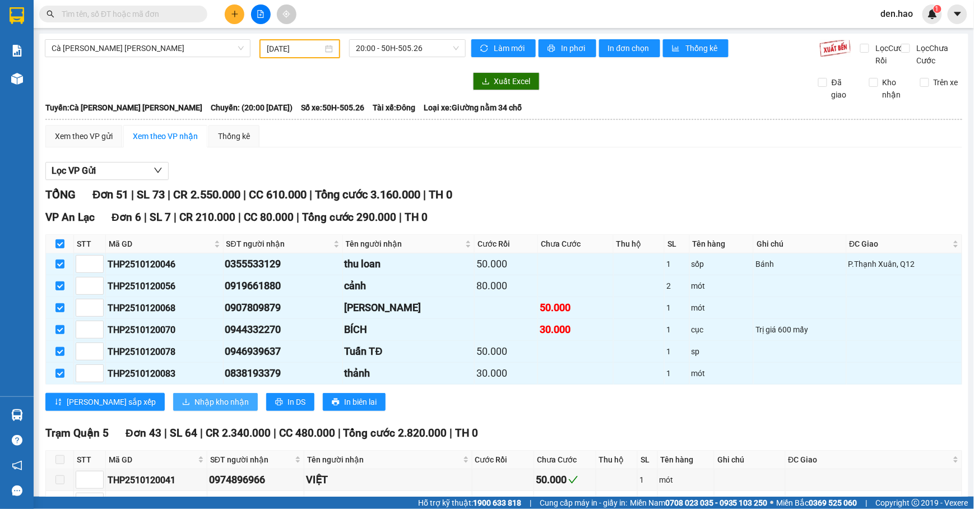
click at [194, 408] on span "Nhập kho nhận" at bounding box center [221, 402] width 54 height 12
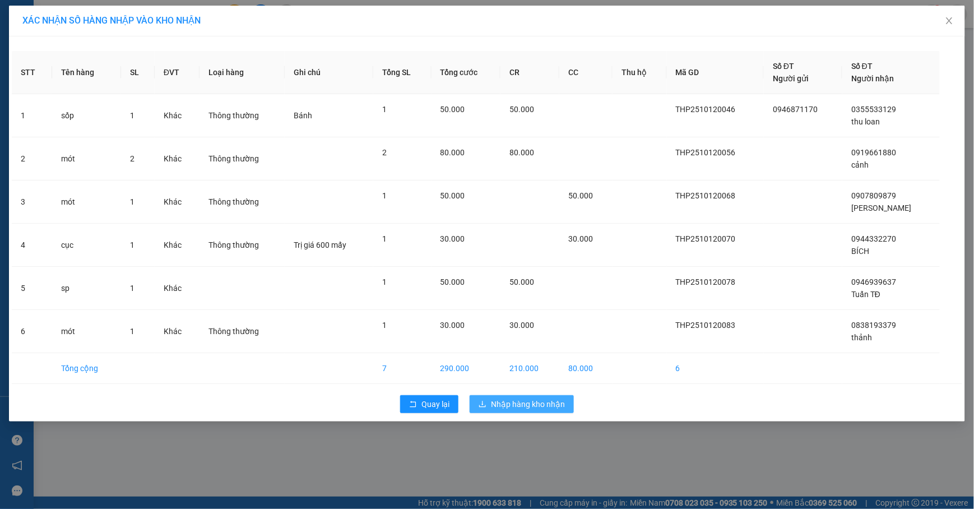
click at [528, 411] on button "Nhập hàng kho nhận" at bounding box center [522, 404] width 104 height 18
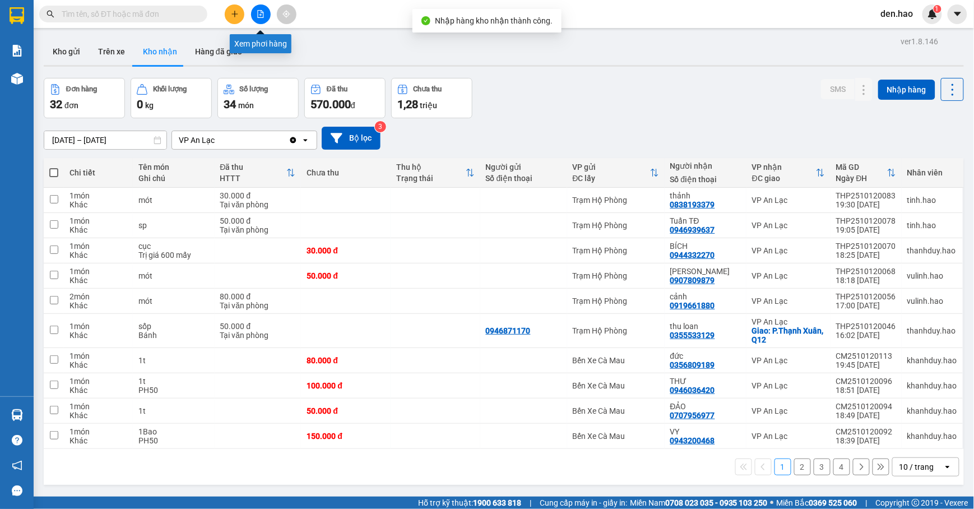
click at [259, 16] on icon "file-add" at bounding box center [261, 14] width 8 height 8
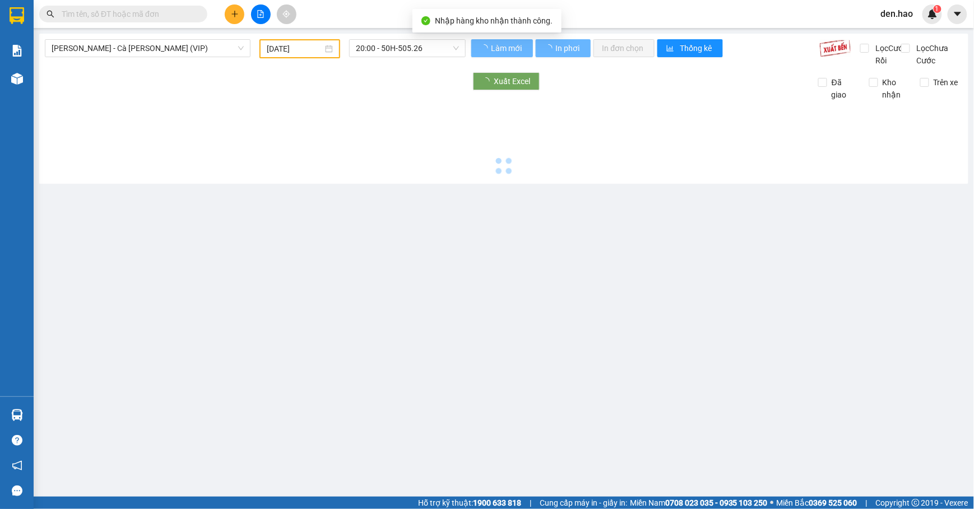
type input "[DATE]"
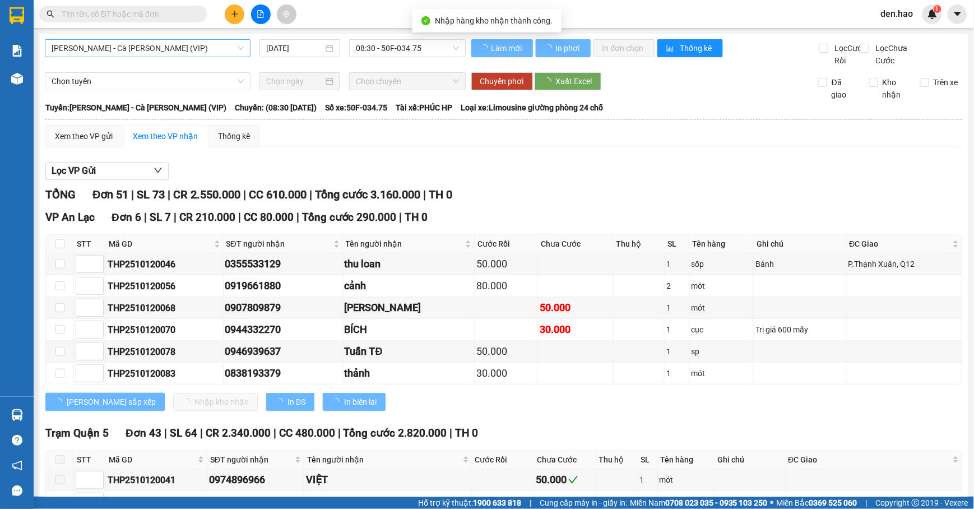
click at [186, 56] on span "[PERSON_NAME] - Cà [PERSON_NAME] (VIP)" at bounding box center [148, 48] width 192 height 17
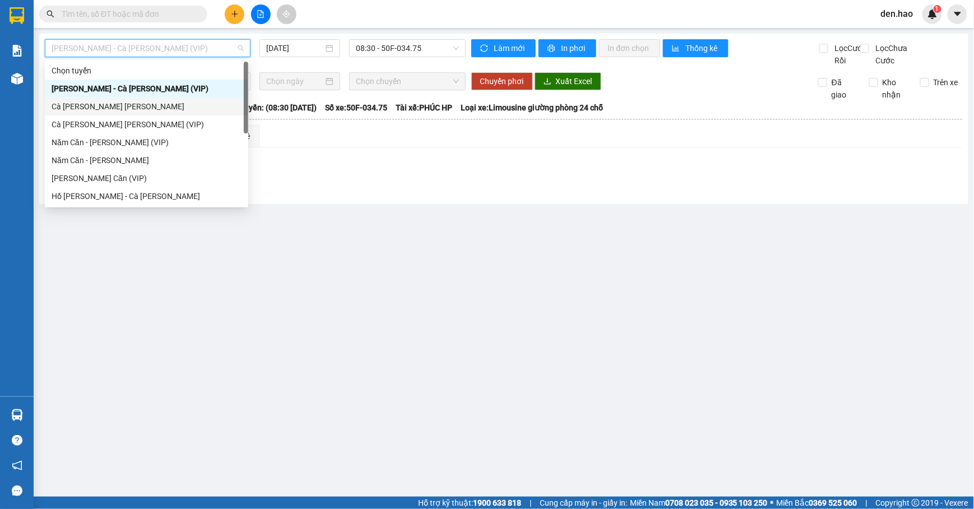
click at [131, 110] on div "Cà [PERSON_NAME] [PERSON_NAME]" at bounding box center [147, 106] width 190 height 12
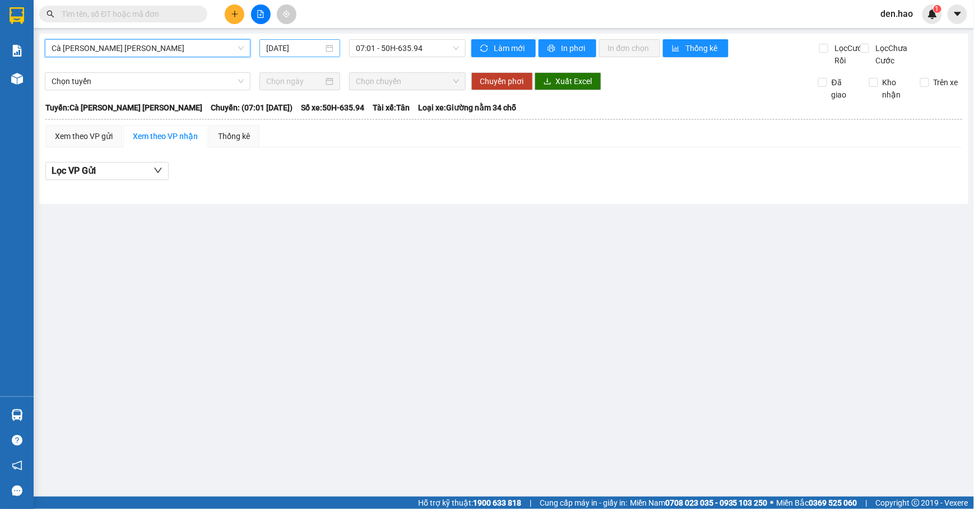
click at [270, 45] on input "[DATE]" at bounding box center [294, 48] width 57 height 12
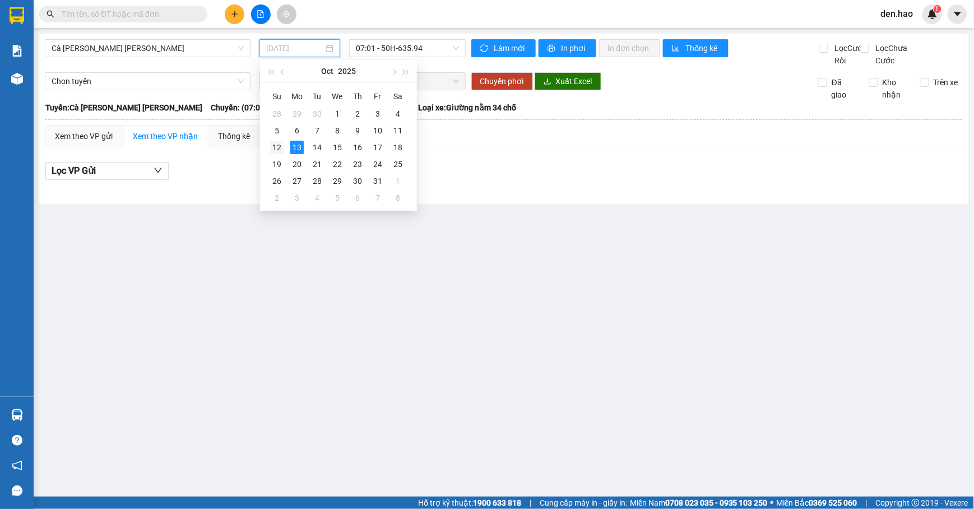
click at [277, 148] on div "12" at bounding box center [276, 147] width 13 height 13
type input "[DATE]"
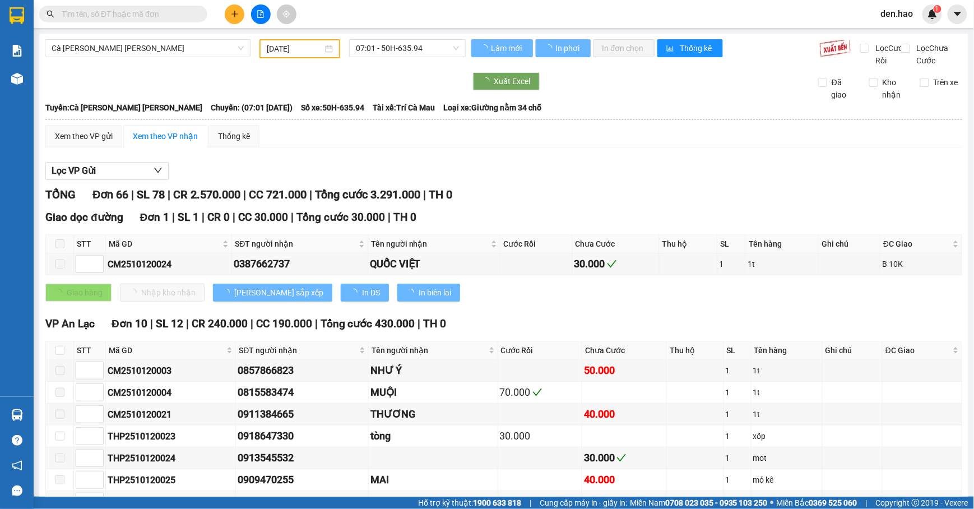
click at [422, 61] on div "Cà [PERSON_NAME] [PERSON_NAME] [DATE] 07:01 - 50H-635.94" at bounding box center [255, 52] width 421 height 27
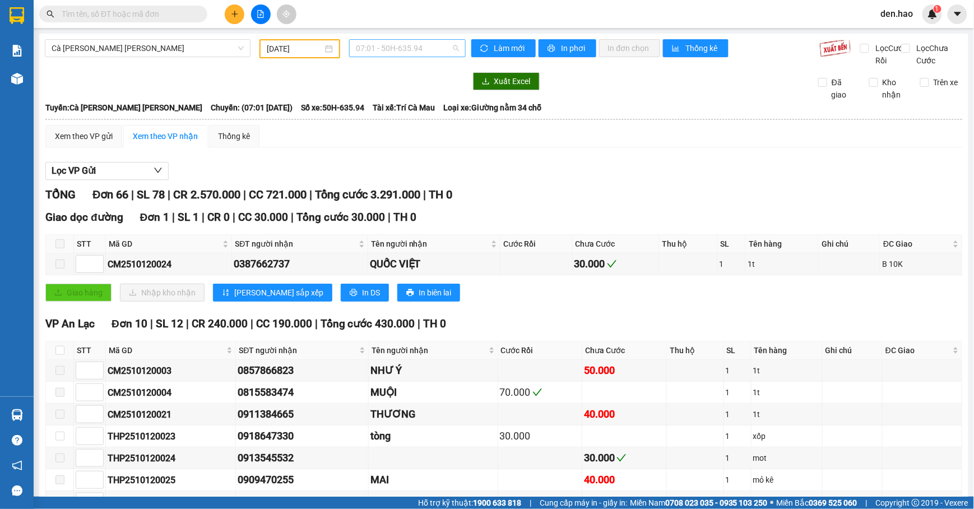
click at [409, 45] on span "07:01 - 50H-635.94" at bounding box center [407, 48] width 103 height 17
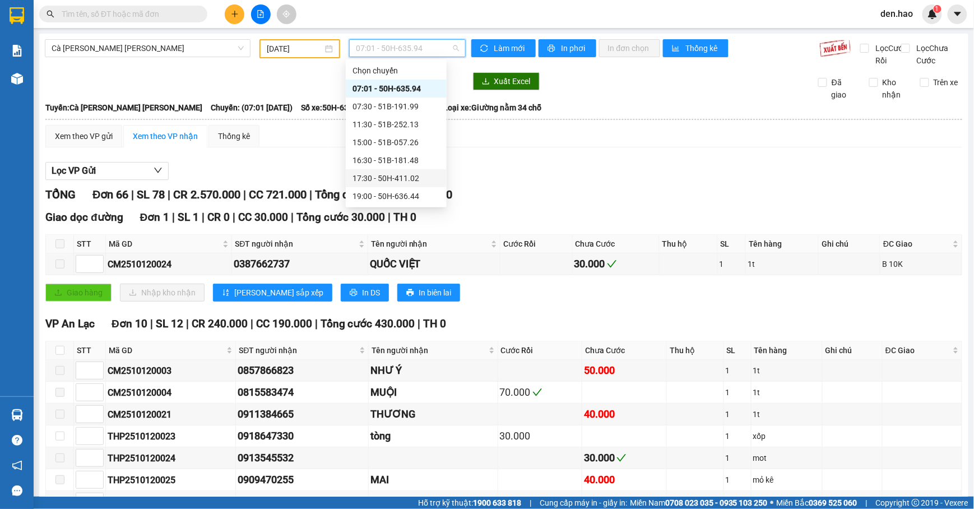
scroll to position [75, 0]
click at [396, 193] on div "20:00 - 50H-505.26" at bounding box center [395, 193] width 87 height 12
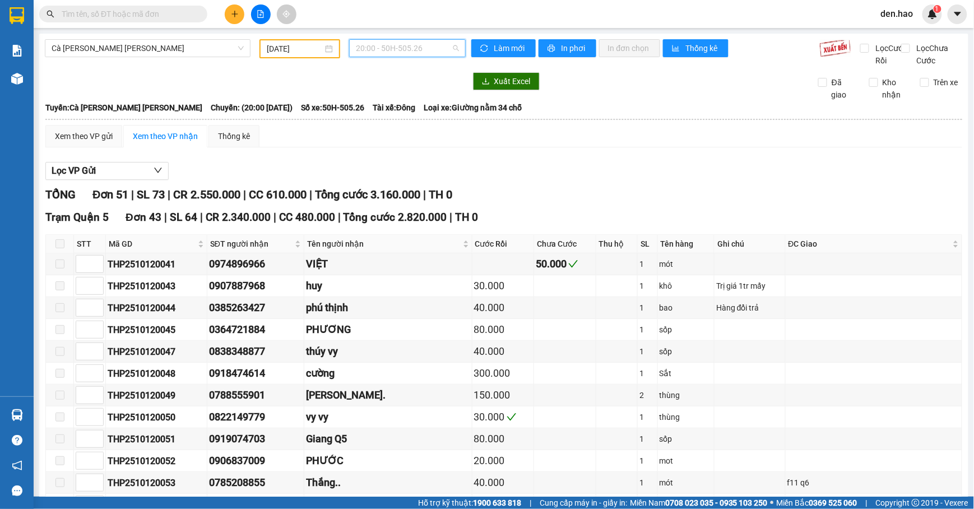
click at [415, 49] on span "20:00 - 50H-505.26" at bounding box center [407, 48] width 103 height 17
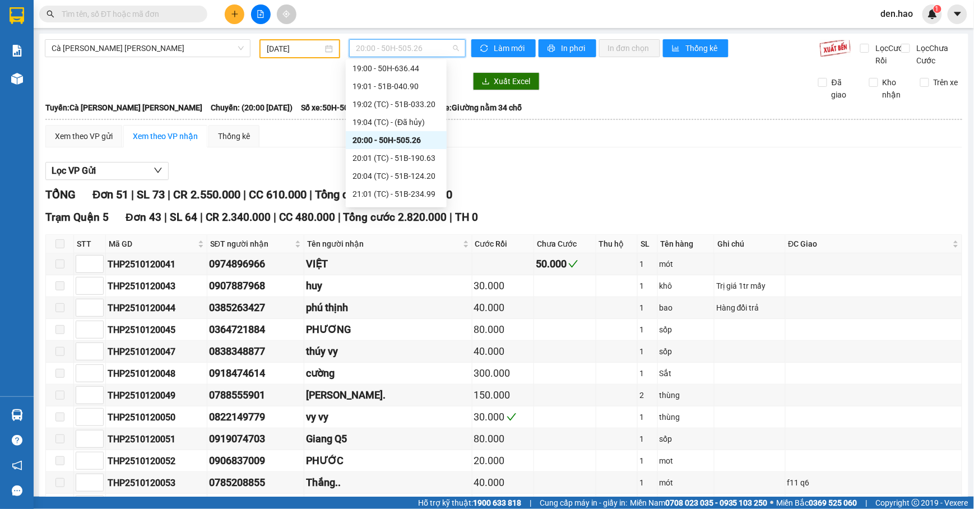
scroll to position [149, 0]
click at [421, 131] on div "20:01 (TC) - 51B-190.63" at bounding box center [395, 137] width 87 height 12
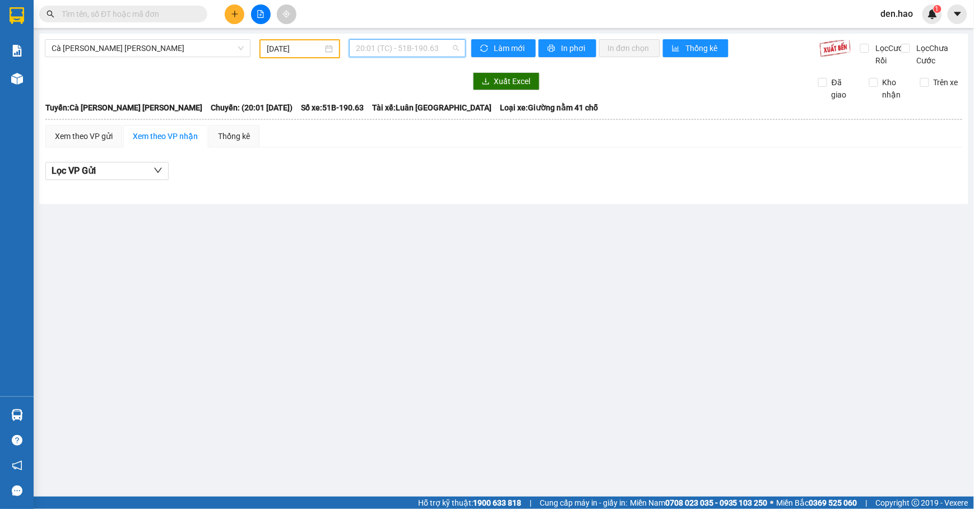
click at [438, 57] on div "20:01 (TC) - 51B-190.63" at bounding box center [407, 48] width 117 height 18
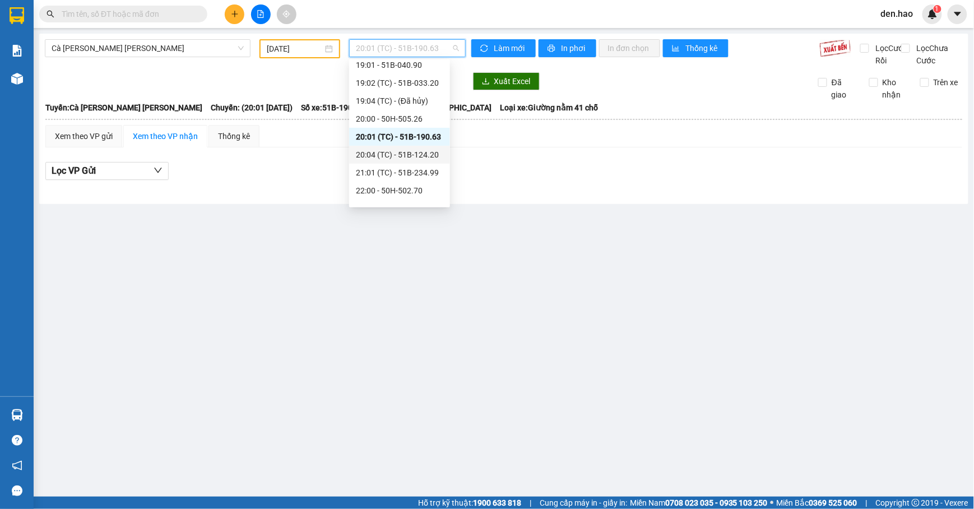
click at [417, 157] on div "20:04 (TC) - 51B-124.20" at bounding box center [399, 154] width 87 height 12
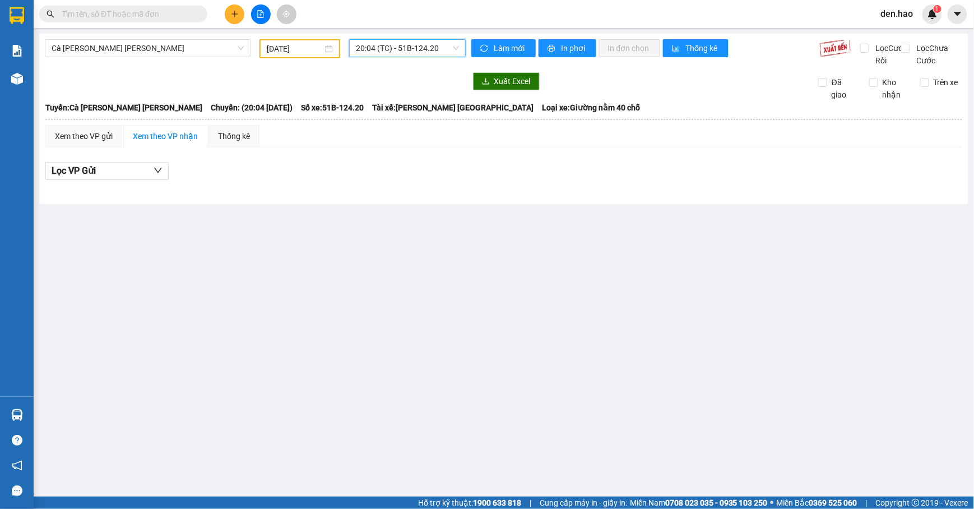
click at [420, 54] on span "20:04 (TC) - 51B-124.20" at bounding box center [407, 48] width 103 height 17
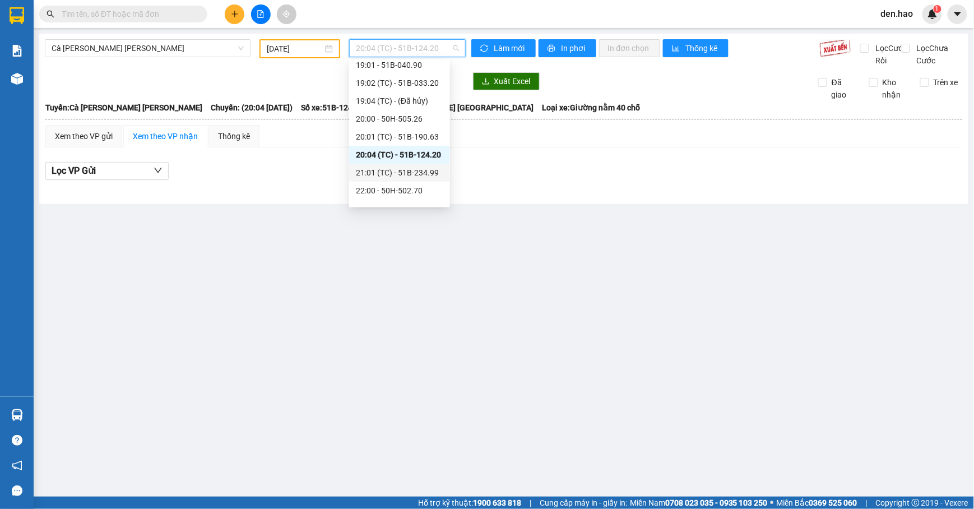
click at [424, 175] on div "21:01 (TC) - 51B-234.99" at bounding box center [399, 172] width 87 height 12
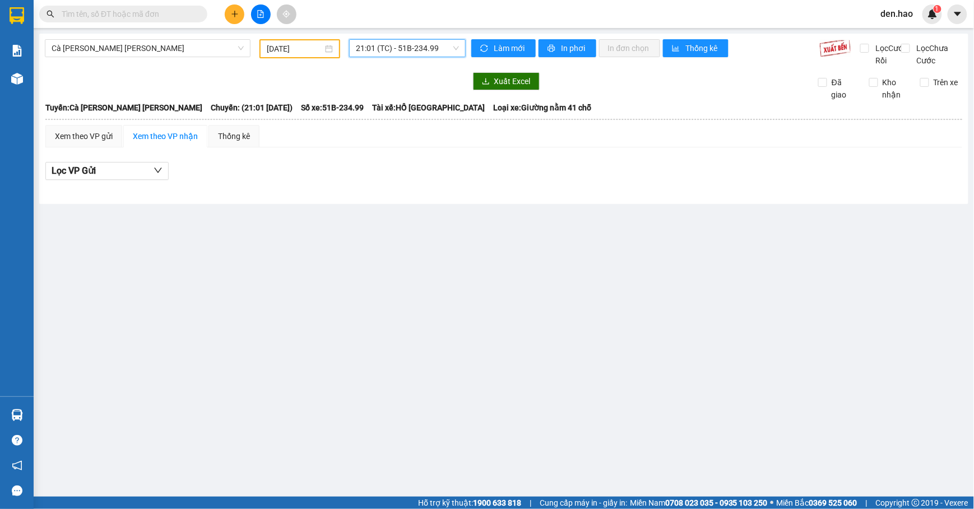
click at [422, 58] on div "Cà [PERSON_NAME] [PERSON_NAME] [DATE] 21:01 21:01 (TC) - 51B-234.99" at bounding box center [255, 52] width 421 height 27
click at [424, 52] on span "21:01 (TC) - 51B-234.99" at bounding box center [407, 48] width 103 height 17
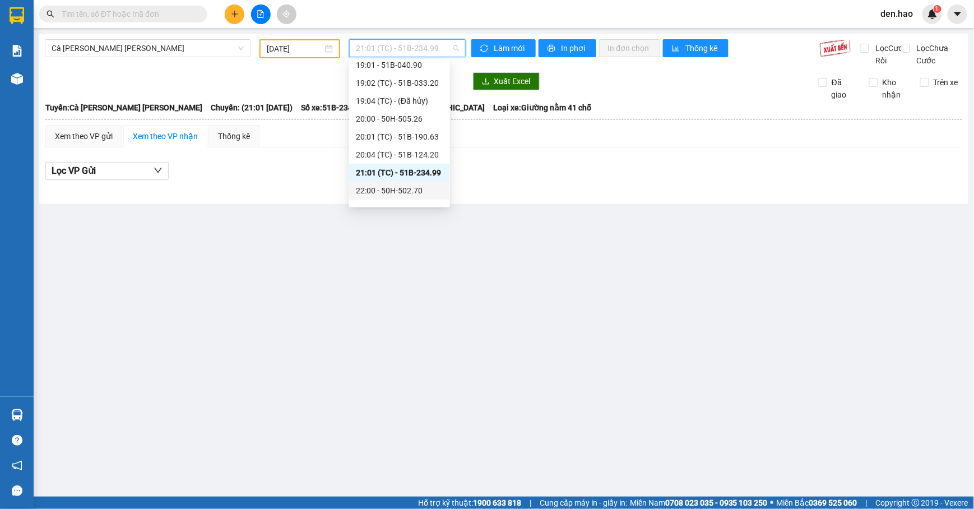
click at [398, 193] on div "22:00 - 50H-502.70" at bounding box center [399, 190] width 87 height 12
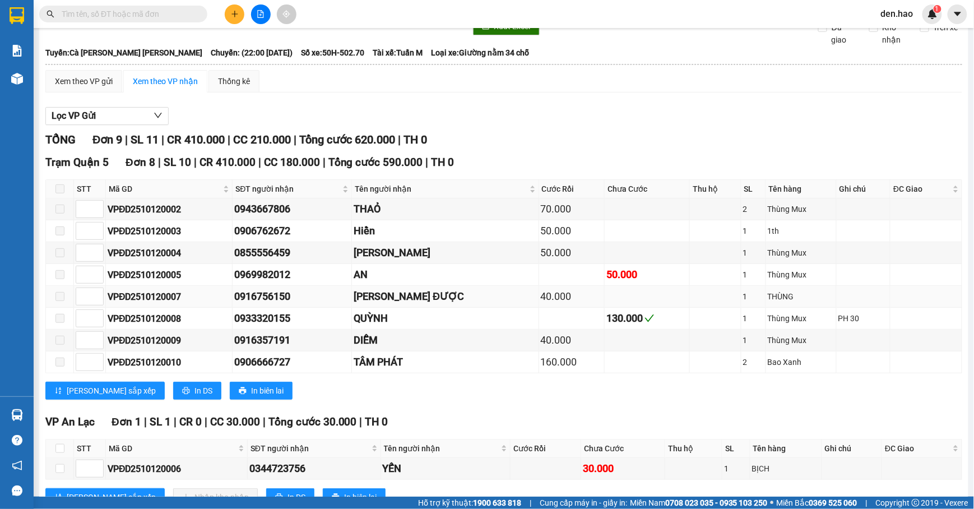
scroll to position [114, 0]
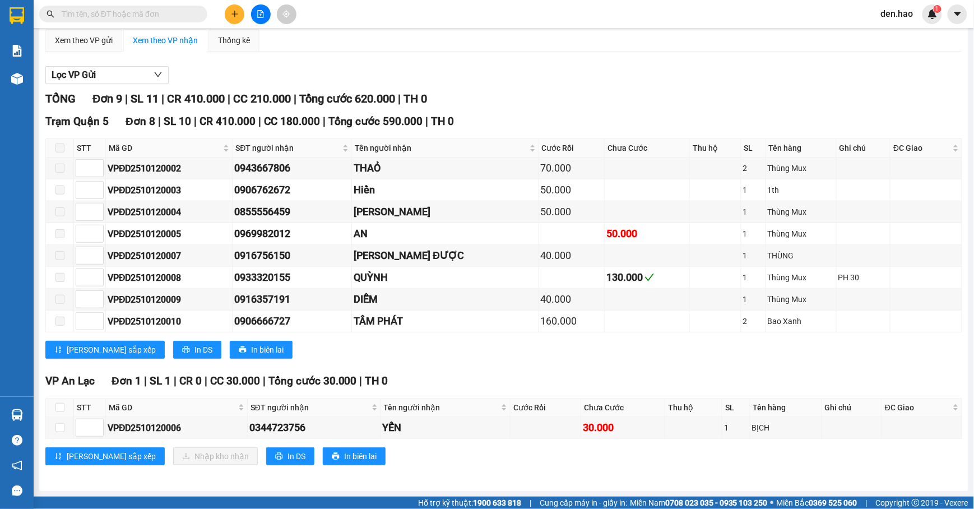
click at [66, 406] on th at bounding box center [60, 407] width 28 height 18
click at [61, 406] on input "checkbox" at bounding box center [59, 407] width 9 height 9
checkbox input "true"
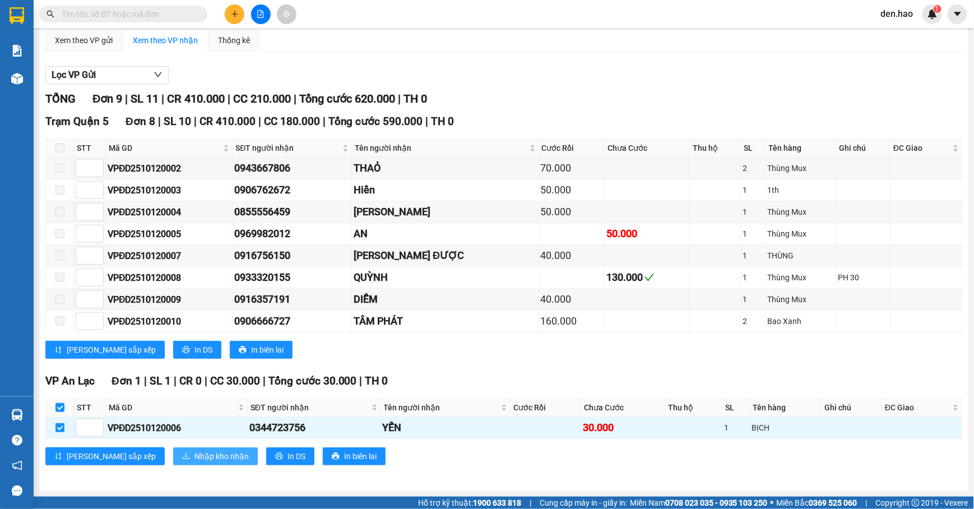
click at [194, 461] on span "Nhập kho nhận" at bounding box center [221, 456] width 54 height 12
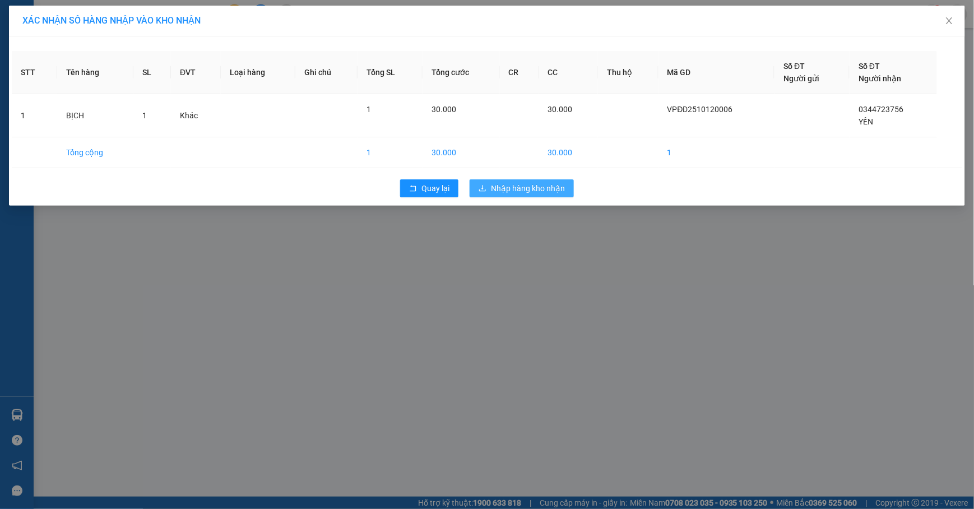
click at [528, 182] on button "Nhập hàng kho nhận" at bounding box center [522, 188] width 104 height 18
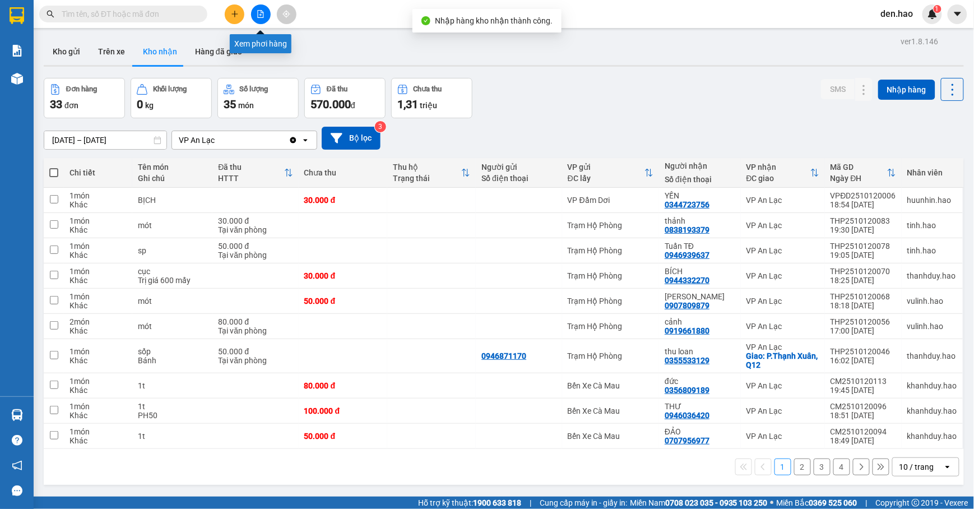
click at [257, 13] on icon "file-add" at bounding box center [261, 14] width 8 height 8
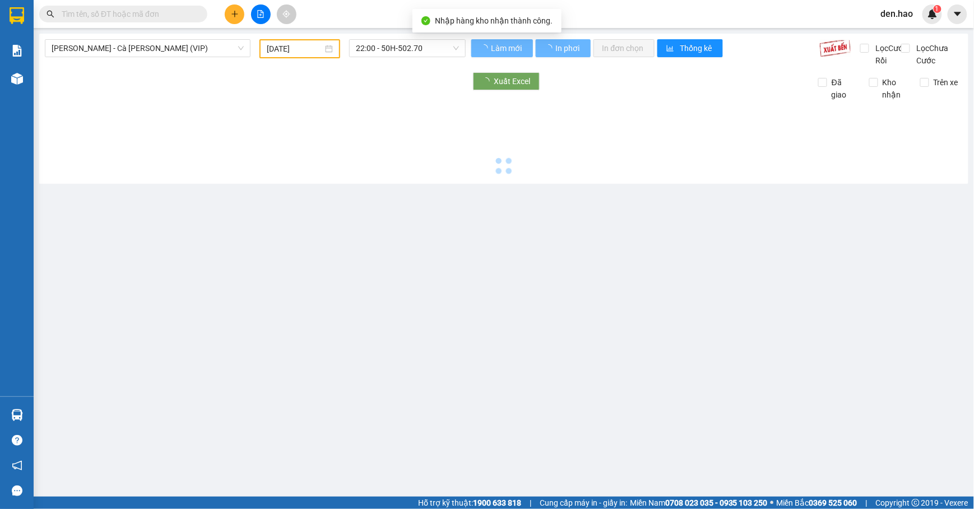
type input "[DATE]"
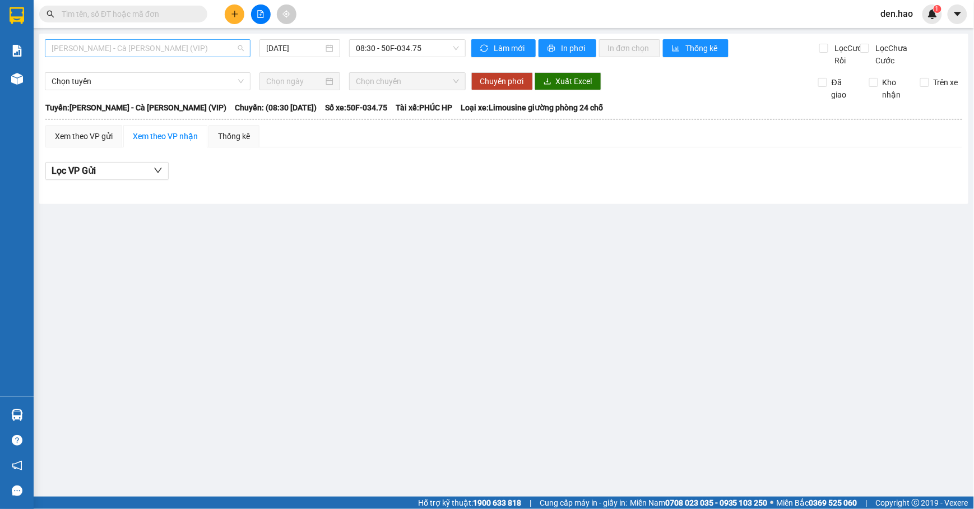
click at [166, 52] on span "[PERSON_NAME] - Cà [PERSON_NAME] (VIP)" at bounding box center [148, 48] width 192 height 17
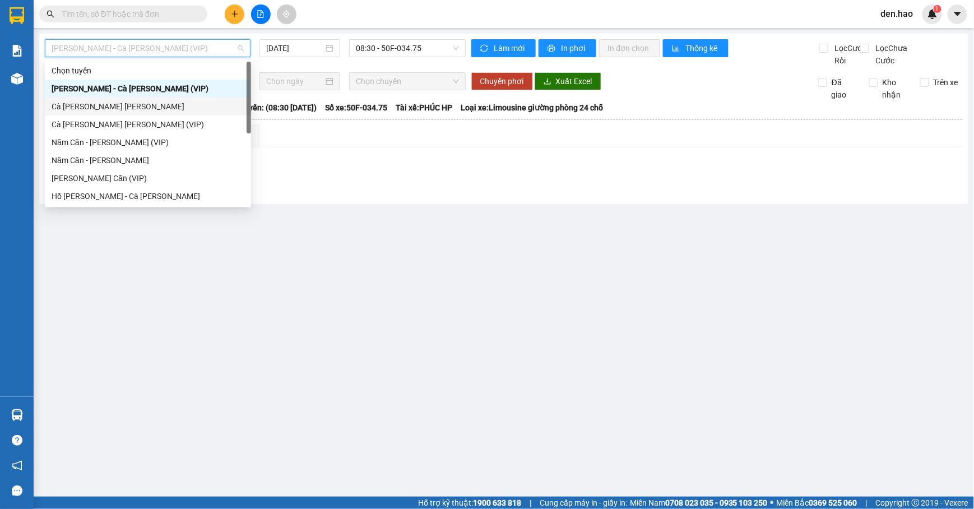
click at [105, 102] on div "Cà [PERSON_NAME] [PERSON_NAME]" at bounding box center [148, 106] width 193 height 12
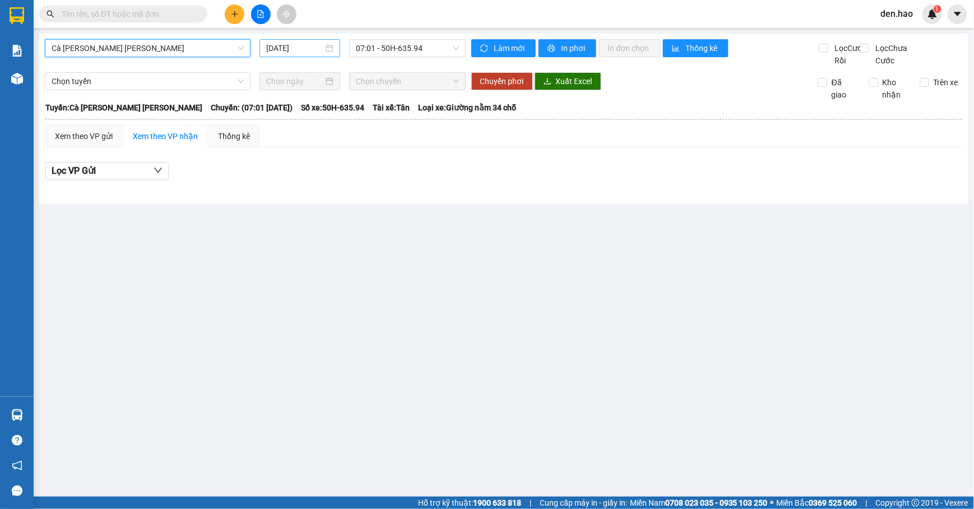
click at [276, 40] on div "[DATE]" at bounding box center [299, 48] width 81 height 18
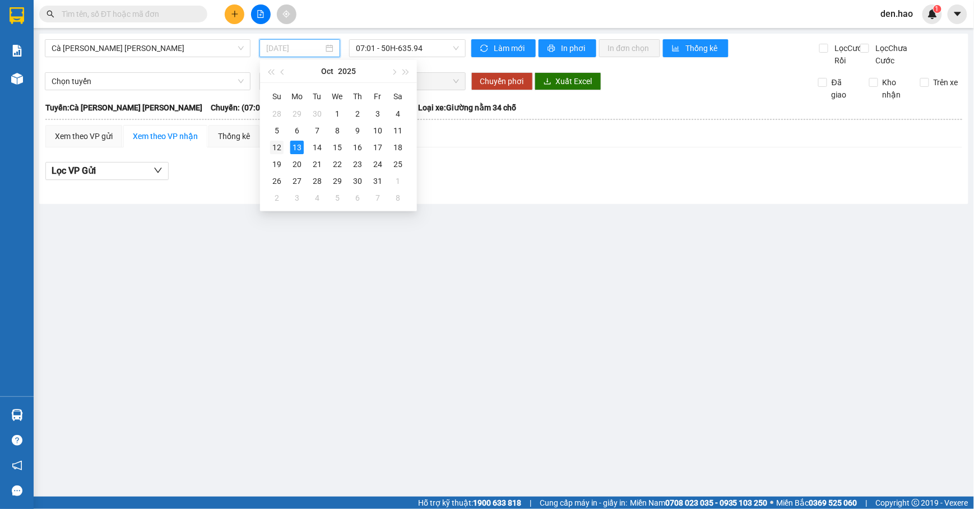
click at [276, 149] on div "12" at bounding box center [276, 147] width 13 height 13
type input "[DATE]"
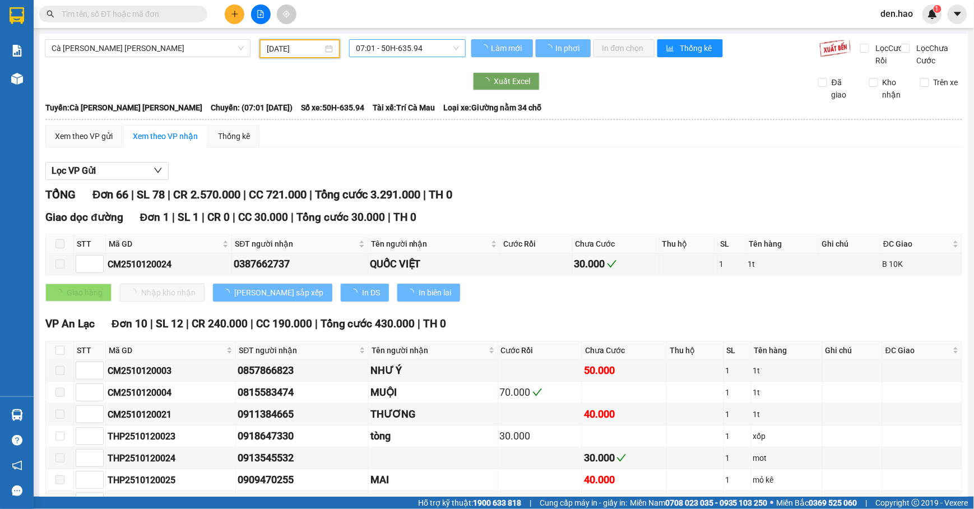
click at [391, 56] on div "07:01 - 50H-635.94" at bounding box center [407, 48] width 117 height 18
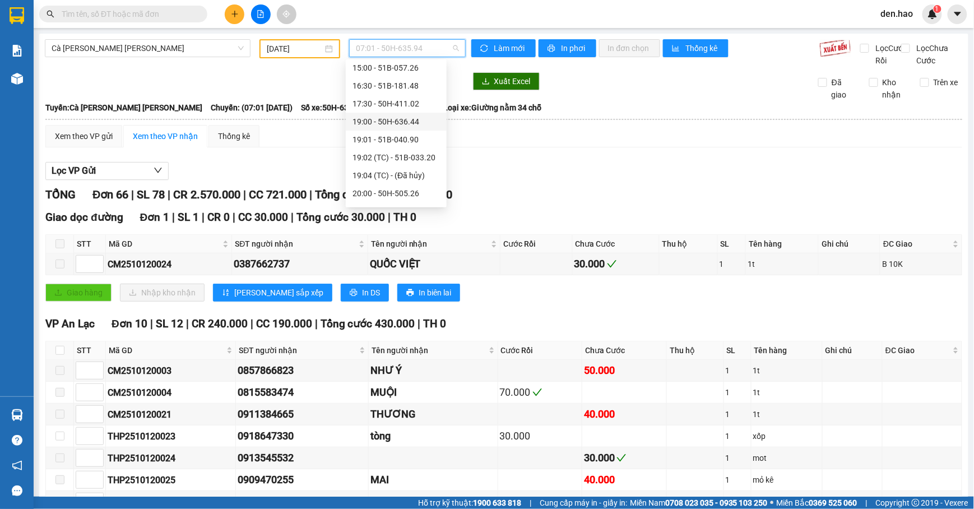
scroll to position [149, 0]
click at [411, 171] on div "21:01 (TC) - 51B-234.99" at bounding box center [395, 172] width 87 height 12
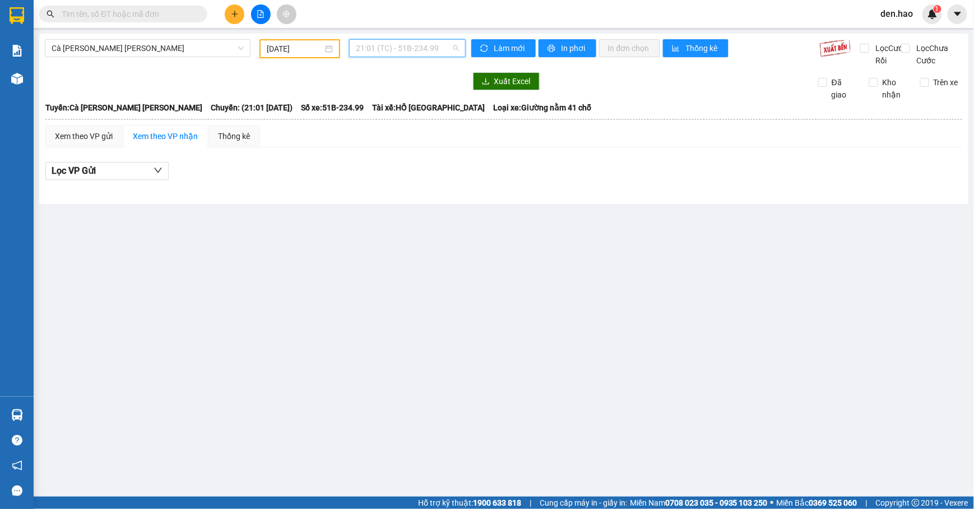
click at [403, 53] on span "21:01 (TC) - 51B-234.99" at bounding box center [407, 48] width 103 height 17
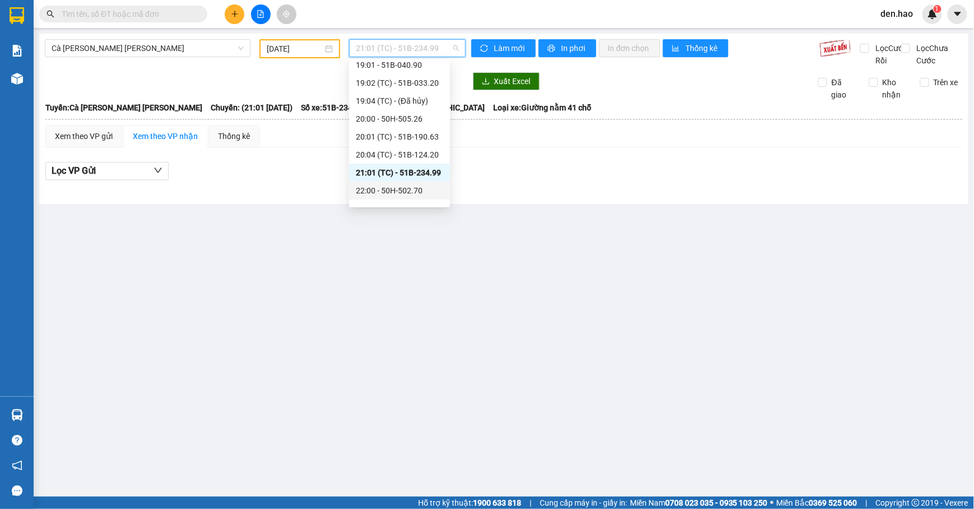
click at [405, 187] on div "22:00 - 50H-502.70" at bounding box center [399, 190] width 87 height 12
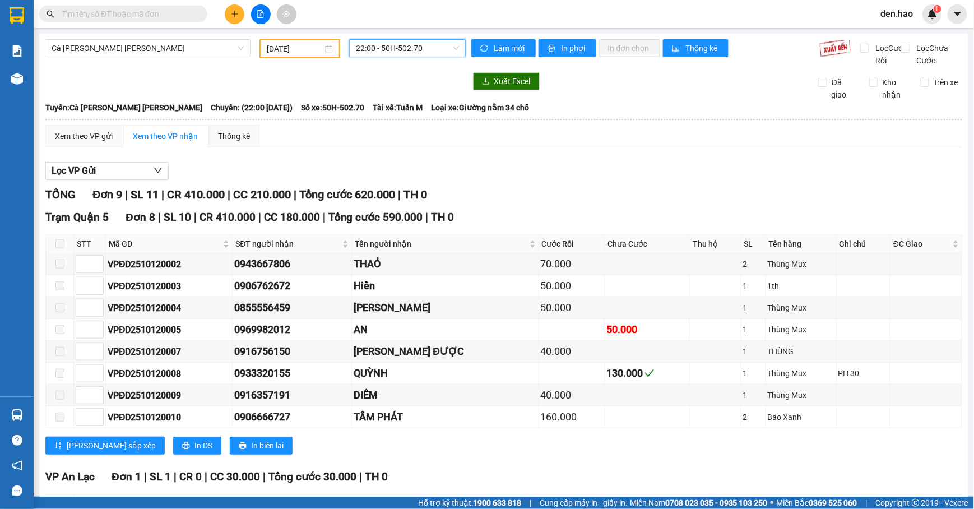
click at [421, 54] on span "22:00 - 50H-502.70" at bounding box center [407, 48] width 103 height 17
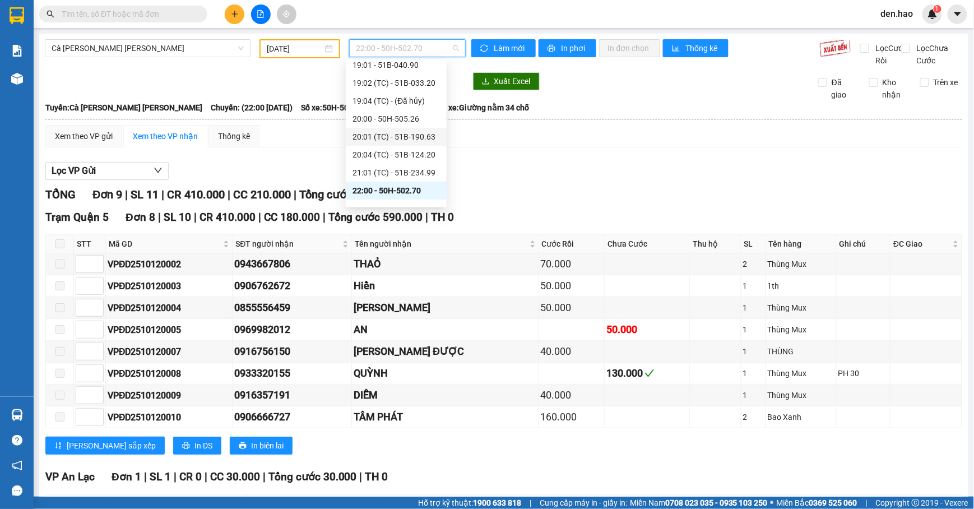
scroll to position [215, 0]
click at [397, 146] on div "22:02 (TC) - 50H-329.38" at bounding box center [395, 142] width 87 height 12
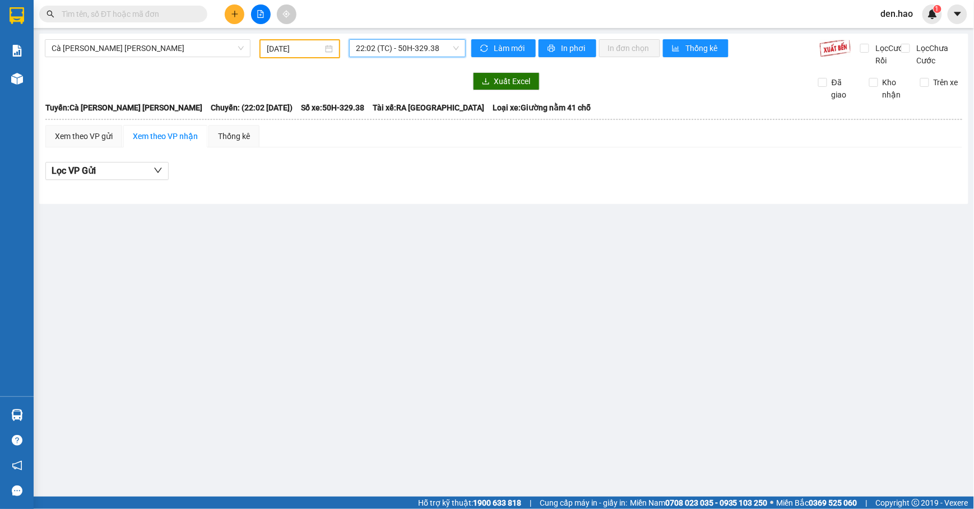
click at [414, 49] on span "22:02 (TC) - 50H-329.38" at bounding box center [407, 48] width 103 height 17
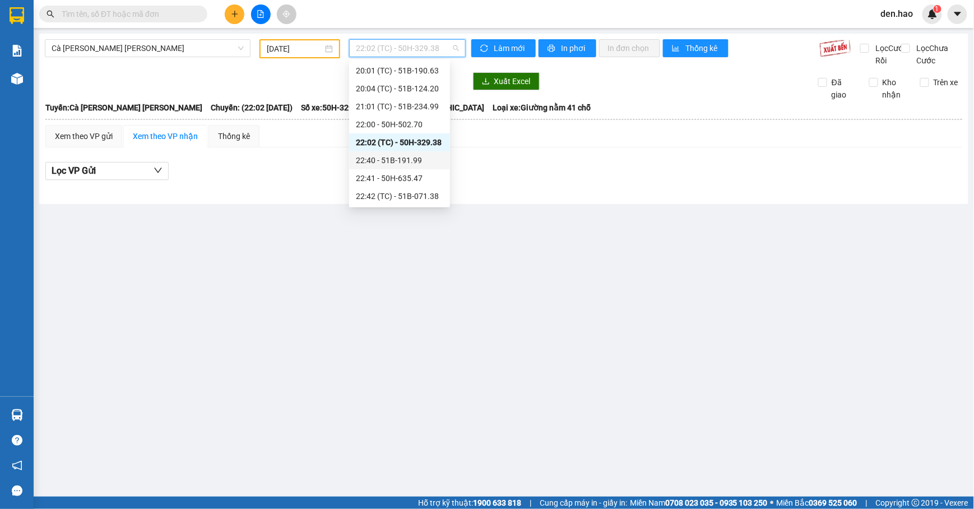
click at [408, 164] on div "22:40 - 51B-191.99" at bounding box center [399, 160] width 87 height 12
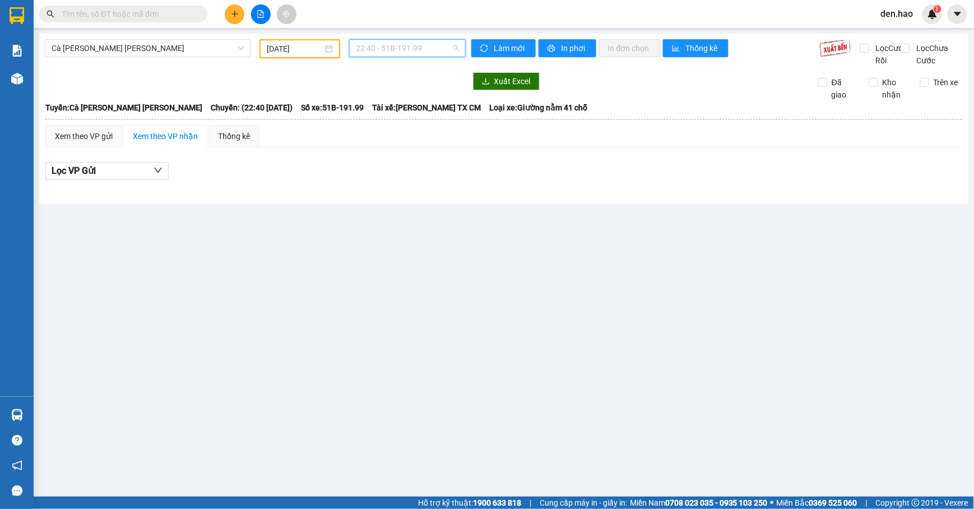
click at [442, 49] on span "22:40 - 51B-191.99" at bounding box center [407, 48] width 103 height 17
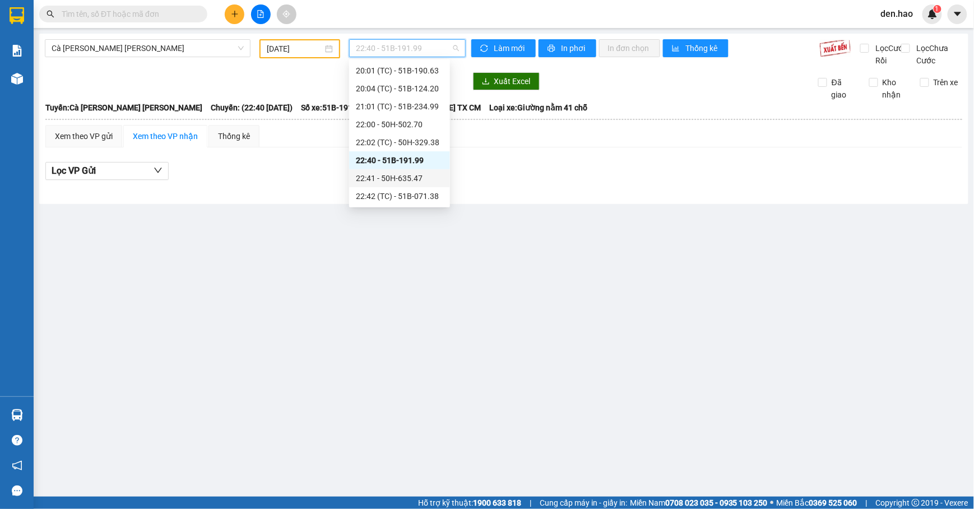
click at [389, 178] on div "22:41 - 50H-635.47" at bounding box center [399, 178] width 87 height 12
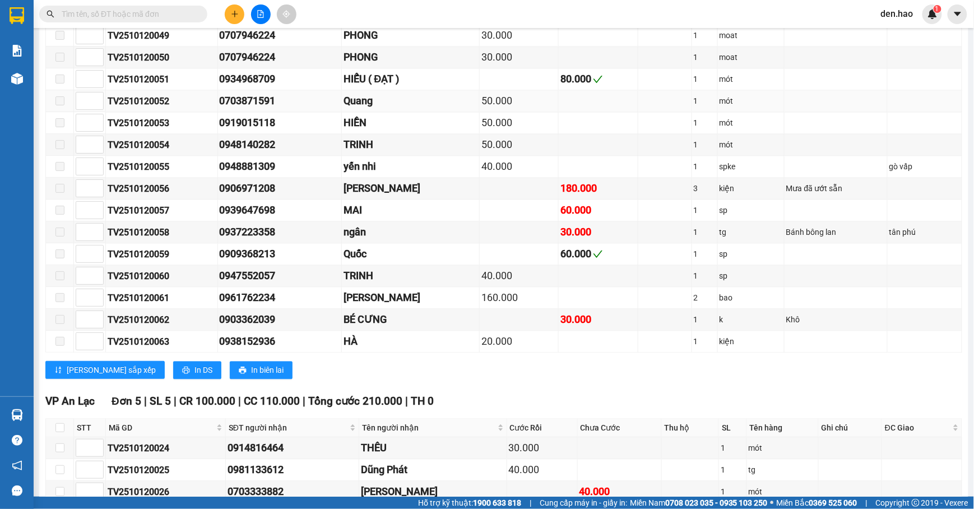
scroll to position [876, 0]
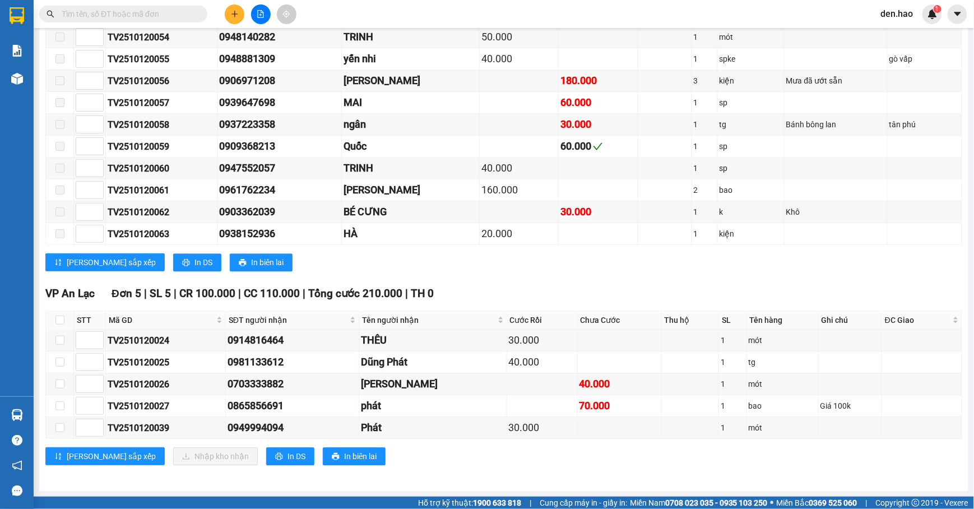
click at [54, 315] on th at bounding box center [60, 320] width 28 height 18
click at [59, 315] on input "checkbox" at bounding box center [59, 319] width 9 height 9
checkbox input "true"
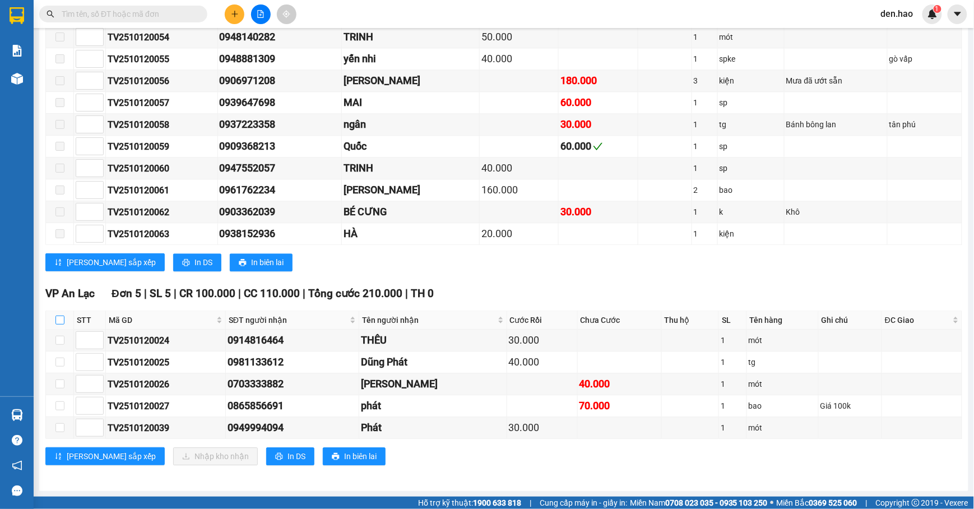
checkbox input "true"
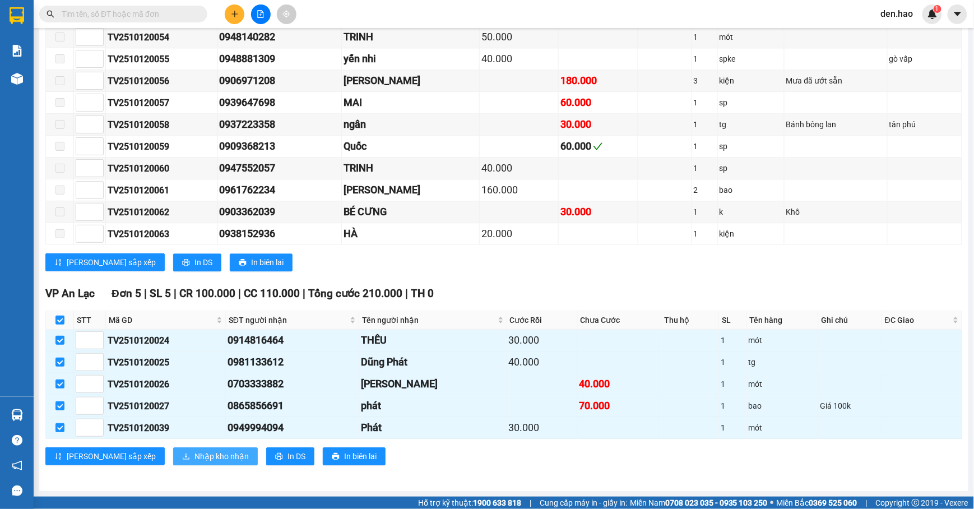
click at [194, 453] on span "Nhập kho nhận" at bounding box center [221, 456] width 54 height 12
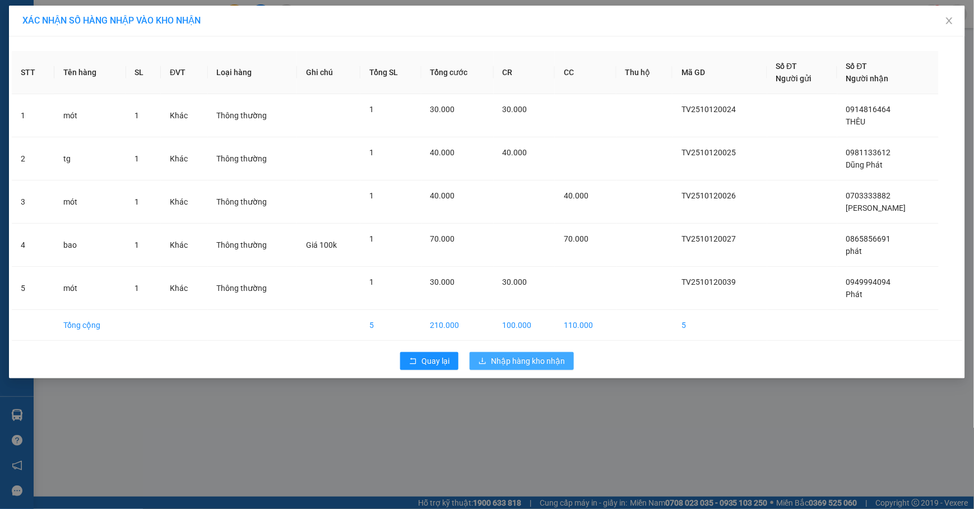
click at [483, 357] on button "Nhập hàng kho nhận" at bounding box center [522, 361] width 104 height 18
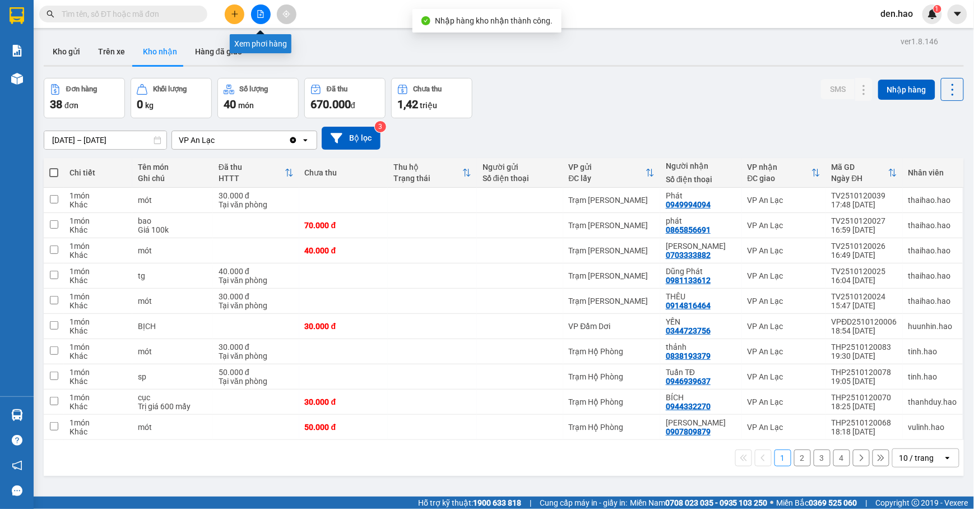
click at [265, 10] on button at bounding box center [261, 14] width 20 height 20
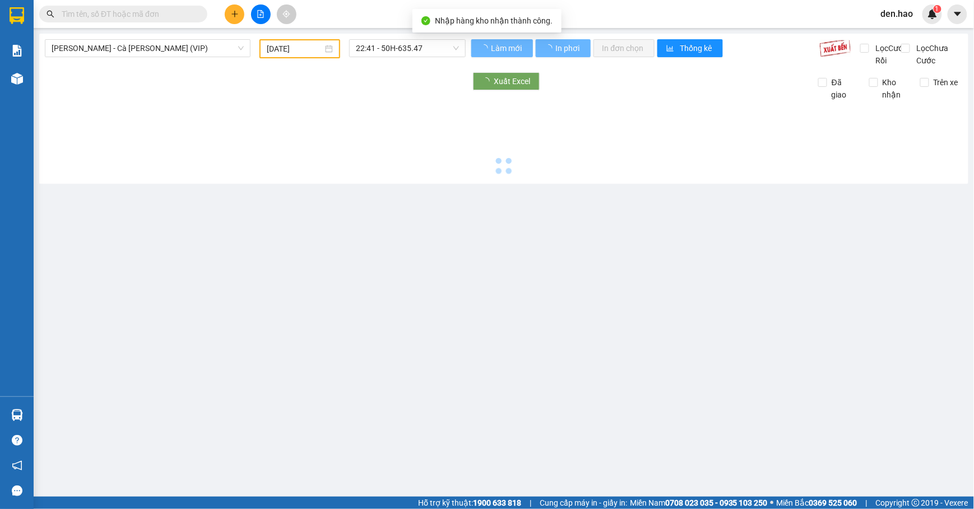
type input "[DATE]"
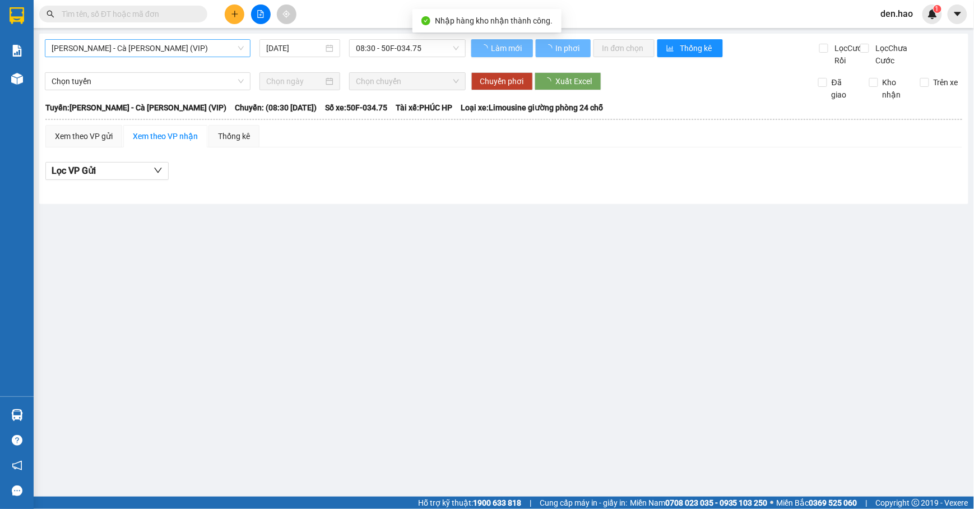
click at [208, 41] on span "[PERSON_NAME] - Cà [PERSON_NAME] (VIP)" at bounding box center [148, 48] width 192 height 17
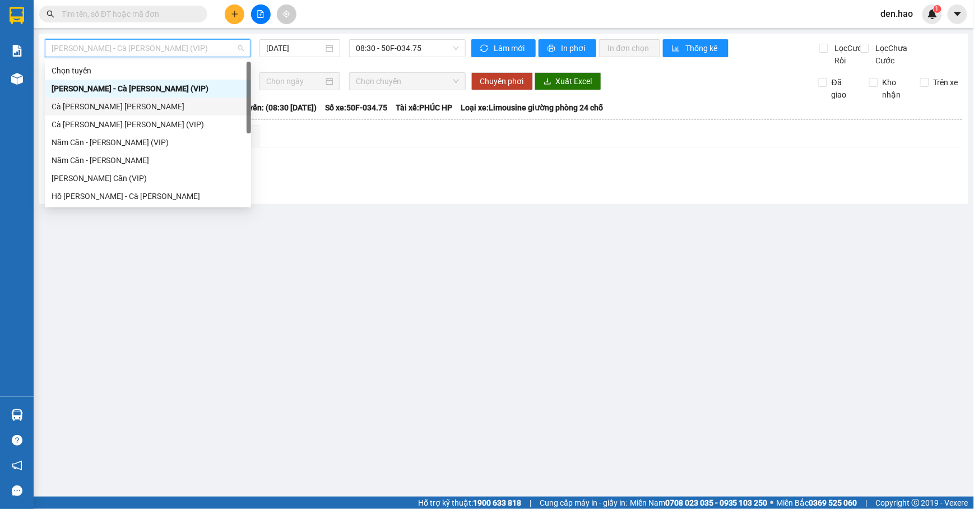
click at [104, 112] on div "Cà [PERSON_NAME] [PERSON_NAME]" at bounding box center [148, 106] width 193 height 12
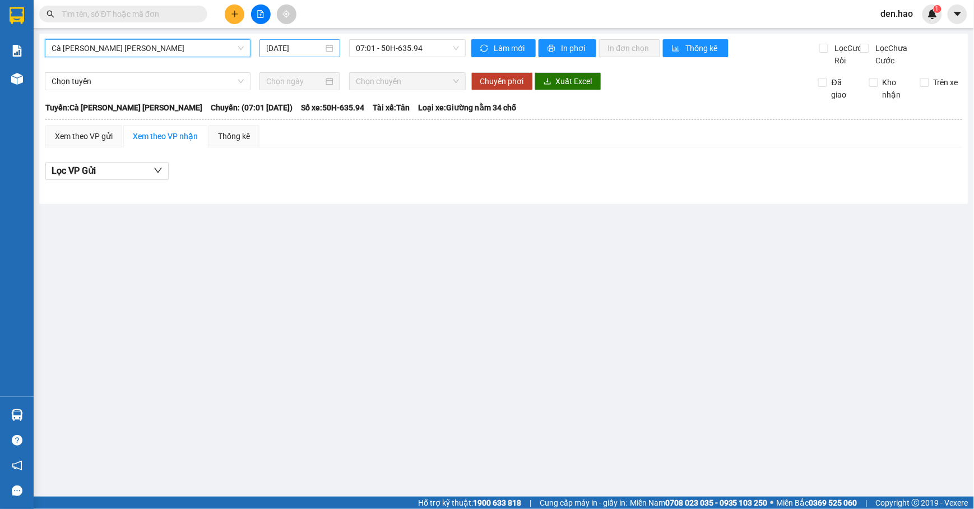
click at [283, 50] on input "[DATE]" at bounding box center [294, 48] width 57 height 12
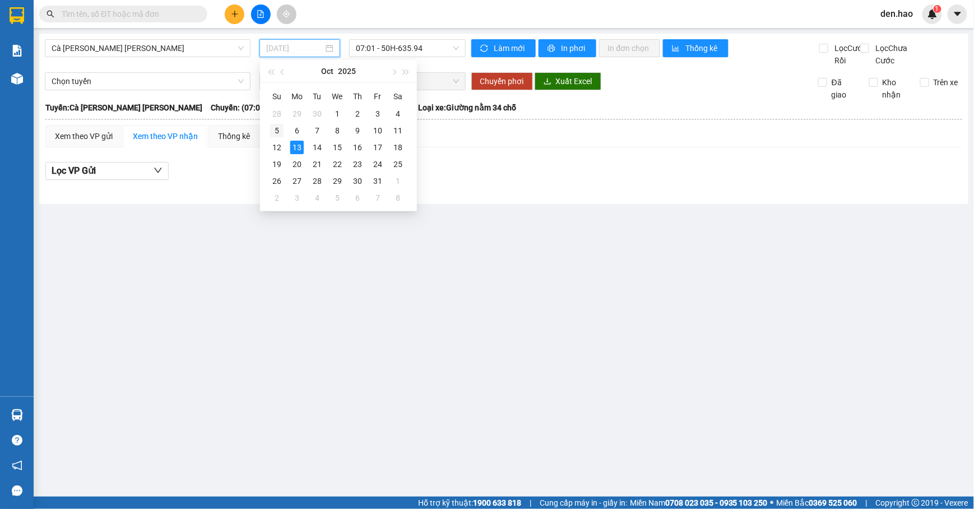
click at [276, 138] on td "5" at bounding box center [277, 130] width 20 height 17
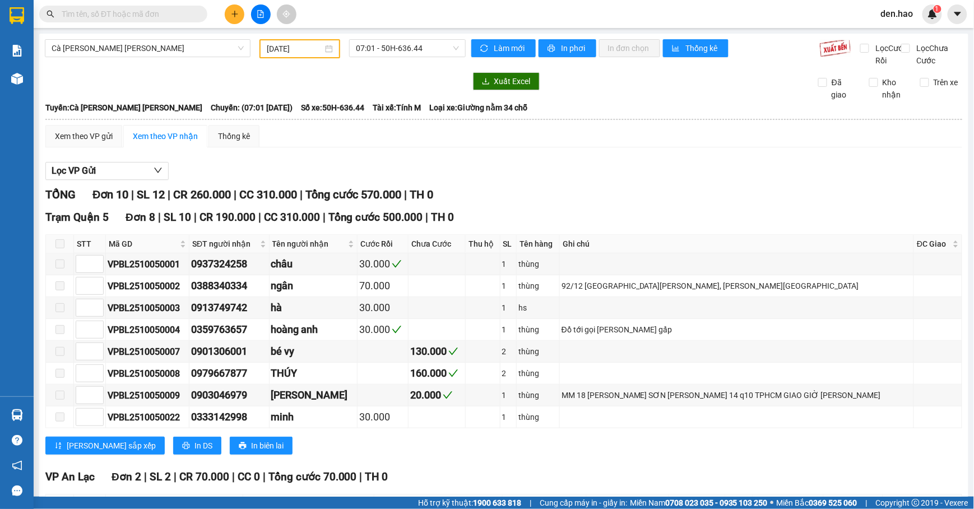
click at [387, 35] on div "Cà [PERSON_NAME] [PERSON_NAME] [DATE] 07:01 - 50H-636.44 [PERSON_NAME] mới In p…" at bounding box center [503, 321] width 929 height 575
click at [261, 46] on div "[DATE]" at bounding box center [299, 48] width 81 height 19
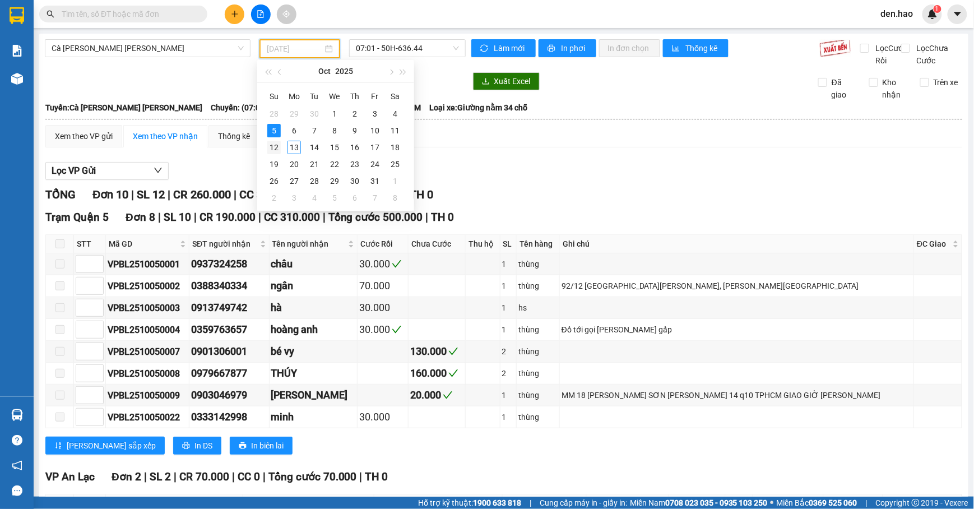
click at [276, 149] on div "12" at bounding box center [273, 147] width 13 height 13
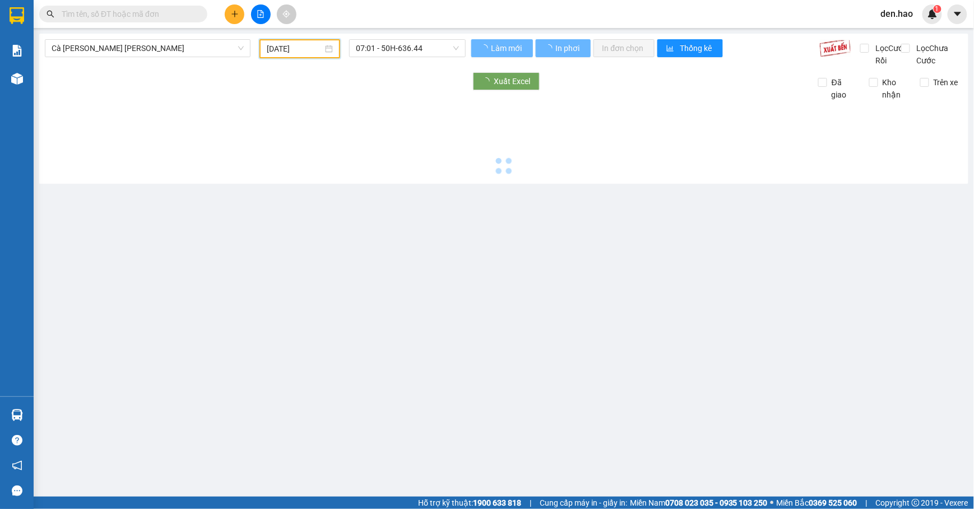
type input "[DATE]"
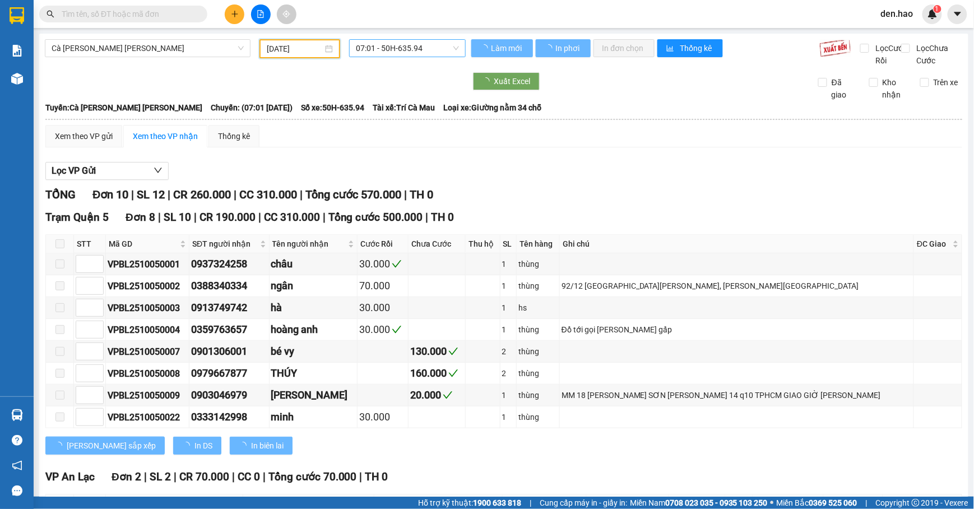
click at [415, 48] on span "07:01 - 50H-635.94" at bounding box center [407, 48] width 103 height 17
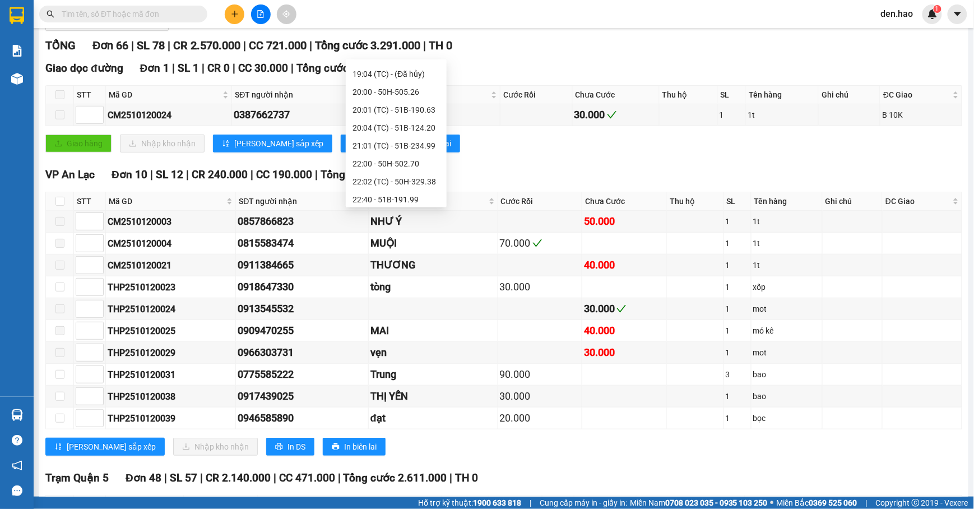
scroll to position [215, 0]
click at [410, 184] on div "22:41 - 50H-635.47" at bounding box center [396, 178] width 101 height 18
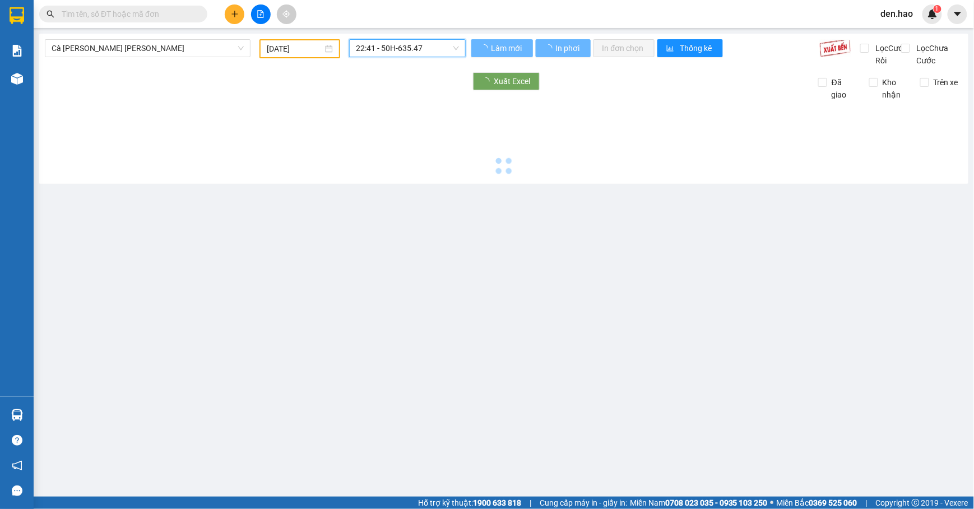
scroll to position [0, 0]
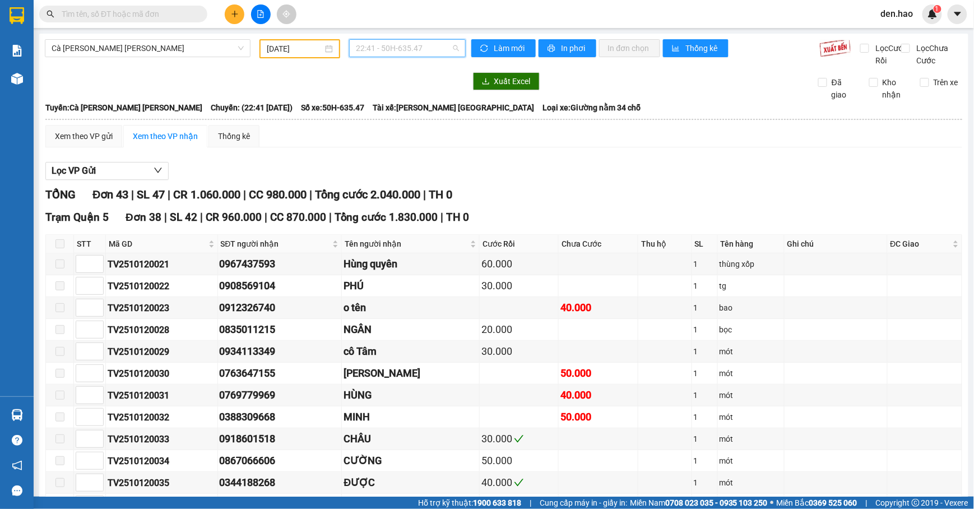
click at [387, 40] on span "22:41 - 50H-635.47" at bounding box center [407, 48] width 103 height 17
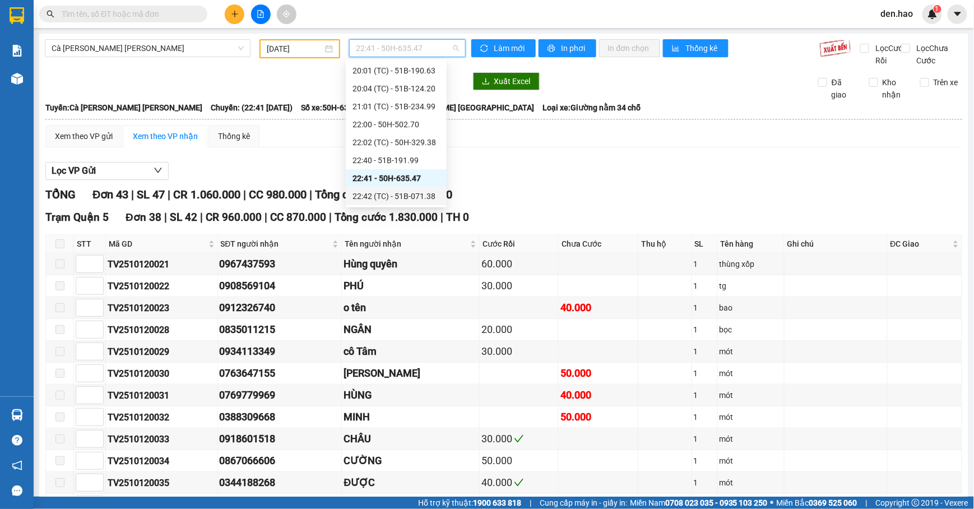
click at [410, 191] on div "22:42 (TC) - 51B-071.38" at bounding box center [395, 196] width 87 height 12
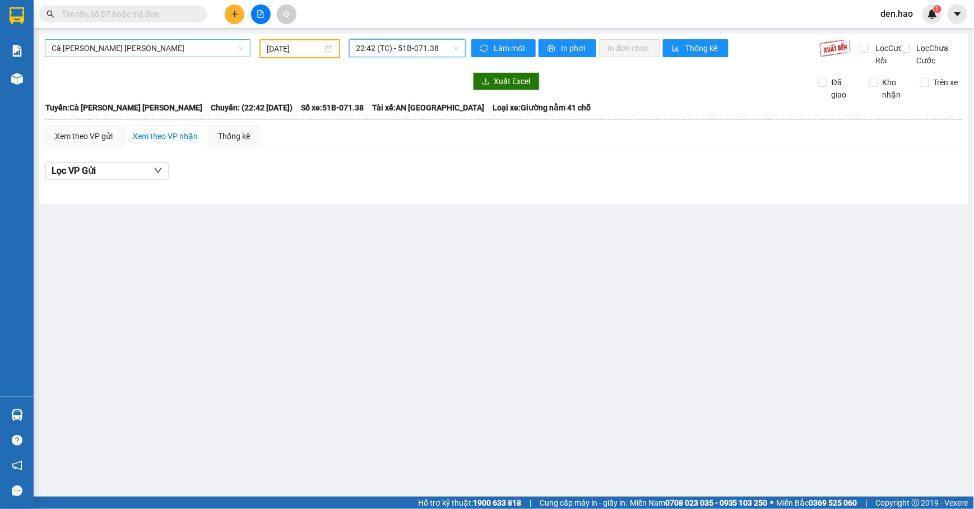
click at [129, 56] on span "Cà [PERSON_NAME] [PERSON_NAME]" at bounding box center [148, 48] width 192 height 17
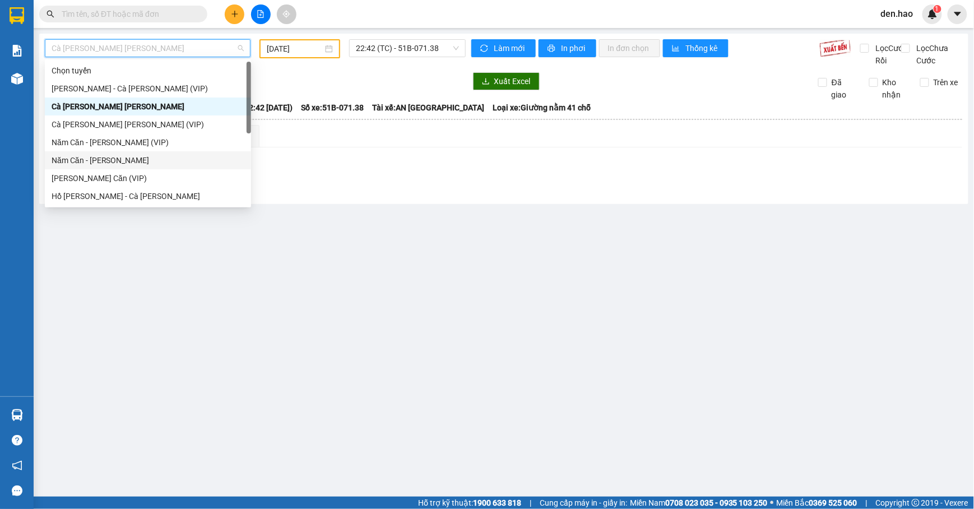
click at [72, 155] on div "Năm Căn - [PERSON_NAME]" at bounding box center [148, 160] width 193 height 12
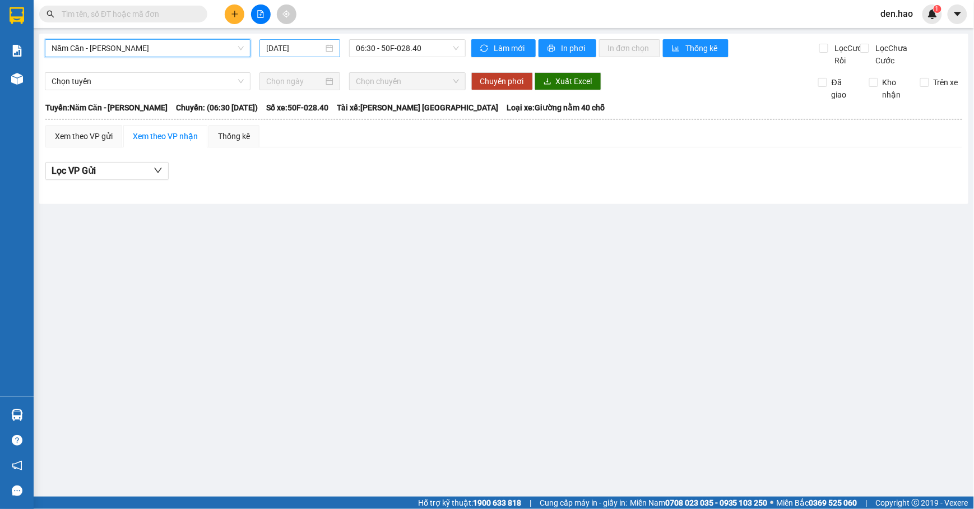
click at [271, 48] on input "[DATE]" at bounding box center [294, 48] width 57 height 12
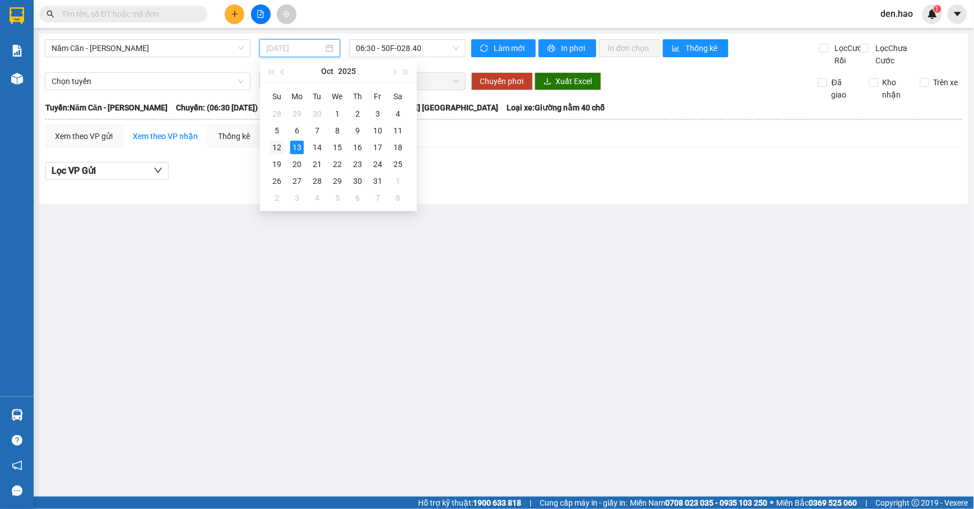
click at [282, 147] on div "12" at bounding box center [276, 147] width 13 height 13
type input "[DATE]"
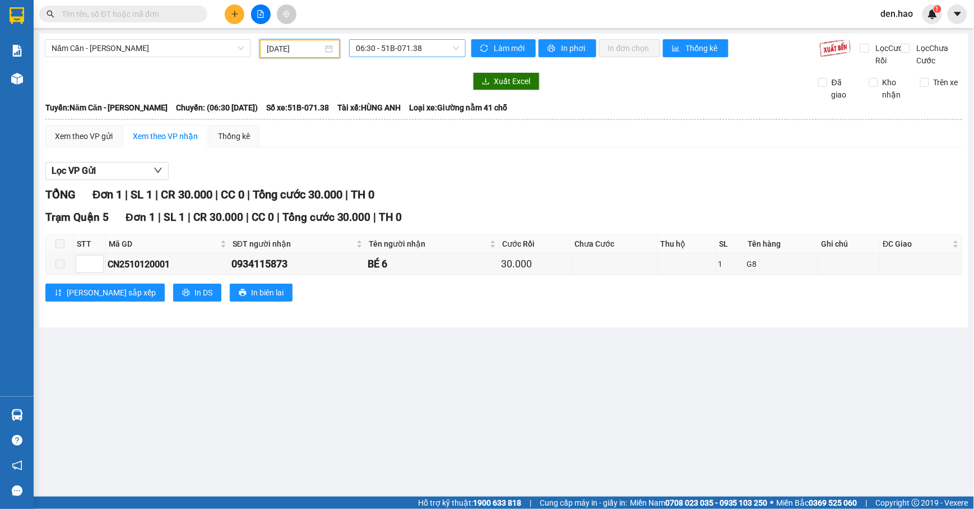
click at [388, 41] on span "06:30 - 51B-071.38" at bounding box center [407, 48] width 103 height 17
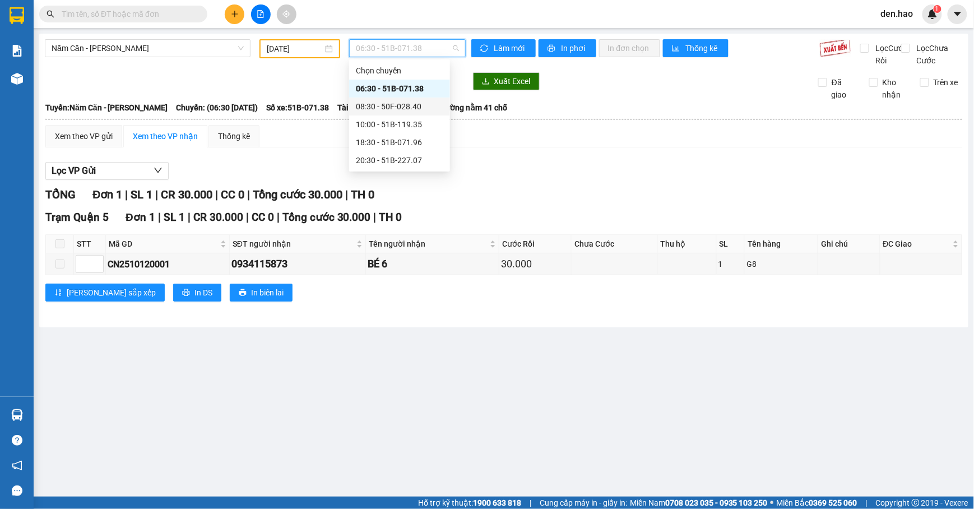
click at [392, 106] on div "08:30 - 50F-028.40" at bounding box center [399, 106] width 87 height 12
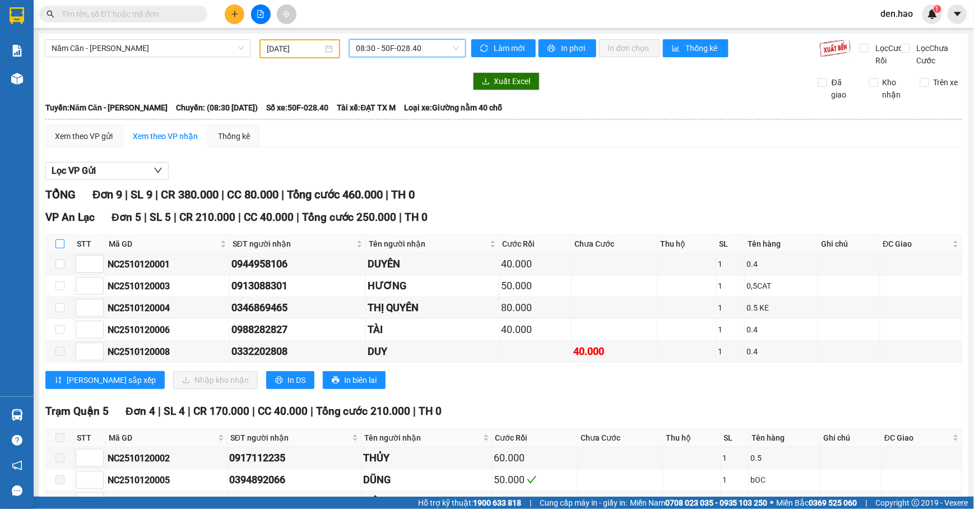
click at [59, 248] on input "checkbox" at bounding box center [59, 243] width 9 height 9
checkbox input "true"
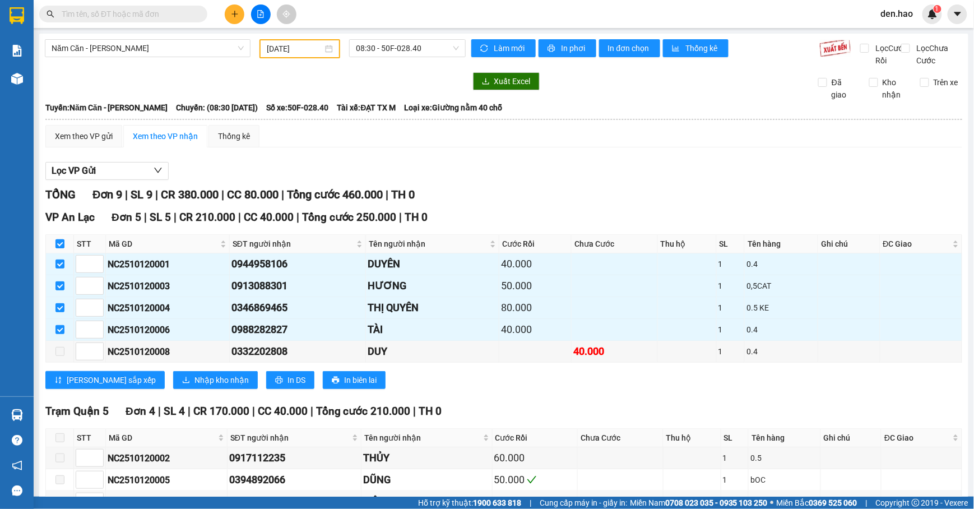
checkbox input "true"
click at [194, 386] on span "Nhập kho nhận" at bounding box center [221, 380] width 54 height 12
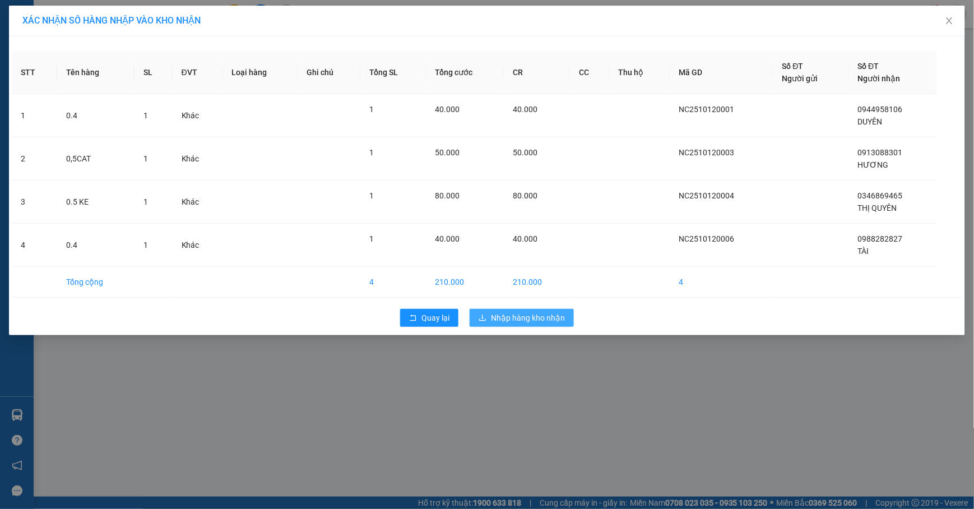
click at [480, 313] on button "Nhập hàng kho nhận" at bounding box center [522, 318] width 104 height 18
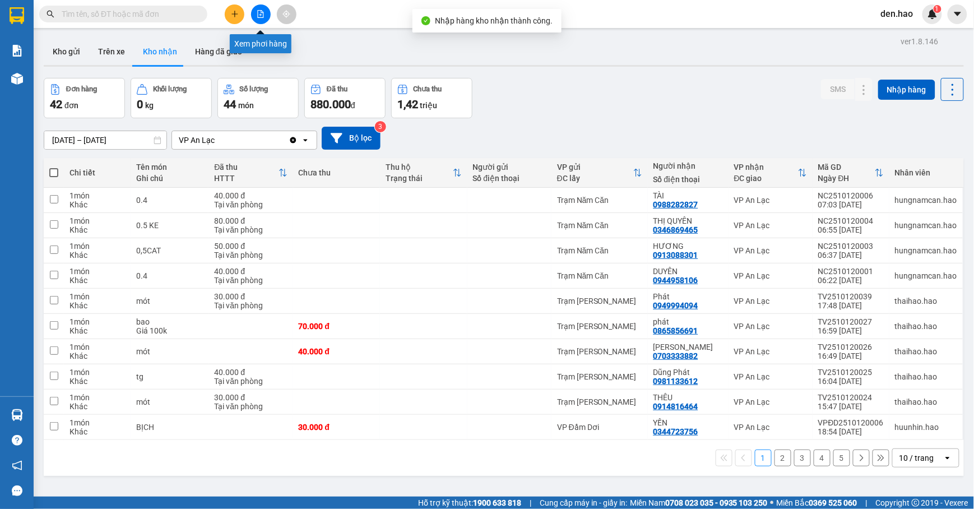
click at [259, 16] on icon "file-add" at bounding box center [261, 14] width 8 height 8
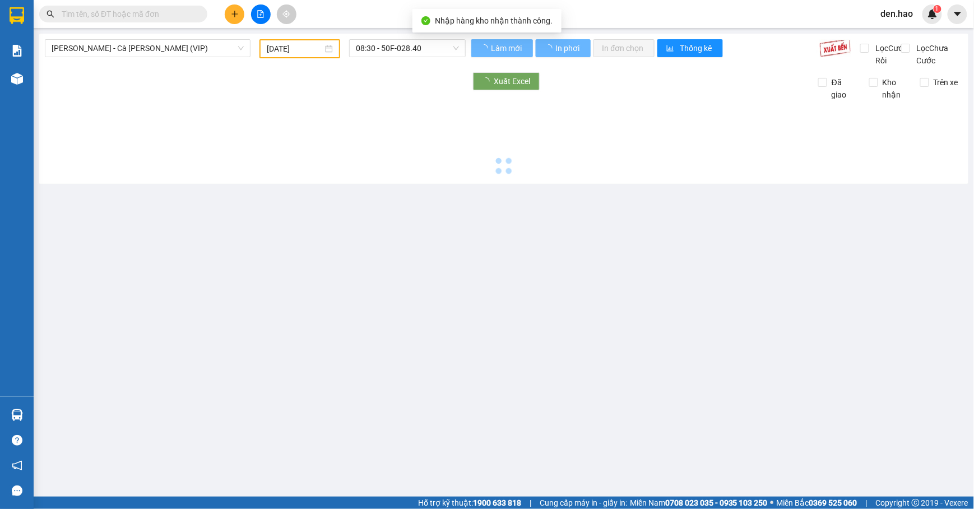
type input "[DATE]"
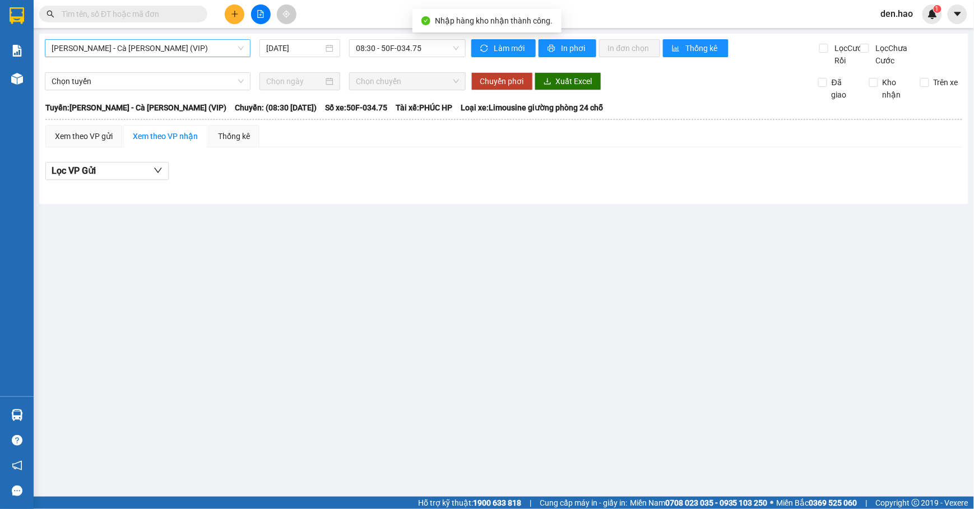
click at [215, 45] on span "[PERSON_NAME] - Cà [PERSON_NAME] (VIP)" at bounding box center [148, 48] width 192 height 17
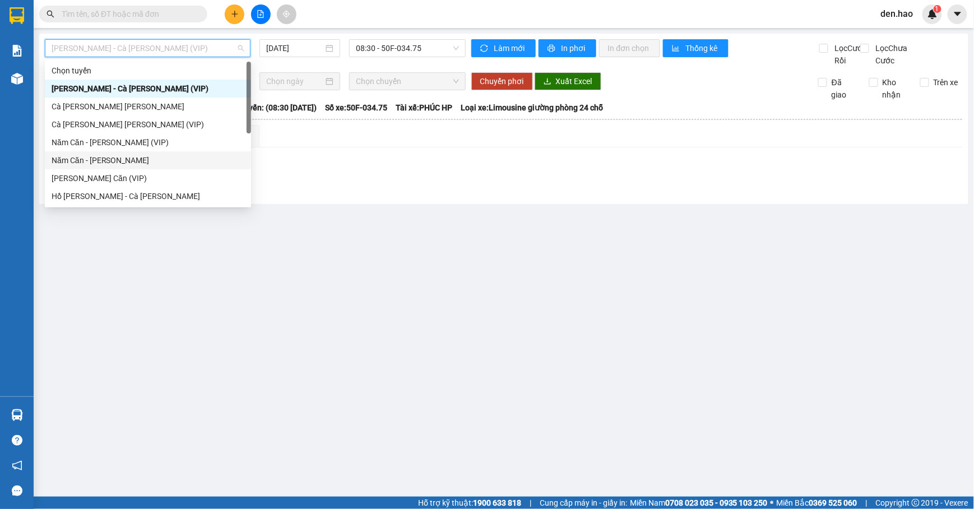
click at [108, 156] on div "Năm Căn - [PERSON_NAME]" at bounding box center [148, 160] width 193 height 12
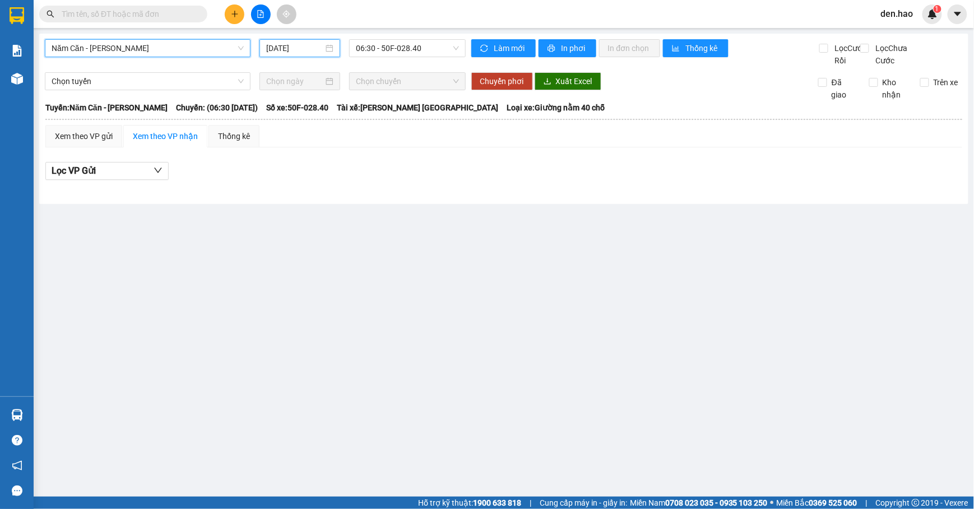
click at [272, 48] on input "[DATE]" at bounding box center [294, 48] width 57 height 12
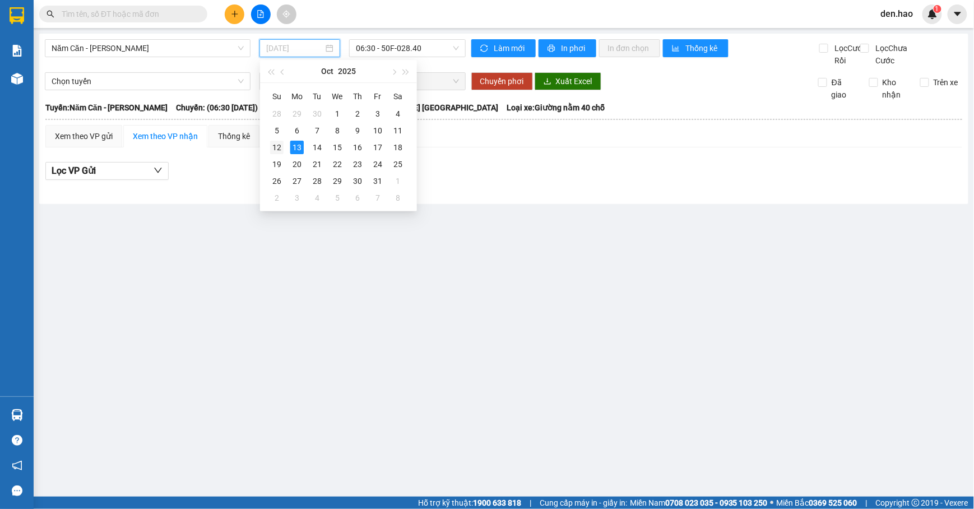
click at [278, 147] on div "12" at bounding box center [276, 147] width 13 height 13
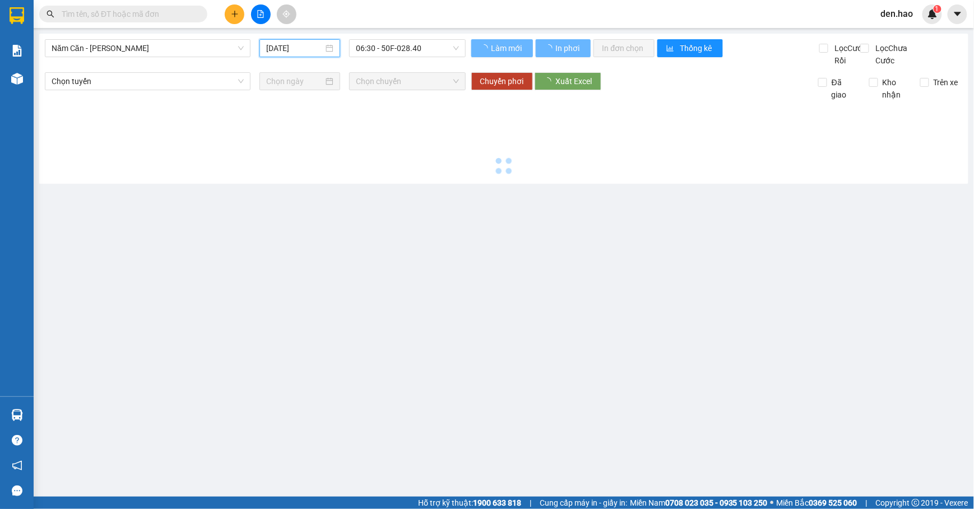
type input "[DATE]"
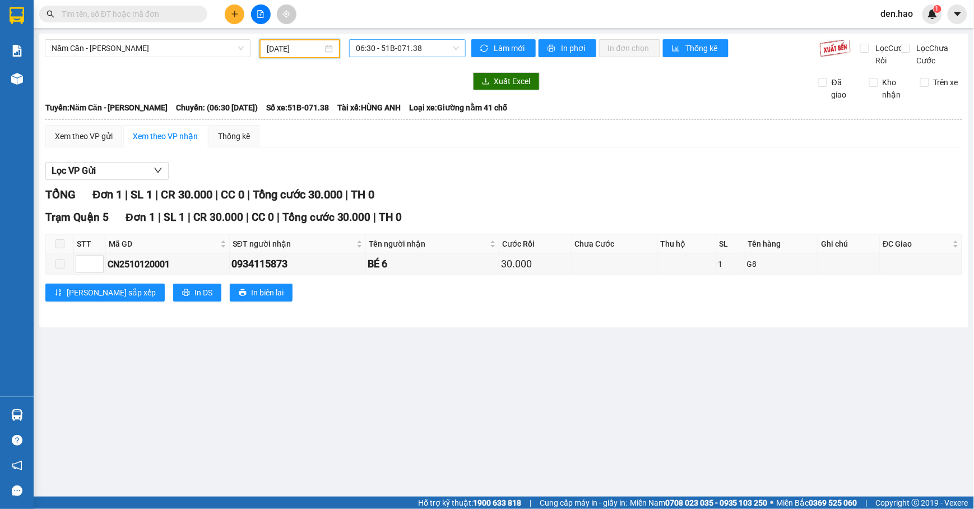
click at [395, 53] on span "06:30 - 51B-071.38" at bounding box center [407, 48] width 103 height 17
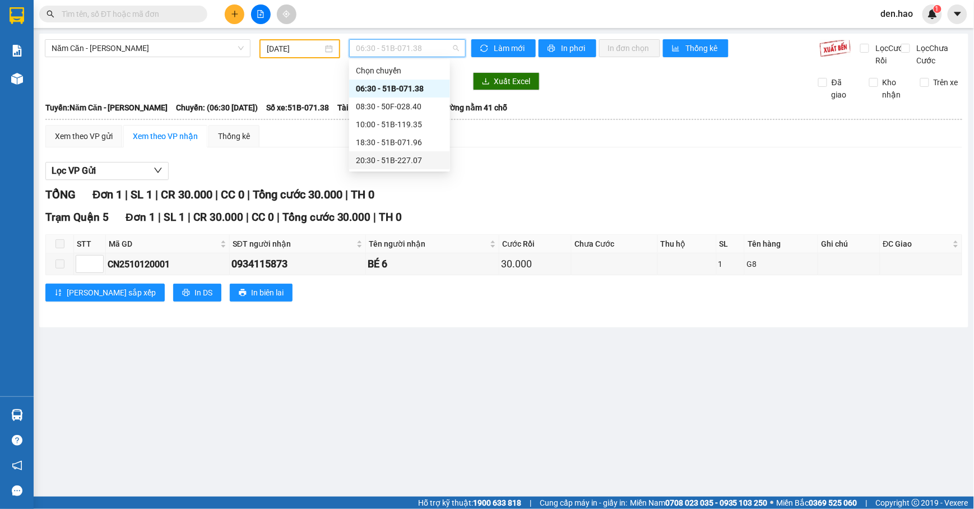
click at [383, 155] on div "20:30 - 51B-227.07" at bounding box center [399, 160] width 87 height 12
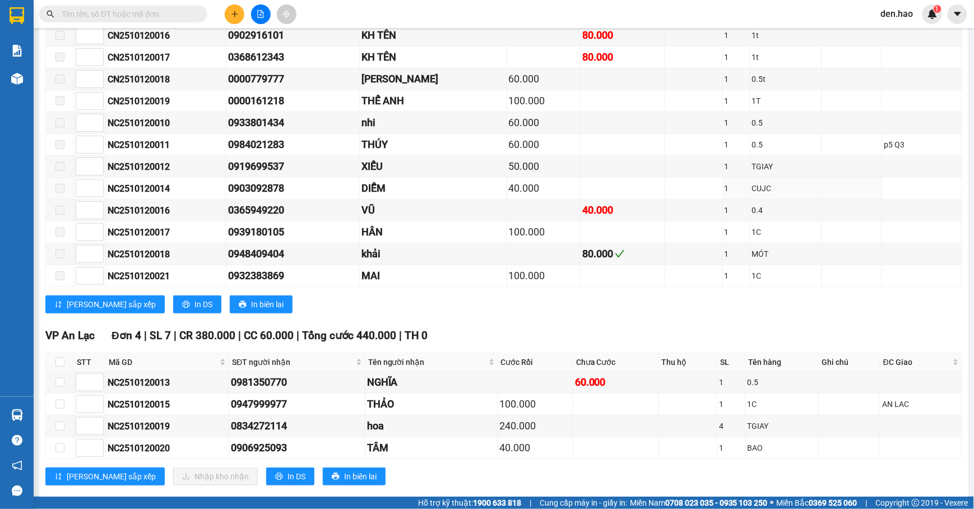
scroll to position [271, 0]
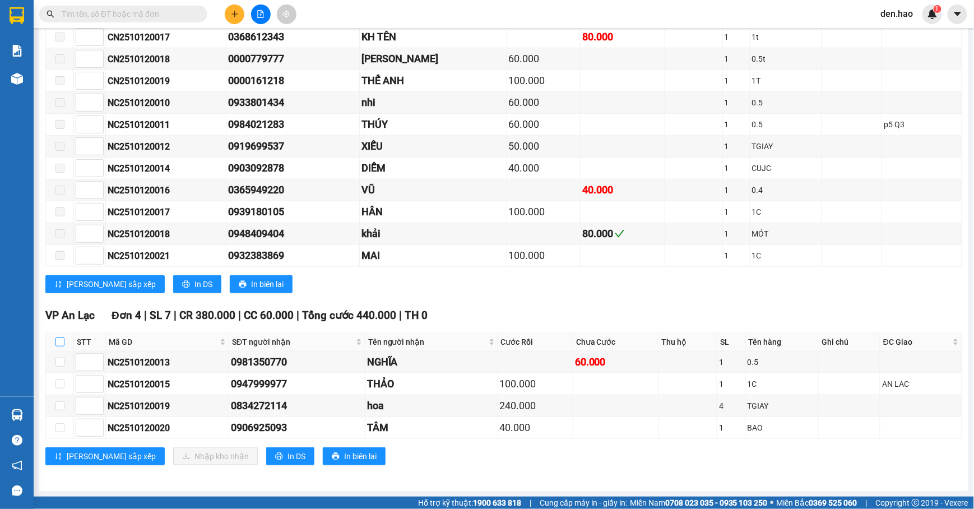
click at [58, 341] on input "checkbox" at bounding box center [59, 341] width 9 height 9
checkbox input "true"
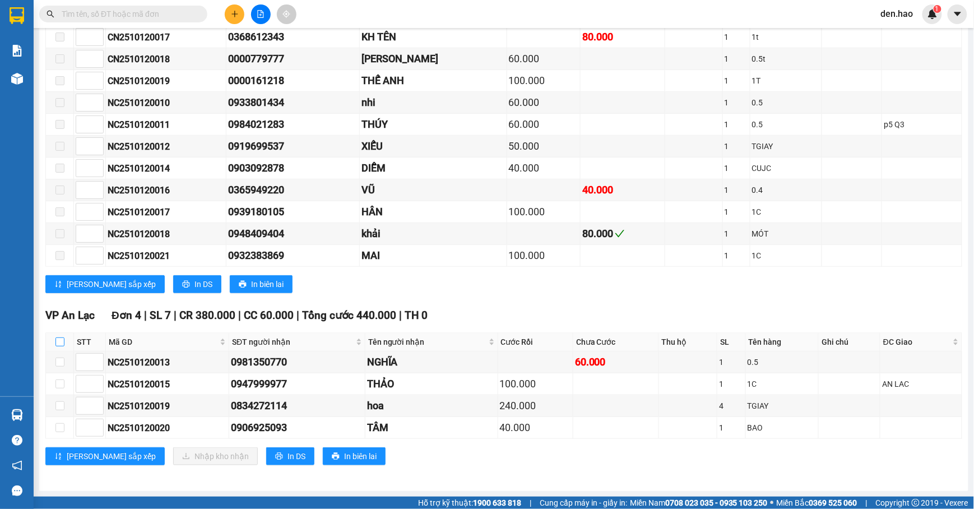
checkbox input "true"
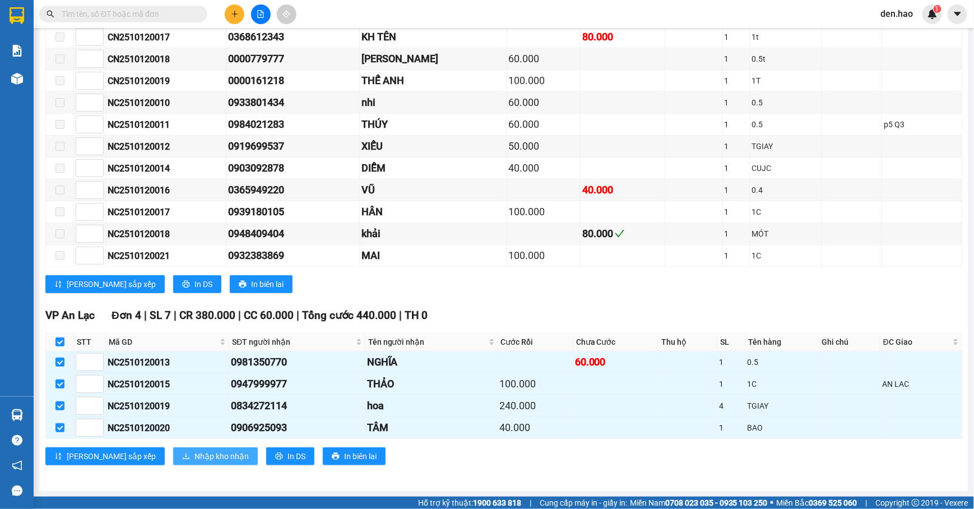
click at [194, 452] on span "Nhập kho nhận" at bounding box center [221, 456] width 54 height 12
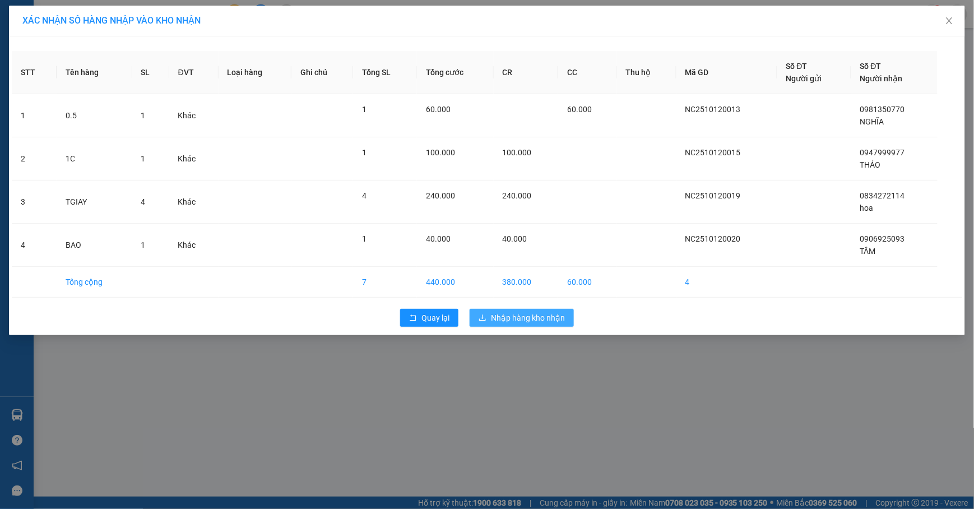
click at [556, 317] on span "Nhập hàng kho nhận" at bounding box center [528, 318] width 74 height 12
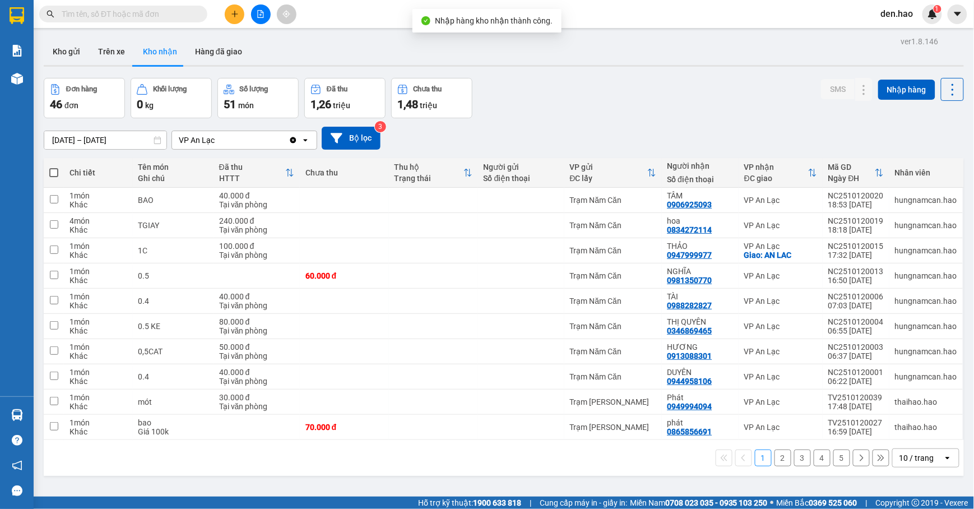
click at [257, 10] on icon "file-add" at bounding box center [261, 14] width 8 height 8
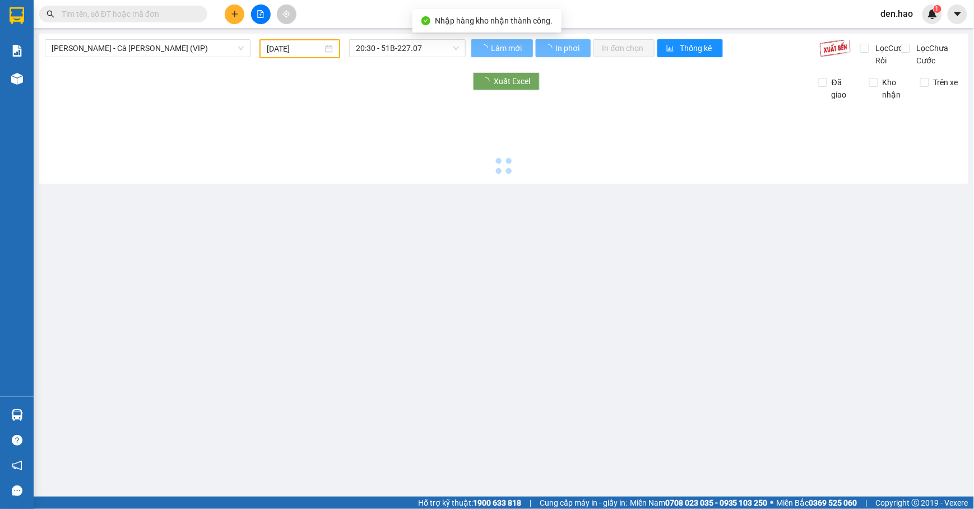
type input "[DATE]"
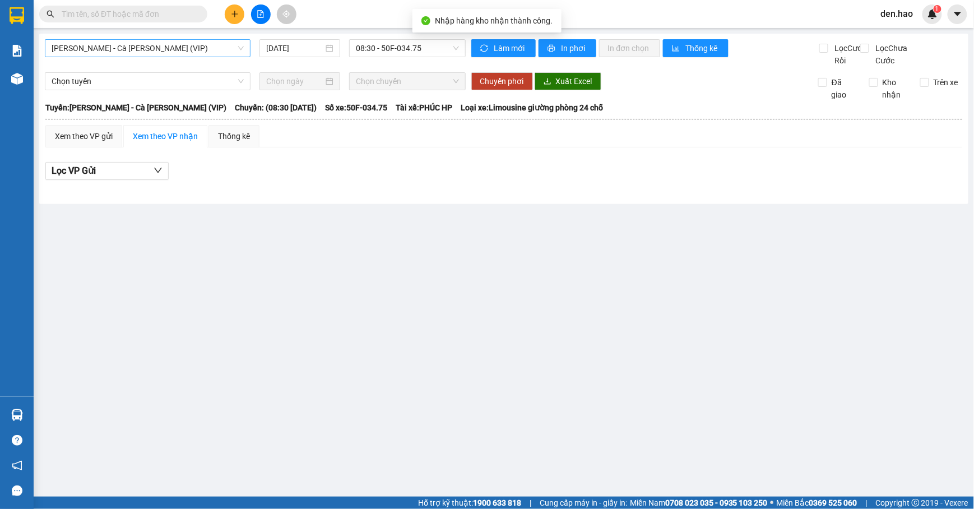
click at [193, 43] on span "[PERSON_NAME] - Cà [PERSON_NAME] (VIP)" at bounding box center [148, 48] width 192 height 17
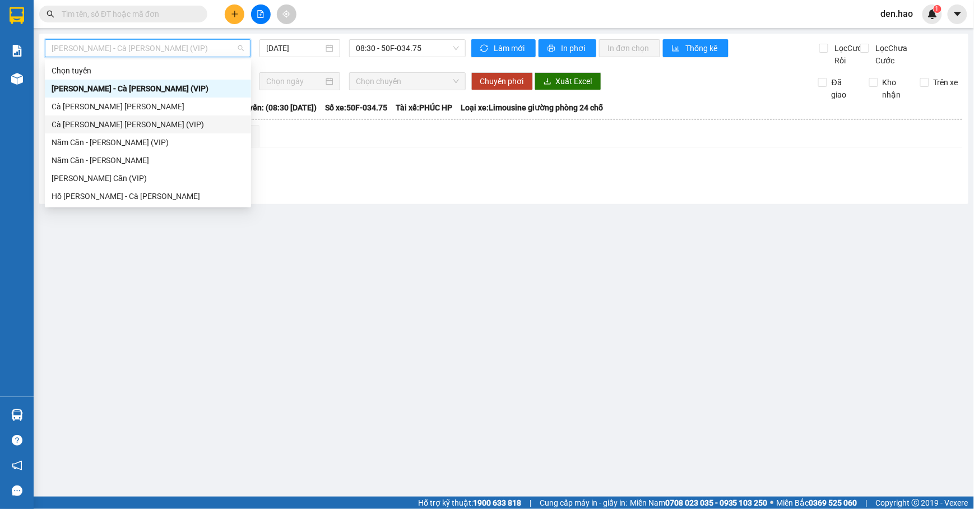
click at [110, 123] on div "Cà [PERSON_NAME] [PERSON_NAME] (VIP)" at bounding box center [148, 124] width 193 height 12
type input "[DATE]"
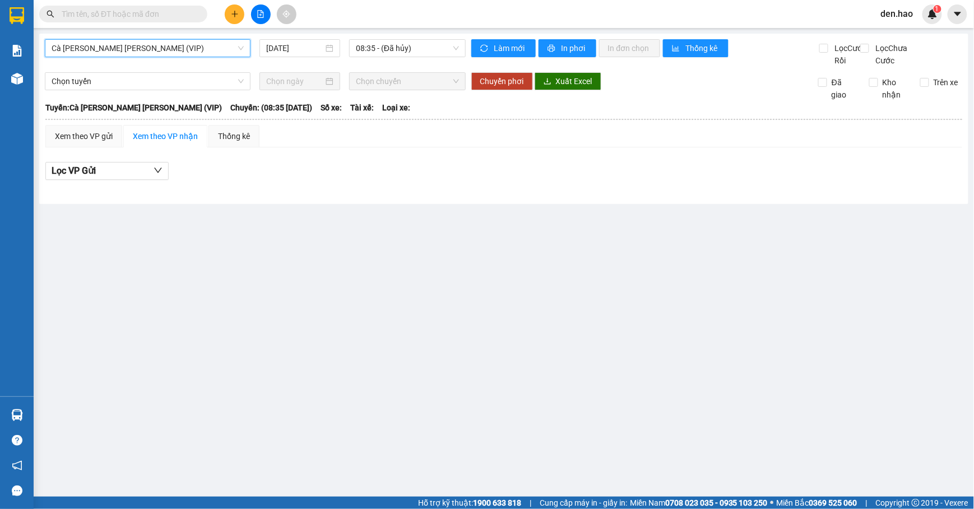
click at [141, 49] on span "Cà [PERSON_NAME] [PERSON_NAME] (VIP)" at bounding box center [148, 48] width 192 height 17
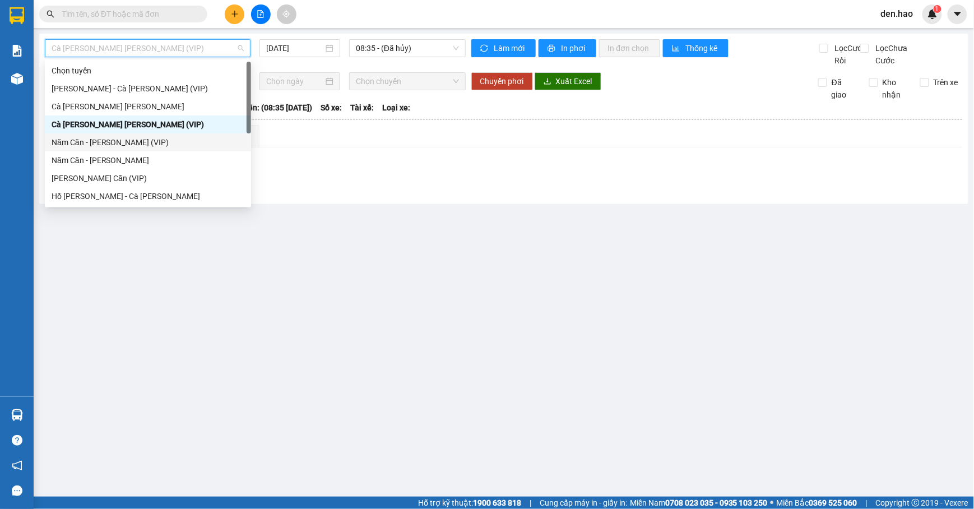
click at [119, 148] on div "Năm Căn - [PERSON_NAME] (VIP)" at bounding box center [148, 142] width 206 height 18
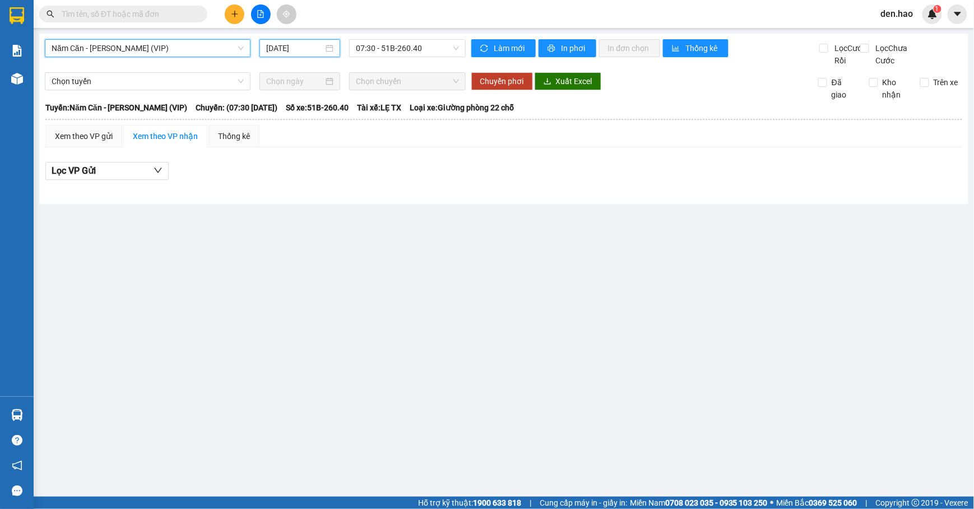
click at [270, 50] on input "[DATE]" at bounding box center [294, 48] width 57 height 12
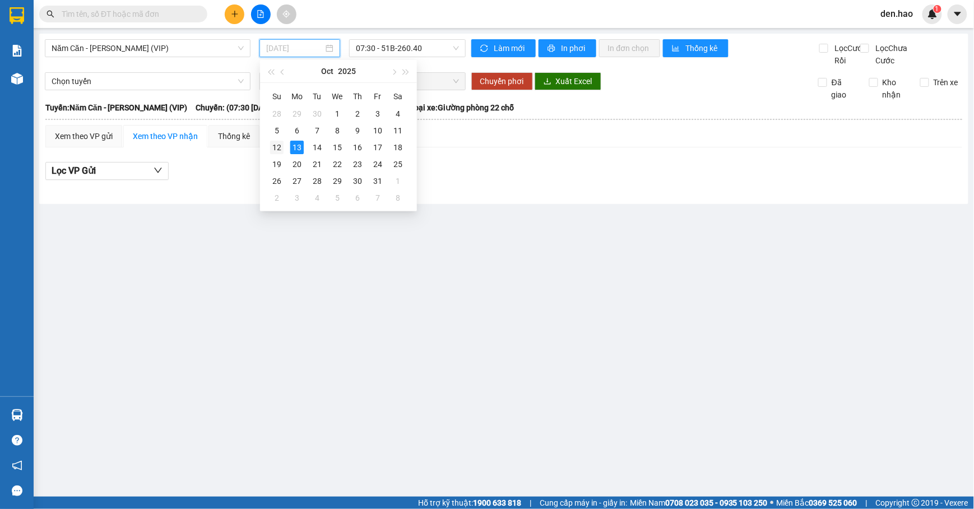
click at [281, 146] on div "12" at bounding box center [276, 147] width 13 height 13
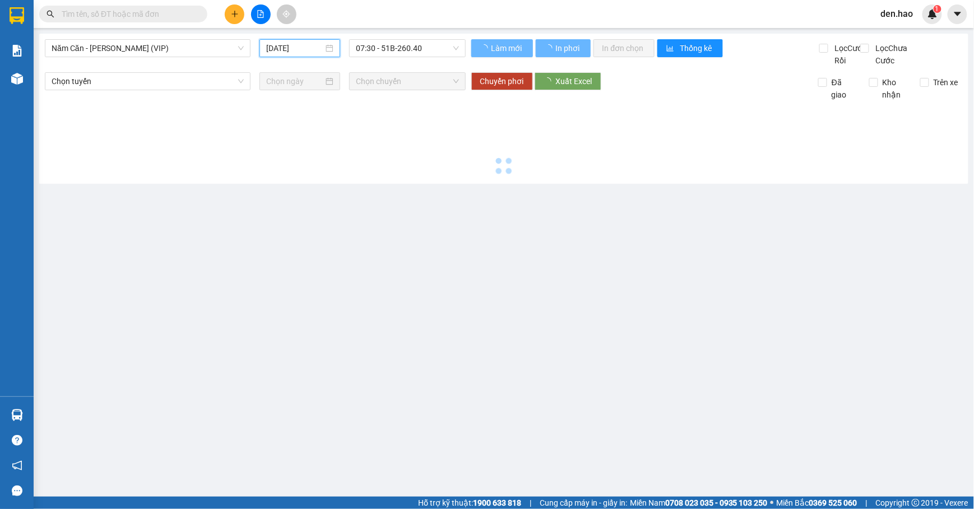
type input "[DATE]"
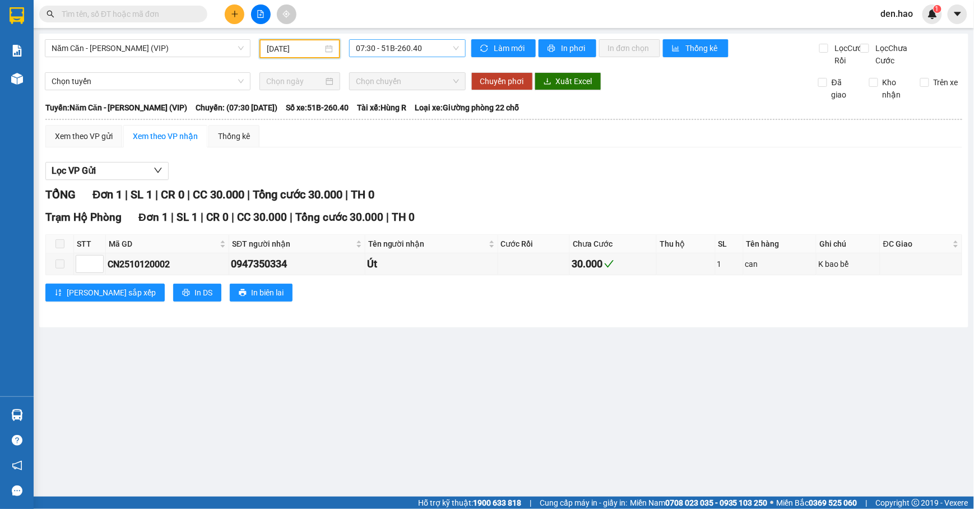
click at [365, 45] on span "07:30 - 51B-260.40" at bounding box center [407, 48] width 103 height 17
click at [388, 102] on div "19:30 - 51B-262.61" at bounding box center [399, 106] width 87 height 12
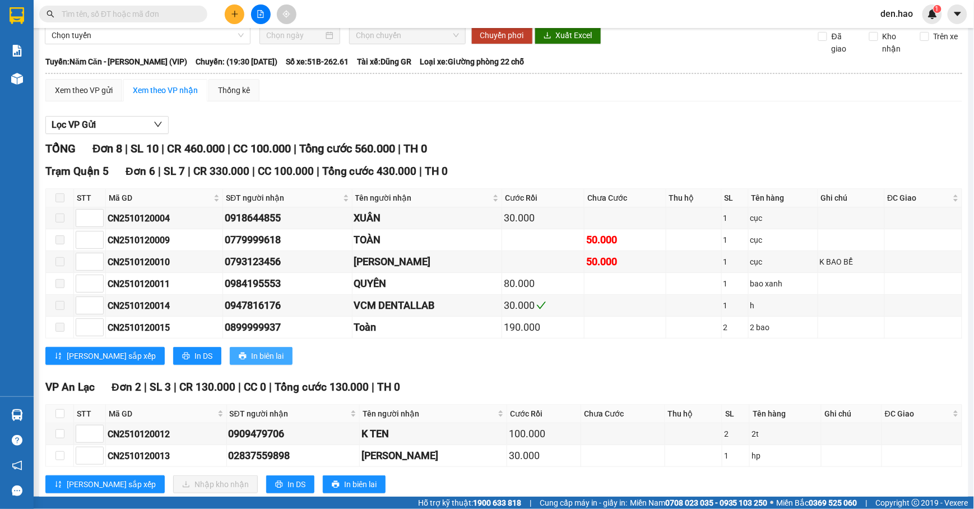
scroll to position [92, 0]
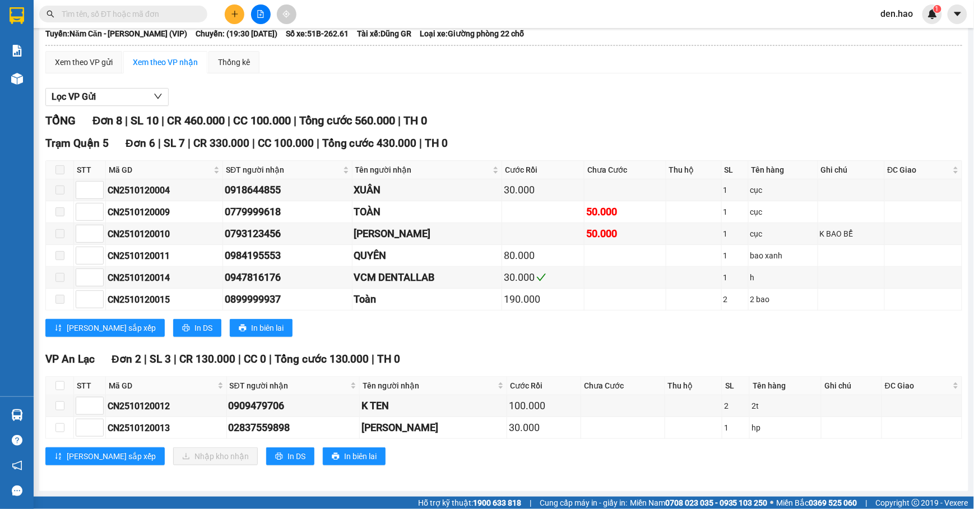
click at [54, 382] on th at bounding box center [60, 386] width 28 height 18
click at [63, 381] on input "checkbox" at bounding box center [59, 385] width 9 height 9
checkbox input "true"
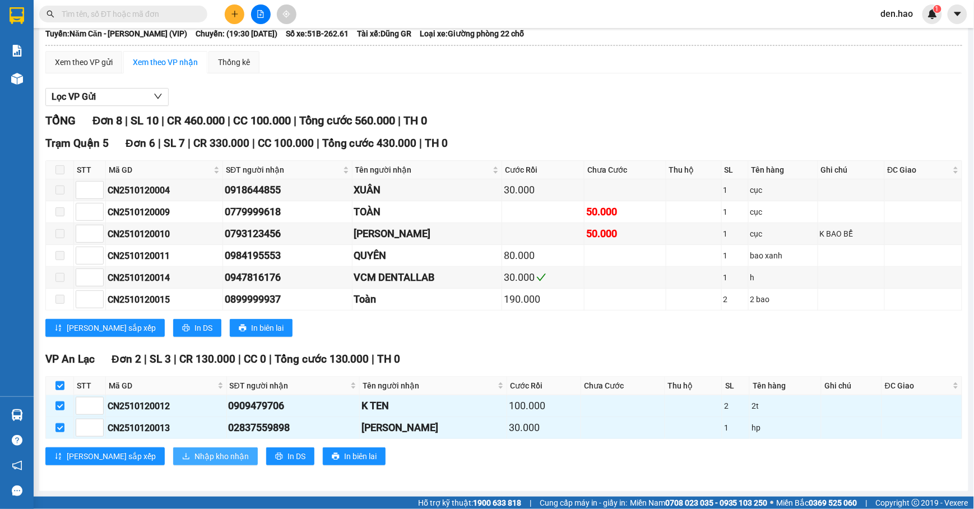
click at [194, 453] on span "Nhập kho nhận" at bounding box center [221, 456] width 54 height 12
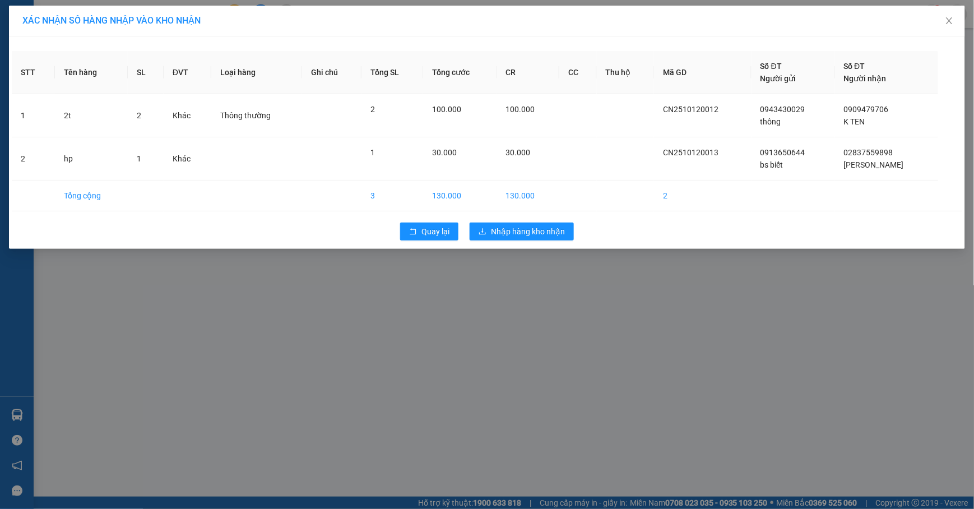
click at [518, 220] on div "Quay lại Nhập hàng kho nhận" at bounding box center [487, 231] width 950 height 29
click at [516, 222] on div "Quay lại Nhập hàng kho nhận" at bounding box center [487, 231] width 950 height 29
click at [512, 236] on span "Nhập hàng kho nhận" at bounding box center [528, 231] width 74 height 12
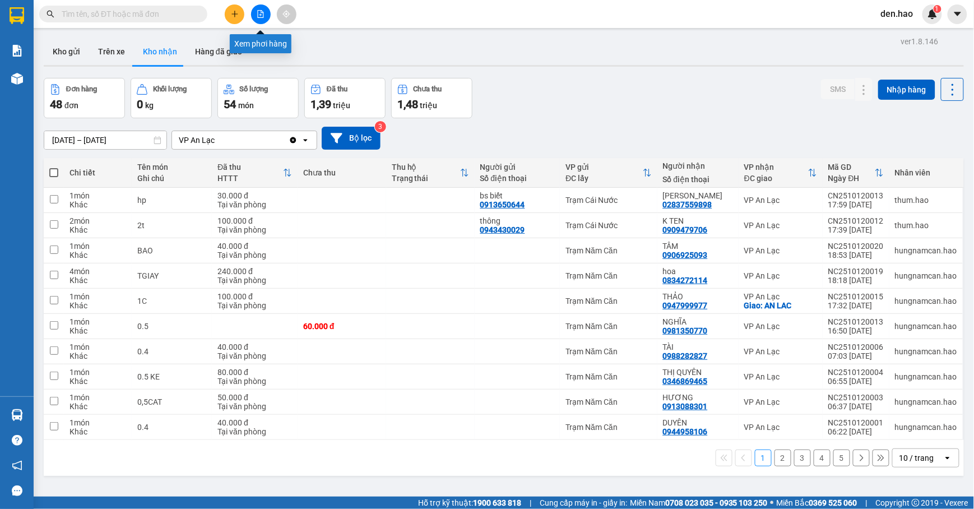
click at [260, 12] on icon "file-add" at bounding box center [261, 14] width 8 height 8
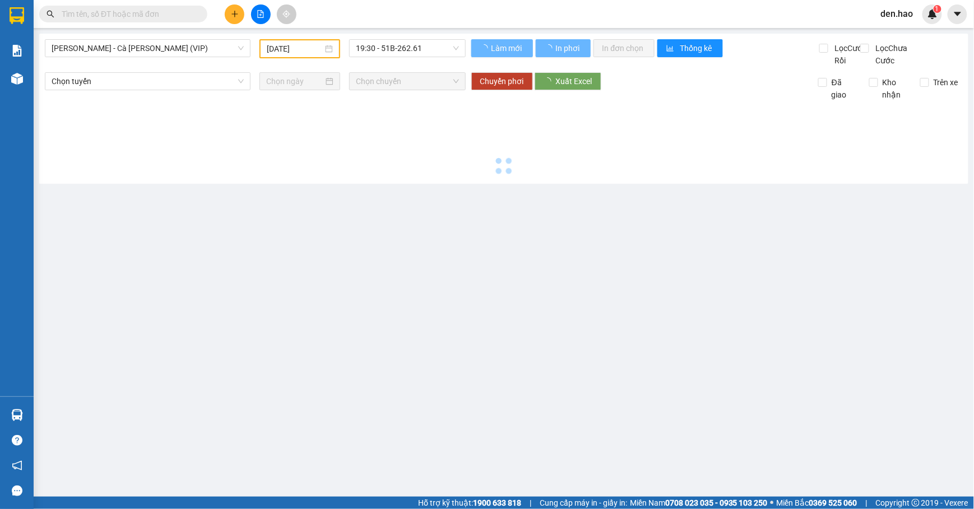
type input "[DATE]"
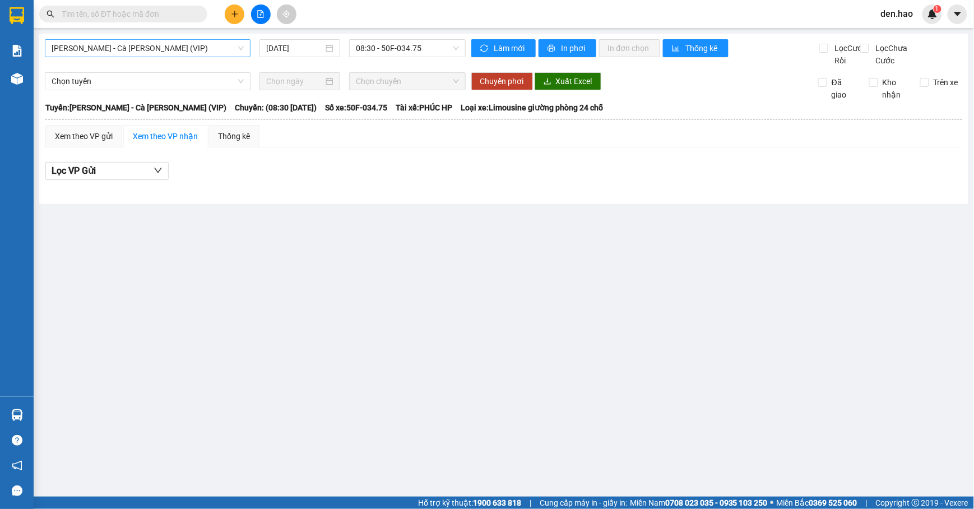
click at [160, 57] on div "[PERSON_NAME] - Cà [PERSON_NAME] (VIP)" at bounding box center [148, 48] width 206 height 18
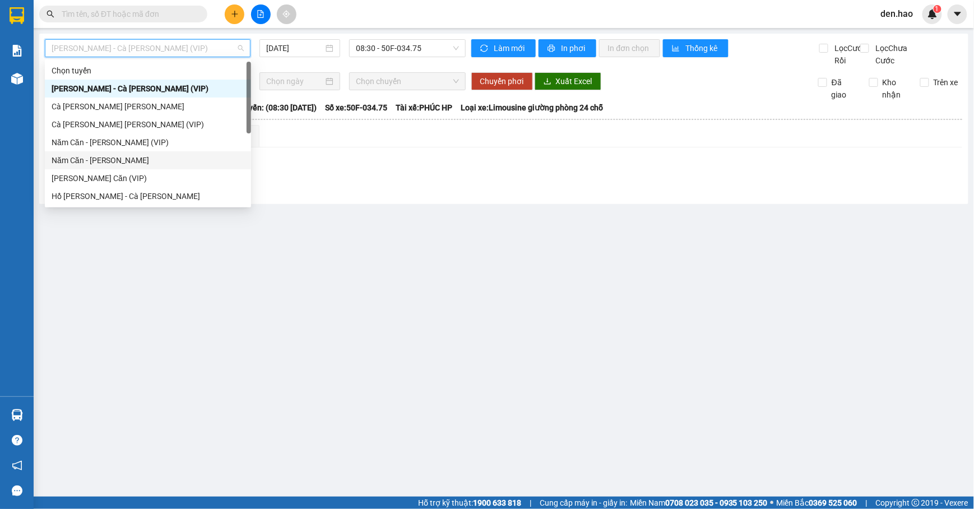
click at [83, 166] on div "Năm Căn - [PERSON_NAME]" at bounding box center [148, 160] width 206 height 18
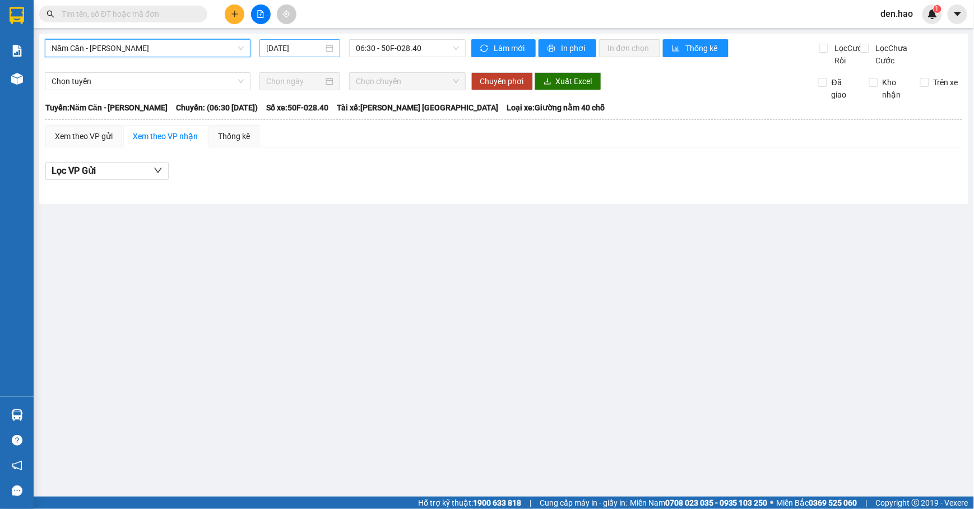
click at [270, 48] on input "[DATE]" at bounding box center [294, 48] width 57 height 12
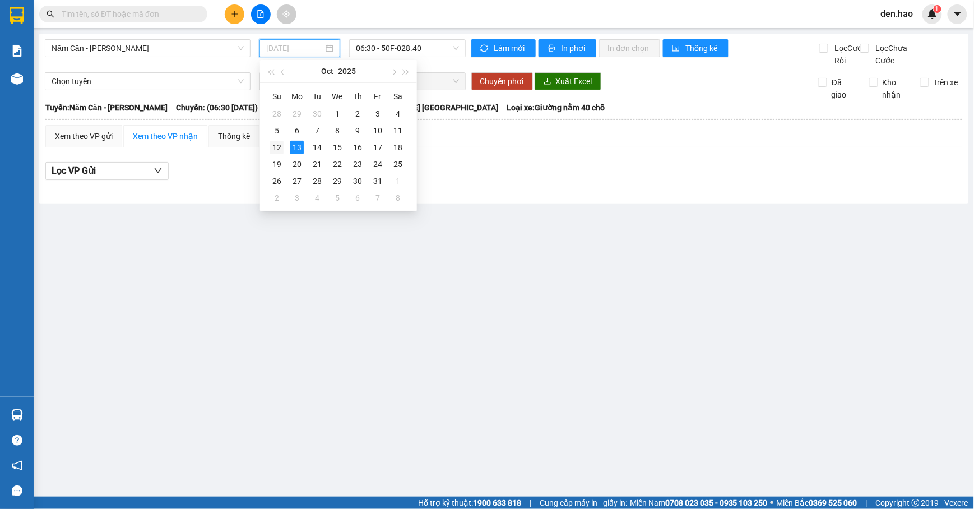
click at [281, 147] on div "12" at bounding box center [276, 147] width 13 height 13
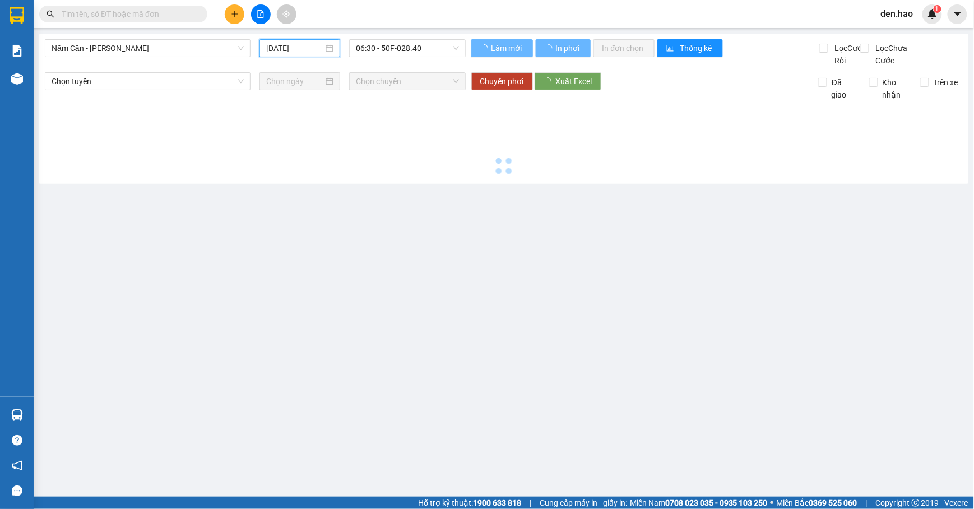
type input "[DATE]"
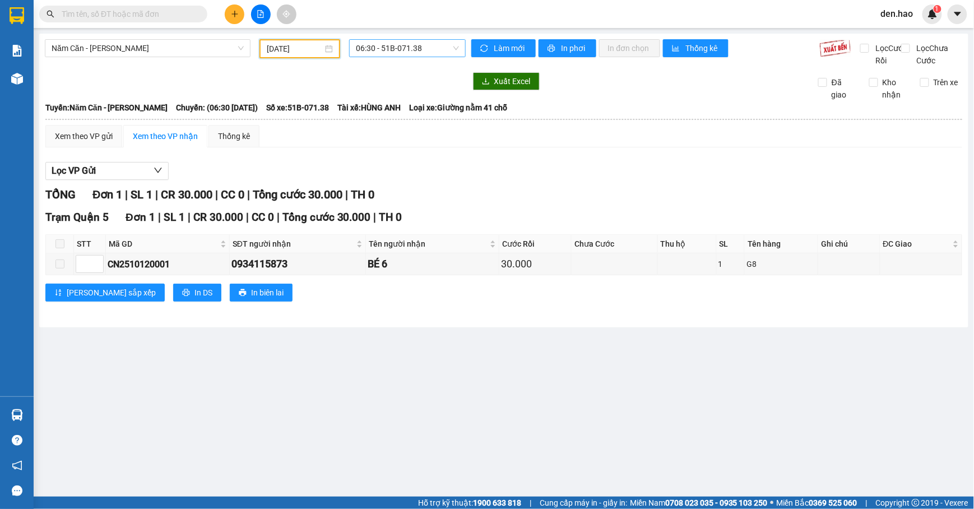
click at [401, 44] on span "06:30 - 51B-071.38" at bounding box center [407, 48] width 103 height 17
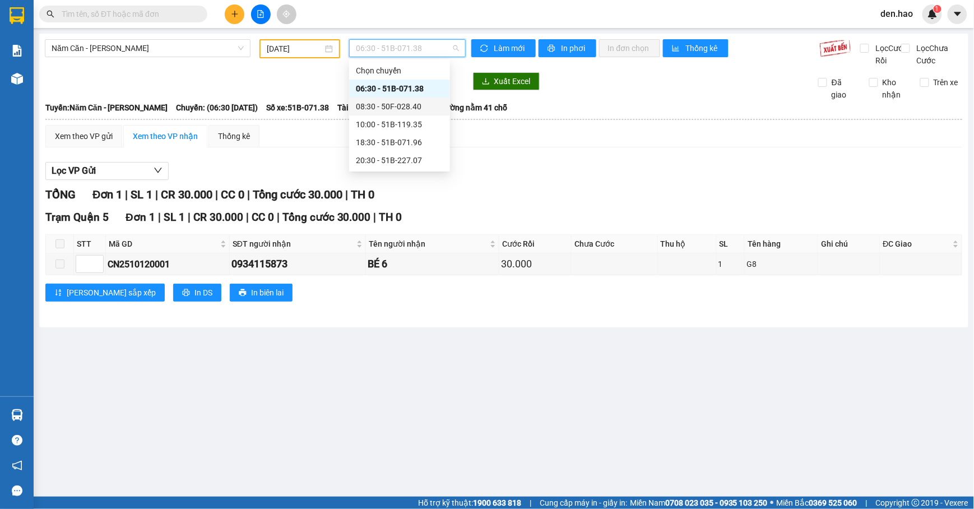
click at [403, 101] on div "08:30 - 50F-028.40" at bounding box center [399, 106] width 87 height 12
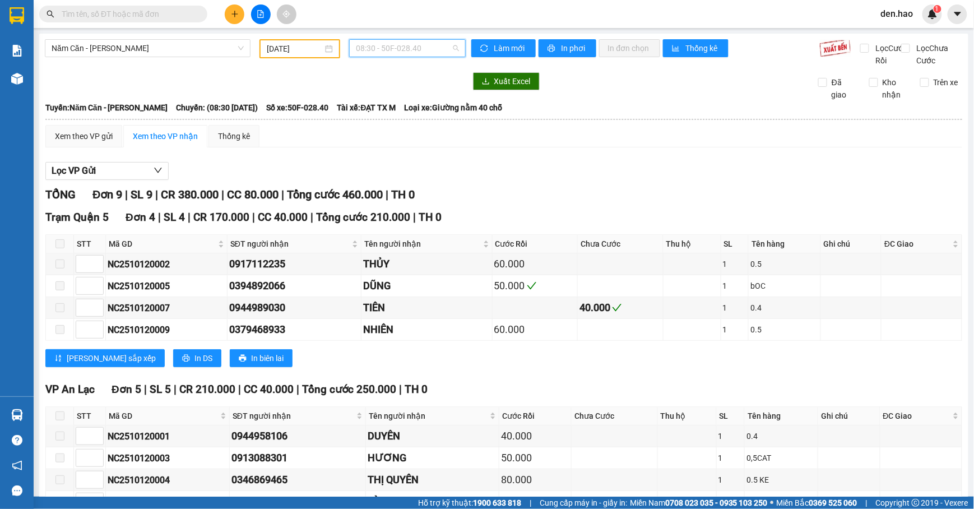
click at [438, 50] on span "08:30 - 50F-028.40" at bounding box center [407, 48] width 103 height 17
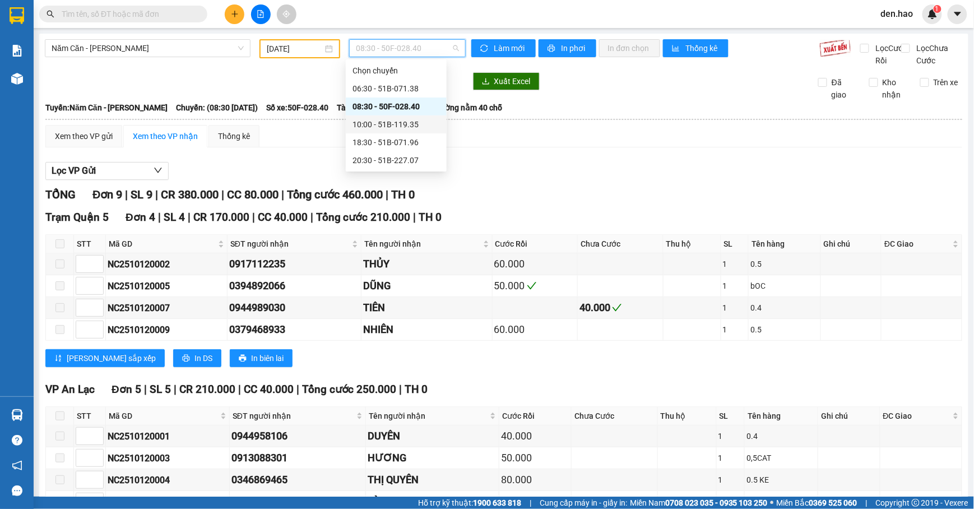
click at [390, 123] on div "10:00 - 51B-119.35" at bounding box center [395, 124] width 87 height 12
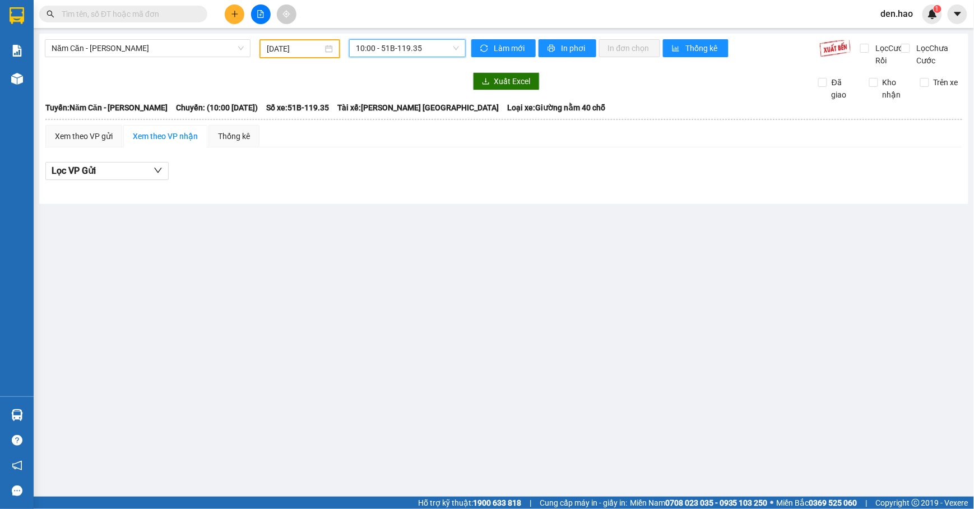
click at [406, 50] on span "10:00 - 51B-119.35" at bounding box center [407, 48] width 103 height 17
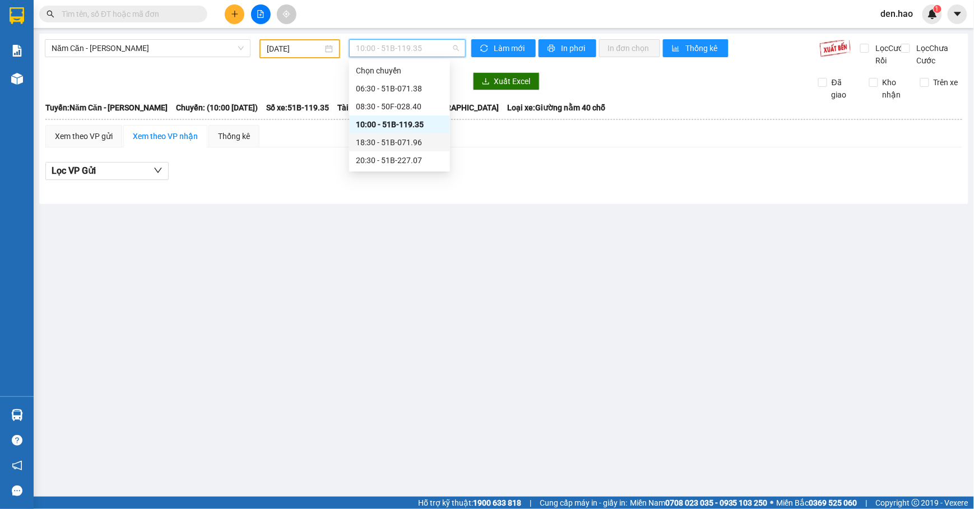
click at [399, 141] on div "18:30 - 51B-071.96" at bounding box center [399, 142] width 87 height 12
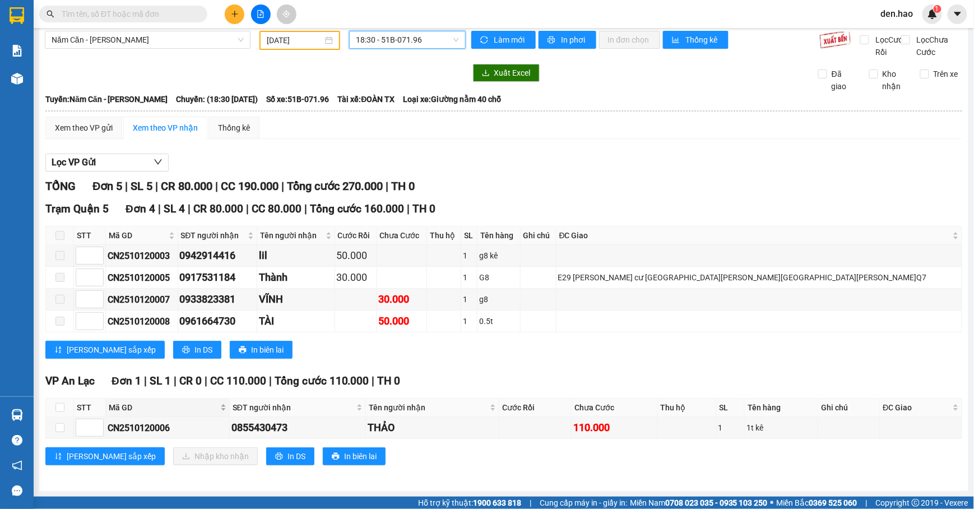
scroll to position [25, 0]
click at [56, 405] on input "checkbox" at bounding box center [59, 407] width 9 height 9
checkbox input "true"
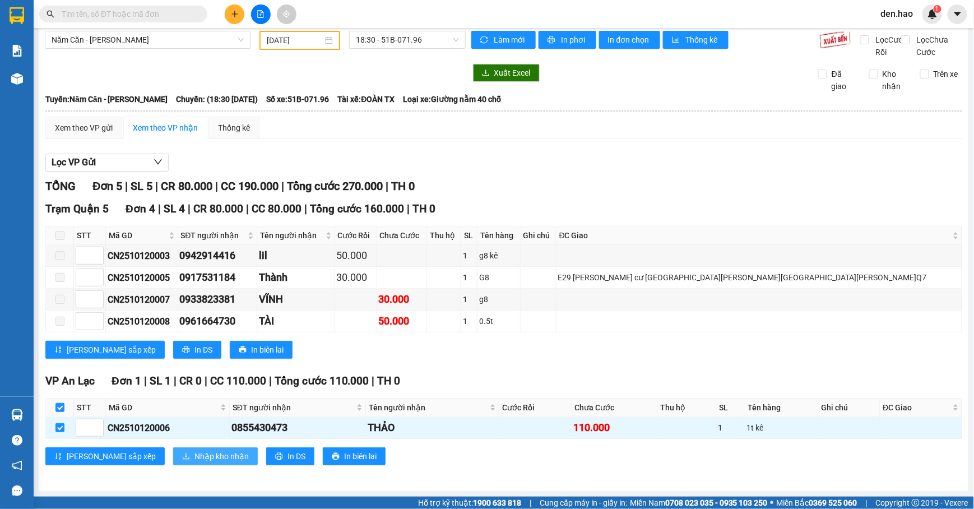
click at [194, 451] on span "Nhập kho nhận" at bounding box center [221, 456] width 54 height 12
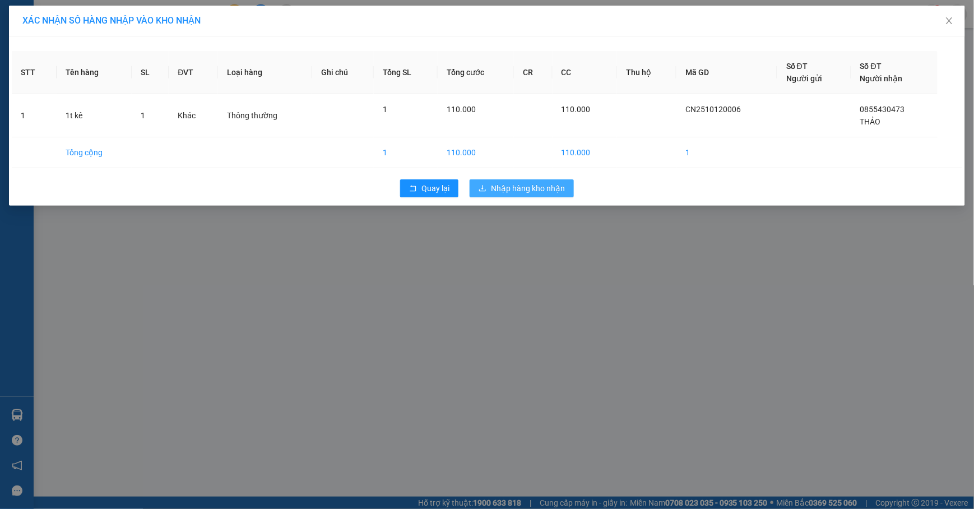
click at [508, 193] on span "Nhập hàng kho nhận" at bounding box center [528, 188] width 74 height 12
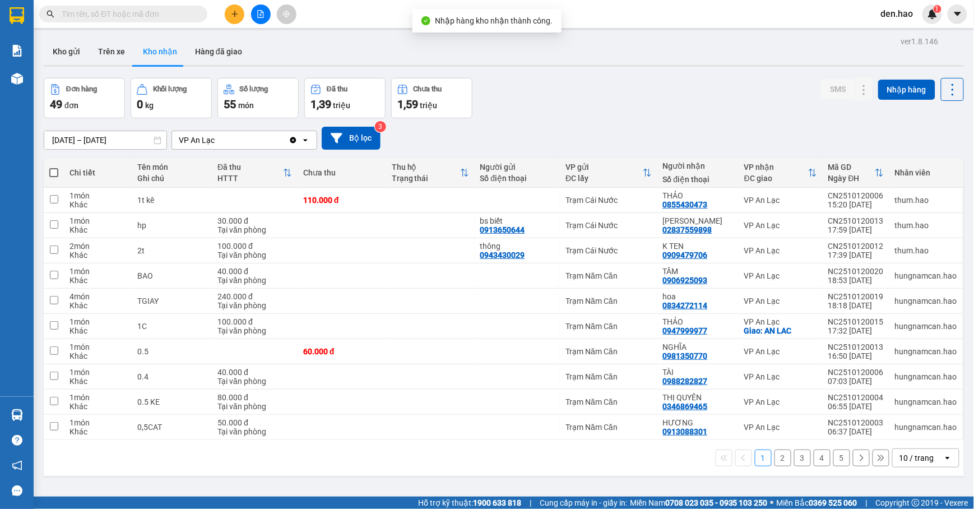
click at [259, 15] on icon "file-add" at bounding box center [261, 14] width 8 height 8
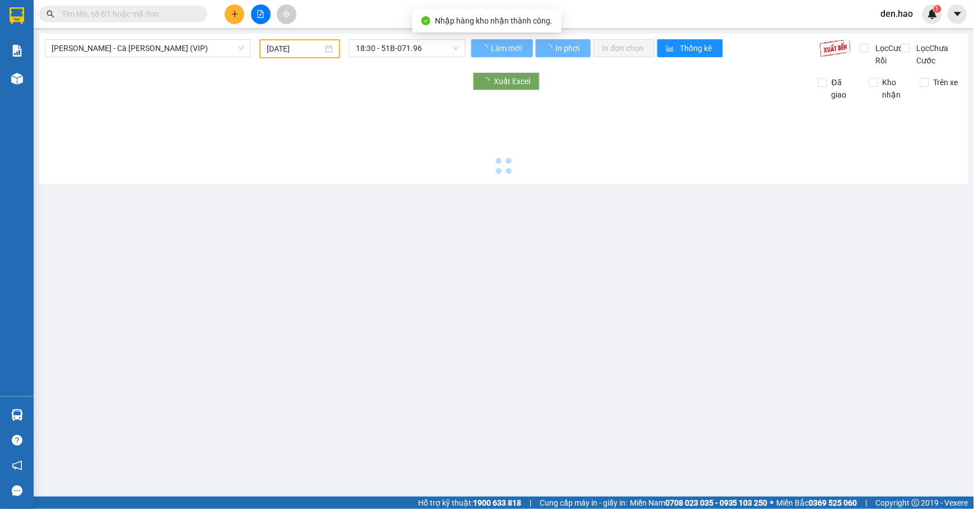
type input "[DATE]"
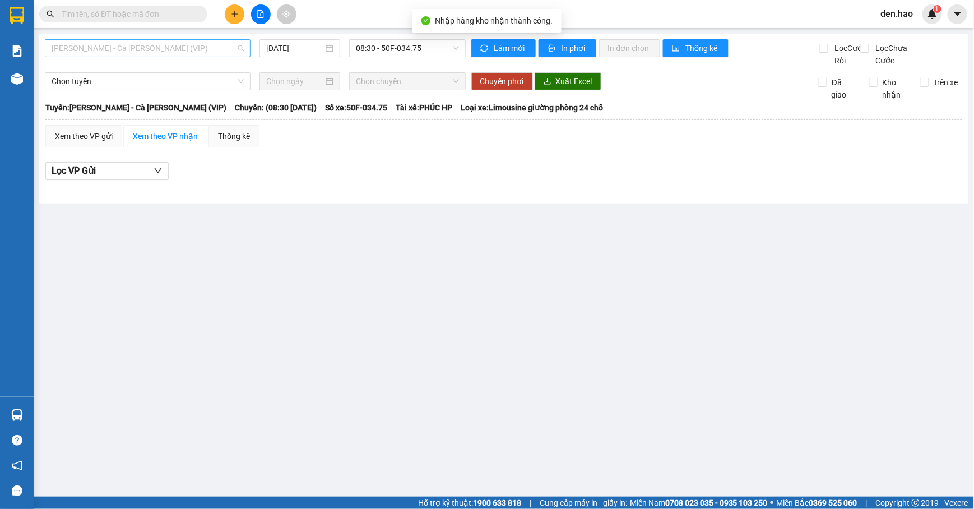
click at [216, 53] on span "[PERSON_NAME] - Cà [PERSON_NAME] (VIP)" at bounding box center [148, 48] width 192 height 17
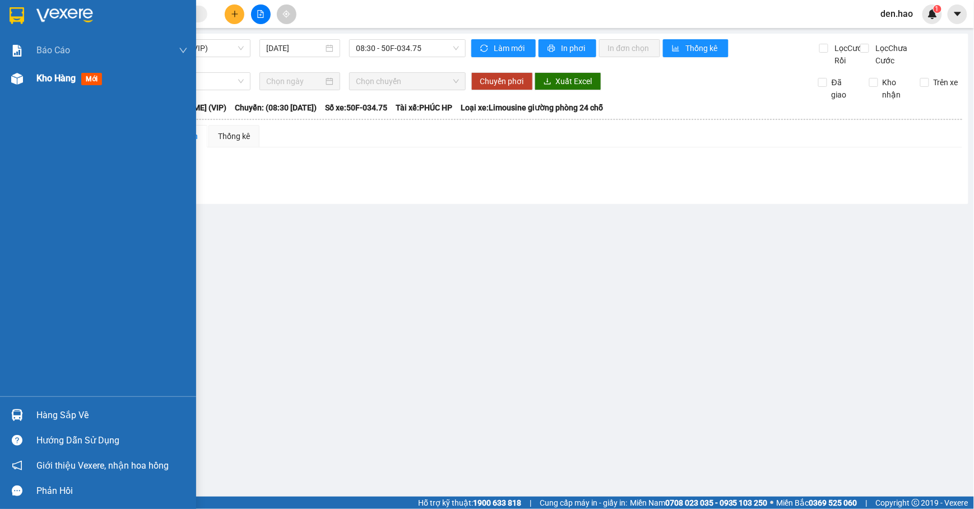
click at [27, 87] on div "Kho hàng mới" at bounding box center [98, 78] width 196 height 28
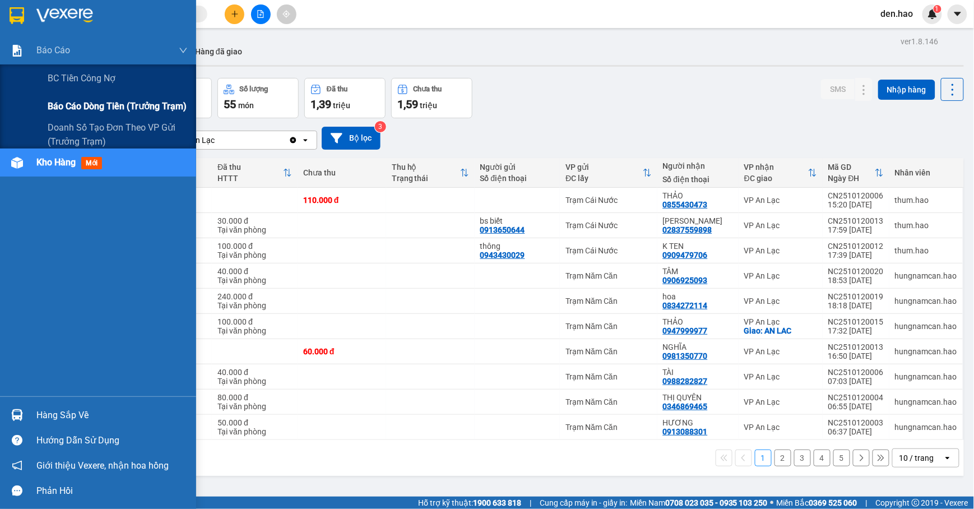
click at [44, 108] on div "Báo cáo dòng tiền (trưởng trạm)" at bounding box center [98, 106] width 196 height 28
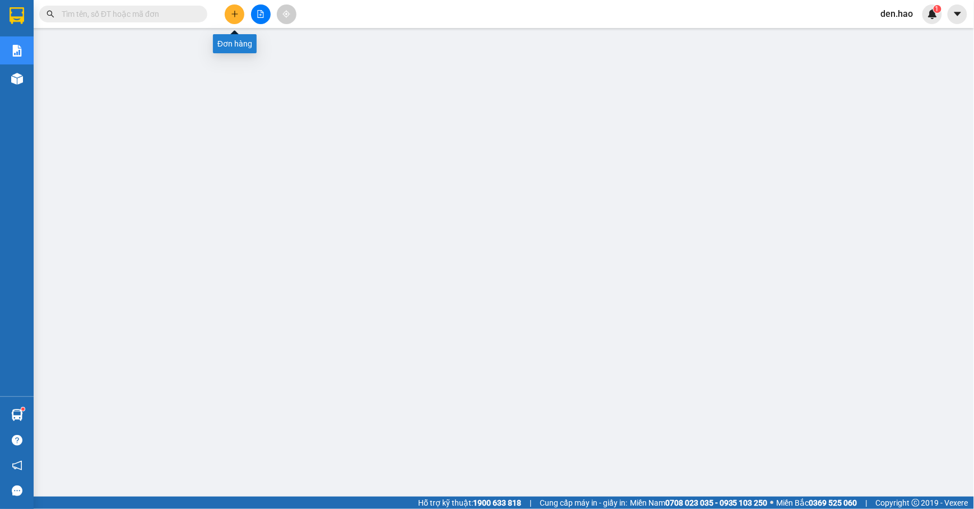
click at [231, 21] on button at bounding box center [235, 14] width 20 height 20
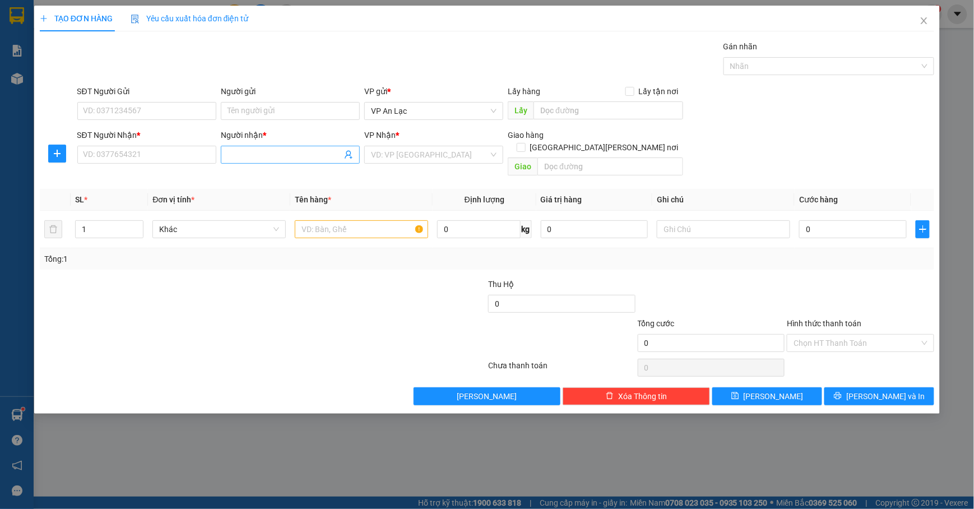
click at [250, 153] on input "Người nhận *" at bounding box center [284, 154] width 114 height 12
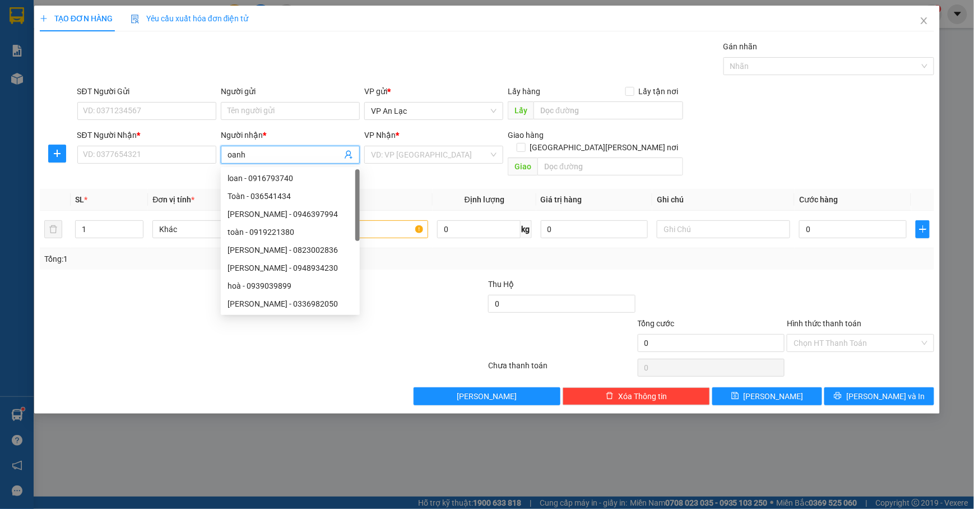
type input "oanh"
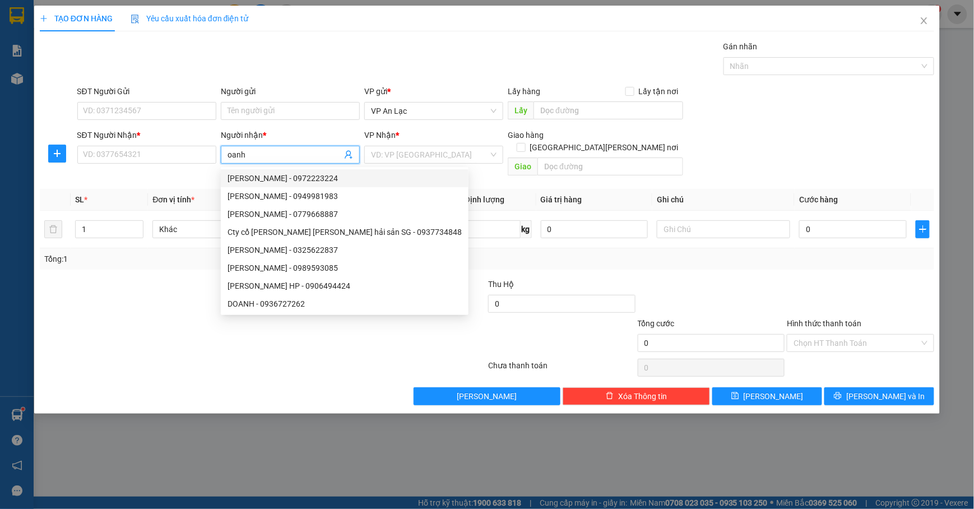
click at [284, 172] on div "[PERSON_NAME] - 0972223224" at bounding box center [344, 178] width 234 height 12
type input "0972223224"
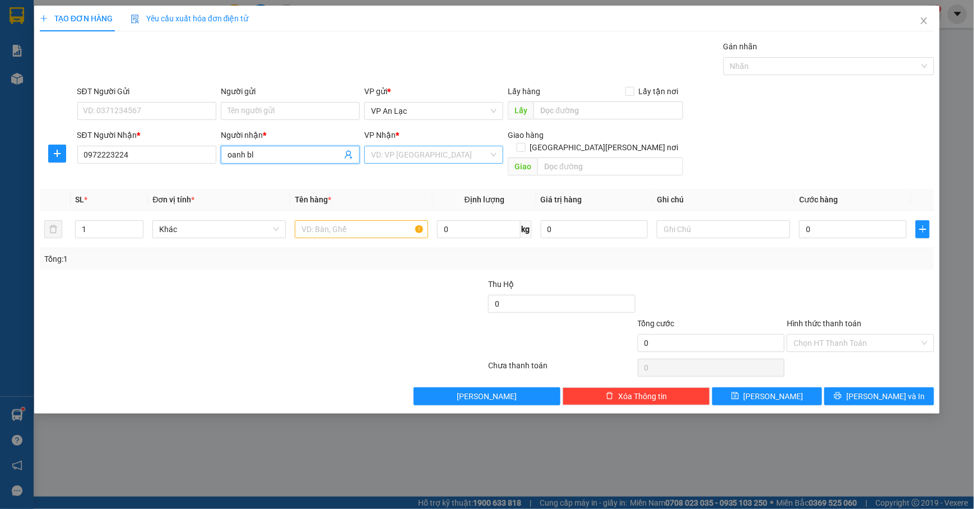
type input "oanh bl"
click at [426, 157] on input "search" at bounding box center [430, 154] width 118 height 17
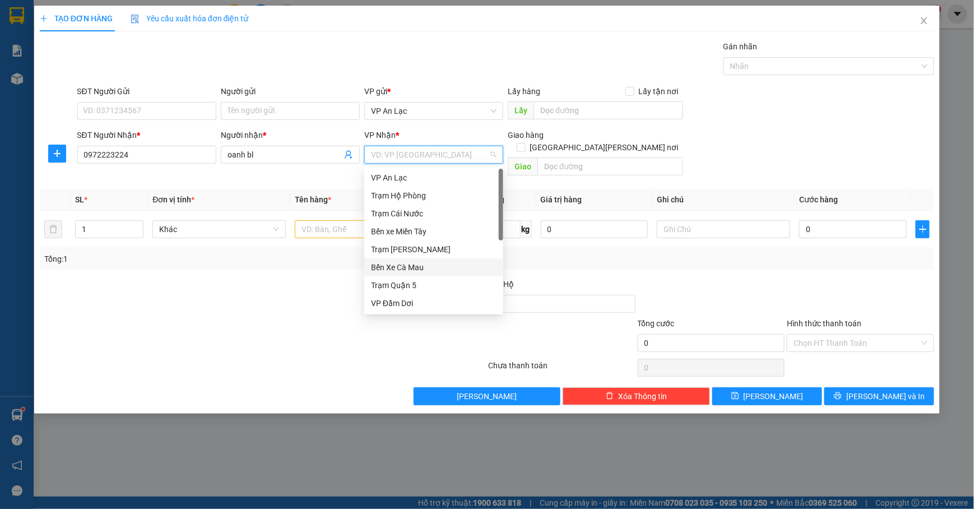
scroll to position [90, 0]
click at [407, 270] on div "VP [PERSON_NAME]" at bounding box center [434, 267] width 126 height 12
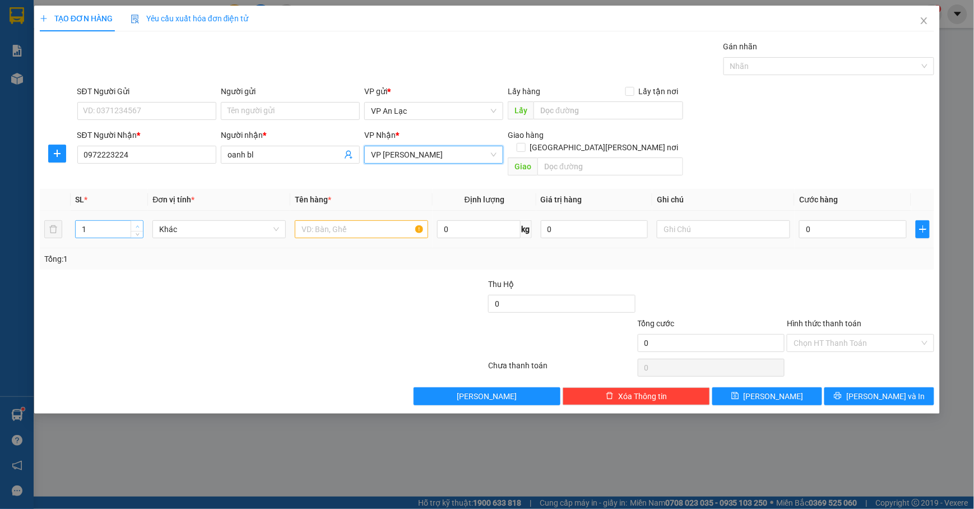
type input "2"
click at [137, 225] on icon "up" at bounding box center [138, 227] width 4 height 4
click at [364, 231] on td at bounding box center [361, 230] width 142 height 38
click at [364, 220] on input "text" at bounding box center [361, 229] width 133 height 18
type input "thung"
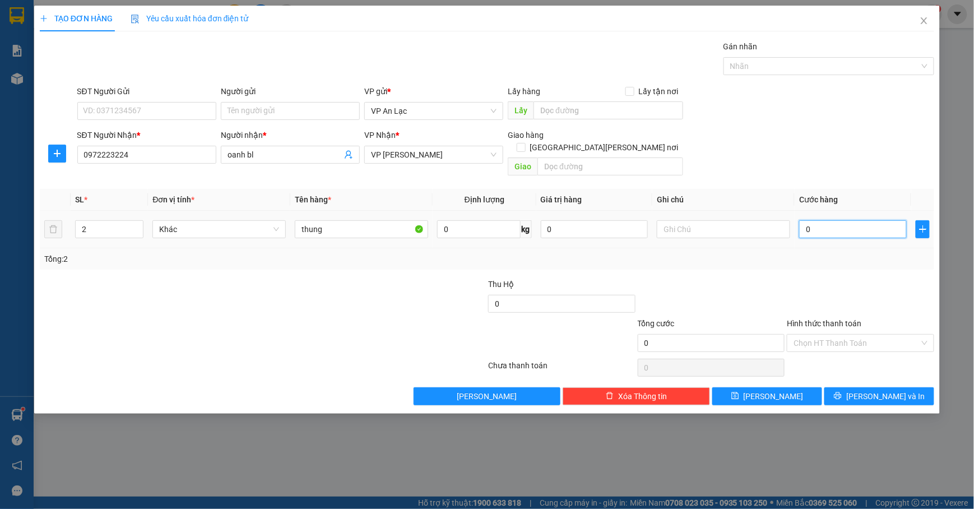
click at [803, 220] on input "0" at bounding box center [853, 229] width 108 height 18
type input "20"
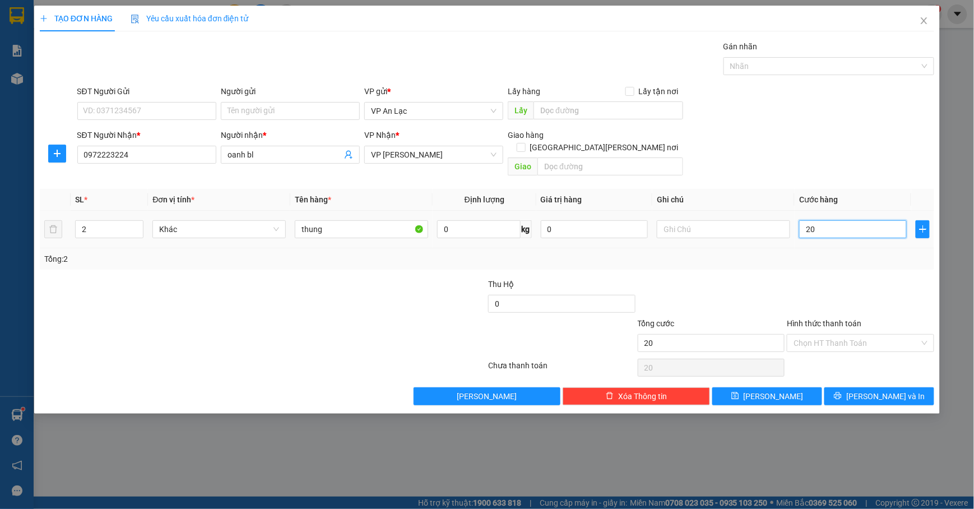
type input "200"
type input "200.000"
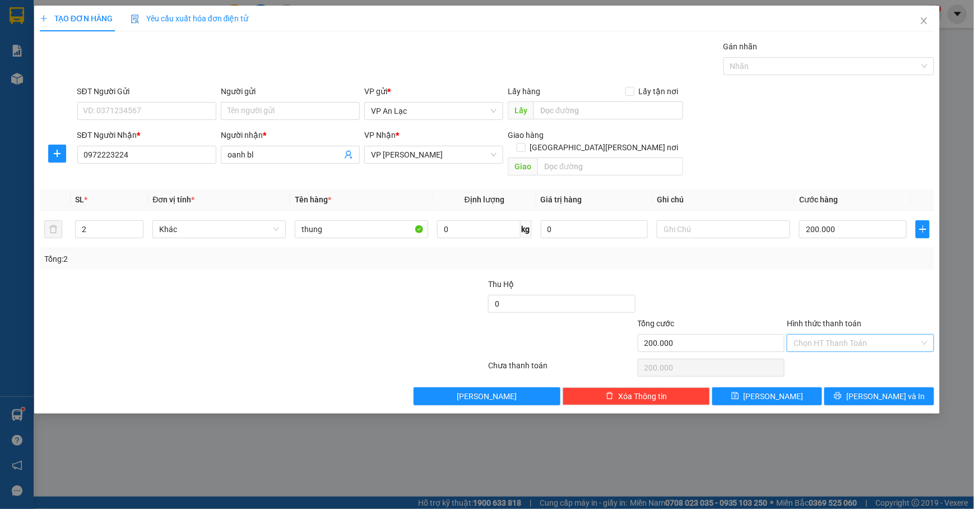
click at [859, 336] on input "Hình thức thanh toán" at bounding box center [856, 343] width 126 height 17
click at [844, 354] on div "Tại văn phòng" at bounding box center [861, 355] width 134 height 12
type input "0"
click at [872, 390] on span "[PERSON_NAME] và In" at bounding box center [885, 396] width 78 height 12
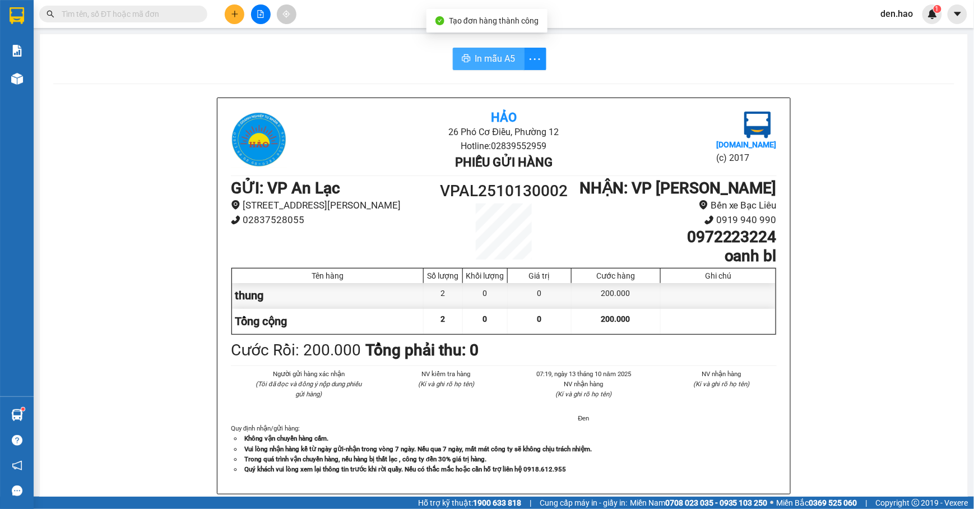
click at [491, 55] on span "In mẫu A5" at bounding box center [495, 59] width 40 height 14
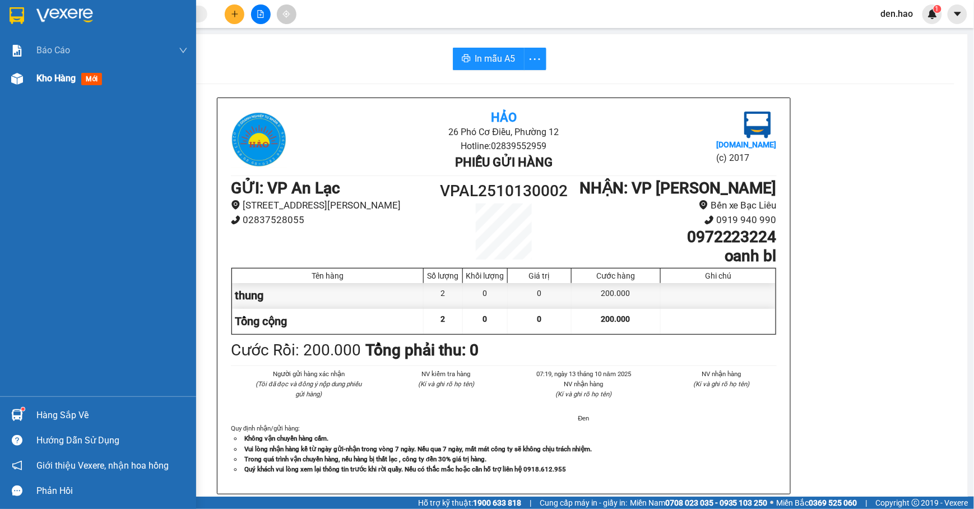
click at [13, 83] on img at bounding box center [17, 79] width 12 height 12
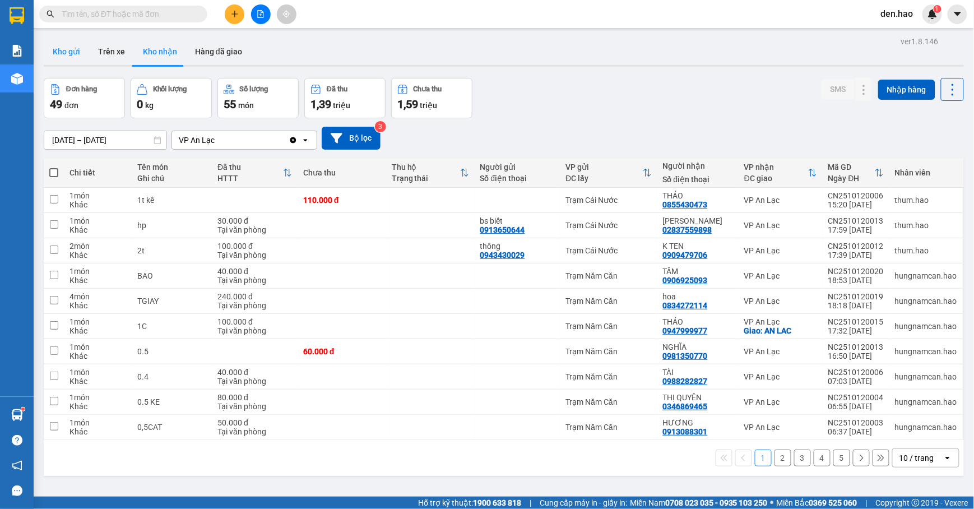
click at [71, 54] on button "Kho gửi" at bounding box center [66, 51] width 45 height 27
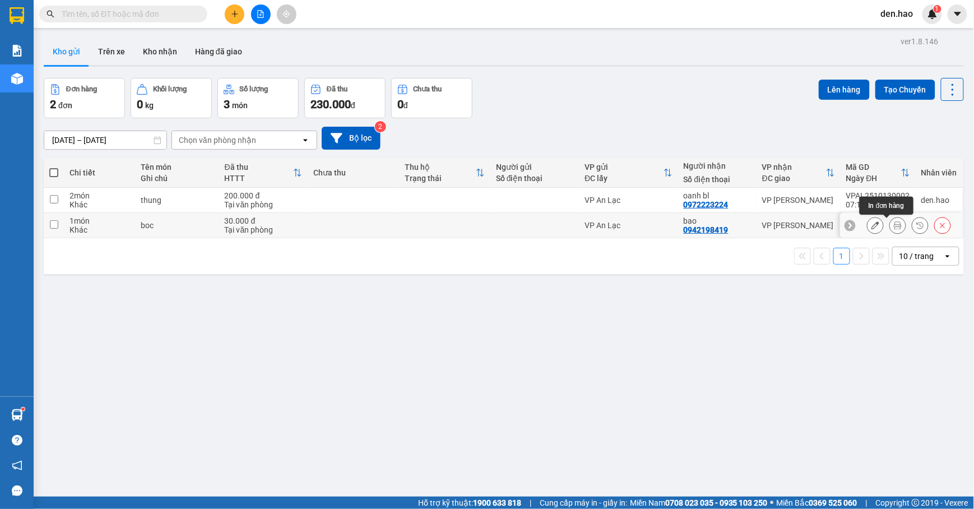
click at [894, 227] on icon at bounding box center [898, 225] width 8 height 8
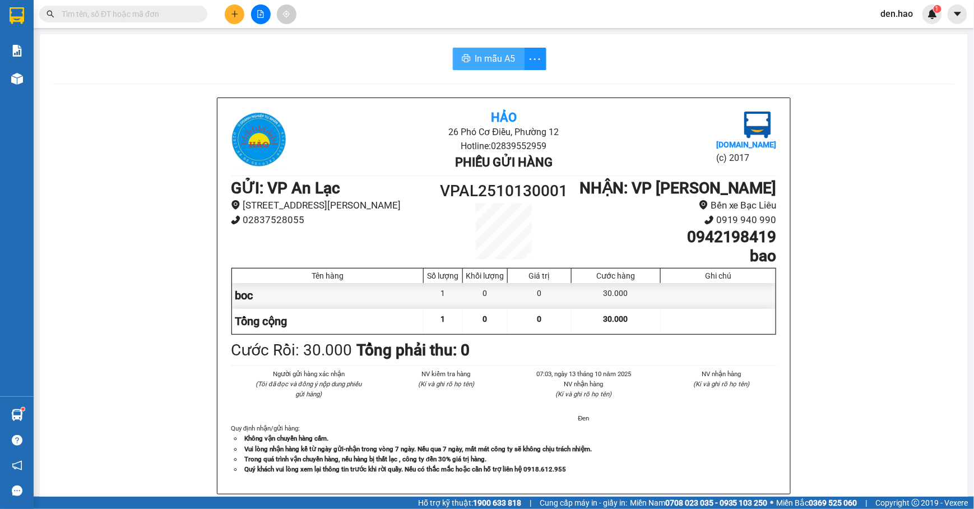
click at [485, 62] on span "In mẫu A5" at bounding box center [495, 59] width 40 height 14
click at [229, 13] on button at bounding box center [235, 14] width 20 height 20
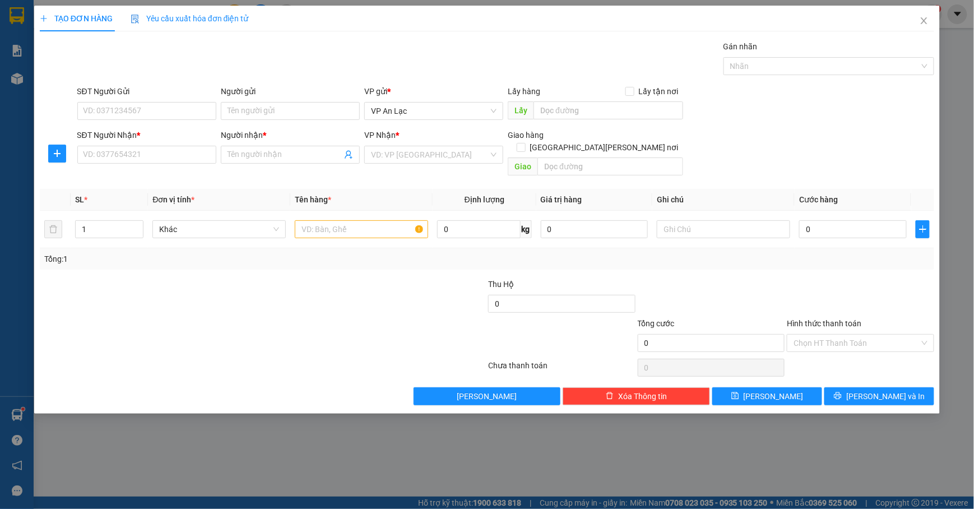
click at [272, 165] on div "Người nhận * Tên người nhận" at bounding box center [290, 148] width 139 height 39
click at [272, 155] on input "Người nhận *" at bounding box center [284, 154] width 114 height 12
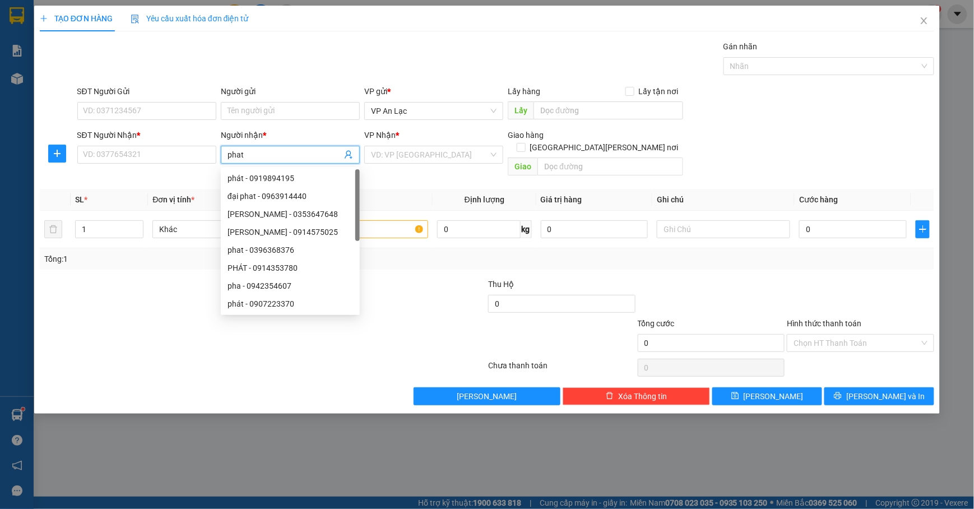
type input "phat c"
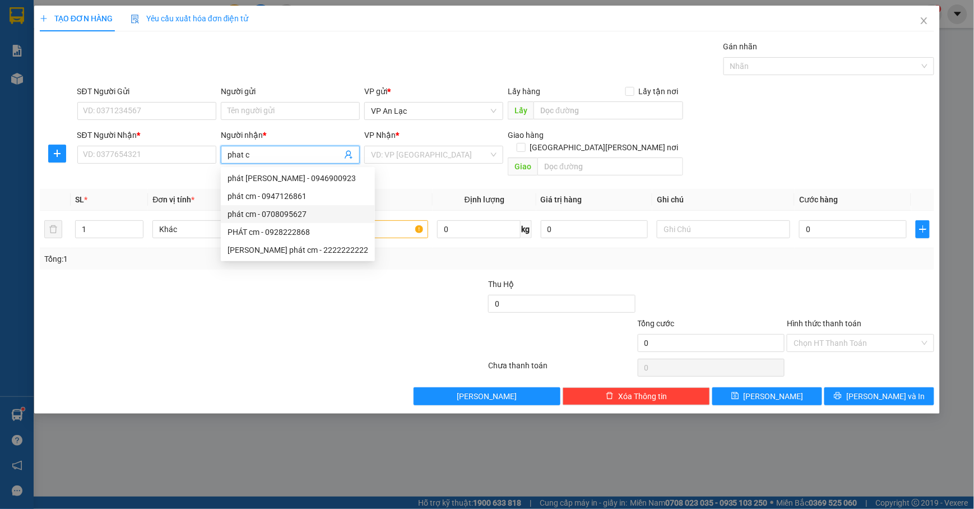
click at [303, 211] on div "phát cm - 0708095627" at bounding box center [297, 214] width 141 height 12
type input "0708095627"
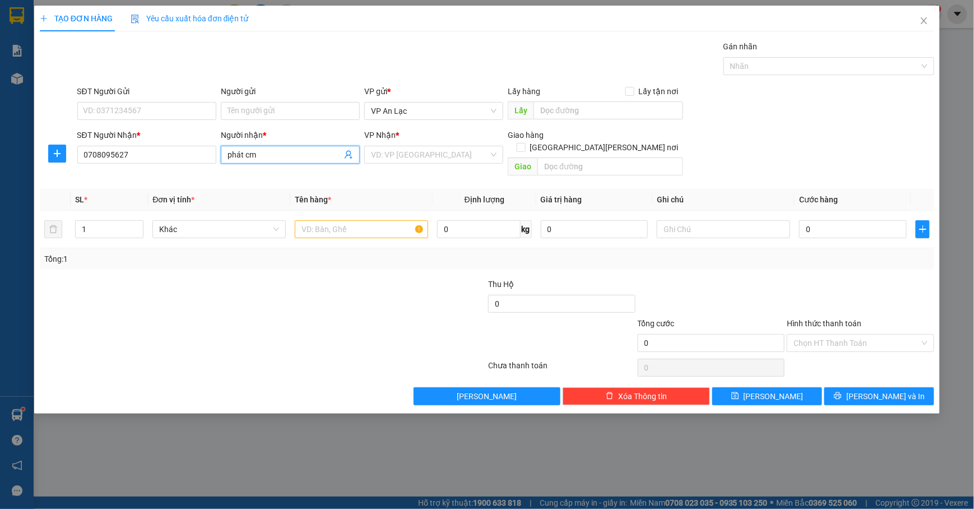
type input "phát cm"
click at [445, 142] on div "VP Nhận *" at bounding box center [433, 137] width 139 height 17
click at [444, 152] on input "search" at bounding box center [430, 154] width 118 height 17
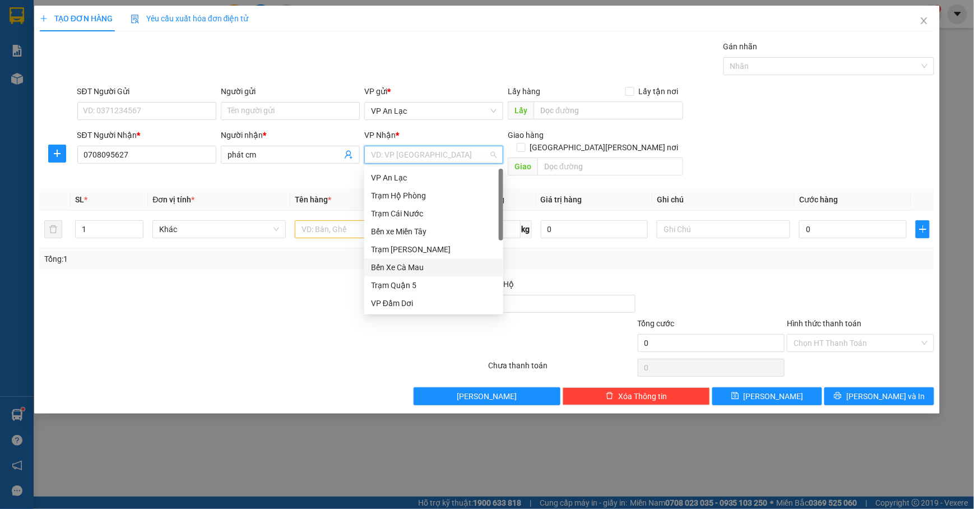
click at [402, 272] on div "Bến Xe Cà Mau" at bounding box center [434, 267] width 126 height 12
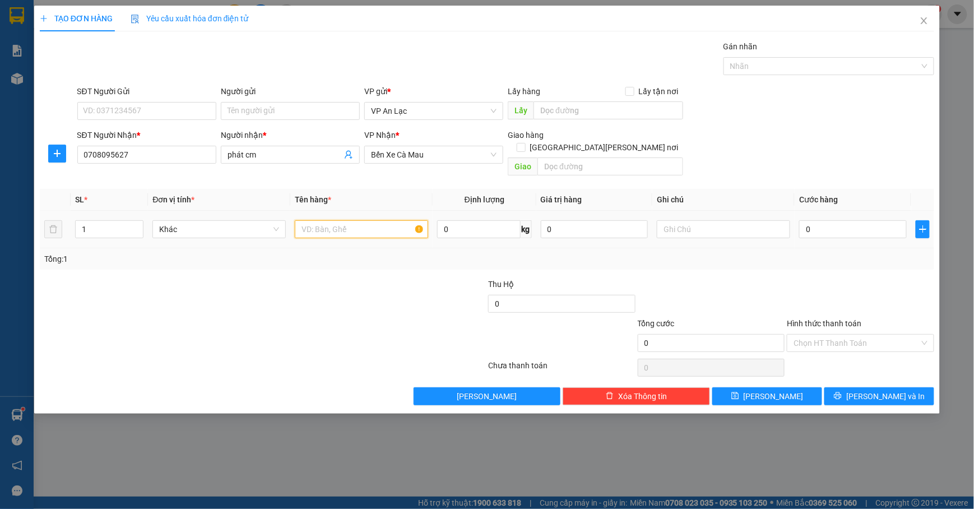
click at [332, 226] on input "text" at bounding box center [361, 229] width 133 height 18
type input "thung"
click at [799, 220] on input "0" at bounding box center [853, 229] width 108 height 18
click at [801, 220] on input "0" at bounding box center [853, 229] width 108 height 18
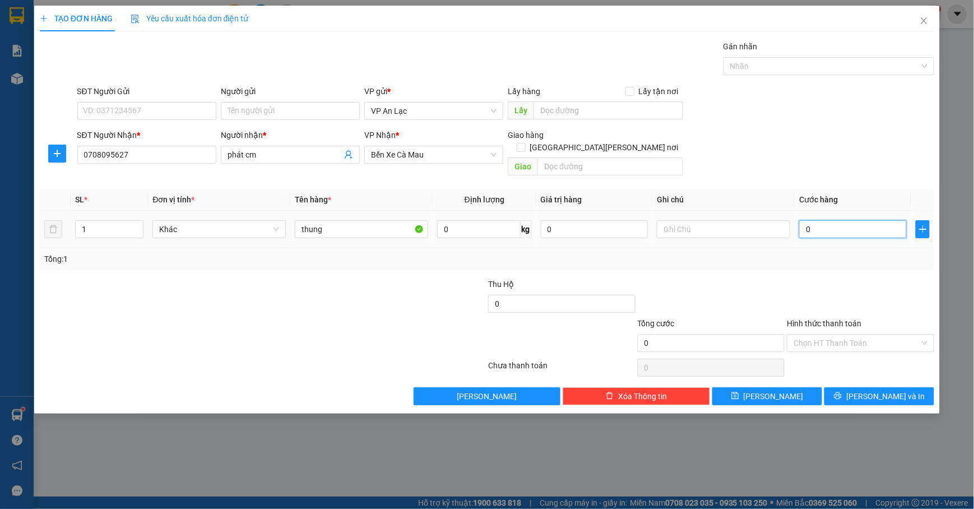
type input "10"
click at [864, 397] on div "TẠO ĐƠN HÀNG Yêu cầu xuất [PERSON_NAME] điện tử Transit Pickup Surcharge Ids Tr…" at bounding box center [486, 210] width 905 height 408
click at [842, 392] on icon "printer" at bounding box center [838, 396] width 8 height 8
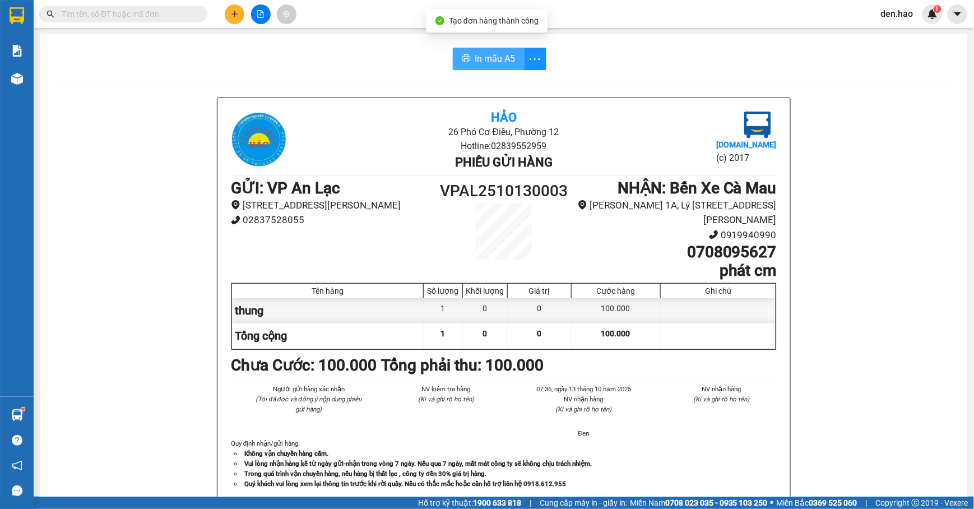
click at [494, 65] on span "In mẫu A5" at bounding box center [495, 59] width 40 height 14
click at [899, 235] on div "Hảo 26 Phó Cơ Điều, [PERSON_NAME] 12 Hotline: 02839552959 Phiếu gửi hàng [DOMAI…" at bounding box center [503, 498] width 901 height 803
click at [234, 17] on icon "plus" at bounding box center [235, 14] width 8 height 8
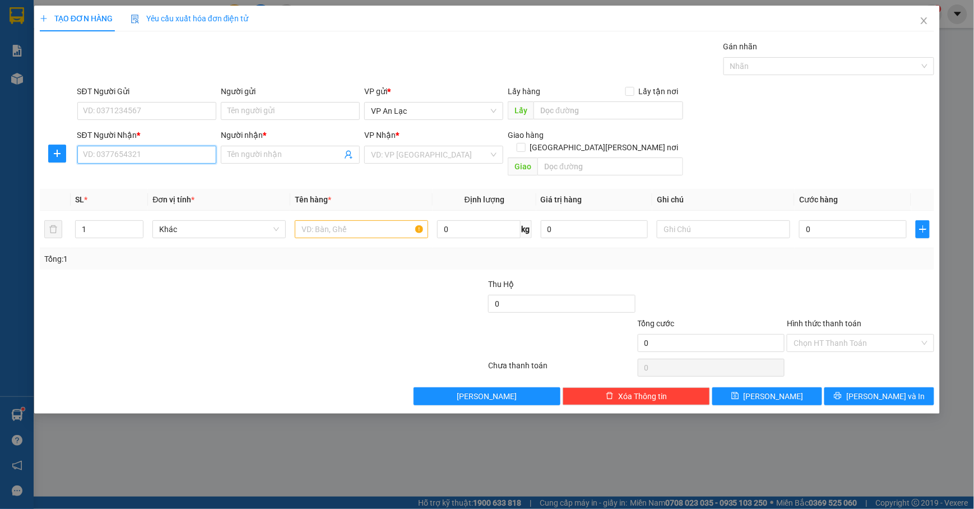
click at [151, 156] on input "SĐT Người Nhận *" at bounding box center [146, 155] width 139 height 18
click at [155, 178] on div "0949184981 - điệp" at bounding box center [147, 178] width 126 height 12
type input "0949184981"
type input "điệp"
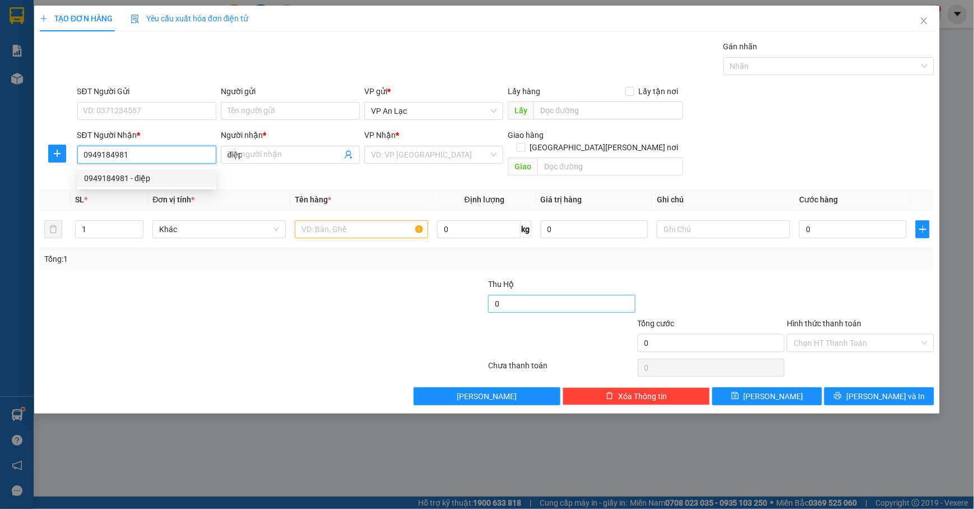
type input "50.000"
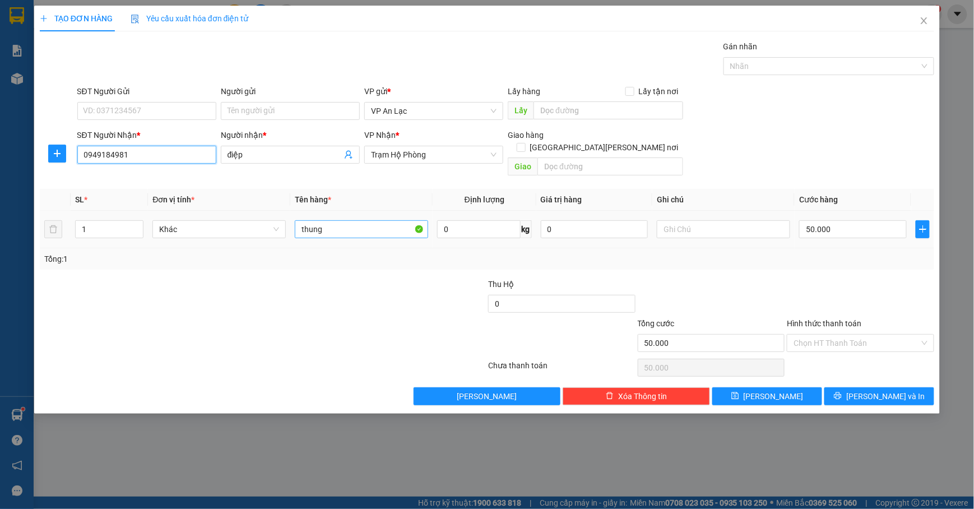
type input "0949184981"
click at [362, 220] on input "thung" at bounding box center [361, 229] width 133 height 18
type input "t"
type input "cuc"
click at [865, 220] on input "50.000" at bounding box center [853, 229] width 108 height 18
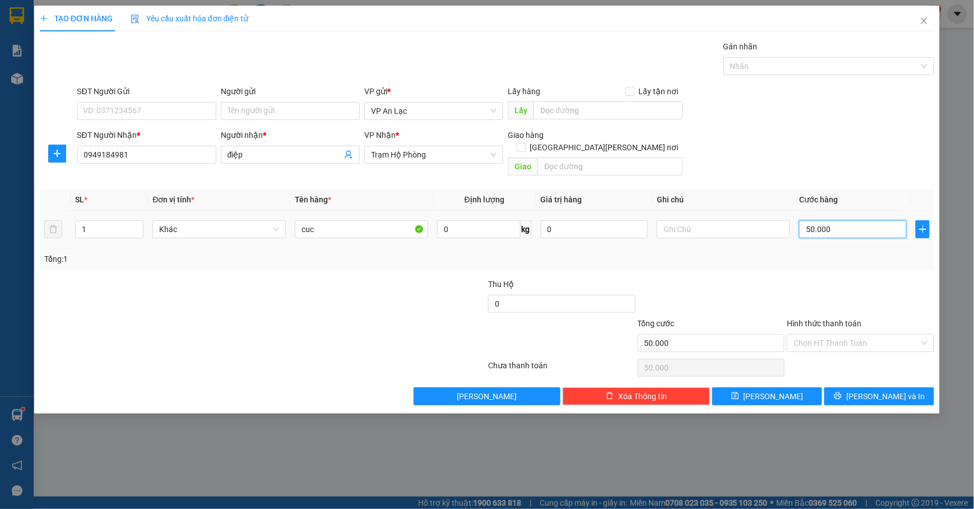
type input "0"
type input "3"
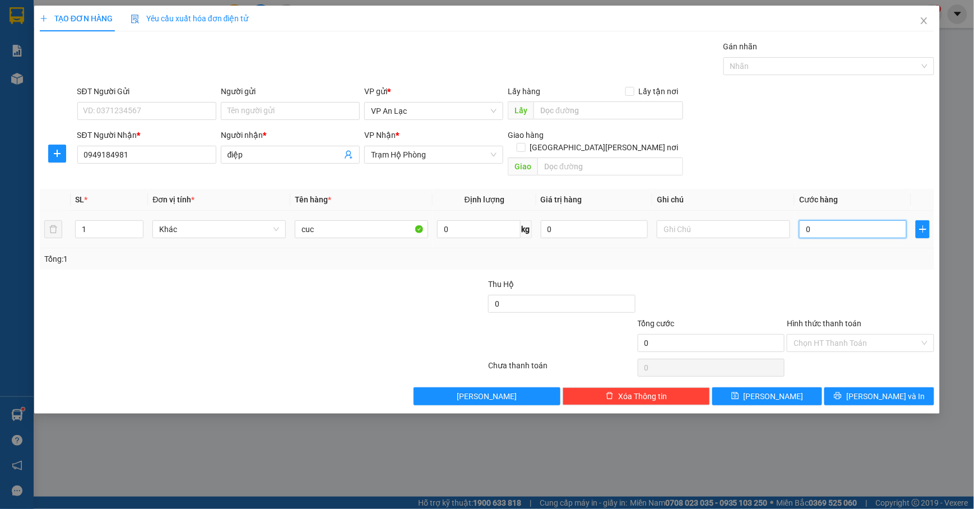
type input "03"
type input "30"
type input "030"
click at [843, 119] on div "SĐT Người Gửi VD: 0371234567 Người gửi Tên người gửi VP gửi * VP [PERSON_NAME] …" at bounding box center [506, 104] width 862 height 39
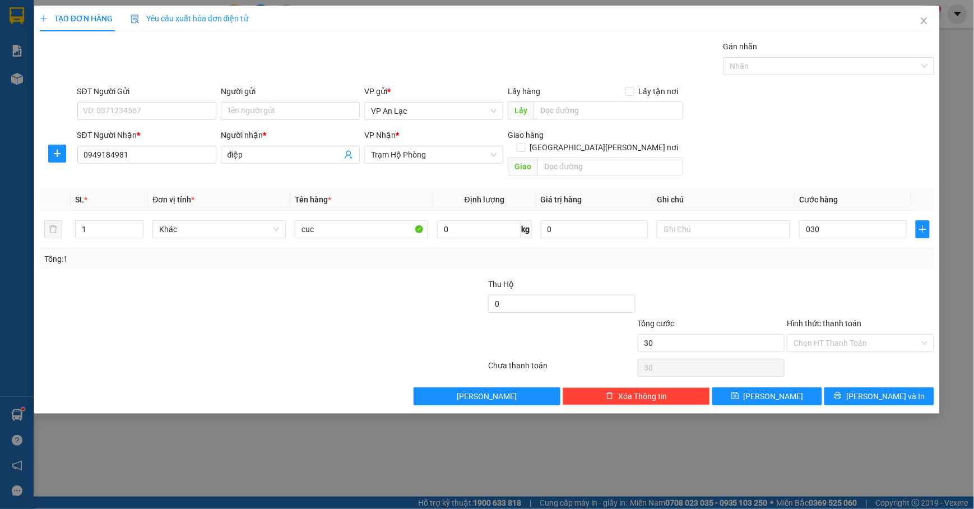
type input "30.000"
click at [775, 139] on div "SĐT Người [PERSON_NAME] * 0949184981 Người [PERSON_NAME] * điệp [PERSON_NAME] *…" at bounding box center [506, 155] width 862 height 52
click at [689, 220] on input "text" at bounding box center [723, 229] width 133 height 18
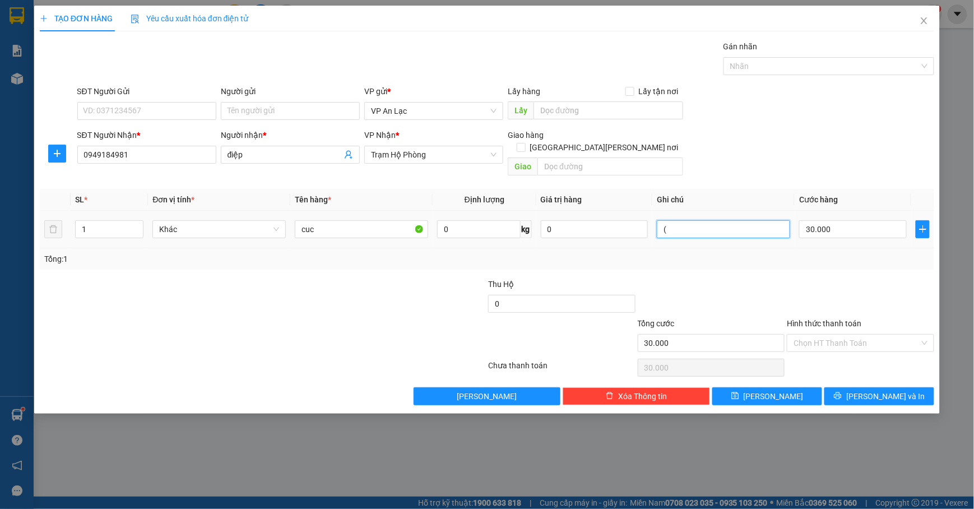
type input "("
click at [863, 335] on input "Hình thức thanh toán" at bounding box center [856, 343] width 126 height 17
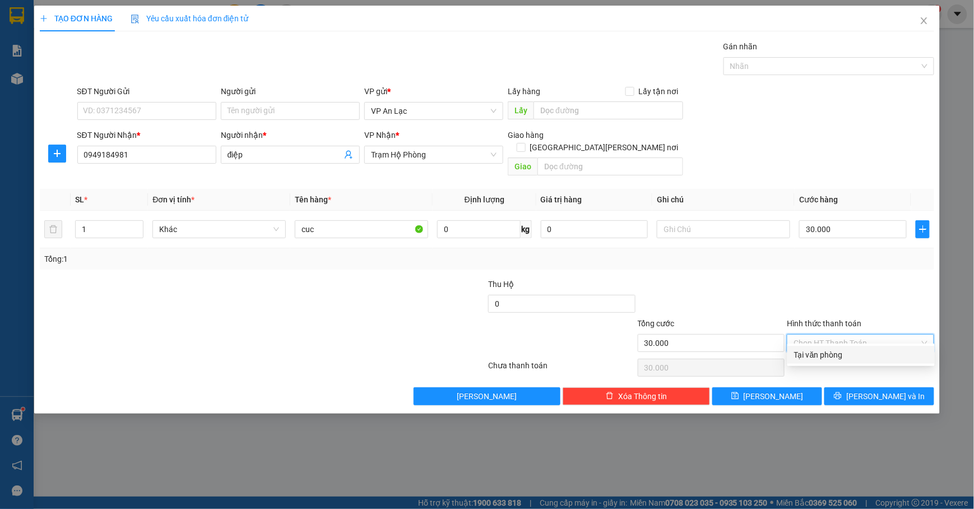
click at [860, 355] on div "Tại văn phòng" at bounding box center [861, 355] width 134 height 12
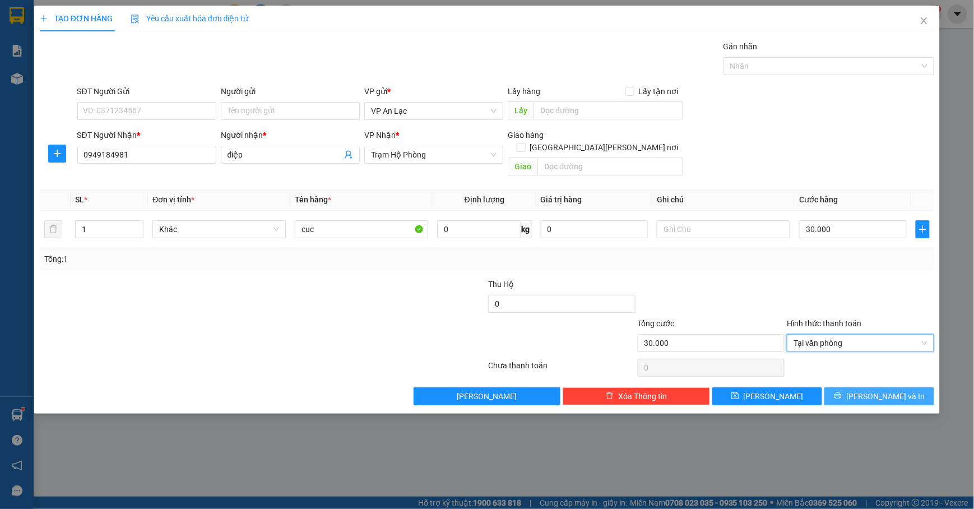
click at [856, 387] on button "[PERSON_NAME] và In" at bounding box center [879, 396] width 110 height 18
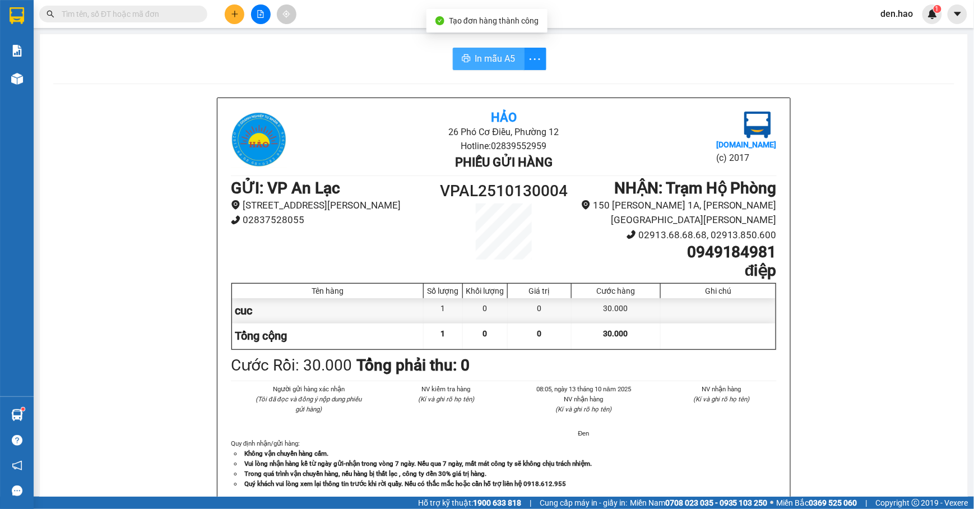
click at [476, 48] on button "In mẫu A5" at bounding box center [489, 59] width 72 height 22
click at [485, 62] on span "In mẫu A5" at bounding box center [495, 59] width 40 height 14
click at [234, 10] on icon "plus" at bounding box center [235, 14] width 8 height 8
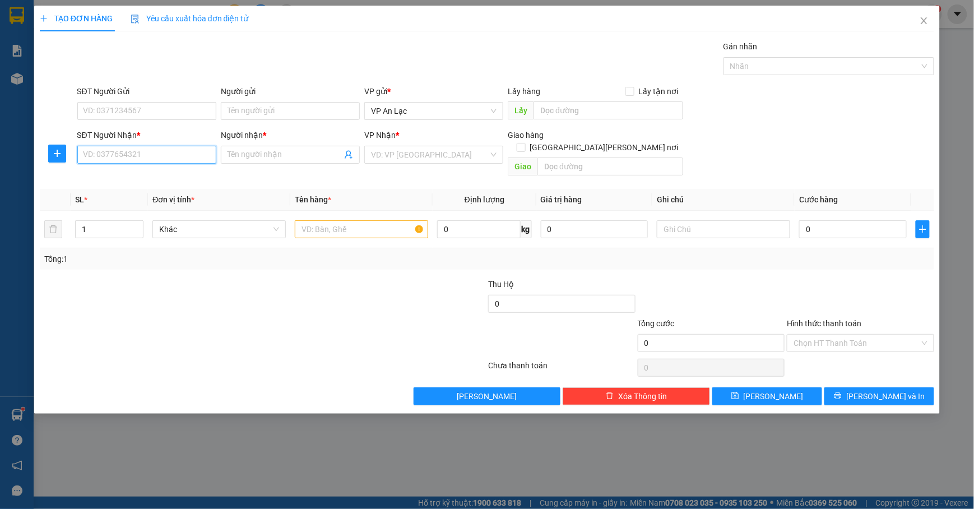
click at [158, 157] on input "SĐT Người Nhận *" at bounding box center [146, 155] width 139 height 18
click at [157, 169] on div "0917638650 - hải" at bounding box center [146, 178] width 139 height 18
type input "0917638650"
type input "hải"
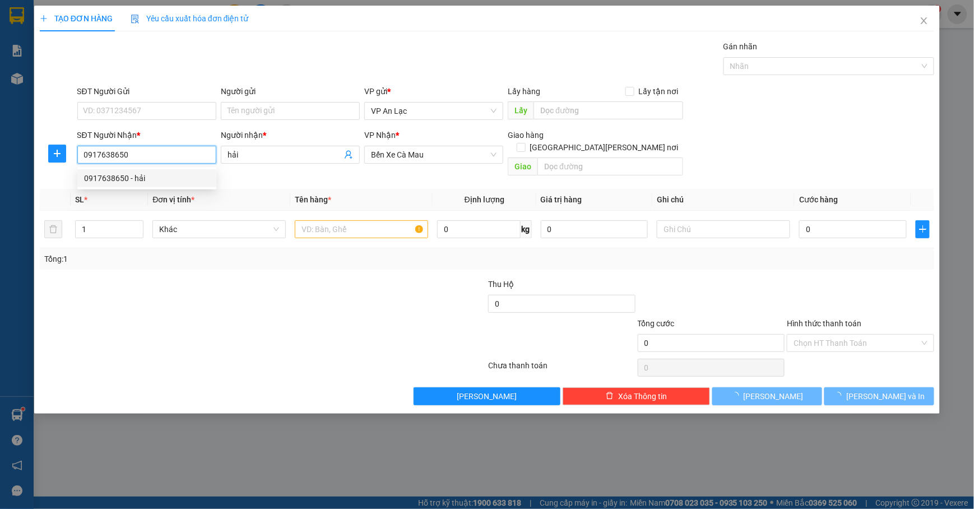
type input "50.000"
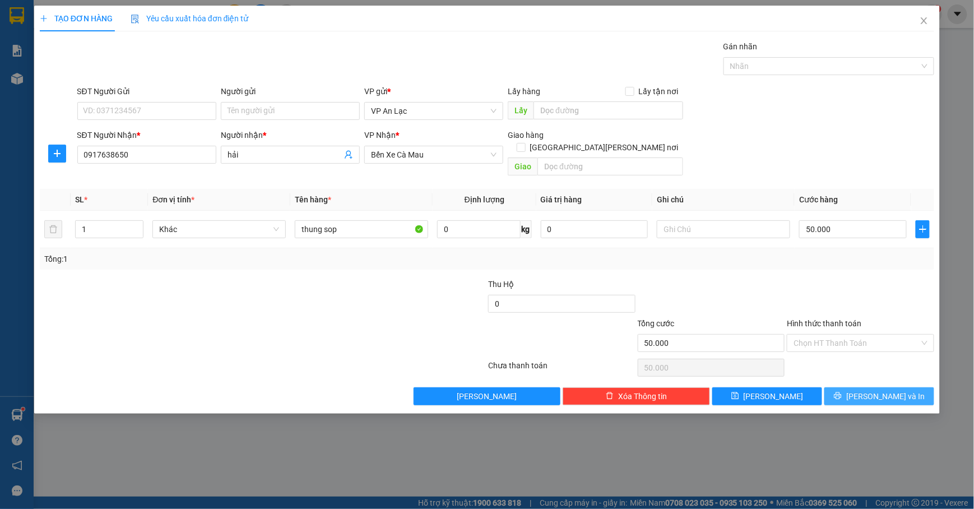
click at [899, 387] on button "[PERSON_NAME] và In" at bounding box center [879, 396] width 110 height 18
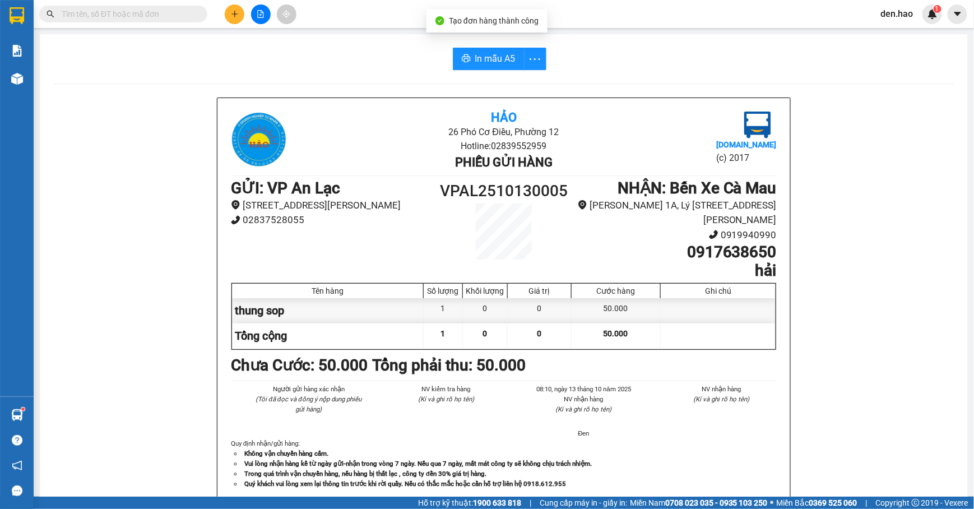
click at [486, 47] on div "In mẫu A5 Hảo 26 Phó Cơ Điều, [PERSON_NAME] 12 Hotline: 02839552959 Phiếu gửi h…" at bounding box center [504, 474] width 928 height 880
click at [503, 65] on span "In mẫu A5" at bounding box center [495, 59] width 40 height 14
click at [233, 8] on button at bounding box center [235, 14] width 20 height 20
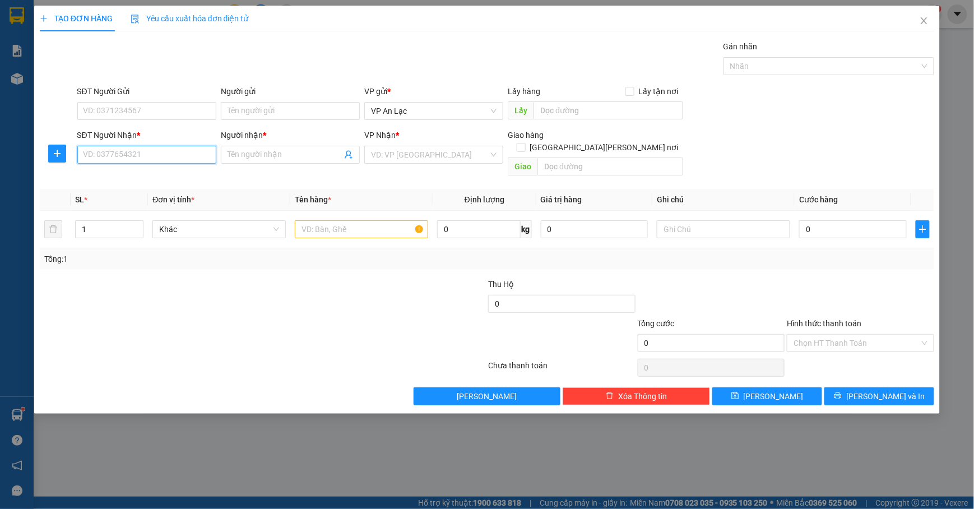
click at [97, 157] on input "SĐT Người Nhận *" at bounding box center [146, 155] width 139 height 18
type input "0919503507"
click at [279, 155] on input "Người nhận *" at bounding box center [284, 154] width 114 height 12
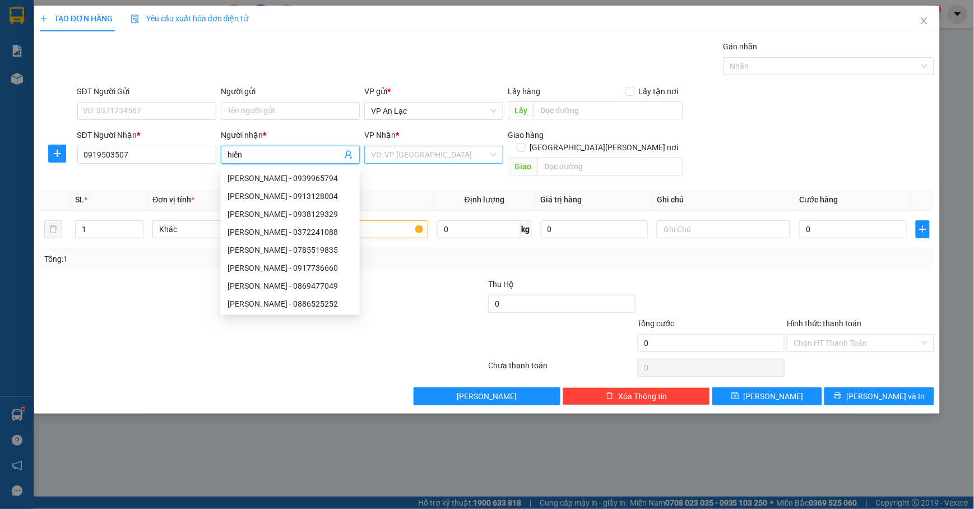
type input "hiển"
click at [399, 157] on input "search" at bounding box center [430, 154] width 118 height 17
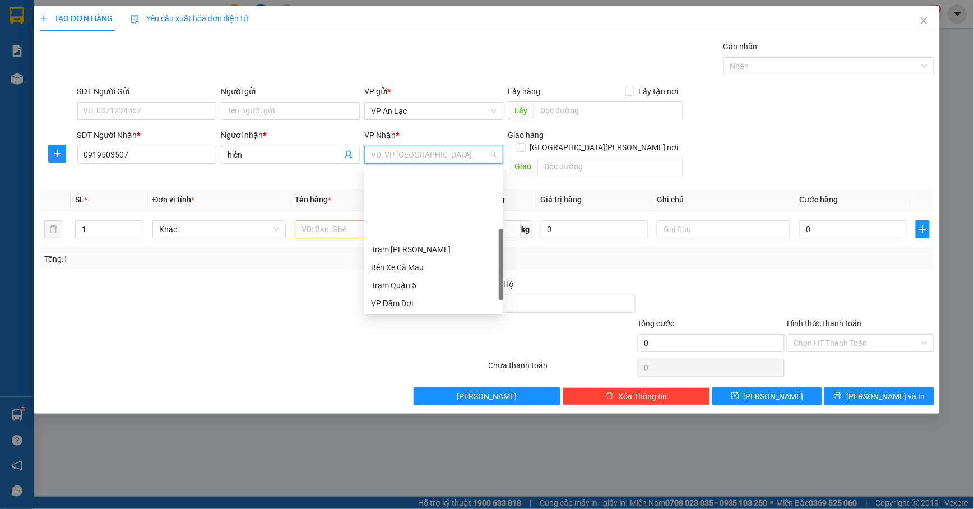
click at [422, 351] on div "VP [PERSON_NAME]" at bounding box center [434, 357] width 126 height 12
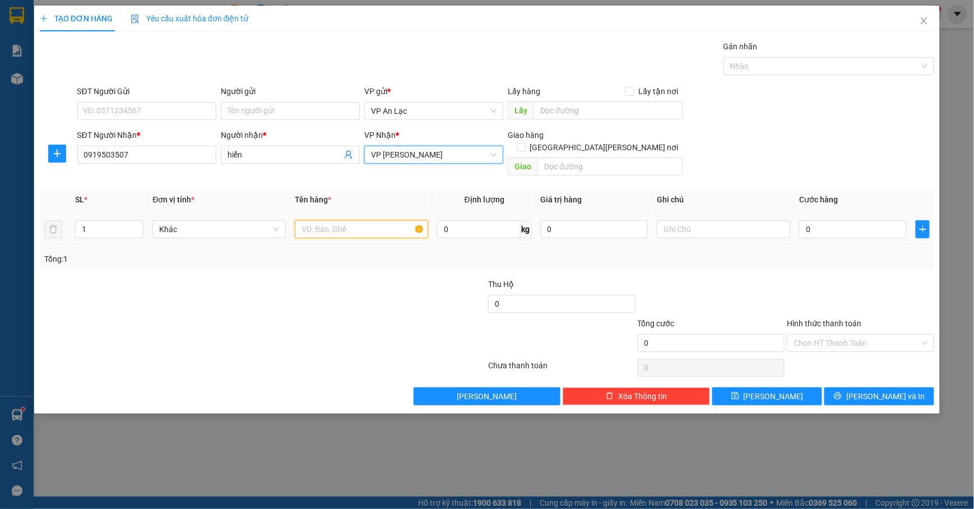
click at [405, 220] on input "text" at bounding box center [361, 229] width 133 height 18
type input "tg"
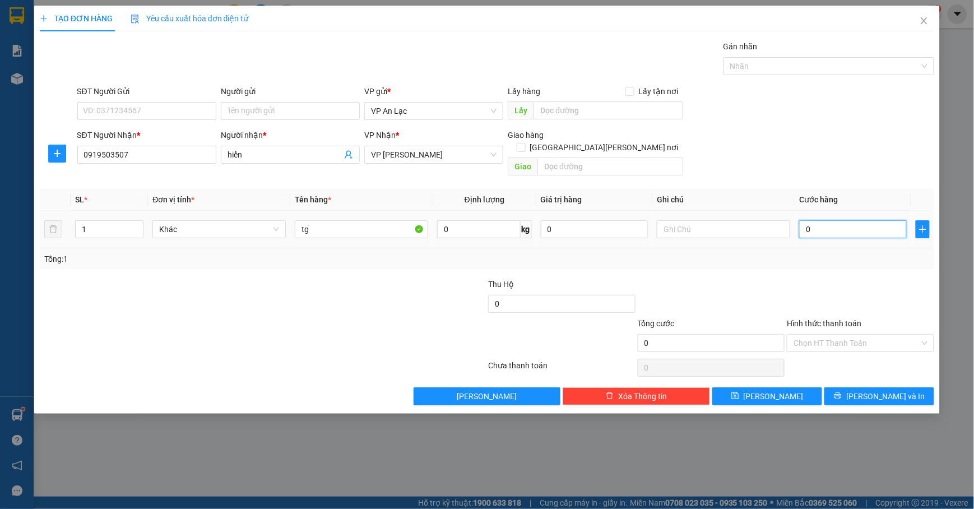
click at [856, 225] on input "0" at bounding box center [853, 229] width 108 height 18
type input "4"
type input "40"
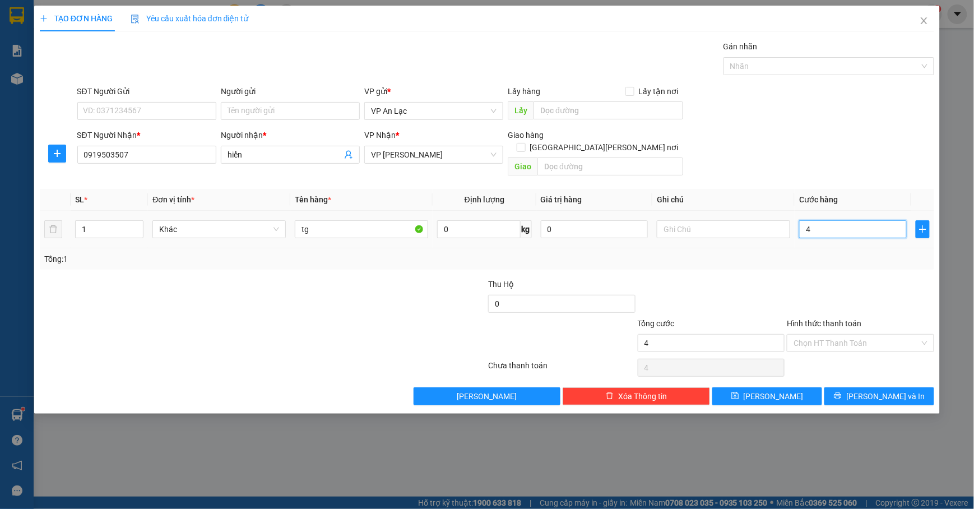
type input "40"
type input "40.000"
click at [756, 162] on div "SĐT Người [PERSON_NAME] * 0919503507 Người [PERSON_NAME] * [PERSON_NAME] [PERSO…" at bounding box center [506, 155] width 862 height 52
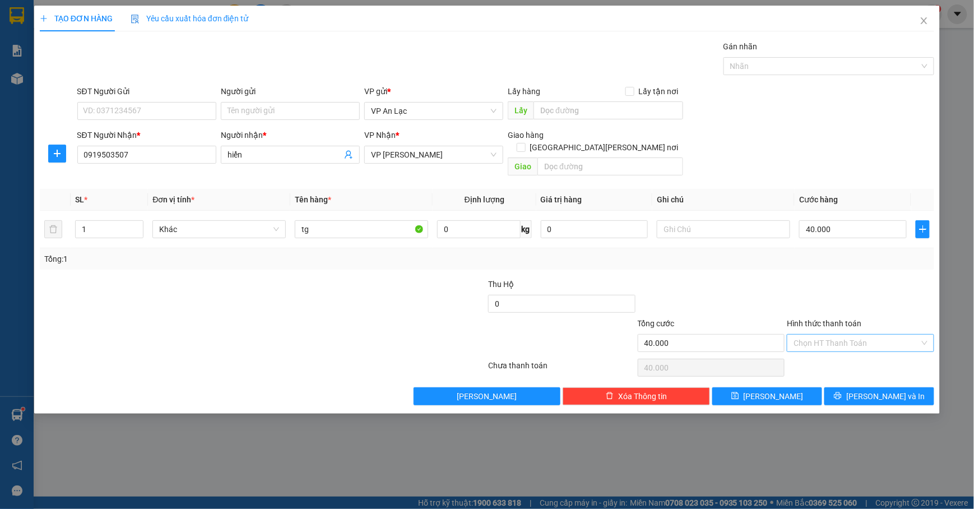
click at [820, 335] on input "Hình thức thanh toán" at bounding box center [856, 343] width 126 height 17
click at [854, 355] on div "Tại văn phòng" at bounding box center [861, 355] width 134 height 12
type input "0"
click at [876, 161] on div "SĐT Người [PERSON_NAME] * 0919503507 Người [PERSON_NAME] * [PERSON_NAME] [PERSO…" at bounding box center [506, 155] width 862 height 52
click at [807, 156] on div "SĐT Người [PERSON_NAME] * 0919503507 Người [PERSON_NAME] * [PERSON_NAME] [PERSO…" at bounding box center [506, 155] width 862 height 52
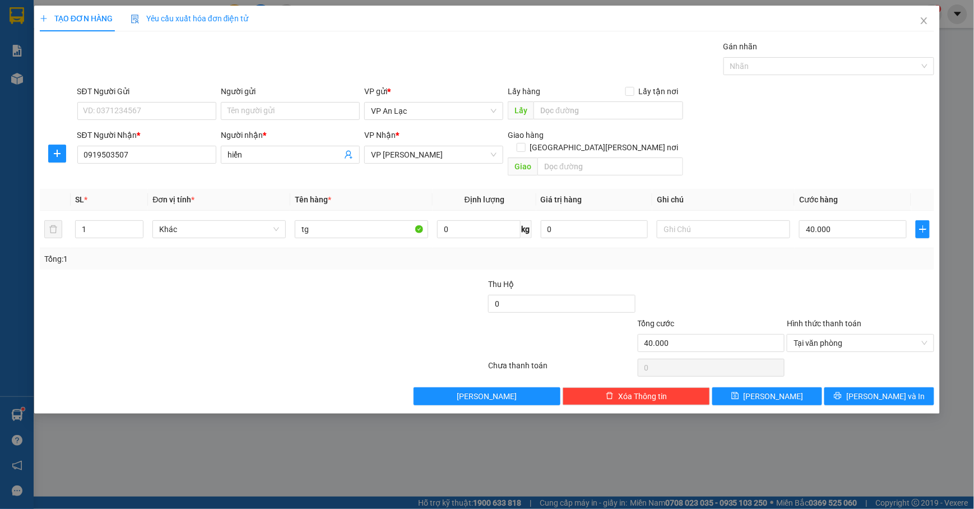
click at [886, 130] on div "SĐT Người [PERSON_NAME] * 0919503507 Người [PERSON_NAME] * [PERSON_NAME] [PERSO…" at bounding box center [506, 155] width 862 height 52
click at [842, 392] on icon "printer" at bounding box center [837, 395] width 7 height 7
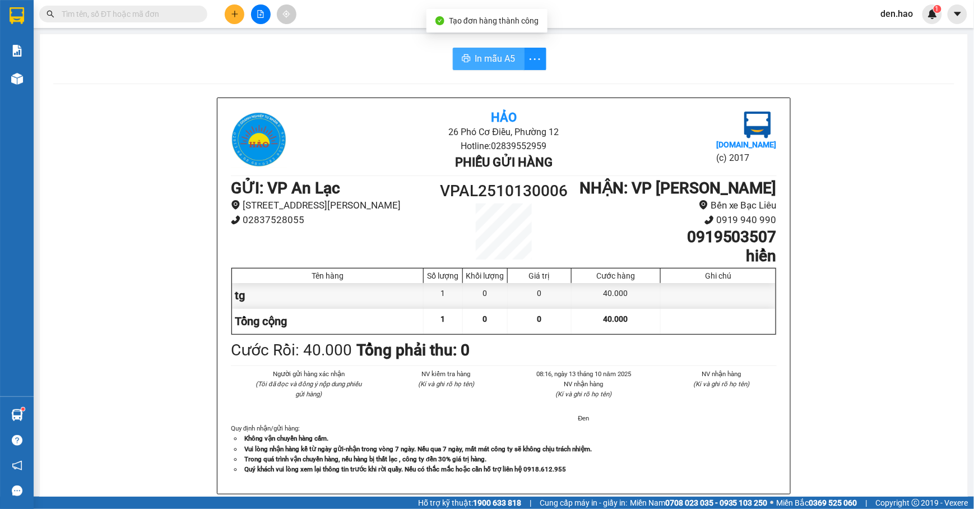
drag, startPoint x: 487, startPoint y: 54, endPoint x: 566, endPoint y: 77, distance: 81.7
click at [490, 64] on span "In mẫu A5" at bounding box center [495, 59] width 40 height 14
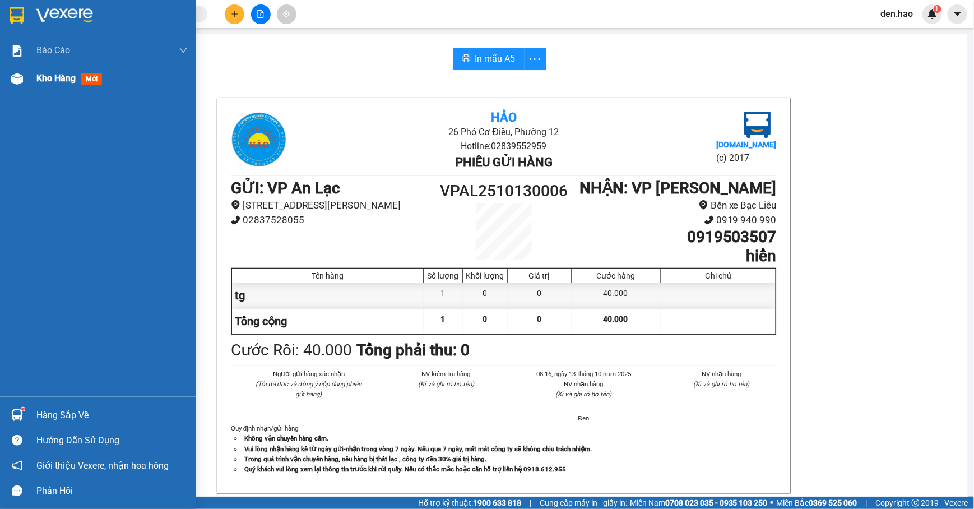
click at [25, 72] on div at bounding box center [17, 79] width 20 height 20
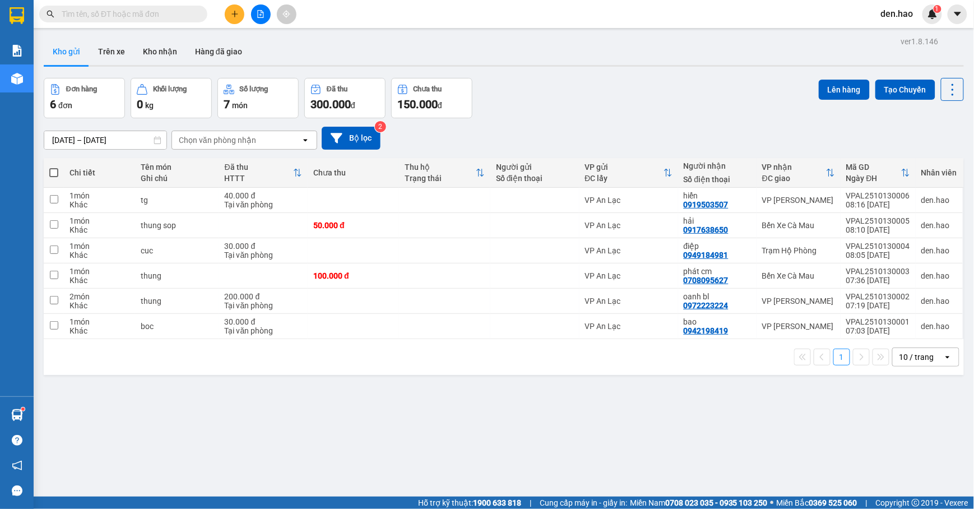
click at [146, 19] on input "text" at bounding box center [128, 14] width 132 height 12
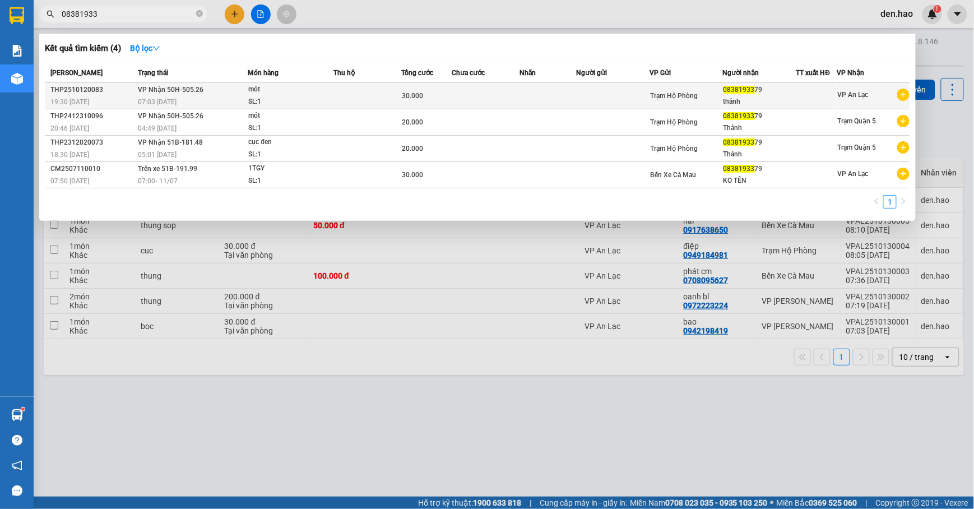
type input "08381933"
click at [634, 96] on td at bounding box center [612, 96] width 73 height 26
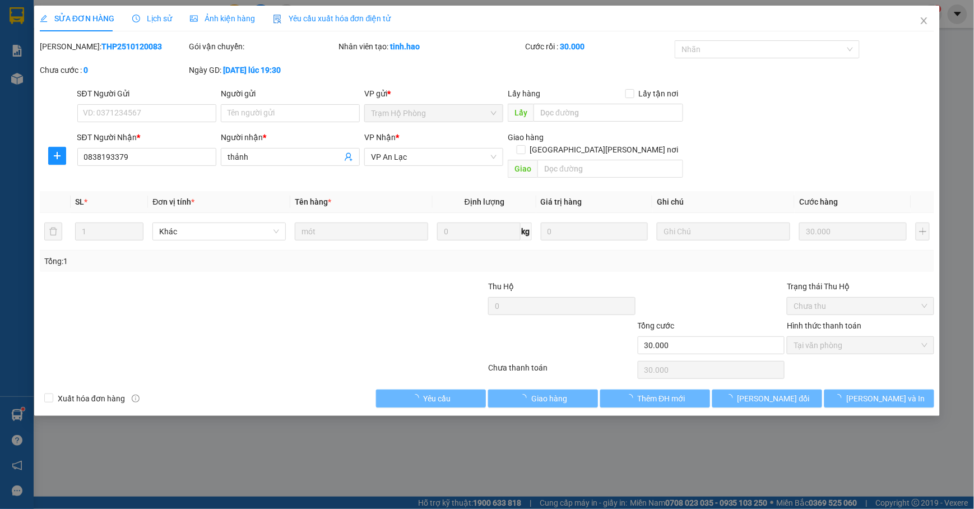
click at [206, 24] on div "Ảnh kiện hàng" at bounding box center [222, 18] width 65 height 12
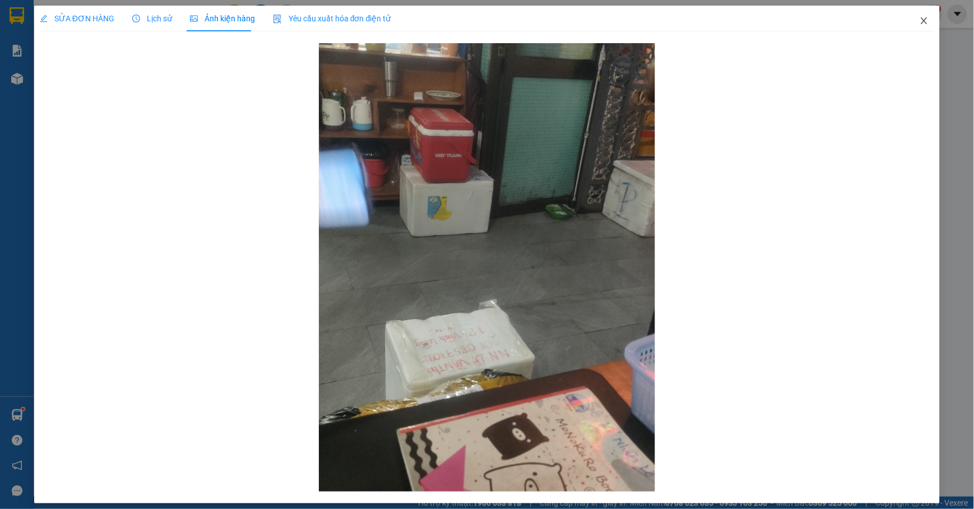
click at [908, 6] on span "Close" at bounding box center [923, 21] width 31 height 31
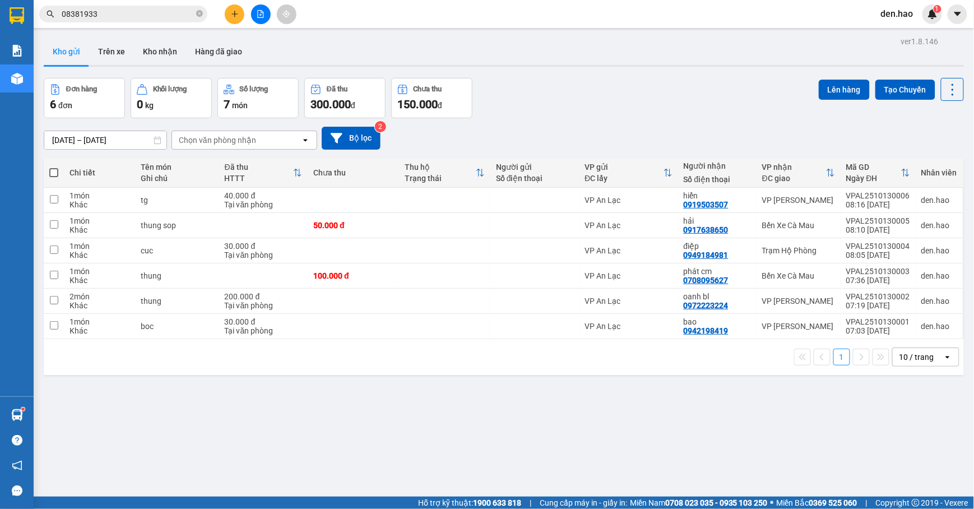
click at [233, 12] on icon "plus" at bounding box center [235, 14] width 8 height 8
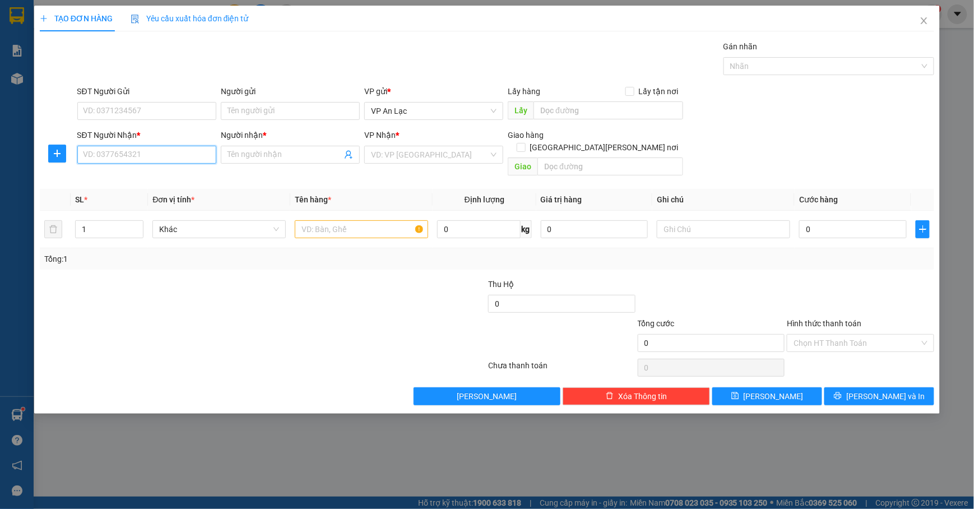
click at [154, 161] on input "SĐT Người Nhận *" at bounding box center [146, 155] width 139 height 18
click at [312, 158] on input "Người nhận *" at bounding box center [284, 154] width 114 height 12
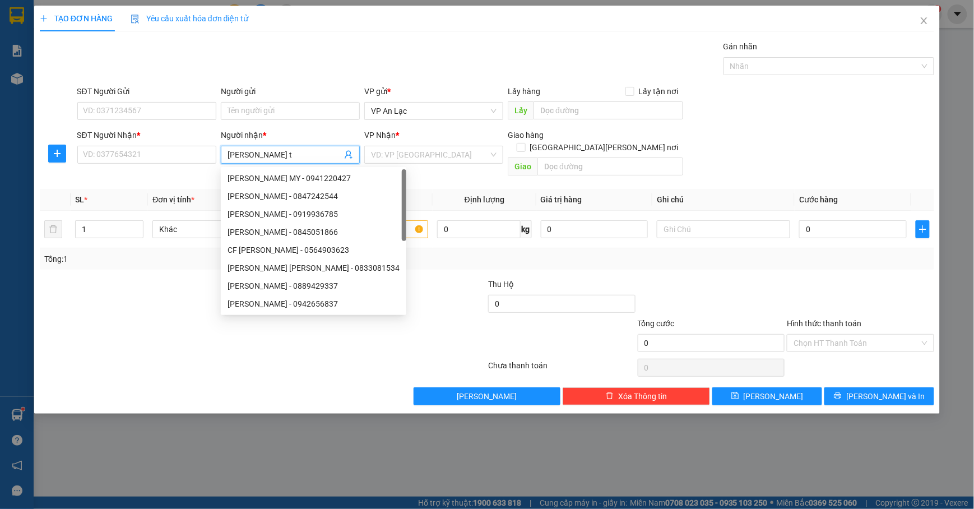
type input "kiều tv"
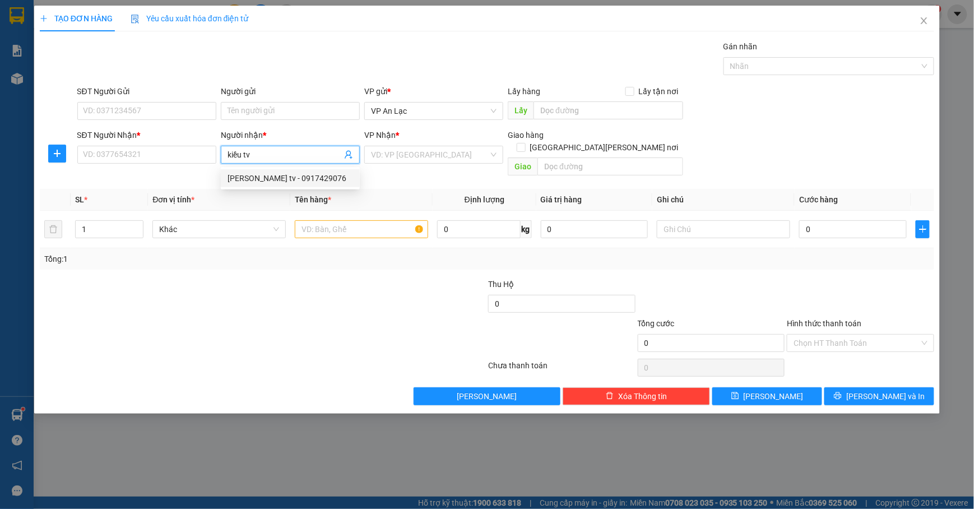
click at [306, 187] on div "[PERSON_NAME] tv - 0917429076" at bounding box center [290, 178] width 139 height 18
type input "0917429076"
type input "kiều tv"
click at [424, 160] on input "search" at bounding box center [430, 154] width 118 height 17
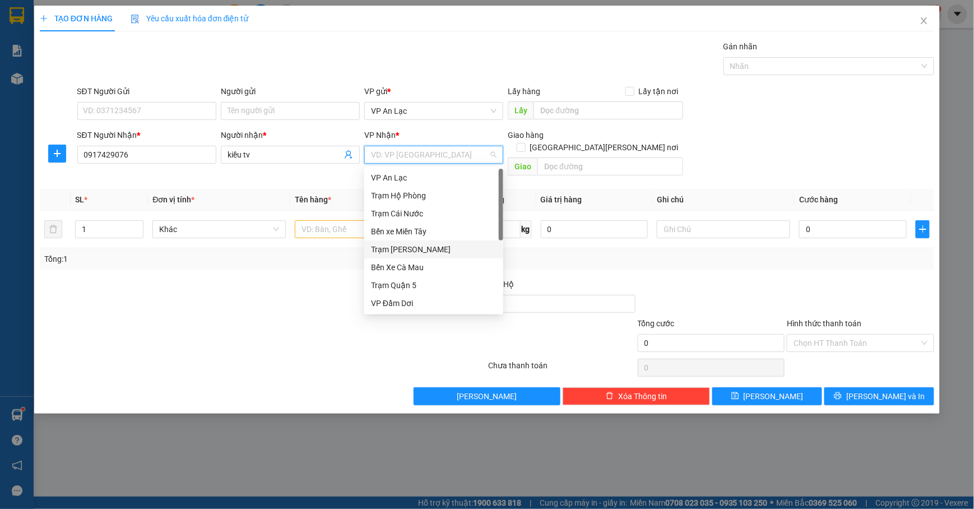
click at [435, 247] on div "Trạm [PERSON_NAME]" at bounding box center [434, 249] width 126 height 12
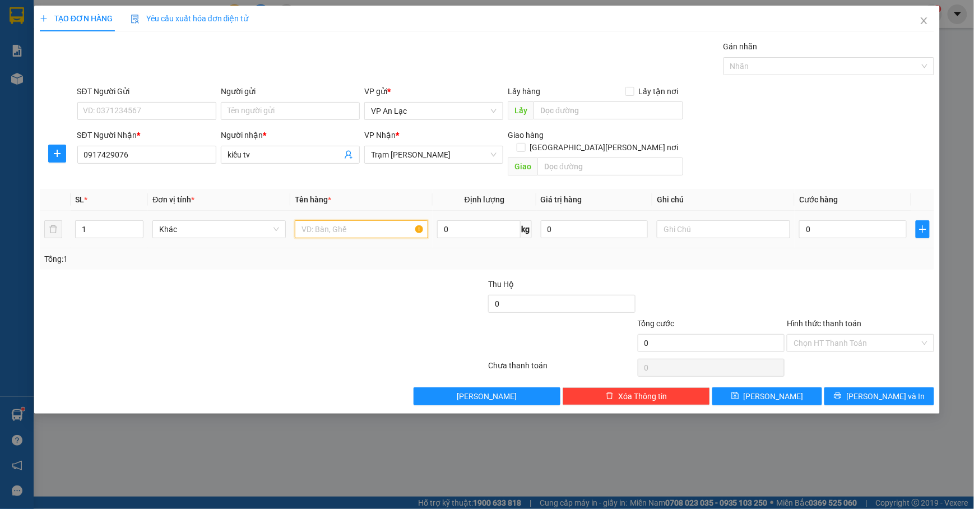
click at [360, 222] on input "text" at bounding box center [361, 229] width 133 height 18
type input "cay"
click at [864, 220] on input "0" at bounding box center [853, 229] width 108 height 18
type input "5"
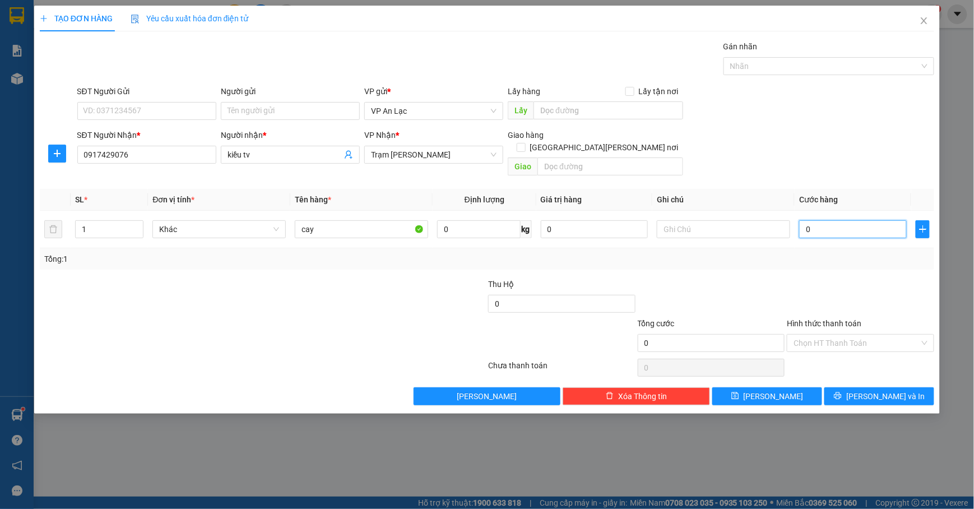
type input "5"
type input "50"
type input "500"
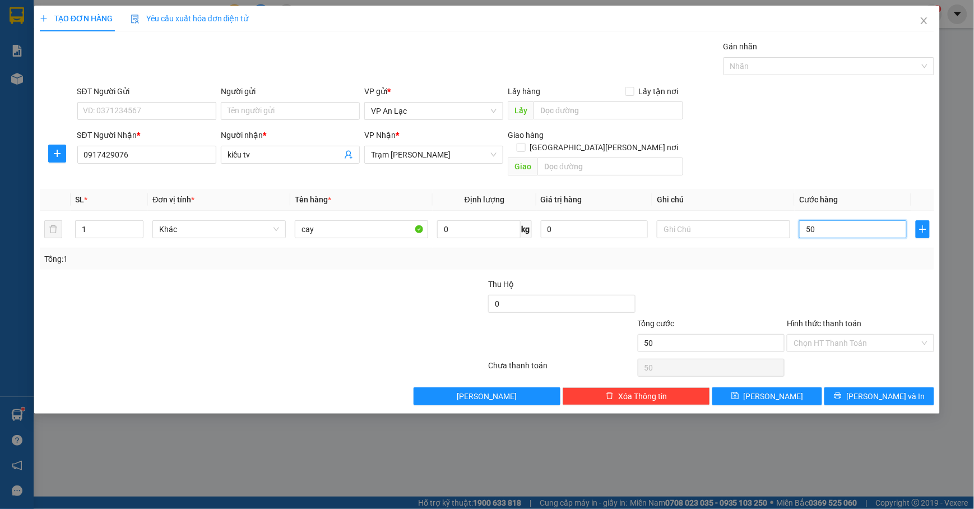
type input "500"
type input "5.000"
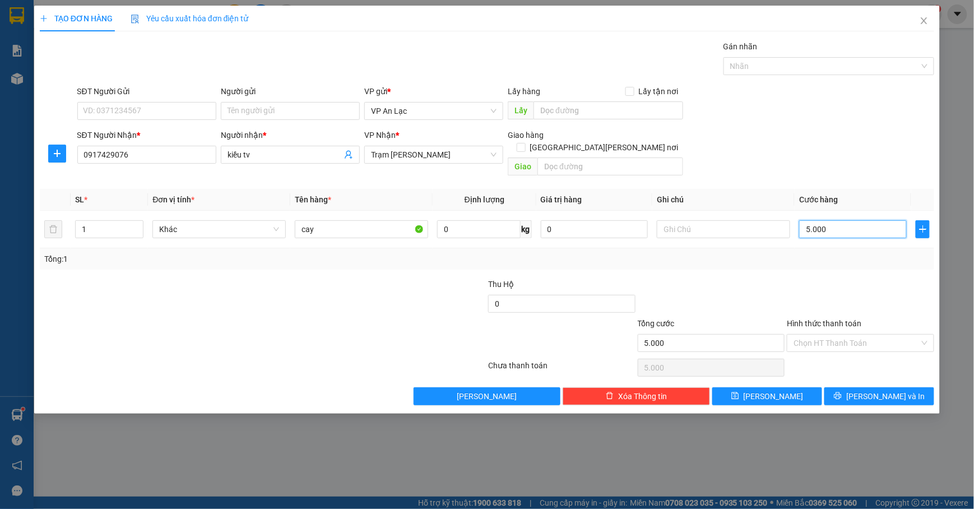
type input "500"
type input "50"
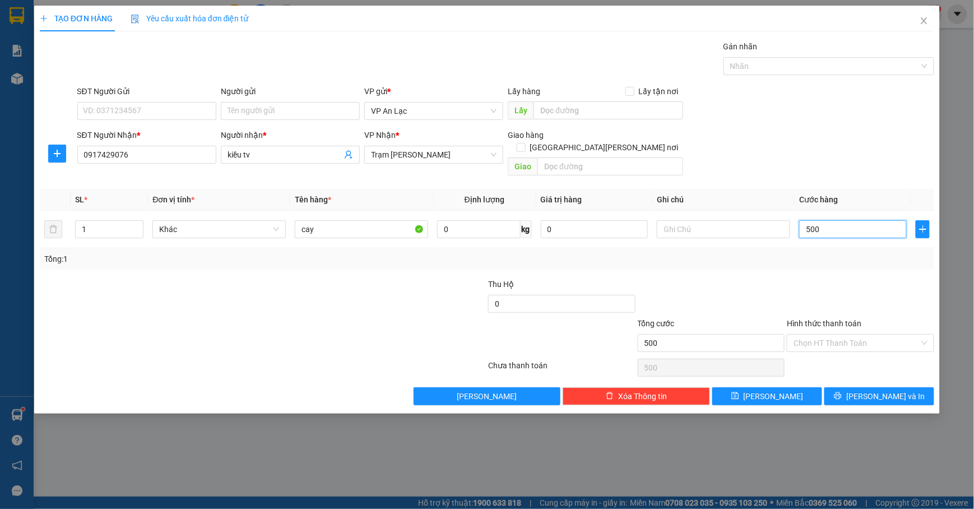
type input "50"
click at [874, 130] on div "SĐT Người [PERSON_NAME] * 0917429076 Người [PERSON_NAME] * [PERSON_NAME] tv [PE…" at bounding box center [506, 155] width 862 height 52
click at [890, 391] on span "[PERSON_NAME] và In" at bounding box center [885, 396] width 78 height 12
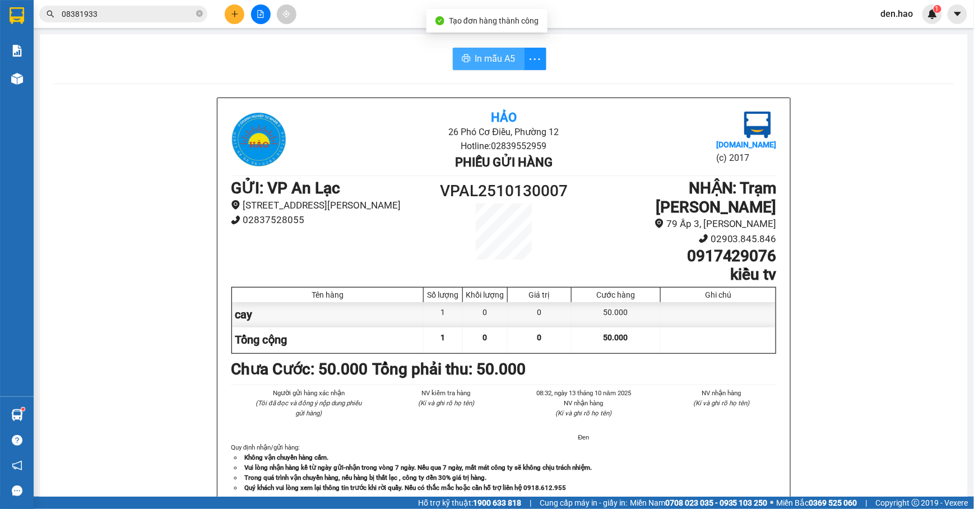
click at [487, 68] on button "In mẫu A5" at bounding box center [489, 59] width 72 height 22
